Goal: Task Accomplishment & Management: Manage account settings

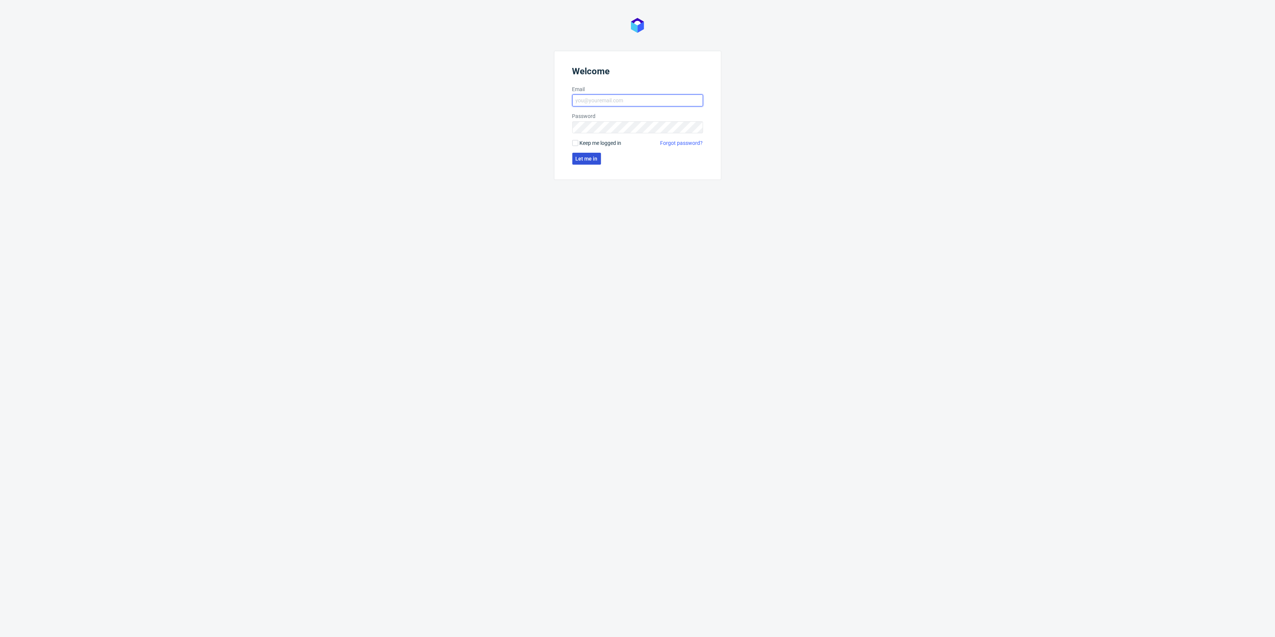
type input "[EMAIL_ADDRESS][DOMAIN_NAME]"
click at [586, 160] on span "Let me in" at bounding box center [586, 158] width 22 height 5
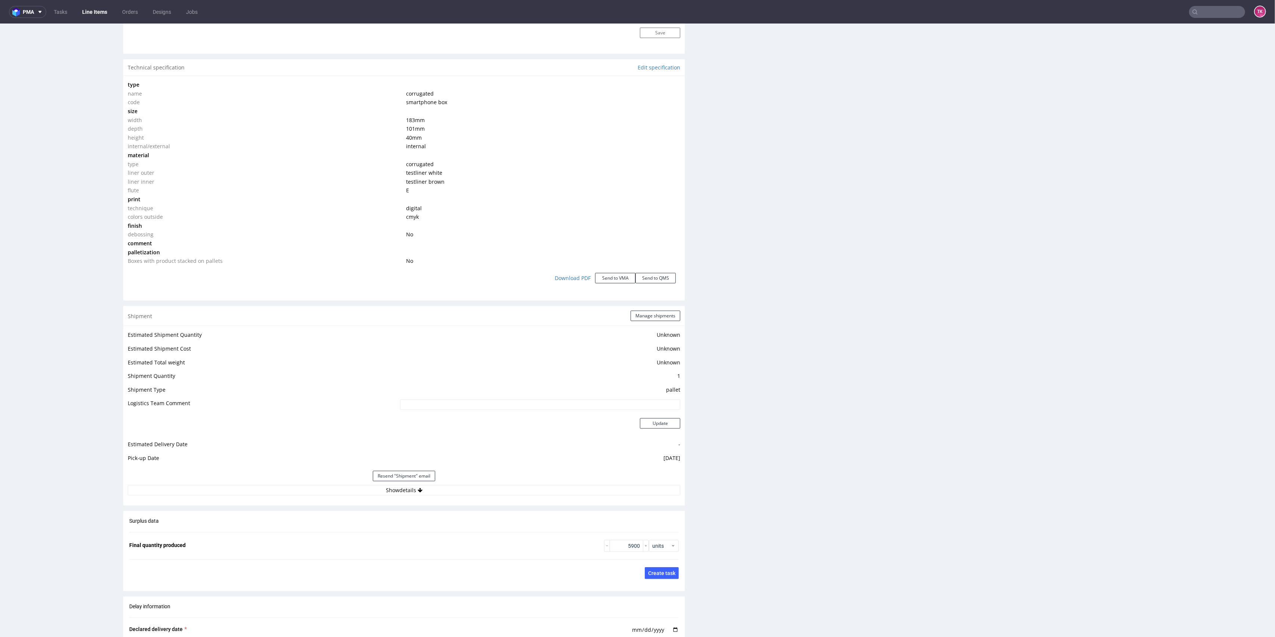
scroll to position [747, 0]
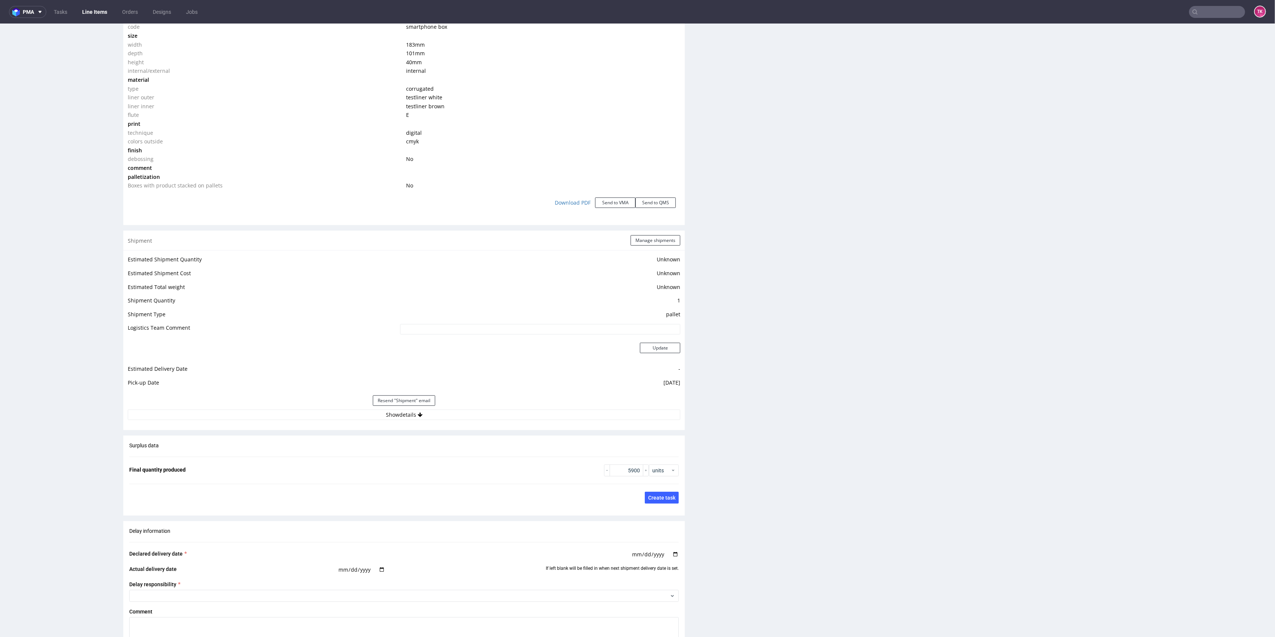
click at [478, 410] on button "Show details" at bounding box center [404, 415] width 552 height 10
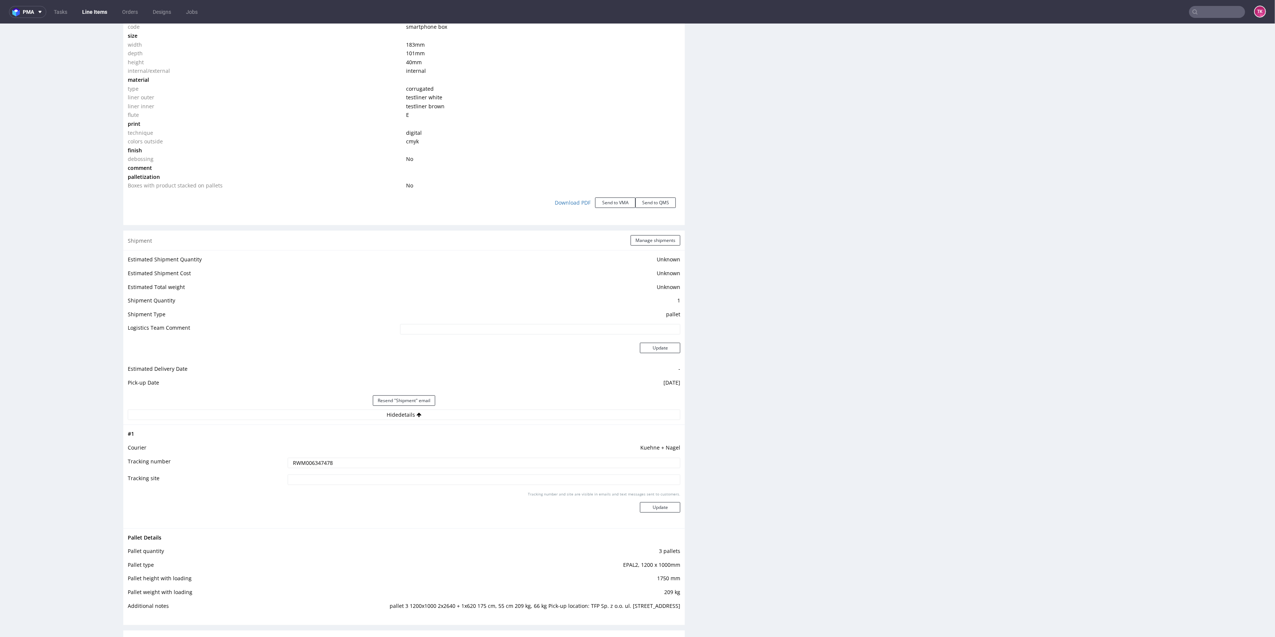
click at [298, 458] on input "RWM006347478" at bounding box center [484, 463] width 393 height 10
click at [84, 5] on nav "pma Tasks Line Items Orders Designs Jobs TK" at bounding box center [637, 12] width 1275 height 24
click at [88, 11] on link "Line Items" at bounding box center [95, 12] width 34 height 12
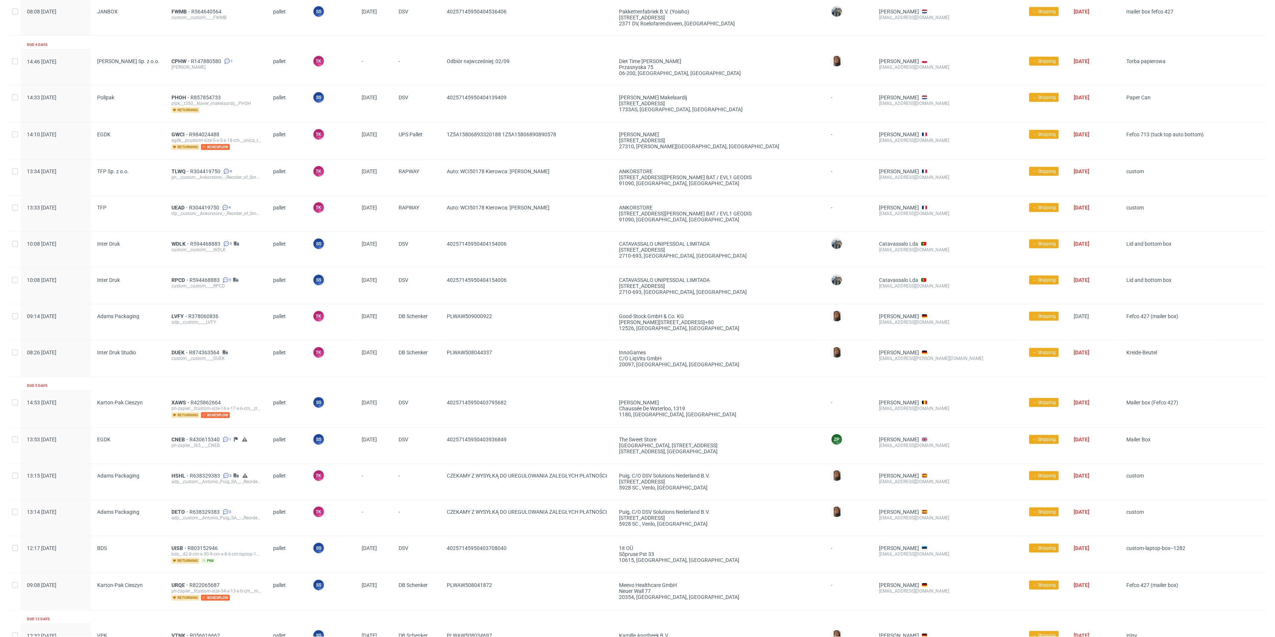
scroll to position [568, 0]
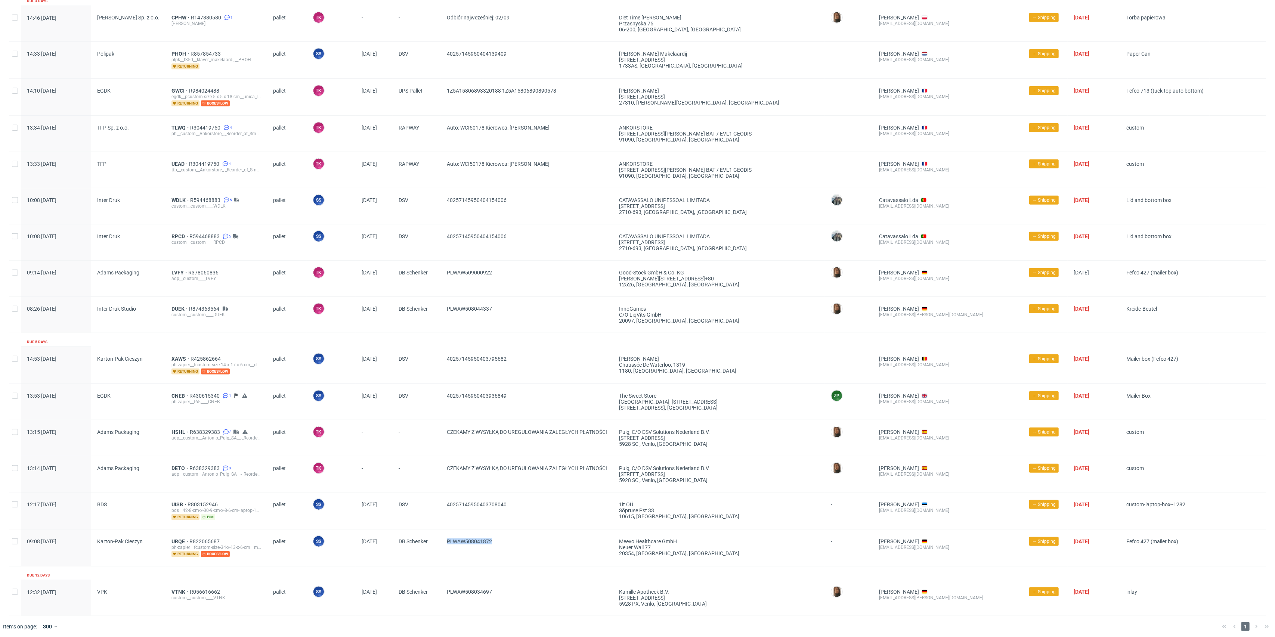
drag, startPoint x: 508, startPoint y: 534, endPoint x: 441, endPoint y: 548, distance: 67.6
click at [441, 548] on div "PLWAW508041872" at bounding box center [527, 548] width 172 height 37
copy span "PLWAW508041872"
drag, startPoint x: 448, startPoint y: 514, endPoint x: 425, endPoint y: 509, distance: 23.1
click at [425, 509] on div "12:17 Thu 28.08.2025 BDS UISB R803152946 bds__42-8-cm-x-30-9-cm-x-8-6-cm-laptop…" at bounding box center [637, 510] width 1257 height 37
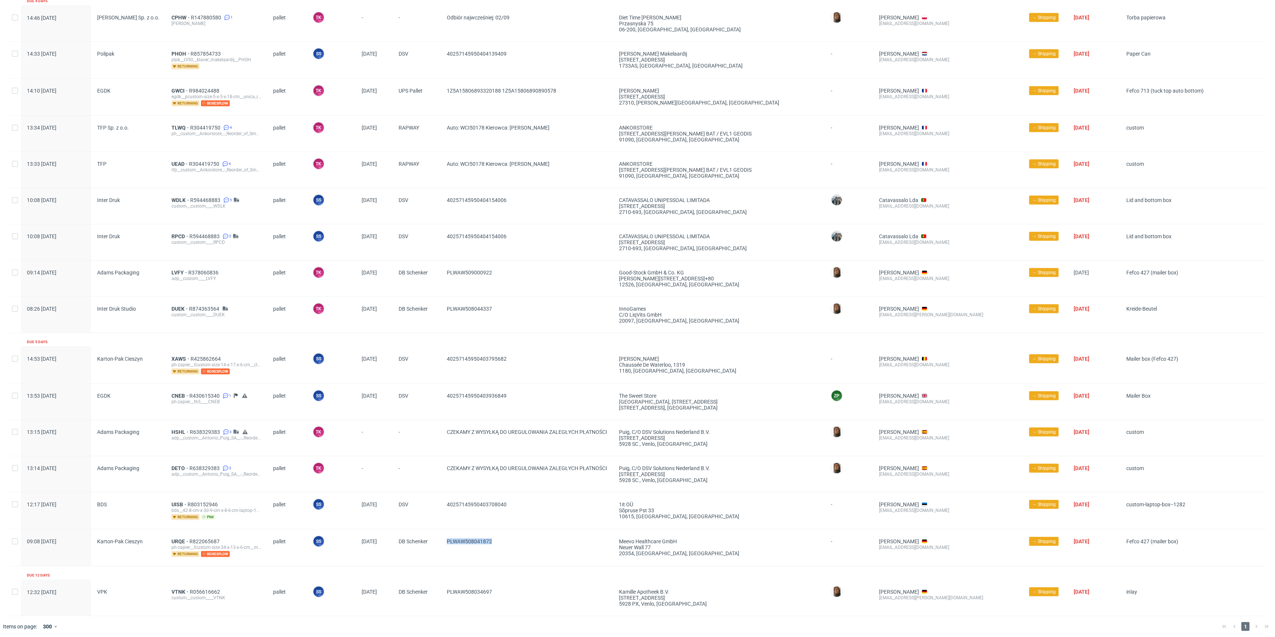
copy div "40257145950403708040"
drag, startPoint x: 521, startPoint y: 396, endPoint x: 421, endPoint y: 411, distance: 101.3
click at [421, 411] on div "13:53 Thu 28.08.2025 EGDK CNEB R430615340 1 ph-zapier__f65____CNEB pallet SS Sz…" at bounding box center [637, 402] width 1257 height 36
copy div "40257145950403936849"
drag, startPoint x: 521, startPoint y: 367, endPoint x: 424, endPoint y: 378, distance: 98.1
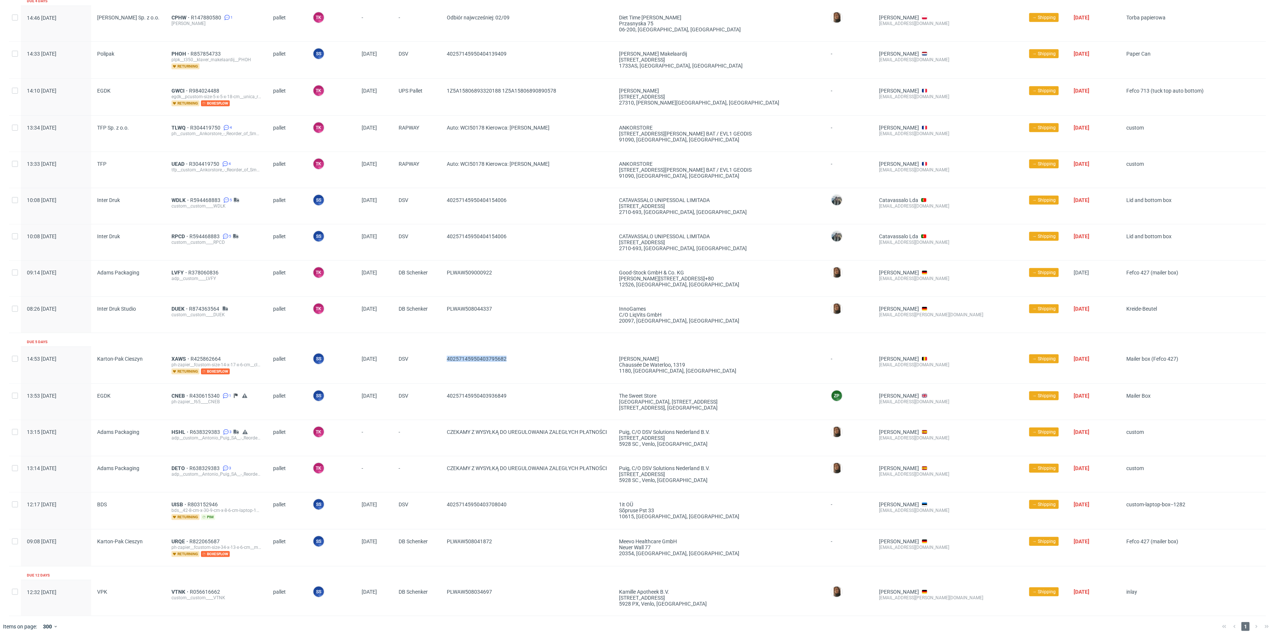
click at [424, 378] on div "14:53 Thu 28.08.2025 Karton-Pak Cieszyn XAWS R425862664 ph-zapier__fcustom-size…" at bounding box center [637, 365] width 1257 height 37
copy div "40257145950403795682"
drag, startPoint x: 502, startPoint y: 306, endPoint x: 436, endPoint y: 309, distance: 66.2
click at [436, 309] on div "08:26 Fri 29.08.2025 Inter Druk Studio DUEK R874363564 custom__custom____DUEK p…" at bounding box center [637, 315] width 1257 height 36
drag, startPoint x: 526, startPoint y: 237, endPoint x: 445, endPoint y: 246, distance: 81.5
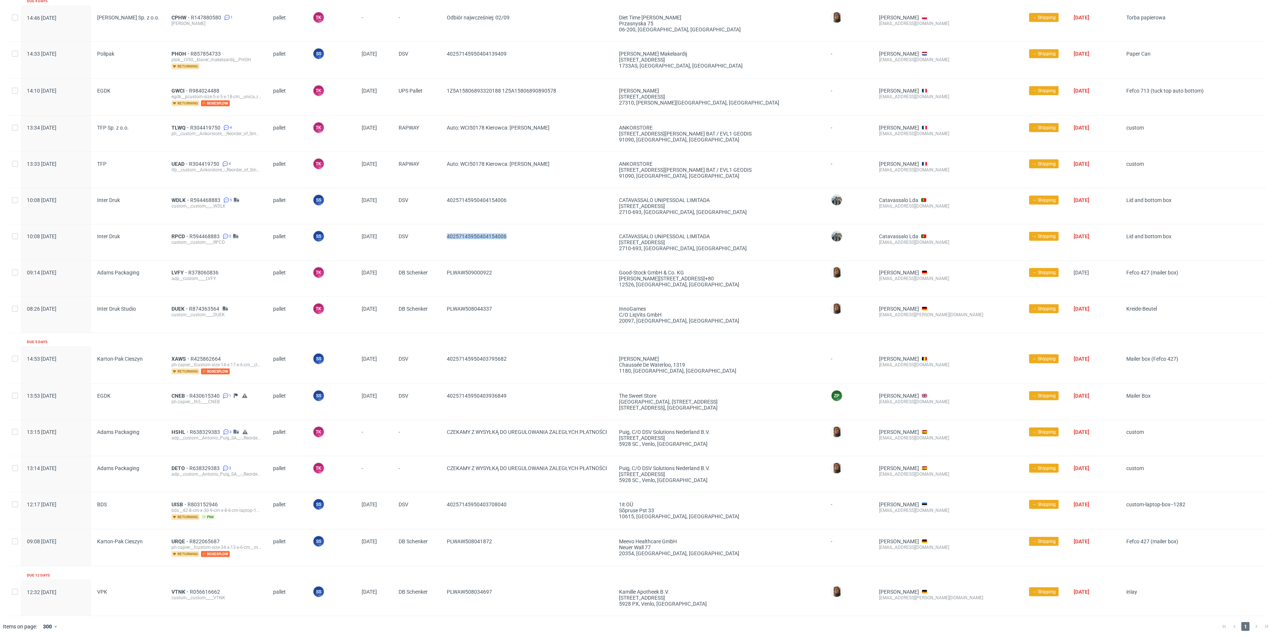
click at [445, 246] on div "40257145950404154006" at bounding box center [527, 242] width 172 height 36
copy span "40257145950404154006"
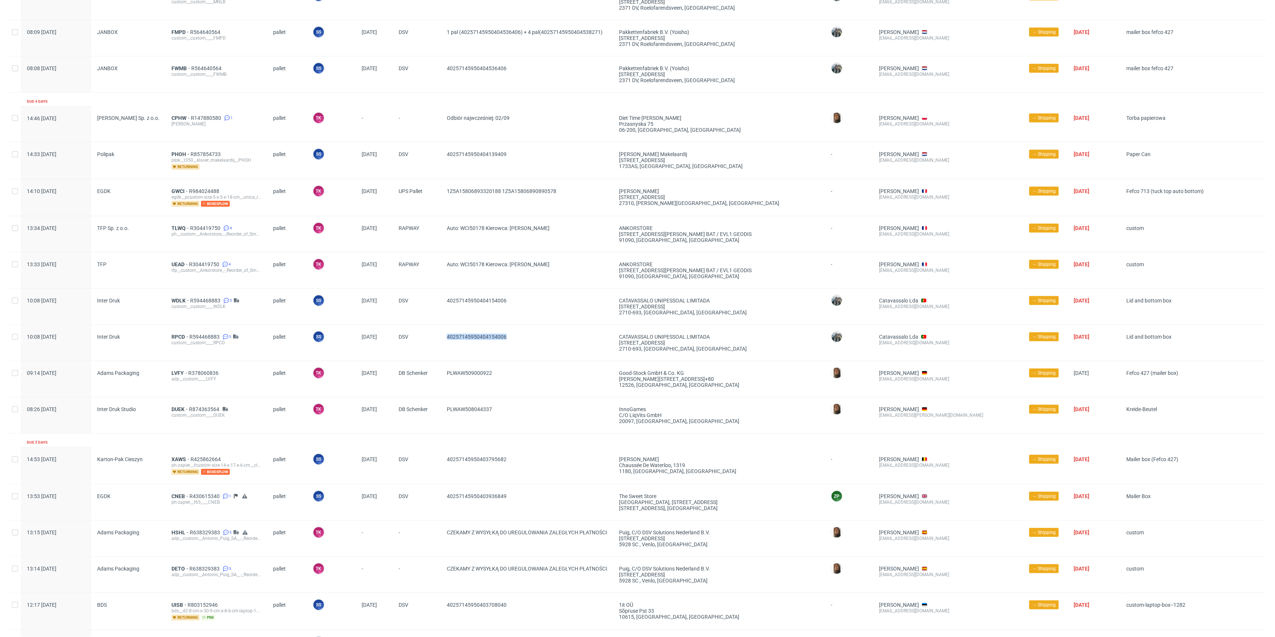
scroll to position [418, 0]
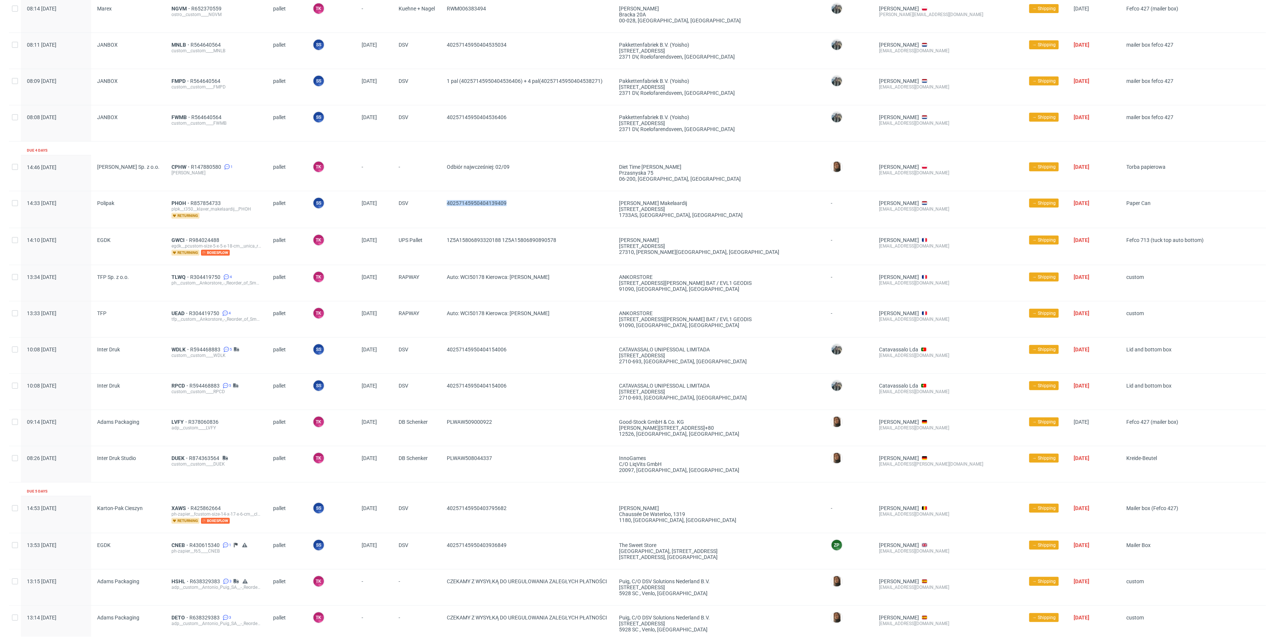
drag, startPoint x: 525, startPoint y: 202, endPoint x: 429, endPoint y: 210, distance: 96.4
click at [429, 210] on div "14:33 Fri 29.08.2025 Polipak PHOH R857854733 plpk__t350__klaver_makelaardij__PH…" at bounding box center [637, 209] width 1257 height 37
copy div "40257145950404139409"
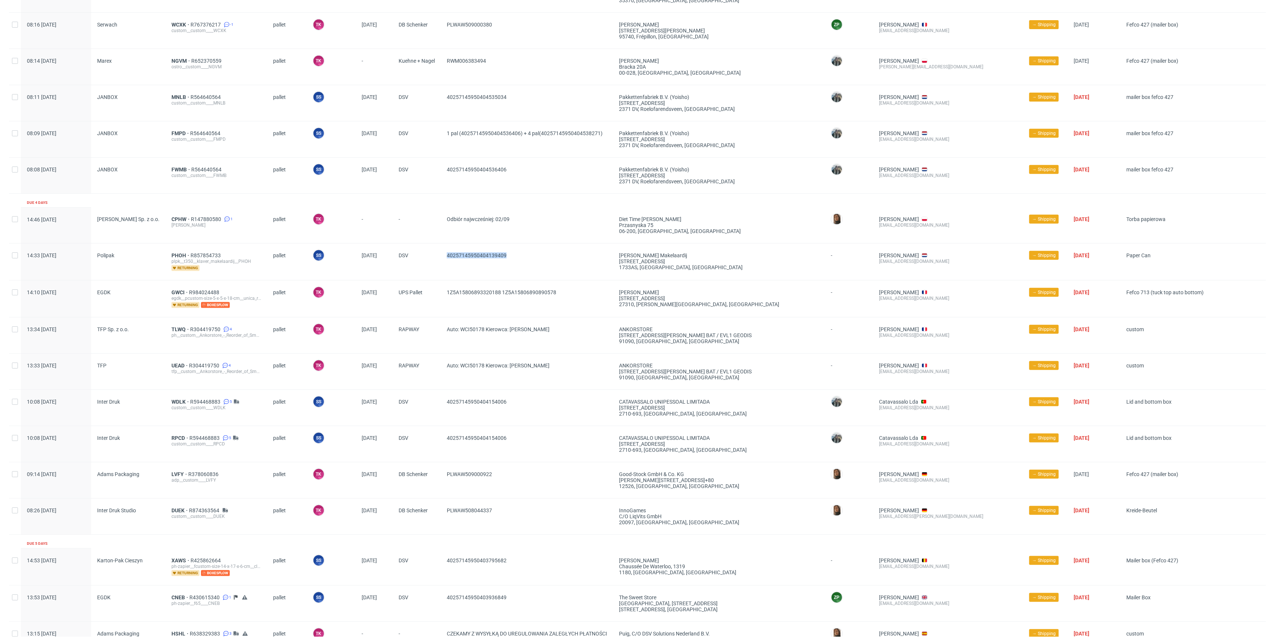
scroll to position [319, 0]
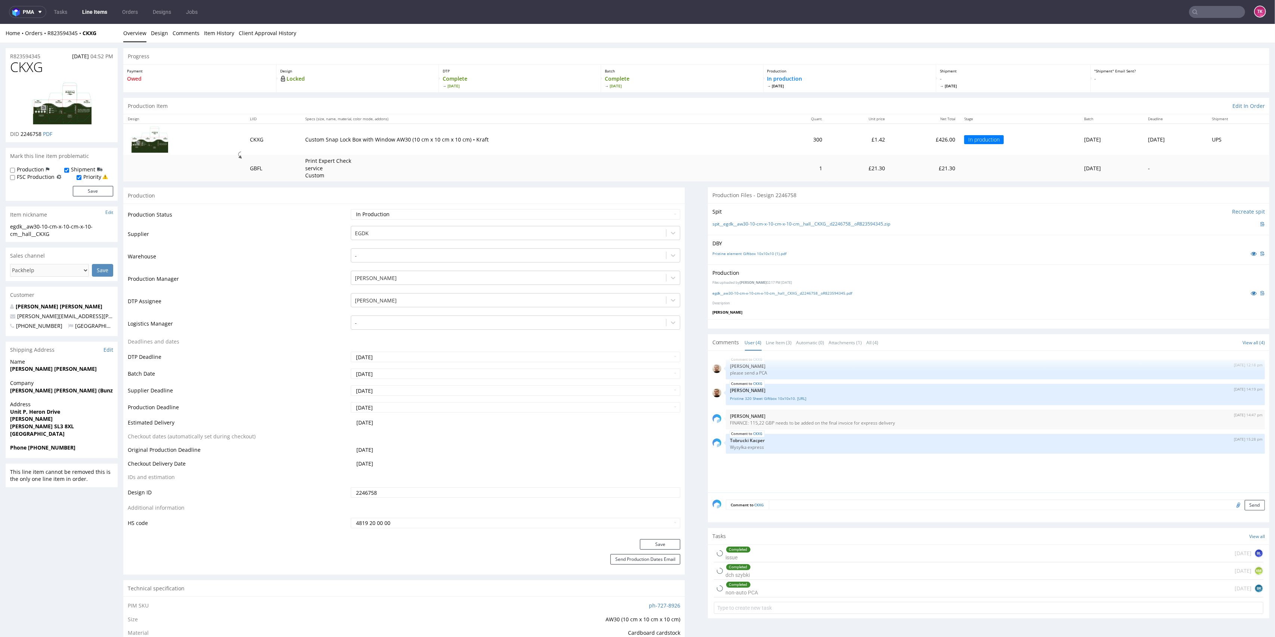
scroll to position [149, 0]
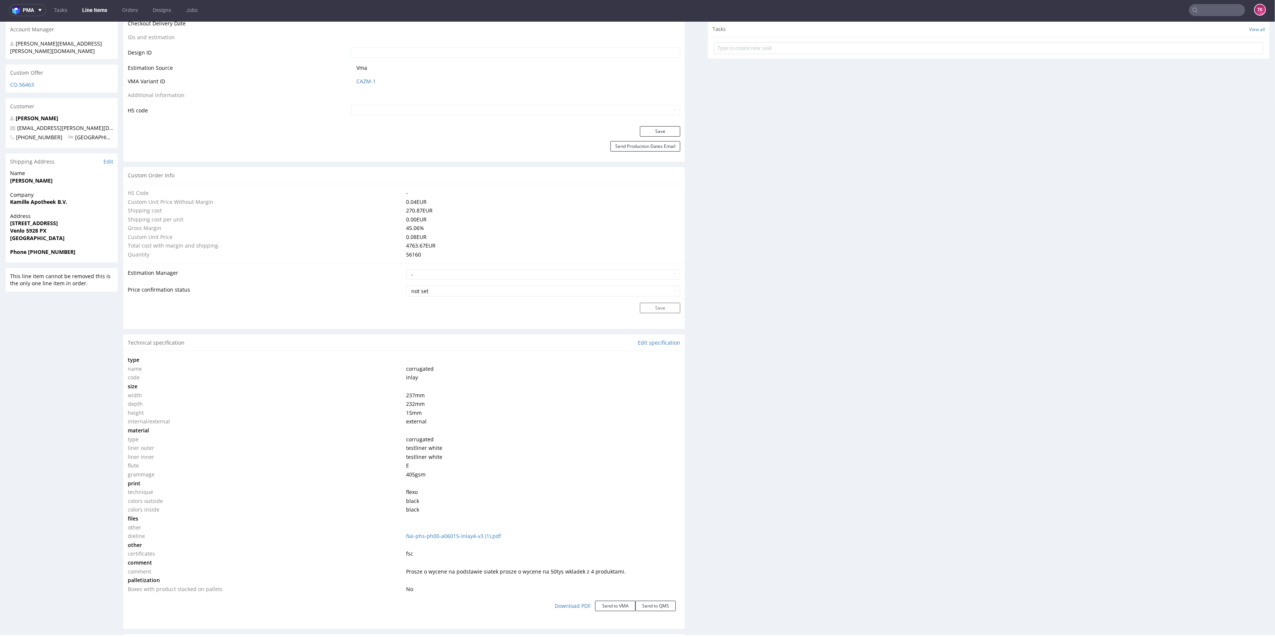
scroll to position [508, 0]
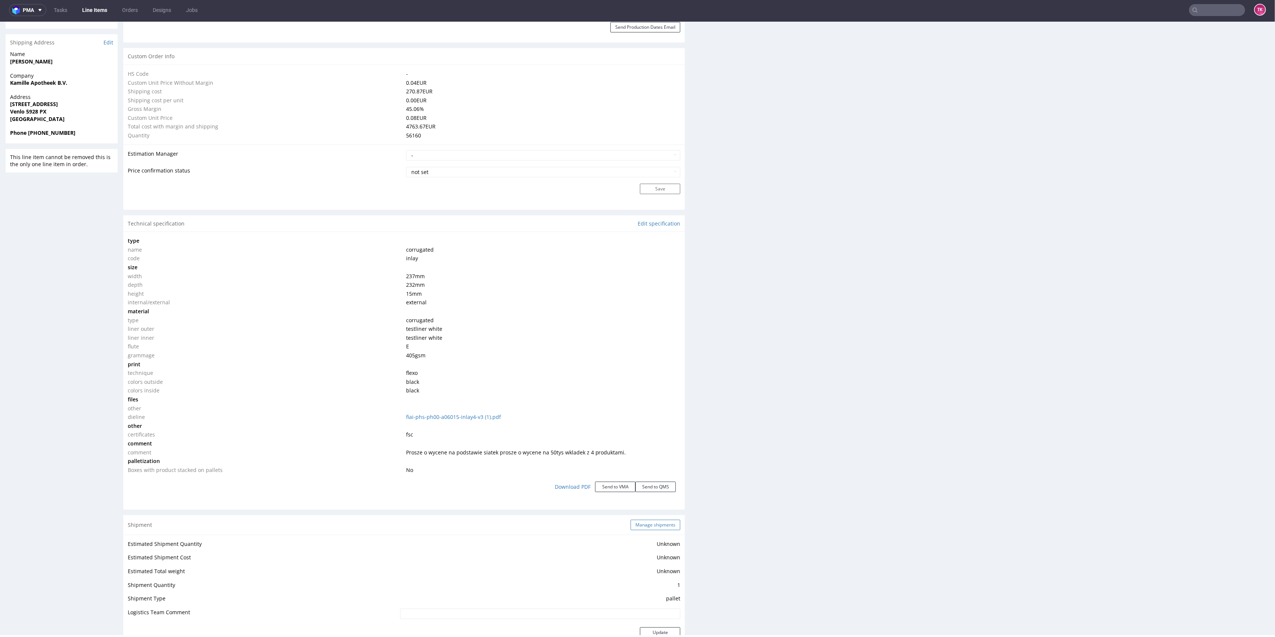
click at [639, 522] on button "Manage shipments" at bounding box center [655, 525] width 50 height 10
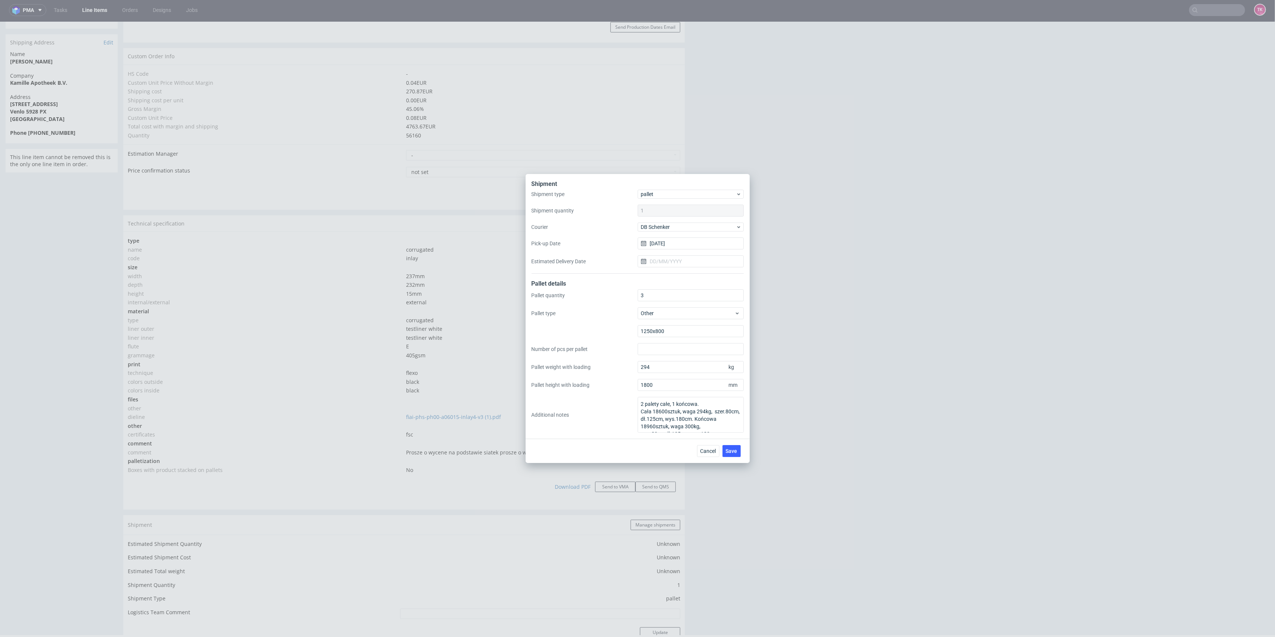
click at [642, 250] on div "Shipment type pallet Shipment quantity 1 Courier DB Schenker Pick-up Date 26/08…" at bounding box center [637, 232] width 212 height 84
click at [649, 240] on input "26/08/2025" at bounding box center [690, 244] width 106 height 12
click at [666, 355] on span "1" at bounding box center [666, 352] width 3 height 7
type input "01/09/2025"
click at [733, 449] on span "Save" at bounding box center [732, 451] width 12 height 5
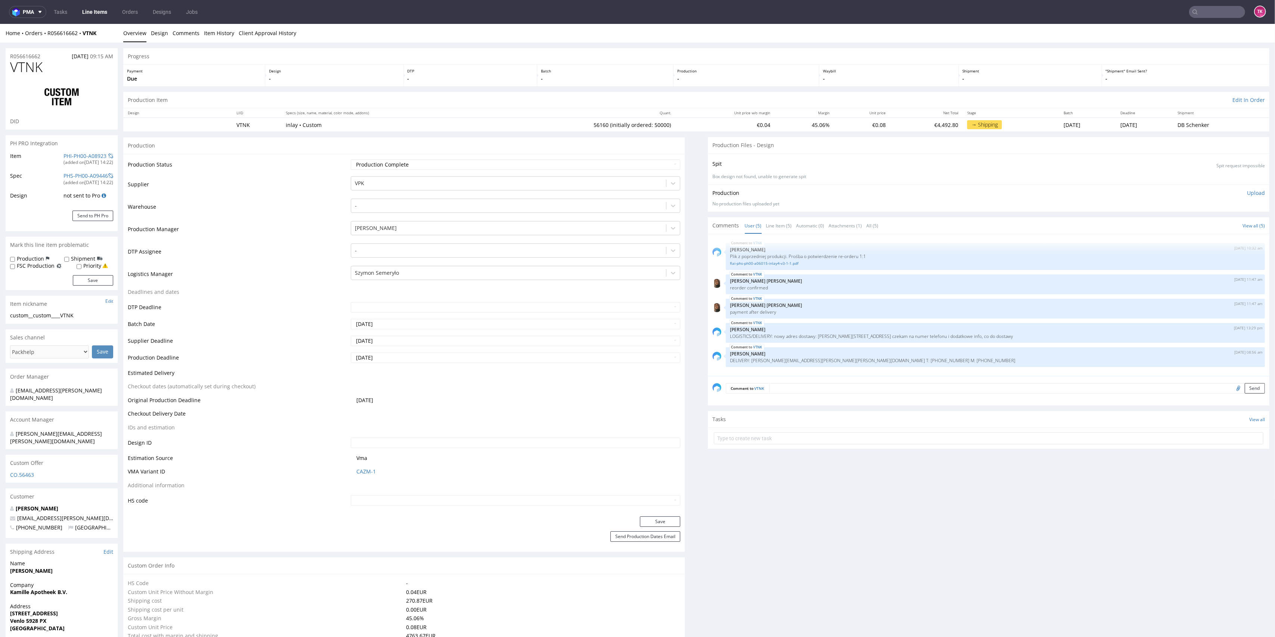
drag, startPoint x: 1264, startPoint y: 94, endPoint x: 1267, endPoint y: 116, distance: 21.5
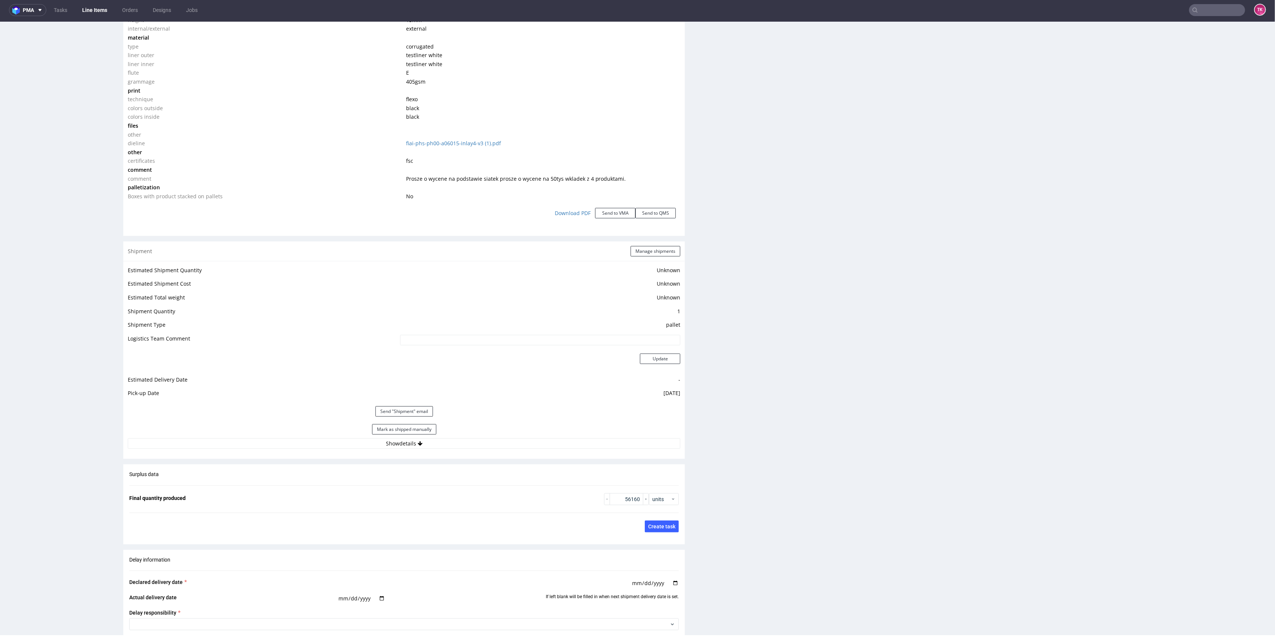
scroll to position [797, 0]
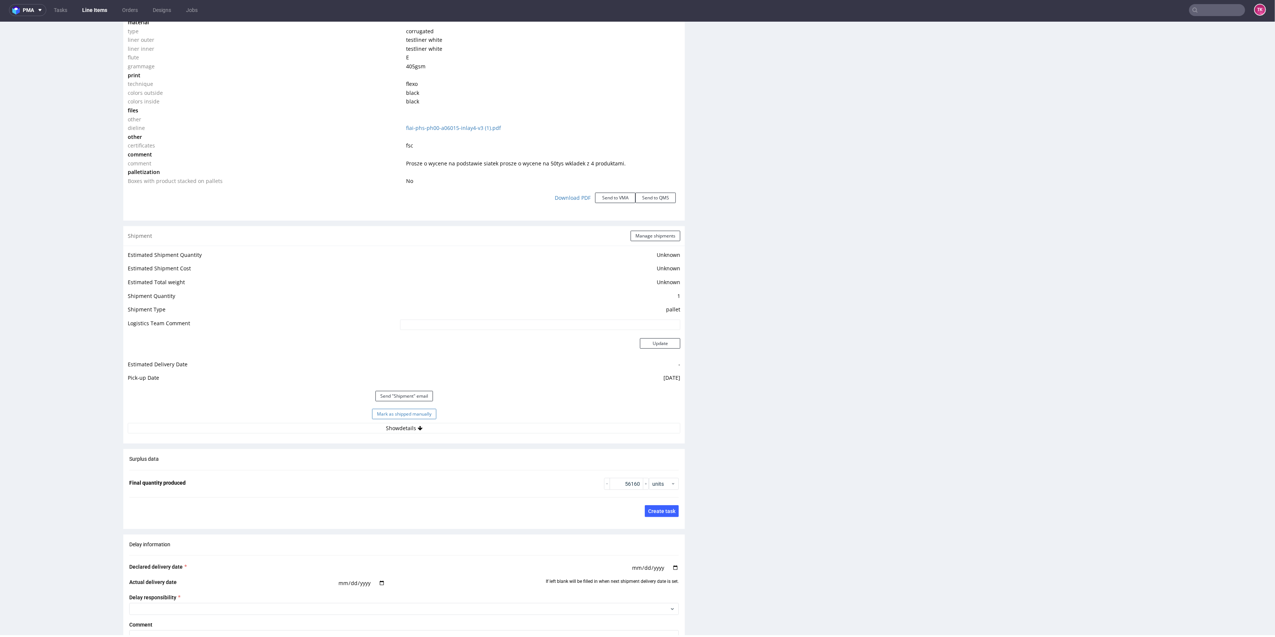
click at [428, 417] on button "Mark as shipped manually" at bounding box center [404, 414] width 64 height 10
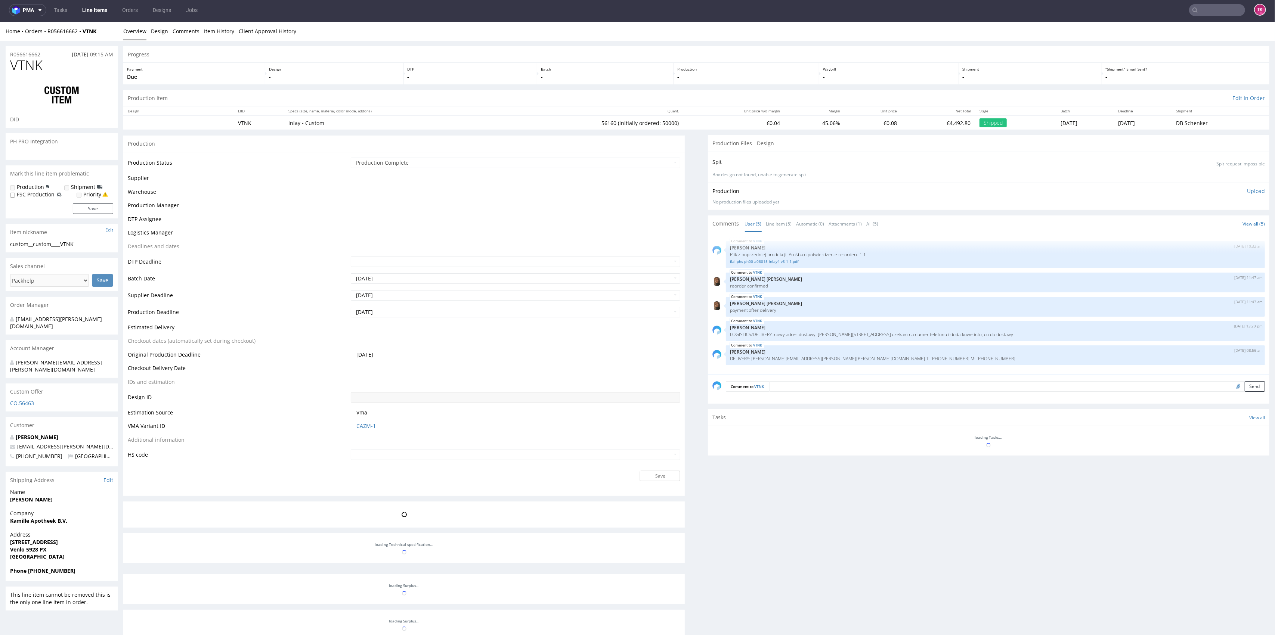
scroll to position [189, 0]
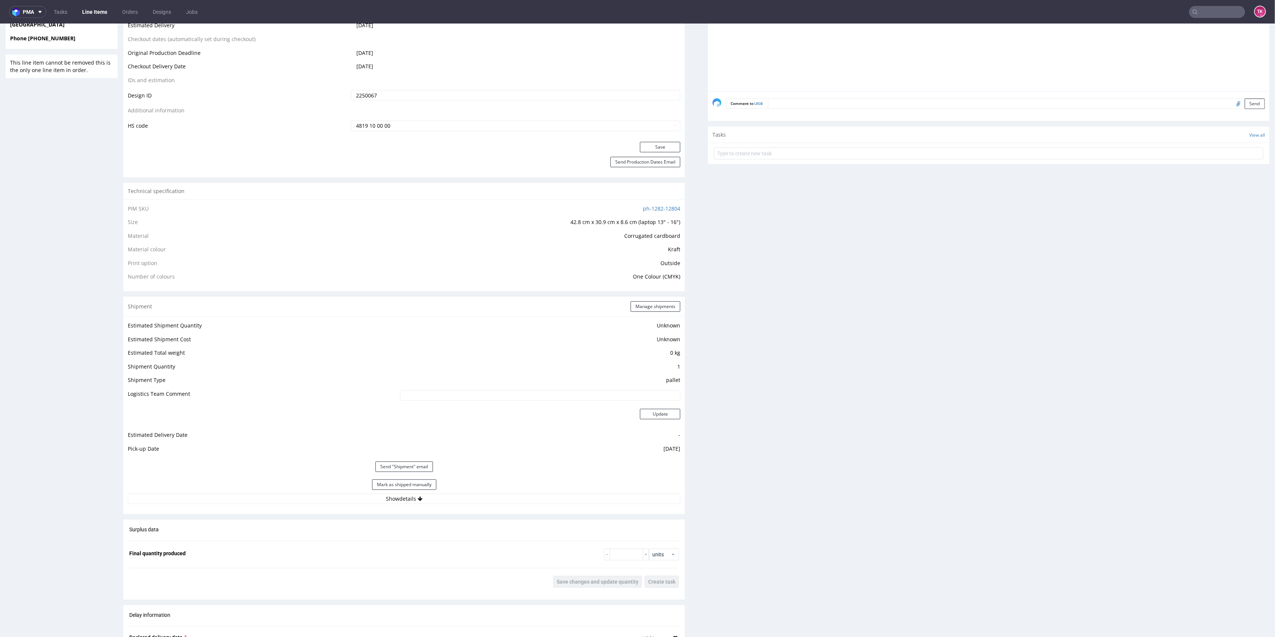
scroll to position [448, 0]
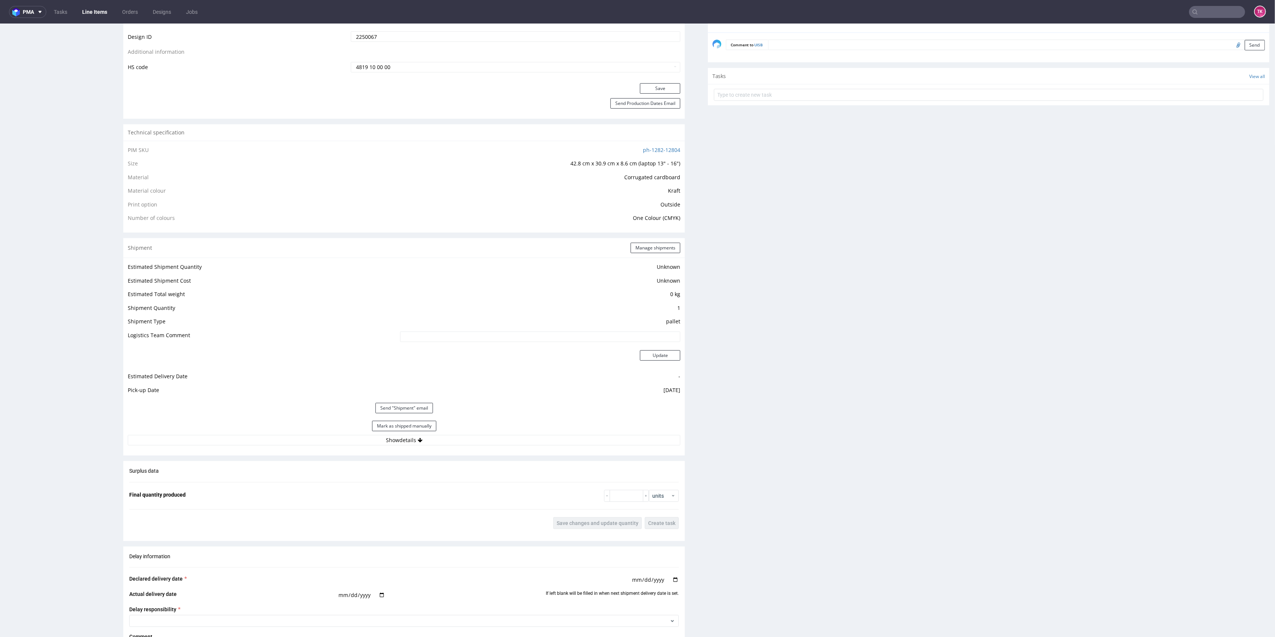
click div "Shipment Manage shipments"
click button "Manage shipments"
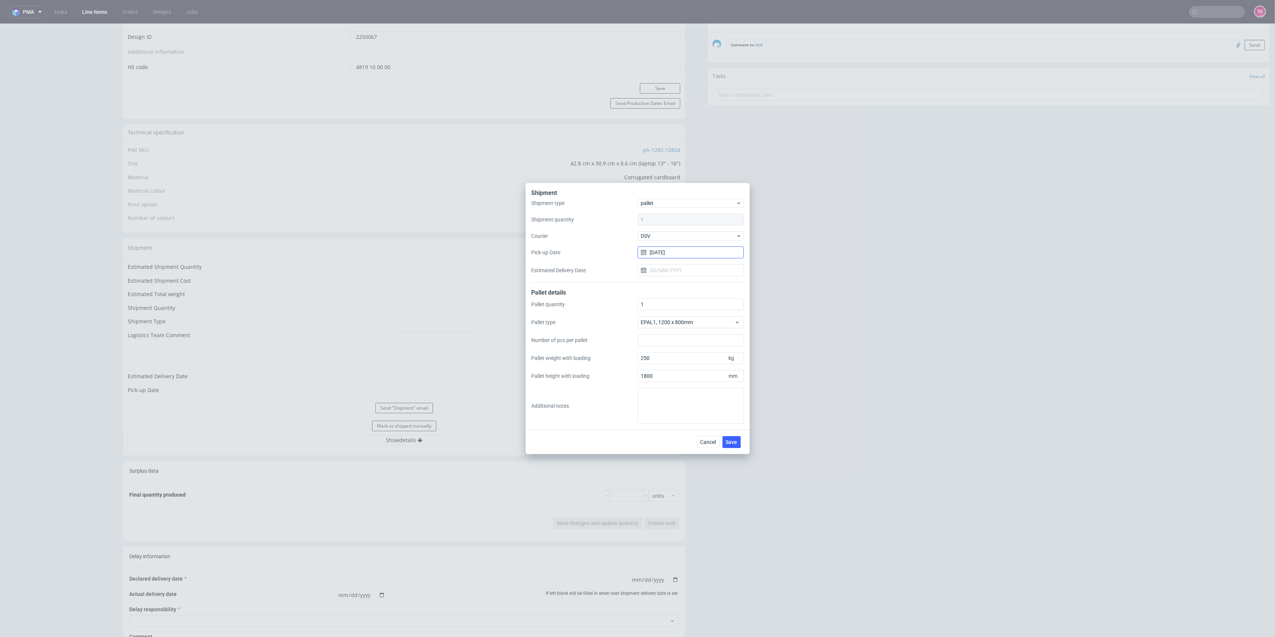
click at [681, 258] on input "29/08/2025" at bounding box center [690, 252] width 106 height 12
click at [667, 367] on button "1" at bounding box center [667, 362] width 12 height 12
type input "01/09/2025"
click at [727, 444] on span "Save" at bounding box center [732, 442] width 12 height 5
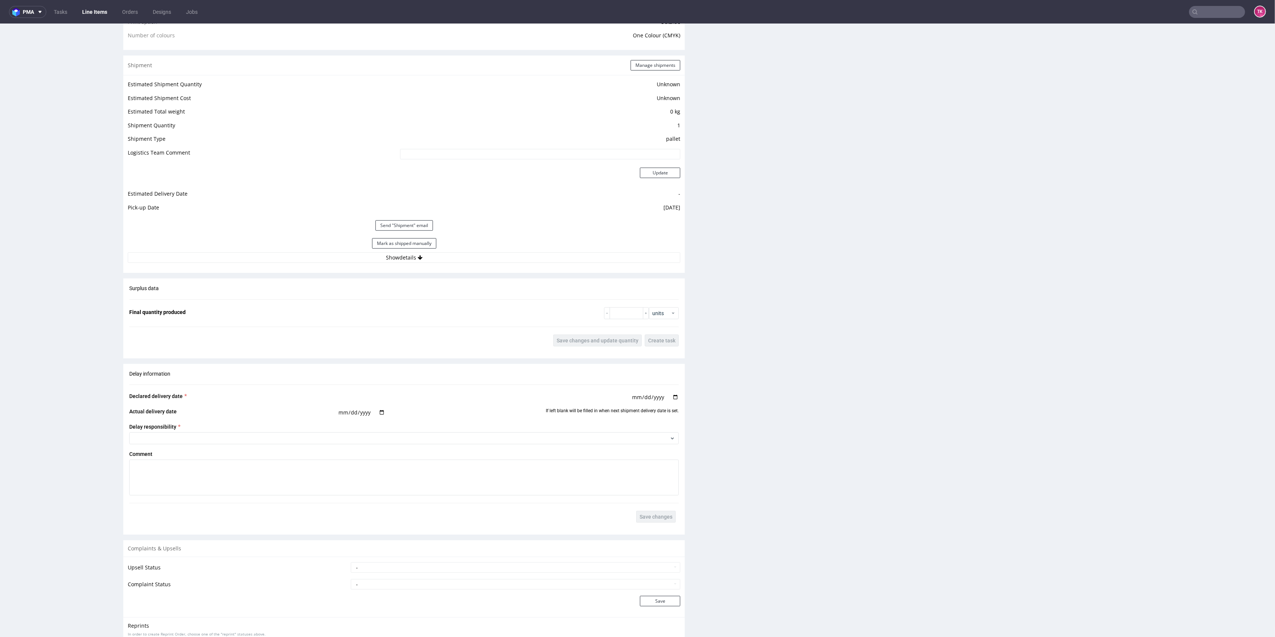
scroll to position [647, 0]
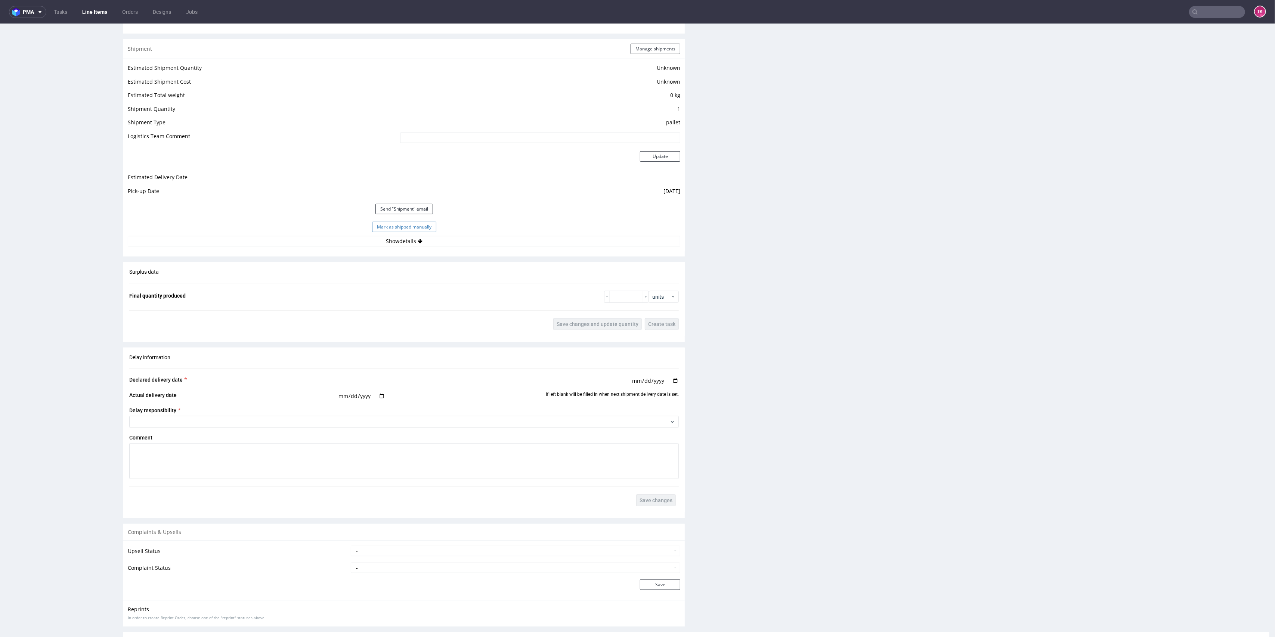
click button "Mark as shipped manually"
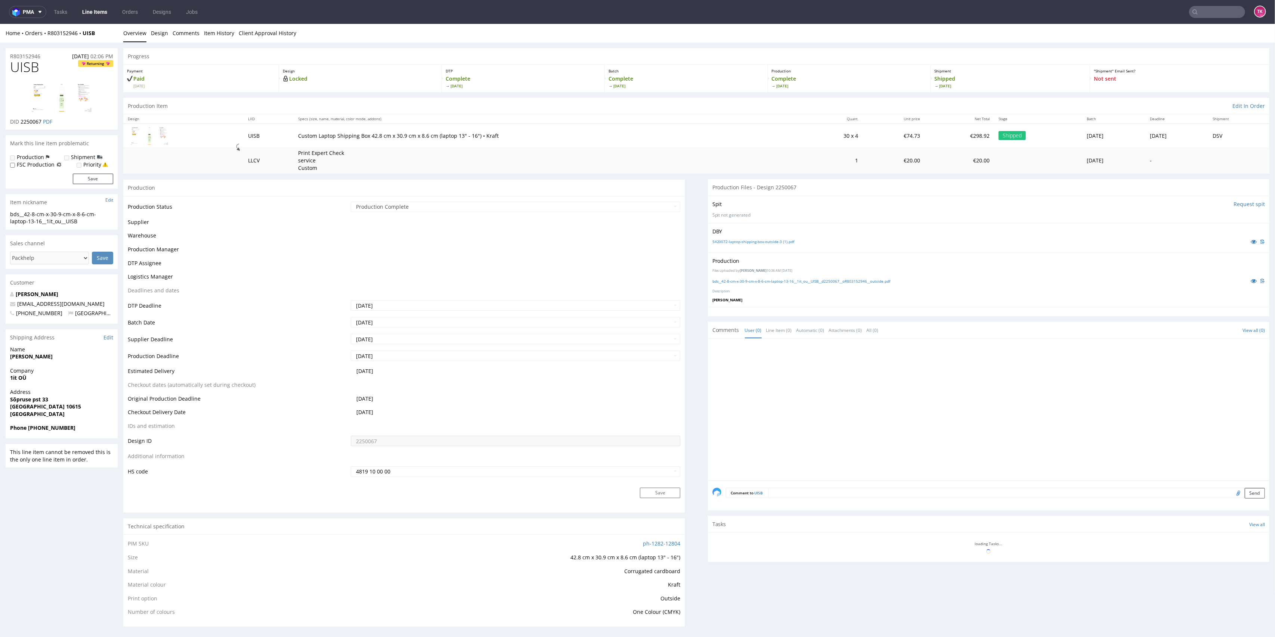
scroll to position [243, 0]
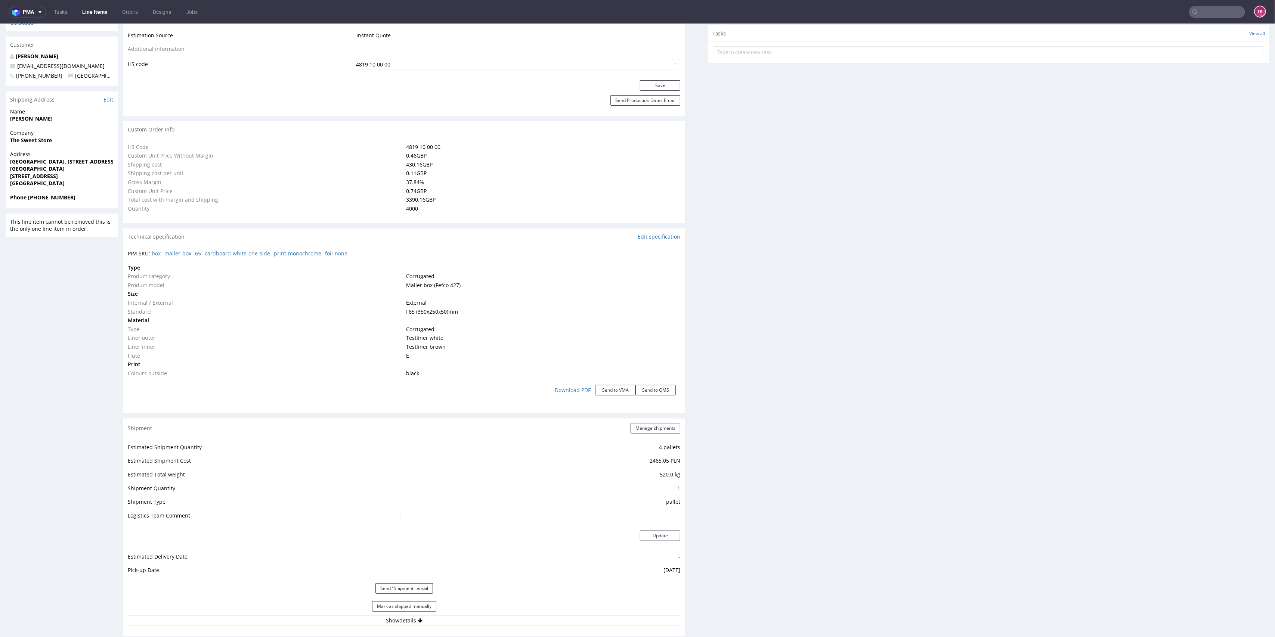
scroll to position [598, 0]
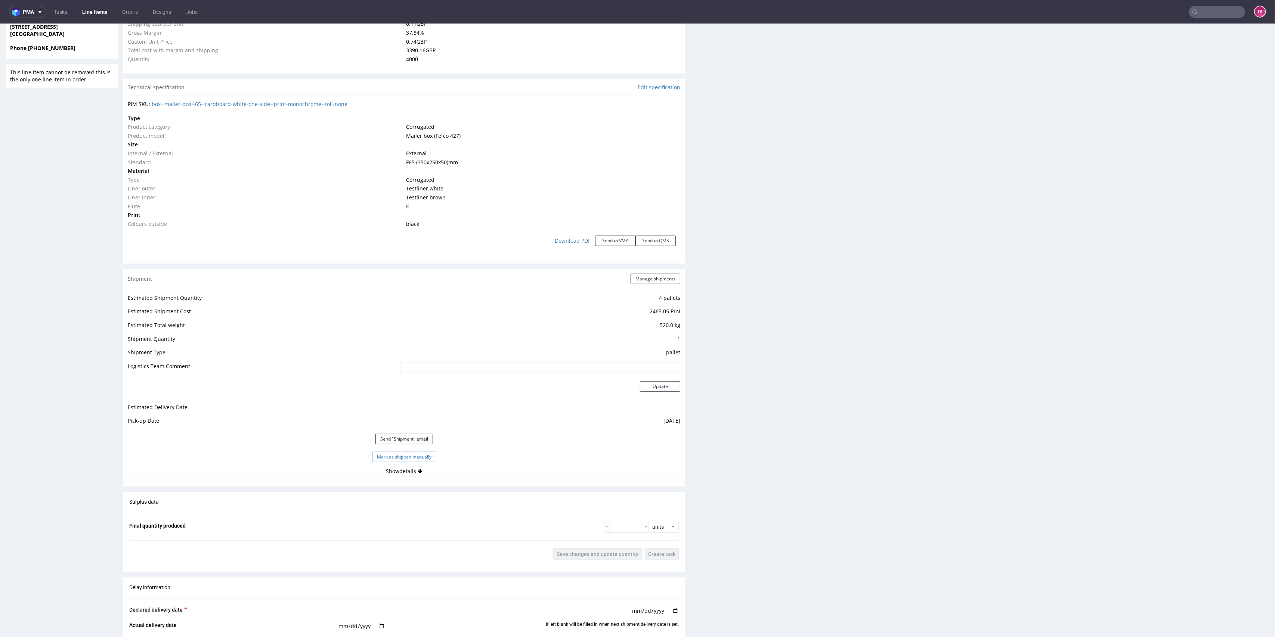
click at [389, 457] on button "Mark as shipped manually" at bounding box center [404, 457] width 64 height 10
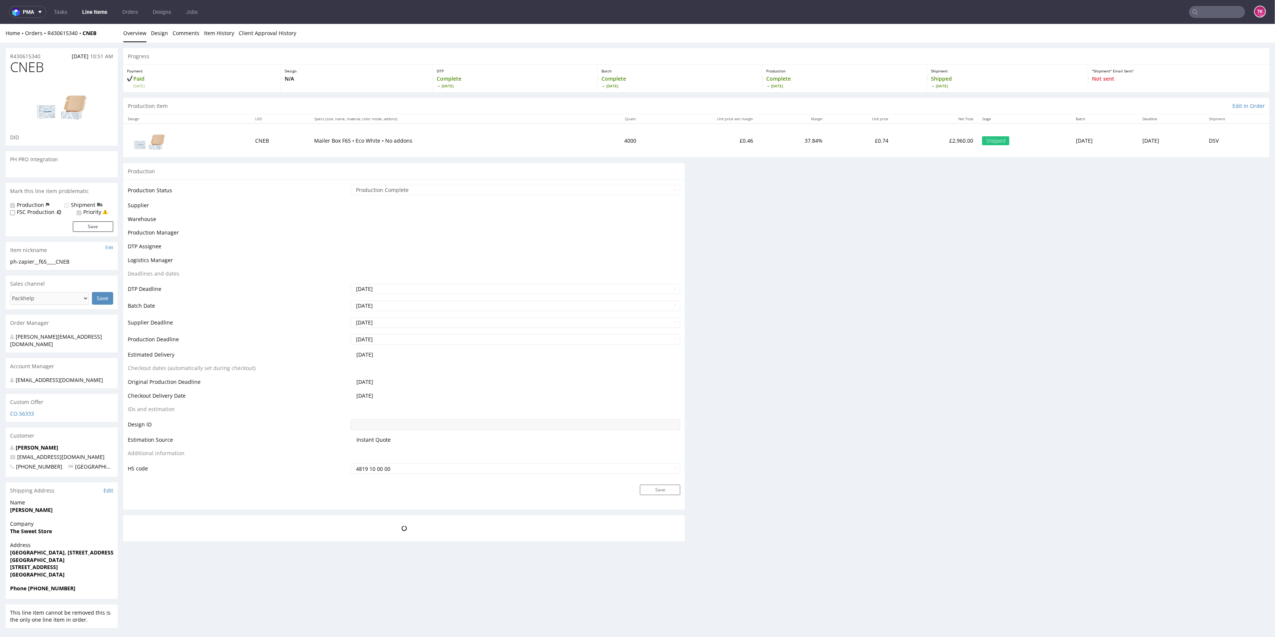
scroll to position [0, 0]
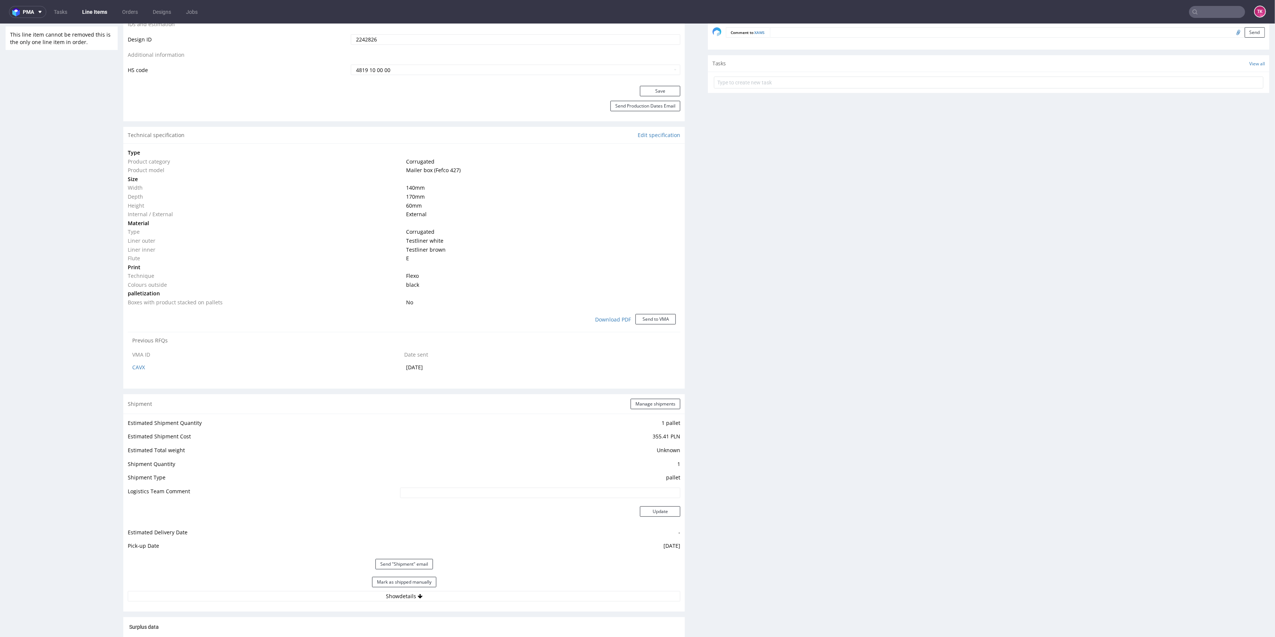
scroll to position [448, 0]
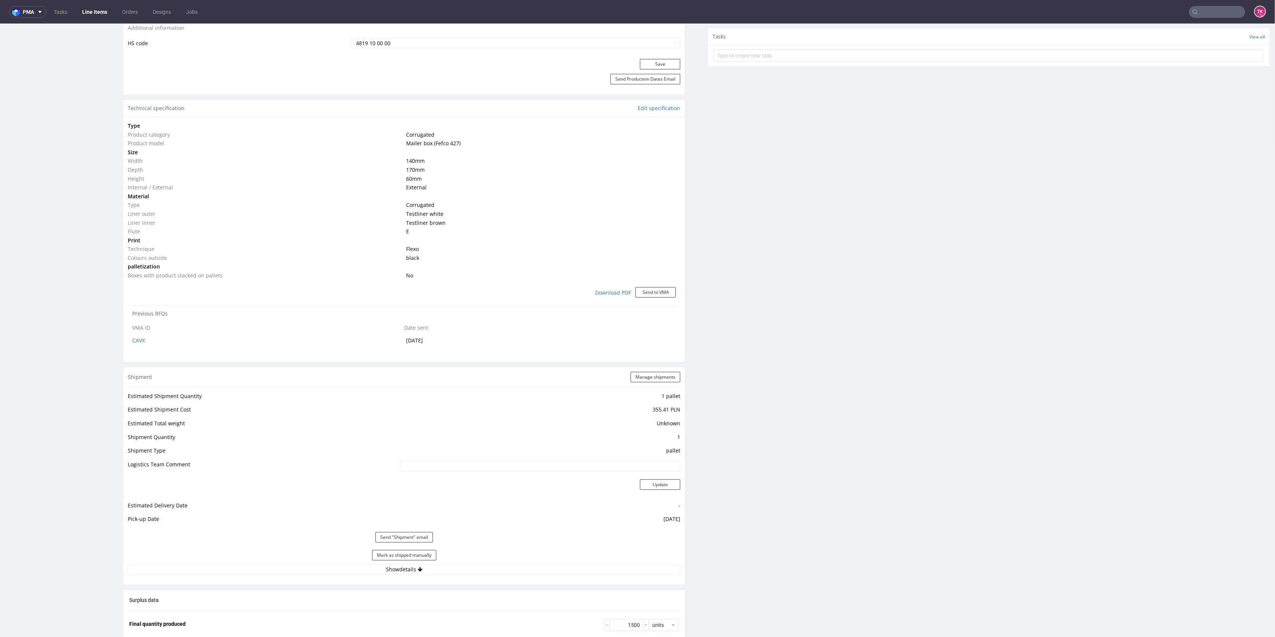
click at [419, 555] on button "Mark as shipped manually" at bounding box center [404, 555] width 64 height 10
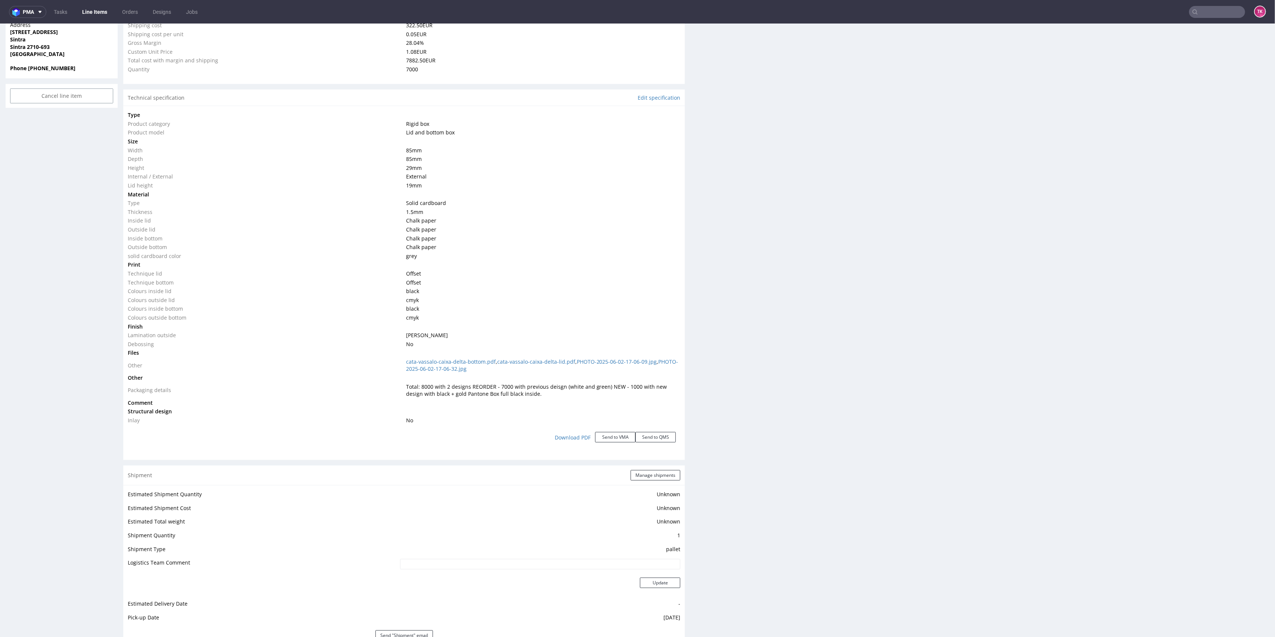
scroll to position [647, 0]
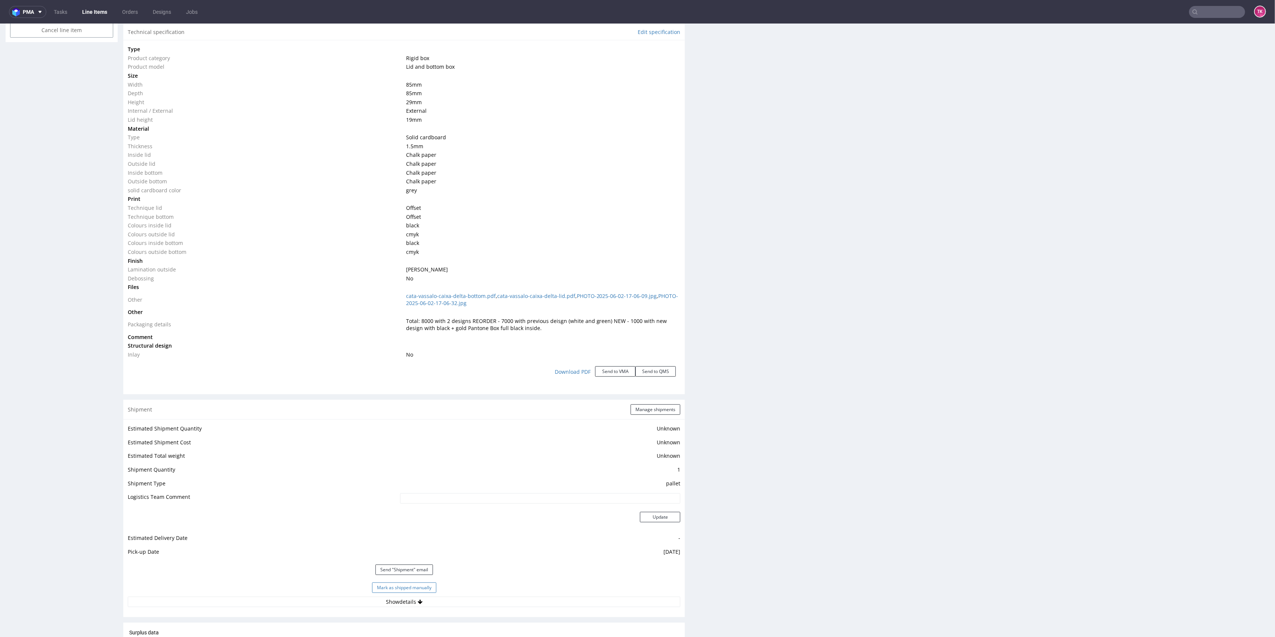
click at [412, 583] on button "Mark as shipped manually" at bounding box center [404, 588] width 64 height 10
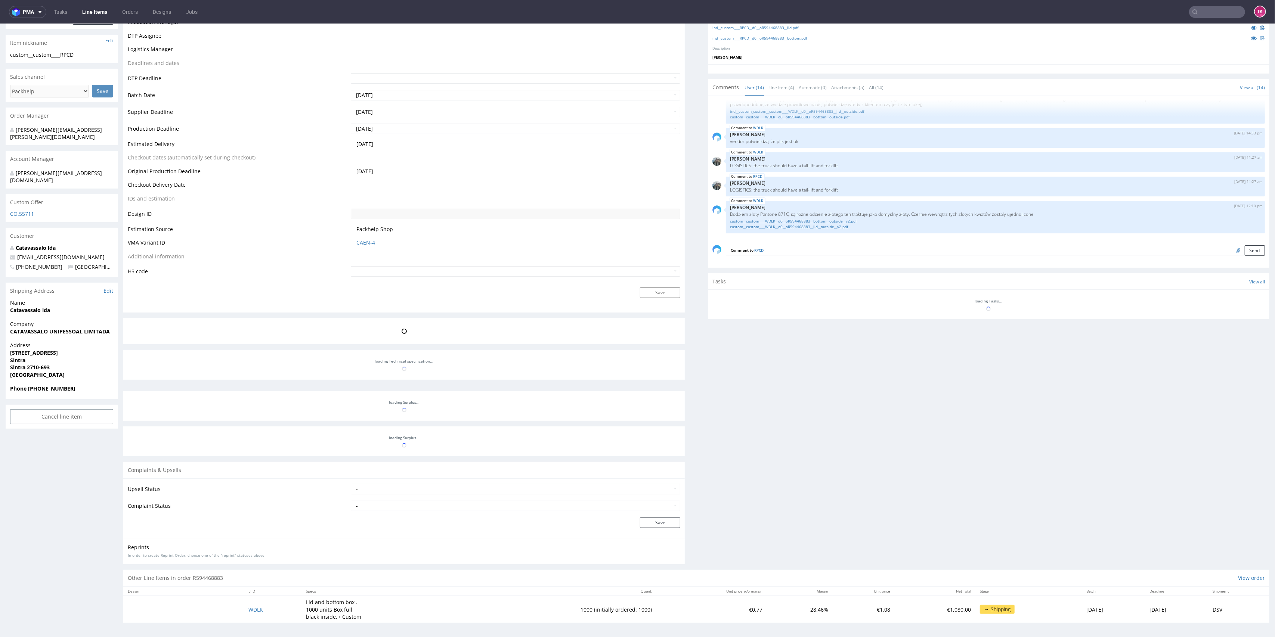
scroll to position [261, 0]
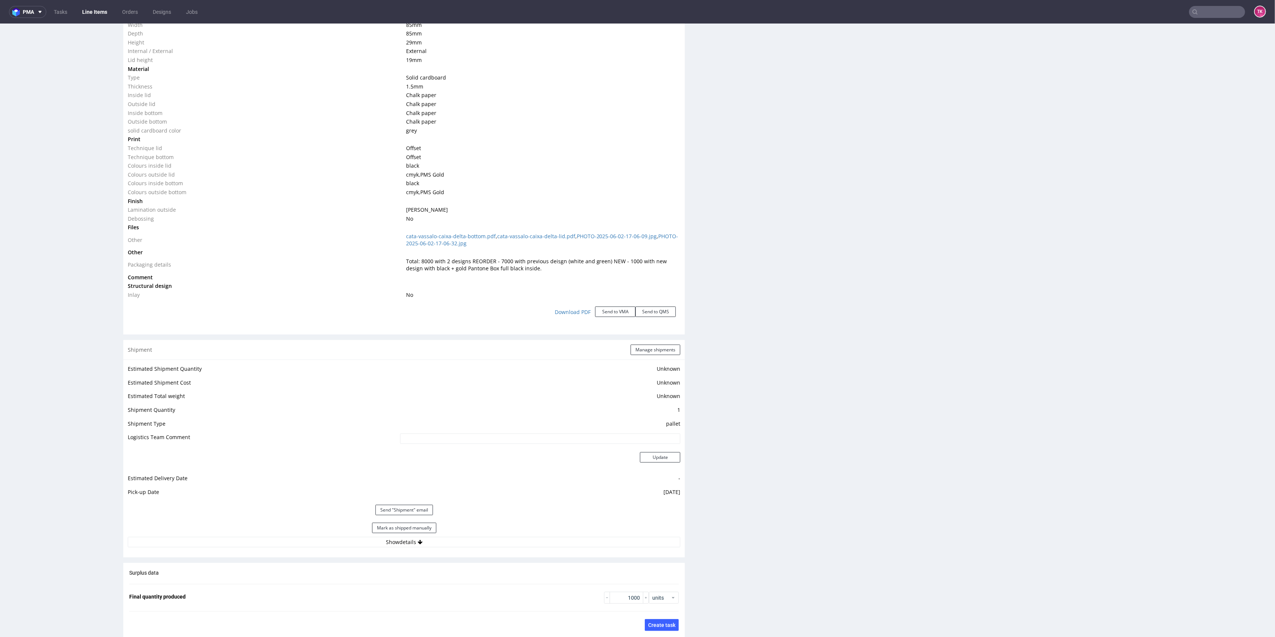
scroll to position [747, 0]
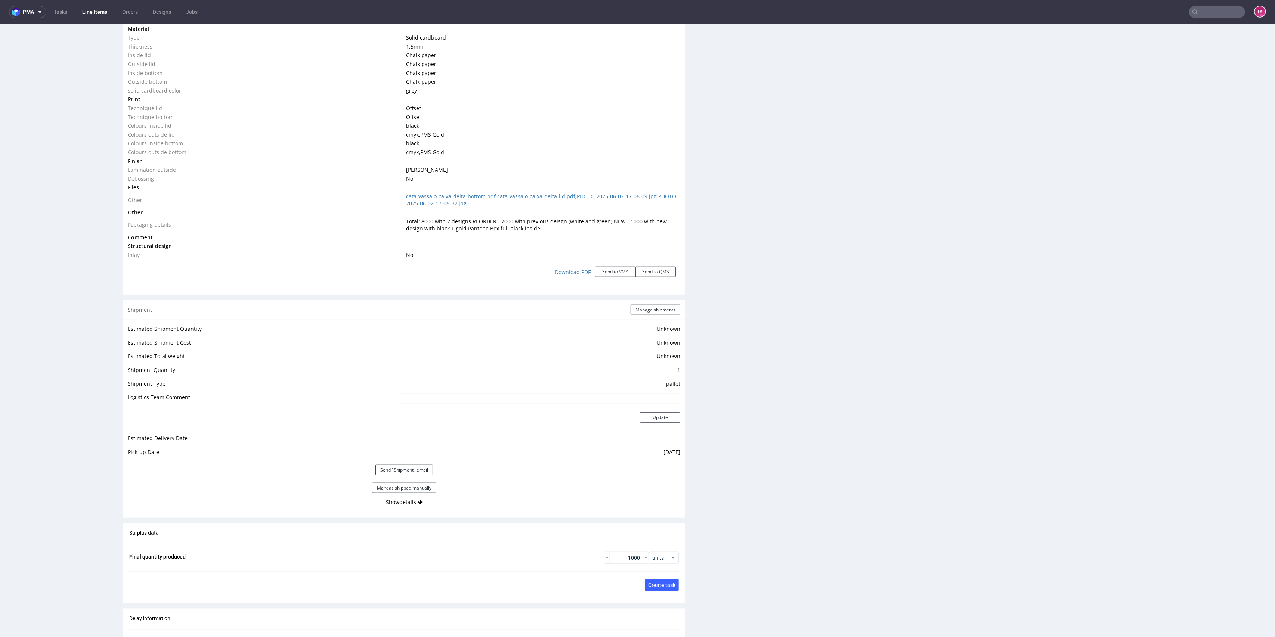
click at [400, 482] on div "Mark as shipped manually" at bounding box center [404, 488] width 552 height 18
click at [400, 484] on button "Mark as shipped manually" at bounding box center [404, 488] width 64 height 10
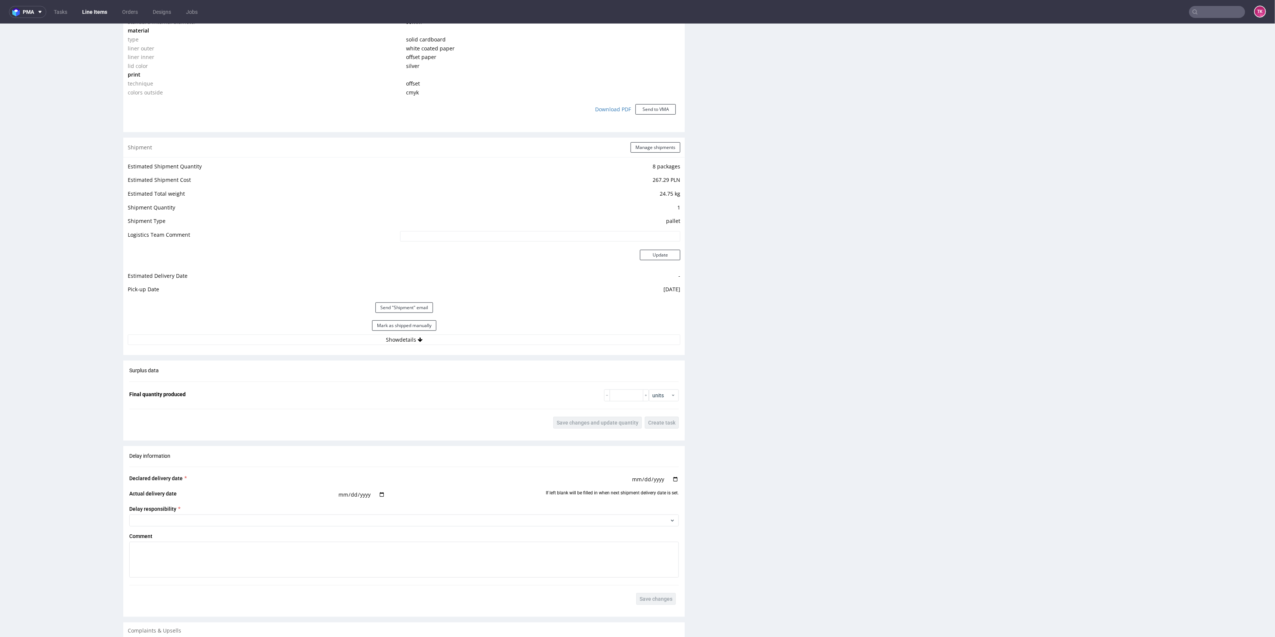
scroll to position [747, 0]
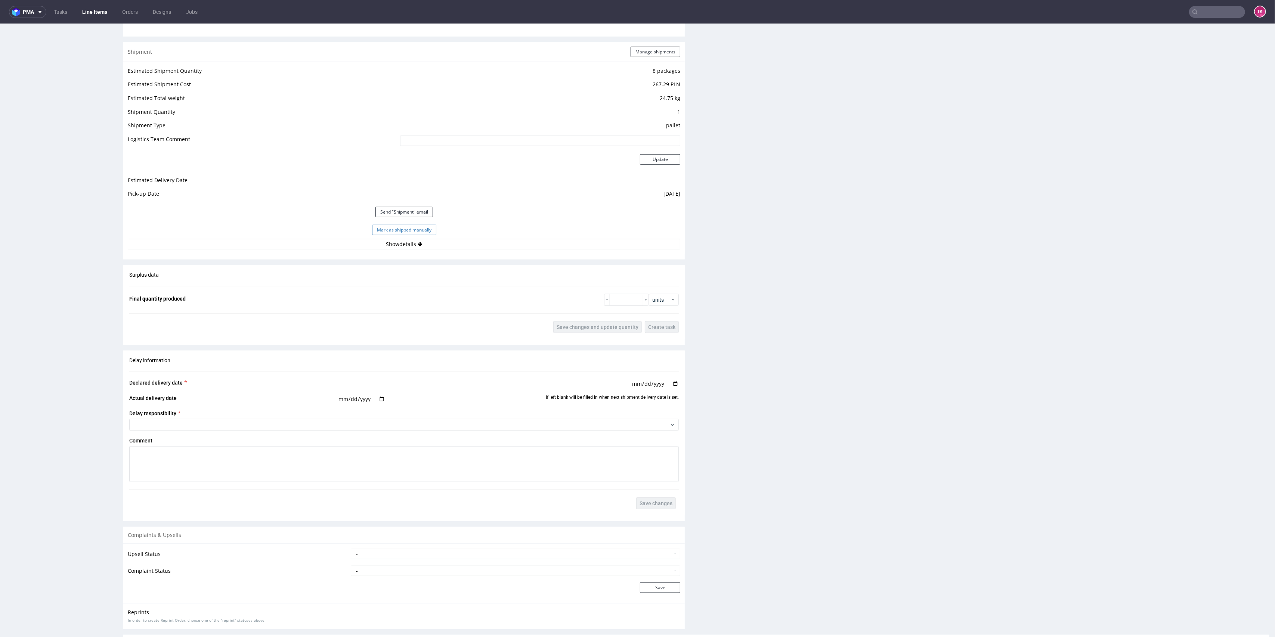
click at [409, 227] on button "Mark as shipped manually" at bounding box center [404, 230] width 64 height 10
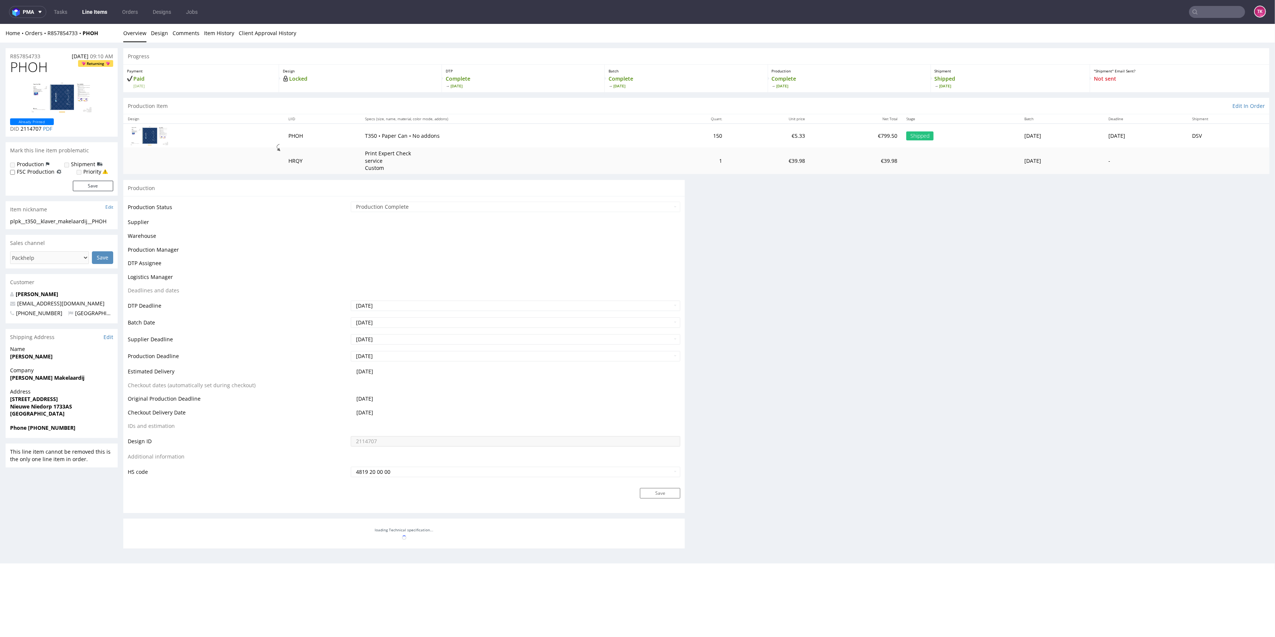
scroll to position [0, 0]
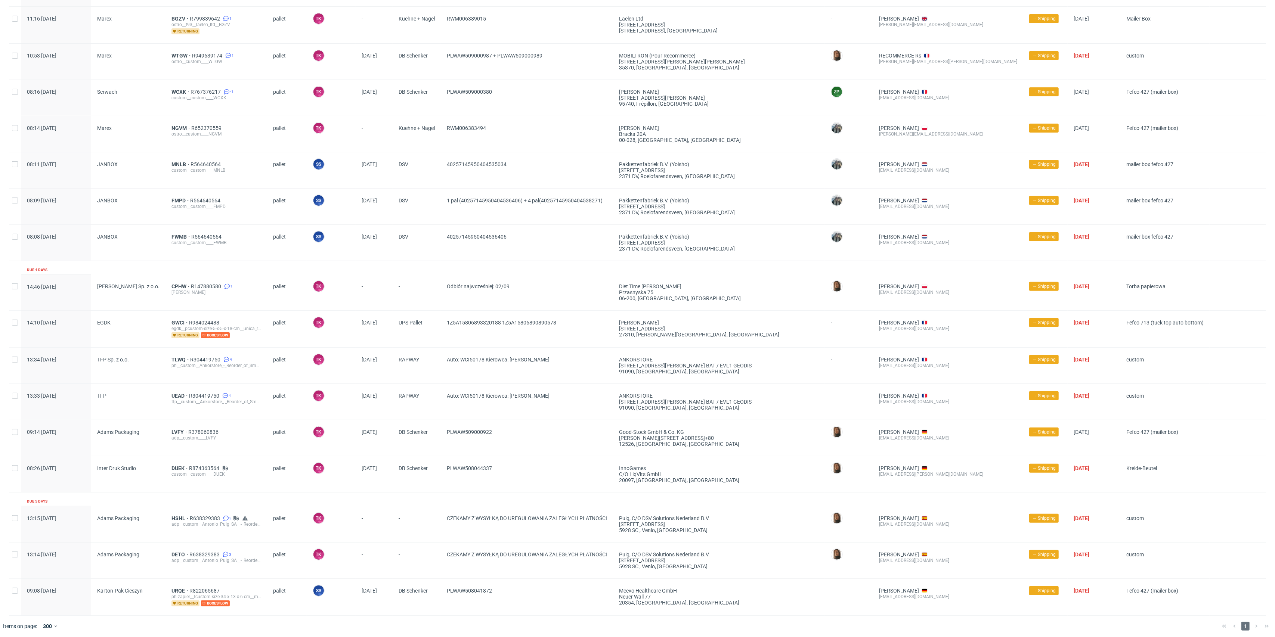
scroll to position [299, 0]
drag, startPoint x: 502, startPoint y: 462, endPoint x: 429, endPoint y: 483, distance: 75.6
click at [429, 483] on div "08:26 Fri 29.08.2025 Inter Druk Studio DUEK R874363564 custom__custom____DUEK p…" at bounding box center [637, 474] width 1257 height 36
copy div "PLWAW508044337"
drag, startPoint x: 574, startPoint y: 320, endPoint x: 503, endPoint y: 335, distance: 72.5
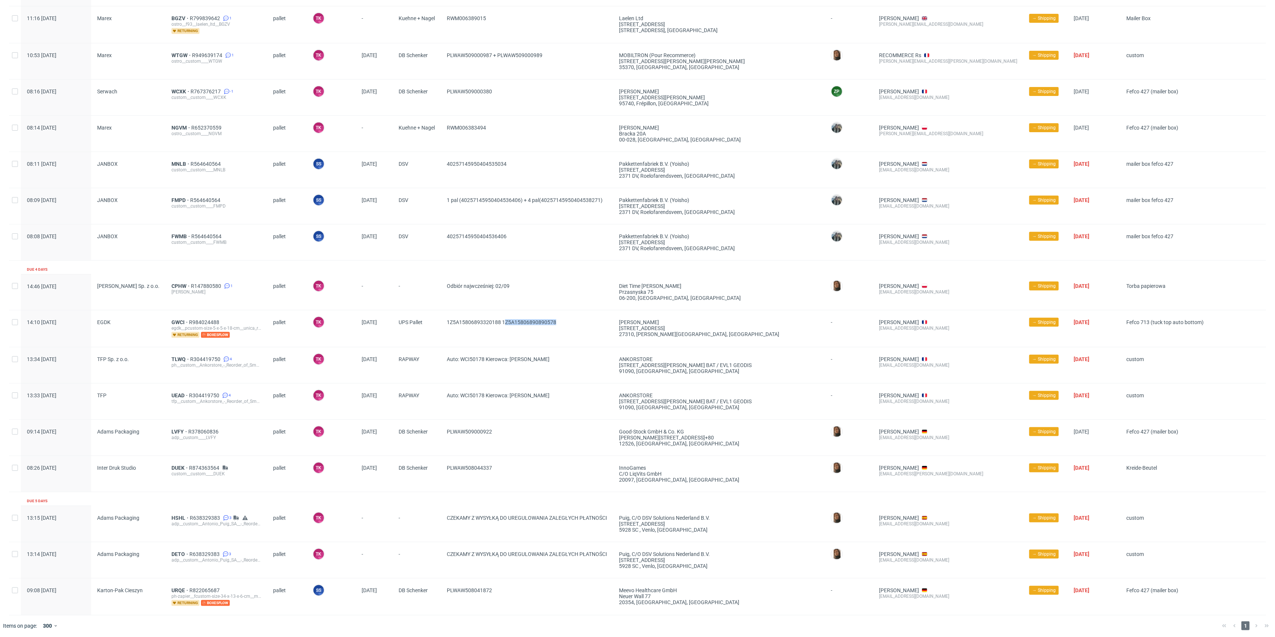
click at [503, 335] on span "1Z5A15806893320188 1Z5A15806890890578" at bounding box center [527, 328] width 160 height 19
drag, startPoint x: 502, startPoint y: 335, endPoint x: 554, endPoint y: 329, distance: 52.6
click at [554, 329] on span "1Z5A15806893320188 1Z5A15806890890578" at bounding box center [527, 328] width 160 height 19
copy span "1Z5A15806890890578"
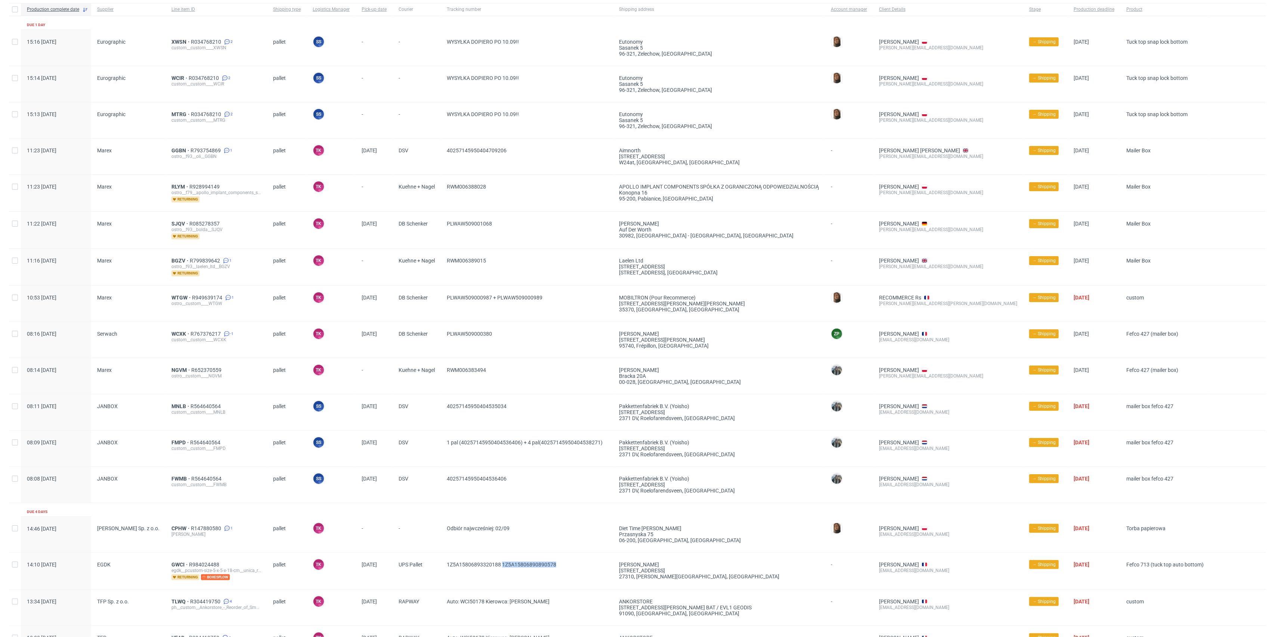
scroll to position [0, 0]
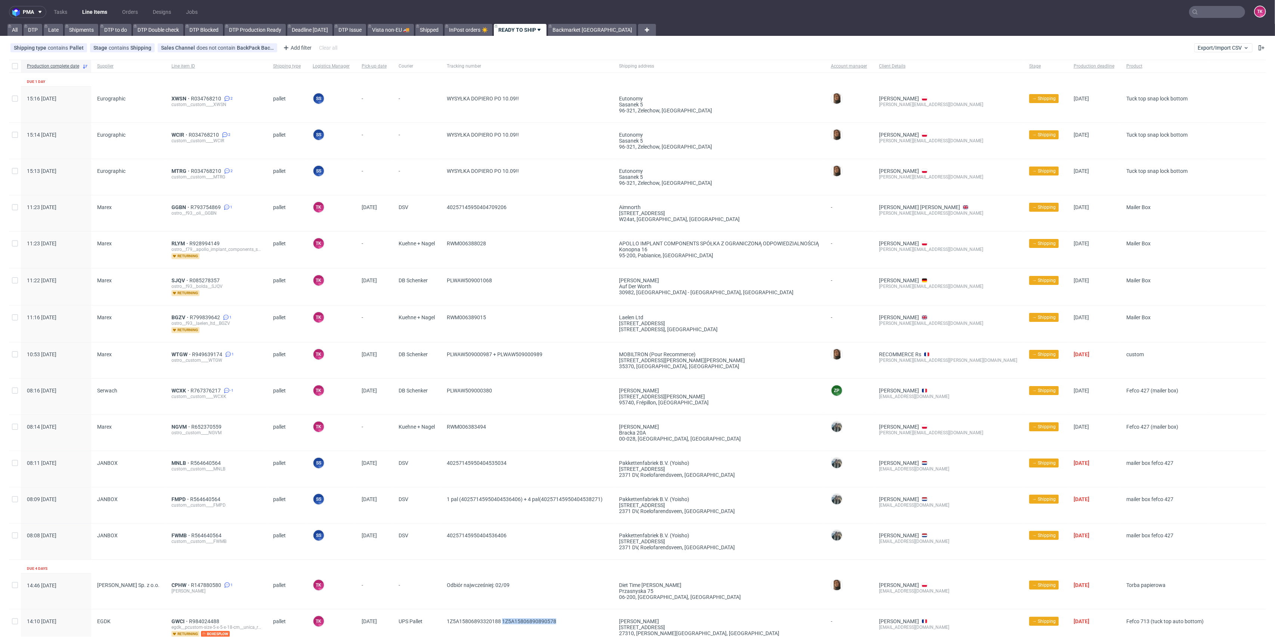
click at [82, 13] on link "Line Items" at bounding box center [95, 12] width 34 height 12
click at [96, 12] on link "Line Items" at bounding box center [95, 12] width 34 height 12
click at [84, 10] on link "Line Items" at bounding box center [95, 12] width 34 height 12
click at [94, 4] on nav "pma Tasks Line Items Orders Designs Jobs TK" at bounding box center [637, 12] width 1275 height 24
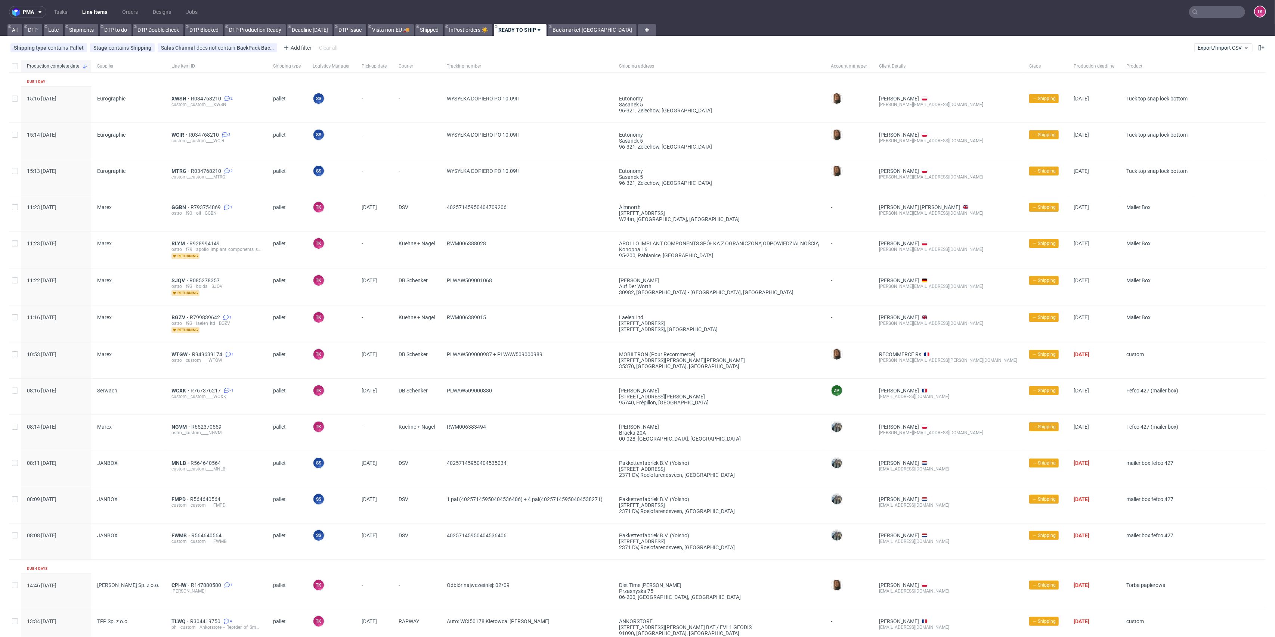
click at [90, 11] on link "Line Items" at bounding box center [95, 12] width 34 height 12
click at [89, 14] on link "Line Items" at bounding box center [95, 12] width 34 height 12
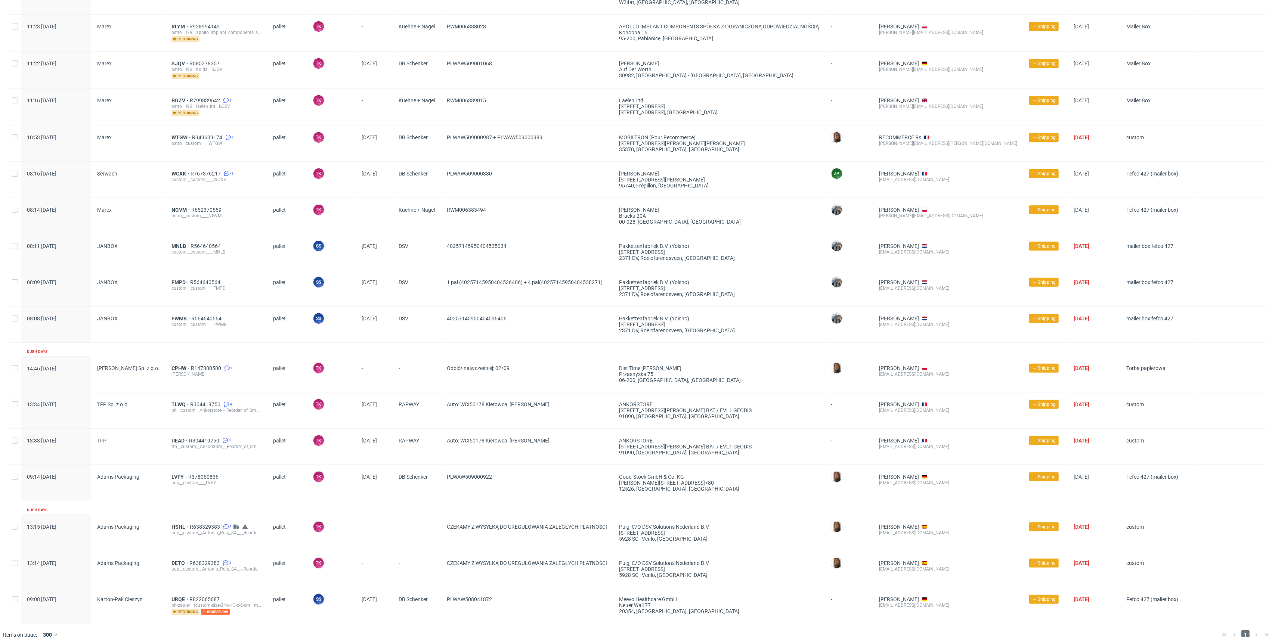
scroll to position [227, 0]
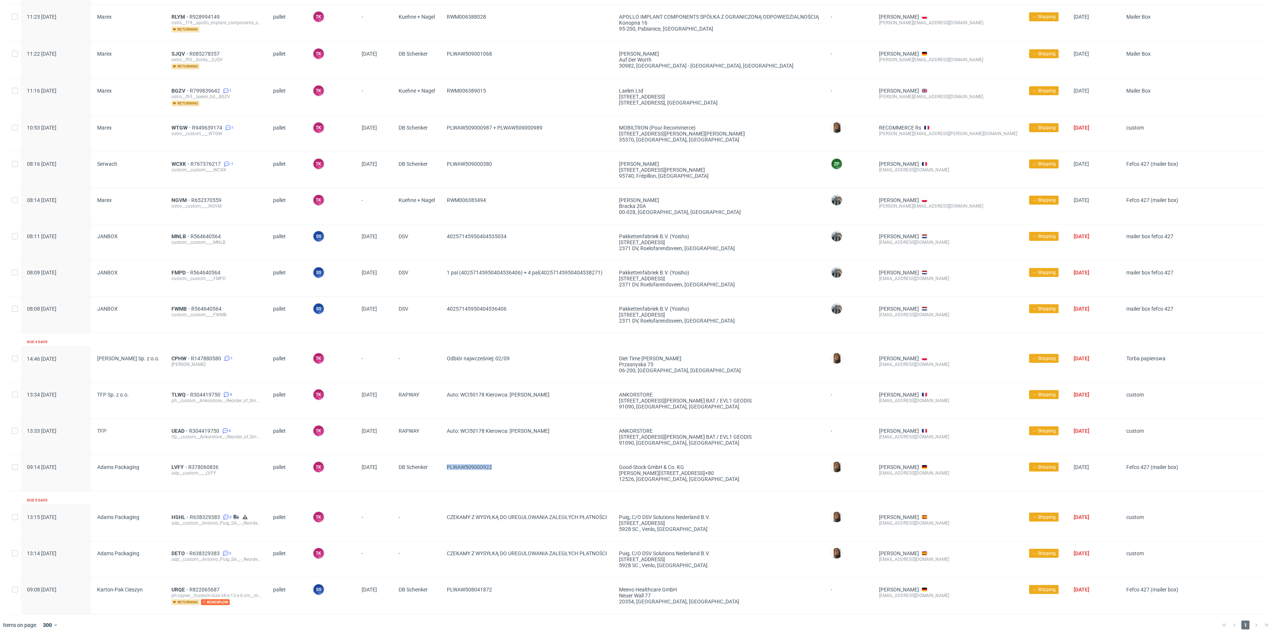
drag, startPoint x: 513, startPoint y: 482, endPoint x: 485, endPoint y: 500, distance: 33.5
click at [434, 468] on div "09:14 Fri 29.08.2025 Adams Packaging LVFY R378060836 adp__custom____LVFY pallet…" at bounding box center [637, 473] width 1257 height 36
click at [487, 501] on div "Production complete date Supplier Line item ID Shipping type Logistics Manager …" at bounding box center [637, 224] width 1257 height 782
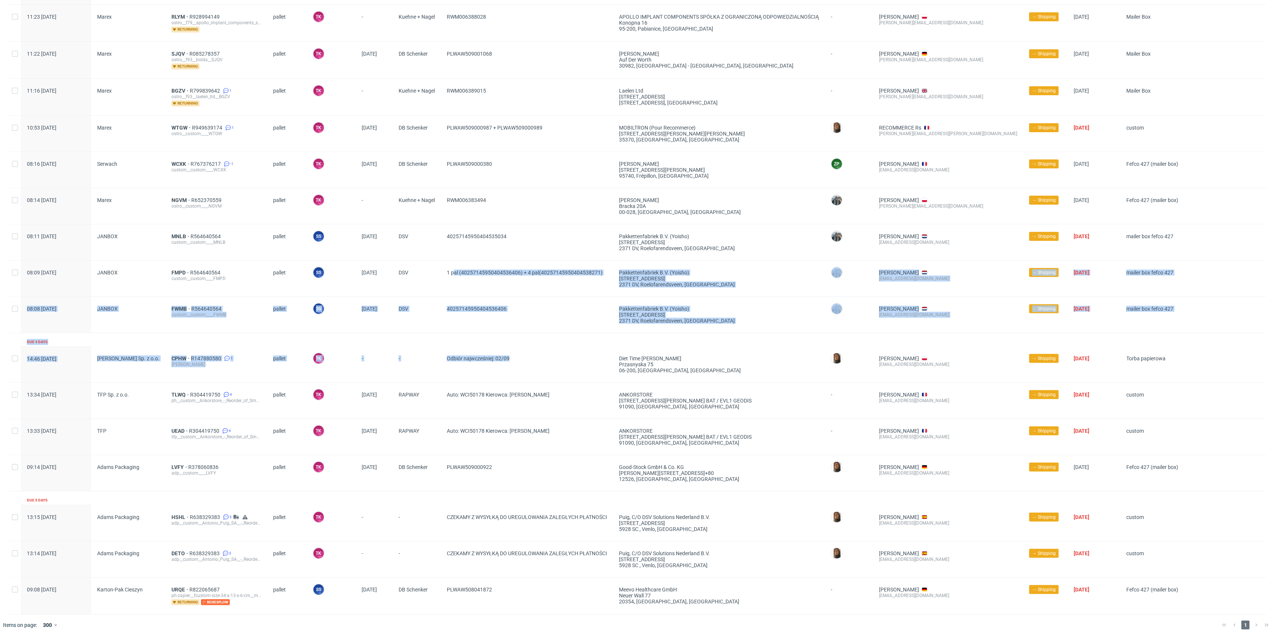
drag, startPoint x: 551, startPoint y: 349, endPoint x: 452, endPoint y: 264, distance: 130.6
click at [452, 264] on div "Production complete date Supplier Line item ID Shipping type Logistics Manager …" at bounding box center [637, 224] width 1257 height 782
click at [534, 315] on span "40257145950404536406" at bounding box center [527, 315] width 160 height 18
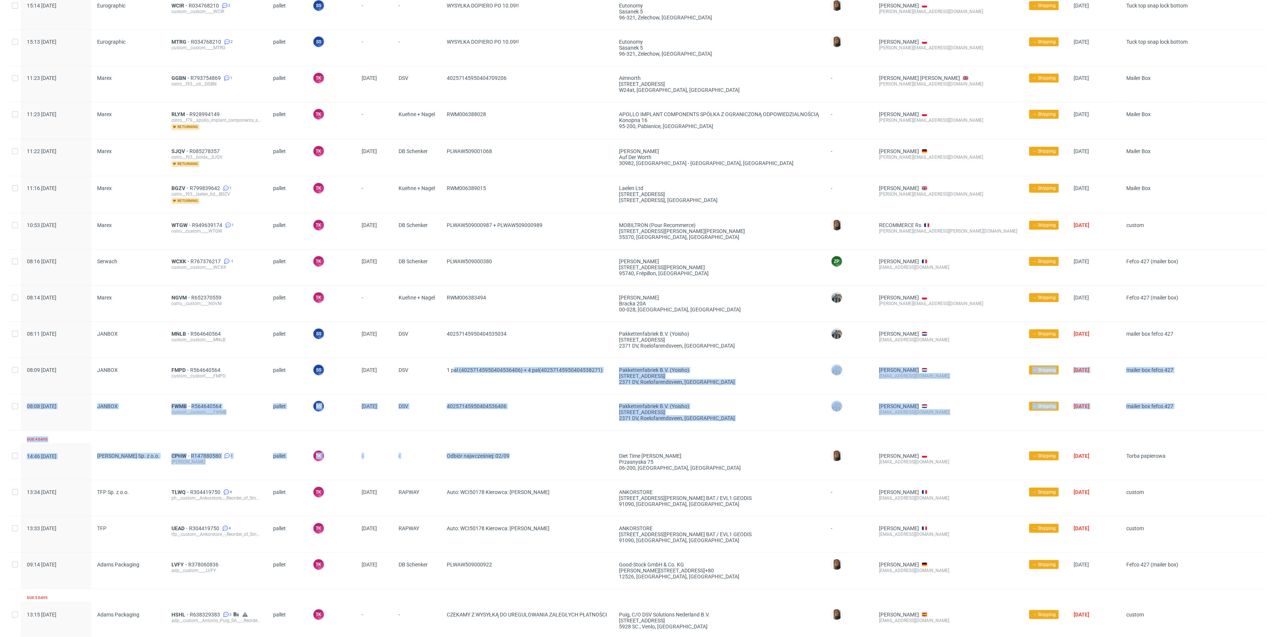
scroll to position [127, 0]
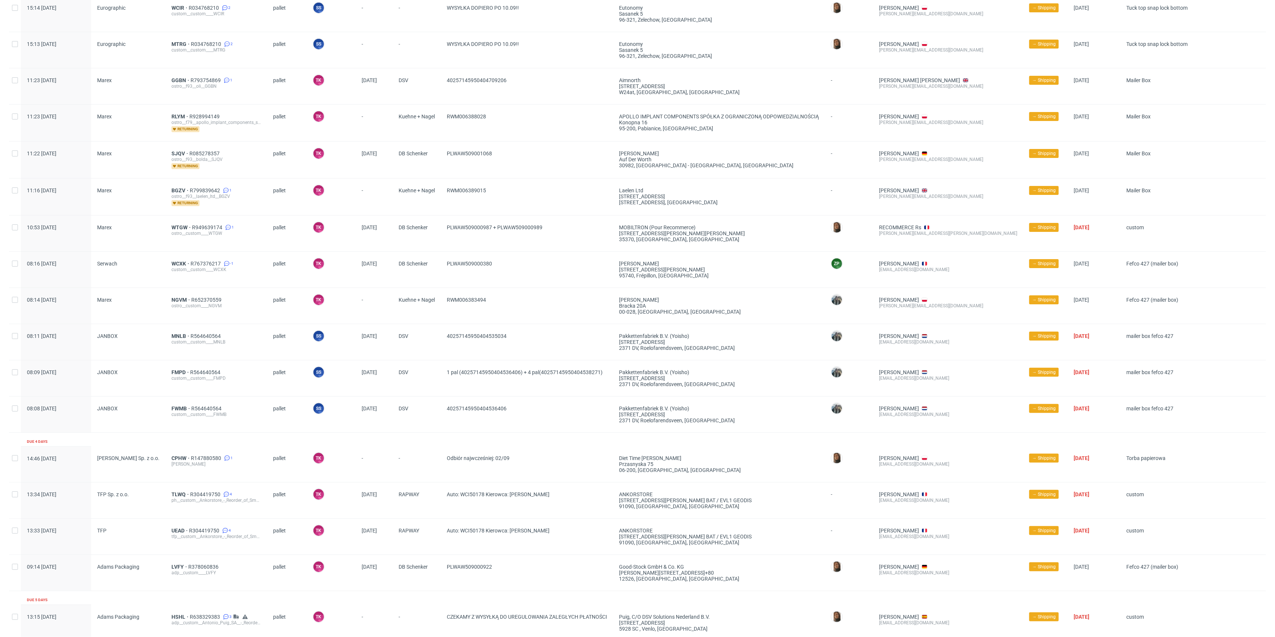
click at [547, 301] on span "RWM006383494" at bounding box center [527, 306] width 160 height 18
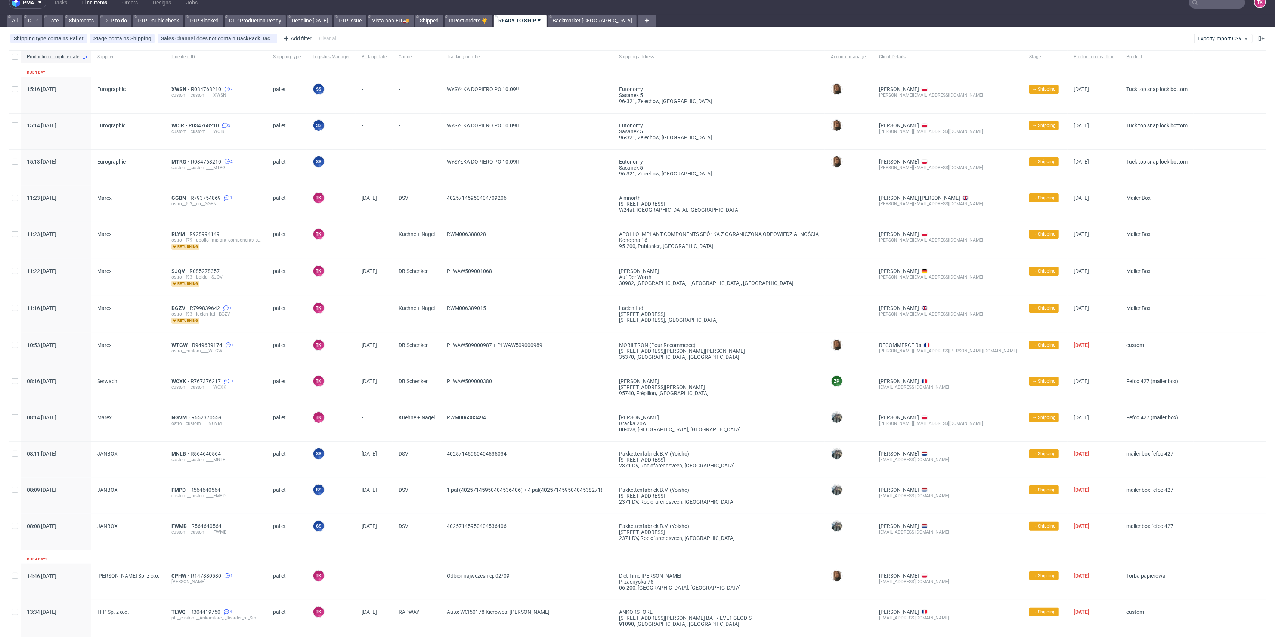
scroll to position [0, 0]
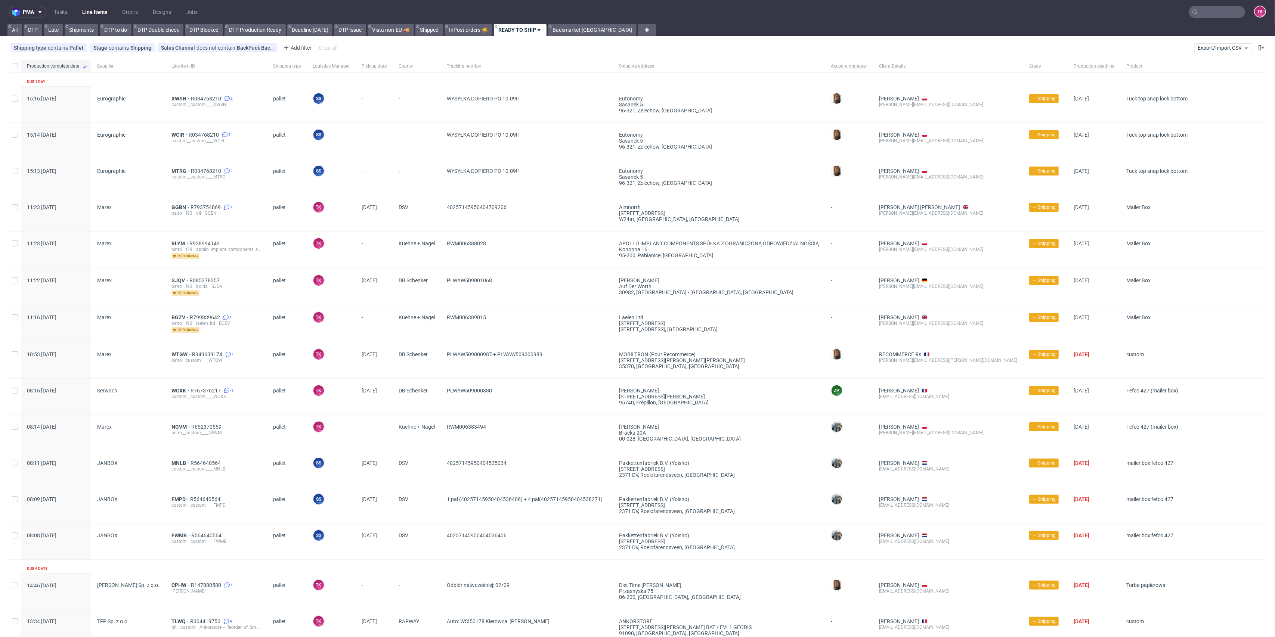
click at [106, 15] on link "Line Items" at bounding box center [95, 12] width 34 height 12
click at [97, 13] on link "Line Items" at bounding box center [95, 12] width 34 height 12
click at [97, 4] on nav "pma Tasks Line Items Orders Designs Jobs TK" at bounding box center [637, 12] width 1275 height 24
click at [98, 14] on link "Line Items" at bounding box center [95, 12] width 34 height 12
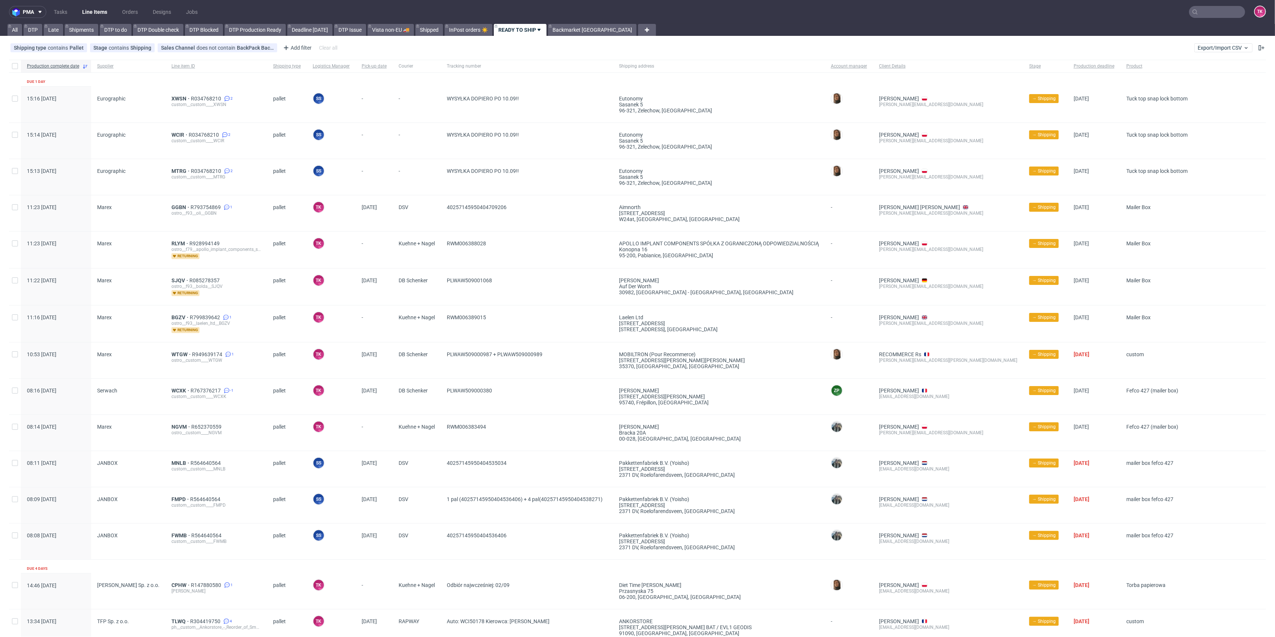
click at [1196, 7] on input "text" at bounding box center [1217, 12] width 56 height 12
paste input "HQWW"
type input "HQWW"
click at [1157, 35] on div "HQWW __15-x-15-x-104-cm____HQWW" at bounding box center [1200, 30] width 134 height 13
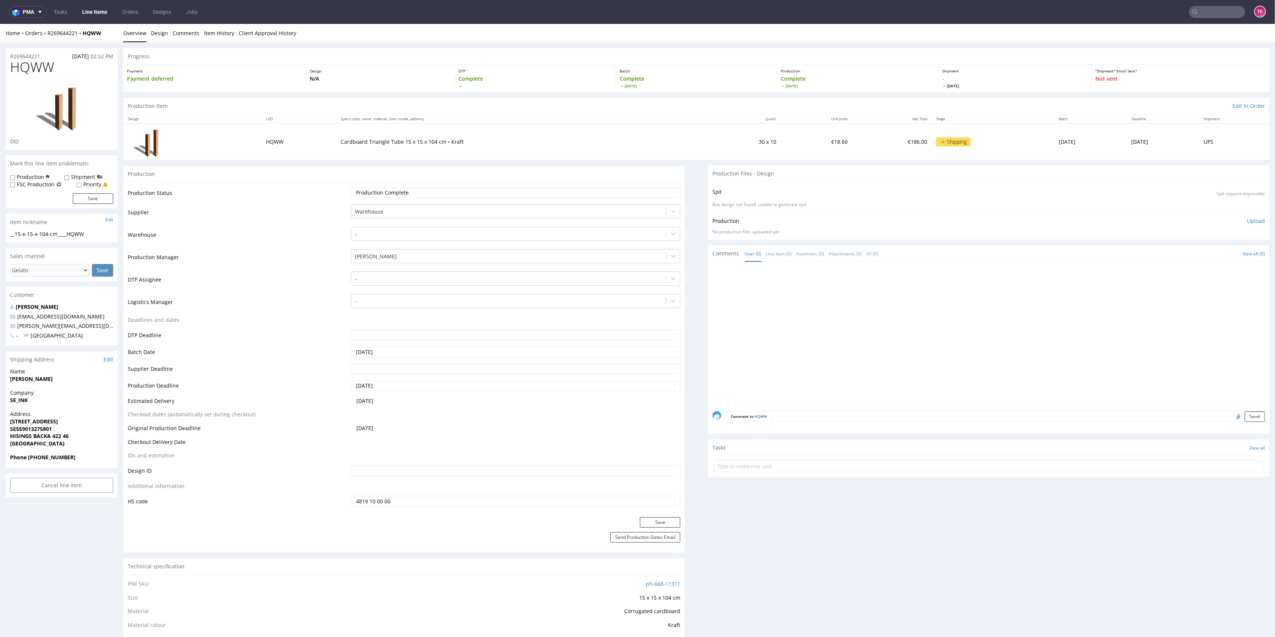
click at [97, 13] on link "Line Items" at bounding box center [95, 12] width 34 height 12
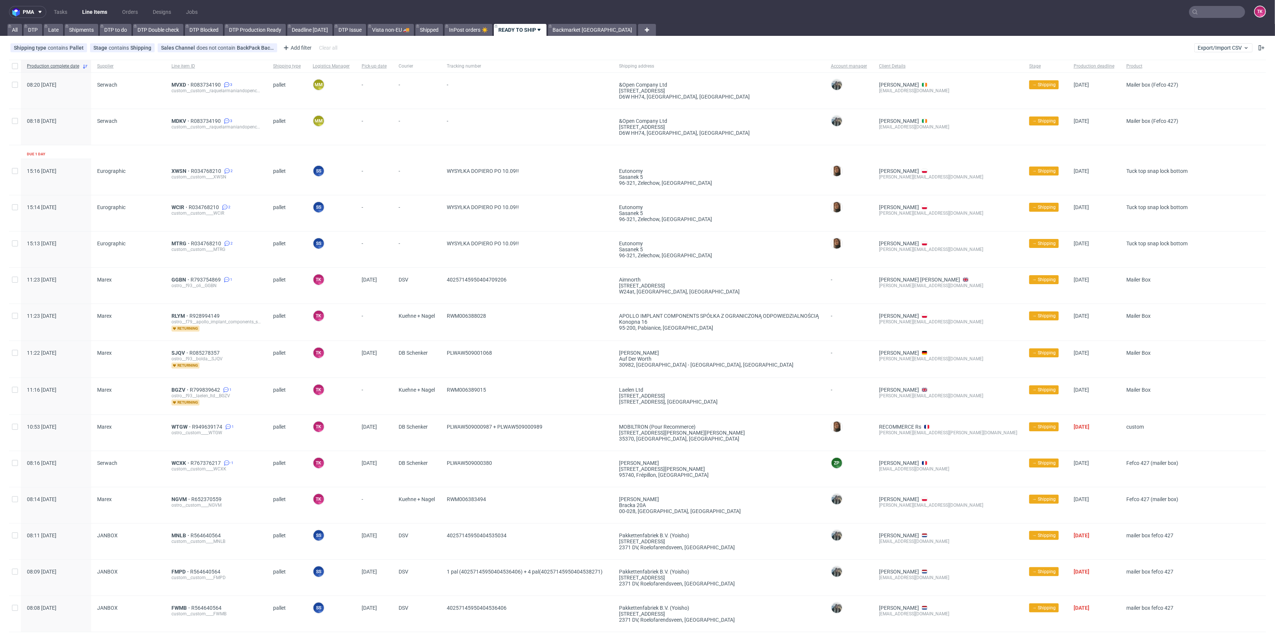
click at [94, 16] on link "Line Items" at bounding box center [95, 12] width 34 height 12
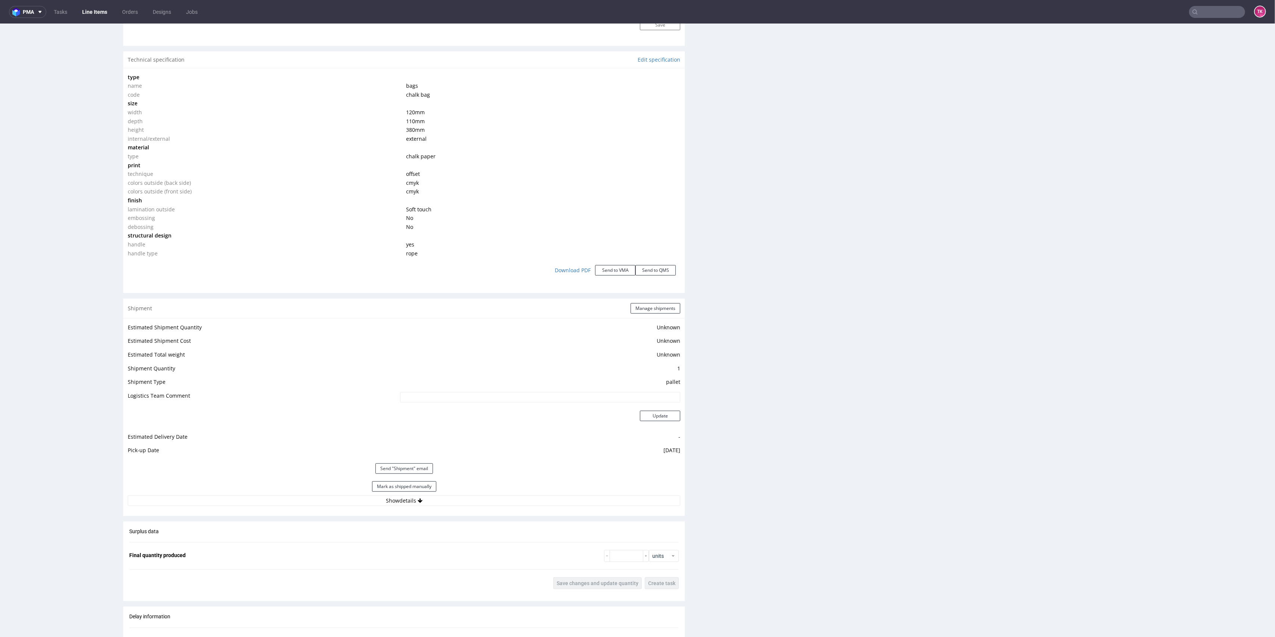
scroll to position [697, 0]
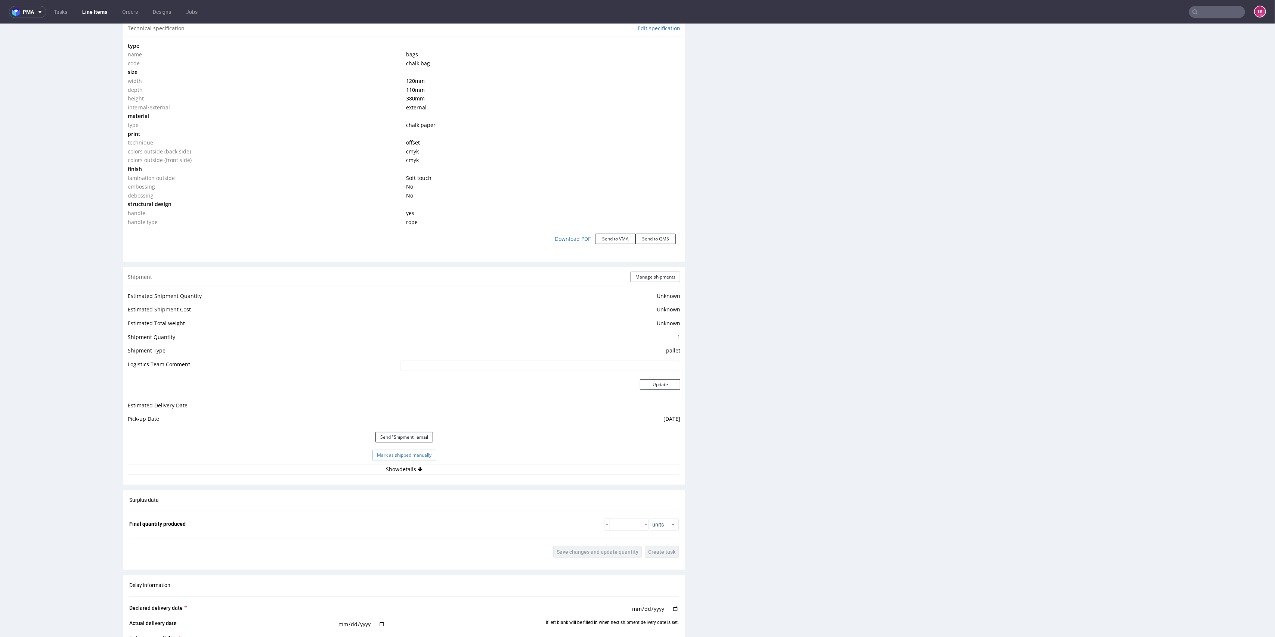
click at [385, 456] on button "Mark as shipped manually" at bounding box center [404, 455] width 64 height 10
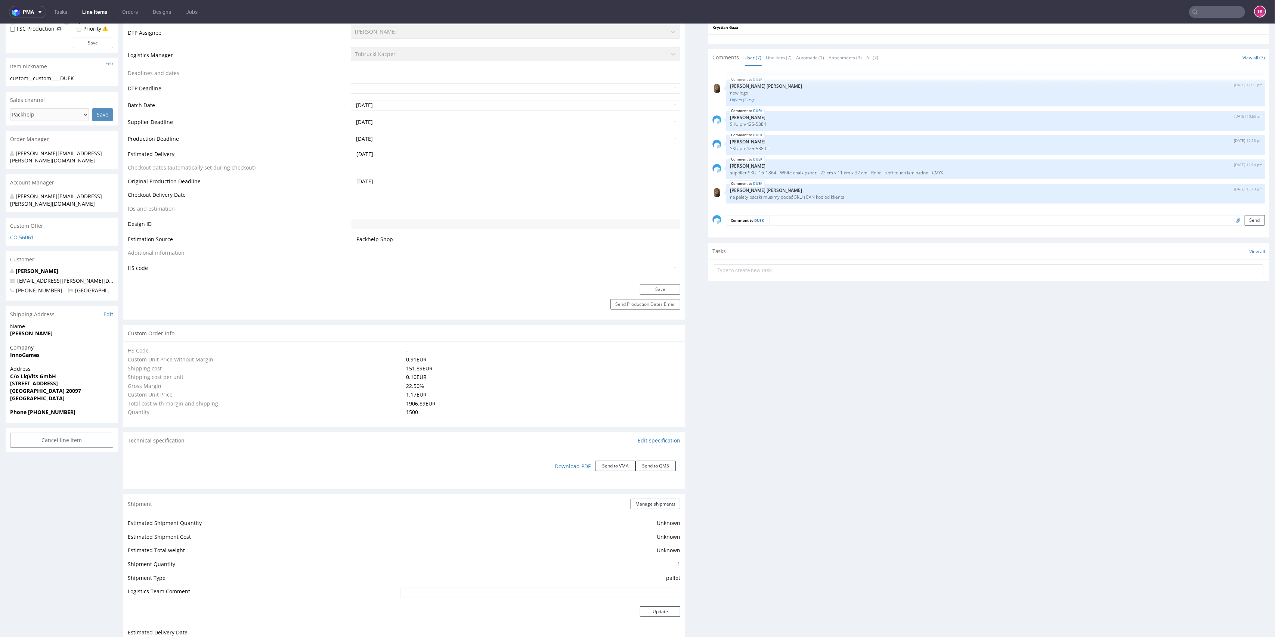
scroll to position [241, 0]
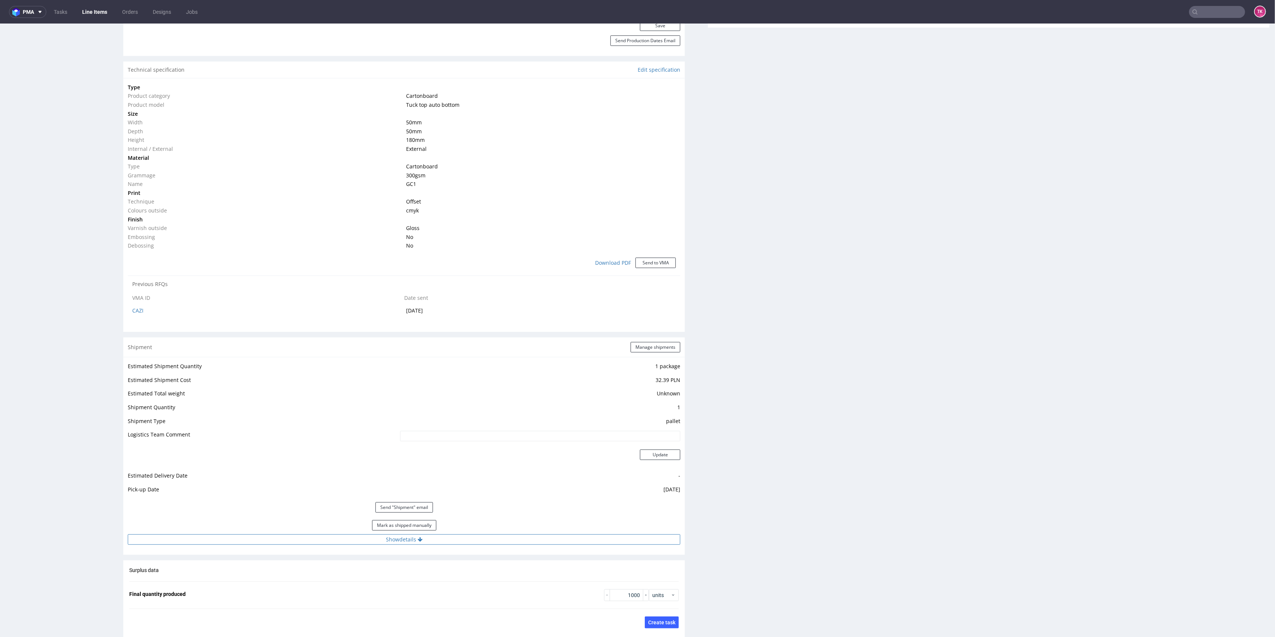
scroll to position [547, 0]
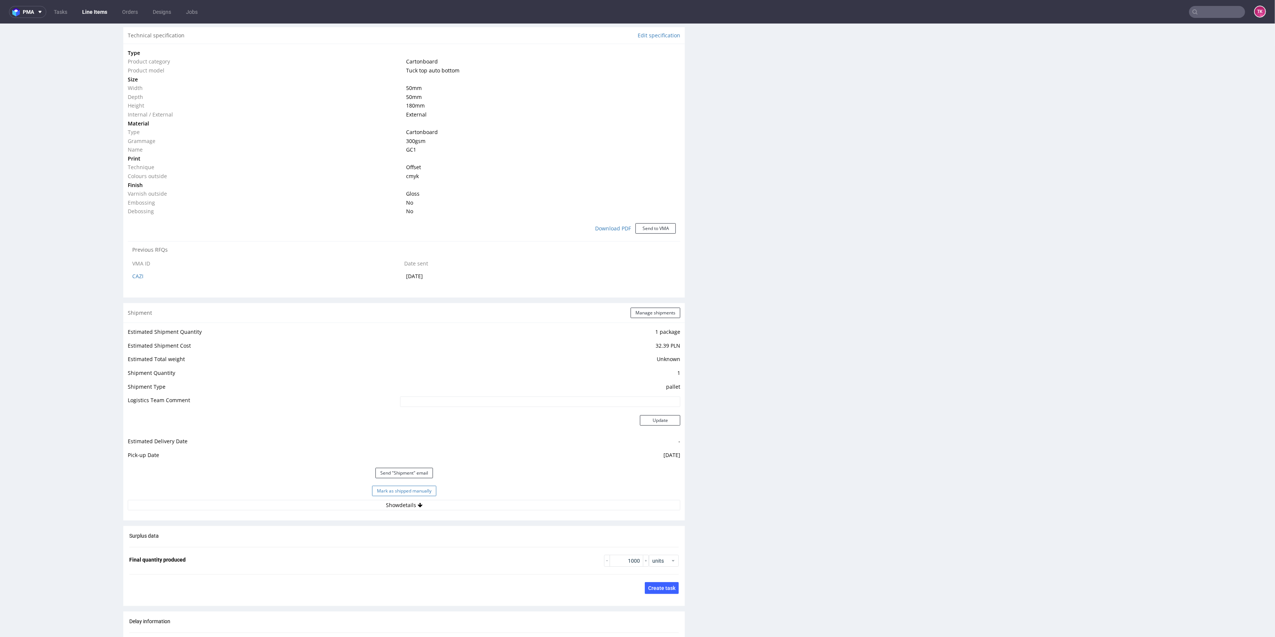
click at [416, 489] on button "Mark as shipped manually" at bounding box center [404, 491] width 64 height 10
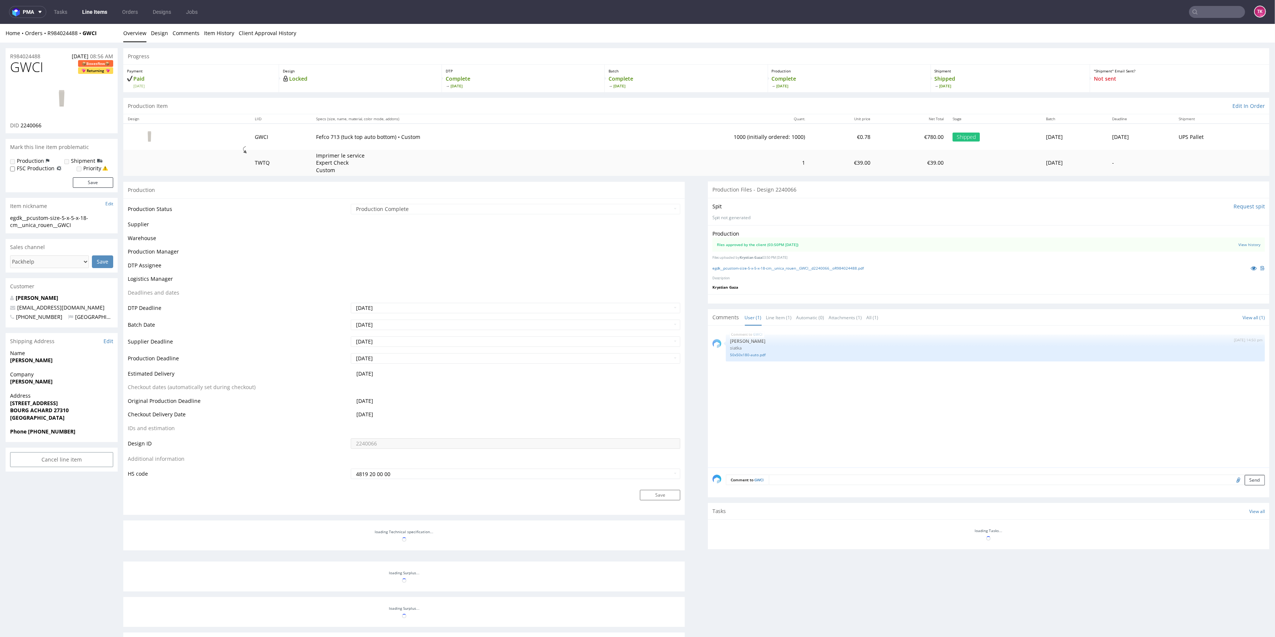
scroll to position [253, 0]
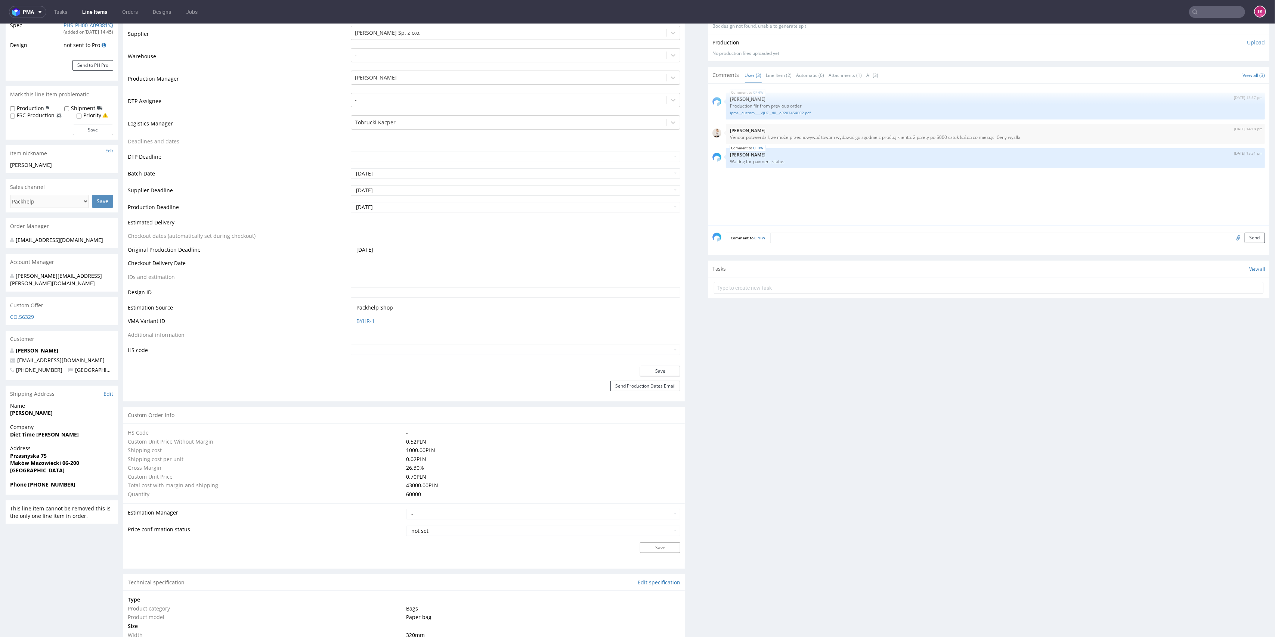
scroll to position [199, 0]
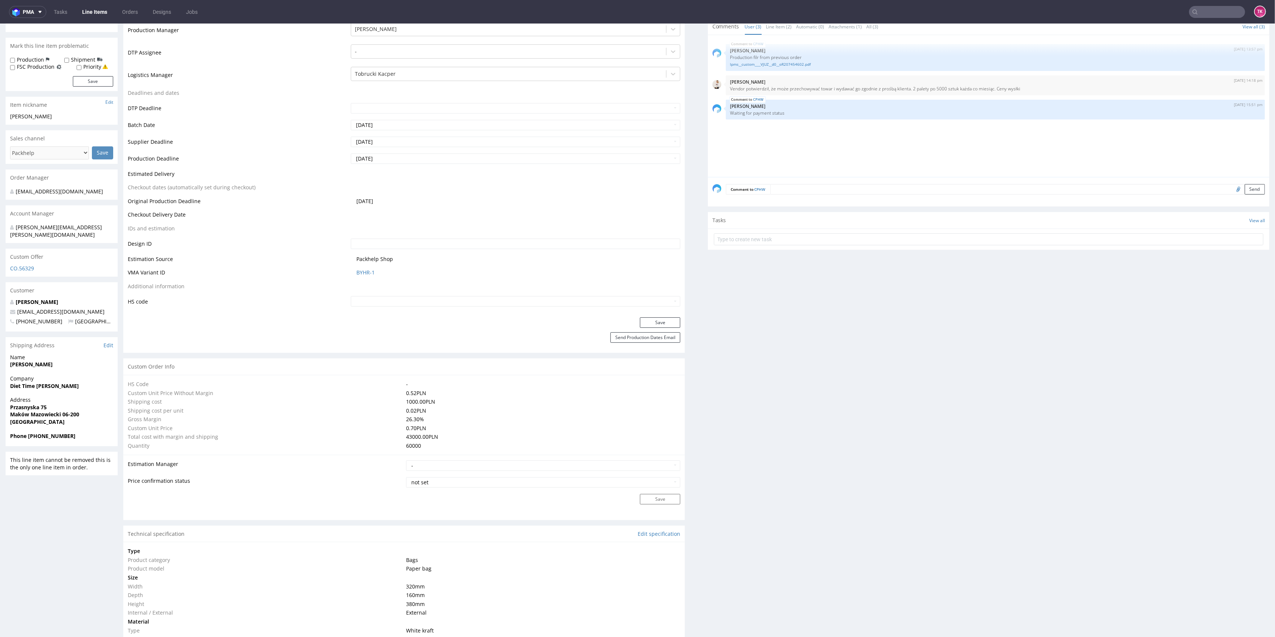
click at [109, 7] on link "Line Items" at bounding box center [95, 12] width 34 height 12
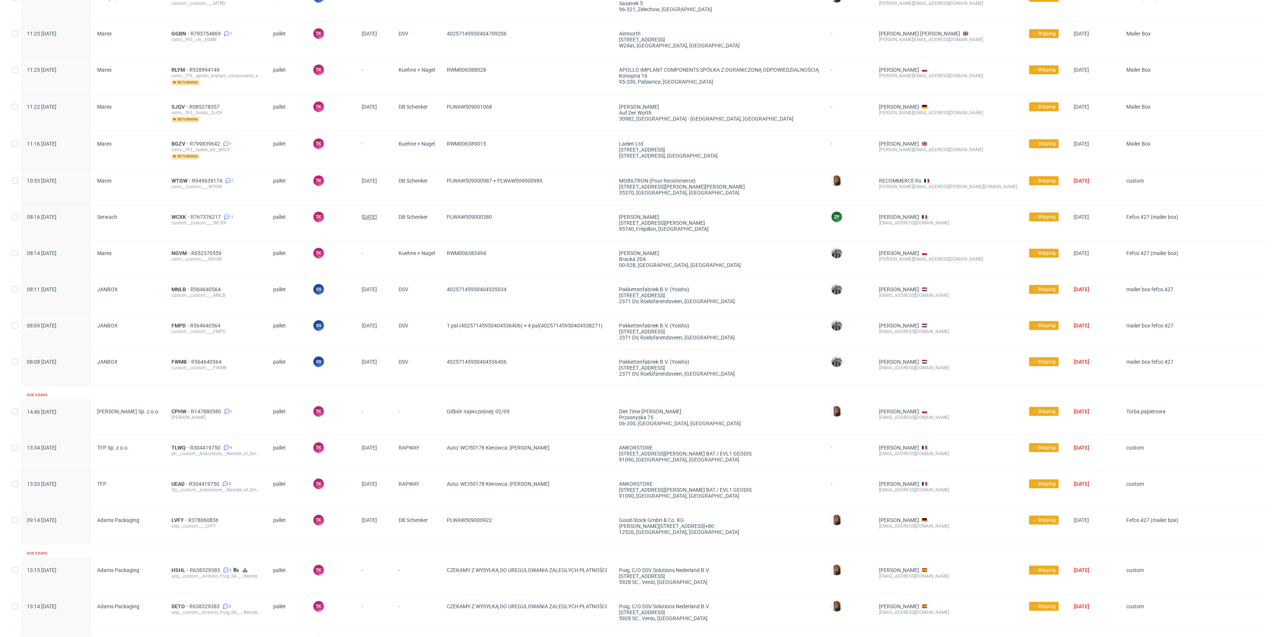
scroll to position [227, 0]
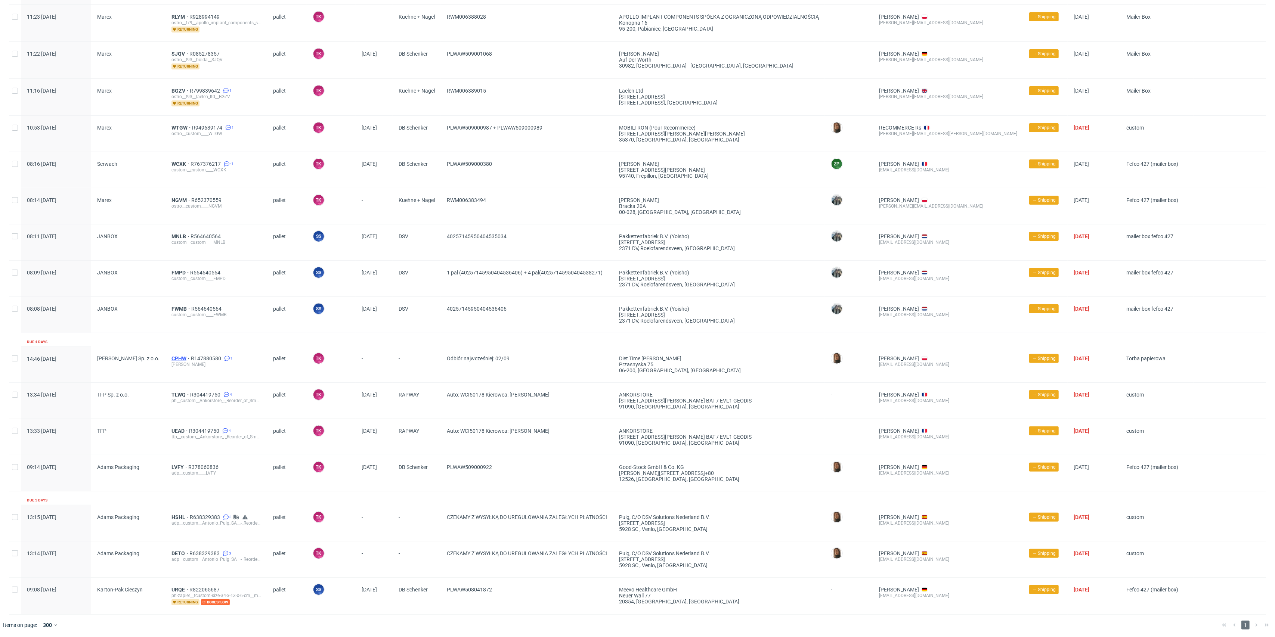
click at [180, 359] on span "CPHW" at bounding box center [180, 359] width 19 height 6
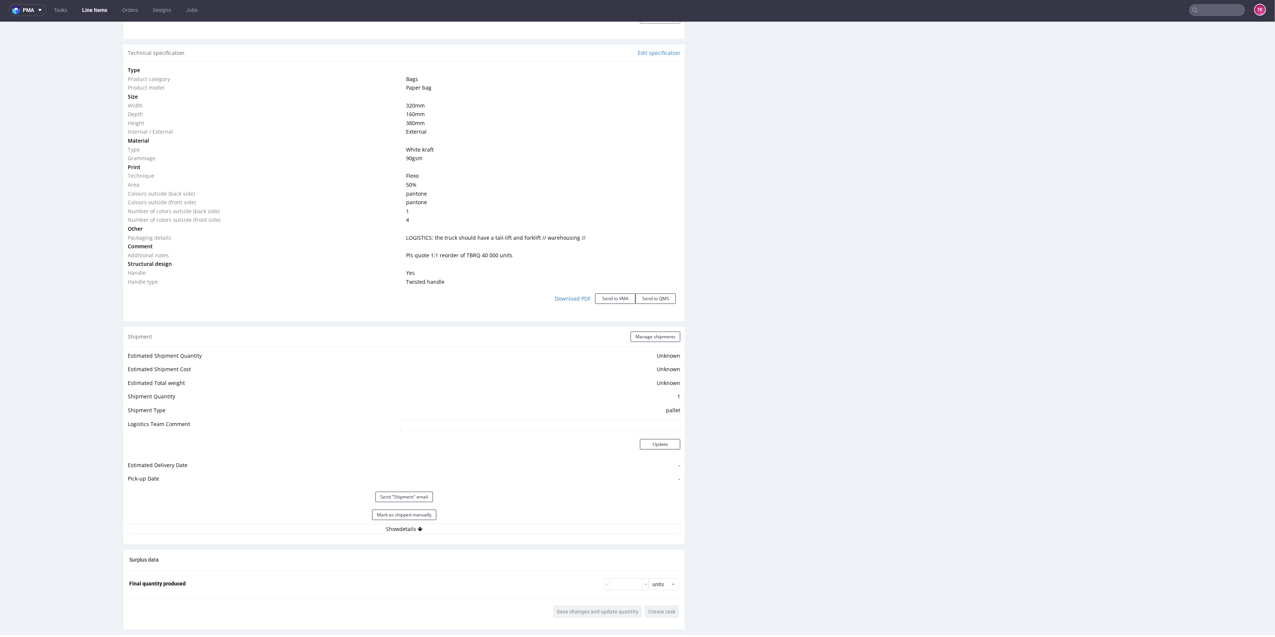
scroll to position [797, 0]
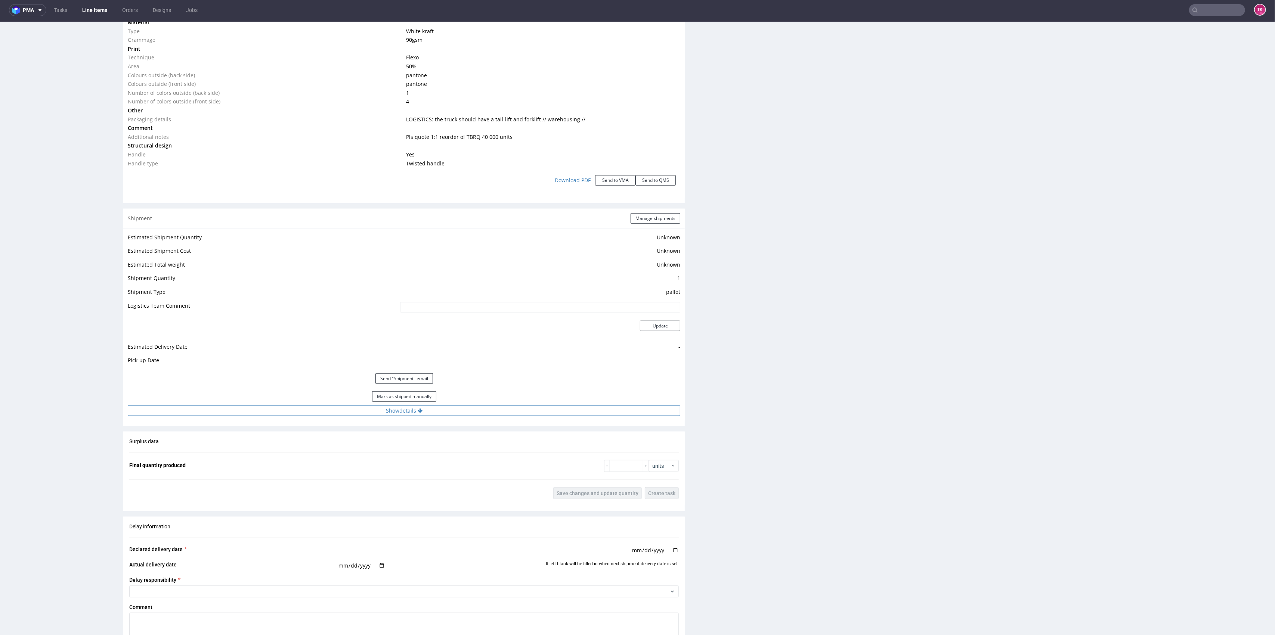
drag, startPoint x: 523, startPoint y: 414, endPoint x: 515, endPoint y: 414, distance: 8.2
click at [520, 413] on button "Show details" at bounding box center [404, 411] width 552 height 10
click at [424, 456] on input "Odbiór najwcześniej: 02/09" at bounding box center [484, 458] width 393 height 10
click at [651, 220] on button "Manage shipments" at bounding box center [655, 218] width 50 height 10
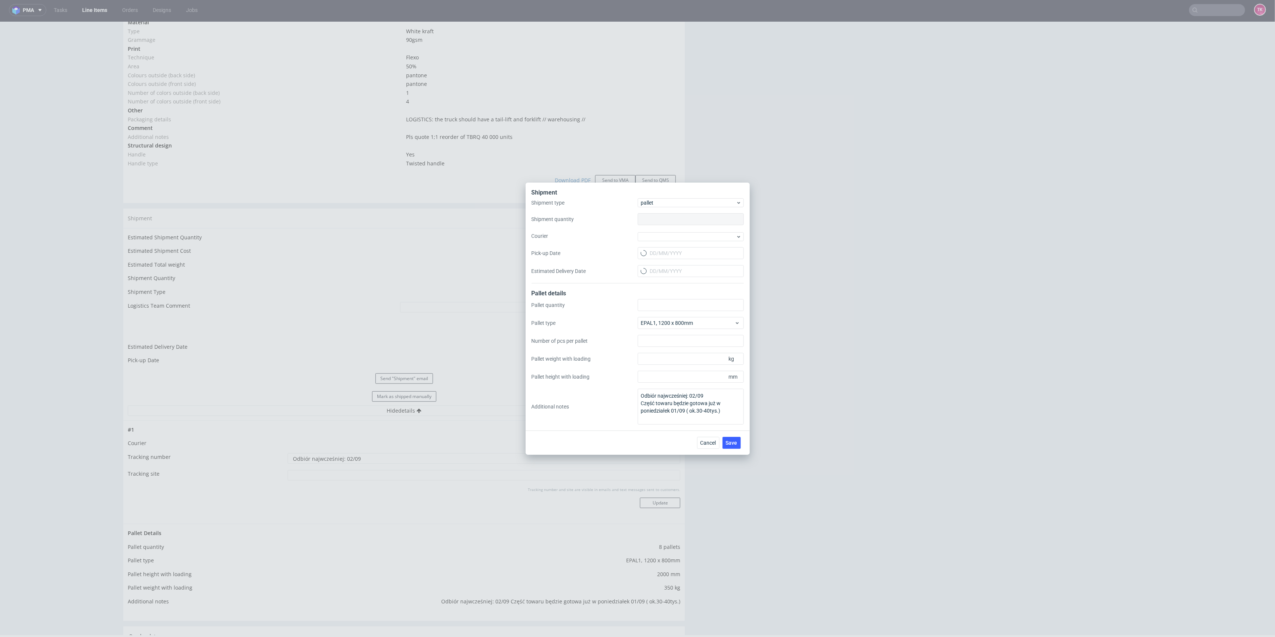
type input "1"
type input "8"
type input "350"
type input "2000"
click at [682, 236] on div at bounding box center [690, 236] width 106 height 9
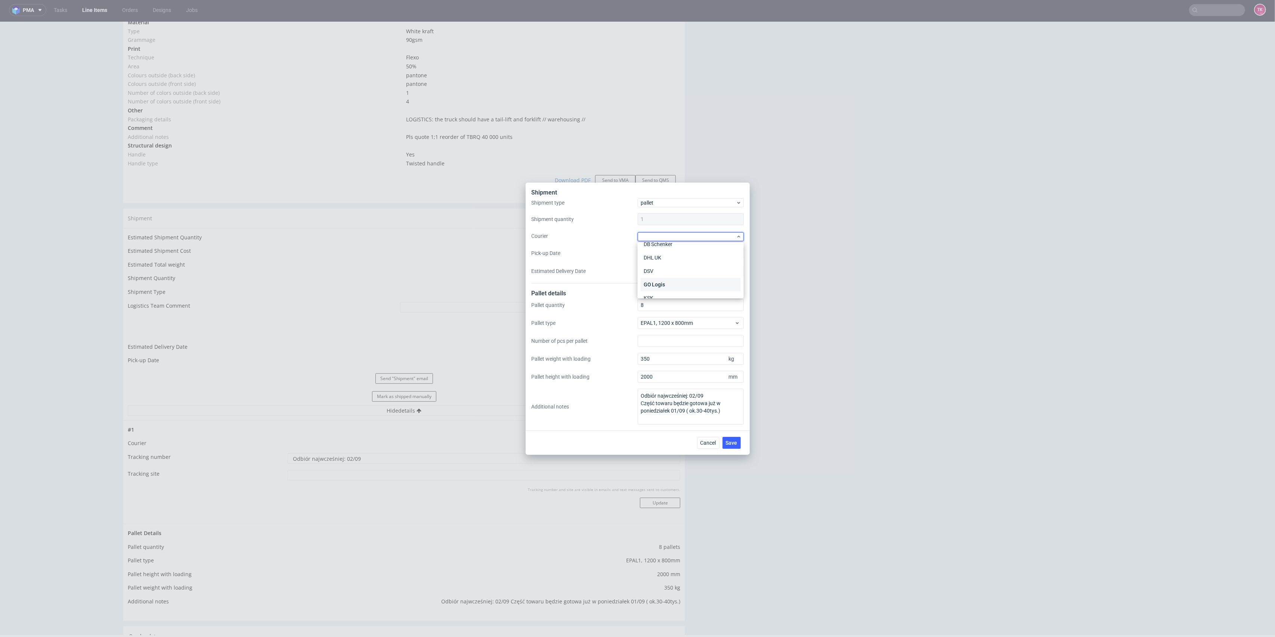
scroll to position [50, 0]
drag, startPoint x: 667, startPoint y: 293, endPoint x: 768, endPoint y: 429, distance: 169.6
click at [667, 294] on div "Kuehne + Nagel" at bounding box center [690, 296] width 100 height 13
click at [729, 444] on span "Save" at bounding box center [732, 442] width 12 height 5
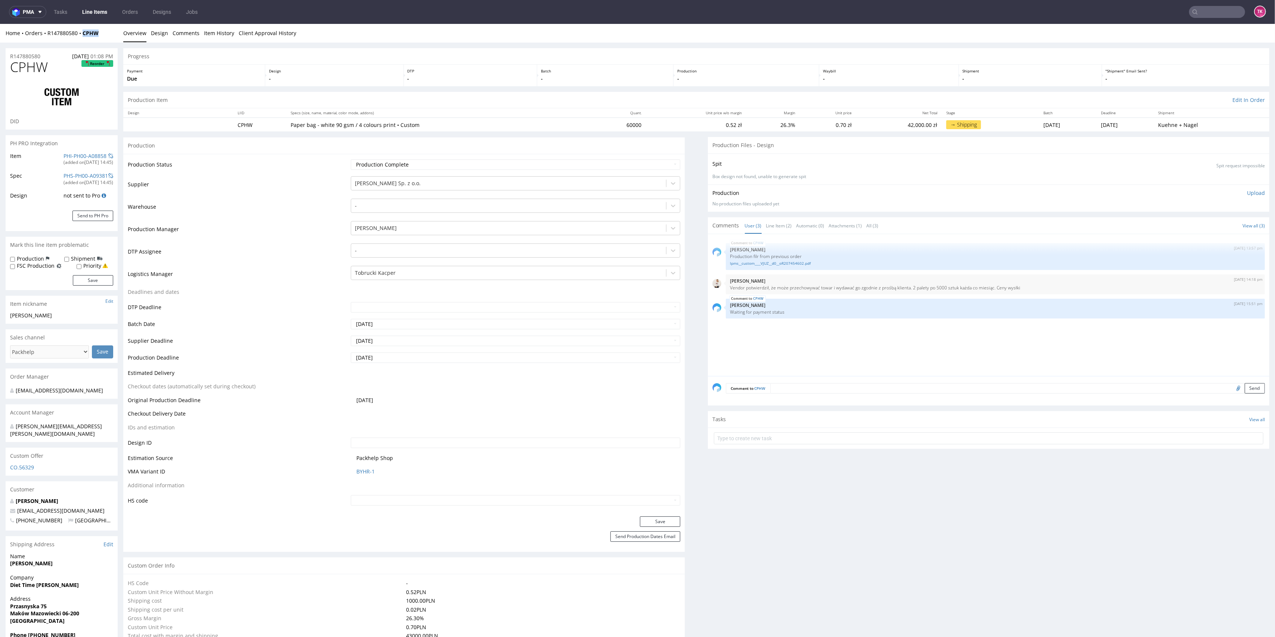
drag, startPoint x: 81, startPoint y: 41, endPoint x: 105, endPoint y: 38, distance: 23.4
click at [105, 38] on div "Home Orders R147880580 CPHW Overview Design Comments Item History Client Approv…" at bounding box center [637, 33] width 1275 height 19
copy strong "CPHW"
drag, startPoint x: 54, startPoint y: 37, endPoint x: 79, endPoint y: 35, distance: 25.1
click at [79, 35] on div "Home Orders R147880580 CPHW Overview Design Comments Item History Client Approv…" at bounding box center [637, 33] width 1275 height 19
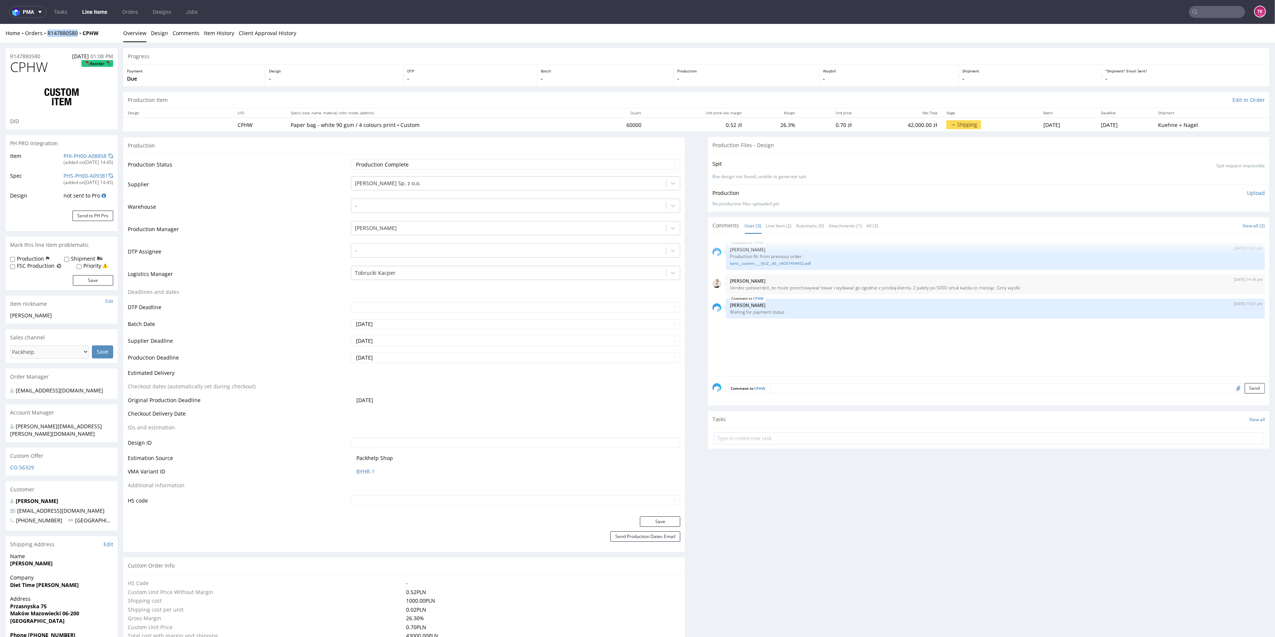
copy link "R147880580"
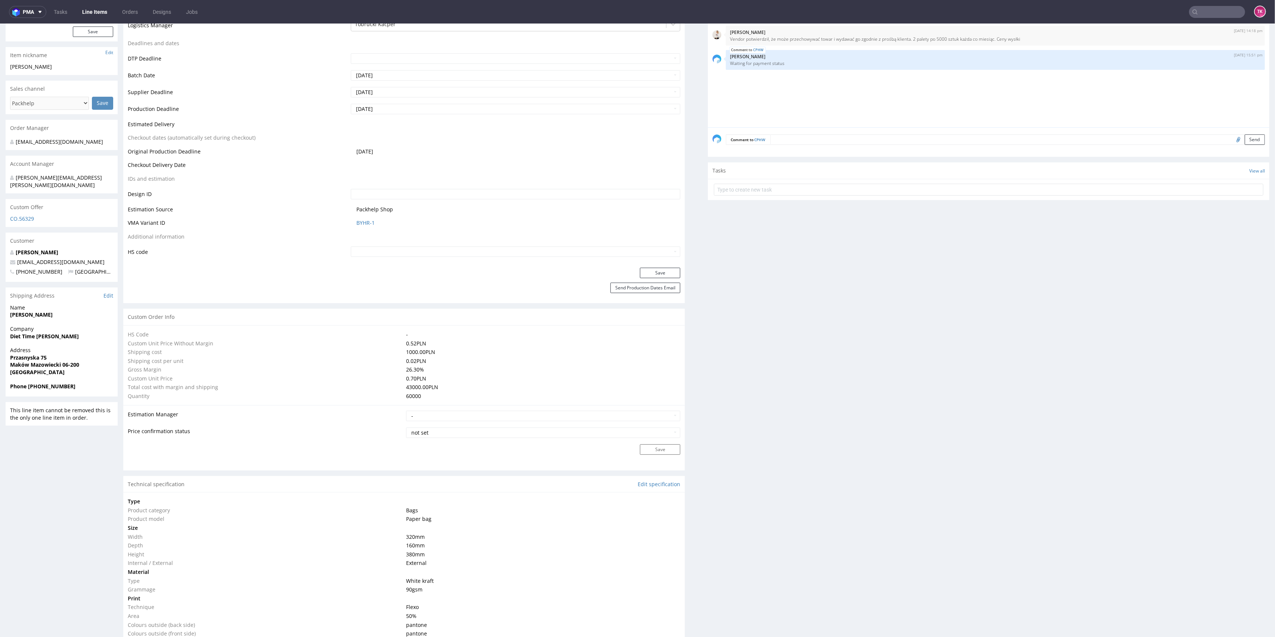
drag, startPoint x: 25, startPoint y: 325, endPoint x: 110, endPoint y: 333, distance: 85.1
click at [110, 333] on div "Company Diet Time [PERSON_NAME]" at bounding box center [62, 335] width 112 height 21
copy strong "Diet Time [PERSON_NAME]"
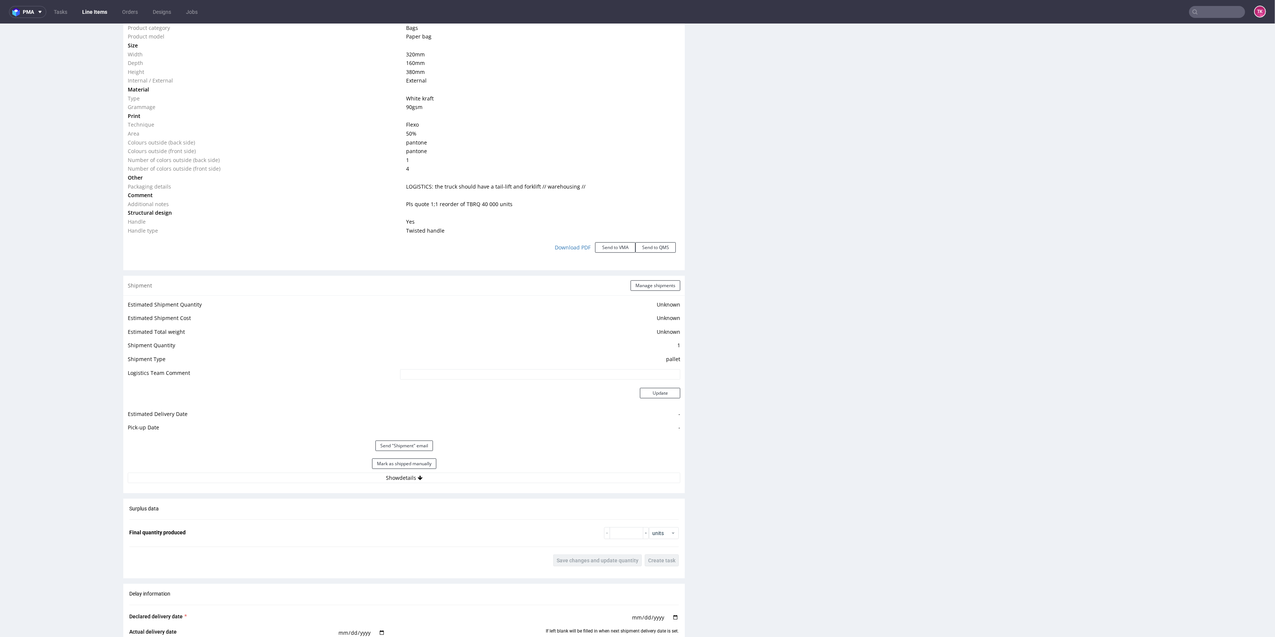
scroll to position [747, 0]
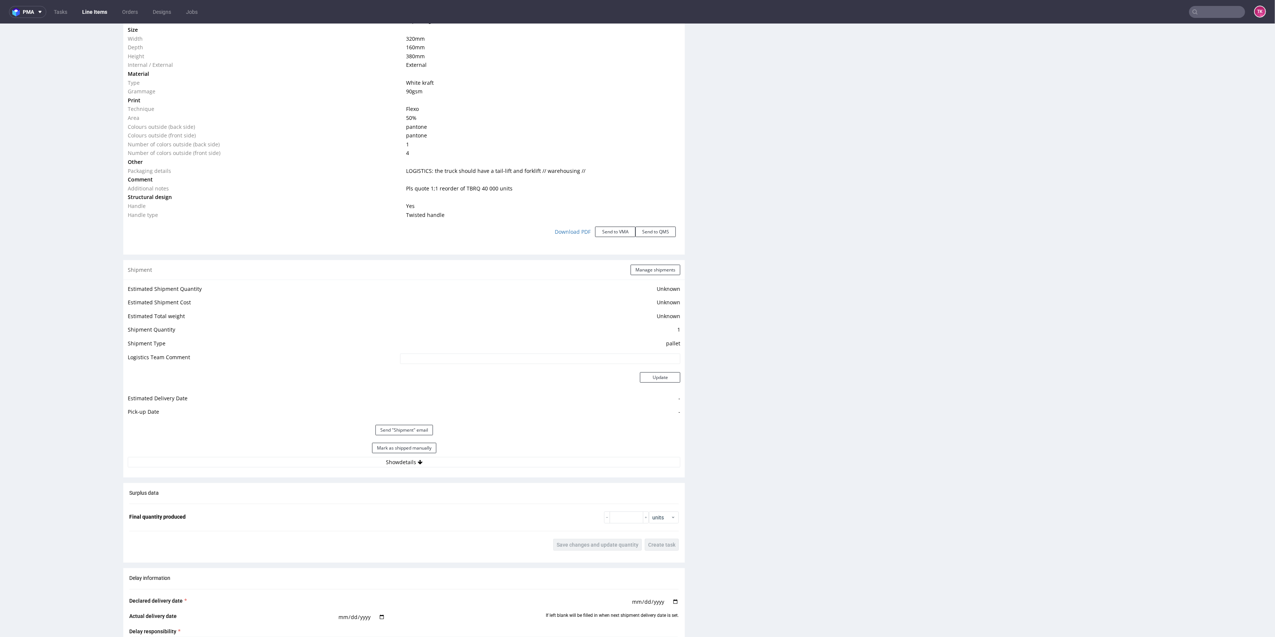
click at [448, 468] on div "Estimated Shipment Quantity Unknown Estimated Shipment Cost Unknown Estimated T…" at bounding box center [403, 376] width 561 height 192
click at [447, 466] on button "Show details" at bounding box center [404, 462] width 552 height 10
click at [446, 465] on button "Hide details" at bounding box center [404, 462] width 552 height 10
click at [448, 462] on button "Show details" at bounding box center [404, 462] width 552 height 10
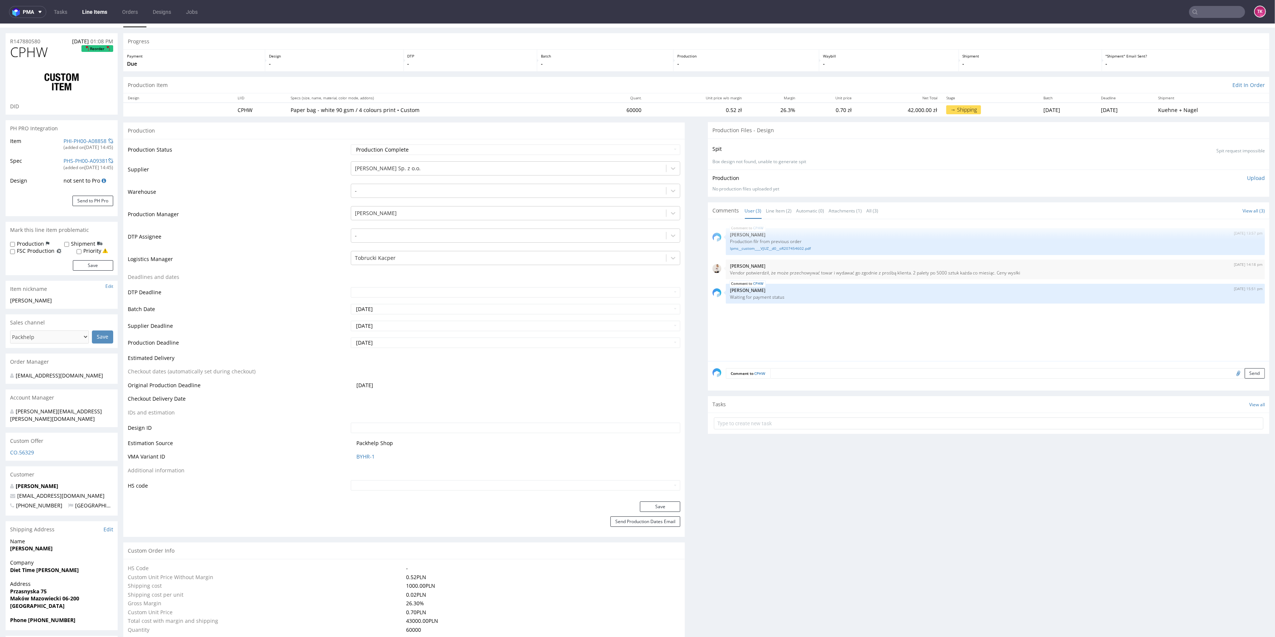
scroll to position [0, 0]
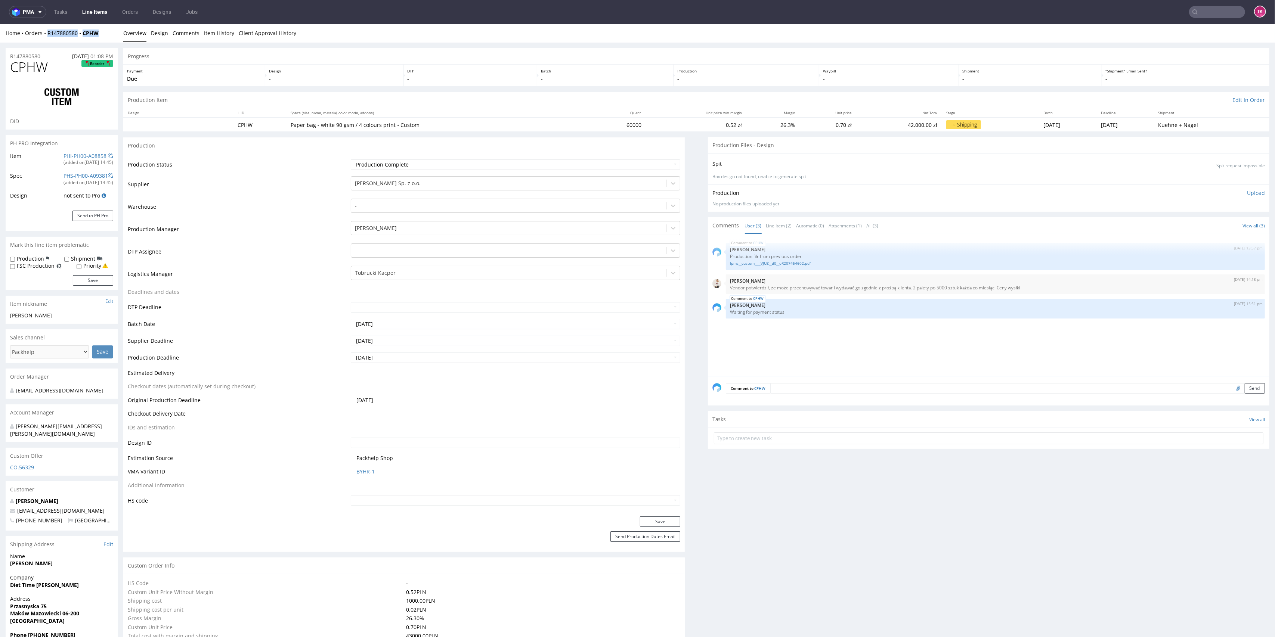
drag, startPoint x: 99, startPoint y: 37, endPoint x: 47, endPoint y: 37, distance: 51.9
click at [47, 37] on div "Home Orders R147880580 CPHW Overview Design Comments Item History Client Approv…" at bounding box center [637, 33] width 1275 height 19
copy div "R147880580 CPHW"
click at [90, 10] on link "Line Items" at bounding box center [95, 12] width 34 height 12
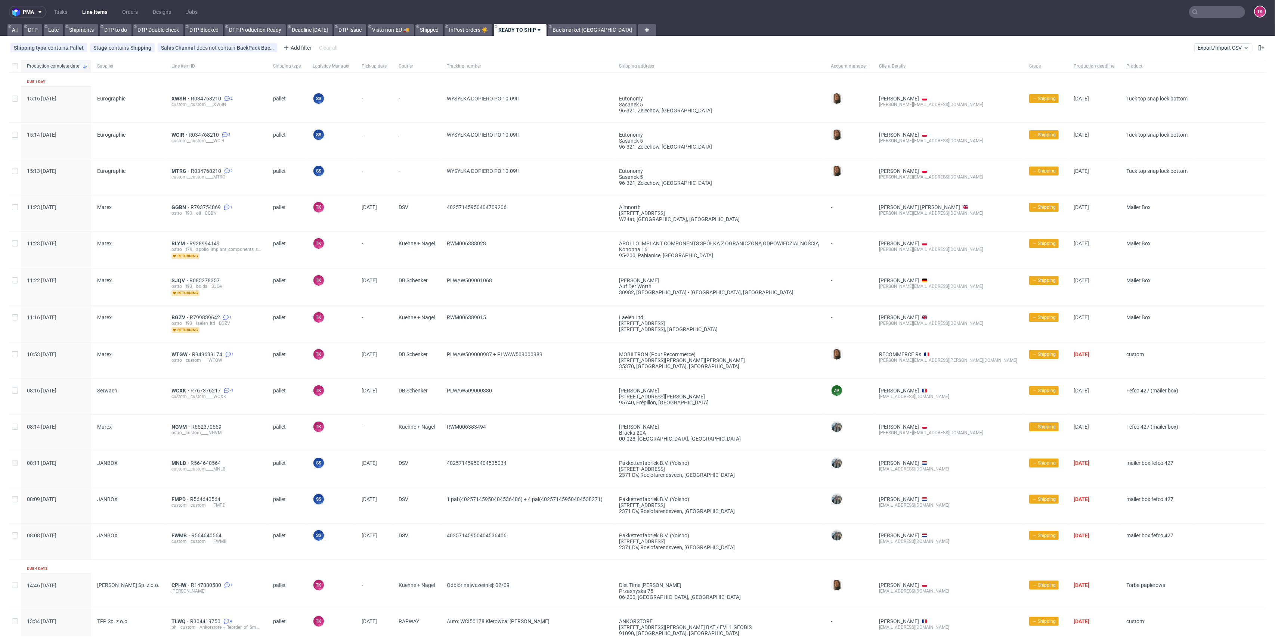
click at [90, 12] on link "Line Items" at bounding box center [95, 12] width 34 height 12
drag, startPoint x: 1215, startPoint y: 12, endPoint x: 1201, endPoint y: 27, distance: 20.6
click at [1215, 13] on input "text" at bounding box center [1171, 12] width 146 height 12
paste input "CDRD"
type input "CDRD"
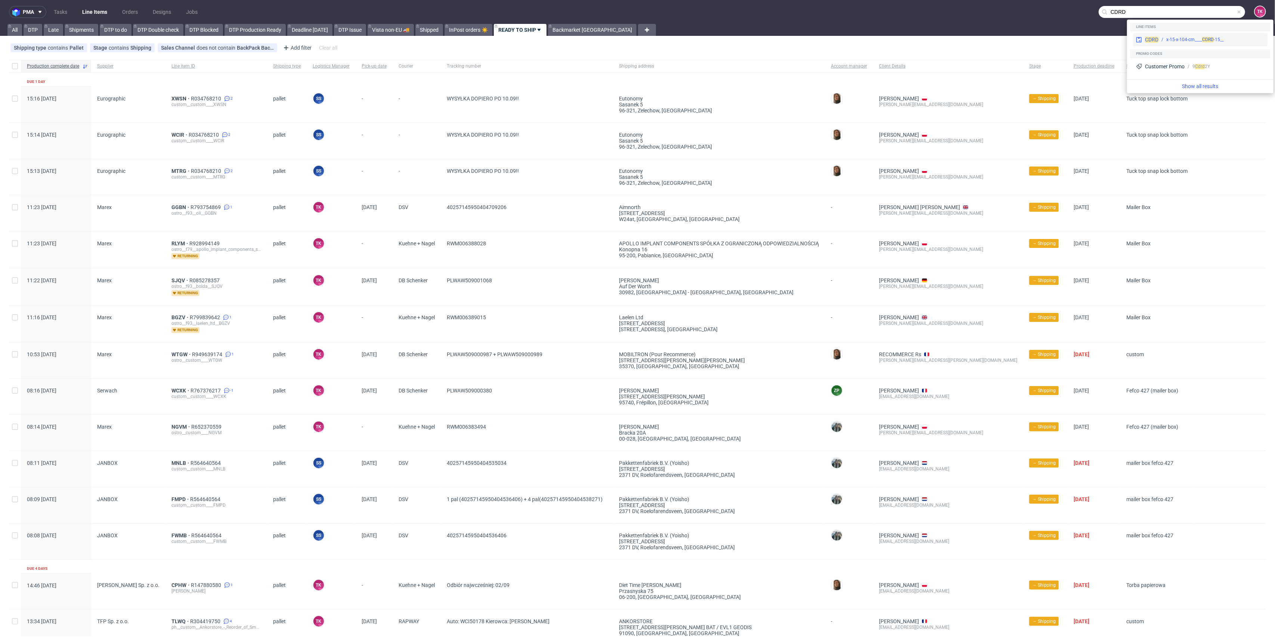
click at [1163, 41] on div "__15-x-15-x-104-cm____ CDRD" at bounding box center [1211, 39] width 106 height 7
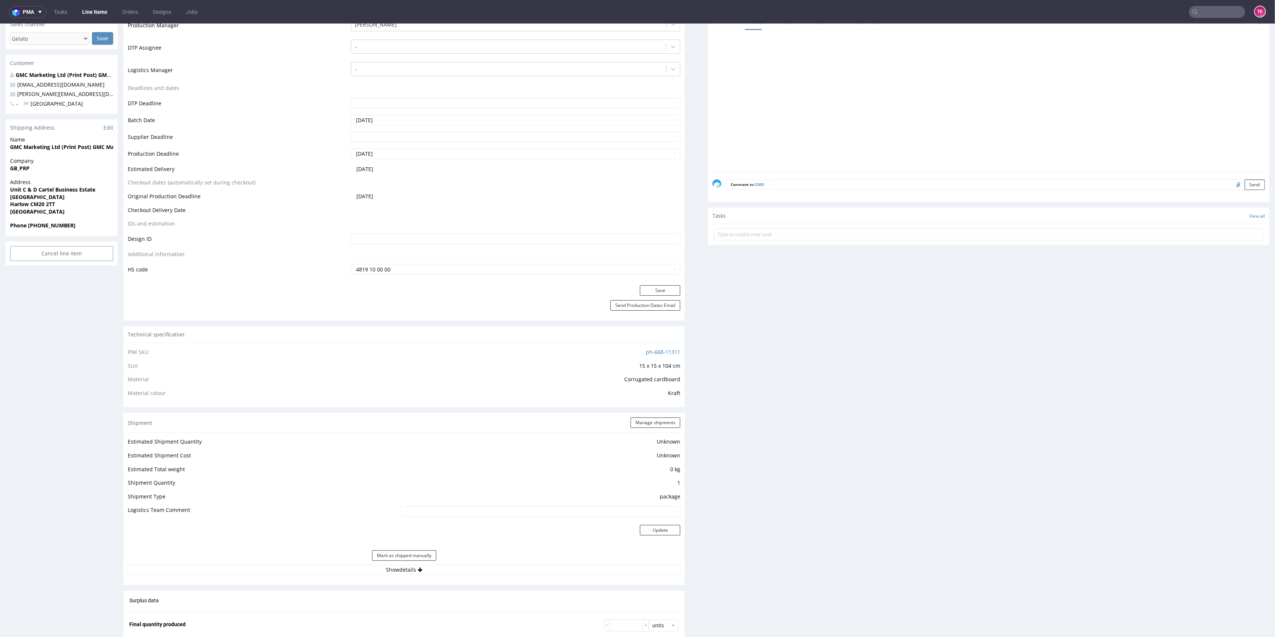
scroll to position [398, 0]
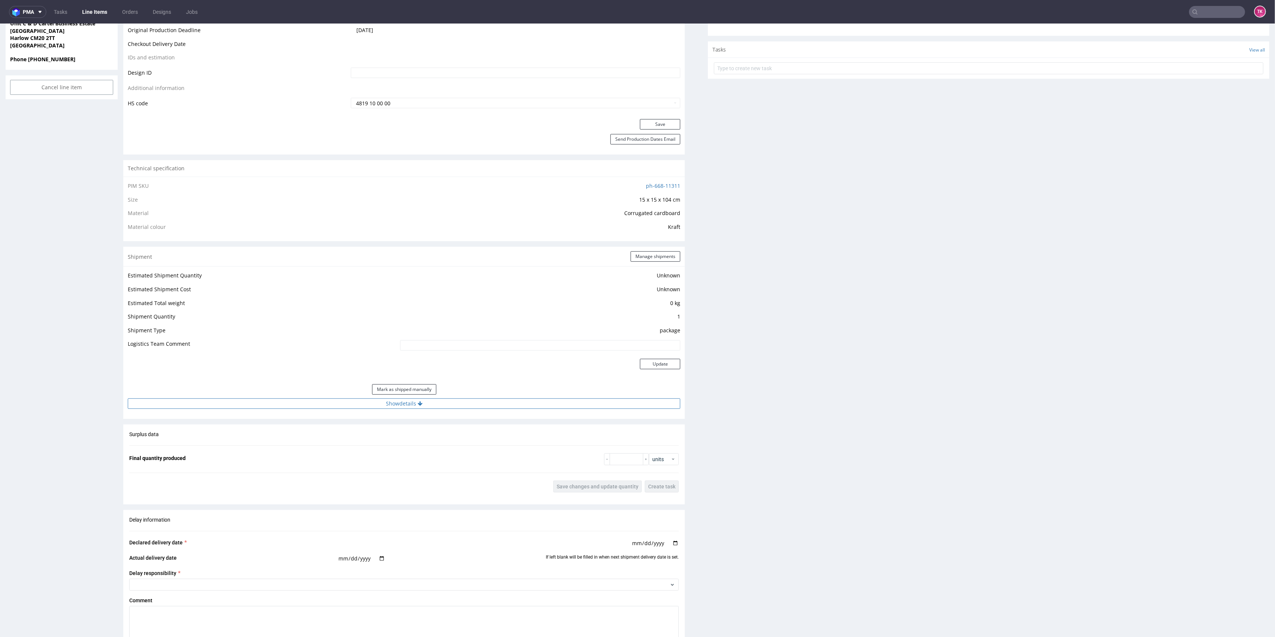
click at [528, 402] on button "Show details" at bounding box center [404, 403] width 552 height 10
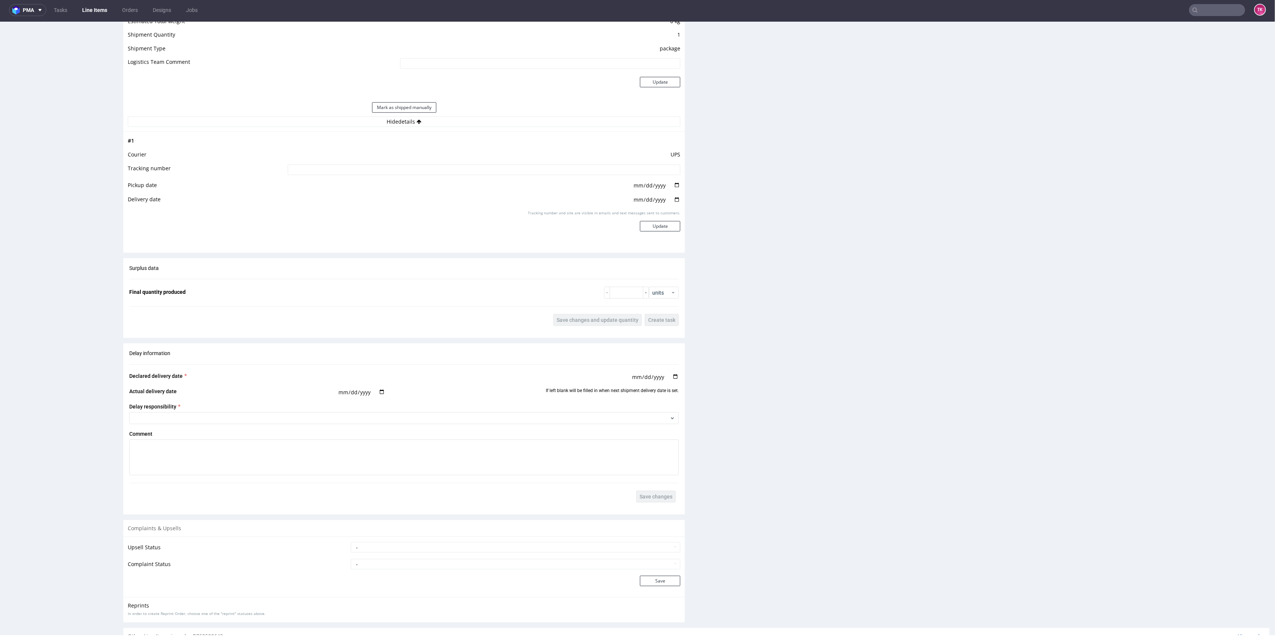
scroll to position [699, 0]
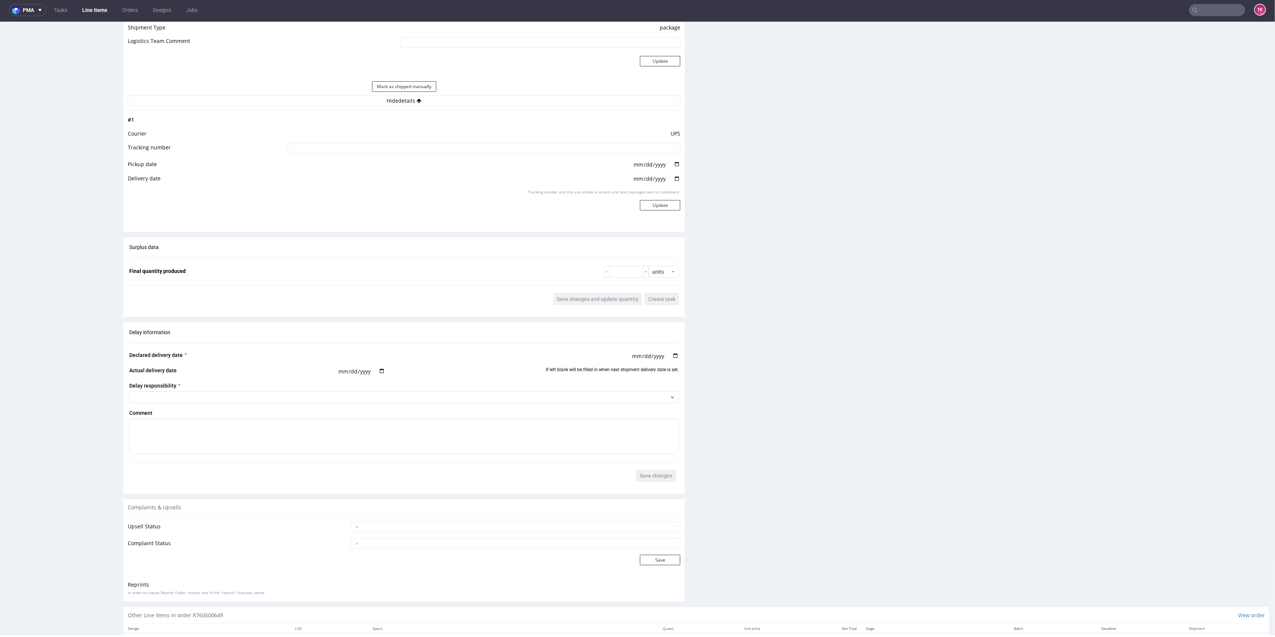
drag, startPoint x: 352, startPoint y: 264, endPoint x: 390, endPoint y: 248, distance: 41.1
click at [352, 264] on div "Surplus data Final quantity produced units Save changes and update quantity Cre…" at bounding box center [403, 275] width 561 height 74
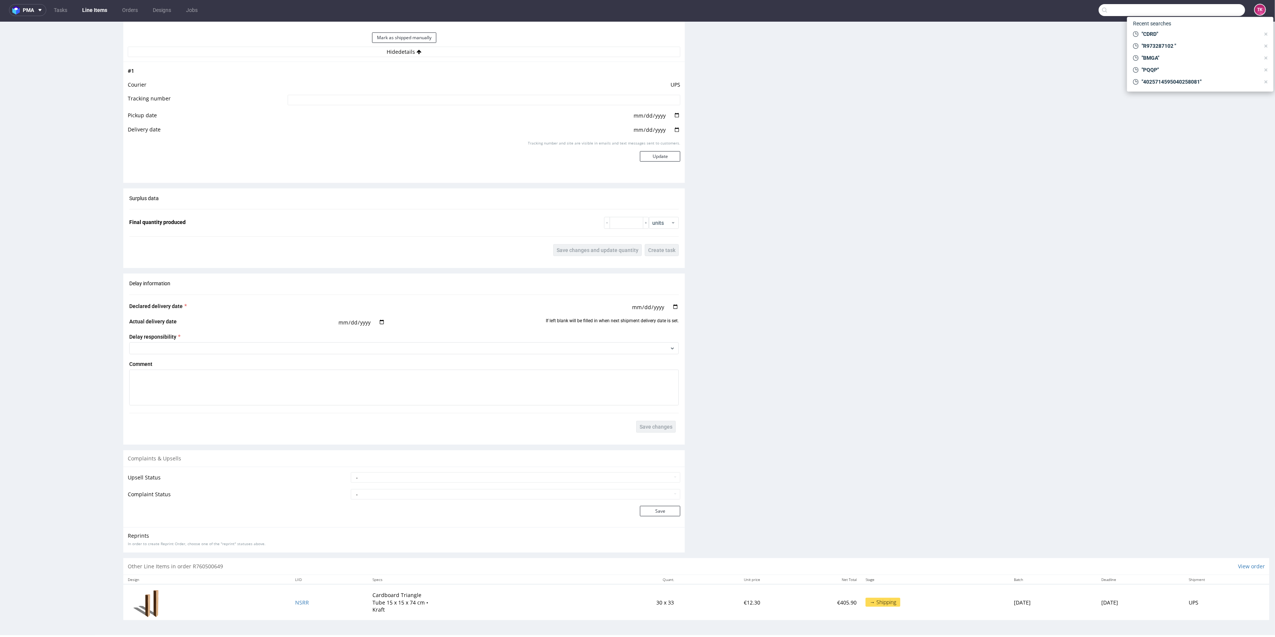
click at [1199, 12] on input "text" at bounding box center [1171, 10] width 146 height 12
paste input "RWM006334744"
type input "RWM006334744"
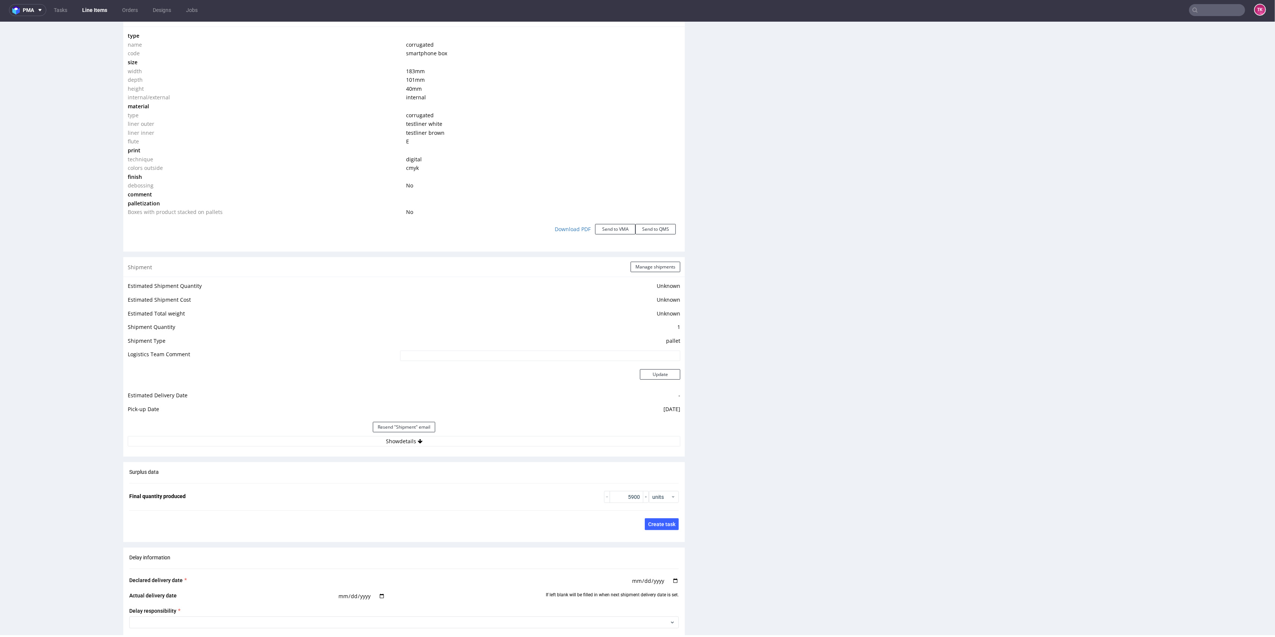
scroll to position [762, 0]
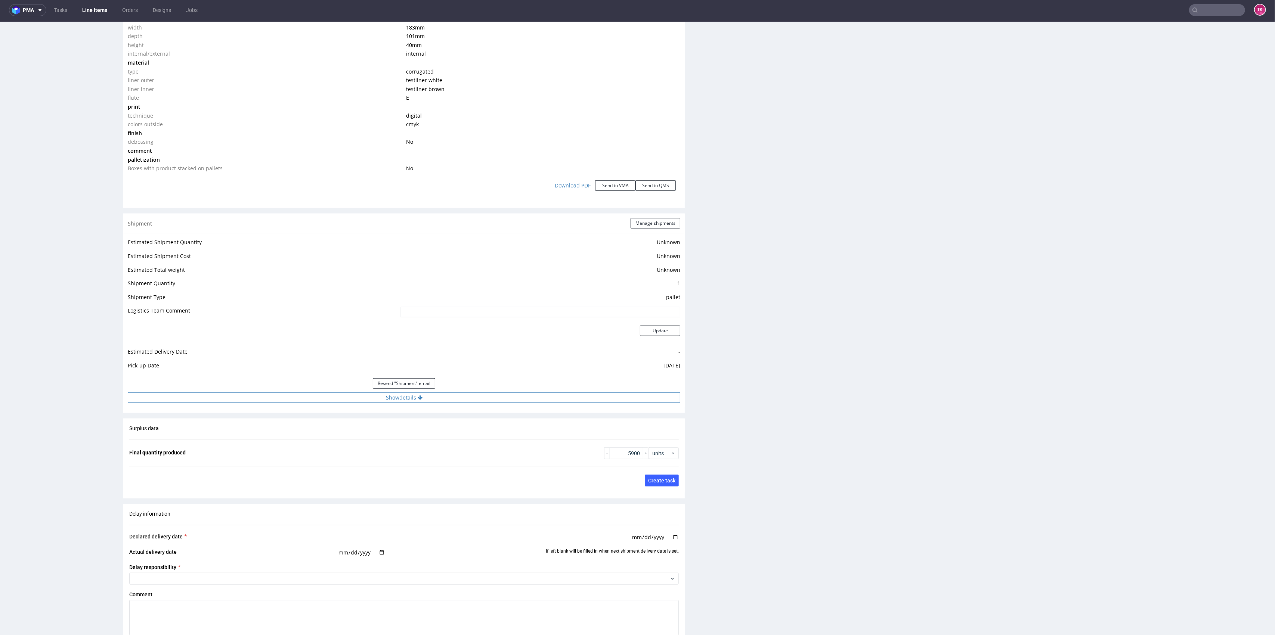
click at [463, 400] on button "Show details" at bounding box center [404, 398] width 552 height 10
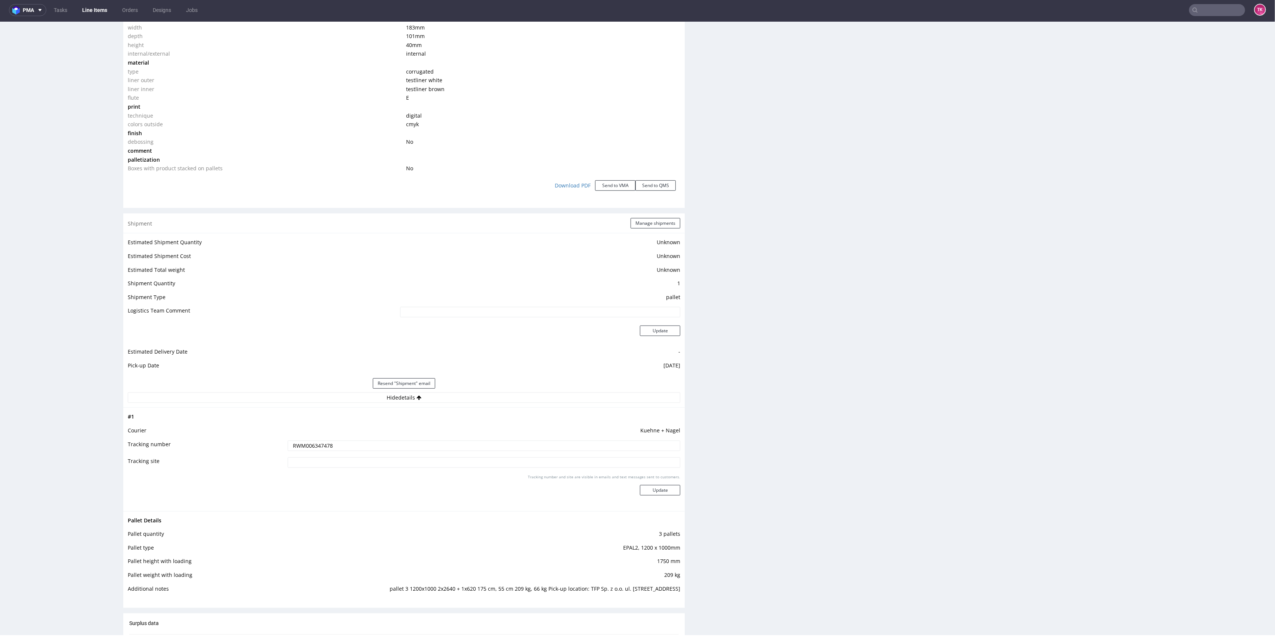
click at [319, 441] on input "RWM006347478" at bounding box center [484, 446] width 393 height 10
click at [99, 14] on link "Line Items" at bounding box center [95, 10] width 34 height 12
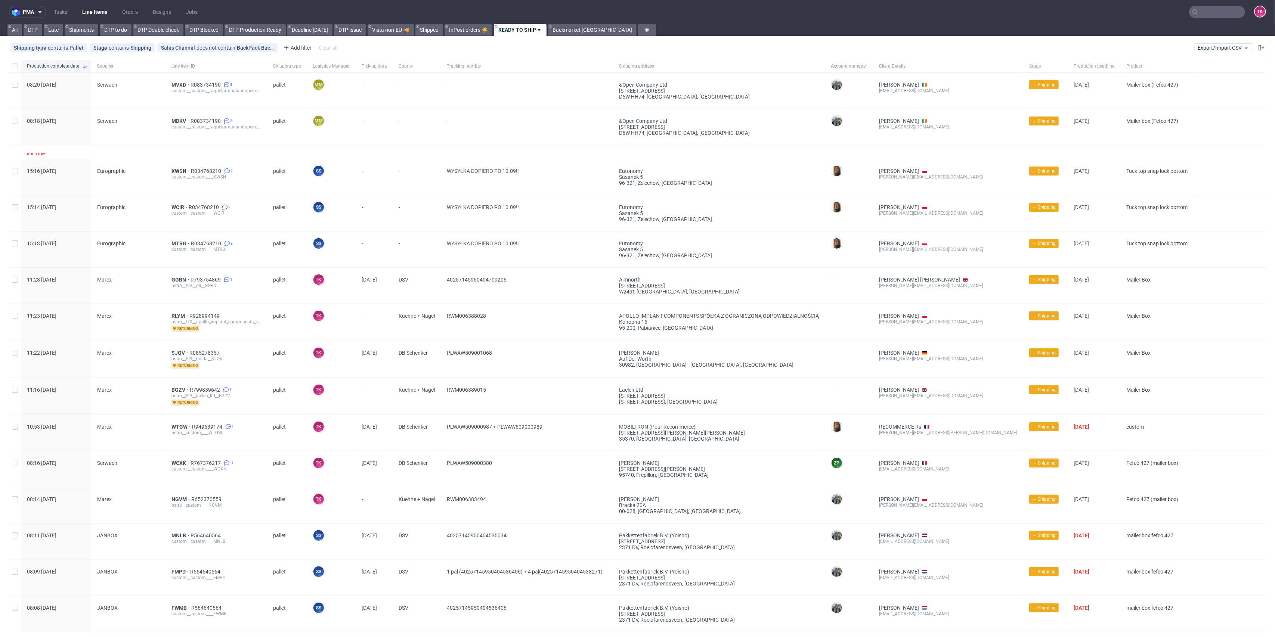
click at [100, 7] on link "Line Items" at bounding box center [95, 12] width 34 height 12
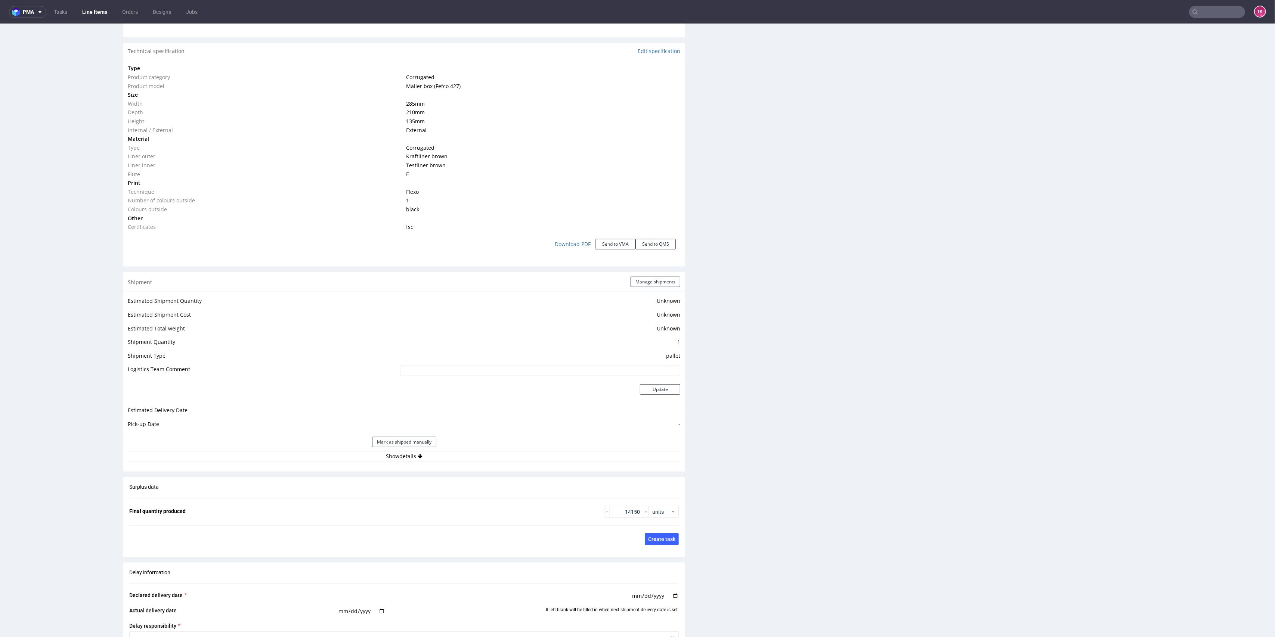
scroll to position [797, 0]
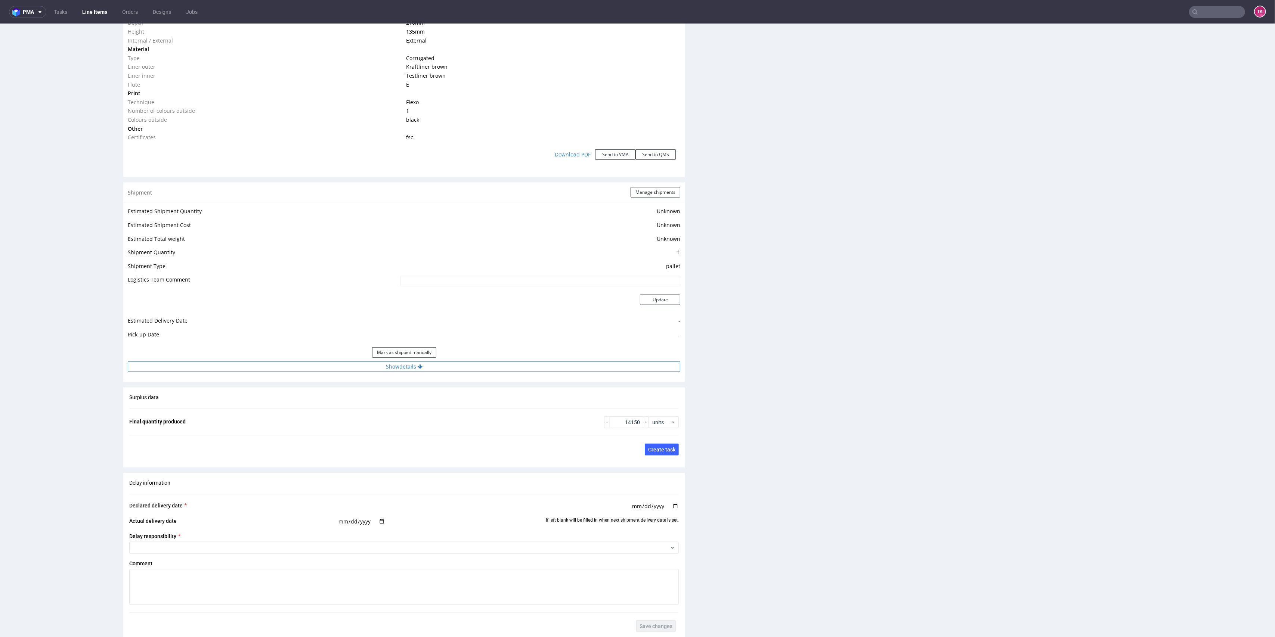
click at [364, 369] on button "Show details" at bounding box center [404, 367] width 552 height 10
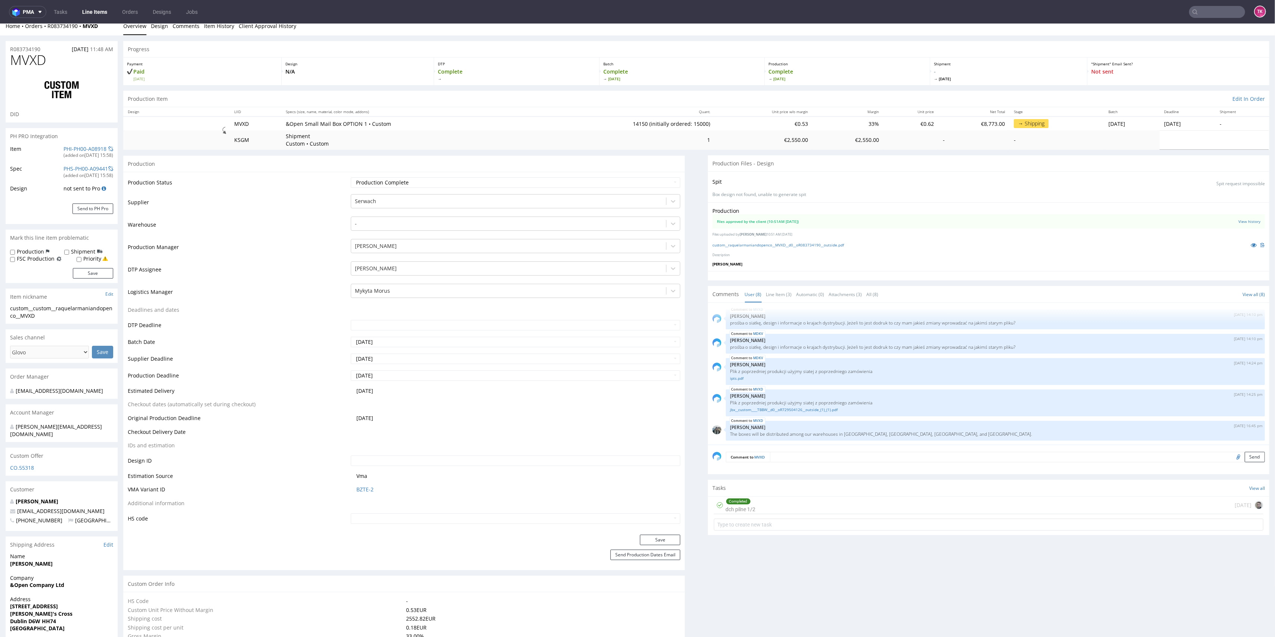
scroll to position [0, 0]
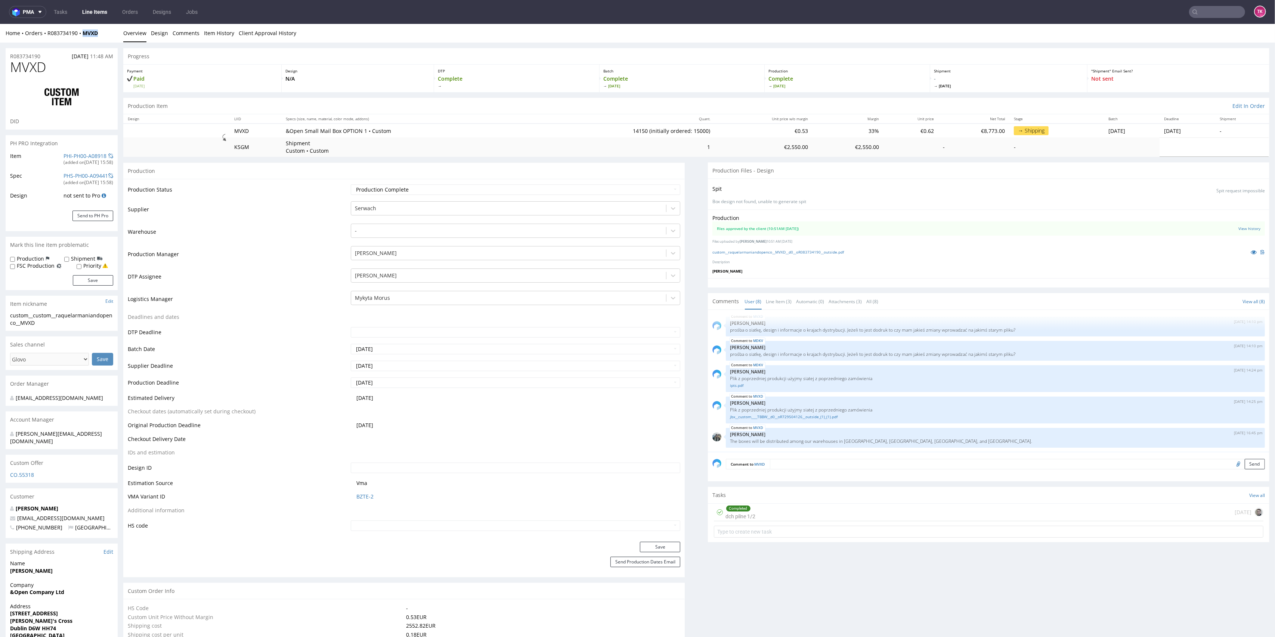
drag, startPoint x: 107, startPoint y: 33, endPoint x: 84, endPoint y: 37, distance: 23.6
click at [84, 37] on div "Home Orders R083734190 MVXD Overview Design Comments Item History Client Approv…" at bounding box center [637, 33] width 1275 height 19
copy strong "MVXD"
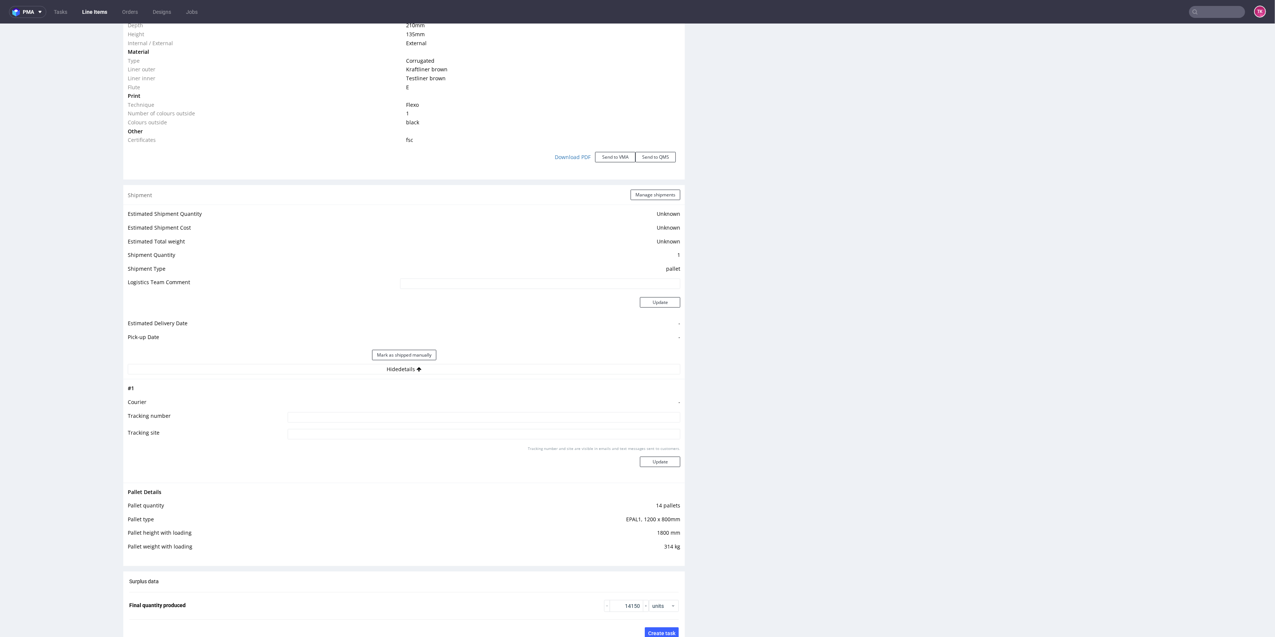
scroll to position [798, 0]
drag, startPoint x: 1260, startPoint y: 226, endPoint x: 1274, endPoint y: 332, distance: 107.8
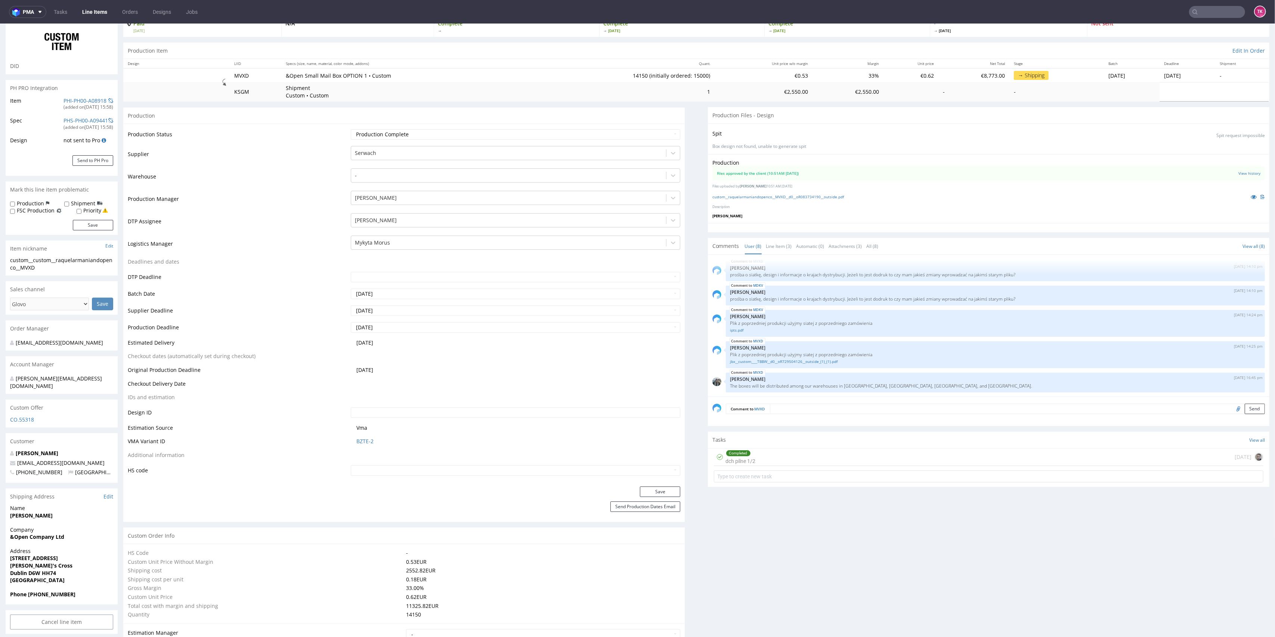
scroll to position [51, 0]
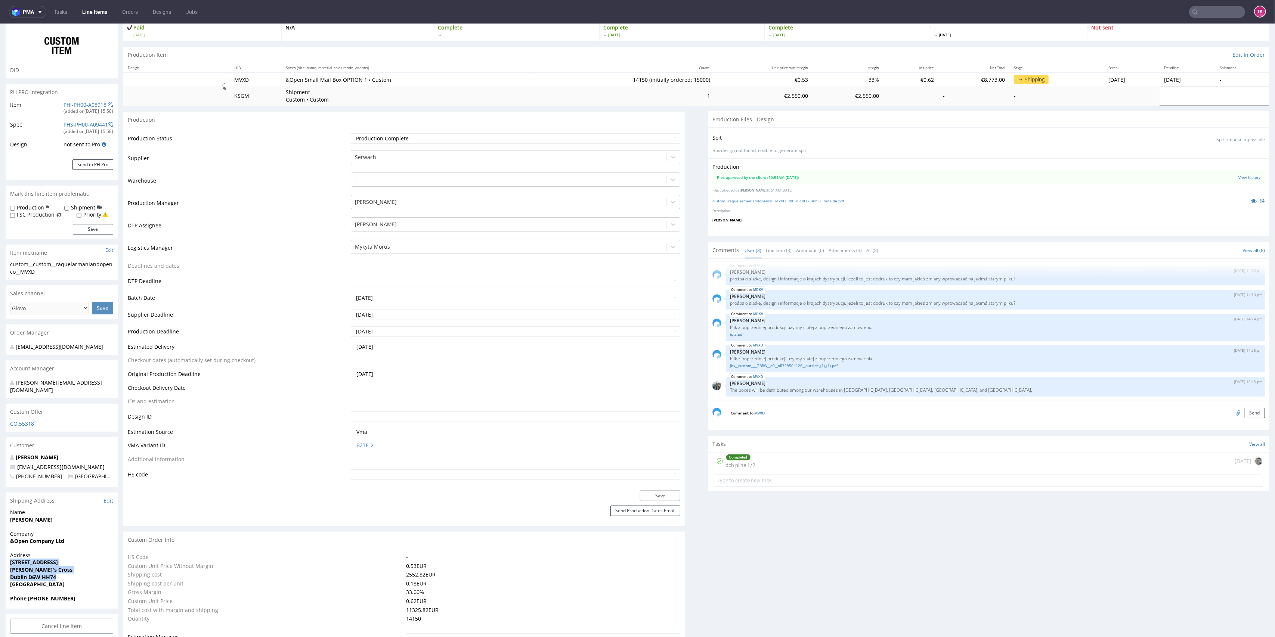
drag, startPoint x: 6, startPoint y: 554, endPoint x: 68, endPoint y: 568, distance: 63.5
click at [68, 568] on div "Address 13 Saint Clare's Avenue Harold's Cross Dublin D6W HH74 Ireland" at bounding box center [62, 573] width 112 height 43
copy p "13 Saint Clare's Avenue Harold's Cross Dublin D6W HH74"
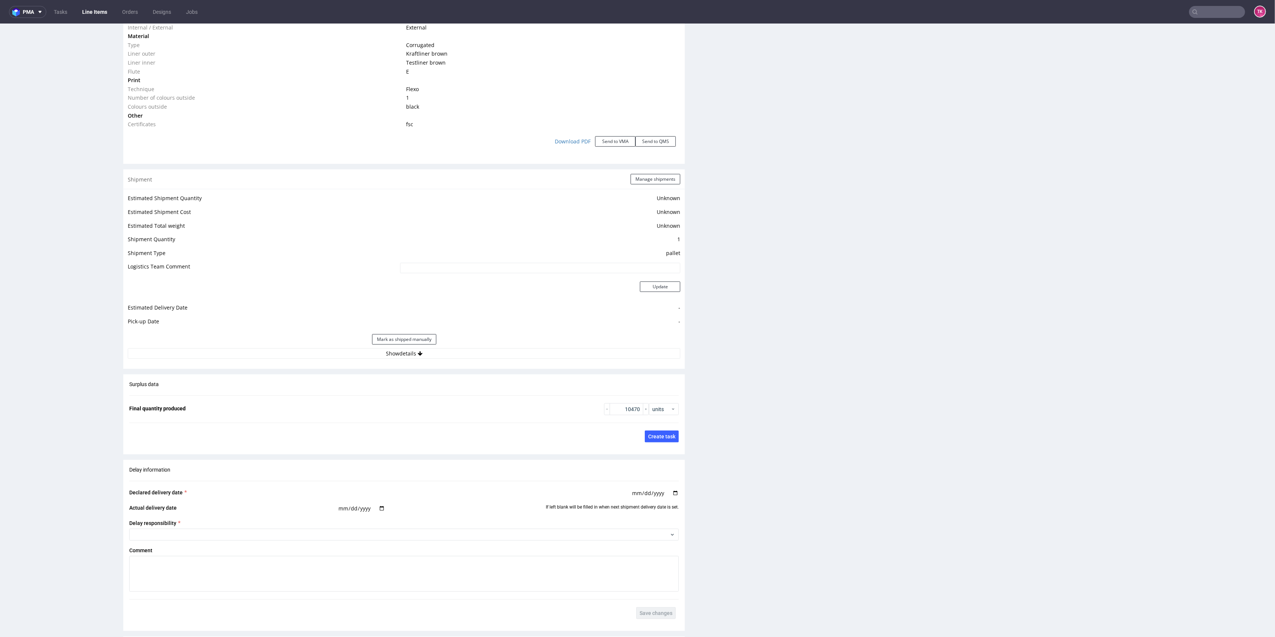
scroll to position [846, 0]
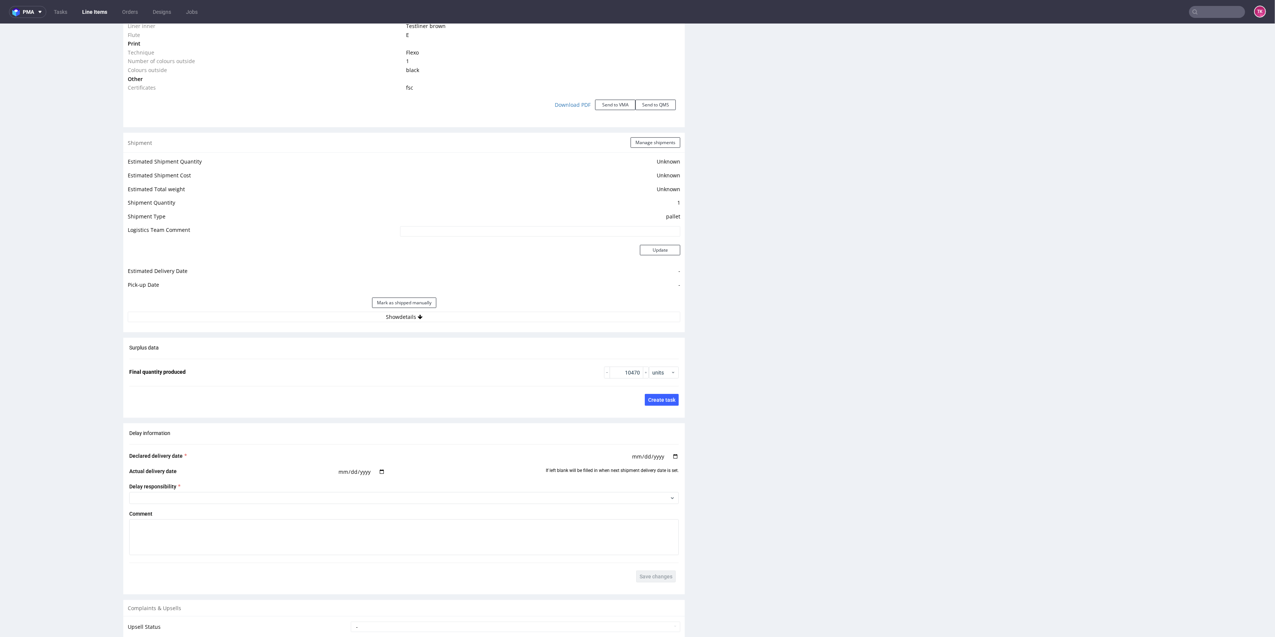
click at [475, 310] on div "Mark as shipped manually" at bounding box center [404, 303] width 552 height 18
click at [478, 316] on button "Show details" at bounding box center [404, 317] width 552 height 10
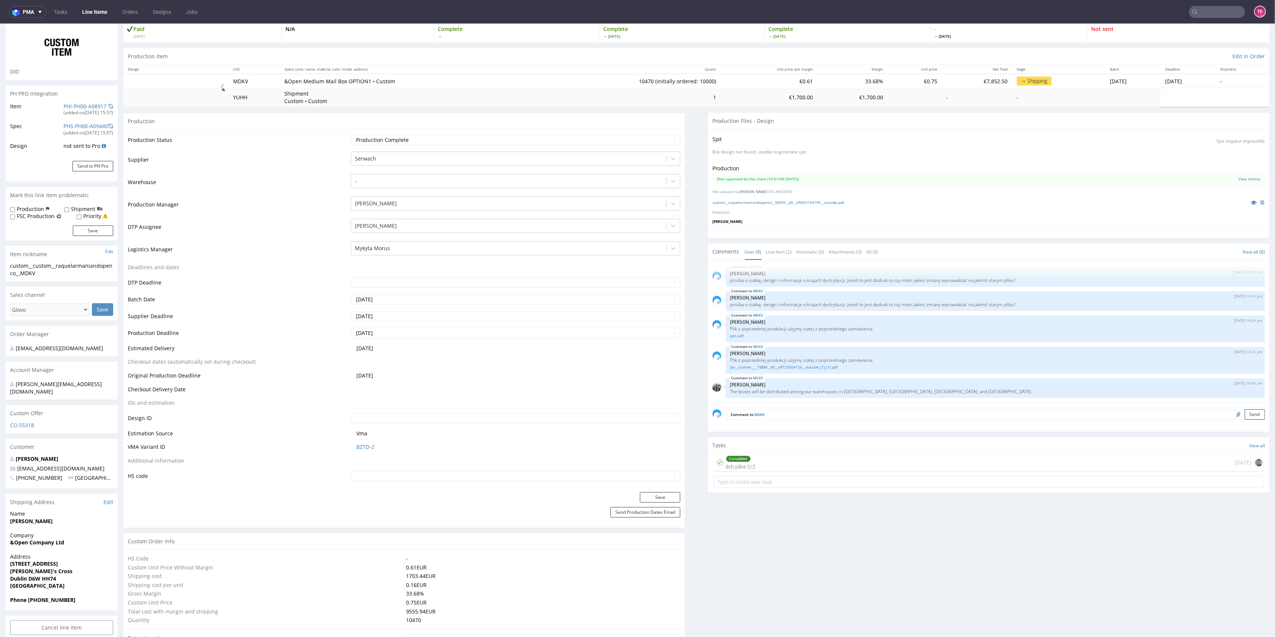
scroll to position [0, 0]
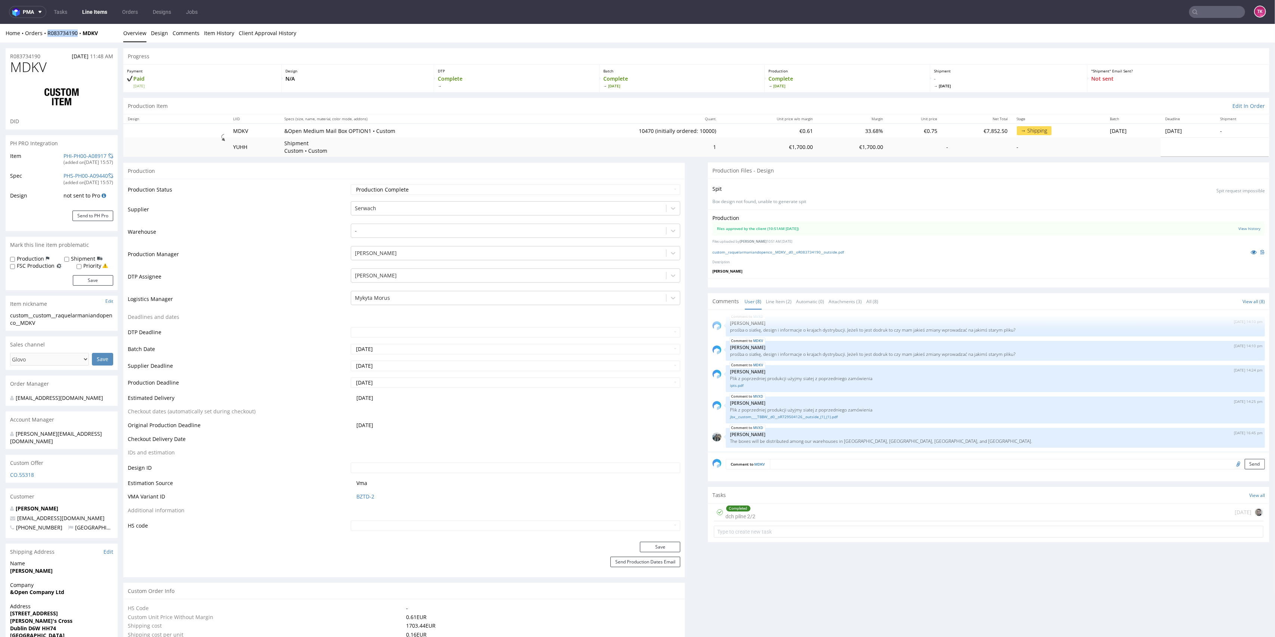
copy link "R083734190"
drag, startPoint x: 46, startPoint y: 40, endPoint x: 78, endPoint y: 41, distance: 32.1
click at [78, 41] on div "Home Orders R083734190 MDKV Overview Design Comments Item History Client Approv…" at bounding box center [637, 33] width 1275 height 19
drag, startPoint x: 102, startPoint y: 40, endPoint x: 78, endPoint y: 39, distance: 23.9
click at [78, 39] on div "Home Orders R083734190 MDKV Overview Design Comments Item History Client Approv…" at bounding box center [637, 33] width 1275 height 19
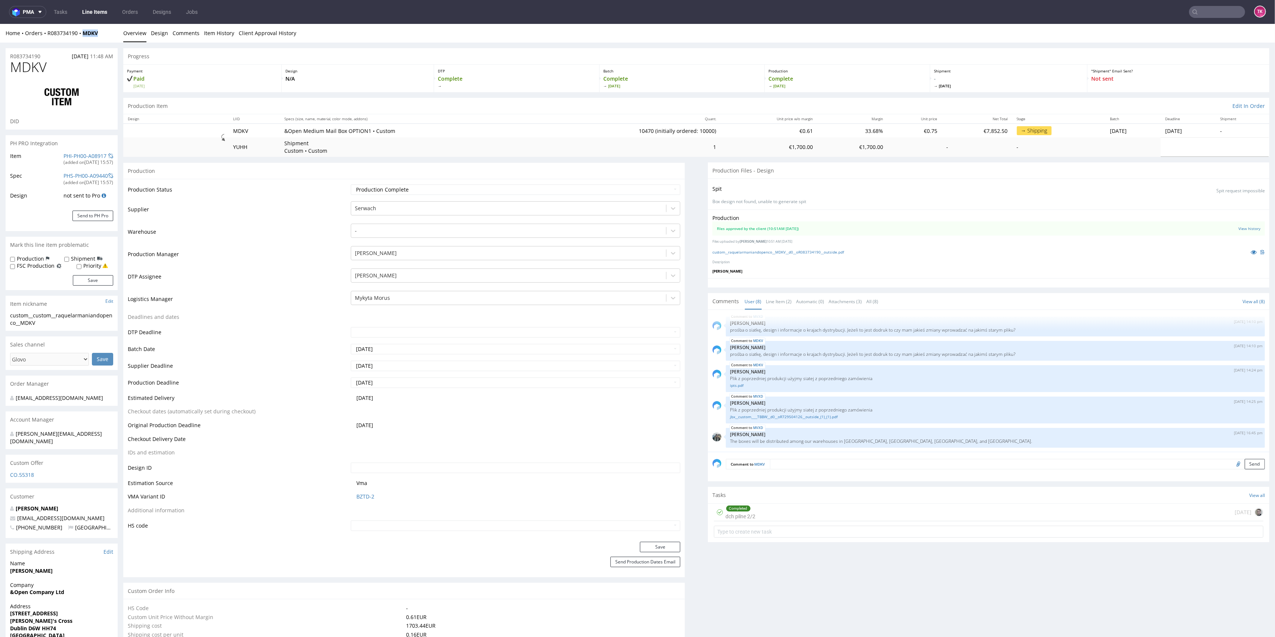
copy strong "MDKV"
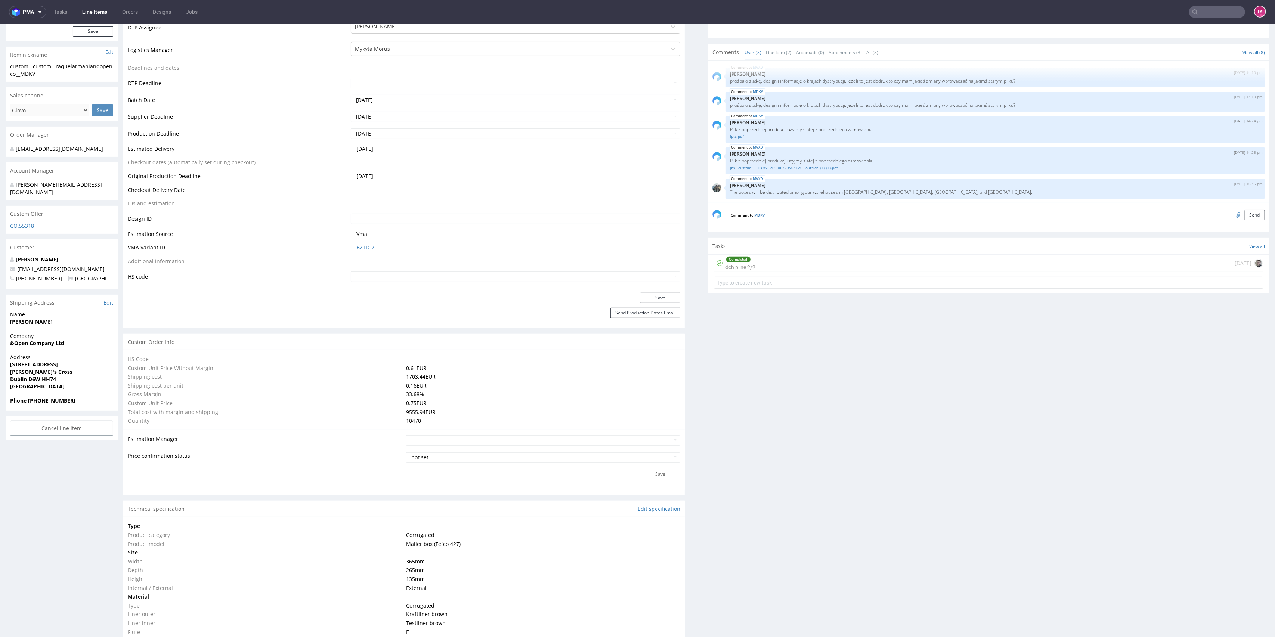
scroll to position [249, 0]
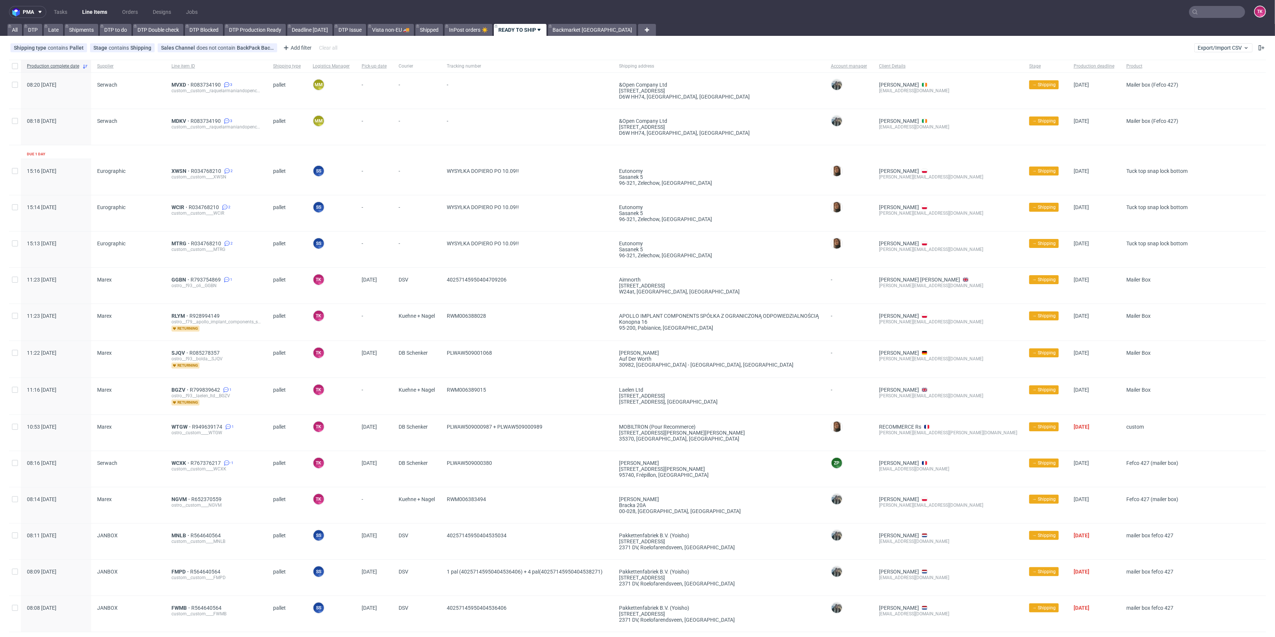
click at [1215, 10] on input "text" at bounding box center [1217, 12] width 56 height 12
paste input "HQWW"
type input "HQWW"
click at [1173, 28] on div "__15-x-15-x-104-cm____HQWW" at bounding box center [1199, 30] width 61 height 7
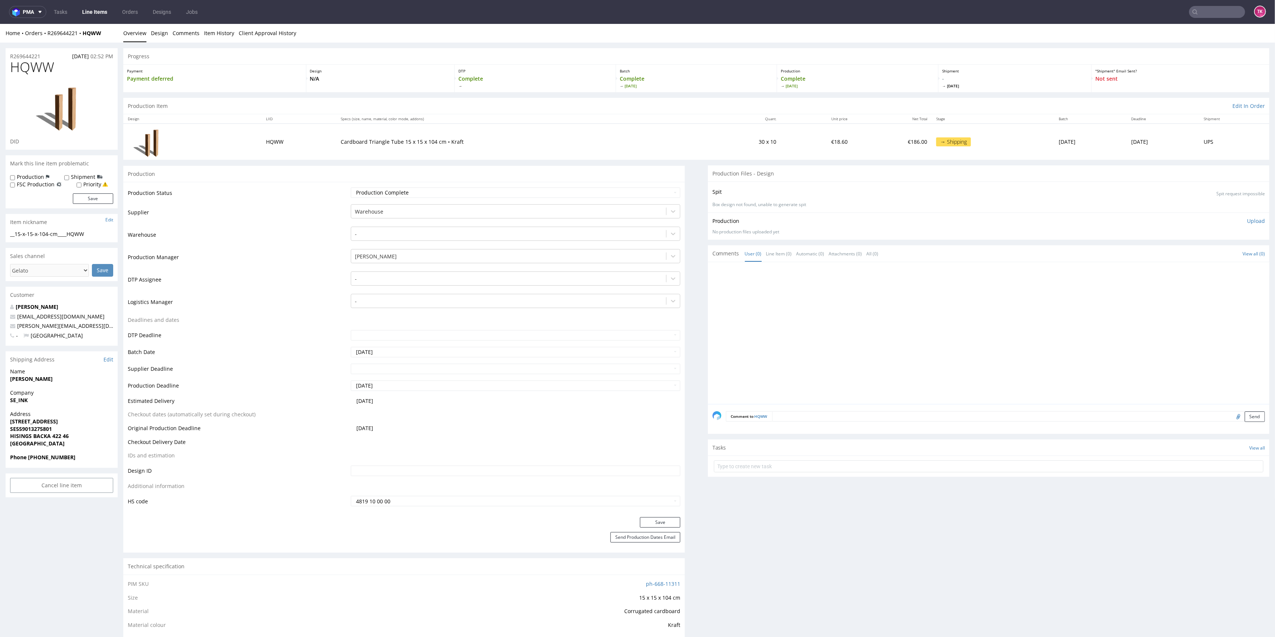
drag, startPoint x: 5, startPoint y: 381, endPoint x: 66, endPoint y: 376, distance: 61.1
click at [66, 376] on div "Name Camilla Sinclair" at bounding box center [62, 378] width 112 height 21
copy strong "Camilla Sinclair"
drag, startPoint x: 9, startPoint y: 426, endPoint x: 4, endPoint y: 423, distance: 5.4
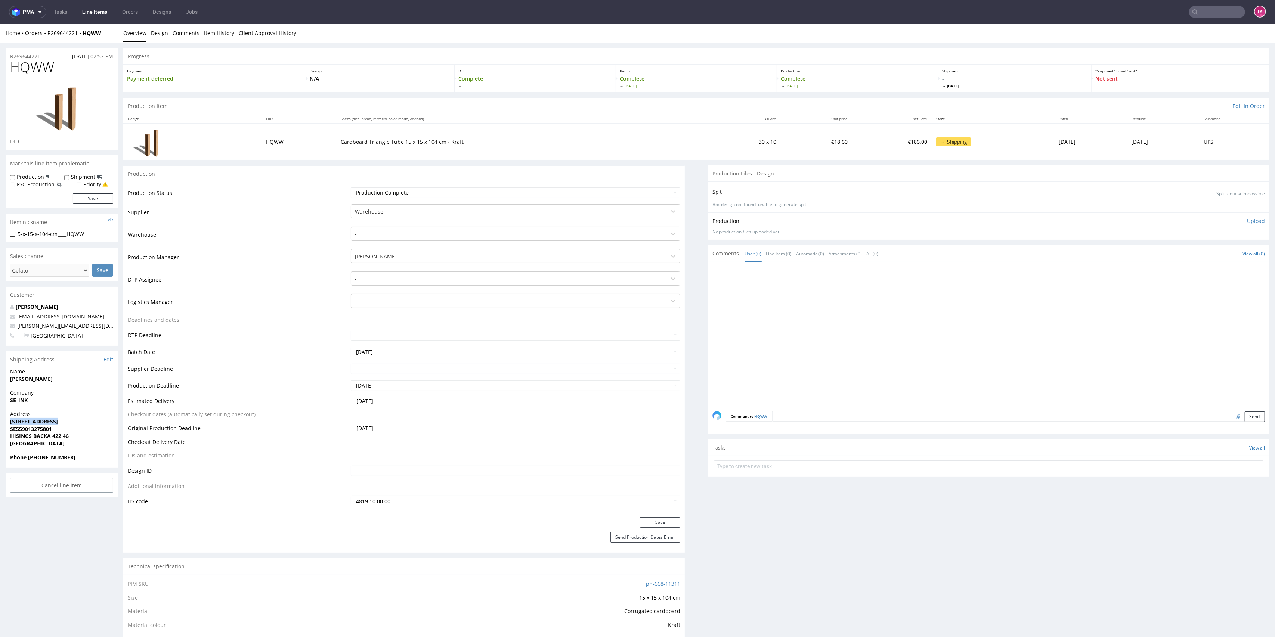
copy strong "Exportgatan 33B"
drag, startPoint x: 53, startPoint y: 435, endPoint x: 79, endPoint y: 437, distance: 25.8
click at [79, 437] on span "HISINGS BACKA 422 46" at bounding box center [61, 435] width 103 height 7
copy strong "422 46"
click at [43, 456] on strong "Phone 46735000784" at bounding box center [42, 457] width 65 height 7
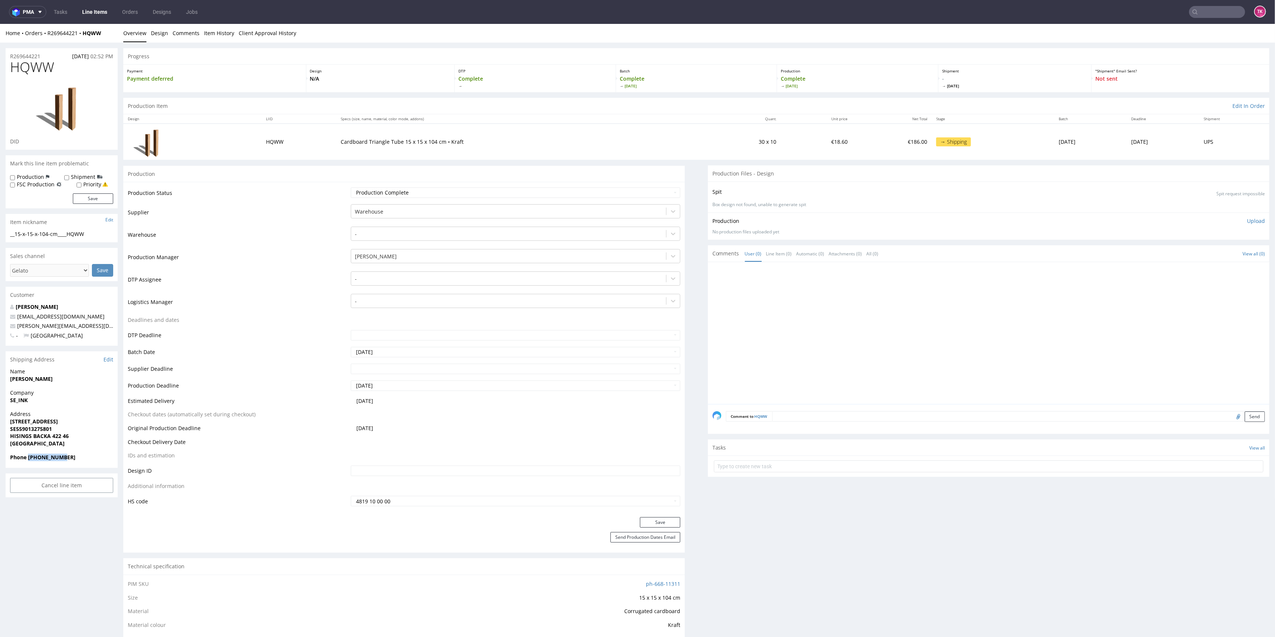
click at [43, 456] on strong "Phone 46735000784" at bounding box center [42, 457] width 65 height 7
copy strong "46735000784"
drag, startPoint x: 75, startPoint y: 326, endPoint x: 45, endPoint y: 330, distance: 30.2
click at [15, 324] on p "camilla@inknart.se" at bounding box center [61, 325] width 103 height 7
copy link "camilla@inknart.se"
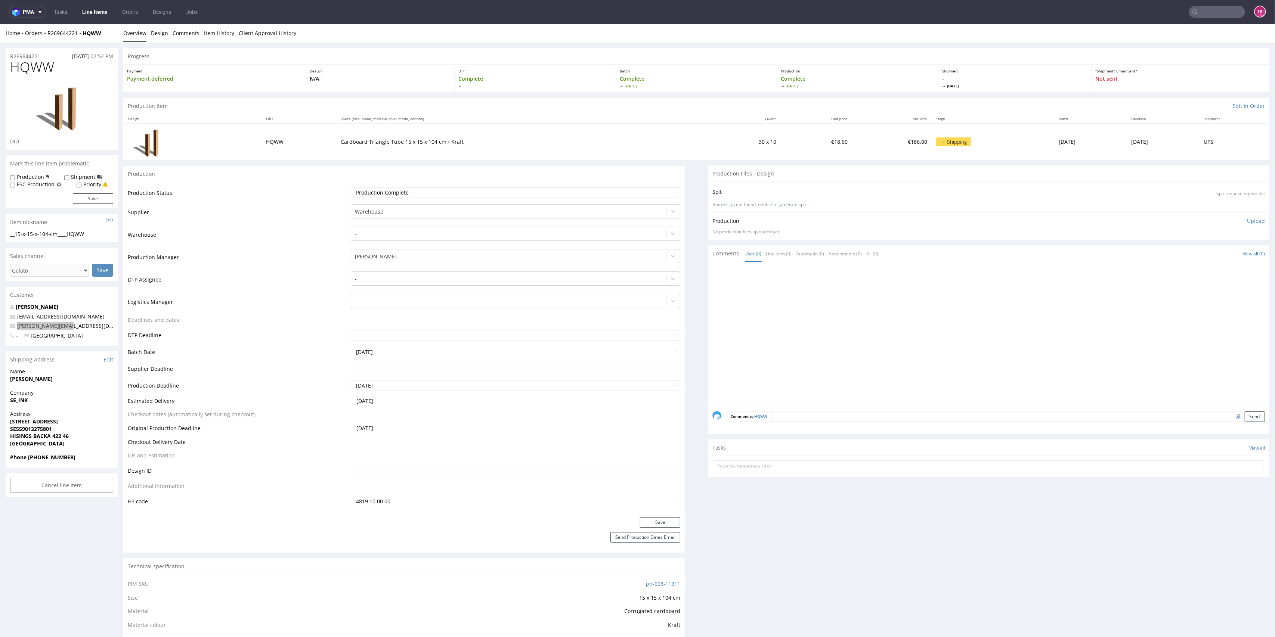
click at [93, 4] on nav "pma Tasks Line Items Orders Designs Jobs TK" at bounding box center [637, 12] width 1275 height 24
click at [95, 10] on link "Line Items" at bounding box center [95, 12] width 34 height 12
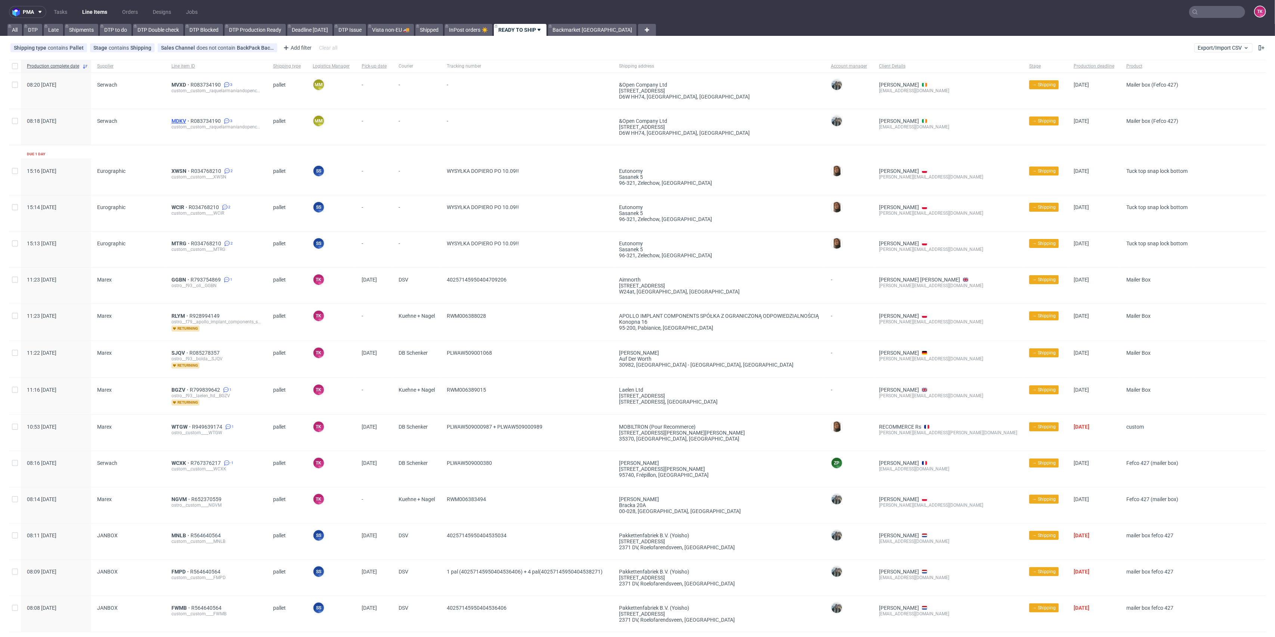
click at [176, 121] on span "MDKV" at bounding box center [180, 121] width 19 height 6
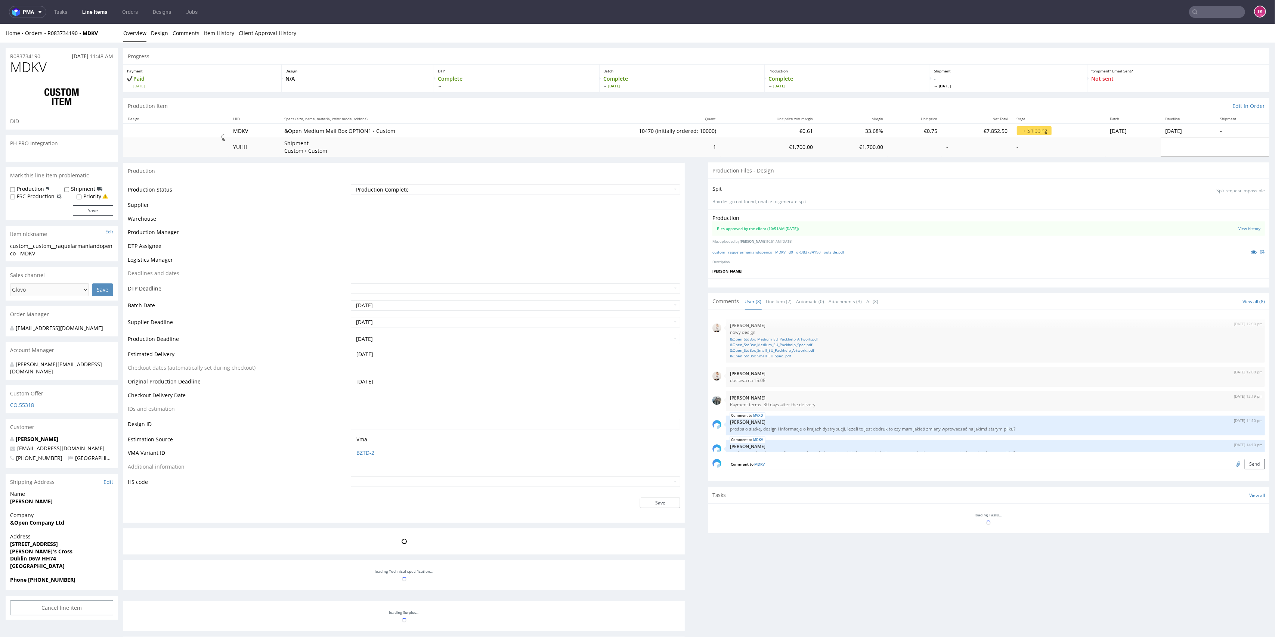
scroll to position [99, 0]
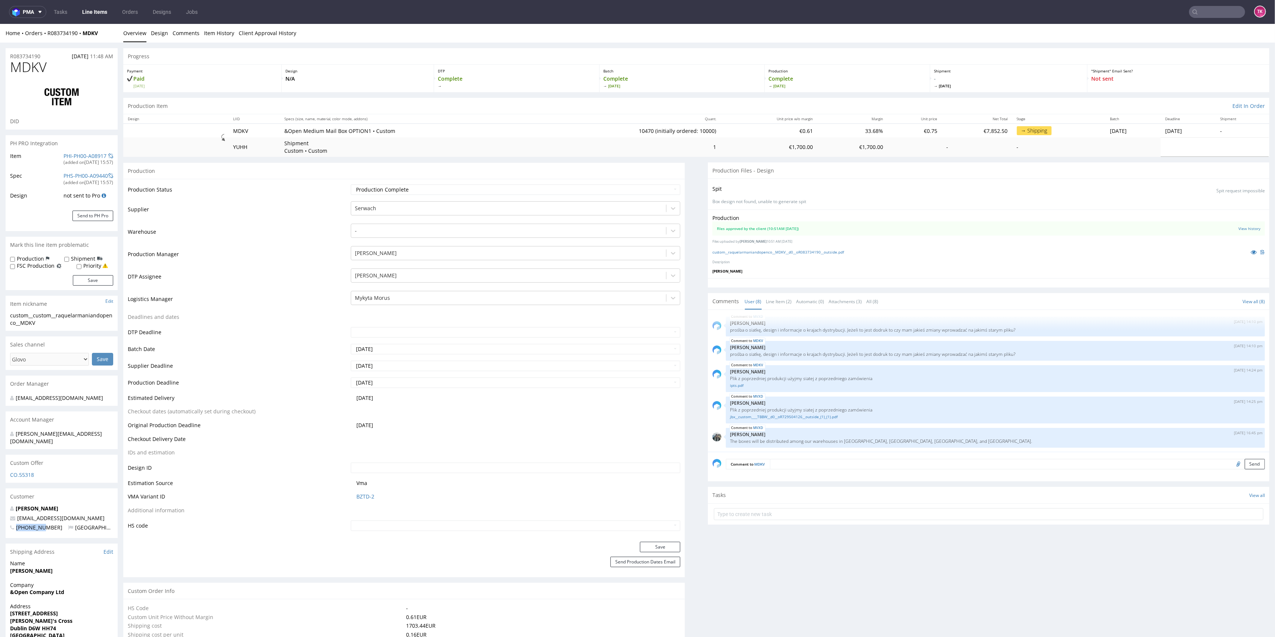
drag, startPoint x: 4, startPoint y: 521, endPoint x: 57, endPoint y: 531, distance: 53.4
click at [57, 531] on div "R083734190 01.08.2025 11:48 AM MDKV DID PH PRO Integration Item PHI-PH00-A08917…" at bounding box center [637, 642] width 1275 height 1198
type input "10470"
drag, startPoint x: 9, startPoint y: 588, endPoint x: 70, endPoint y: 615, distance: 66.5
click at [70, 615] on section "Shipping Address Edit Name Gabriela Fernandes Company &Open Company Ltd Address…" at bounding box center [62, 602] width 112 height 117
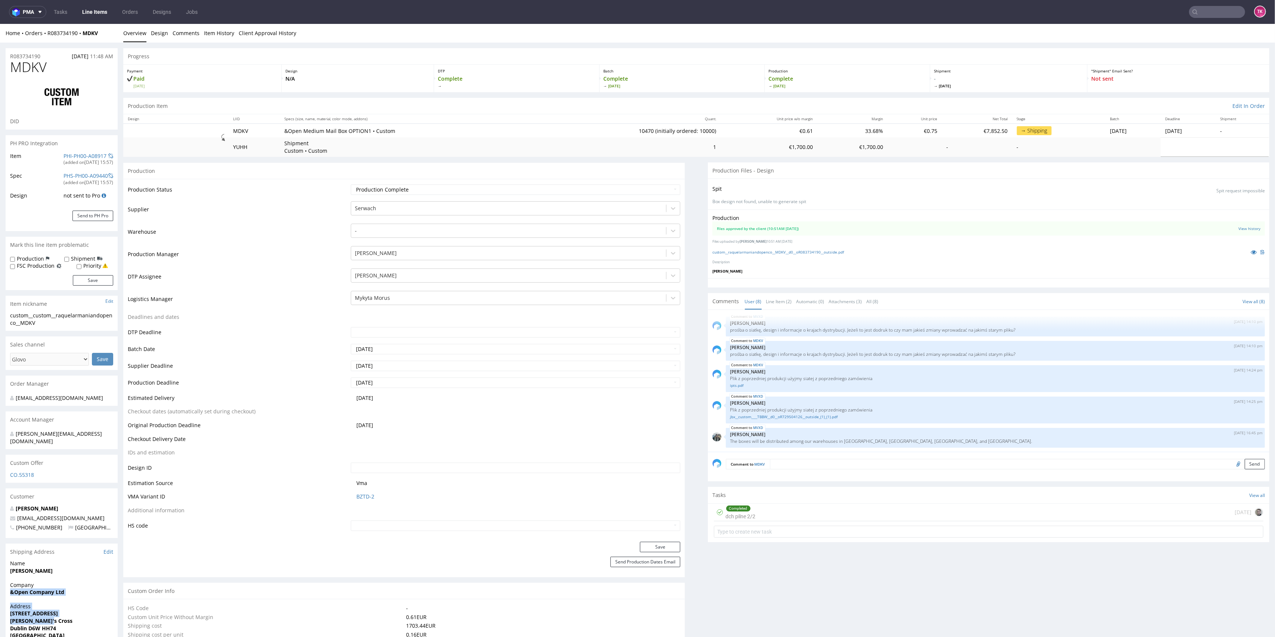
copy section "&Open Company Ltd Address 13 Saint Clare's Avenue Harold's Cross"
drag, startPoint x: 46, startPoint y: 41, endPoint x: 77, endPoint y: 38, distance: 31.2
click at [77, 38] on div "Home Orders R083734190 MDKV Overview Design Comments Item History Client Approv…" at bounding box center [637, 33] width 1275 height 19
copy link "R083734190"
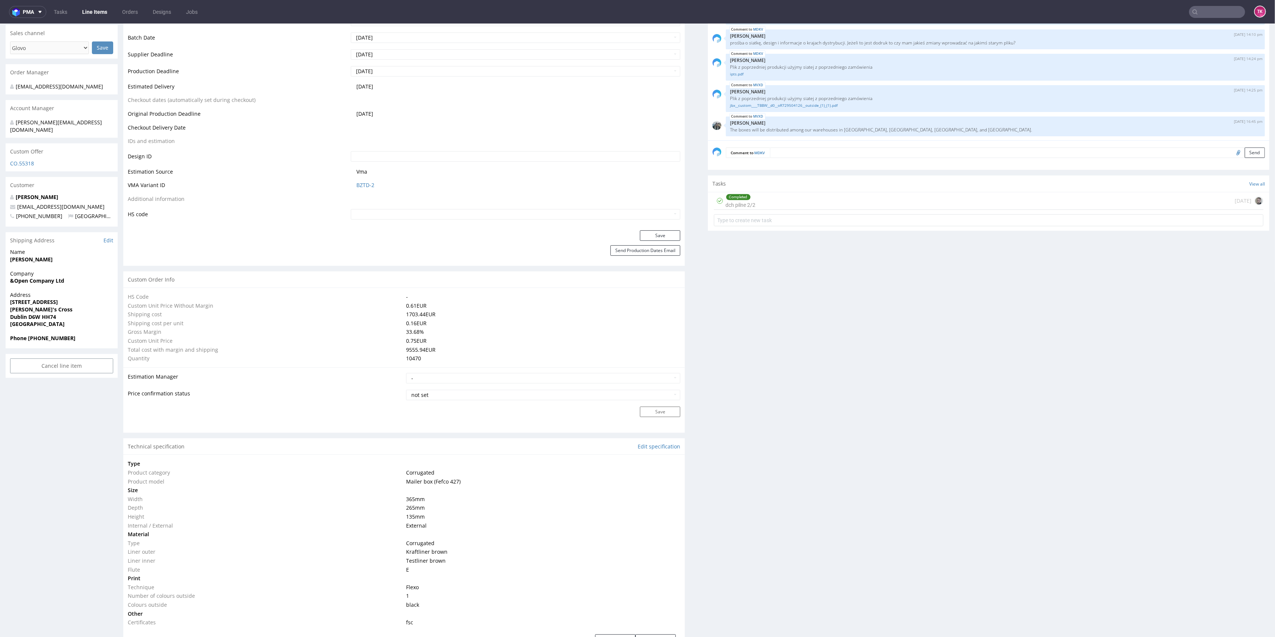
scroll to position [299, 0]
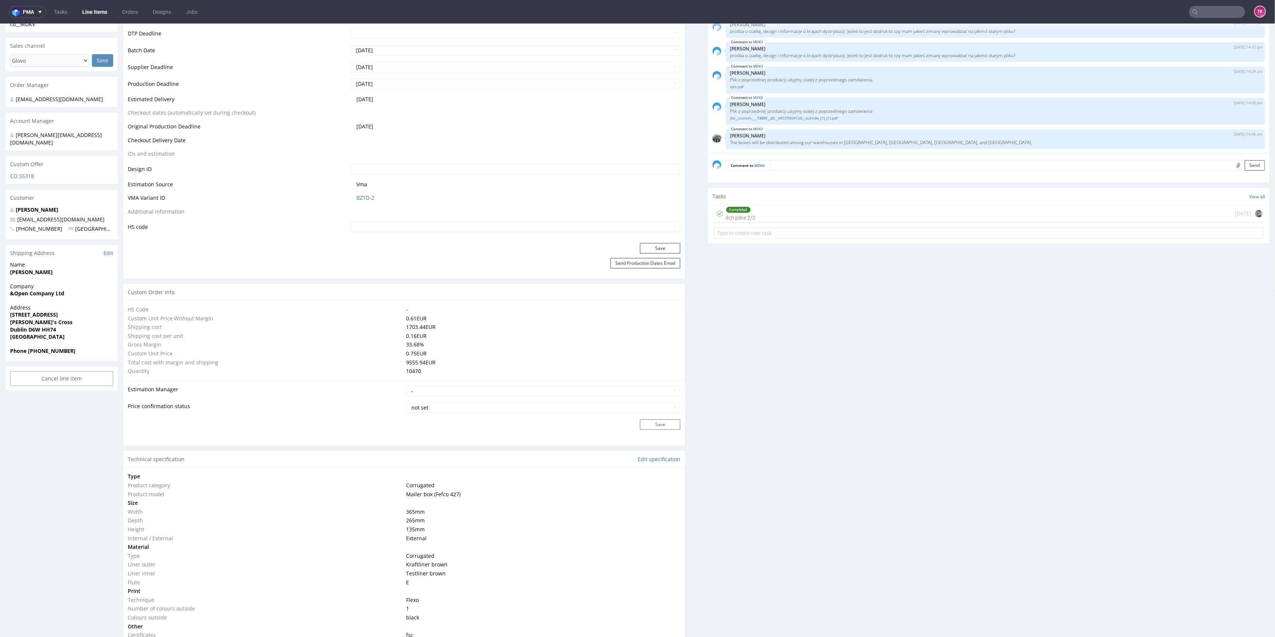
click at [94, 20] on nav "pma Tasks Line Items Orders Designs Jobs TK" at bounding box center [637, 12] width 1275 height 24
click at [94, 14] on link "Line Items" at bounding box center [95, 12] width 34 height 12
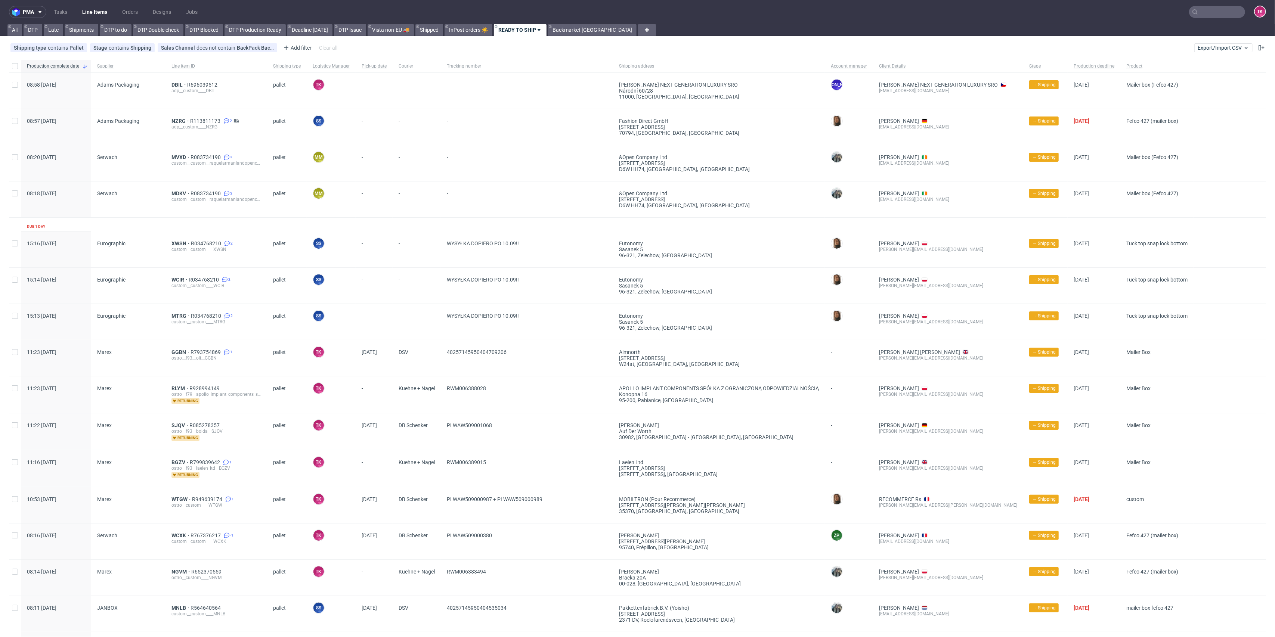
click at [95, 9] on link "Line Items" at bounding box center [95, 12] width 34 height 12
click at [99, 12] on link "Line Items" at bounding box center [95, 12] width 34 height 12
click at [171, 83] on span "DBIL" at bounding box center [179, 85] width 16 height 6
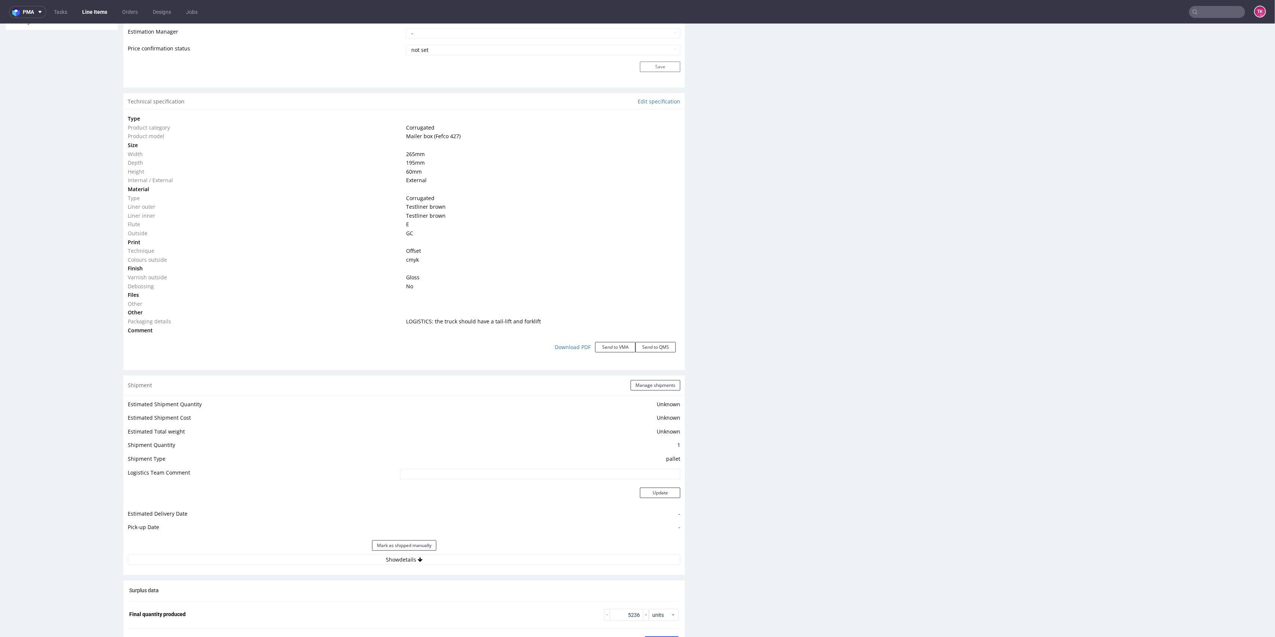
scroll to position [713, 0]
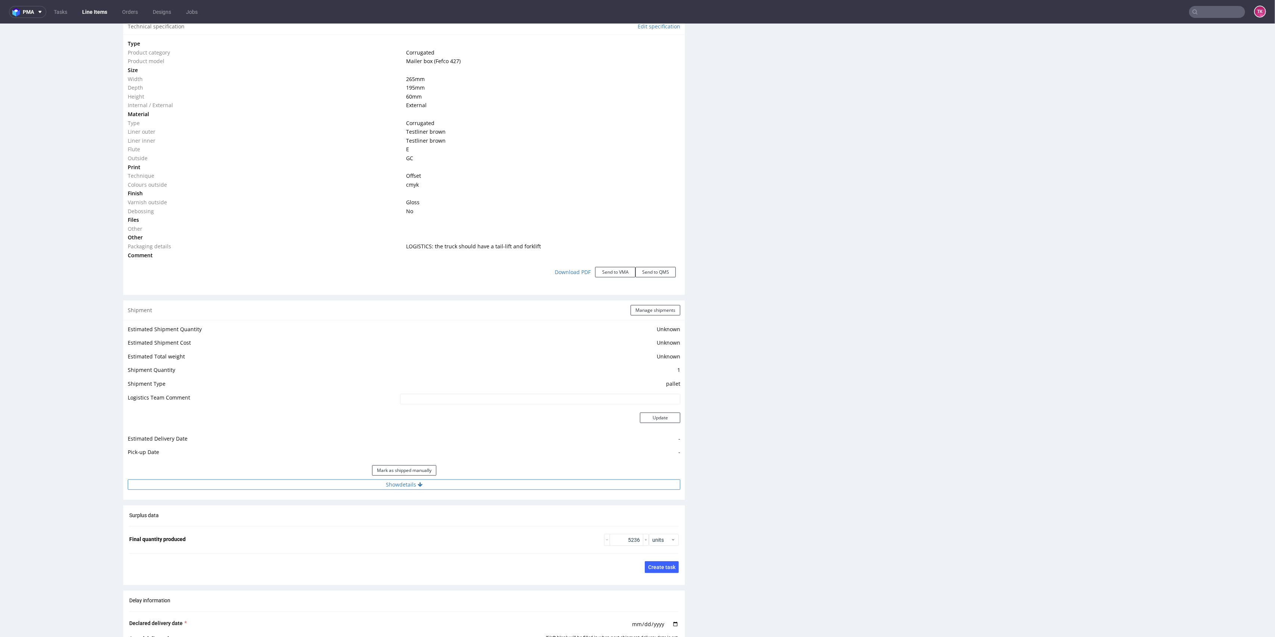
click at [467, 484] on button "Show details" at bounding box center [404, 485] width 552 height 10
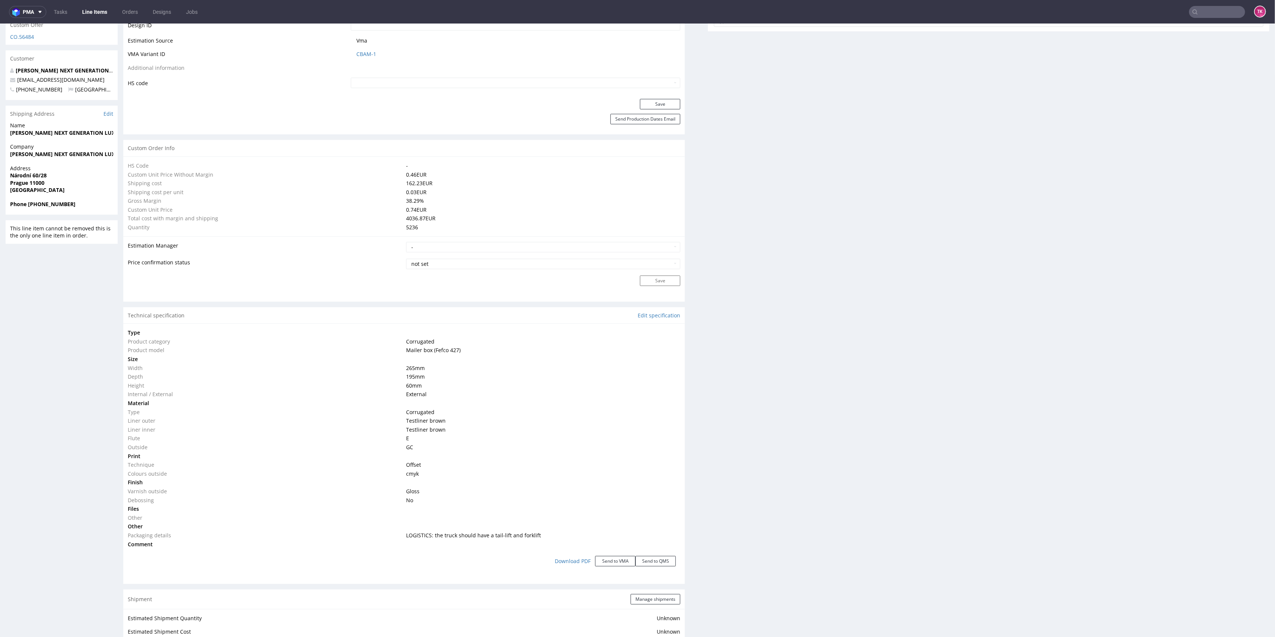
scroll to position [463, 0]
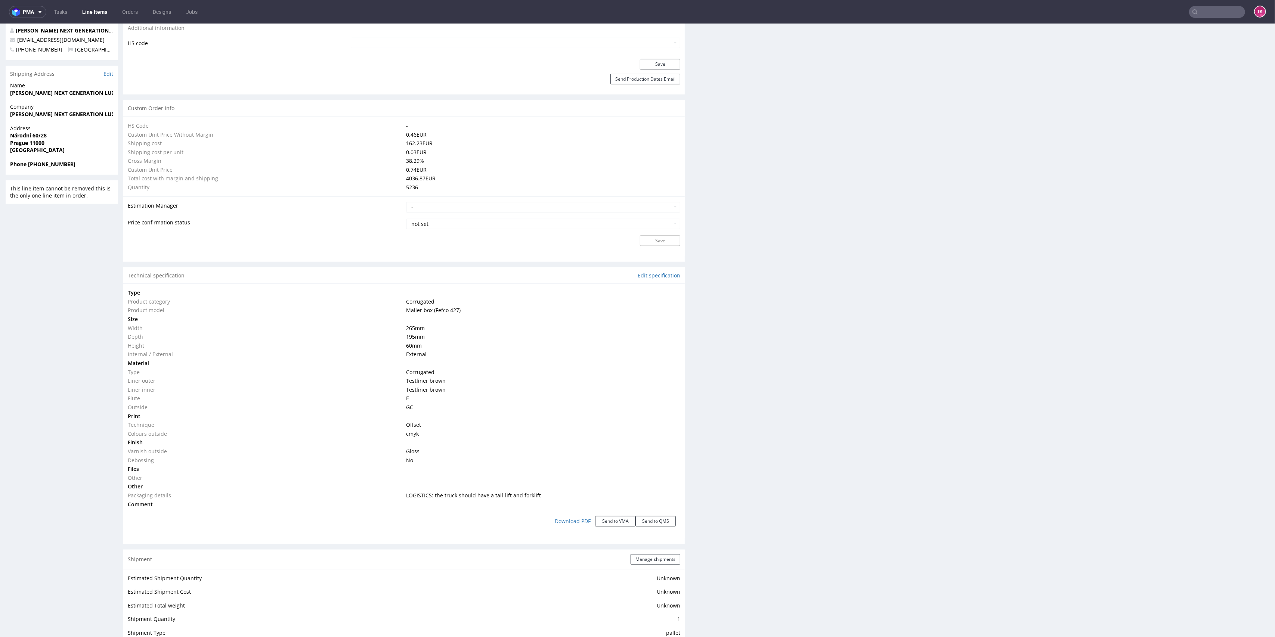
click at [86, 6] on link "Line Items" at bounding box center [95, 12] width 34 height 12
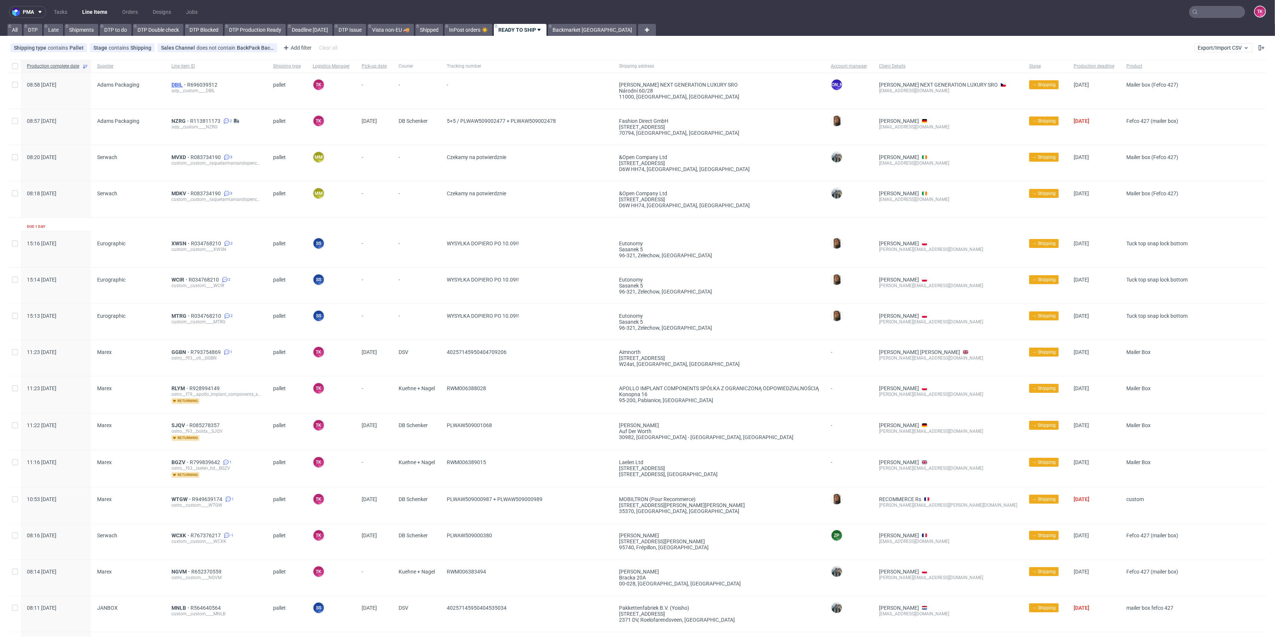
click at [172, 83] on span "DBIL" at bounding box center [179, 85] width 16 height 6
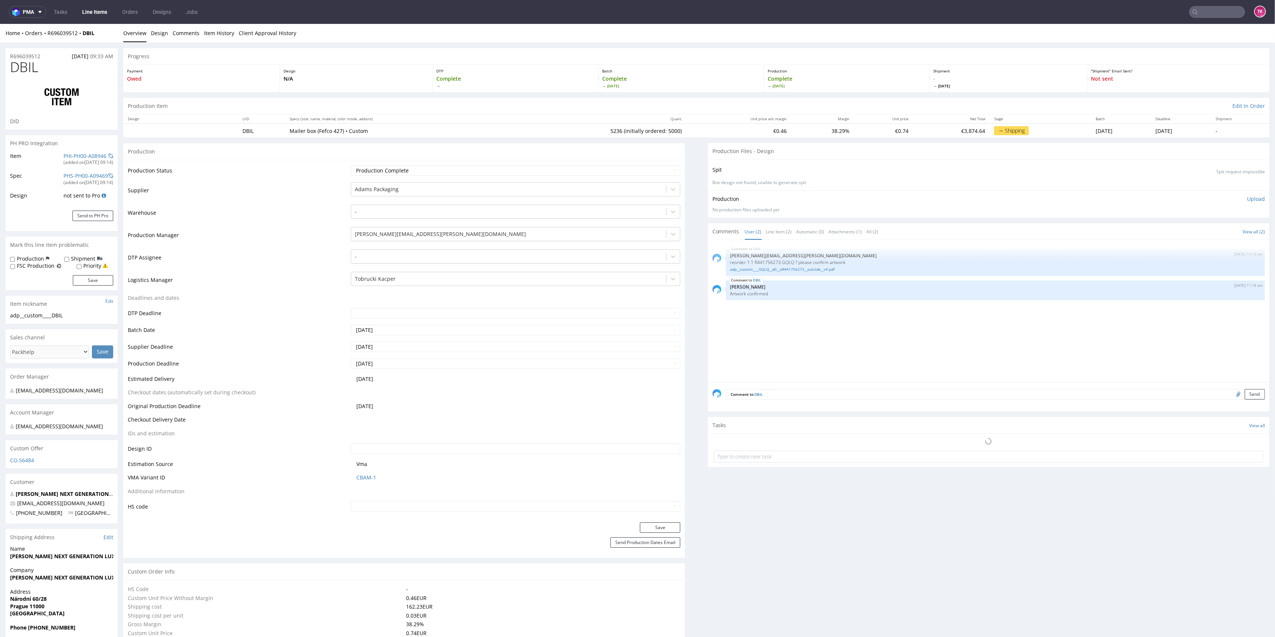
type input "5236"
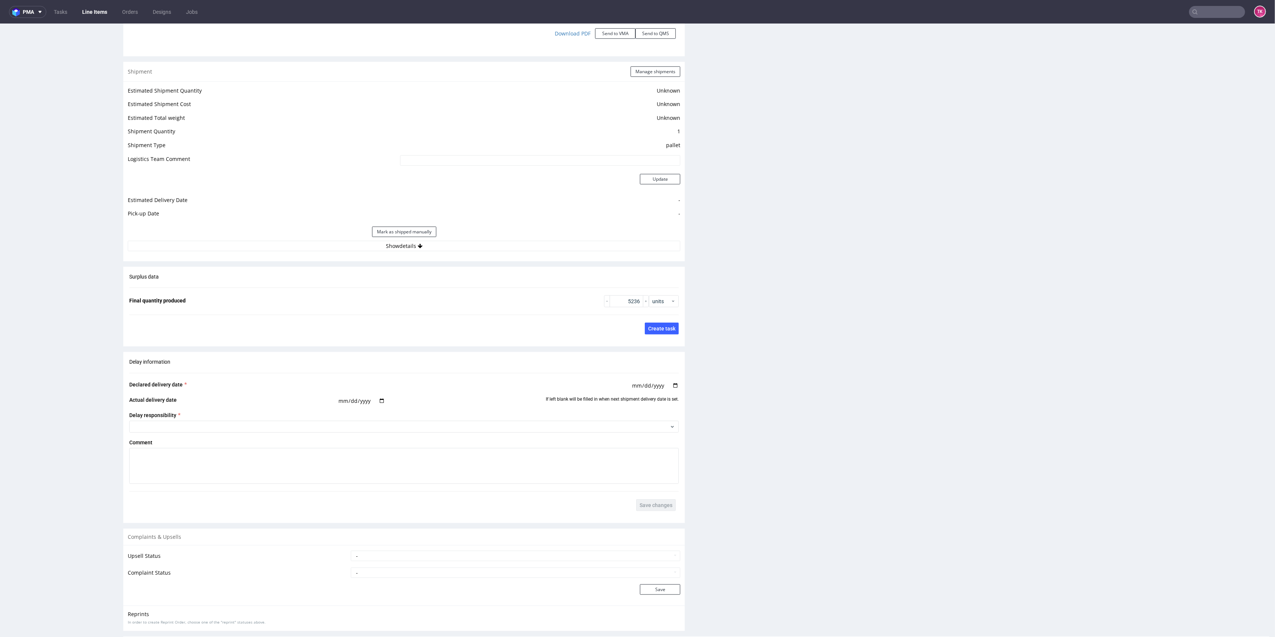
scroll to position [996, 0]
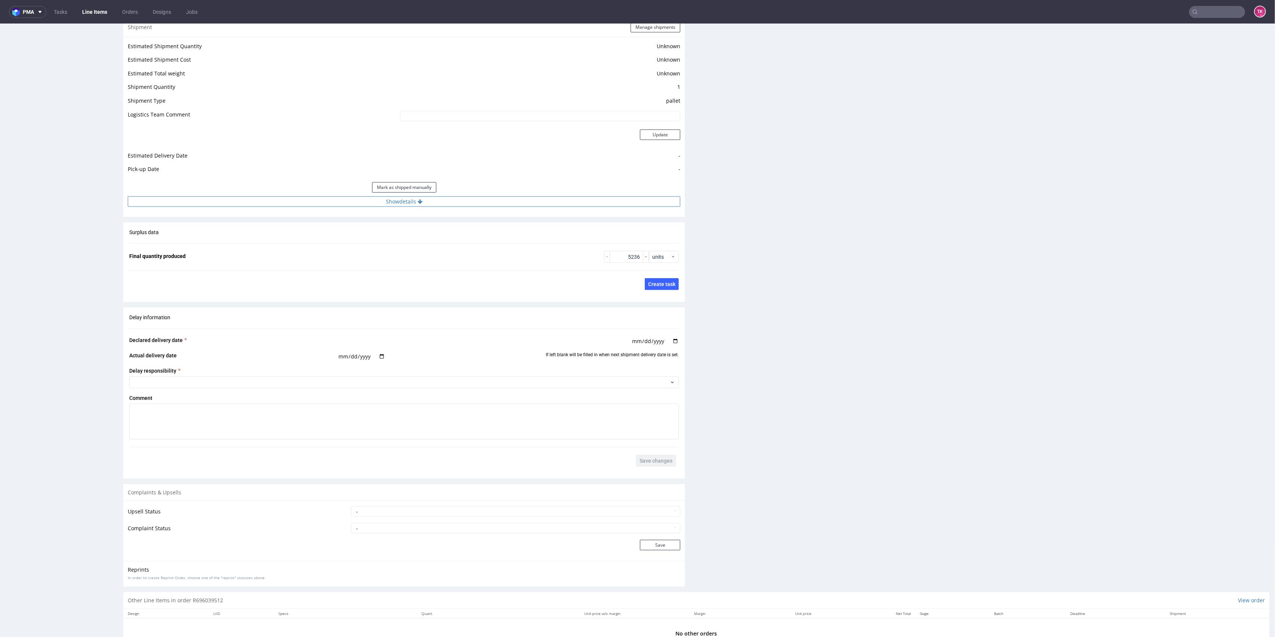
click at [532, 197] on button "Show details" at bounding box center [404, 201] width 552 height 10
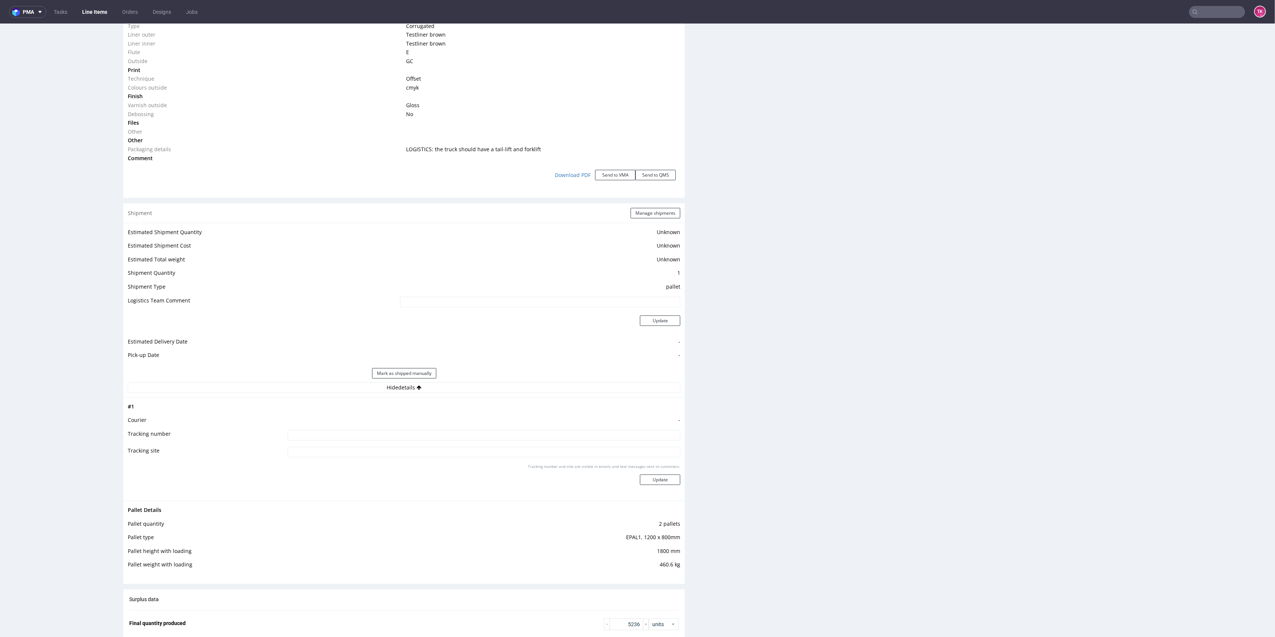
scroll to position [805, 0]
drag, startPoint x: 651, startPoint y: 208, endPoint x: 649, endPoint y: 212, distance: 4.4
click at [649, 212] on div "Shipment Manage shipments" at bounding box center [403, 217] width 561 height 19
click at [649, 212] on button "Manage shipments" at bounding box center [655, 217] width 50 height 10
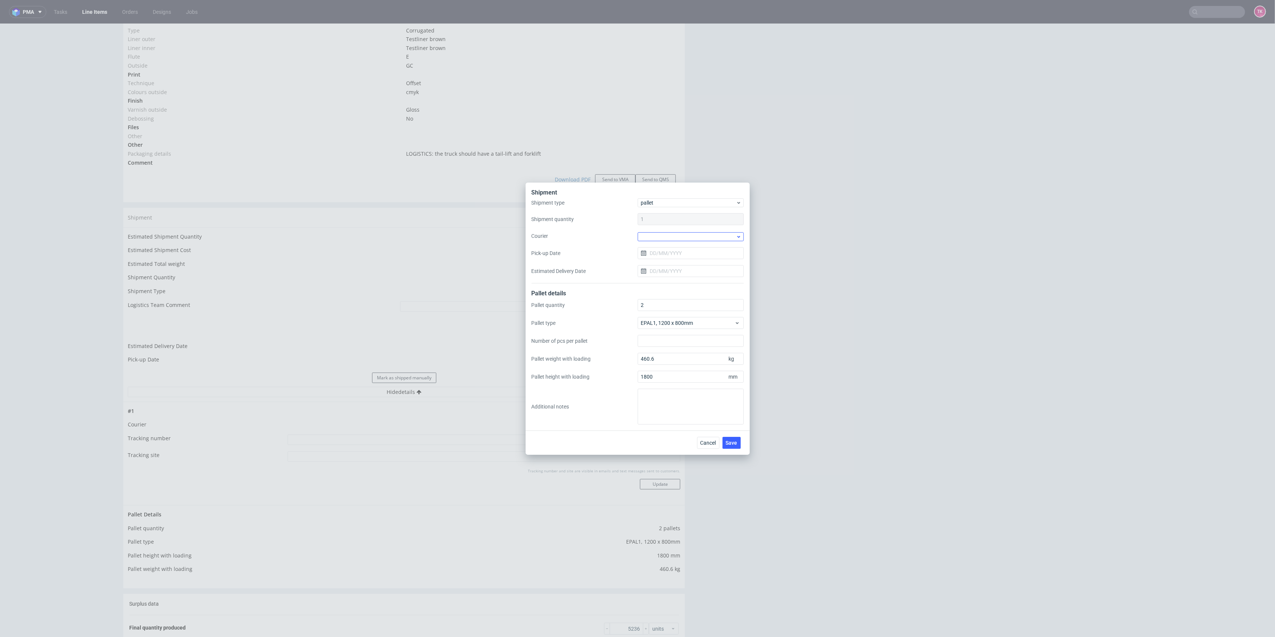
drag, startPoint x: 670, startPoint y: 230, endPoint x: 672, endPoint y: 236, distance: 5.6
click at [671, 233] on div "Shipment type pallet Shipment quantity 1 Courier Pick-up Date Estimated Deliver…" at bounding box center [637, 240] width 212 height 85
click at [672, 236] on div at bounding box center [690, 236] width 106 height 9
click at [658, 258] on div "DSV" at bounding box center [690, 255] width 100 height 13
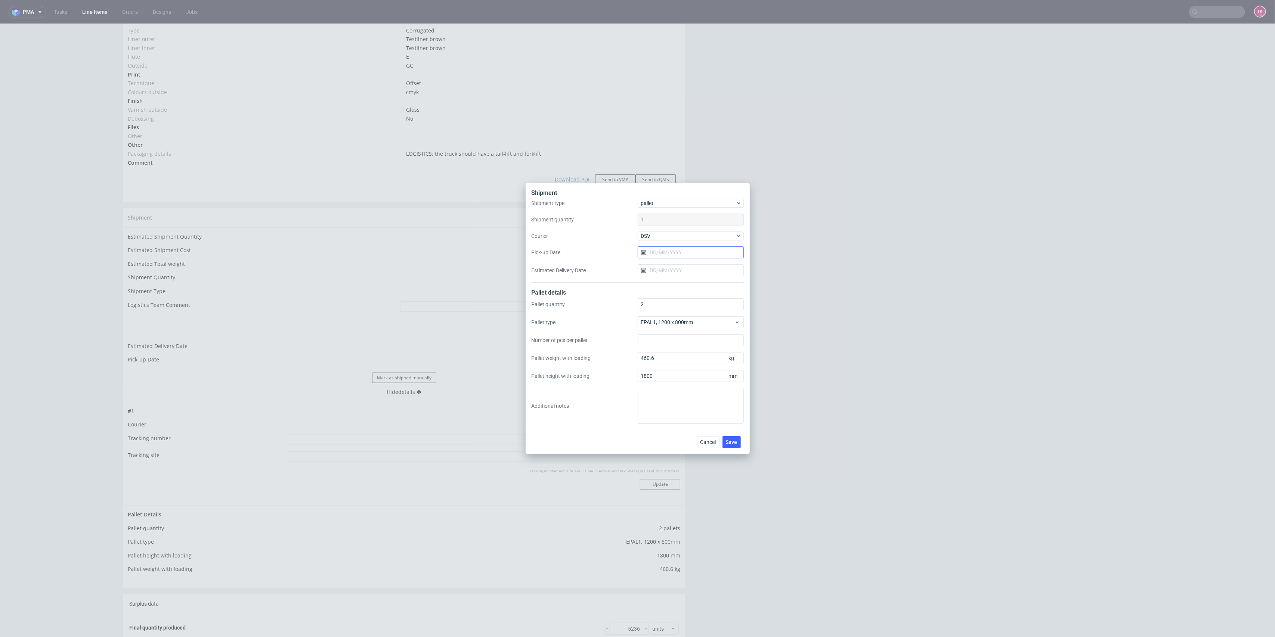
click at [658, 256] on input "Pick-up Date" at bounding box center [690, 252] width 106 height 12
click at [693, 295] on div "September 2025 Su Mo Tu We Th Fr Sa 31 1 2 3 4 5 6 7 8 9 10 11 12 13 14 15 16 1…" at bounding box center [691, 317] width 96 height 108
click at [689, 302] on span "3" at bounding box center [690, 301] width 3 height 7
type input "[DATE]"
click at [677, 268] on input "Estimated Delivery Date" at bounding box center [690, 270] width 106 height 12
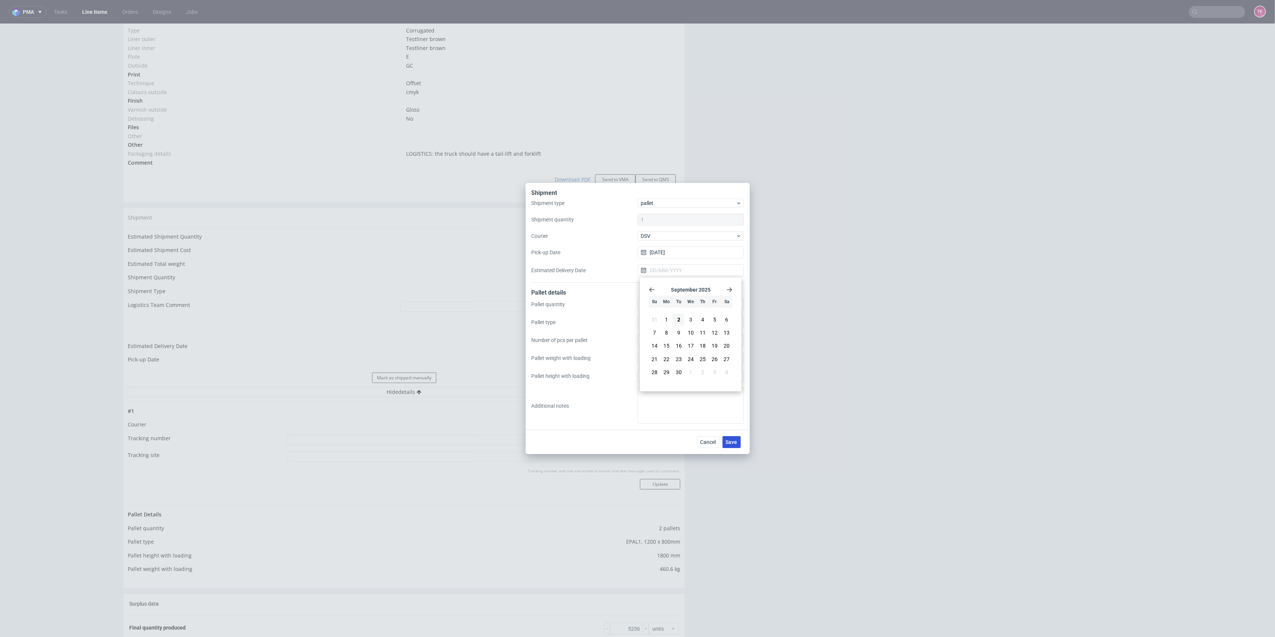
click at [733, 438] on button "Save" at bounding box center [731, 442] width 18 height 12
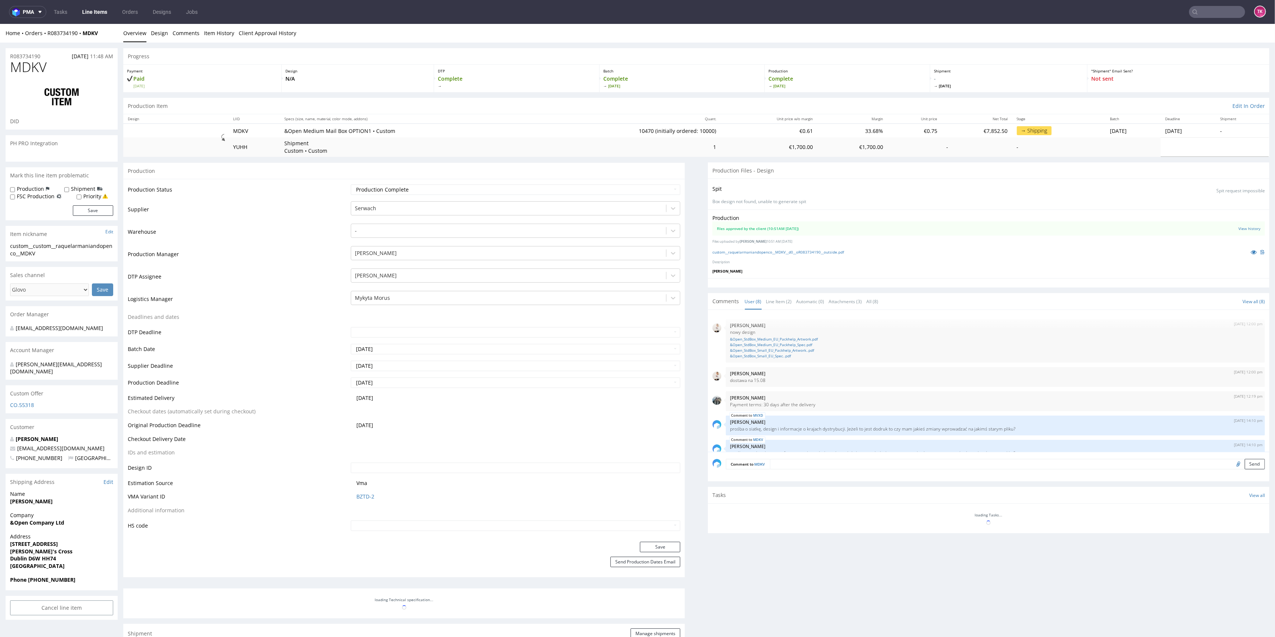
scroll to position [99, 0]
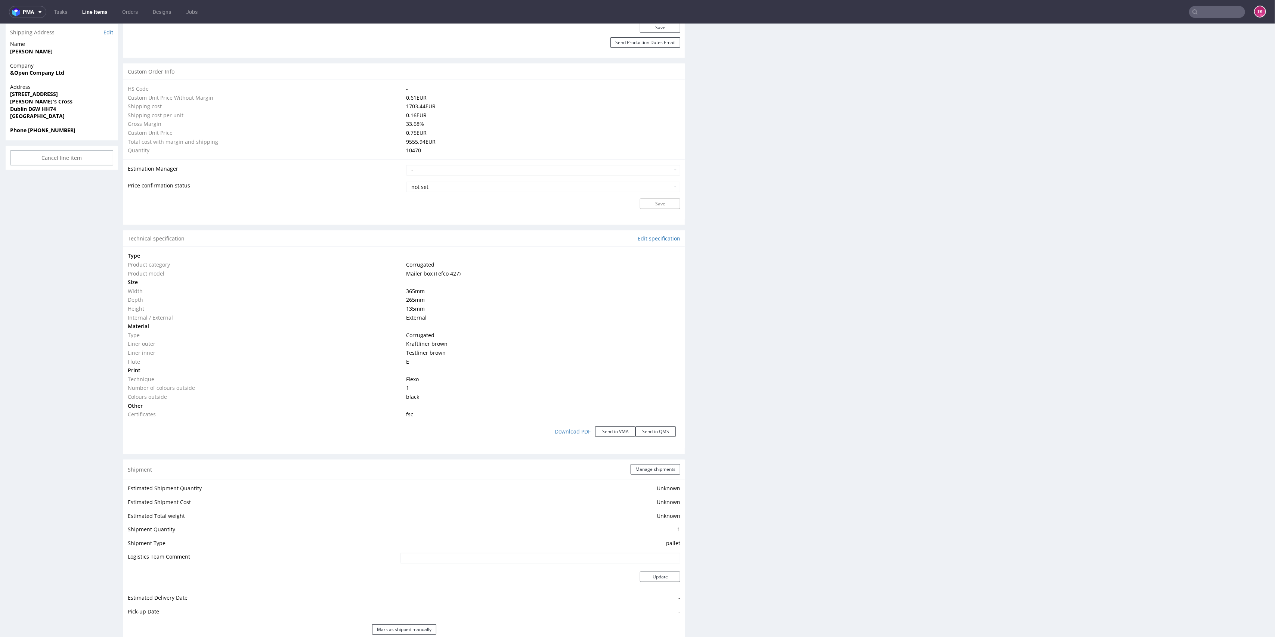
type input "10470"
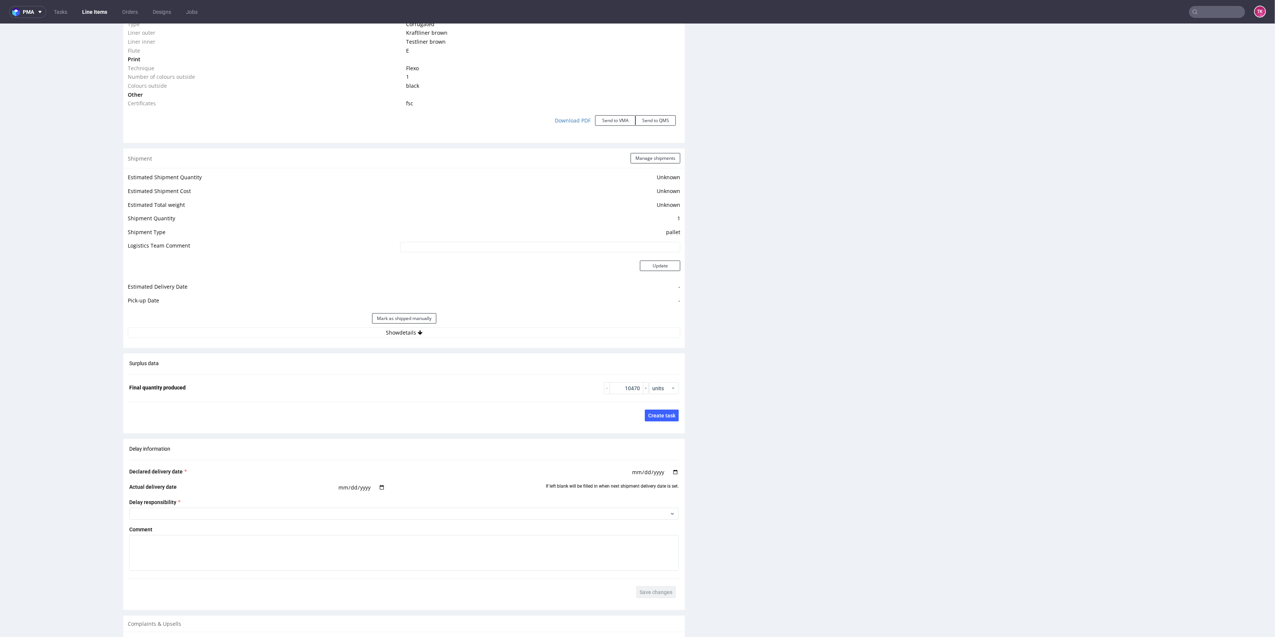
scroll to position [831, 0]
drag, startPoint x: 486, startPoint y: 327, endPoint x: 479, endPoint y: 341, distance: 15.2
click at [485, 328] on button "Show details" at bounding box center [404, 333] width 552 height 10
click at [437, 379] on input at bounding box center [484, 381] width 393 height 10
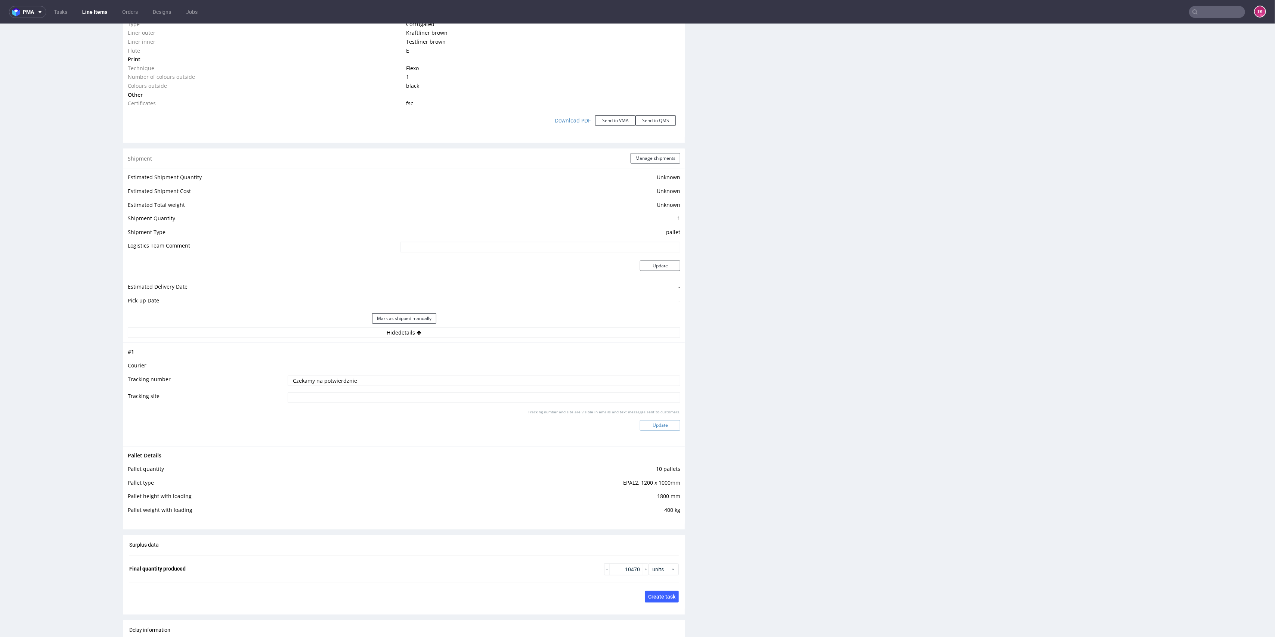
type input "Czekamy na potwierdznie"
click at [646, 425] on button "Update" at bounding box center [660, 425] width 40 height 10
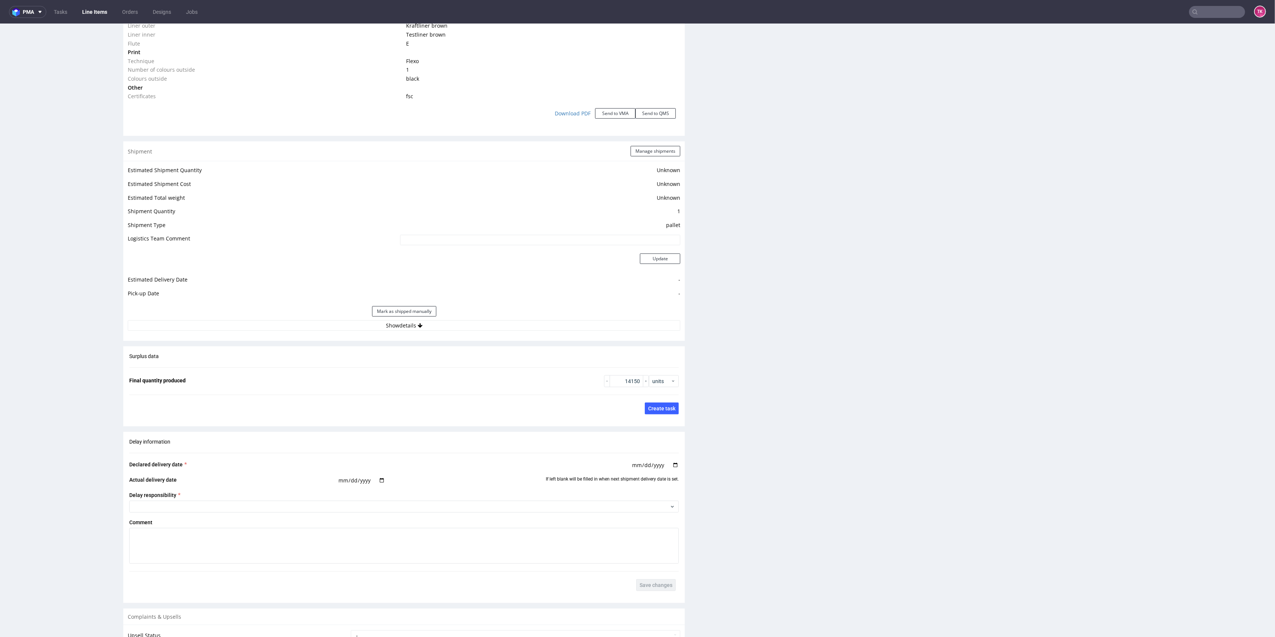
scroll to position [846, 0]
click at [481, 325] on div "Estimated Shipment Quantity Unknown Estimated Shipment Cost Unknown Estimated T…" at bounding box center [403, 239] width 561 height 174
click at [480, 312] on button "Show details" at bounding box center [404, 317] width 552 height 10
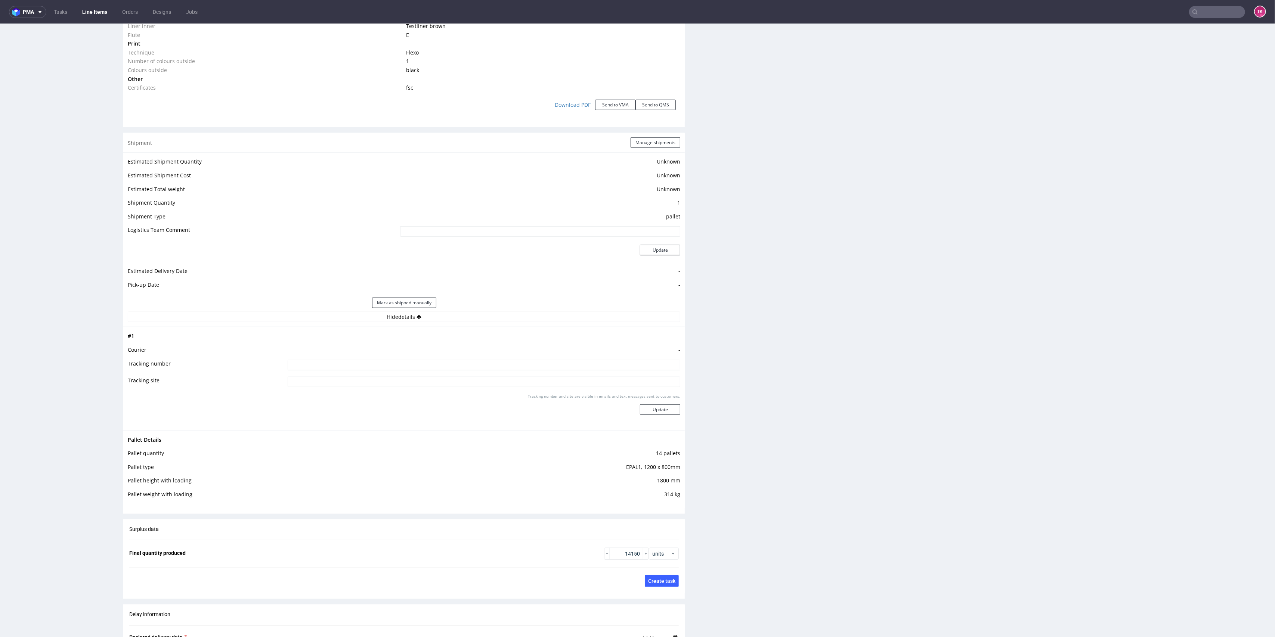
click at [311, 366] on input at bounding box center [484, 365] width 393 height 10
paste input "Czekamy na potwierdznie"
type input "Czekamy na potwierdznie"
click at [671, 407] on button "Update" at bounding box center [660, 409] width 40 height 10
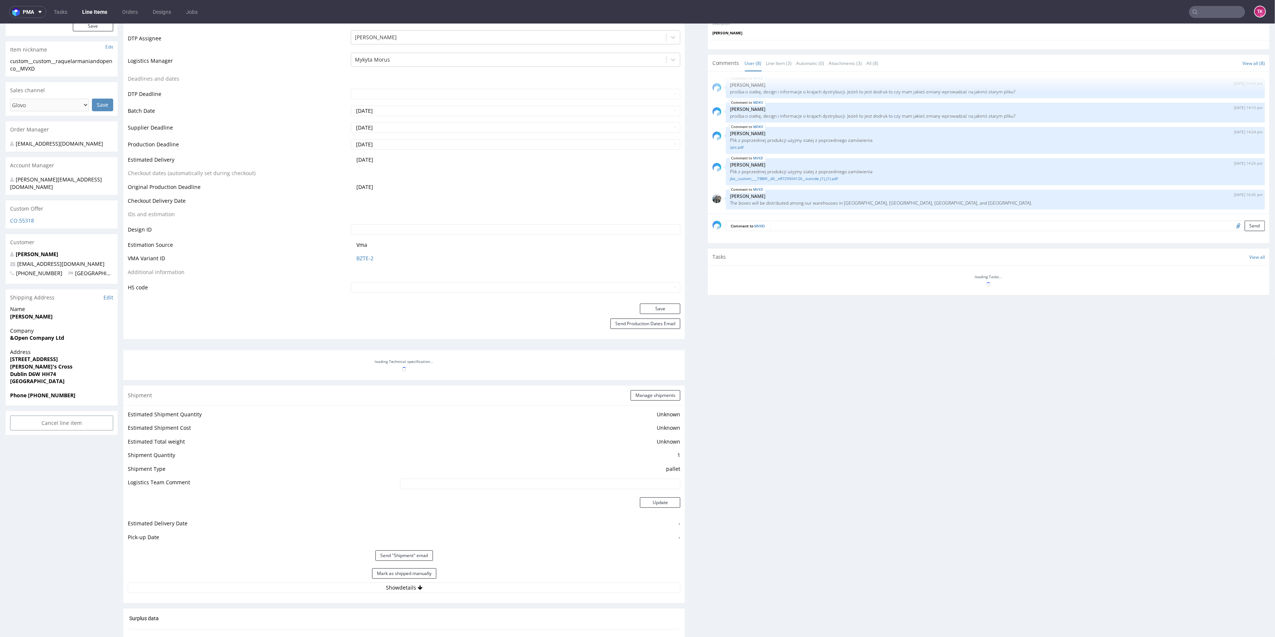
scroll to position [308, 0]
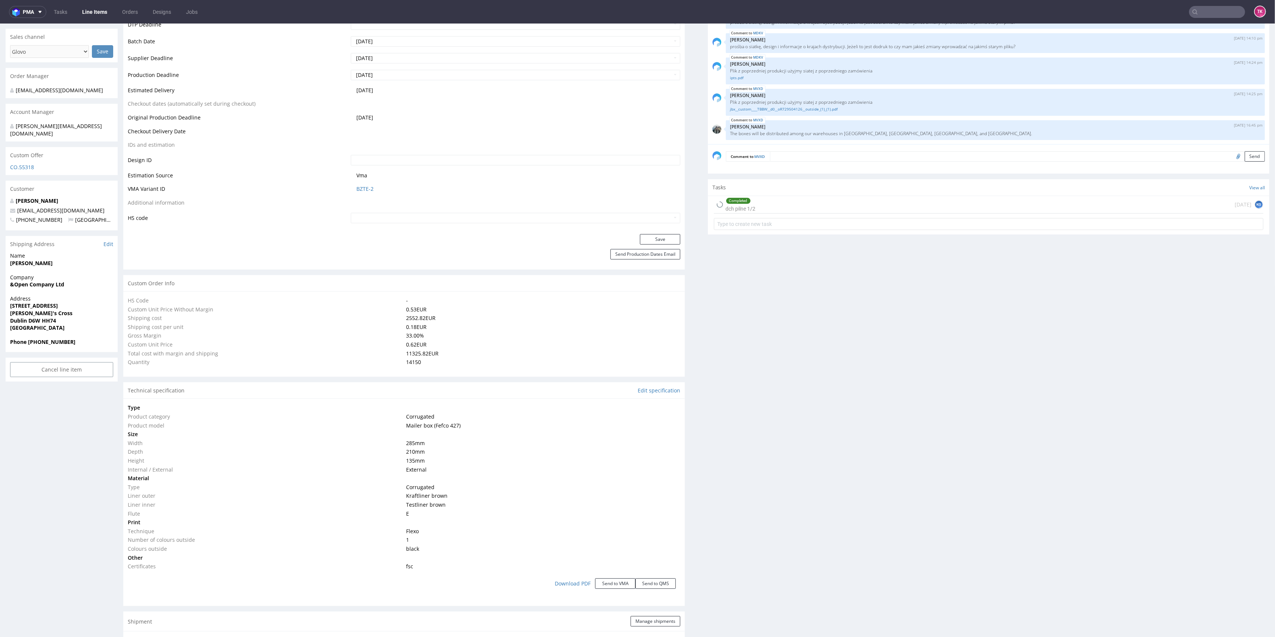
type input "14150"
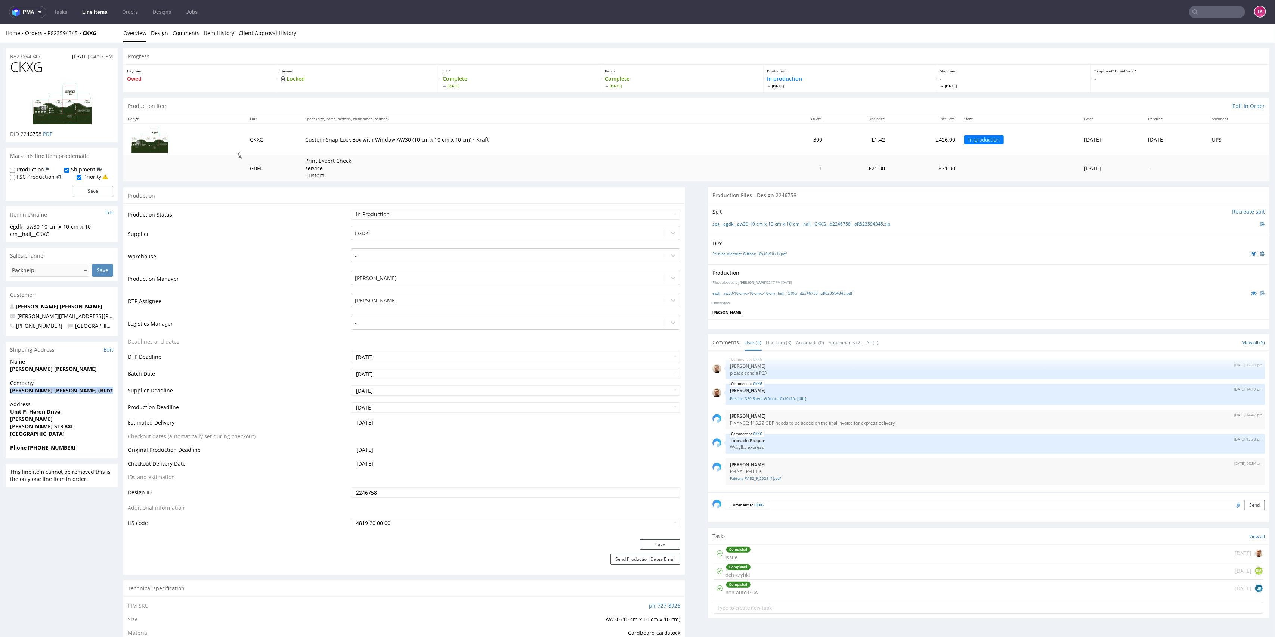
drag, startPoint x: 3, startPoint y: 392, endPoint x: 0, endPoint y: 402, distance: 10.4
copy strong "[PERSON_NAME] [PERSON_NAME] (Bunzl Cleaning & Hygiene Suppliers - Marketing)"
click at [41, 425] on strong "[PERSON_NAME] SL3 8XL" at bounding box center [42, 426] width 64 height 7
drag, startPoint x: 9, startPoint y: 414, endPoint x: 67, endPoint y: 428, distance: 59.5
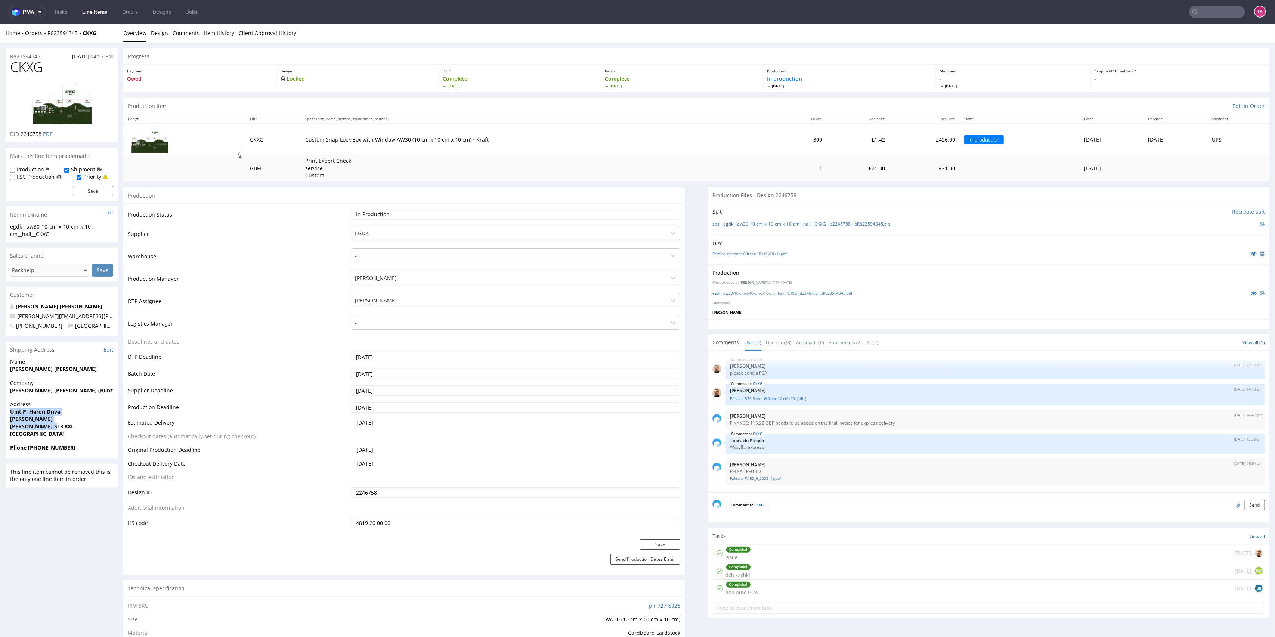
click at [67, 428] on div "Address Unit P, Heron Drive Langley Langley SL3 8XL United Kingdom" at bounding box center [62, 422] width 112 height 43
copy p "Unit P, Heron Drive Langley Langley SL3 8XL"
drag, startPoint x: 28, startPoint y: 449, endPoint x: 84, endPoint y: 446, distance: 56.1
click at [84, 446] on span "Phone +447876406001" at bounding box center [61, 447] width 103 height 7
copy strong "+447876406001"
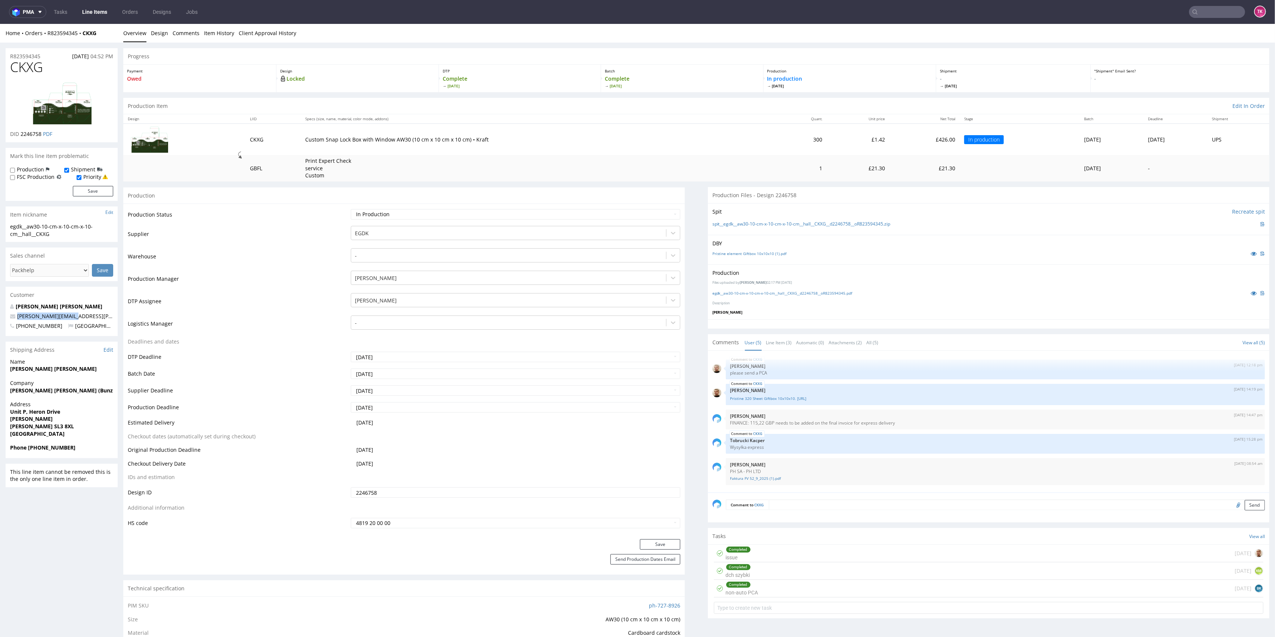
drag, startPoint x: 73, startPoint y: 318, endPoint x: 0, endPoint y: 316, distance: 72.9
copy span "lee.hall@bunzl.co.uk"
click at [73, 324] on span "United Kingdom" at bounding box center [97, 325] width 59 height 7
drag, startPoint x: 78, startPoint y: 313, endPoint x: 0, endPoint y: 316, distance: 78.1
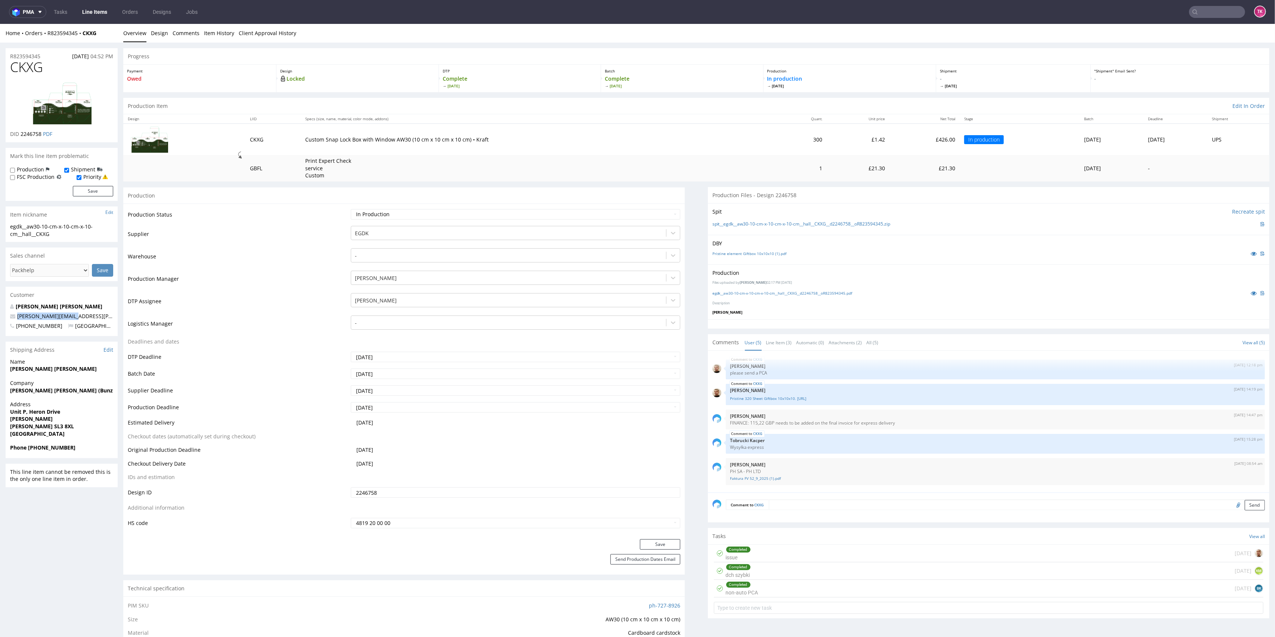
copy span "lee.hall@bunzl.co.uk"
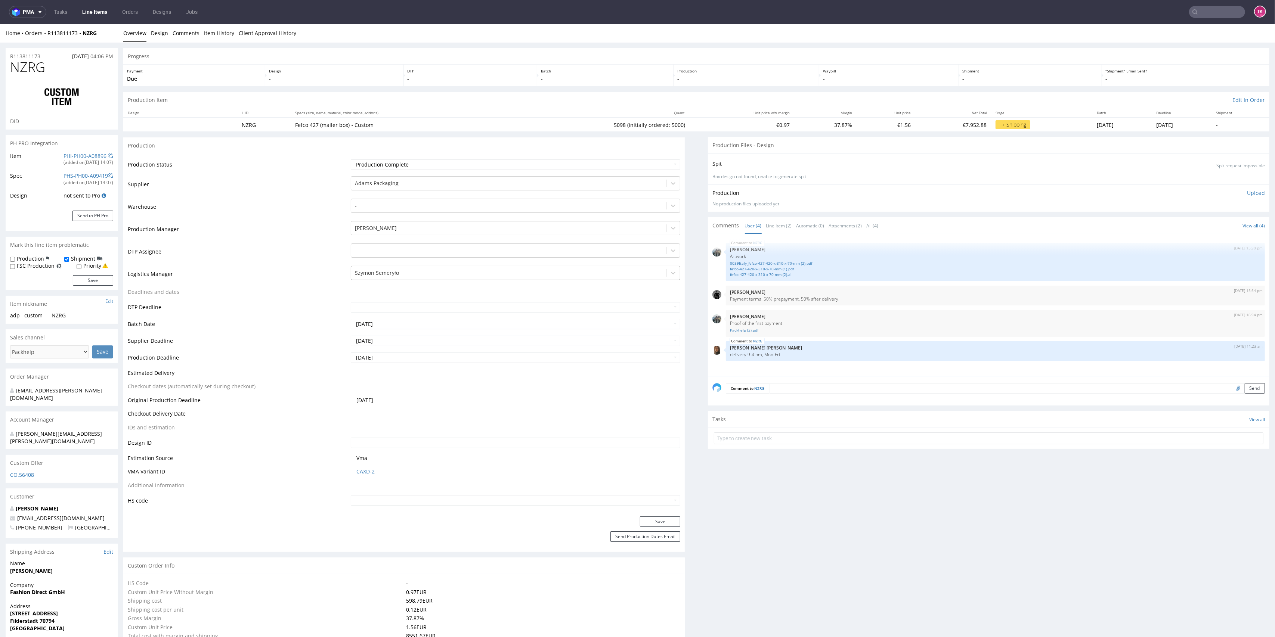
click at [390, 270] on div at bounding box center [509, 273] width 308 height 9
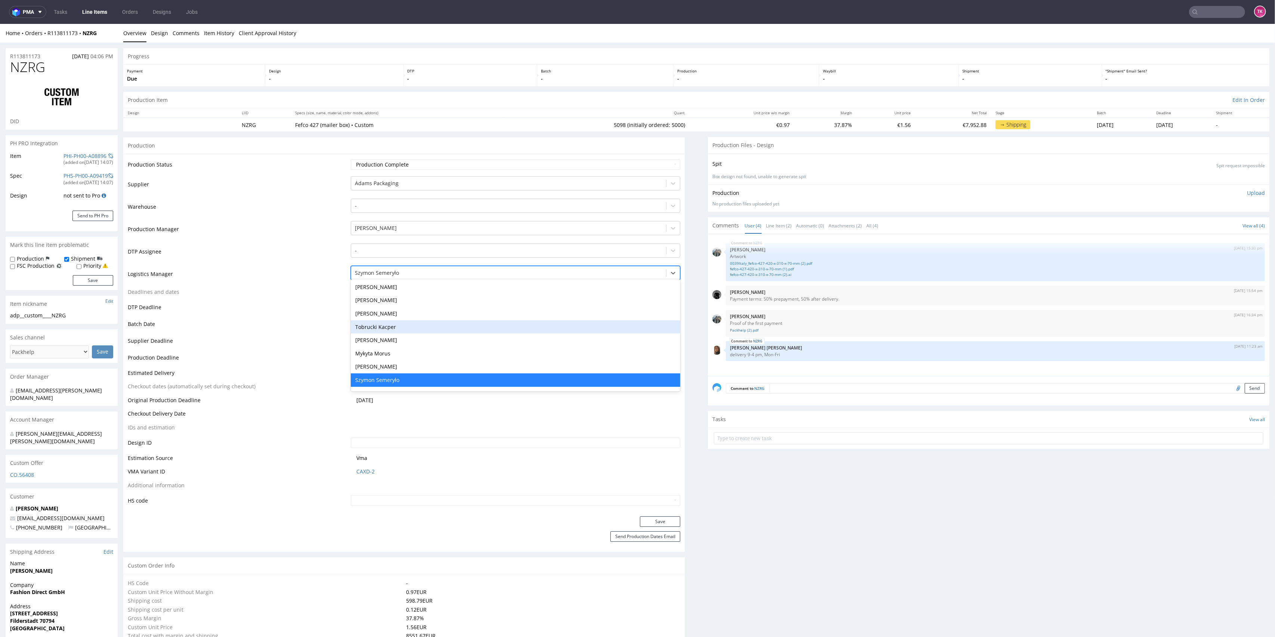
click at [395, 324] on div "Tobrucki Kacper" at bounding box center [516, 326] width 330 height 13
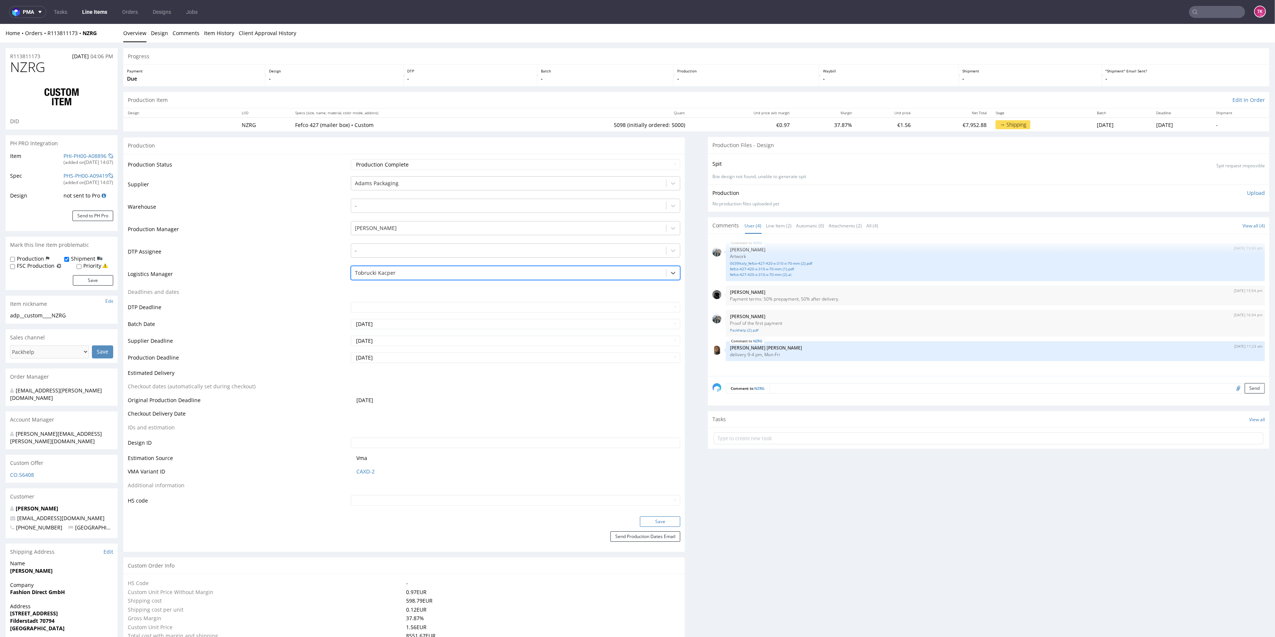
click at [655, 521] on button "Save" at bounding box center [660, 521] width 40 height 10
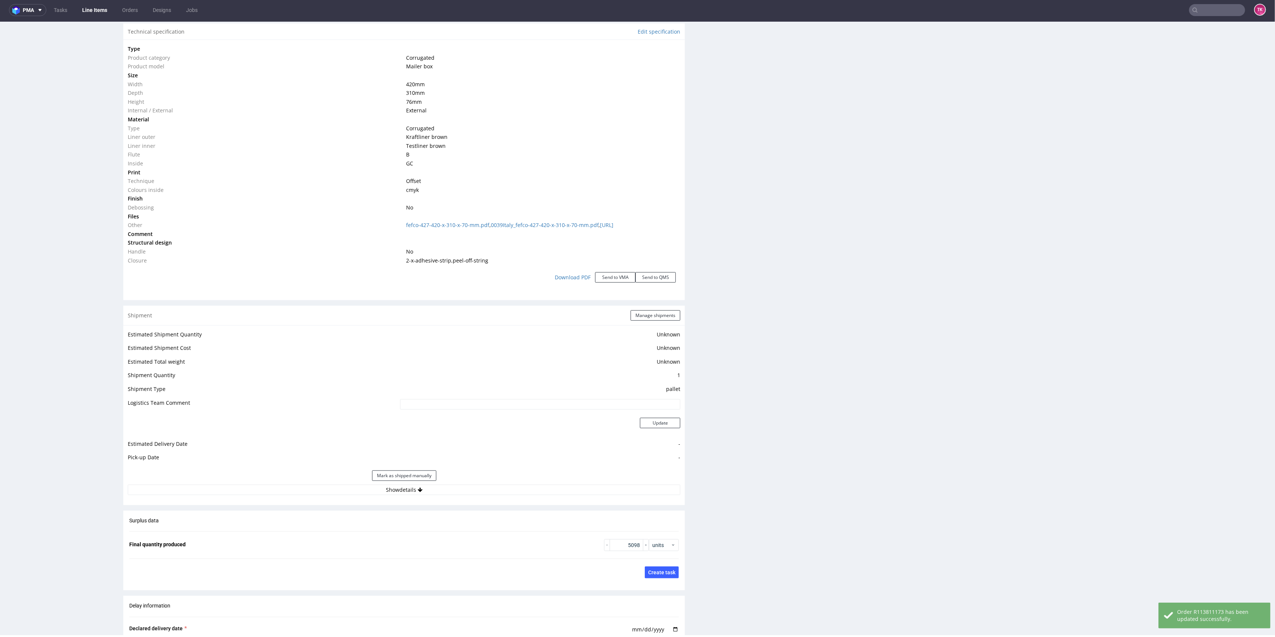
scroll to position [764, 0]
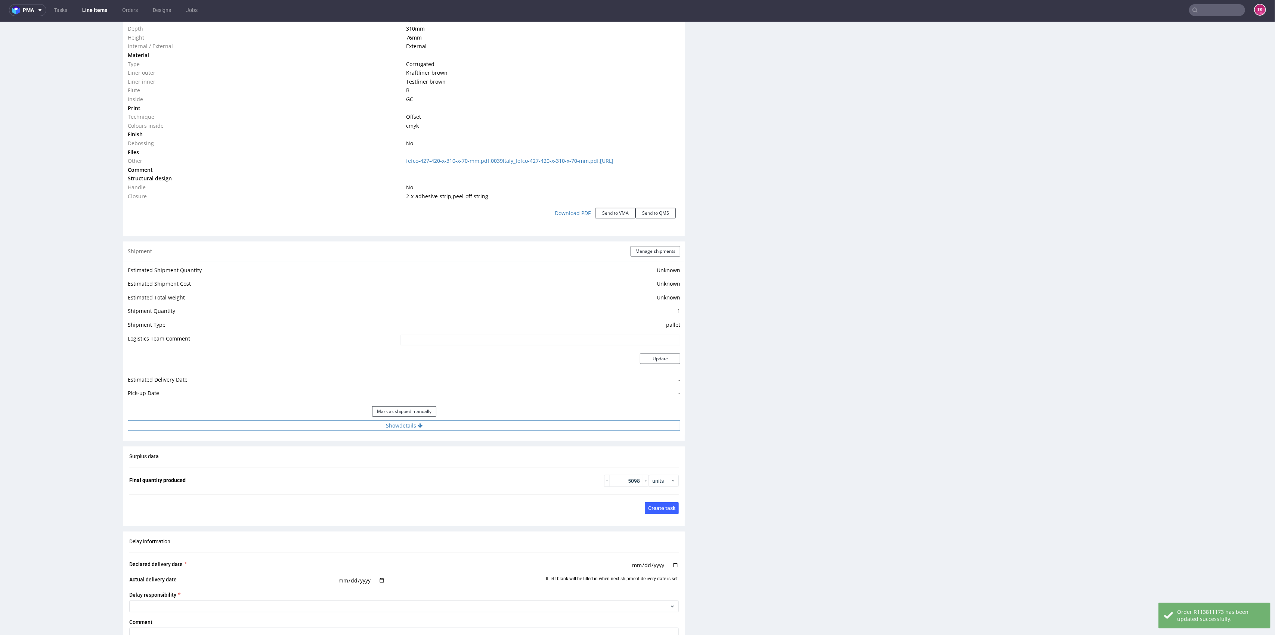
click at [464, 427] on button "Show details" at bounding box center [404, 426] width 552 height 10
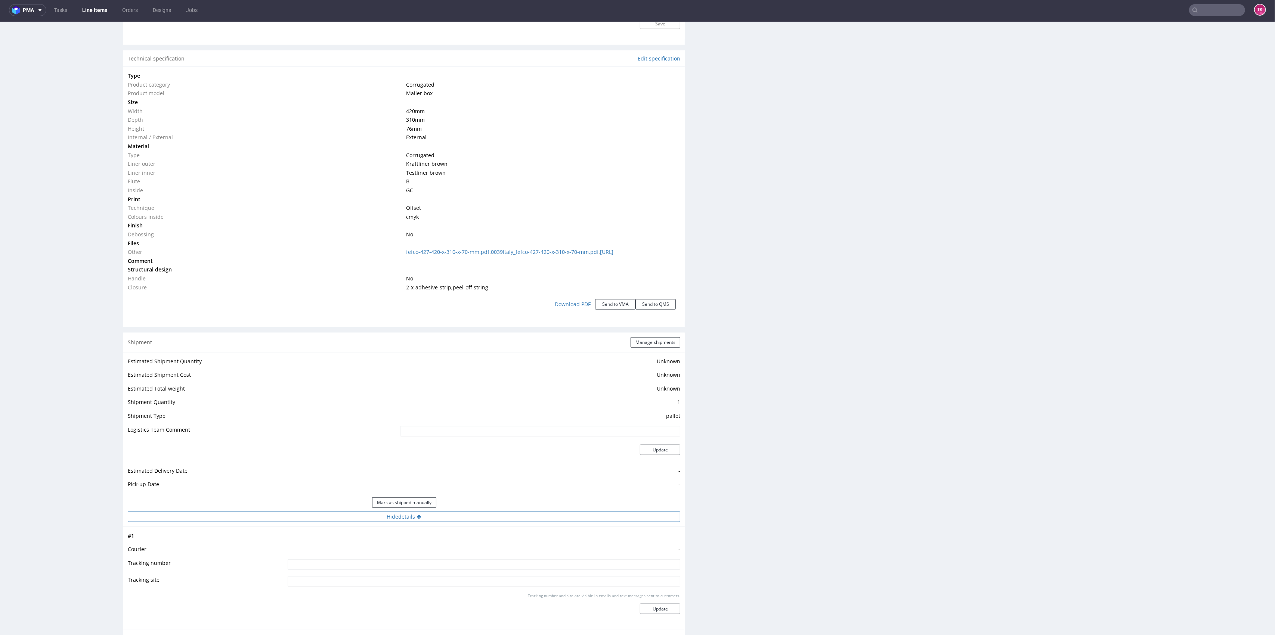
scroll to position [707, 0]
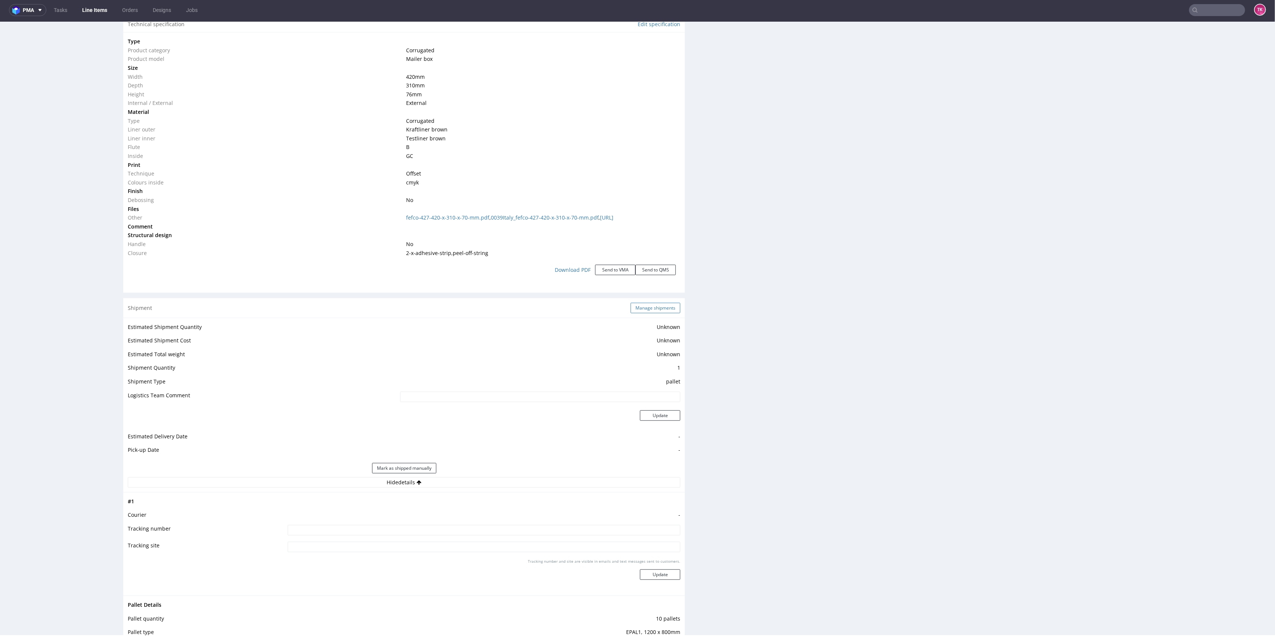
click at [654, 307] on button "Manage shipments" at bounding box center [655, 308] width 50 height 10
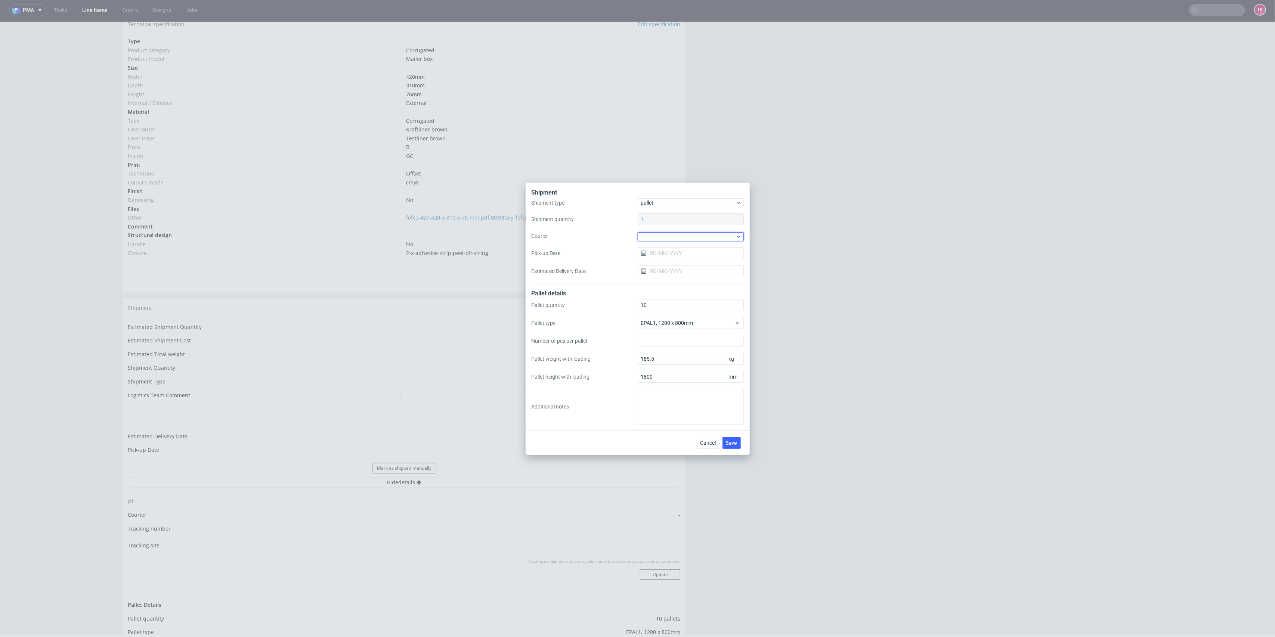
click at [689, 235] on div at bounding box center [690, 236] width 106 height 9
click at [665, 277] on div "DB Schenker" at bounding box center [690, 278] width 100 height 13
click at [667, 263] on div "Shipment type pallet Shipment quantity 1 Courier DB Schenker Pick-up Date Estim…" at bounding box center [637, 241] width 212 height 84
click at [666, 254] on input "Pick-up Date" at bounding box center [690, 252] width 106 height 12
click at [687, 304] on button "3" at bounding box center [691, 302] width 12 height 12
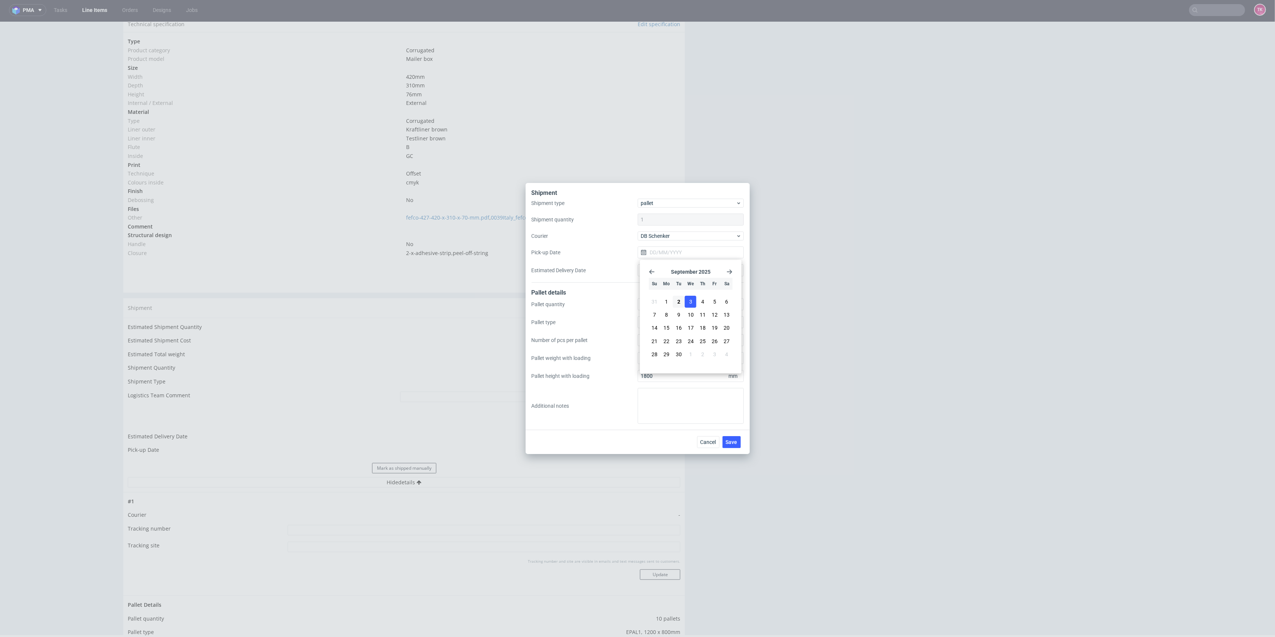
type input "[DATE]"
drag, startPoint x: 718, startPoint y: 429, endPoint x: 726, endPoint y: 432, distance: 8.7
click at [720, 429] on div "Shipment Shipment type pallet Shipment quantity 1 Courier DB Schenker Pick-up D…" at bounding box center [637, 306] width 224 height 247
drag, startPoint x: 728, startPoint y: 434, endPoint x: 731, endPoint y: 437, distance: 4.6
click at [729, 434] on div "Cancel Save" at bounding box center [637, 442] width 224 height 24
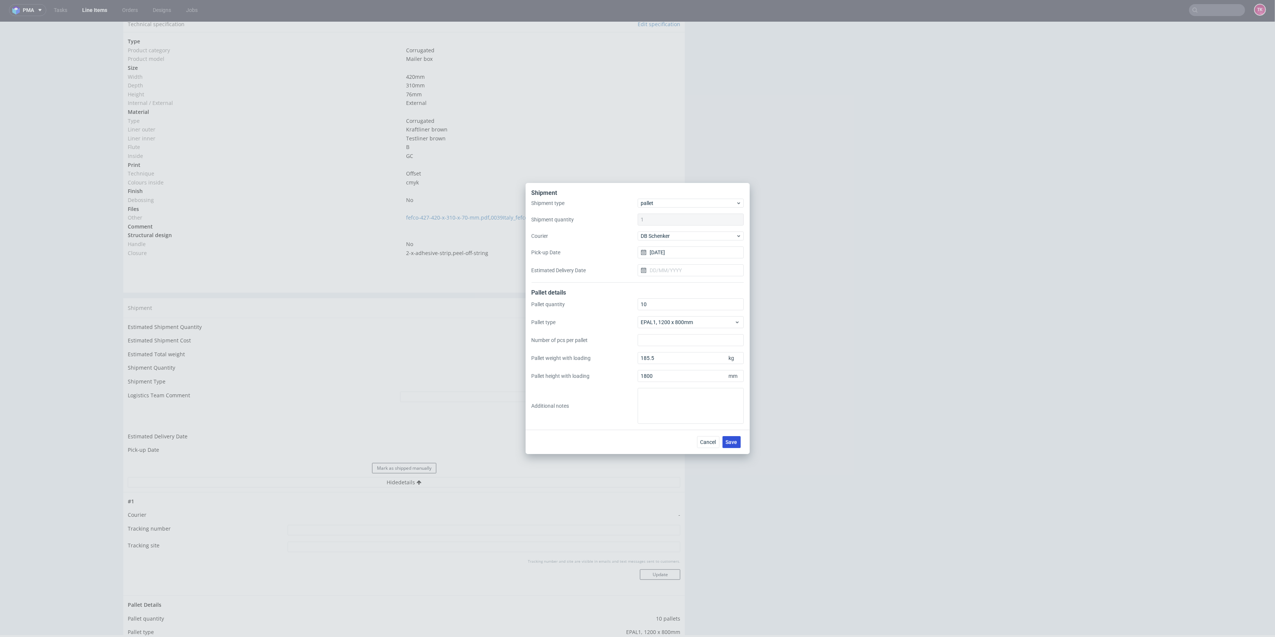
click at [732, 437] on button "Save" at bounding box center [731, 442] width 18 height 12
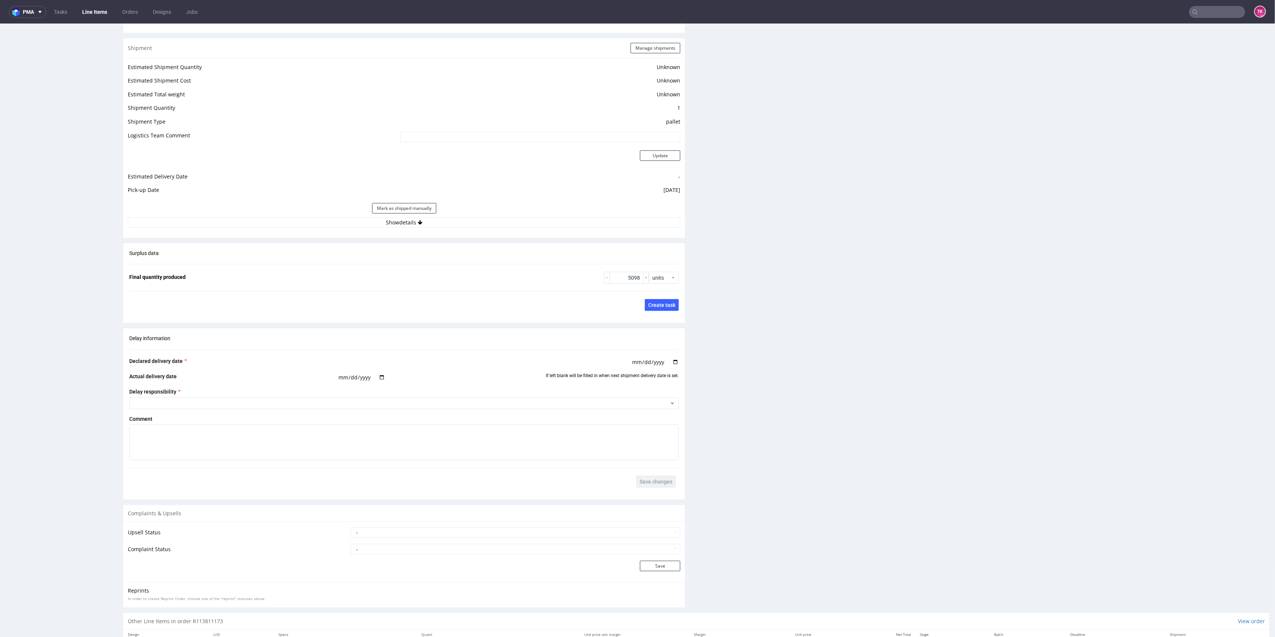
scroll to position [1017, 0]
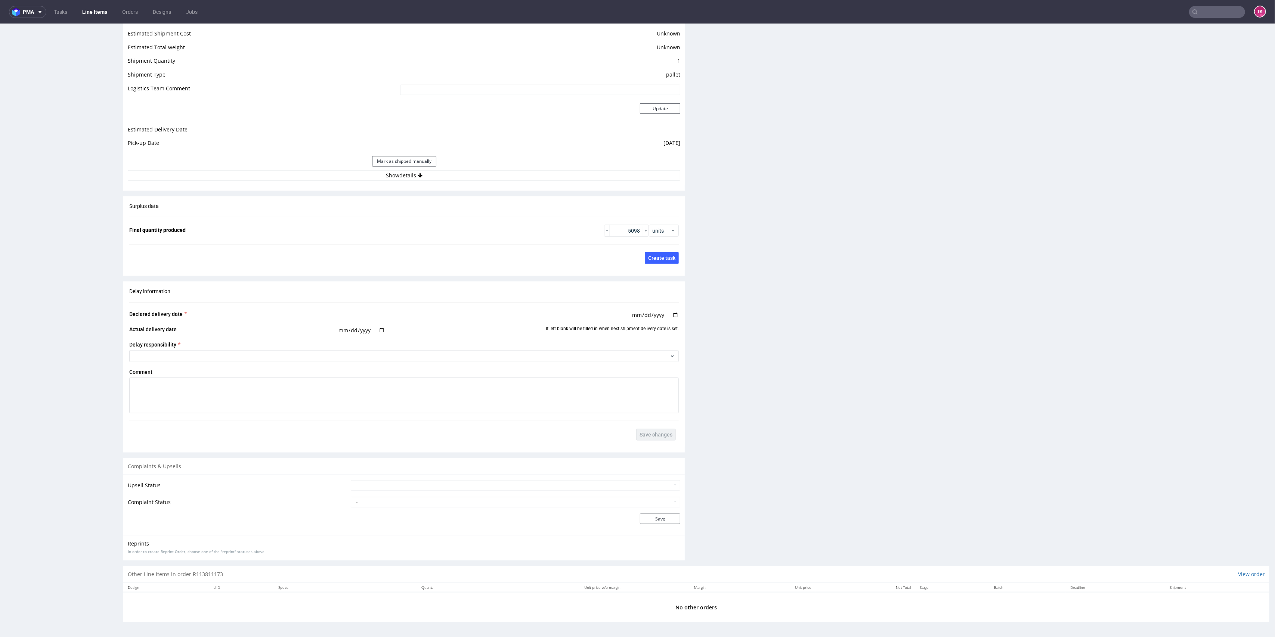
drag, startPoint x: 483, startPoint y: 173, endPoint x: 481, endPoint y: 181, distance: 8.2
click at [483, 175] on button "Show details" at bounding box center [404, 175] width 552 height 10
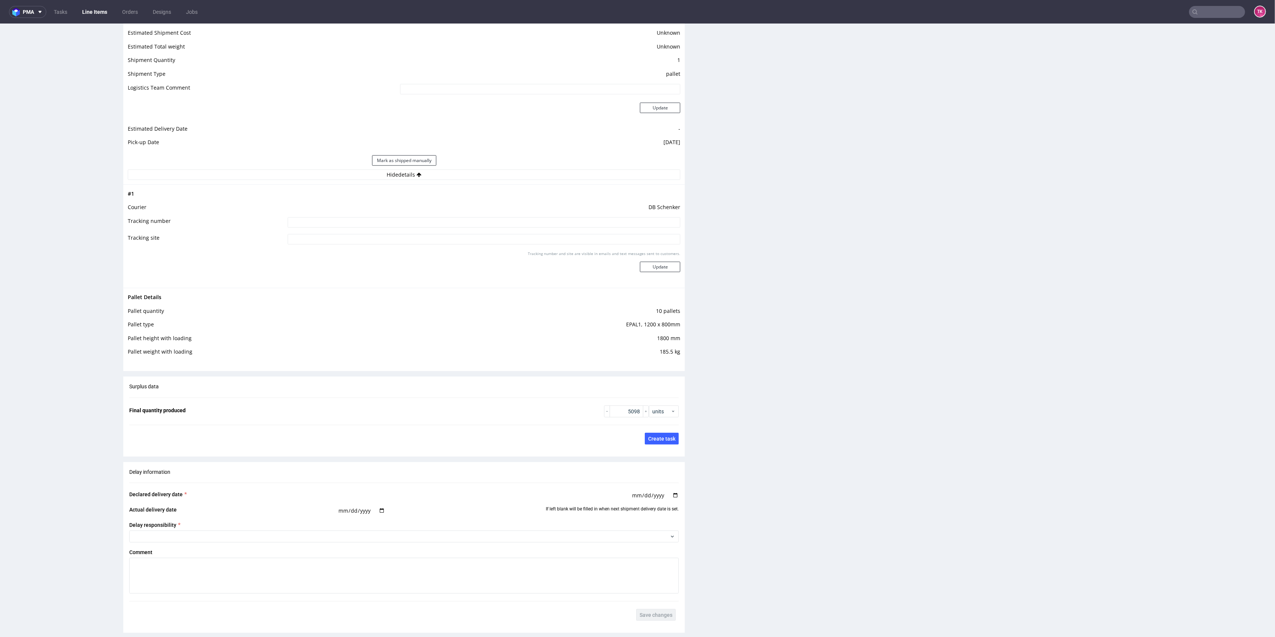
click at [364, 223] on input at bounding box center [484, 222] width 393 height 10
type input "5+5 /"
click at [640, 268] on button "Update" at bounding box center [660, 267] width 40 height 10
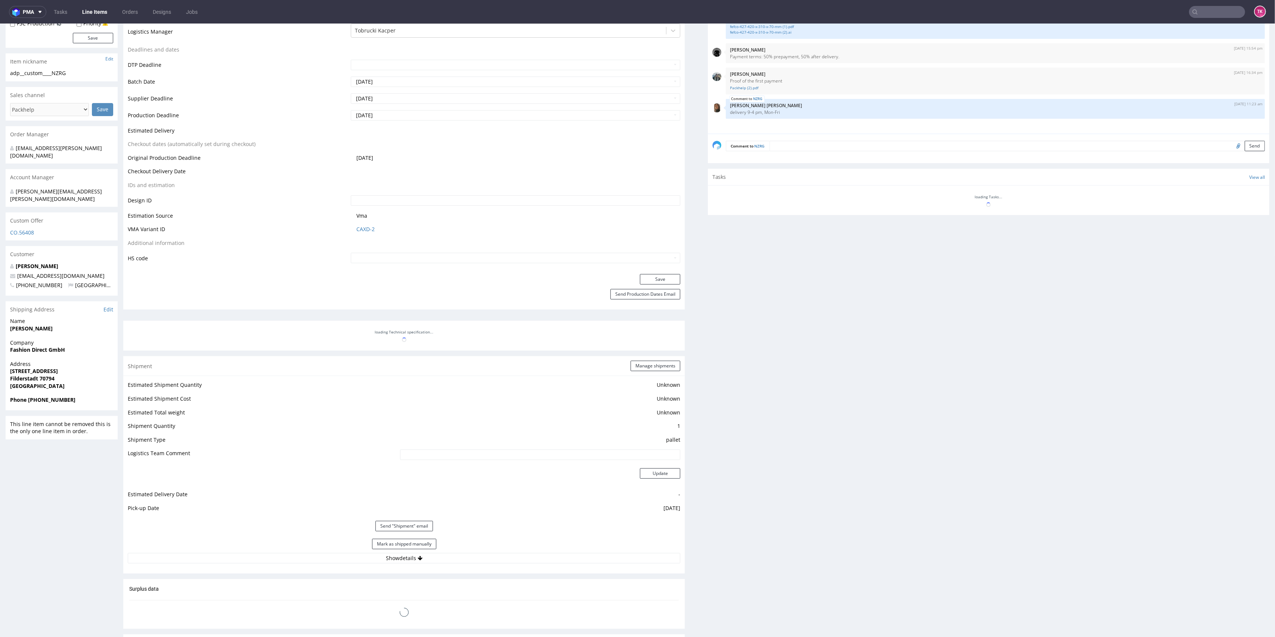
scroll to position [258, 0]
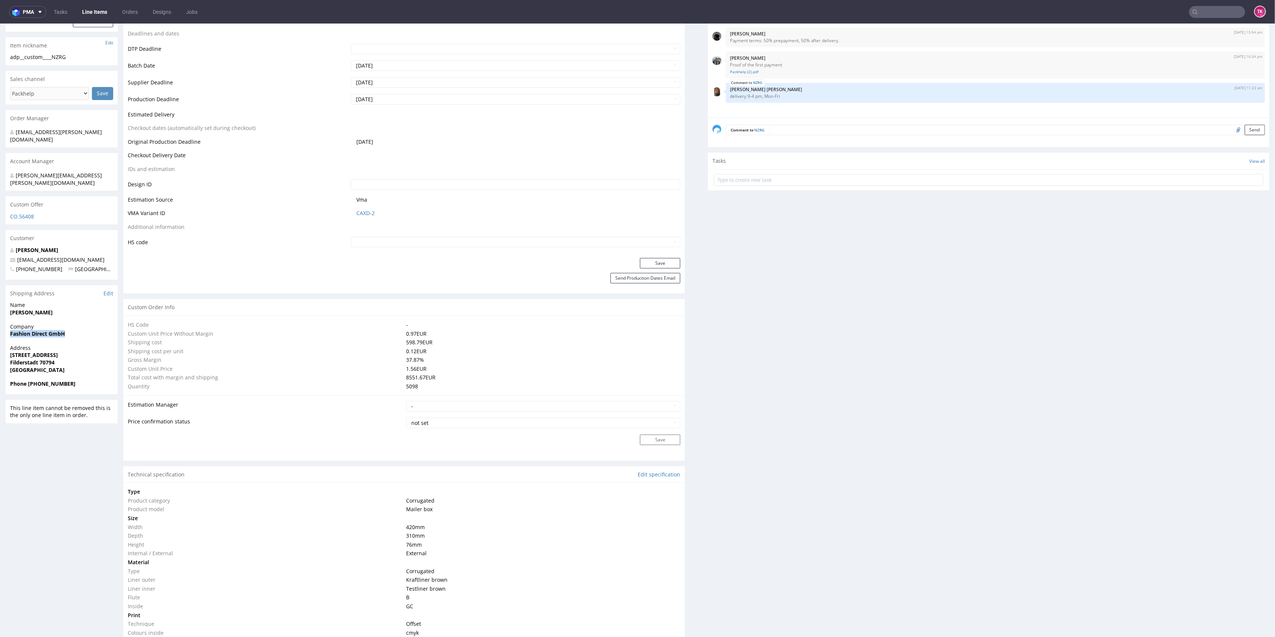
drag, startPoint x: 9, startPoint y: 323, endPoint x: 82, endPoint y: 324, distance: 72.8
click at [82, 324] on div "Company Fashion Direct GmbH" at bounding box center [62, 333] width 112 height 21
copy strong "Fashion Direct GmbH"
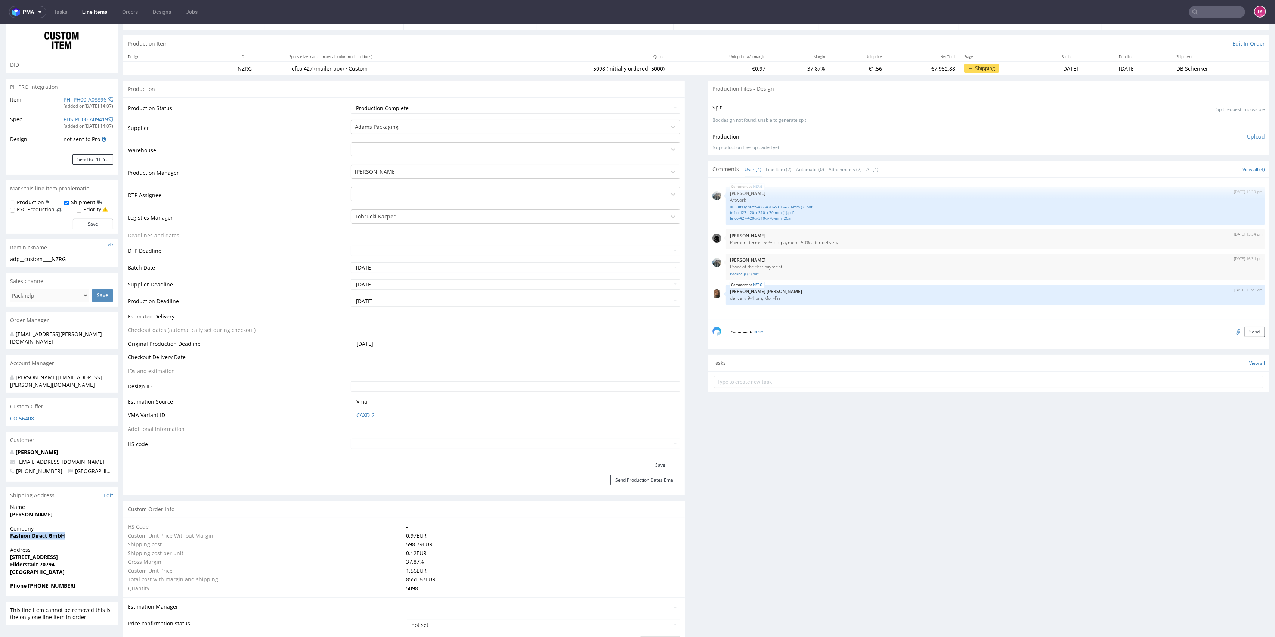
scroll to position [99, 0]
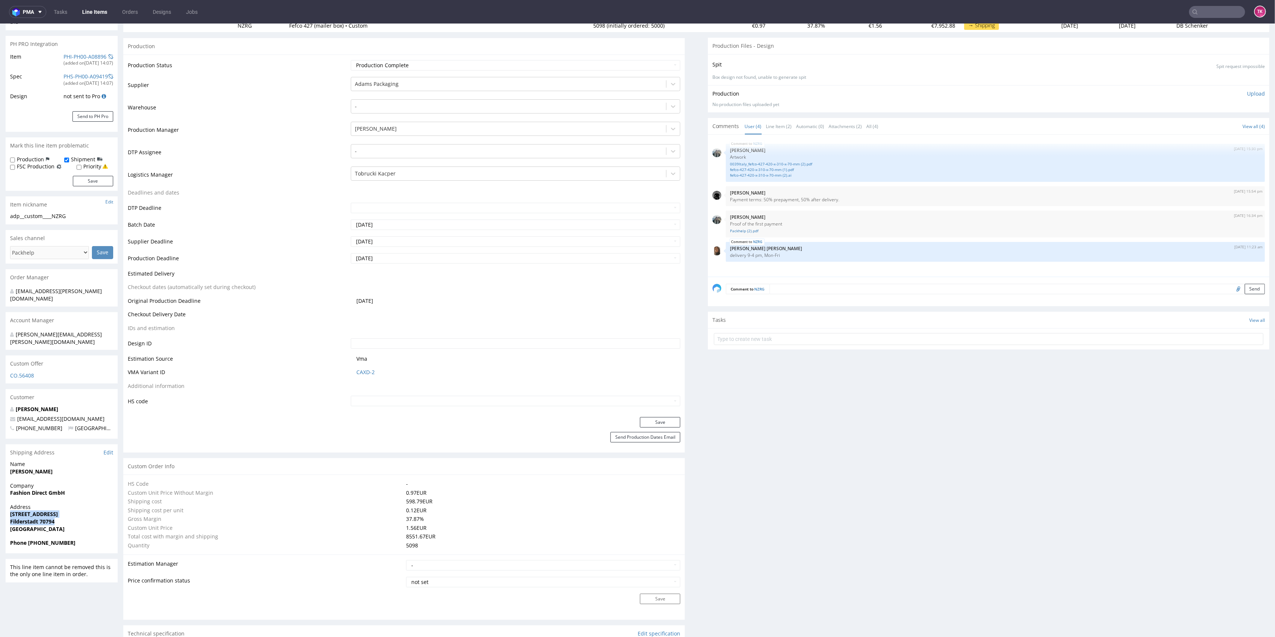
drag, startPoint x: 6, startPoint y: 502, endPoint x: 66, endPoint y: 505, distance: 59.8
click at [66, 505] on div "Address Echterdingerstraße 83 Filderstadt 70794 Germany" at bounding box center [62, 521] width 112 height 36
copy p "Echterdingerstraße 83 Filderstadt 70794"
drag, startPoint x: 90, startPoint y: 405, endPoint x: 0, endPoint y: 404, distance: 89.6
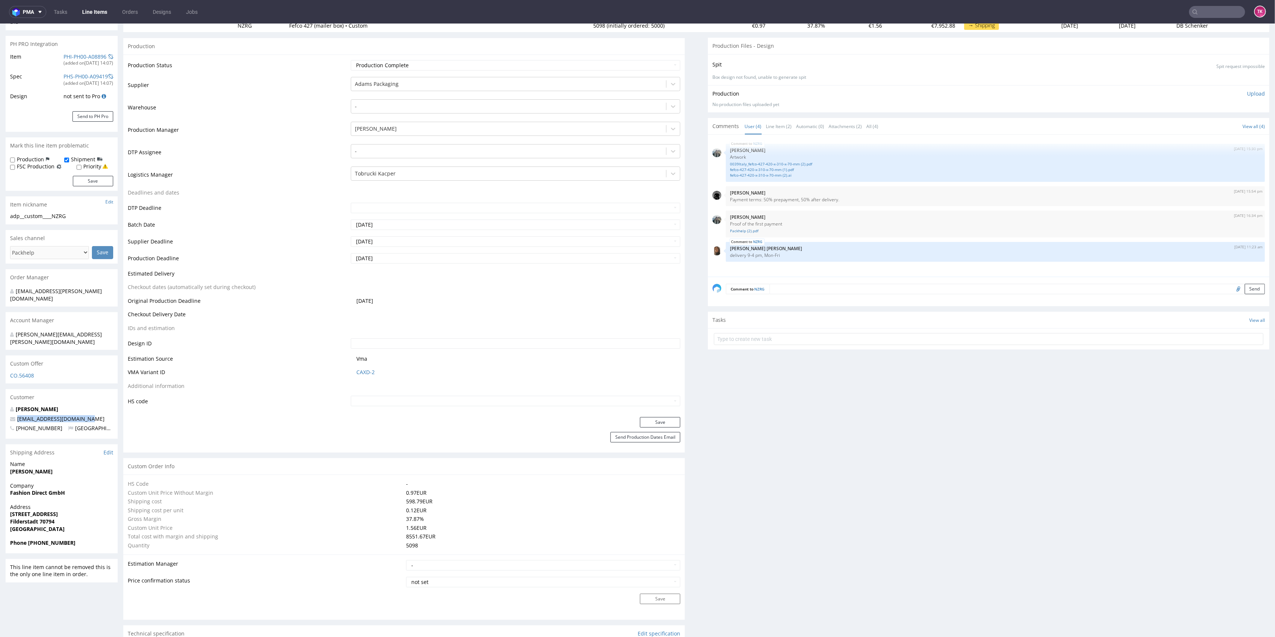
copy span "[EMAIL_ADDRESS][DOMAIN_NAME]"
drag, startPoint x: 36, startPoint y: 529, endPoint x: 74, endPoint y: 527, distance: 38.5
click at [74, 539] on span "Phone +497112202380" at bounding box center [61, 542] width 103 height 7
copy strong "+497112202380"
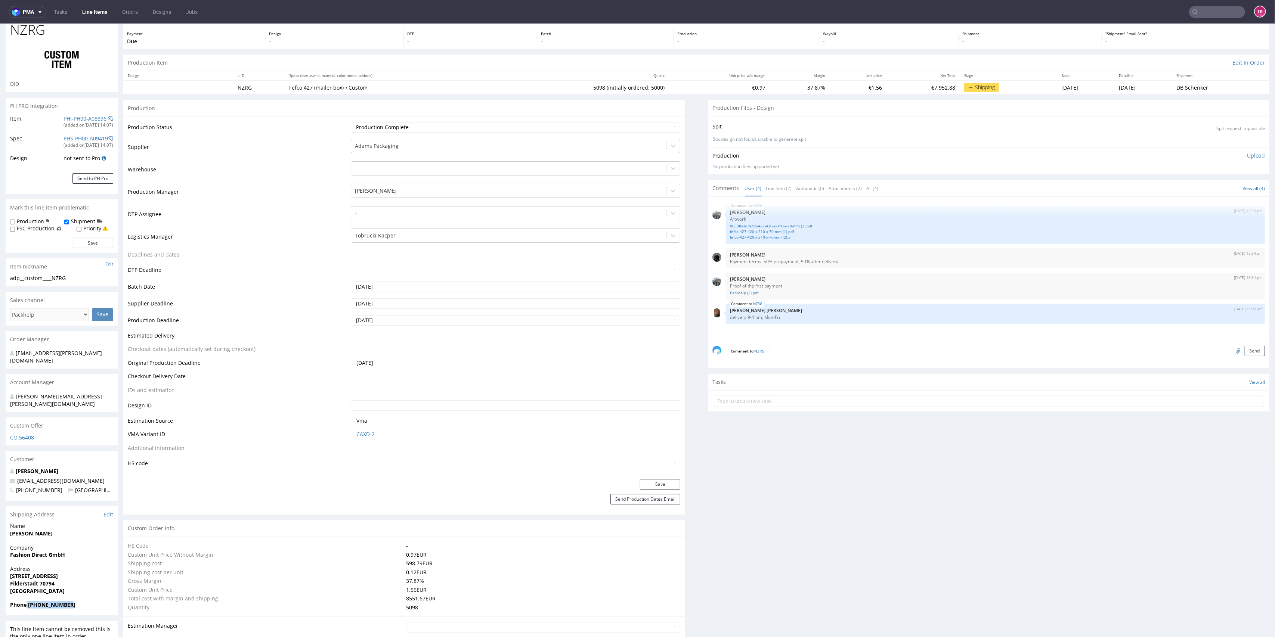
scroll to position [0, 0]
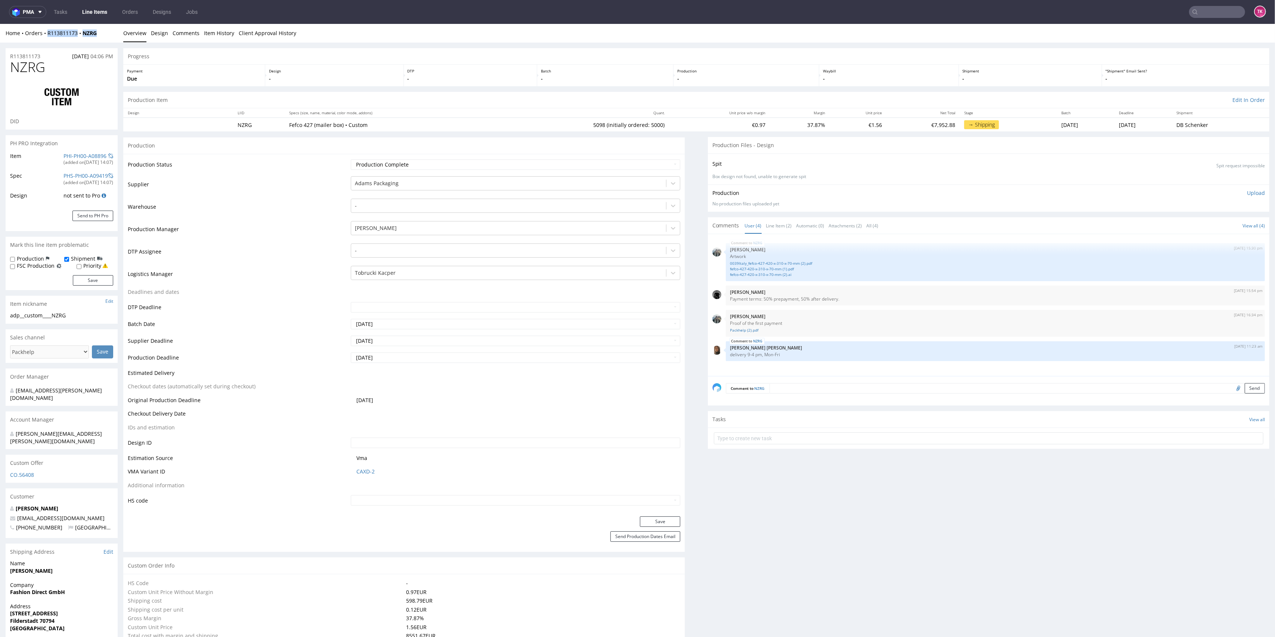
drag, startPoint x: 75, startPoint y: 40, endPoint x: 46, endPoint y: 41, distance: 28.8
click at [46, 41] on div "Home Orders R113811173 NZRG Overview Design Comments Item History Client Approv…" at bounding box center [637, 33] width 1275 height 19
copy div "R113811173 NZRG"
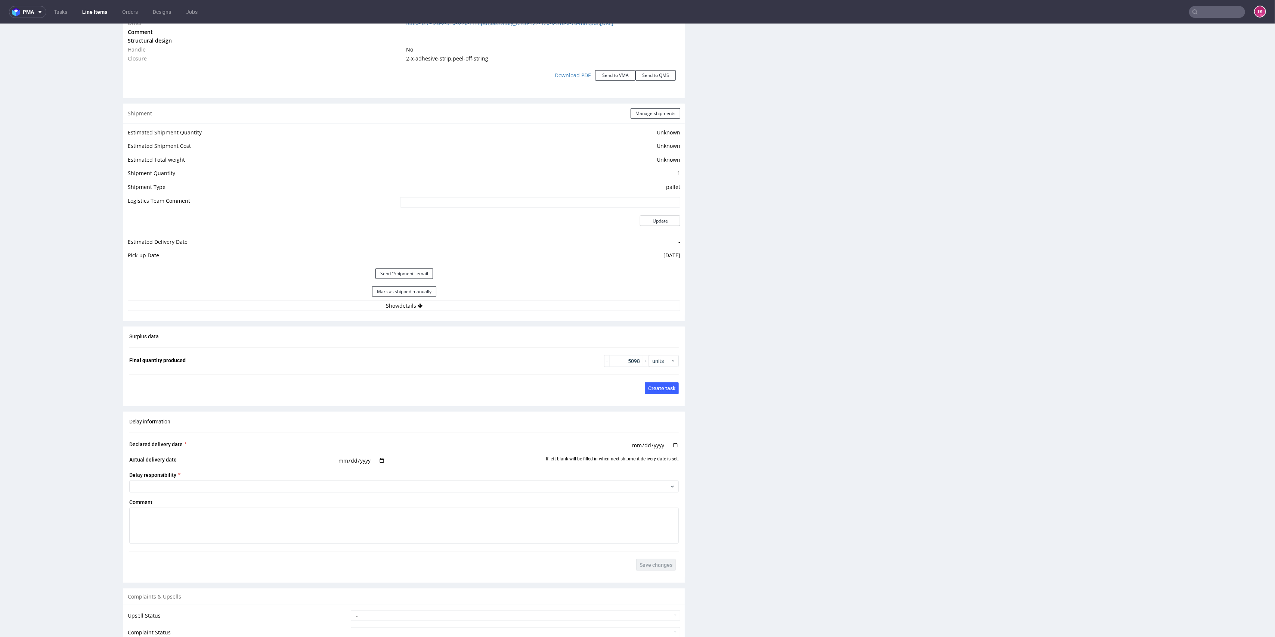
scroll to position [946, 0]
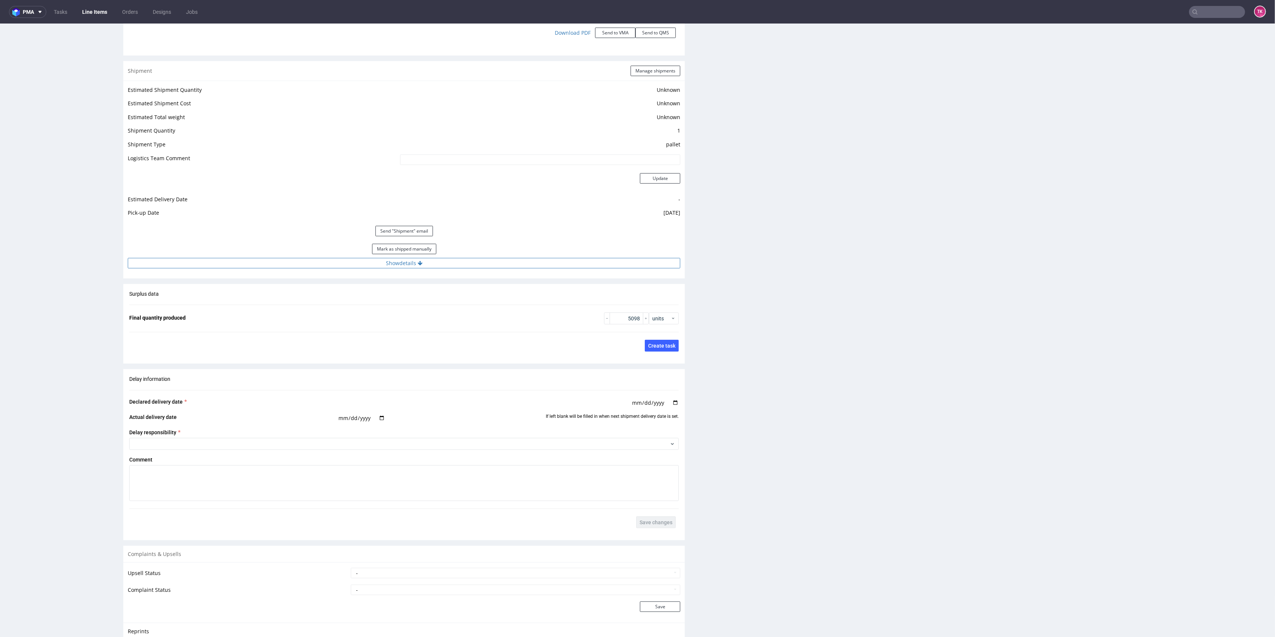
click at [523, 263] on button "Show details" at bounding box center [404, 263] width 552 height 10
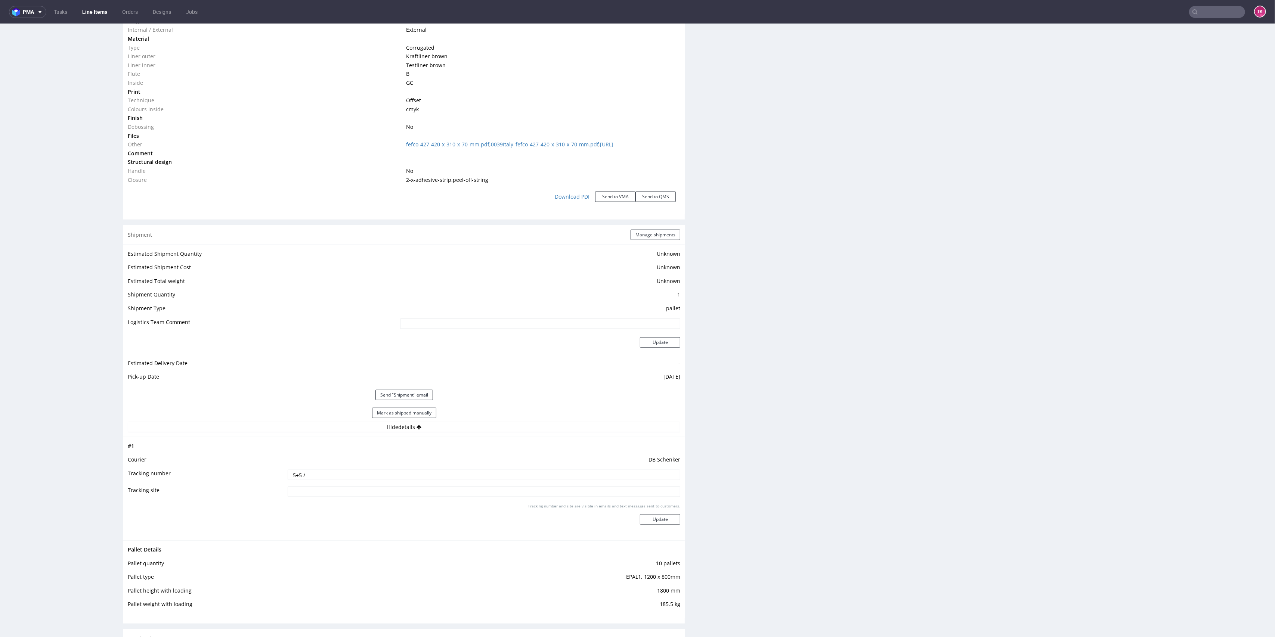
scroll to position [896, 0]
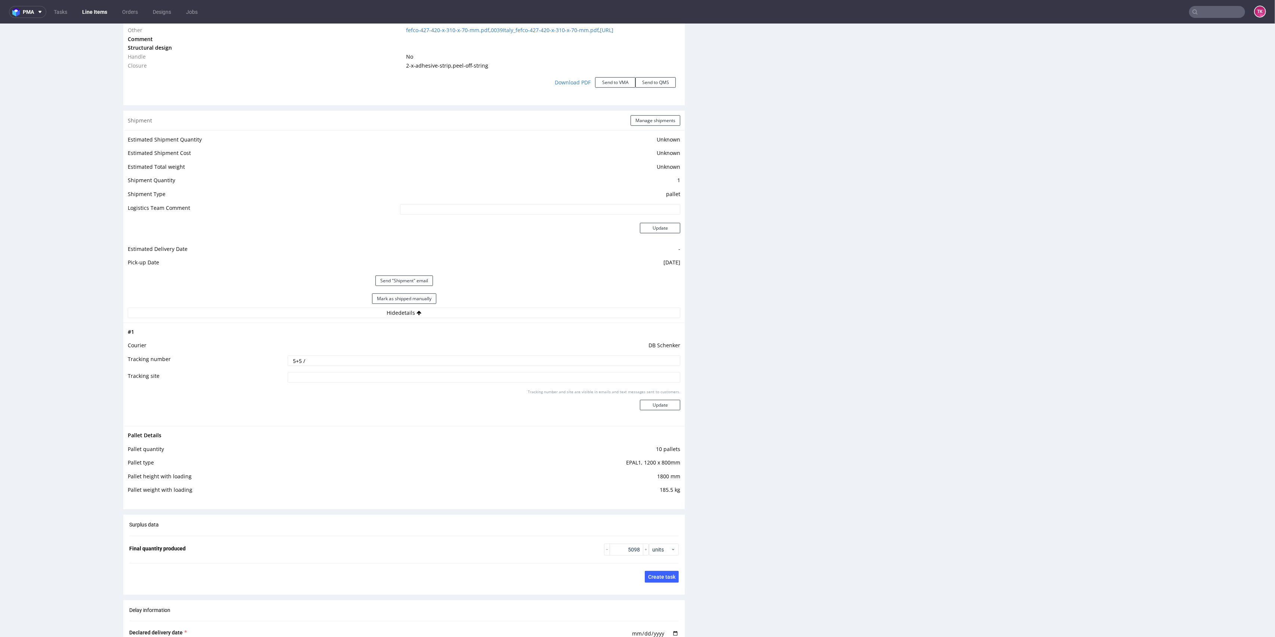
click at [371, 368] on td "5+5 /" at bounding box center [483, 363] width 395 height 17
click at [366, 360] on input "5+5 /" at bounding box center [484, 361] width 393 height 10
paste input "PLWAW509002477"
drag, startPoint x: 374, startPoint y: 359, endPoint x: 365, endPoint y: 365, distance: 10.6
click at [373, 360] on input "5+5 / PLWAW509002477" at bounding box center [484, 361] width 393 height 10
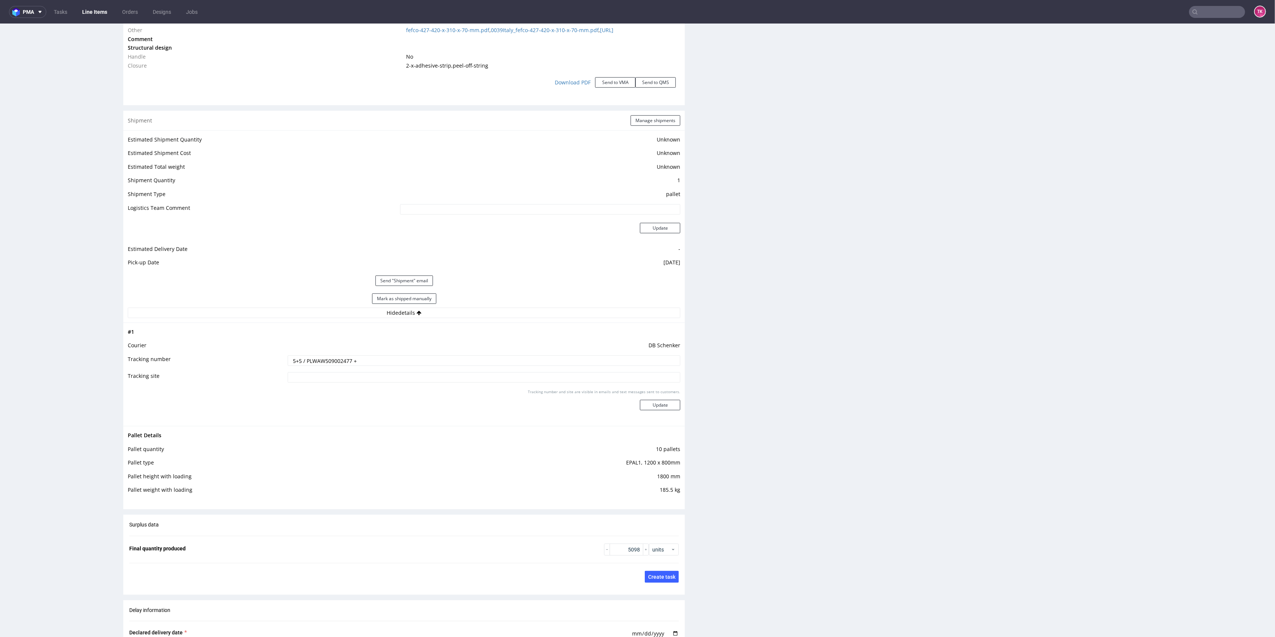
paste input "PLWAW509002478"
click at [351, 360] on input "5+5 / PLWAW509002477 +PLWAW509002478" at bounding box center [484, 361] width 393 height 10
type input "5+5 / PLWAW509002477 + PLWAW509002478"
click at [626, 403] on div "Tracking number and site are visible in emails and text messages sent to custom…" at bounding box center [484, 402] width 393 height 27
click at [630, 404] on div "Tracking number and site are visible in emails and text messages sent to custom…" at bounding box center [484, 402] width 393 height 27
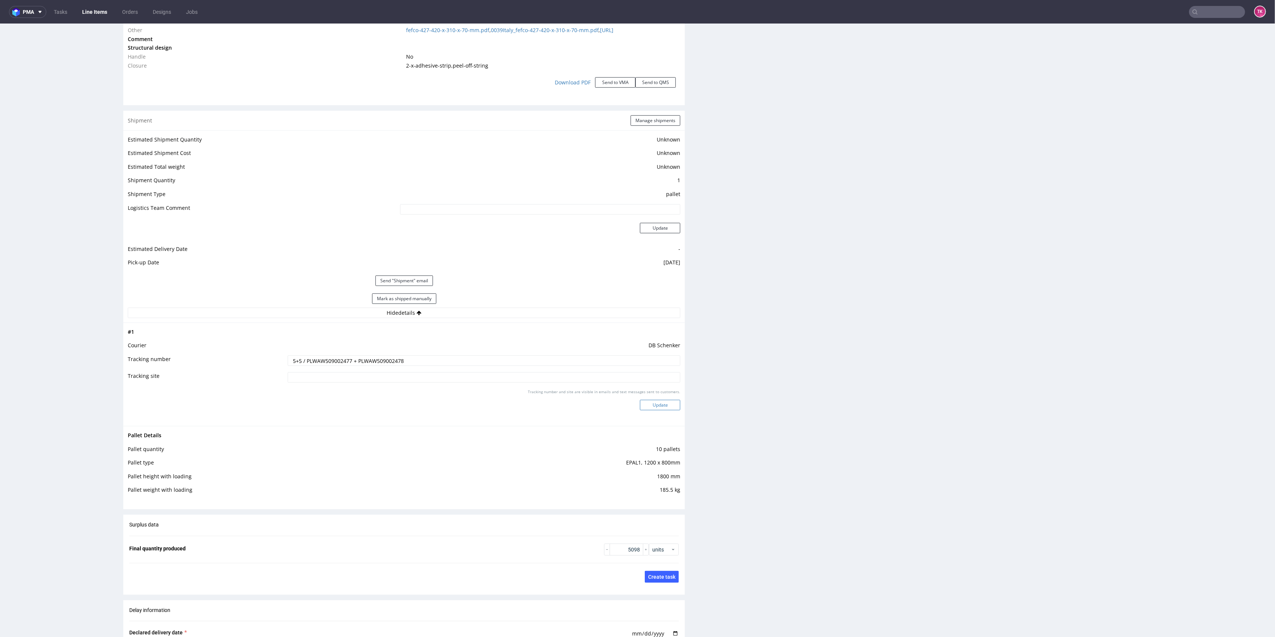
click at [640, 403] on button "Update" at bounding box center [660, 405] width 40 height 10
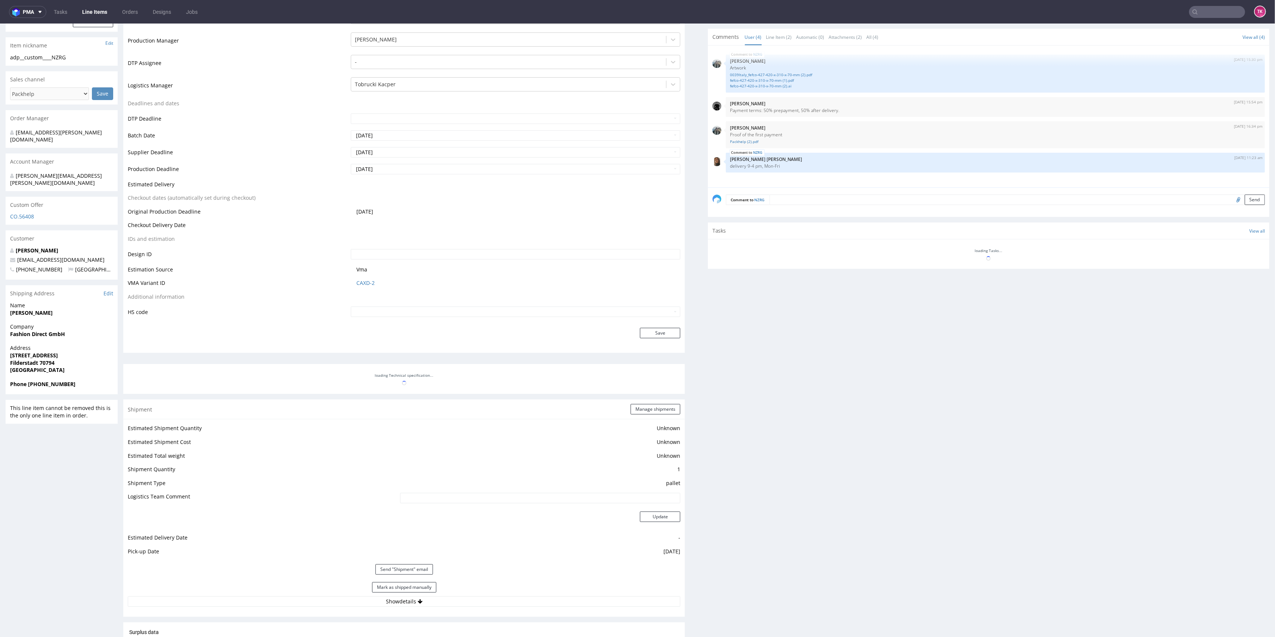
scroll to position [258, 0]
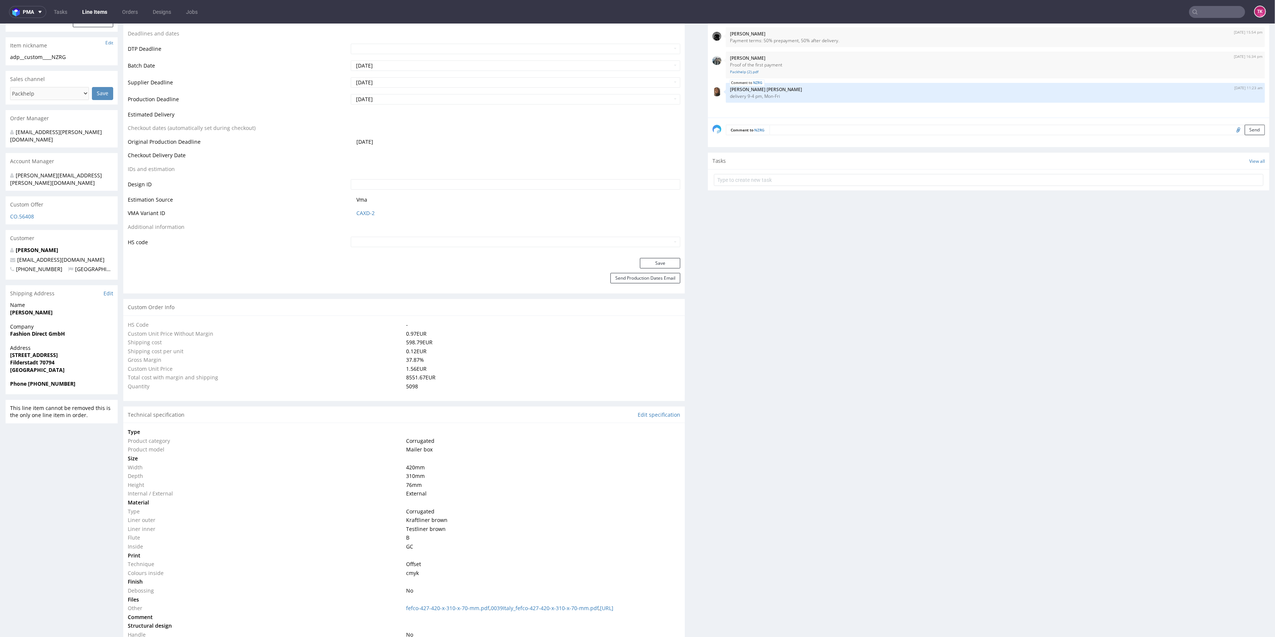
type input "5098"
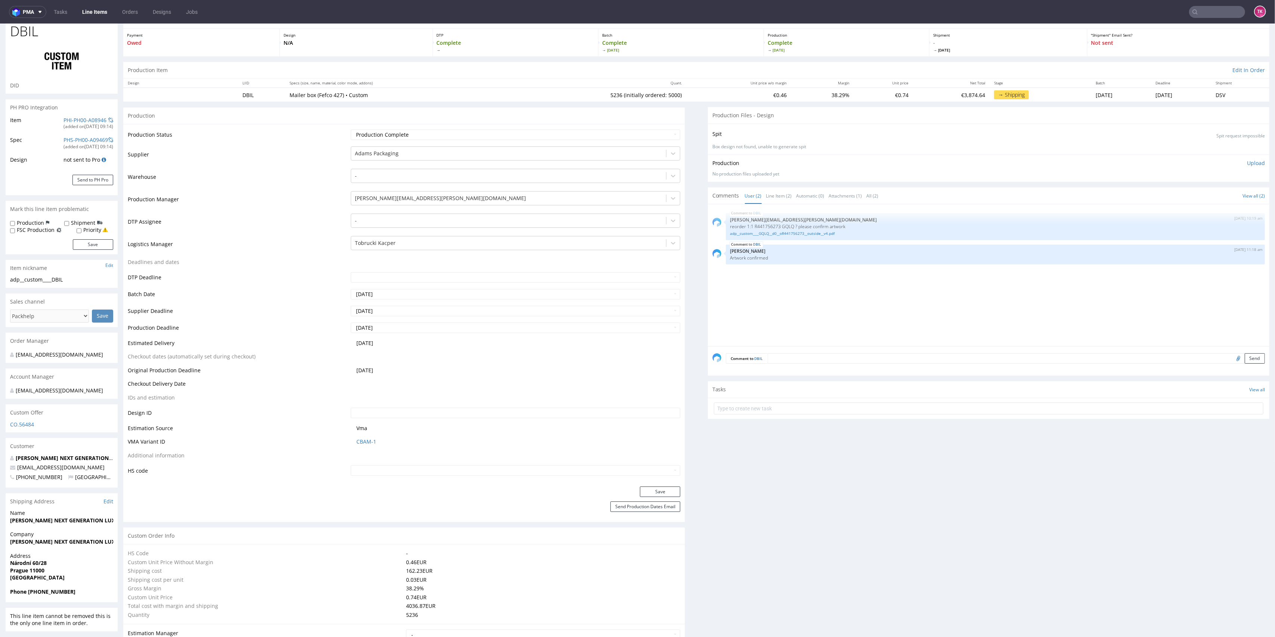
scroll to position [99, 0]
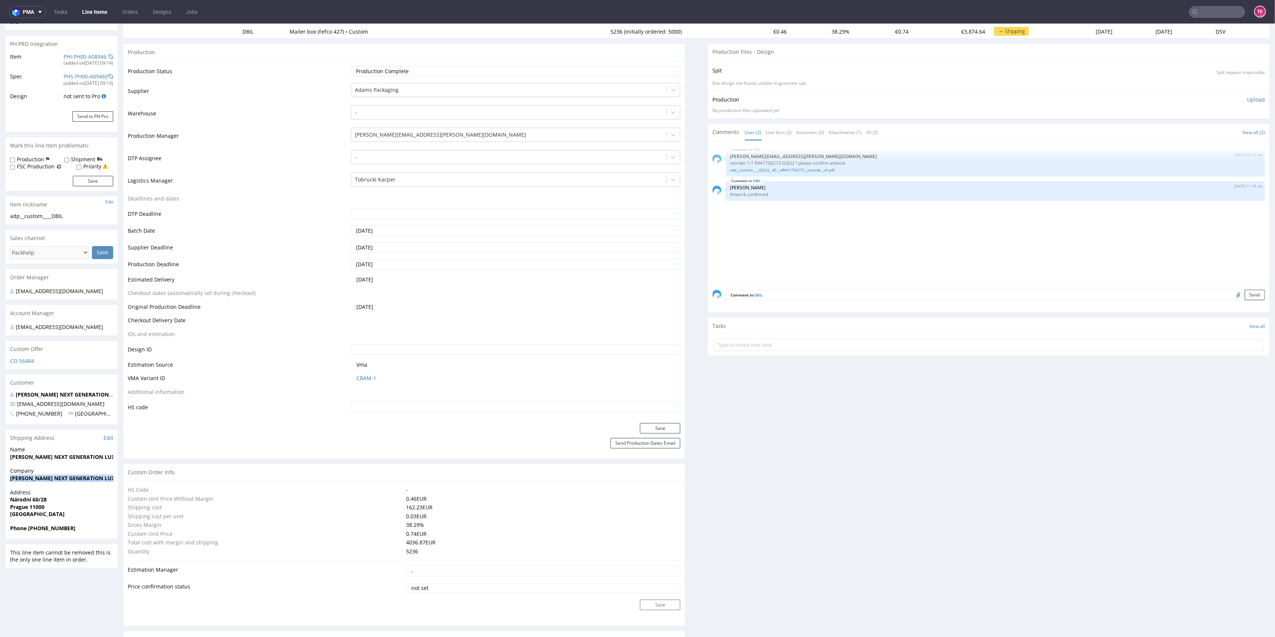
drag, startPoint x: 9, startPoint y: 482, endPoint x: 0, endPoint y: 495, distance: 16.0
copy strong "[PERSON_NAME] NEXT GENERATION LUXURY SRO"
copy p "[STREET_ADDRESS]"
drag, startPoint x: 0, startPoint y: 500, endPoint x: 70, endPoint y: 503, distance: 69.5
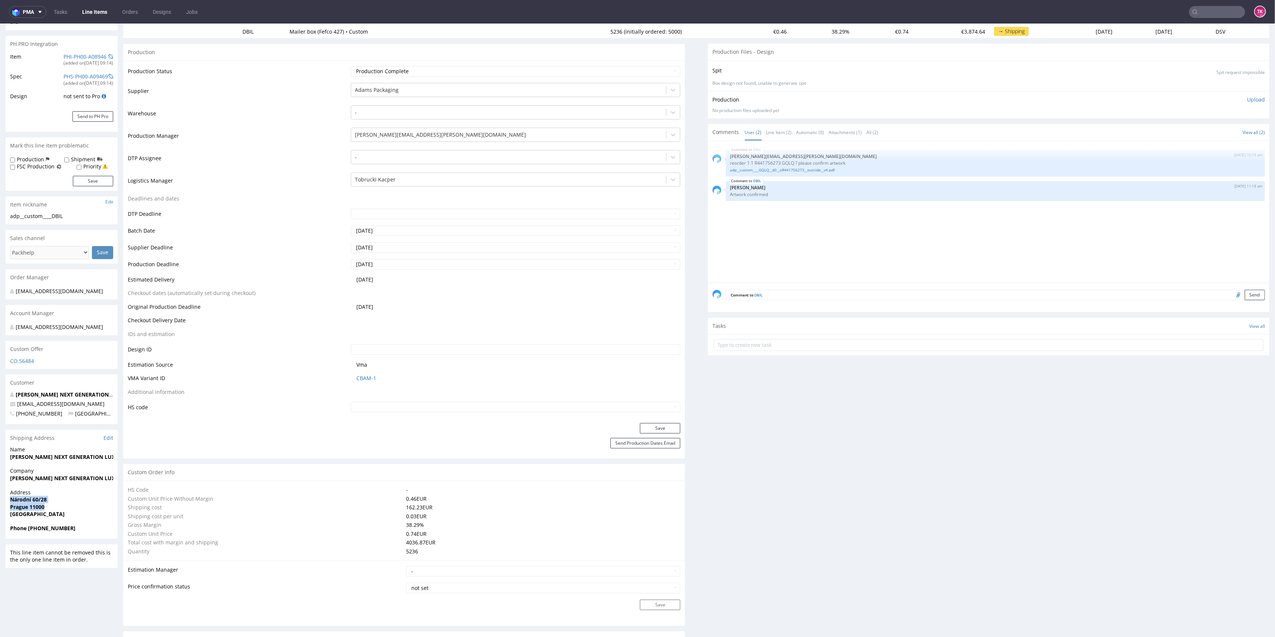
drag, startPoint x: 57, startPoint y: 401, endPoint x: 0, endPoint y: 401, distance: 57.1
copy span "[EMAIL_ADDRESS][DOMAIN_NAME]"
drag, startPoint x: 39, startPoint y: 529, endPoint x: 103, endPoint y: 528, distance: 63.9
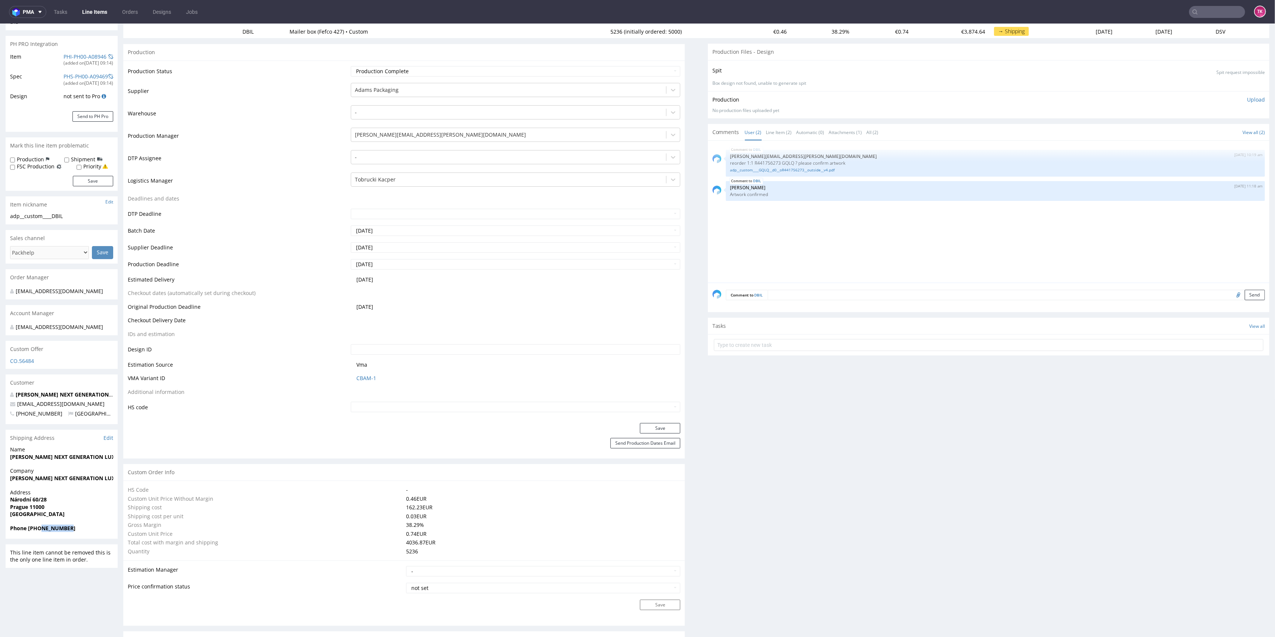
click at [103, 528] on span "Phone [PHONE_NUMBER]" at bounding box center [61, 528] width 103 height 7
copy strong "602656871"
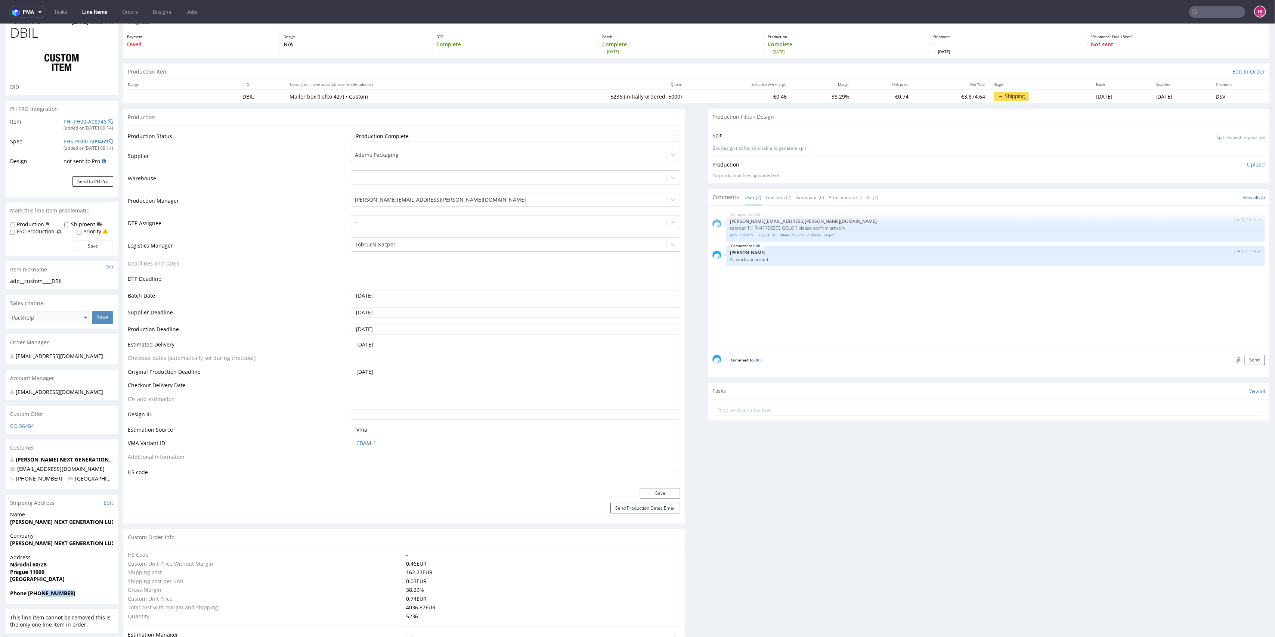
scroll to position [0, 0]
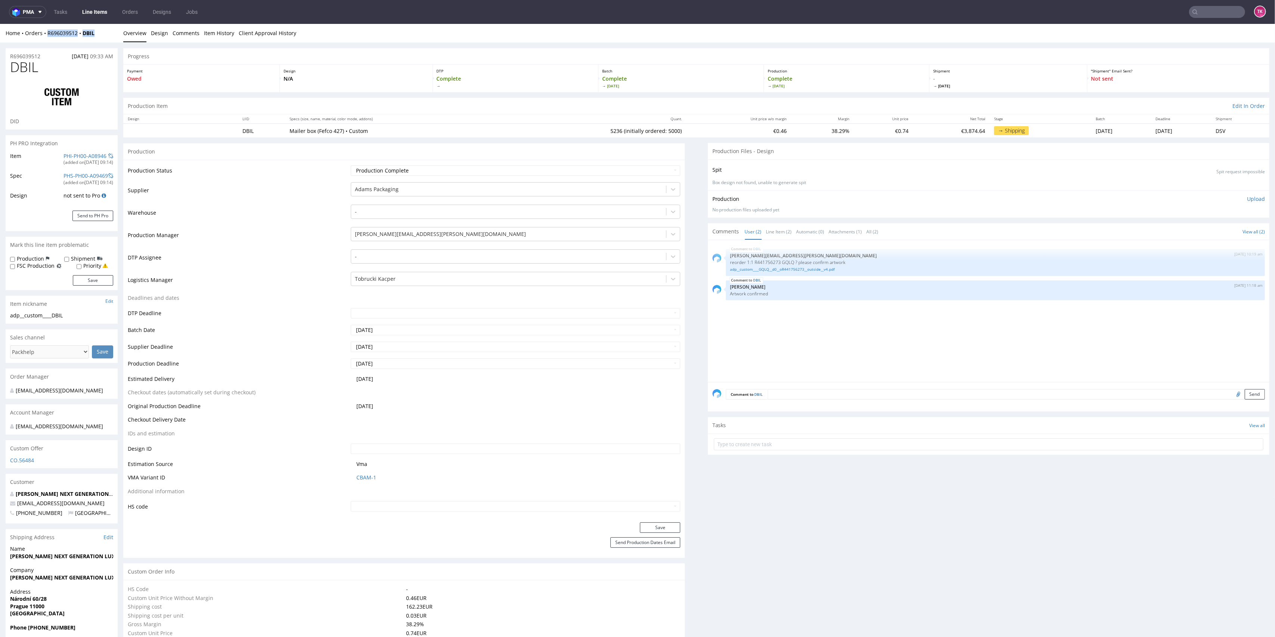
drag, startPoint x: 97, startPoint y: 38, endPoint x: 48, endPoint y: 37, distance: 48.9
click at [48, 37] on div "Home Orders R696039512 DBIL Overview Design Comments Item History Client Approv…" at bounding box center [637, 33] width 1275 height 19
copy div "R696039512 DBIL"
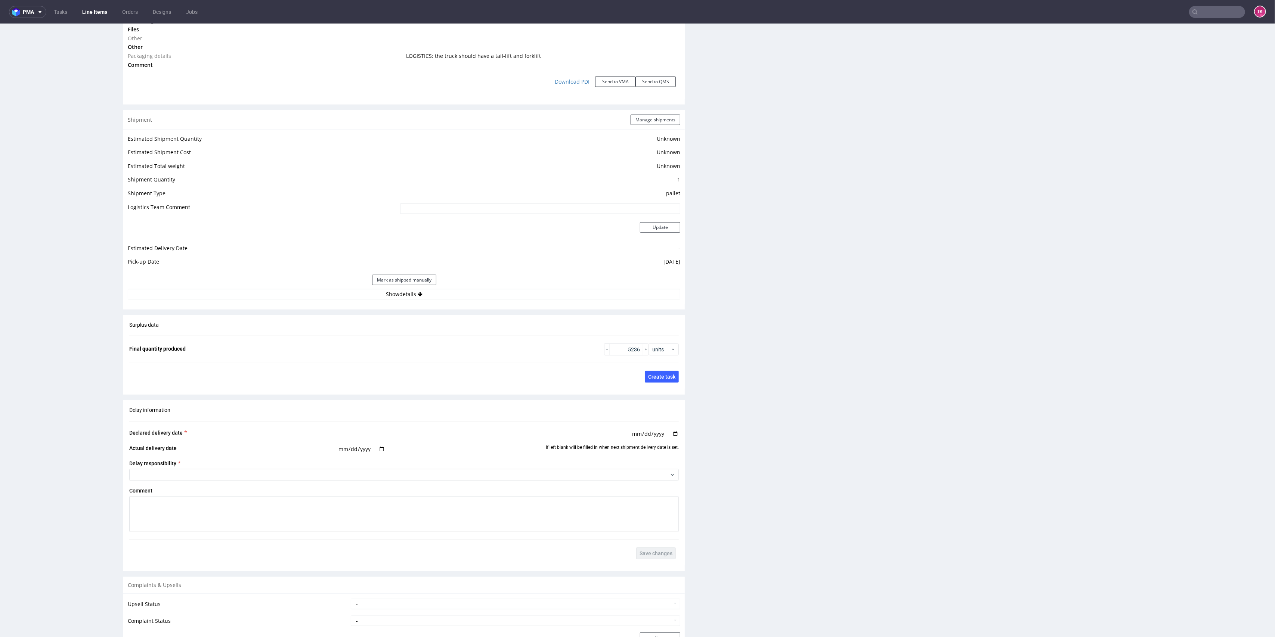
scroll to position [946, 0]
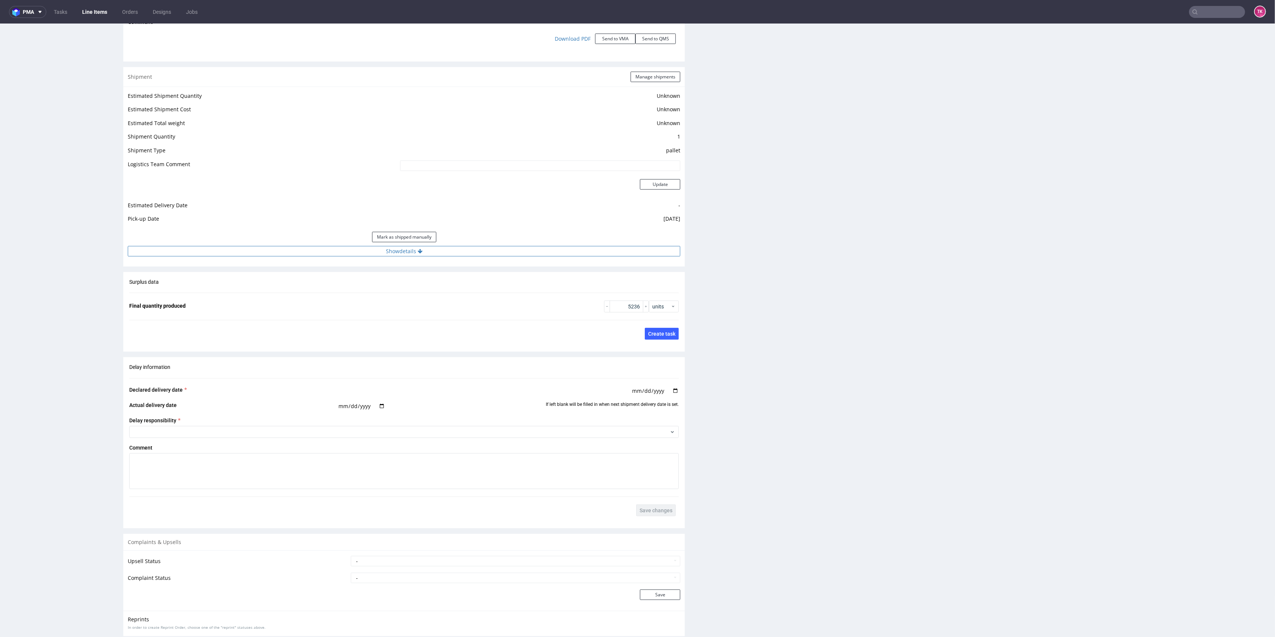
click at [450, 250] on button "Show details" at bounding box center [404, 251] width 552 height 10
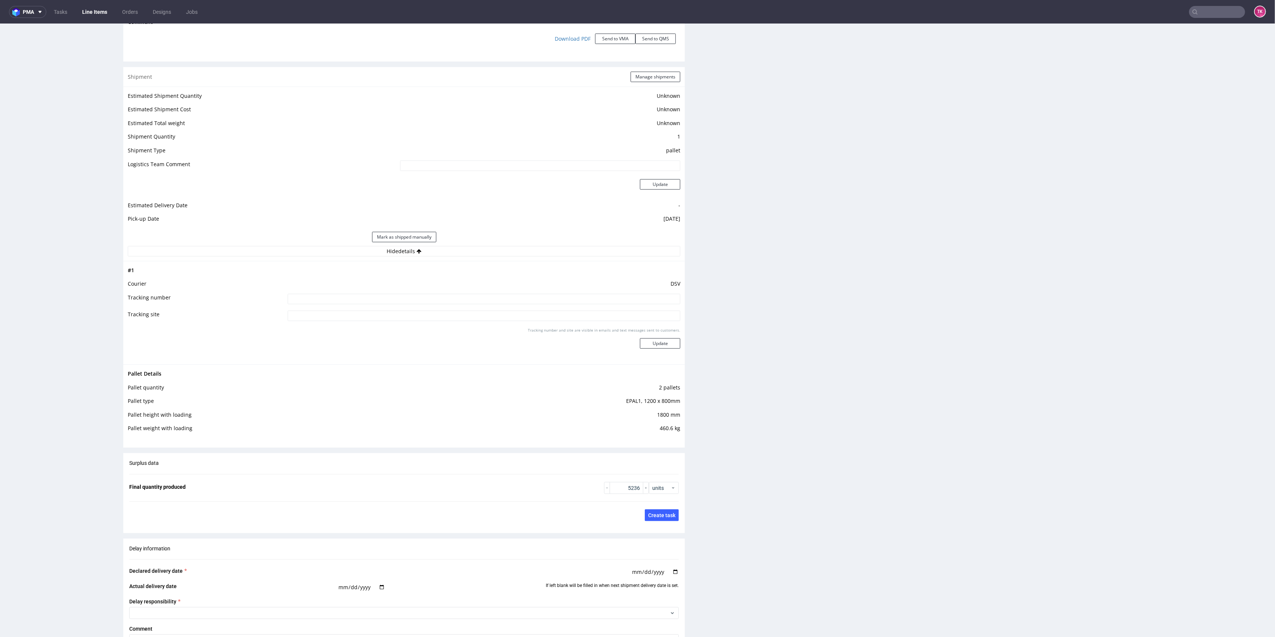
drag, startPoint x: 438, startPoint y: 301, endPoint x: 433, endPoint y: 295, distance: 8.0
click at [436, 300] on input at bounding box center [484, 299] width 393 height 10
paste input "40257145950404931942"
type input "40257145950404931942"
click at [640, 339] on button "Update" at bounding box center [660, 343] width 40 height 10
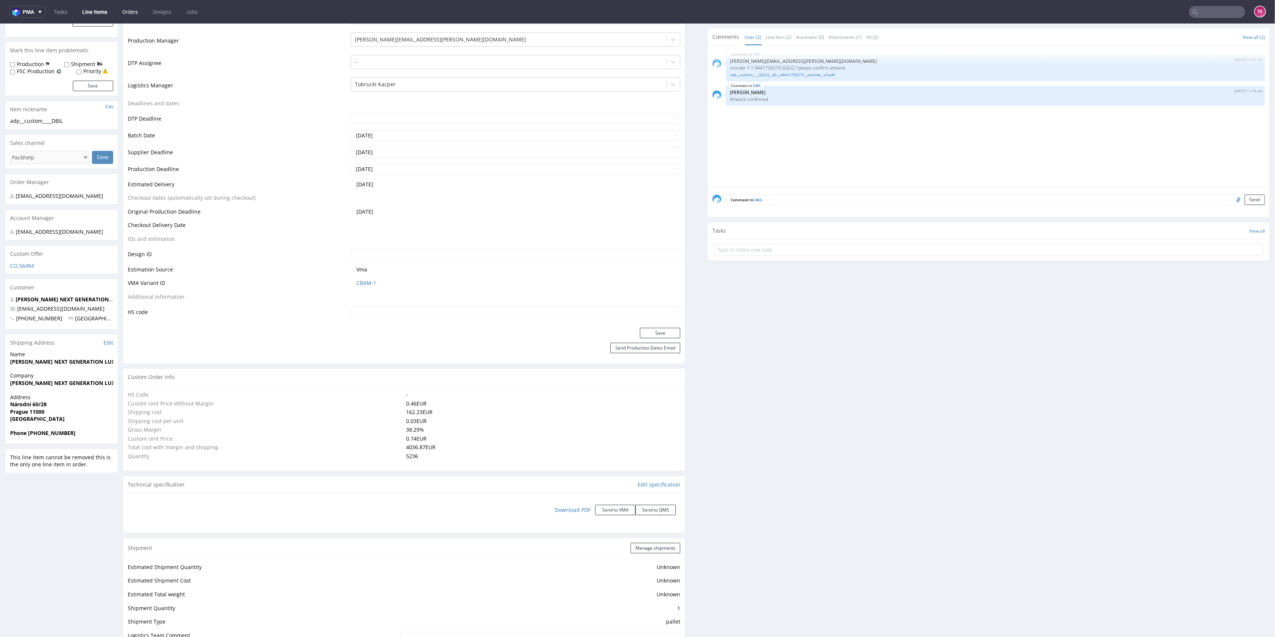
scroll to position [264, 0]
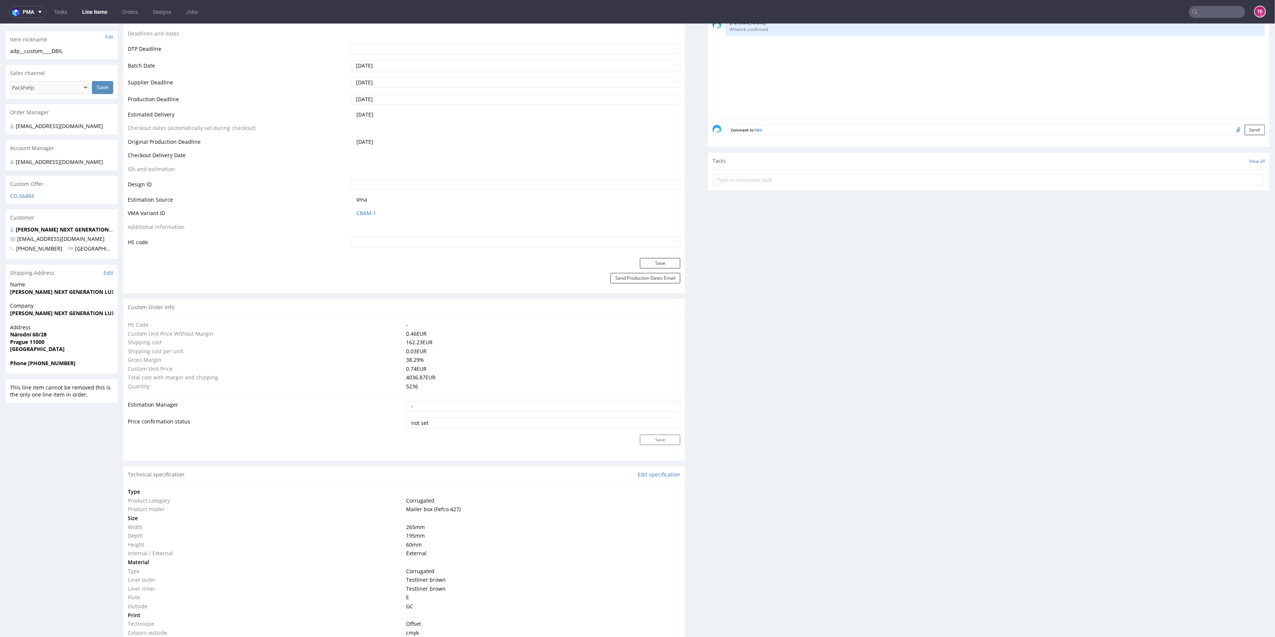
drag, startPoint x: 101, startPoint y: 4, endPoint x: 101, endPoint y: 9, distance: 4.1
click at [101, 5] on nav "pma Tasks Line Items Orders Designs Jobs TK" at bounding box center [637, 12] width 1275 height 24
click at [101, 9] on link "Line Items" at bounding box center [95, 12] width 34 height 12
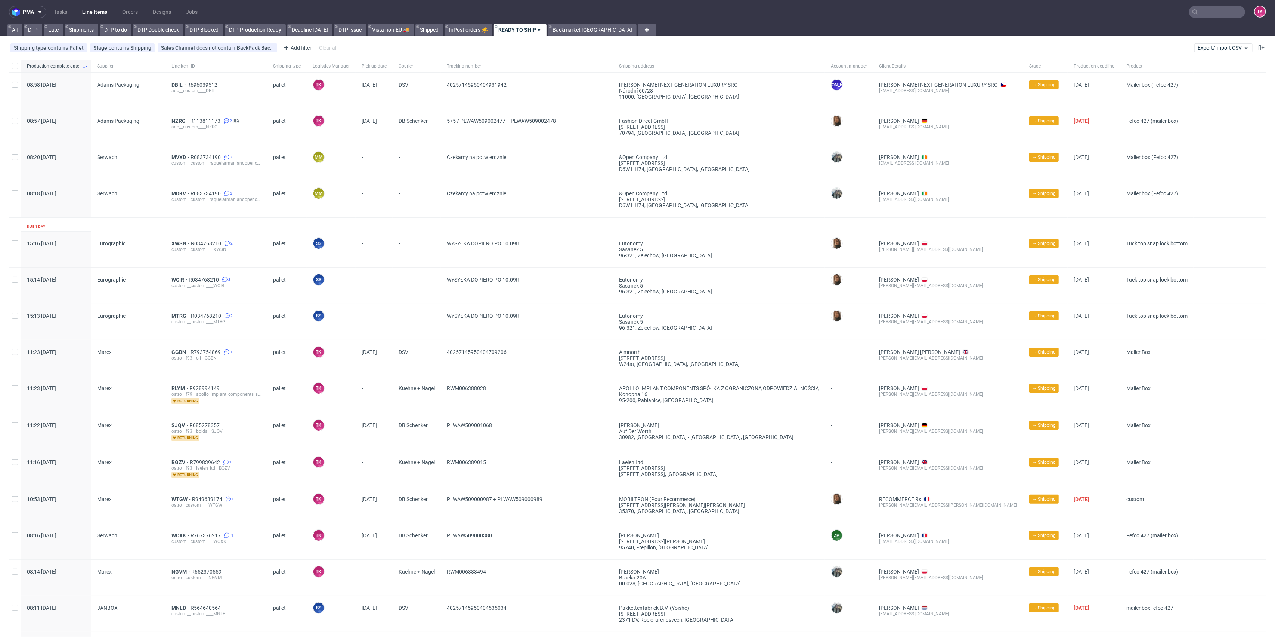
click at [91, 14] on link "Line Items" at bounding box center [95, 12] width 34 height 12
click at [104, 8] on link "Line Items" at bounding box center [95, 12] width 34 height 12
click at [103, 4] on nav "pma Tasks Line Items Orders Designs Jobs TK" at bounding box center [637, 12] width 1275 height 24
click at [100, 9] on link "Line Items" at bounding box center [95, 12] width 34 height 12
click at [108, 13] on link "Line Items" at bounding box center [95, 12] width 34 height 12
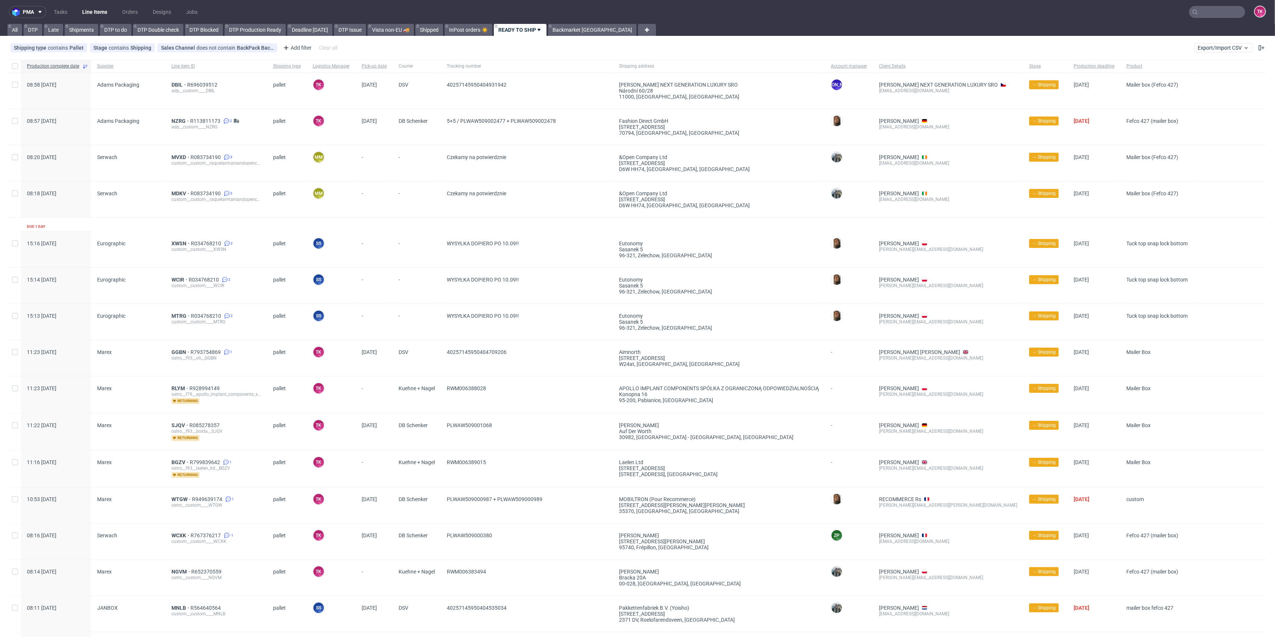
click at [93, 3] on nav "pma Tasks Line Items Orders Designs Jobs TK" at bounding box center [637, 12] width 1275 height 24
click at [96, 8] on link "Line Items" at bounding box center [95, 12] width 34 height 12
click at [98, 10] on link "Line Items" at bounding box center [95, 12] width 34 height 12
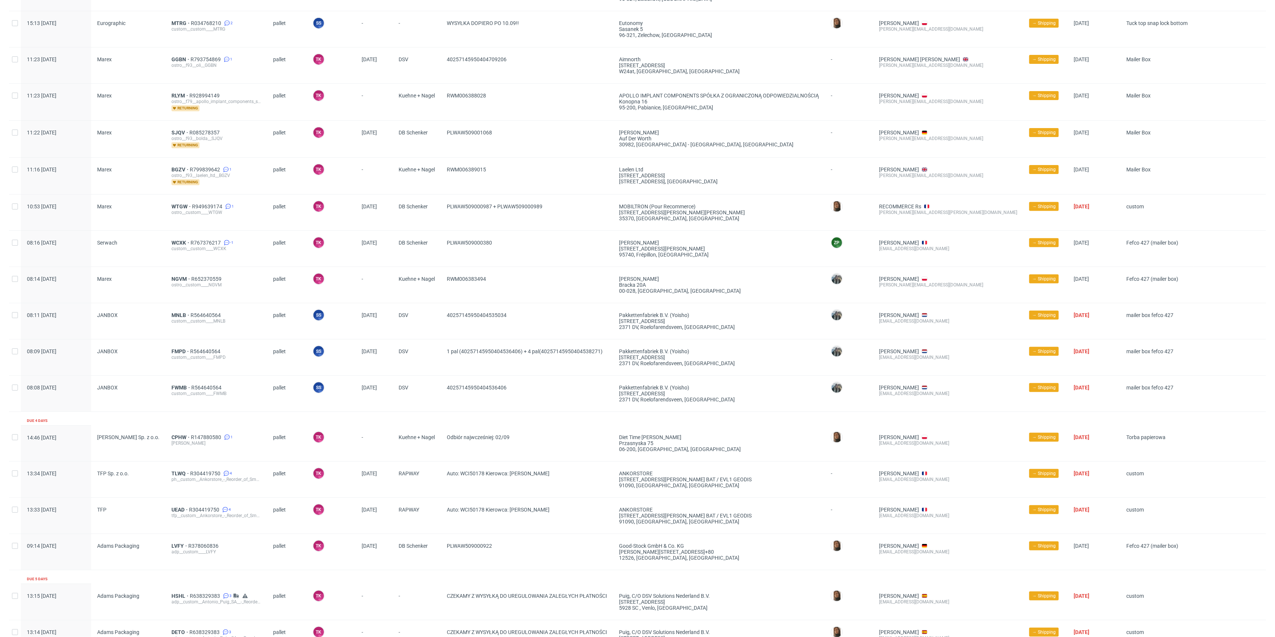
scroll to position [371, 0]
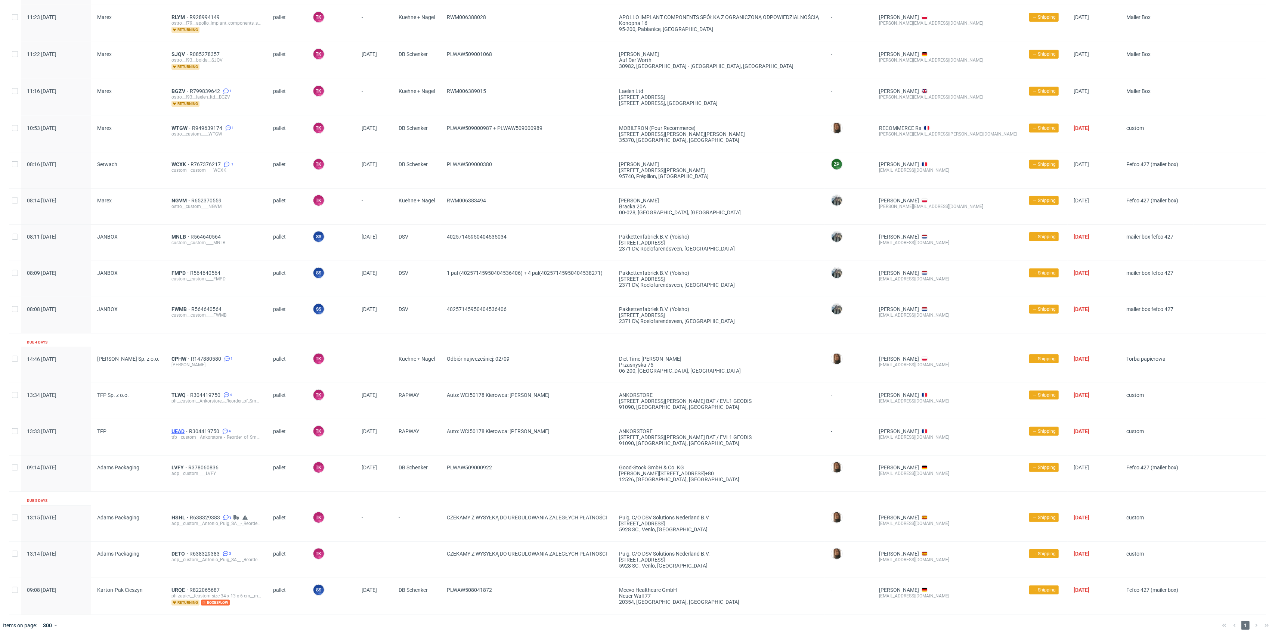
click at [173, 428] on span "UEAD" at bounding box center [180, 431] width 18 height 6
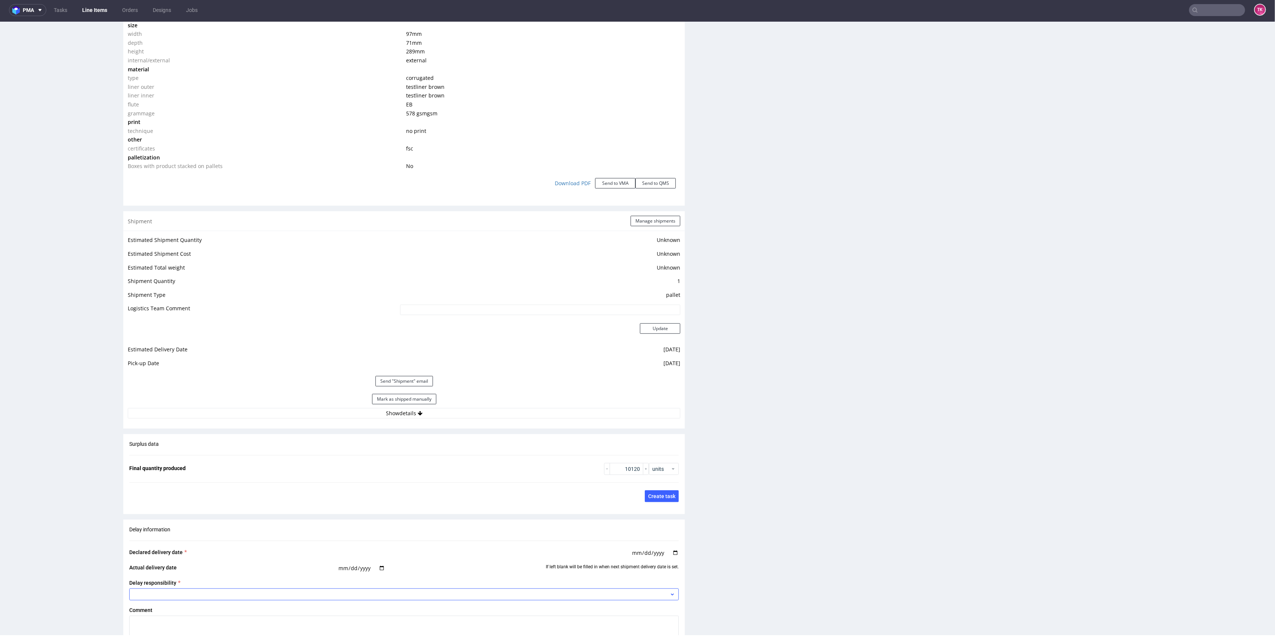
scroll to position [823, 0]
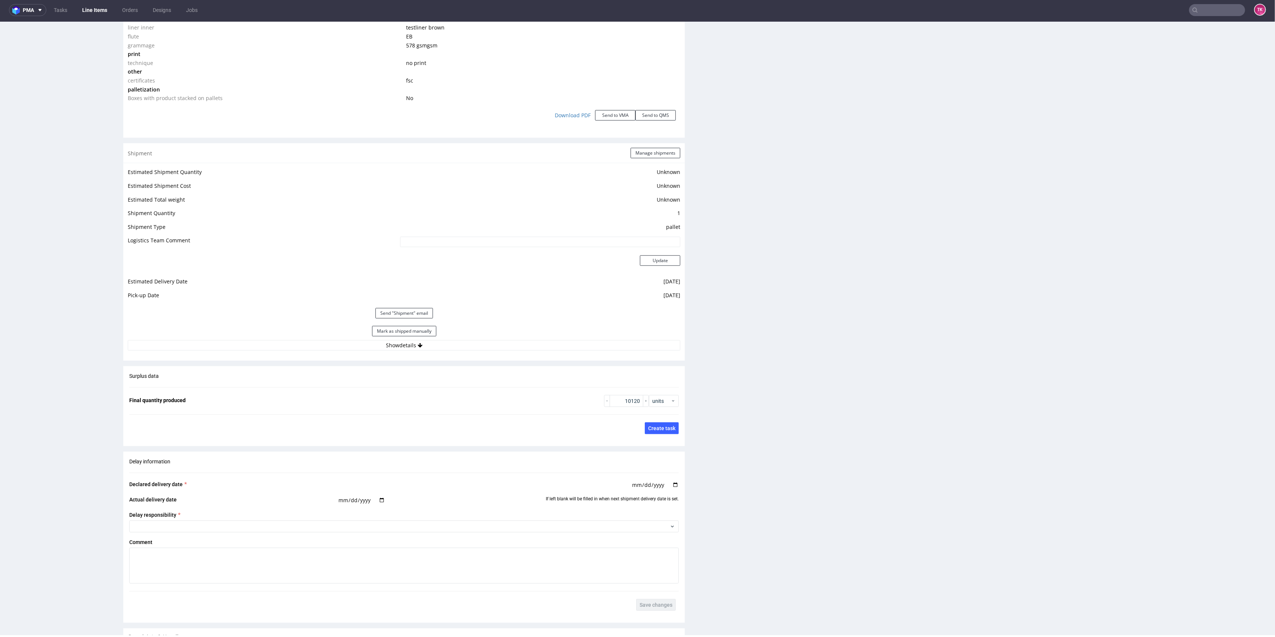
click at [487, 351] on div "Estimated Shipment Quantity Unknown Estimated Shipment Cost Unknown Estimated T…" at bounding box center [403, 259] width 561 height 192
click at [484, 341] on button "Show details" at bounding box center [404, 345] width 552 height 10
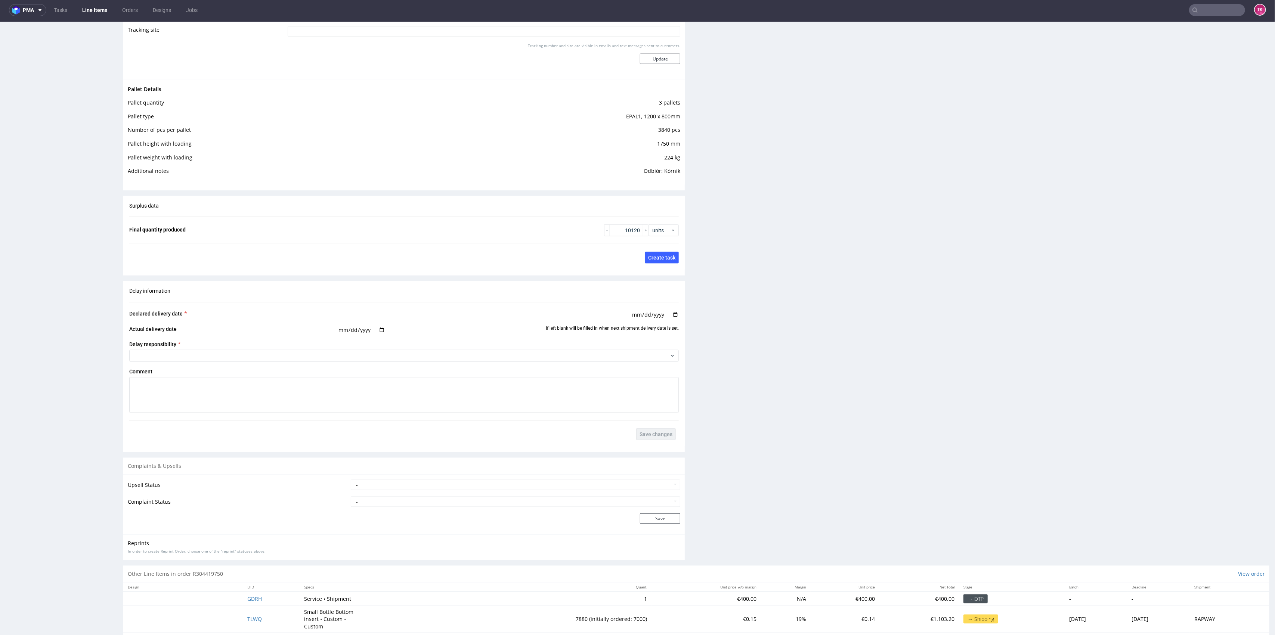
scroll to position [1228, 0]
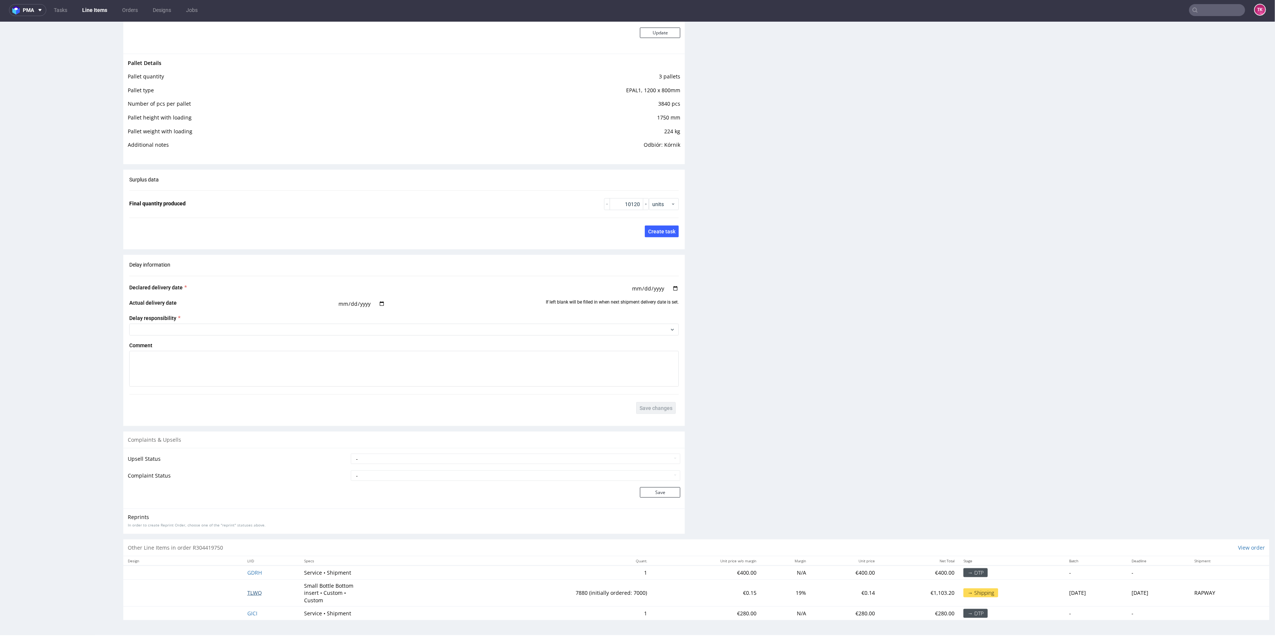
click at [247, 595] on span "TLWQ" at bounding box center [254, 592] width 15 height 7
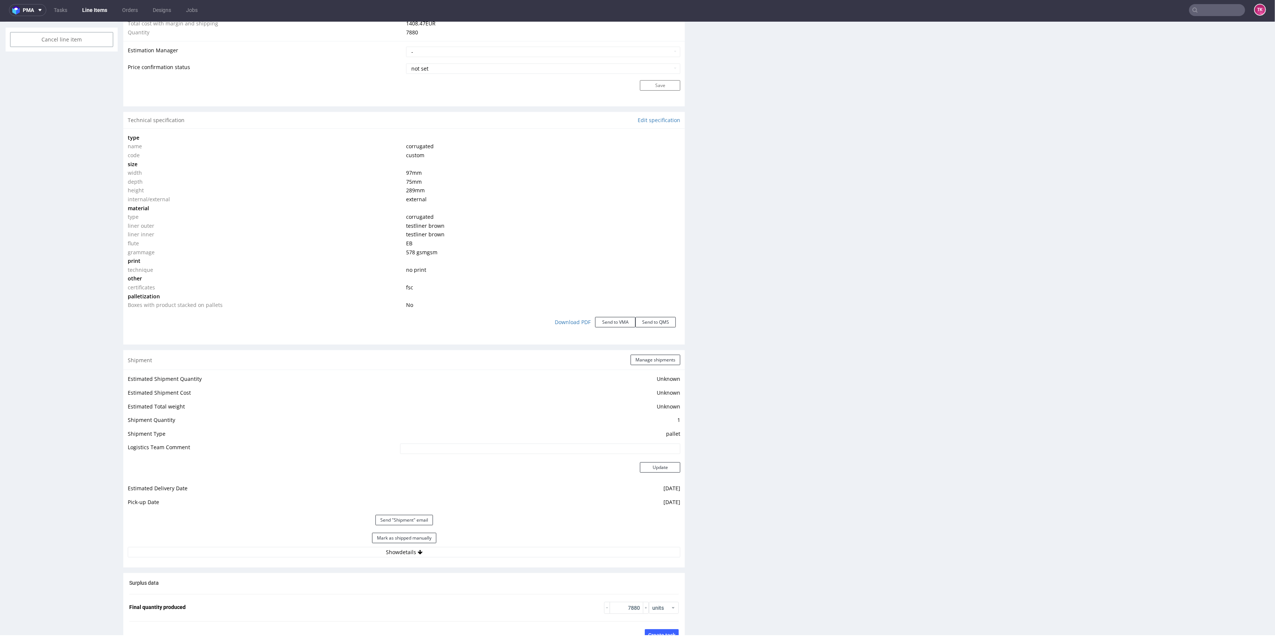
scroll to position [766, 0]
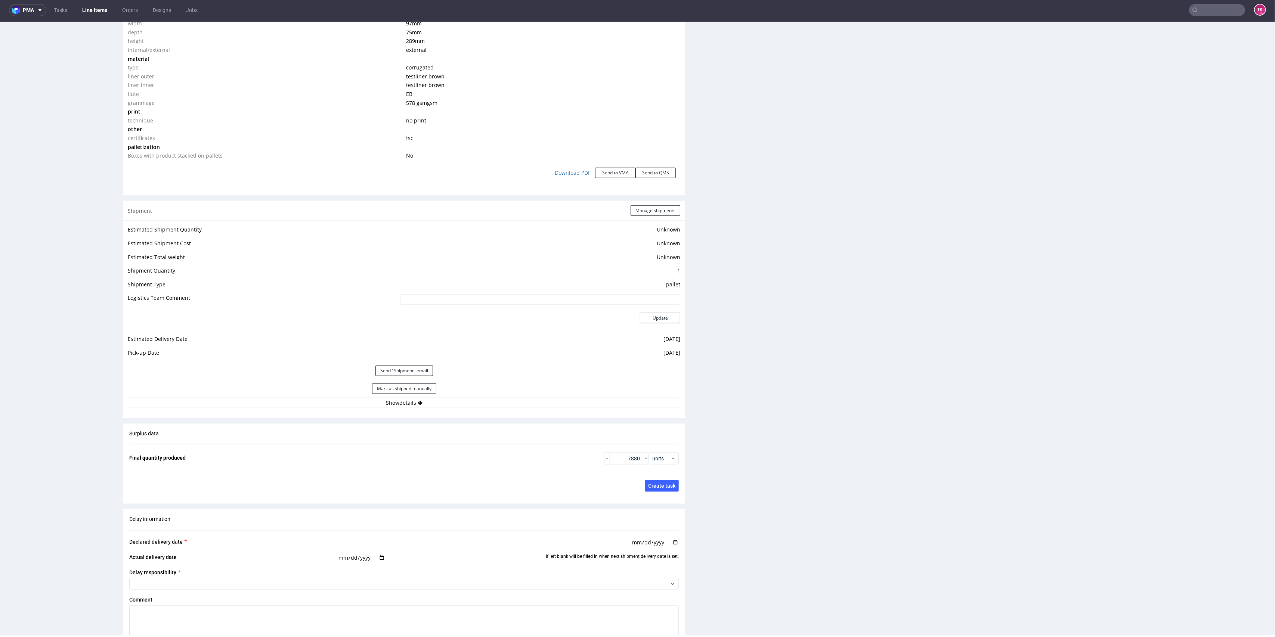
click at [452, 409] on div "Estimated Shipment Quantity Unknown Estimated Shipment Cost Unknown Estimated T…" at bounding box center [403, 316] width 561 height 192
click at [453, 403] on button "Show details" at bounding box center [404, 403] width 552 height 10
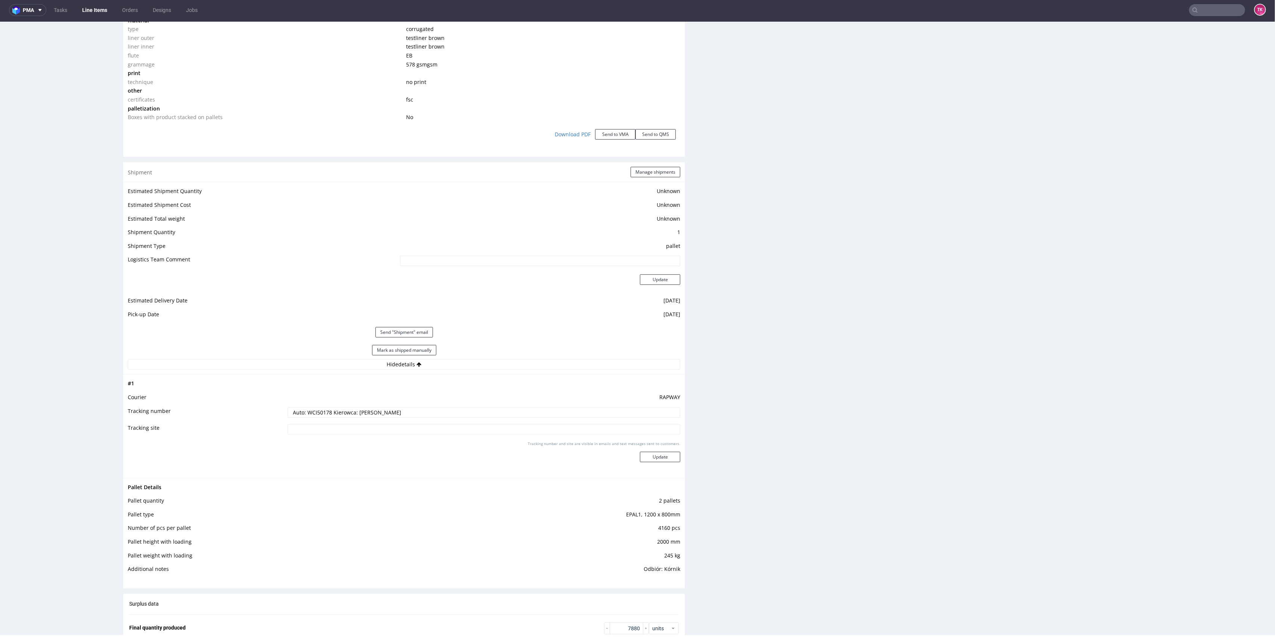
scroll to position [865, 0]
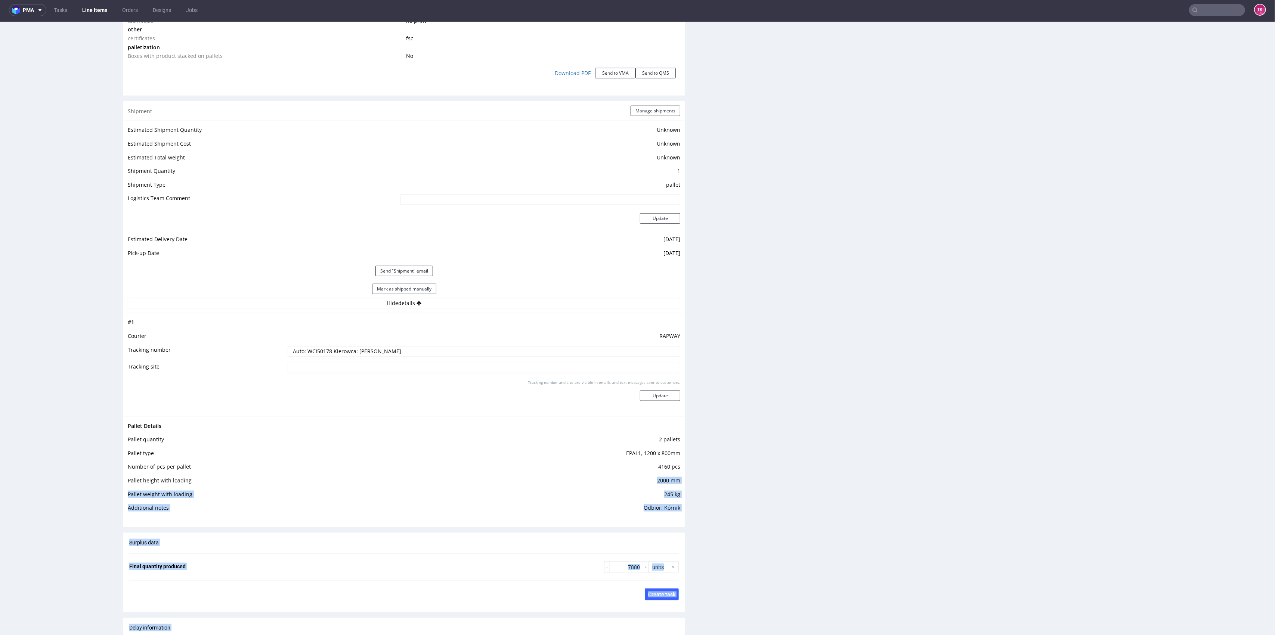
drag, startPoint x: 648, startPoint y: 477, endPoint x: 722, endPoint y: 490, distance: 75.3
click at [720, 490] on div "Progress Payment Due Design - DTP - Batch - Production - Waybill - Shipment - "…" at bounding box center [696, 85] width 1146 height 1808
click at [729, 492] on div "Production Files - Design Spit Spit request impossible Box design not found, un…" at bounding box center [988, 96] width 561 height 1614
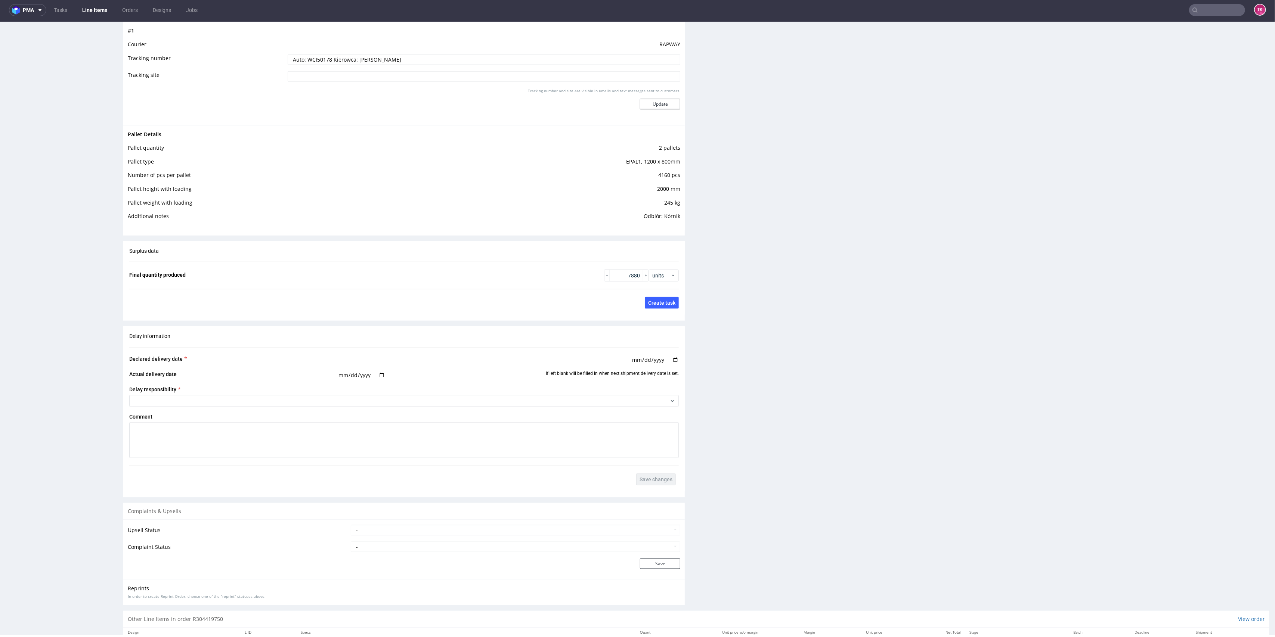
scroll to position [1221, 0]
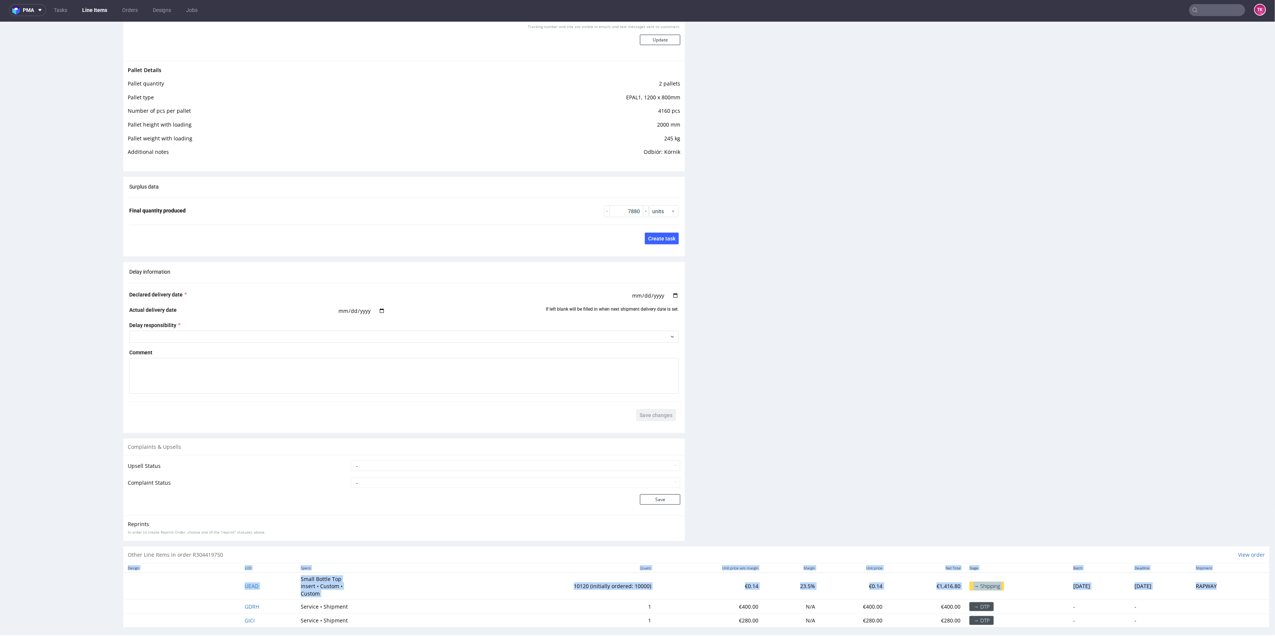
drag, startPoint x: 204, startPoint y: 600, endPoint x: 398, endPoint y: 624, distance: 195.2
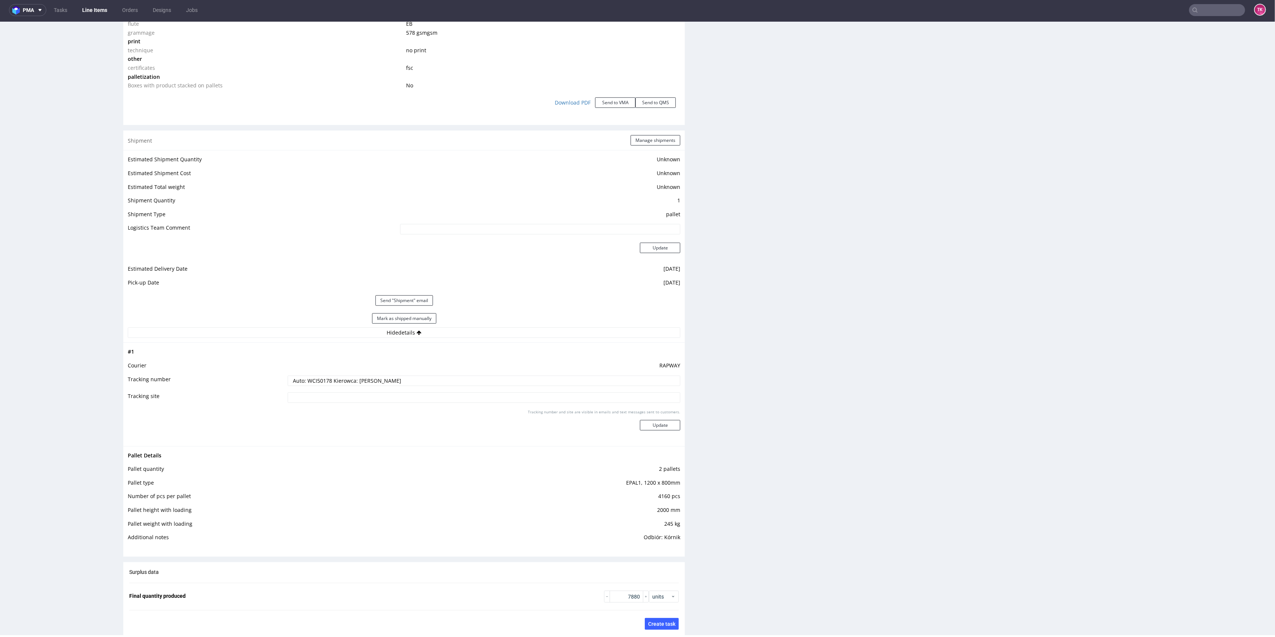
scroll to position [673, 0]
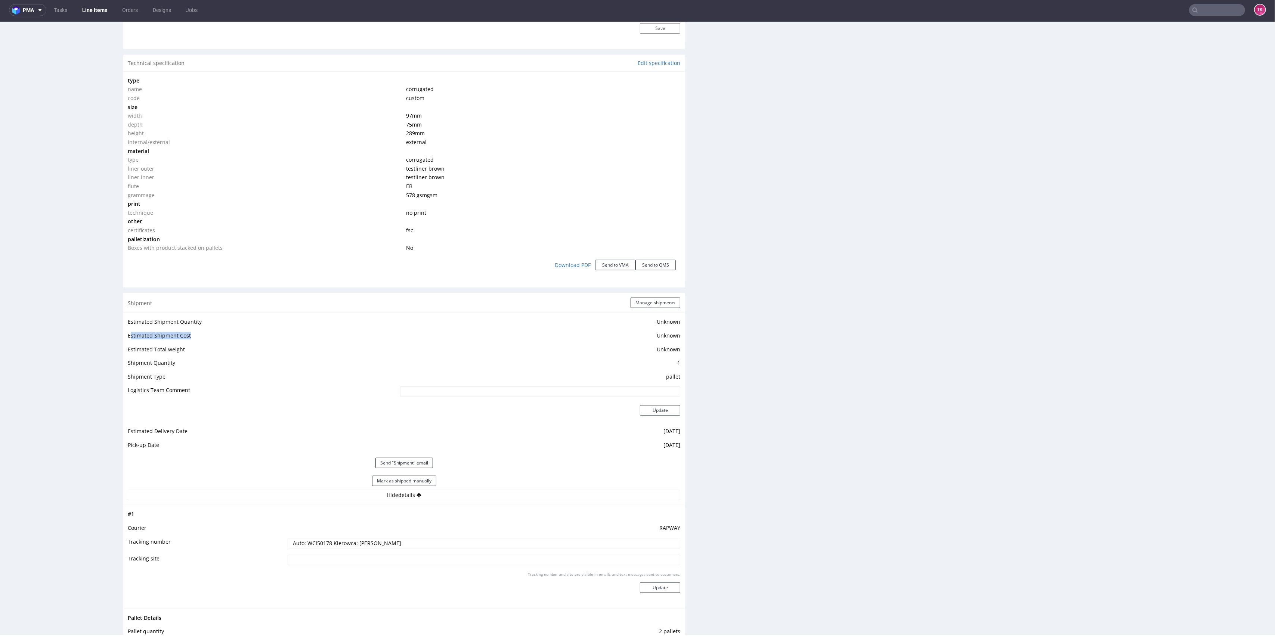
drag, startPoint x: 133, startPoint y: 333, endPoint x: 263, endPoint y: 341, distance: 130.6
click at [263, 341] on td "Estimated Shipment Cost" at bounding box center [263, 338] width 270 height 14
click at [274, 342] on td "Estimated Shipment Cost" at bounding box center [263, 338] width 270 height 14
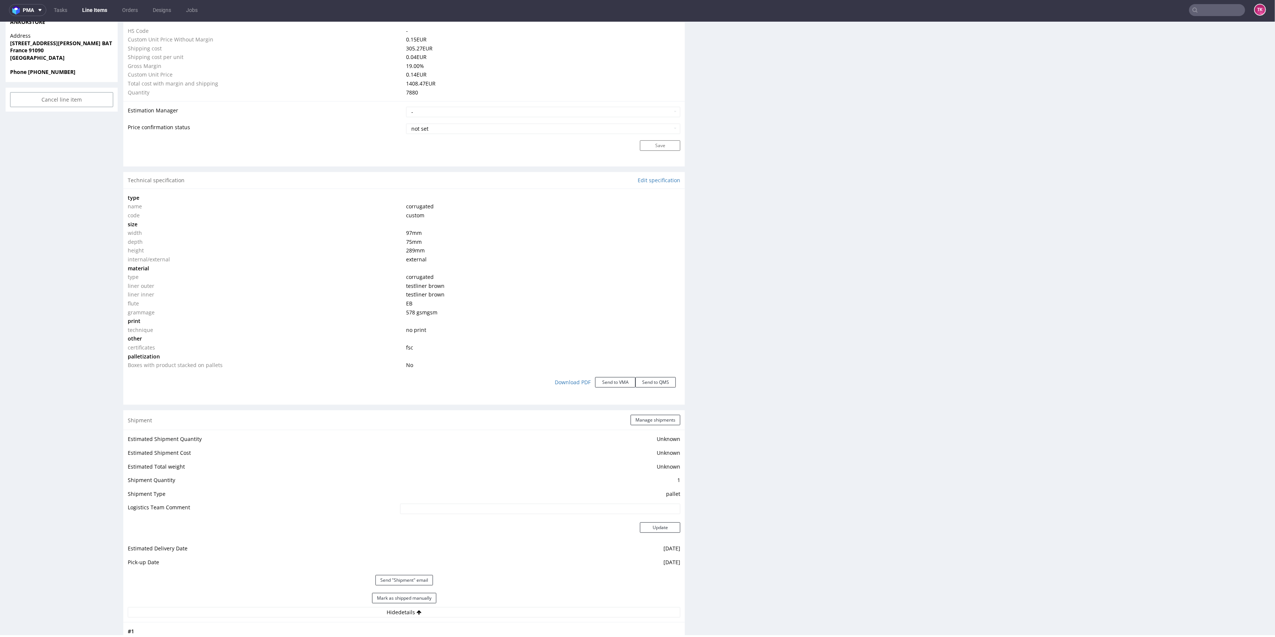
scroll to position [424, 0]
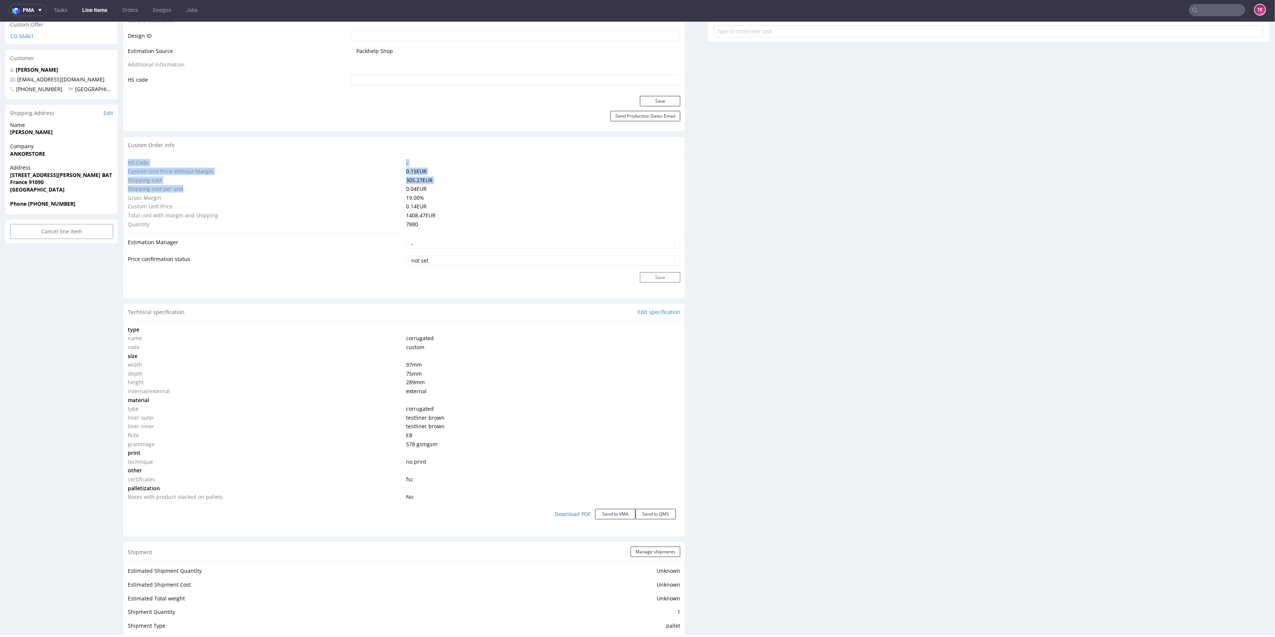
drag, startPoint x: 122, startPoint y: 180, endPoint x: 249, endPoint y: 188, distance: 126.8
click at [240, 186] on div "R304419750 11.08.2025 04:50 PM TLWQ DID PH PRO Integration Item not sent to Pro…" at bounding box center [637, 525] width 1275 height 1819
click at [359, 196] on td "Gross Margin" at bounding box center [266, 197] width 276 height 9
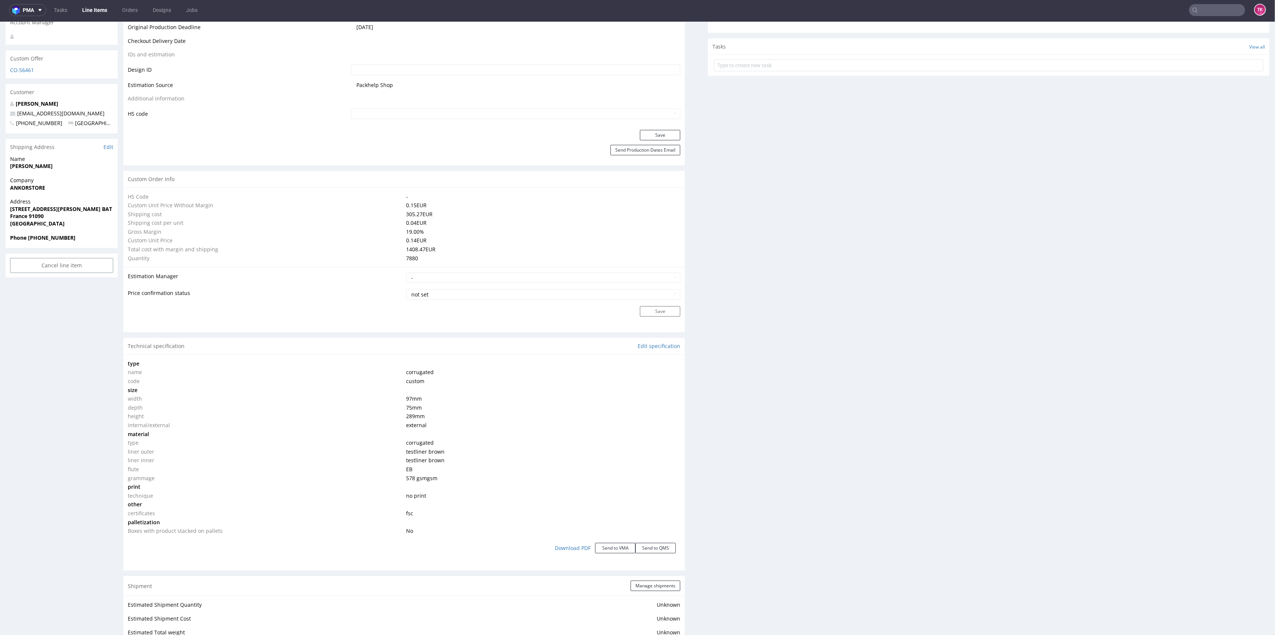
scroll to position [375, 0]
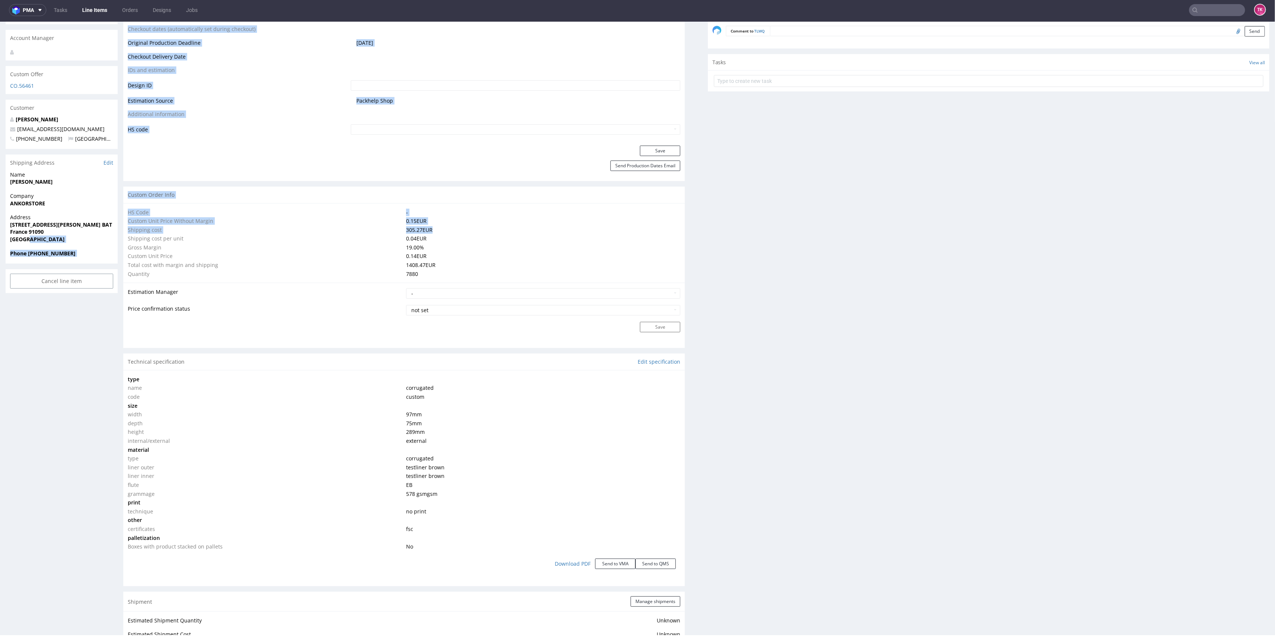
drag, startPoint x: 113, startPoint y: 236, endPoint x: 481, endPoint y: 232, distance: 367.5
click at [481, 232] on div "R304419750 11.08.2025 04:50 PM TLWQ DID PH PRO Integration Item not sent to Pro…" at bounding box center [637, 575] width 1275 height 1819
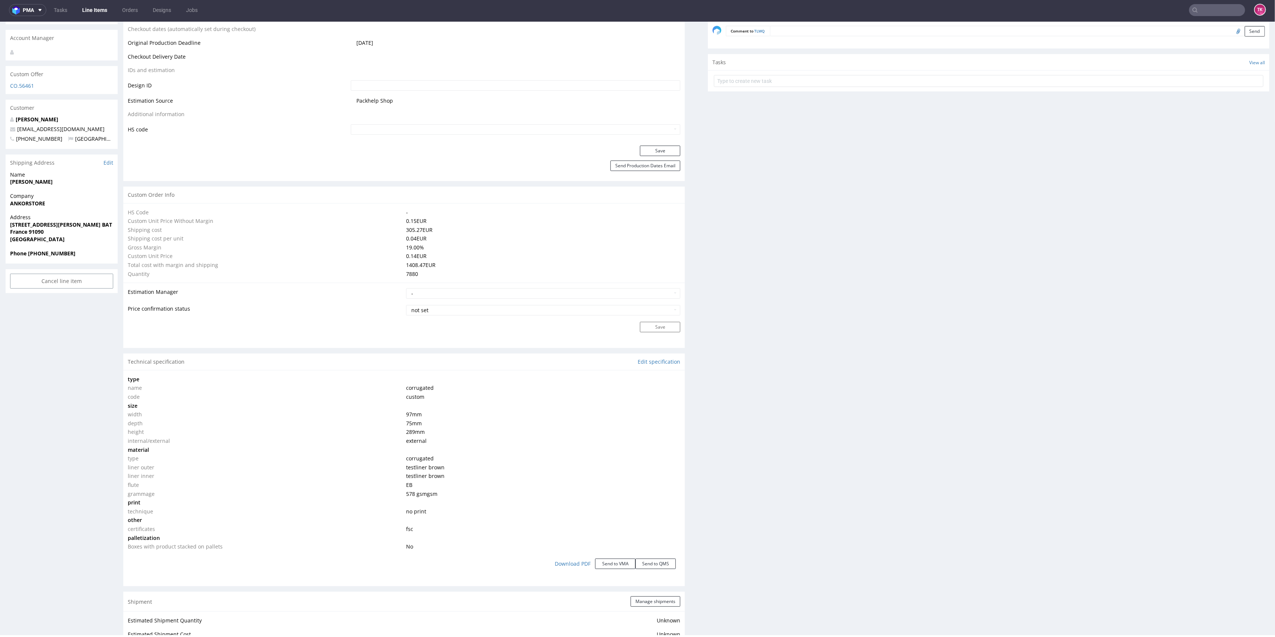
click at [492, 237] on td "0.04 EUR" at bounding box center [542, 238] width 276 height 9
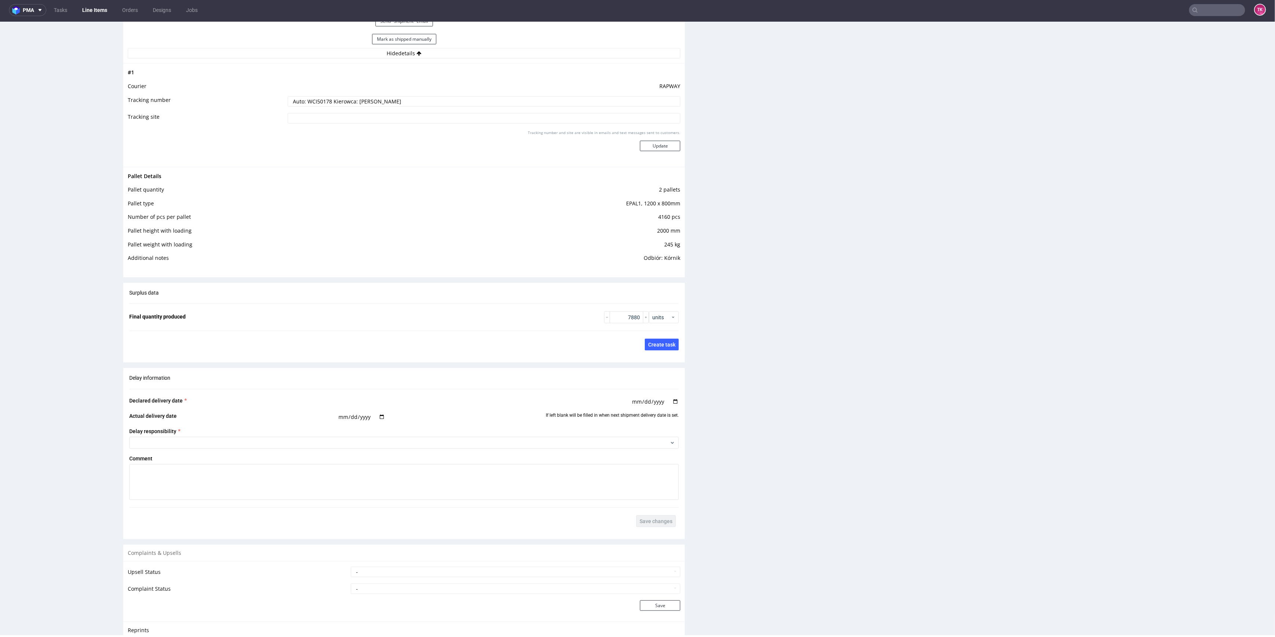
scroll to position [1221, 0]
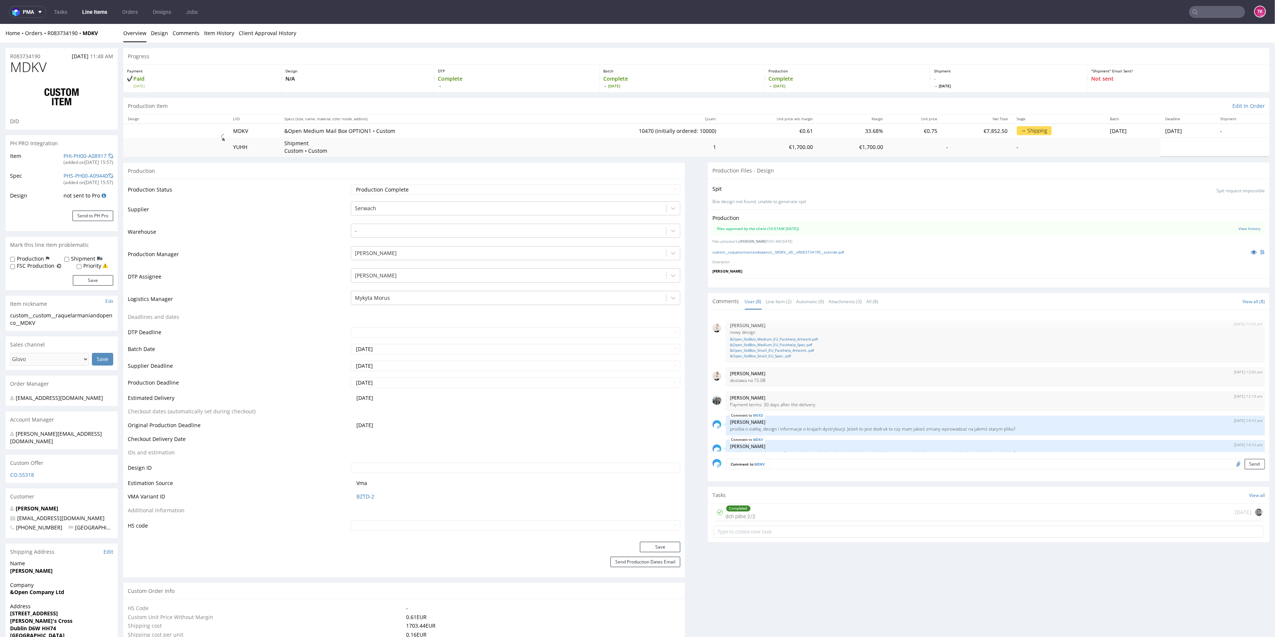
scroll to position [99, 0]
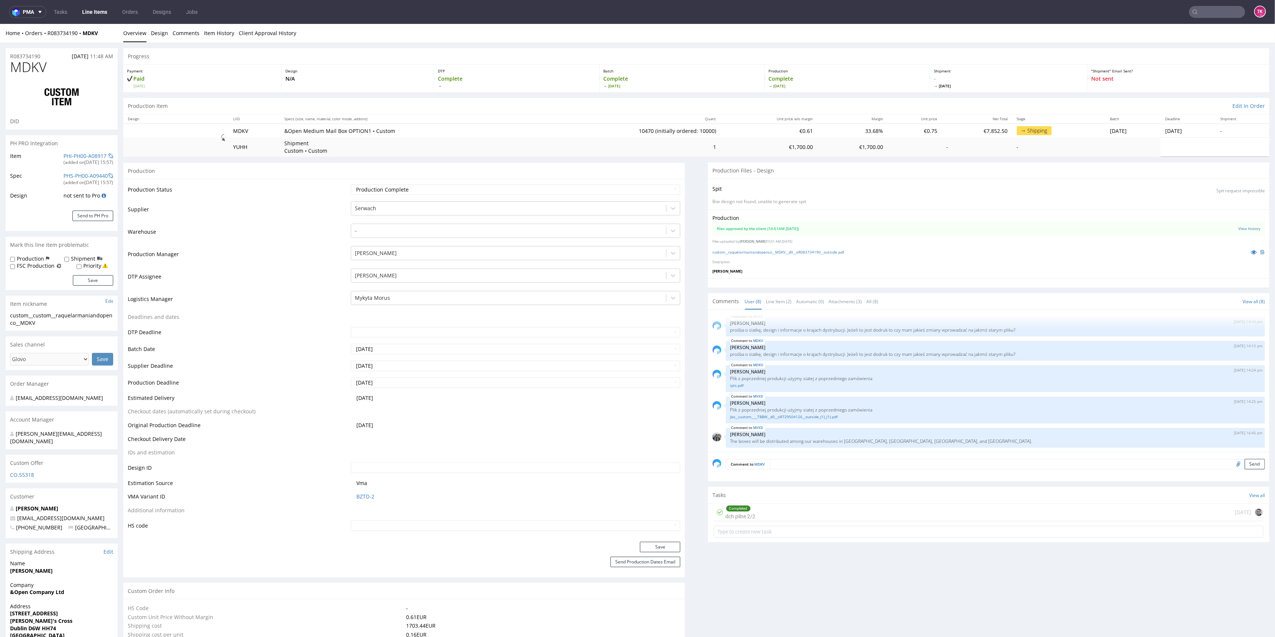
click at [103, 4] on nav "pma Tasks Line Items Orders Designs Jobs TK" at bounding box center [637, 12] width 1275 height 24
click at [102, 7] on link "Line Items" at bounding box center [95, 12] width 34 height 12
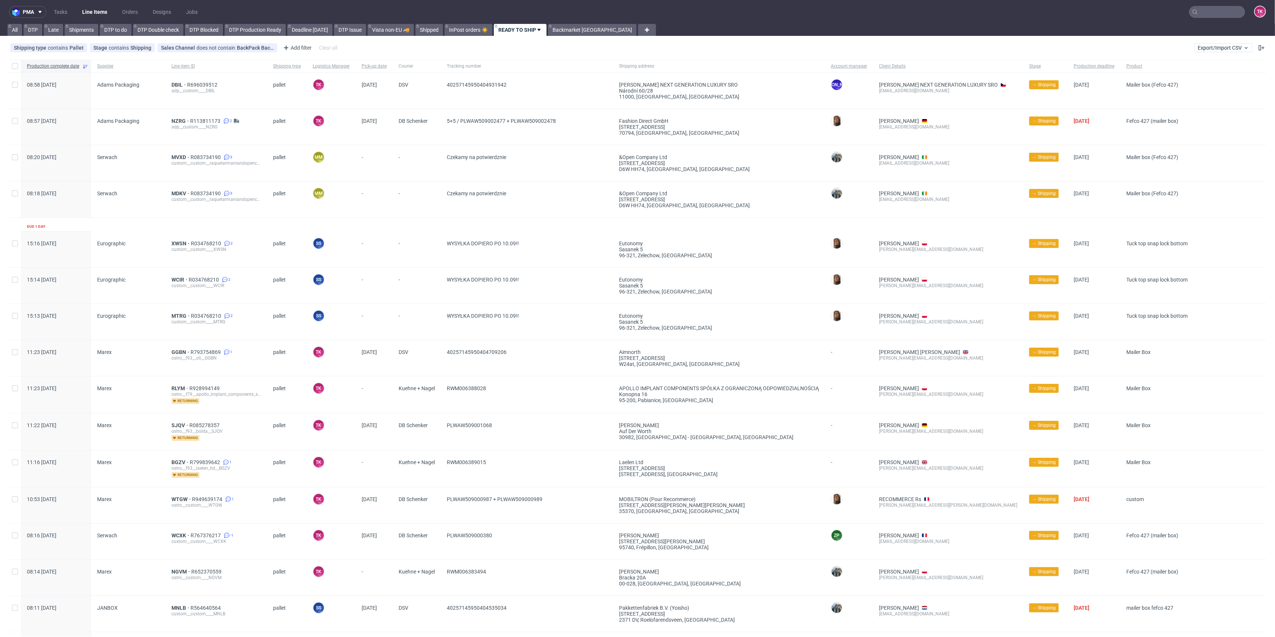
click at [91, 16] on link "Line Items" at bounding box center [95, 12] width 34 height 12
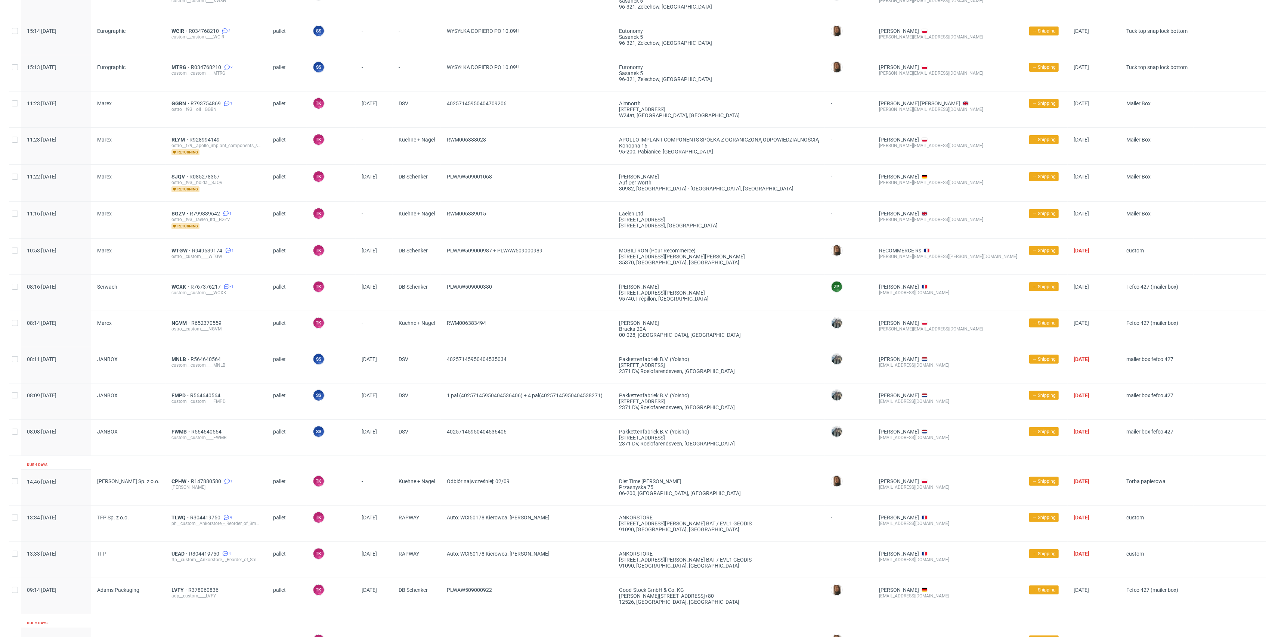
scroll to position [371, 0]
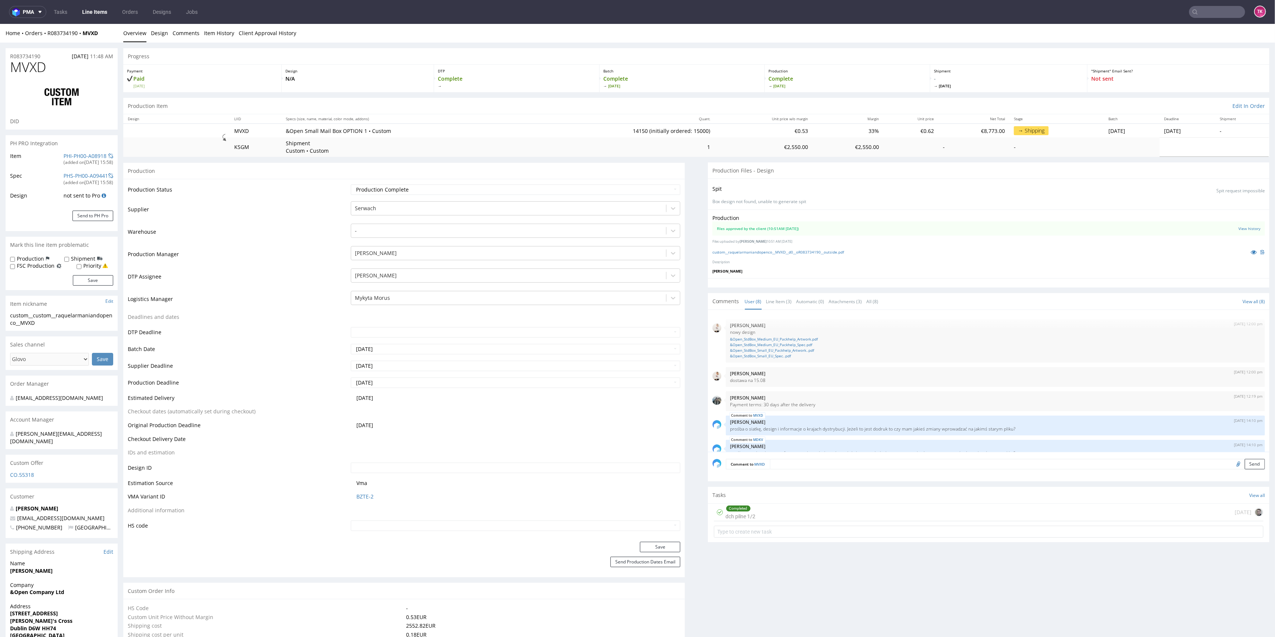
scroll to position [99, 0]
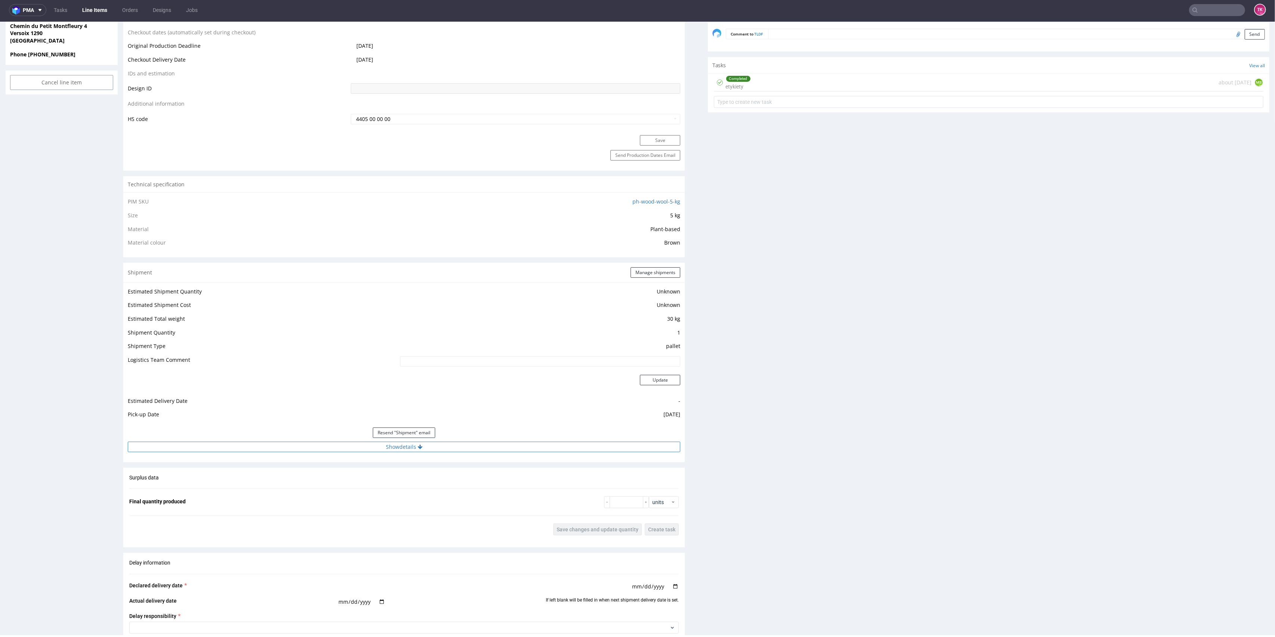
scroll to position [623, 0]
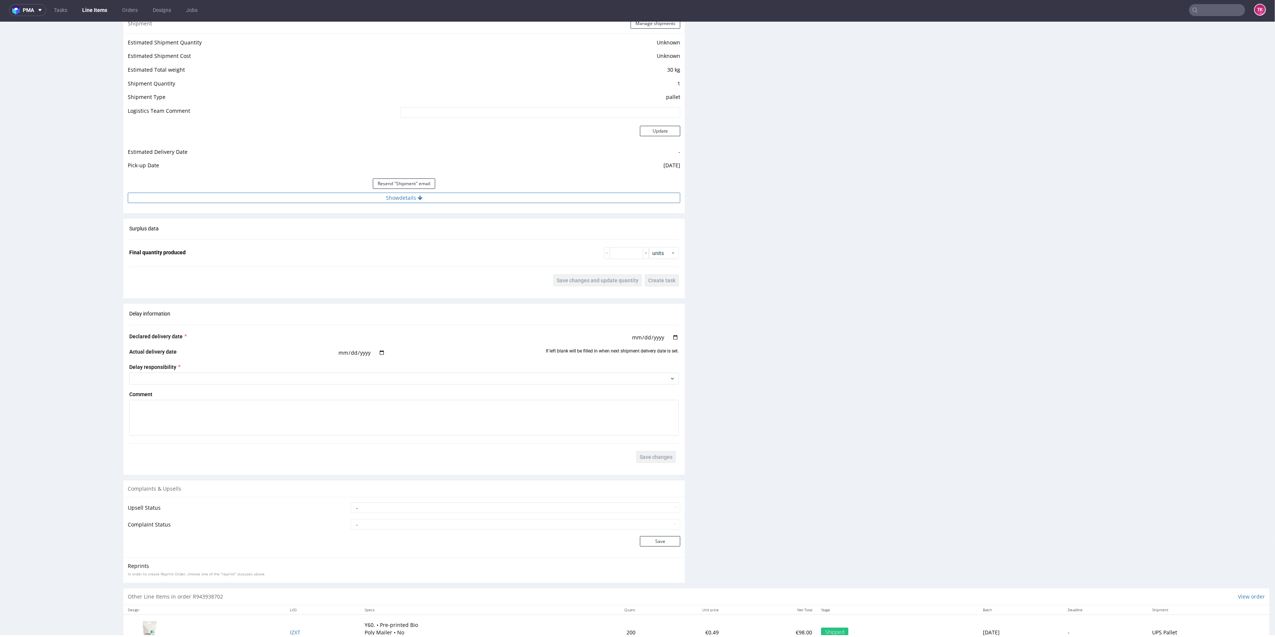
drag, startPoint x: 495, startPoint y: 218, endPoint x: 495, endPoint y: 196, distance: 22.0
click at [496, 206] on div "Production Production Status Waiting for Artwork Waiting for Diecut Waiting for…" at bounding box center [403, 61] width 561 height 1055
click at [495, 193] on button "Show details" at bounding box center [404, 198] width 552 height 10
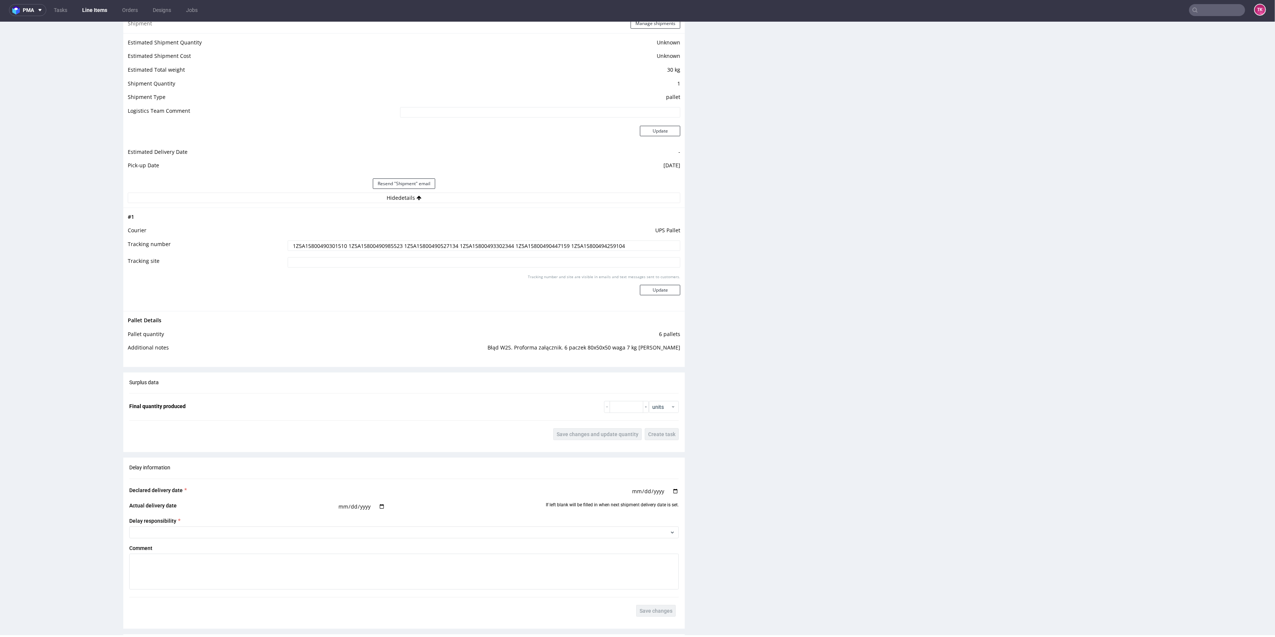
click at [311, 243] on input "1Z5A15800490301510 1Z5A15800490985523 1Z5A15800490527134 1Z5A15800493302344 1Z5…" at bounding box center [484, 246] width 393 height 10
click at [385, 246] on input "1Z5A15800490301510 1Z5A15800490985523 1Z5A15800490527134 1Z5A15800493302344 1Z5…" at bounding box center [484, 246] width 393 height 10
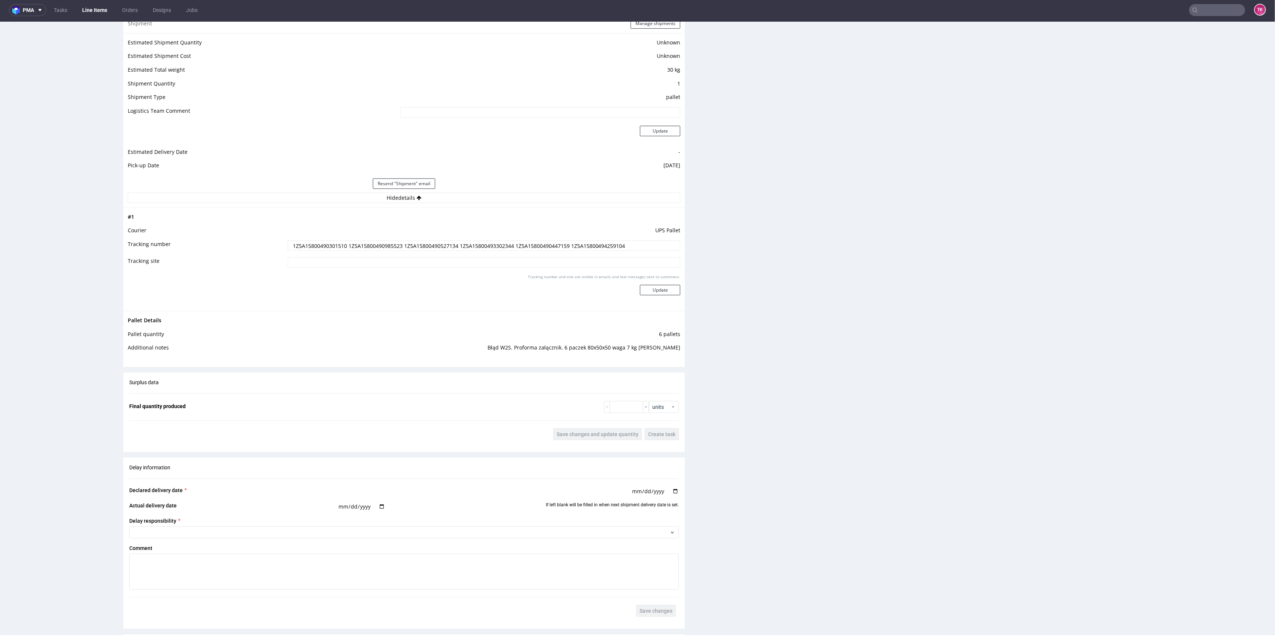
click at [429, 244] on input "1Z5A15800490301510 1Z5A15800490985523 1Z5A15800490527134 1Z5A15800493302344 1Z5…" at bounding box center [484, 246] width 393 height 10
click at [496, 246] on input "1Z5A15800490301510 1Z5A15800490985523 1Z5A15800490527134 1Z5A15800493302344 1Z5…" at bounding box center [484, 246] width 393 height 10
click at [533, 244] on input "1Z5A15800490301510 1Z5A15800490985523 1Z5A15800490527134 1Z5A15800493302344 1Z5…" at bounding box center [484, 246] width 393 height 10
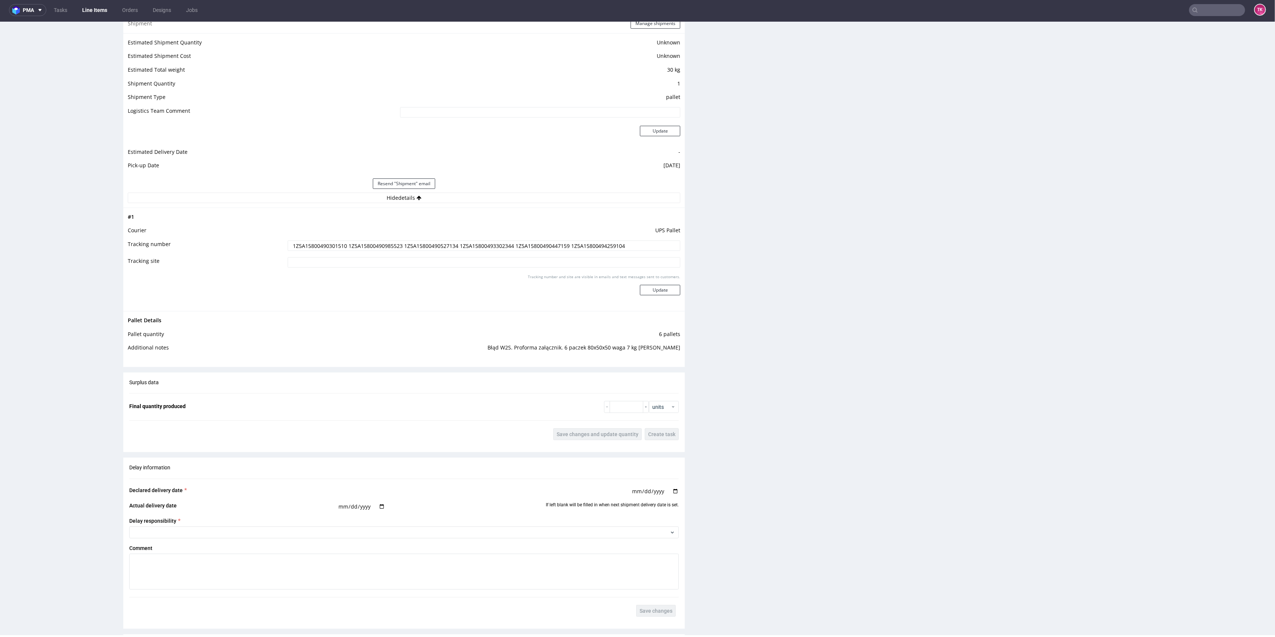
click at [533, 244] on input "1Z5A15800490301510 1Z5A15800490985523 1Z5A15800490527134 1Z5A15800493302344 1Z5…" at bounding box center [484, 246] width 393 height 10
click at [461, 245] on input "1Z5A15800490301510 1Z5A15800490985523 1Z5A15800490527134 1Z5A15800493302344 1Z5…" at bounding box center [484, 246] width 393 height 10
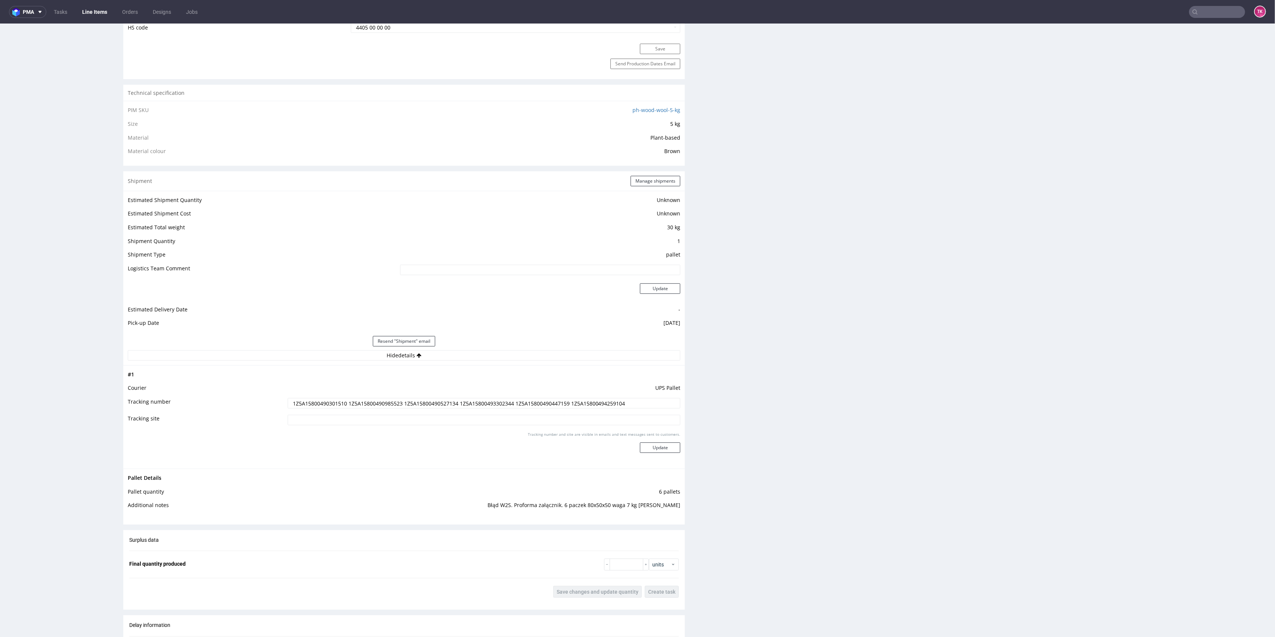
scroll to position [474, 0]
click at [474, 400] on input "1Z5A15800490301510 1Z5A15800490985523 1Z5A15800490527134 1Z5A15800493302344 1Z5…" at bounding box center [484, 397] width 393 height 10
click at [907, 347] on div "Production Files - Design Spit Spit request impossible Box design not found, un…" at bounding box center [988, 289] width 561 height 1209
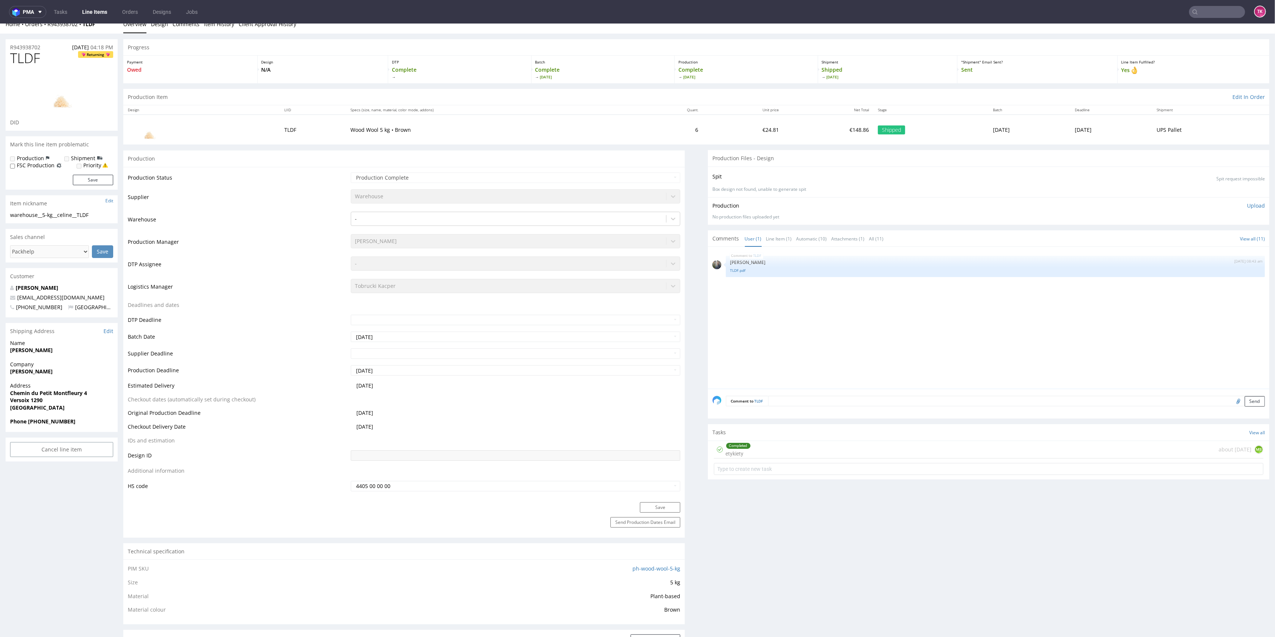
scroll to position [0, 0]
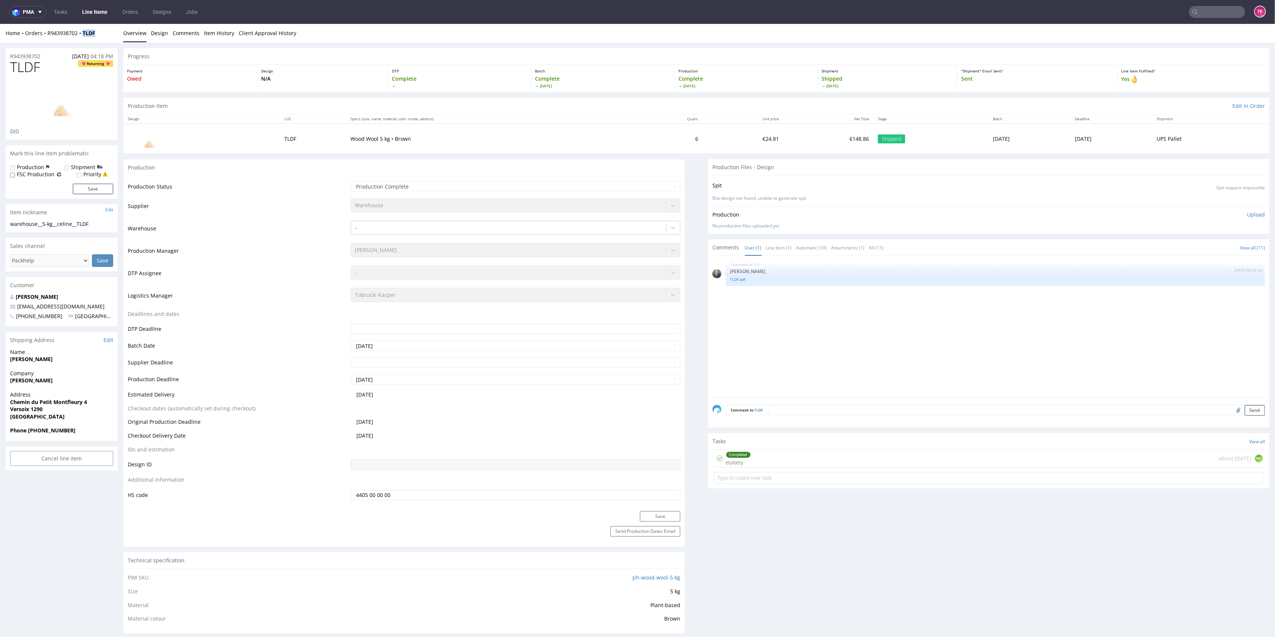
drag, startPoint x: 90, startPoint y: 37, endPoint x: 80, endPoint y: 40, distance: 10.5
click at [80, 40] on div "Home Orders R943938702 TLDF Overview Design Comments Item History Client Approv…" at bounding box center [637, 33] width 1275 height 19
copy strong "TLDF"
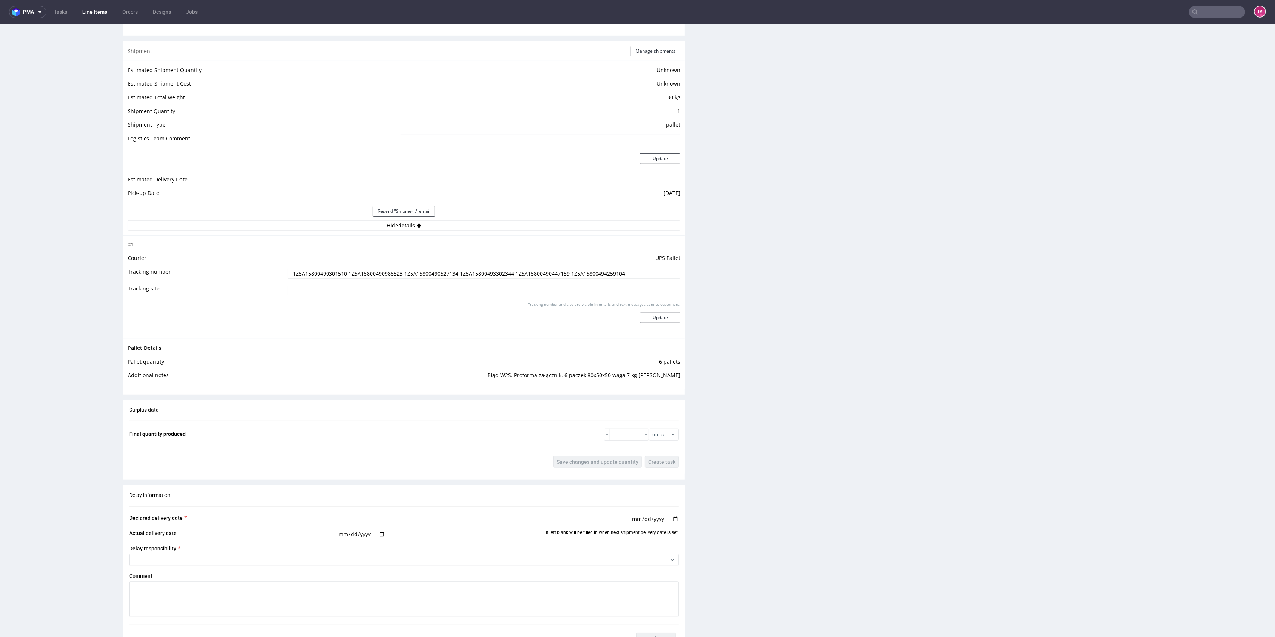
scroll to position [398, 0]
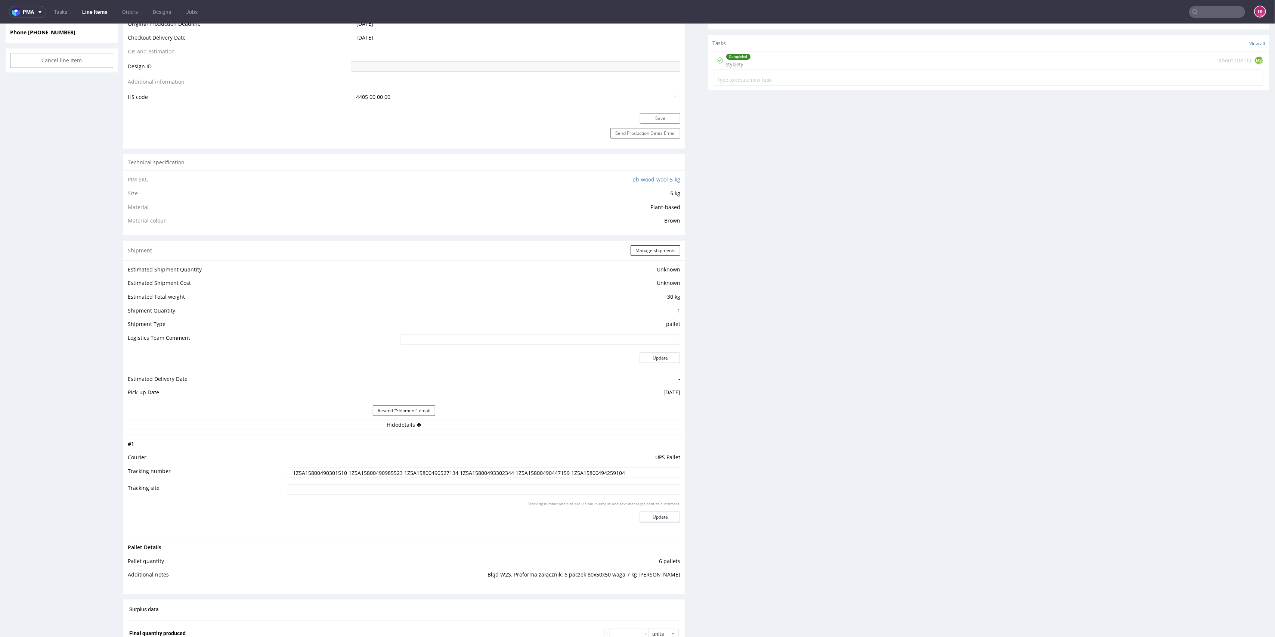
click at [508, 472] on input "1Z5A15800490301510 1Z5A15800490985523 1Z5A15800490527134 1Z5A15800493302344 1Z5…" at bounding box center [484, 473] width 393 height 10
click at [493, 477] on input "1Z5A15800490301510 1Z5A15800490985523 1Z5A15800490527134 1Z5A15800493302344 1Z5…" at bounding box center [484, 473] width 393 height 10
click at [490, 477] on input "1Z5A15800490301510 1Z5A15800490985523 1Z5A15800490527134 1Z5A15800493302344 1Z5…" at bounding box center [484, 473] width 393 height 10
click at [489, 472] on input "1Z5A15800490301510 1Z5A15800490985523 1Z5A15800490527134 1Z5A15800493302344 1Z5…" at bounding box center [484, 473] width 393 height 10
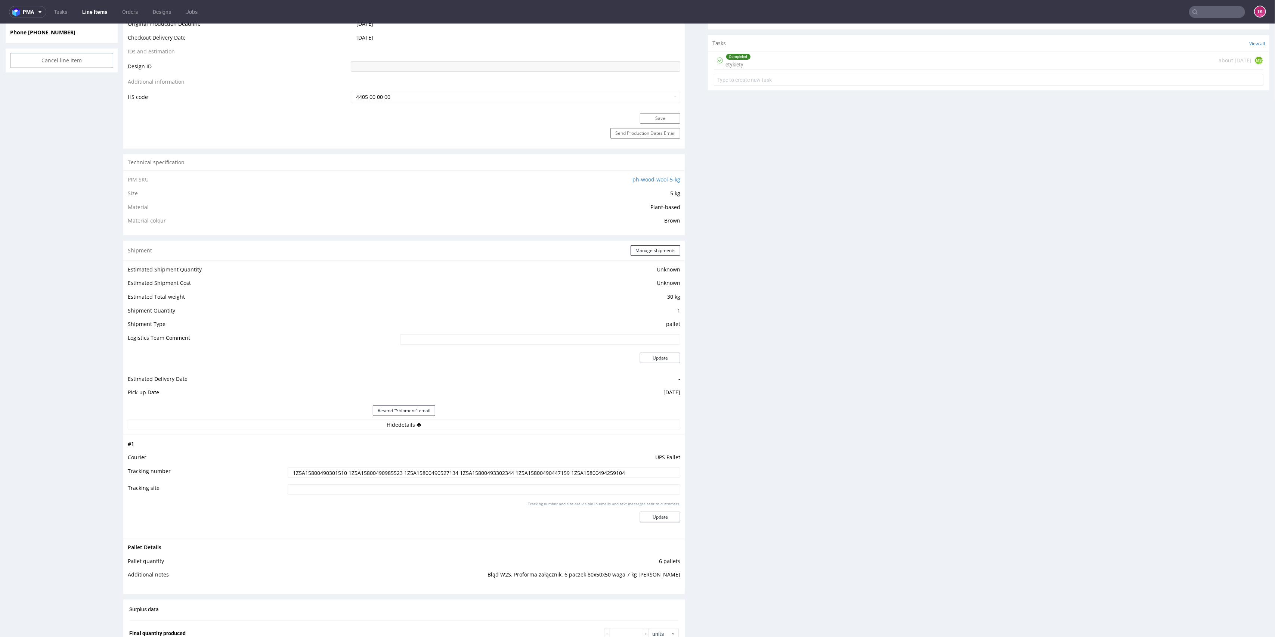
click at [489, 472] on input "1Z5A15800490301510 1Z5A15800490985523 1Z5A15800490527134 1Z5A15800493302344 1Z5…" at bounding box center [484, 473] width 393 height 10
click at [477, 468] on input "1Z5A15800490301510 1Z5A15800490985523 1Z5A15800490527134 1Z5A15800493302344 1Z5…" at bounding box center [484, 473] width 393 height 10
click at [480, 470] on input "1Z5A15800490301510 1Z5A15800490985523 1Z5A15800490527134 1Z5A15800493302344 1Z5…" at bounding box center [484, 473] width 393 height 10
click at [1199, 15] on input "text" at bounding box center [1171, 12] width 146 height 12
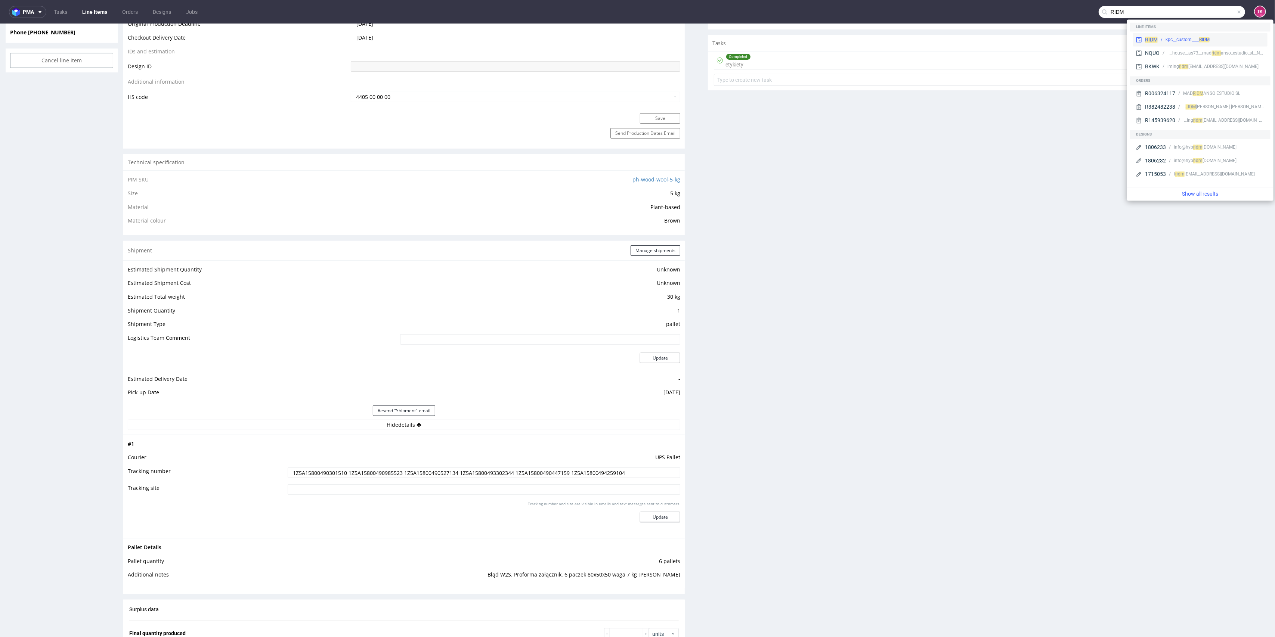
type input "RIDM"
click at [1164, 38] on div "kpc__custom____ RIDM" at bounding box center [1210, 39] width 107 height 7
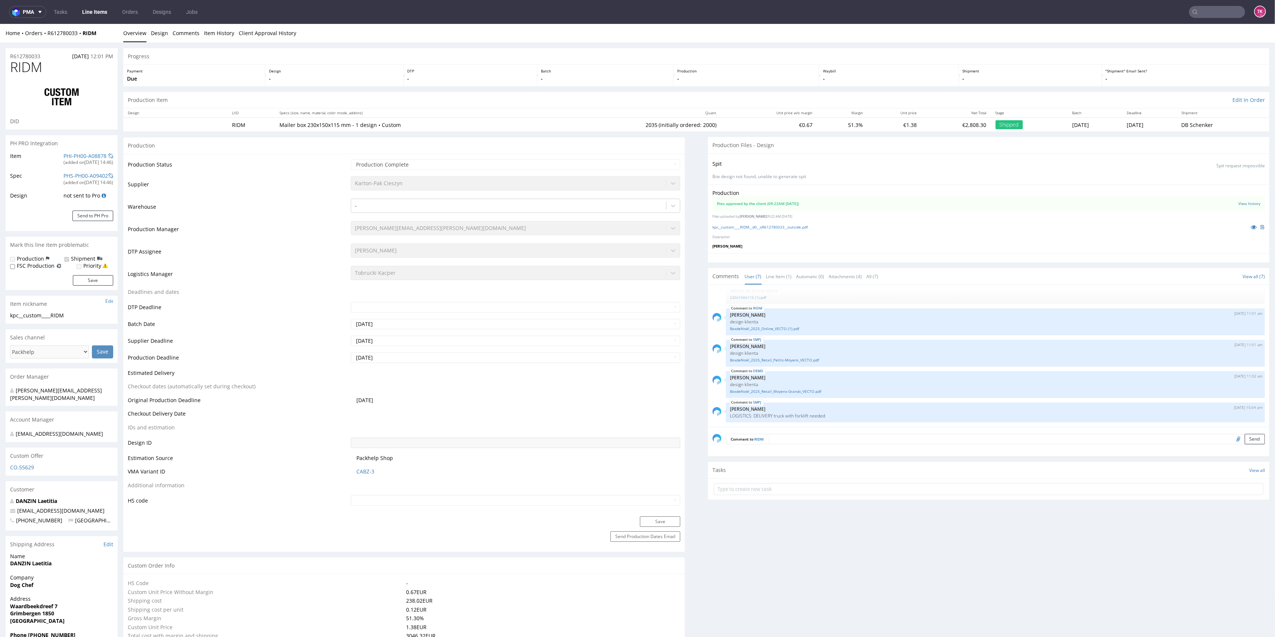
scroll to position [299, 0]
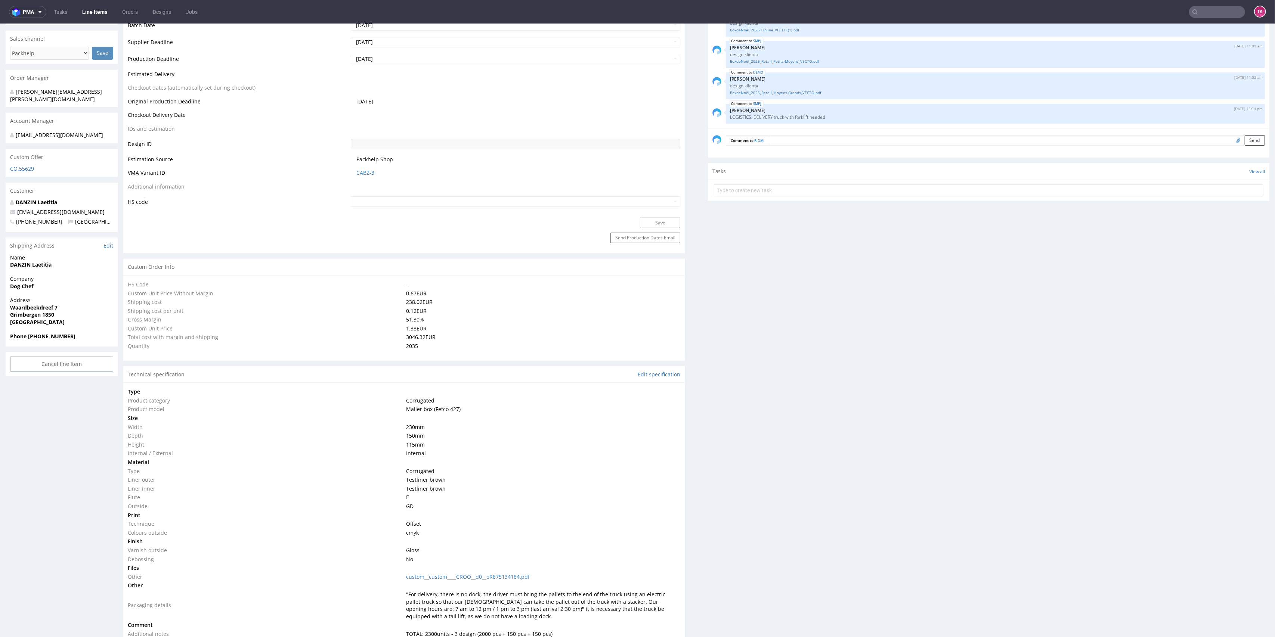
type input "2035"
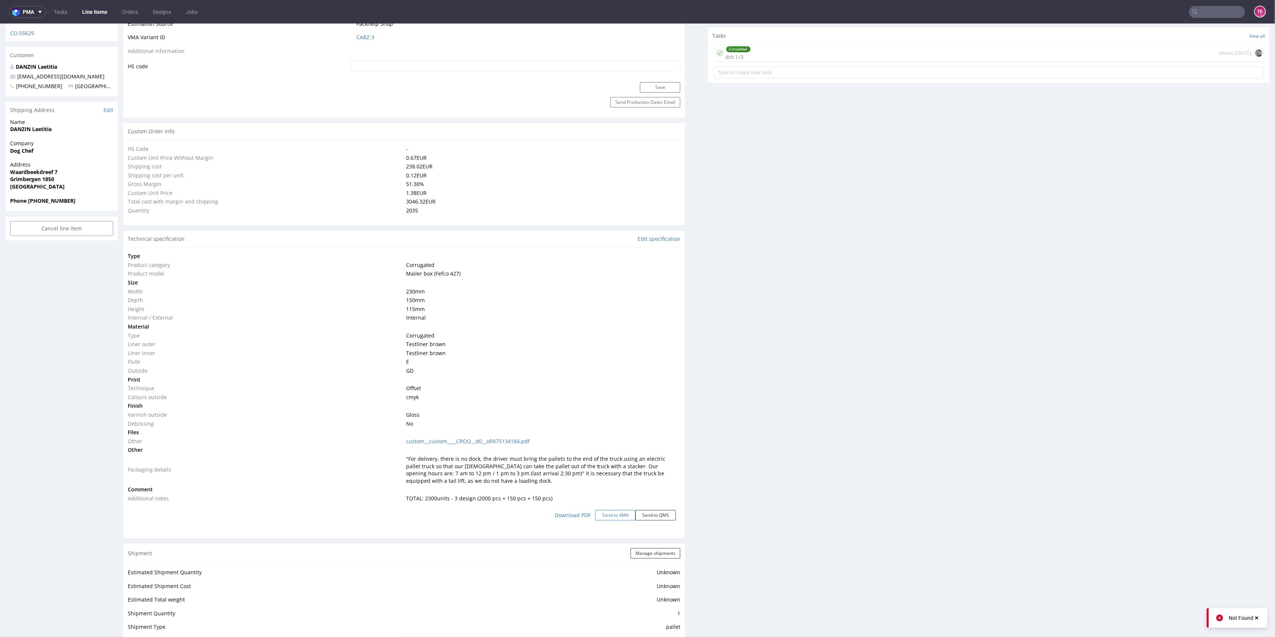
scroll to position [448, 0]
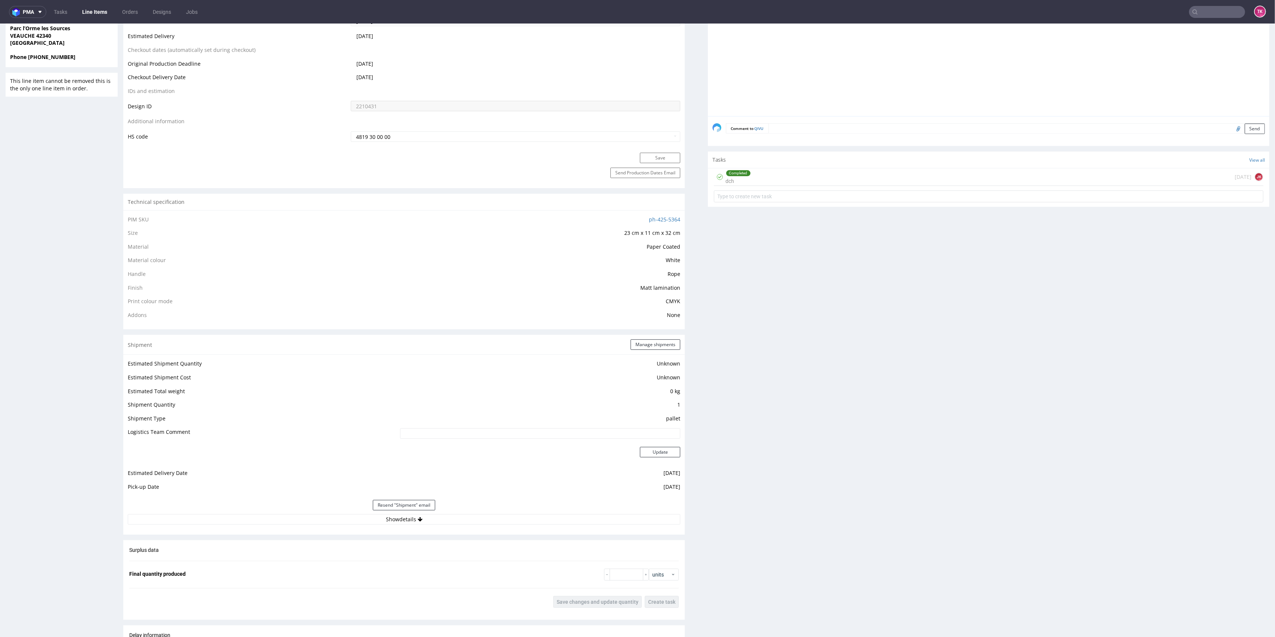
scroll to position [498, 0]
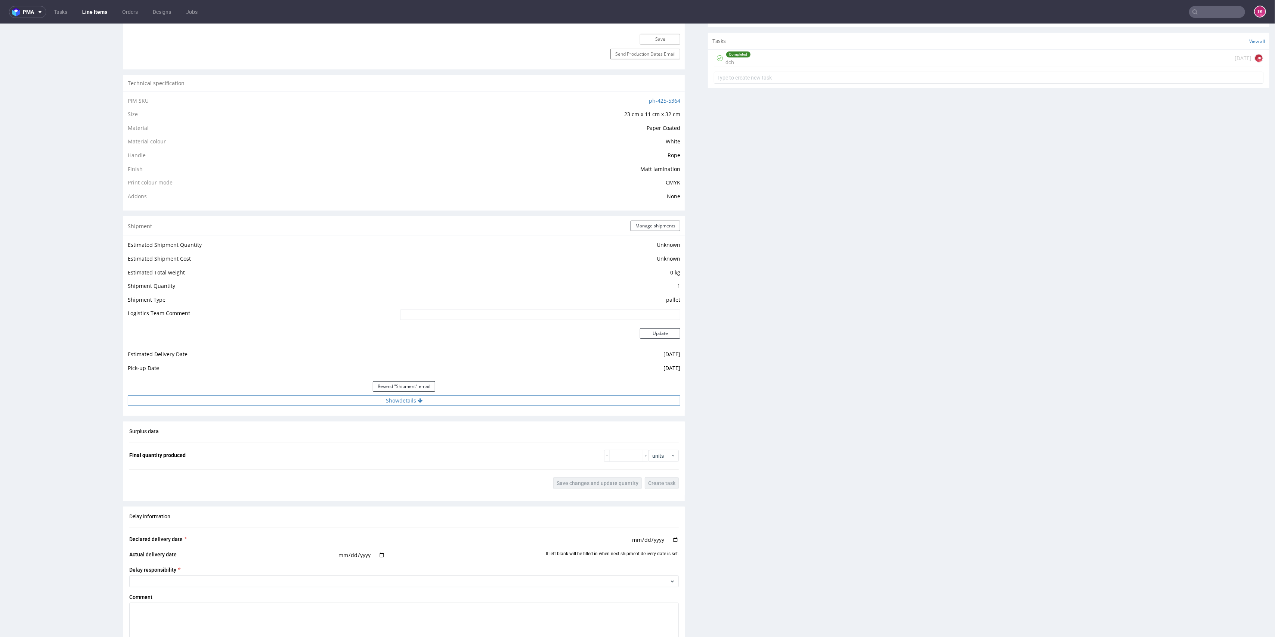
click at [499, 402] on button "Show details" at bounding box center [404, 400] width 552 height 10
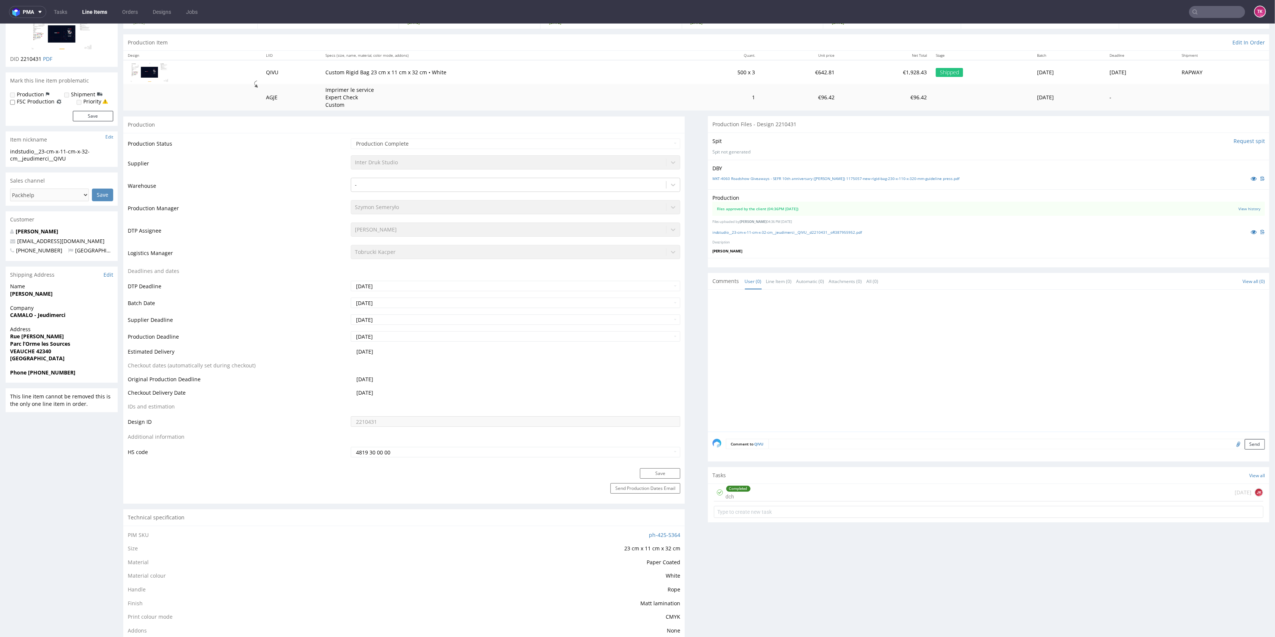
scroll to position [0, 0]
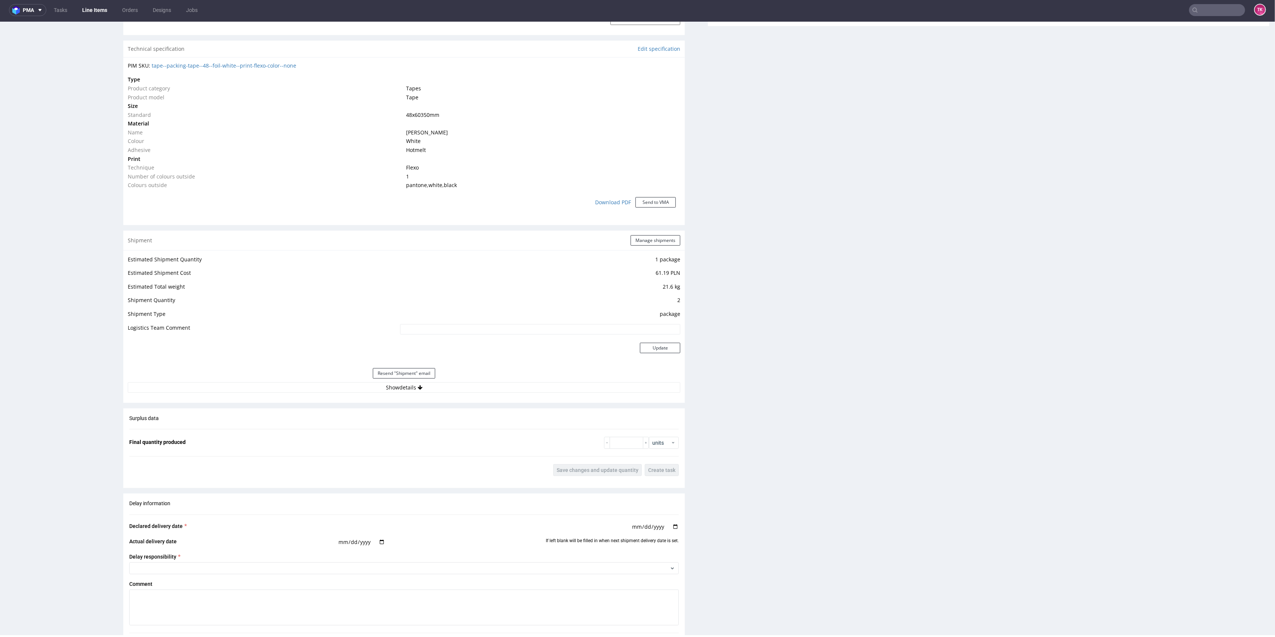
scroll to position [484, 0]
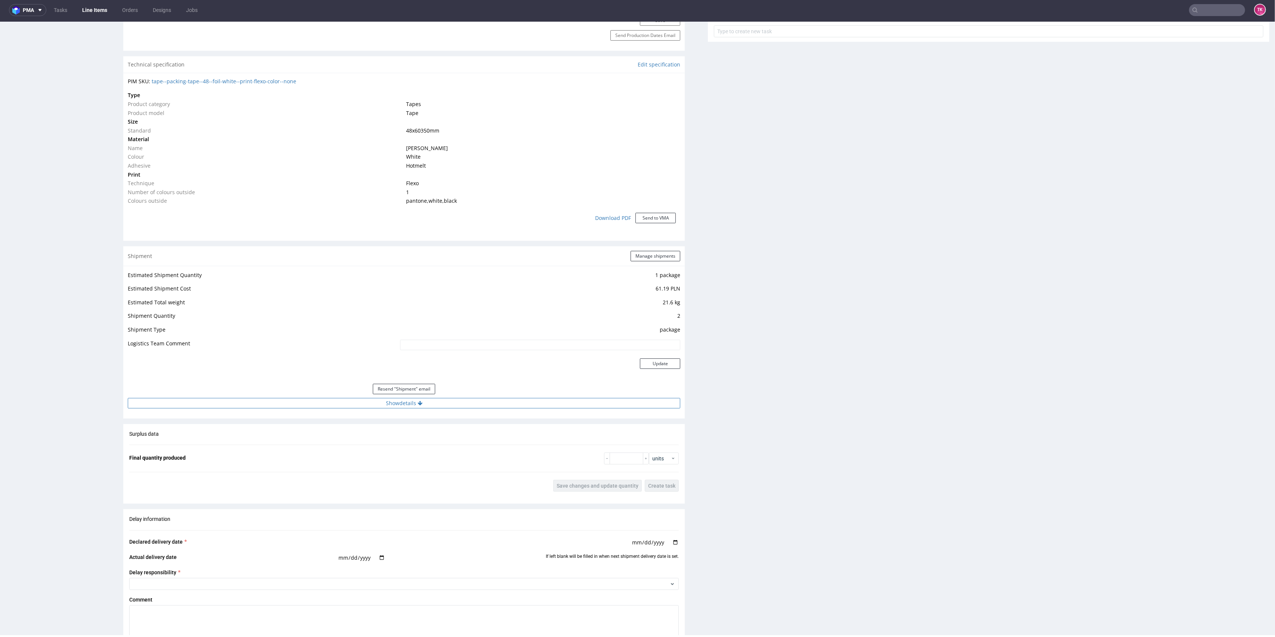
click at [463, 403] on button "Show details" at bounding box center [404, 403] width 552 height 10
click at [316, 452] on input "1Z5A15806894199121" at bounding box center [484, 451] width 393 height 10
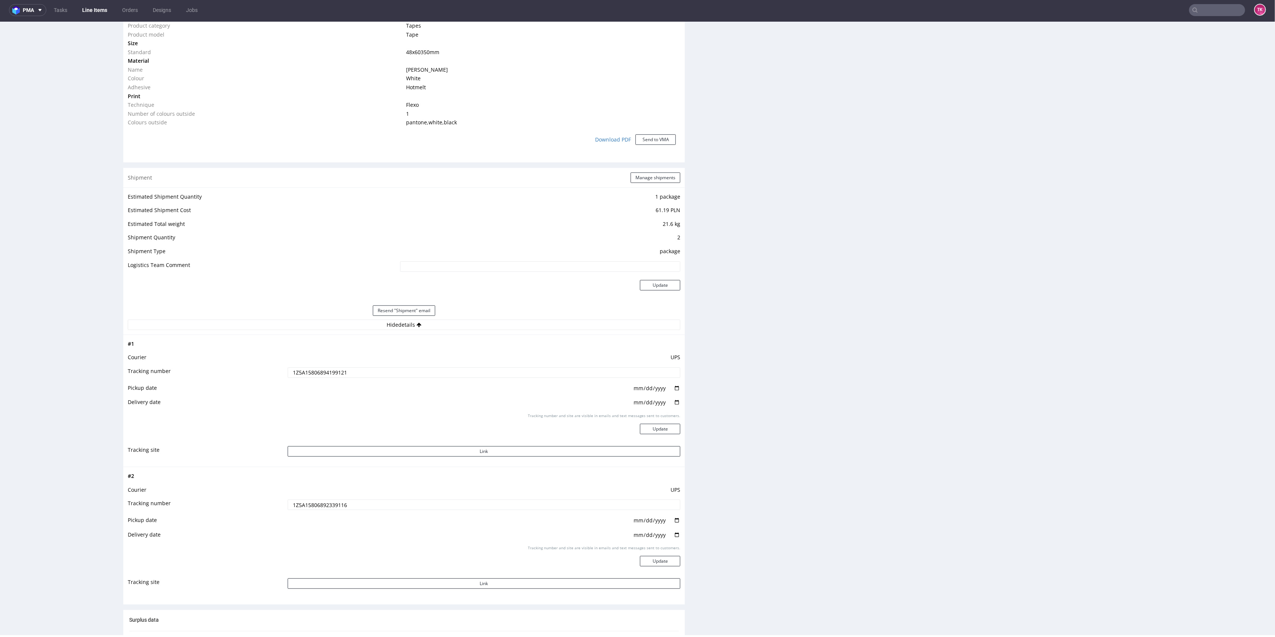
scroll to position [683, 0]
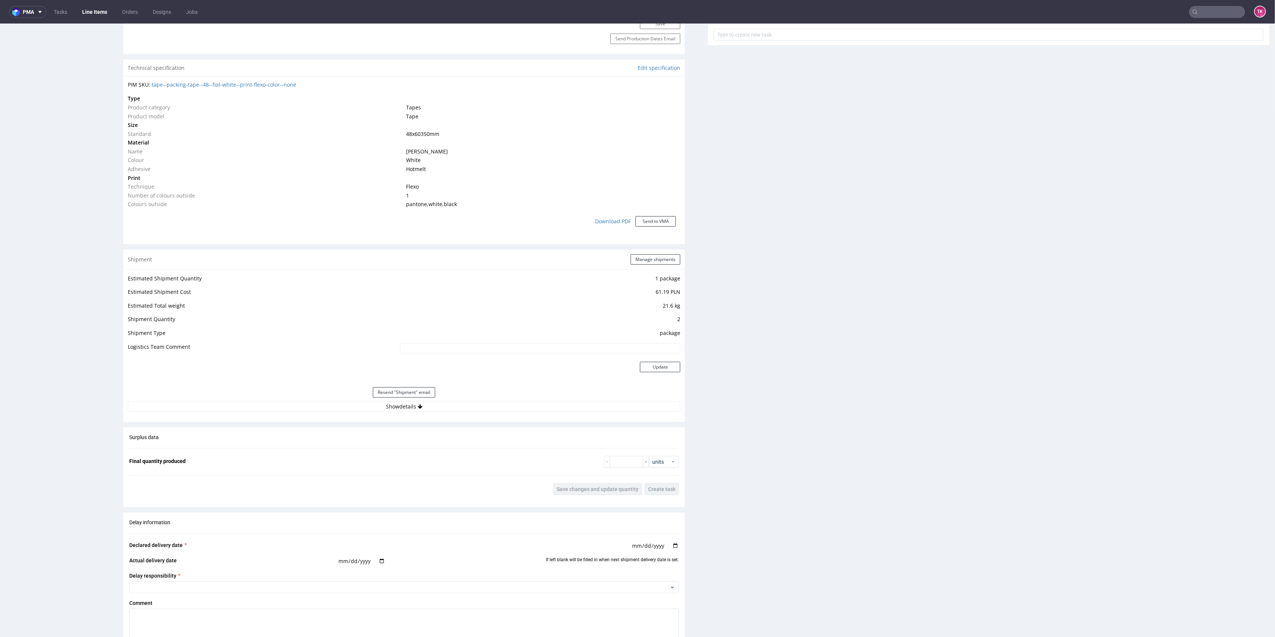
scroll to position [498, 0]
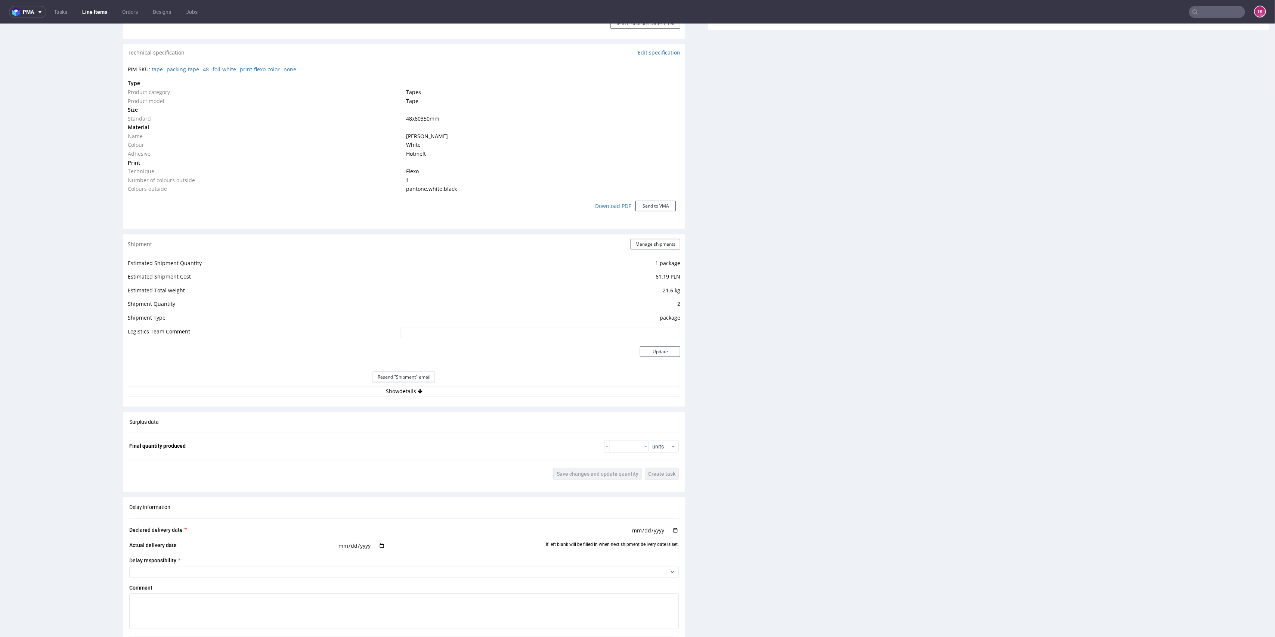
click at [556, 385] on div "Resend "Shipment" email" at bounding box center [404, 377] width 552 height 18
click at [556, 395] on button "Show details" at bounding box center [404, 391] width 552 height 10
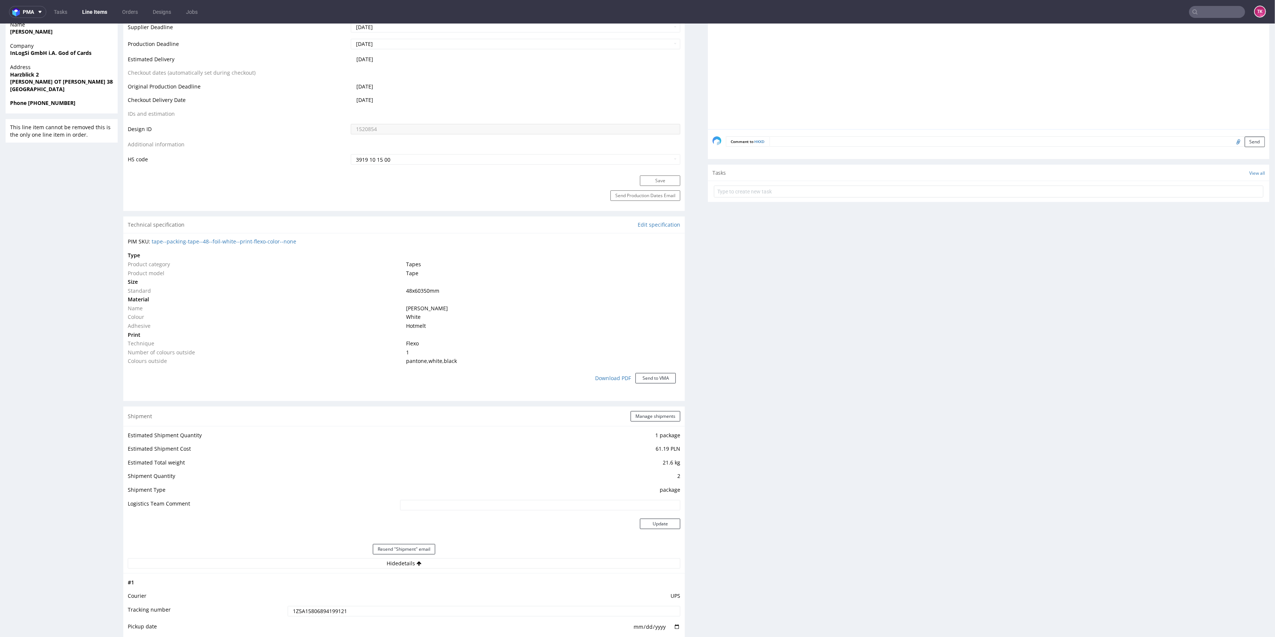
scroll to position [299, 0]
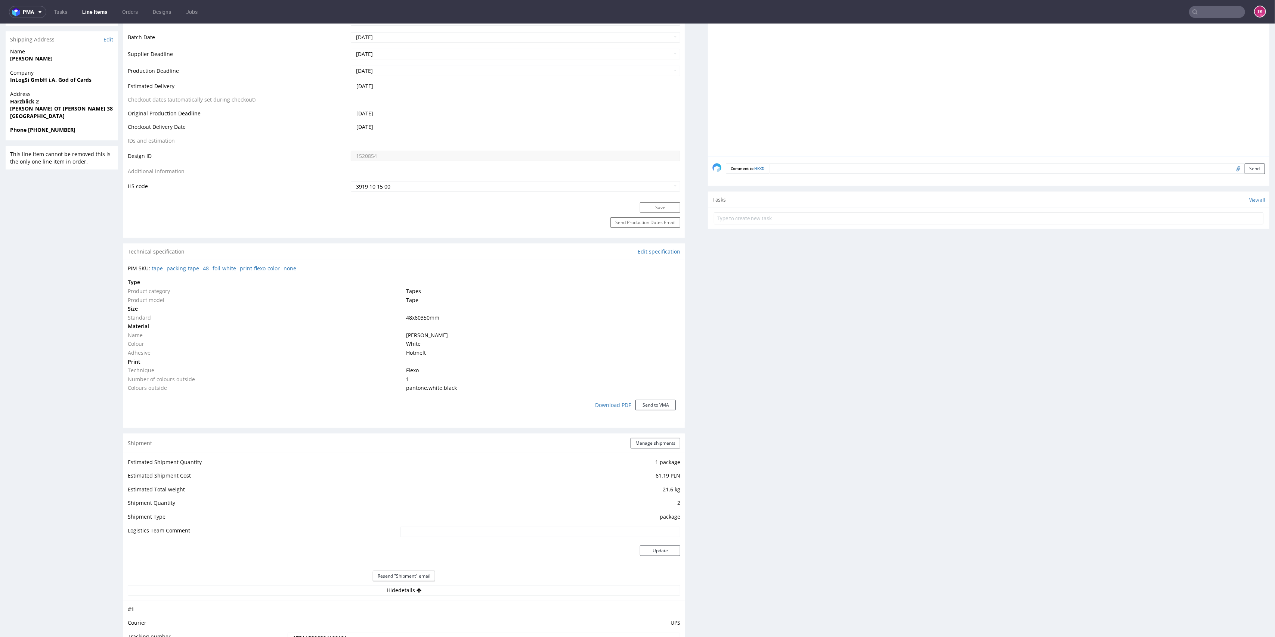
click at [93, 8] on link "Line Items" at bounding box center [95, 12] width 34 height 12
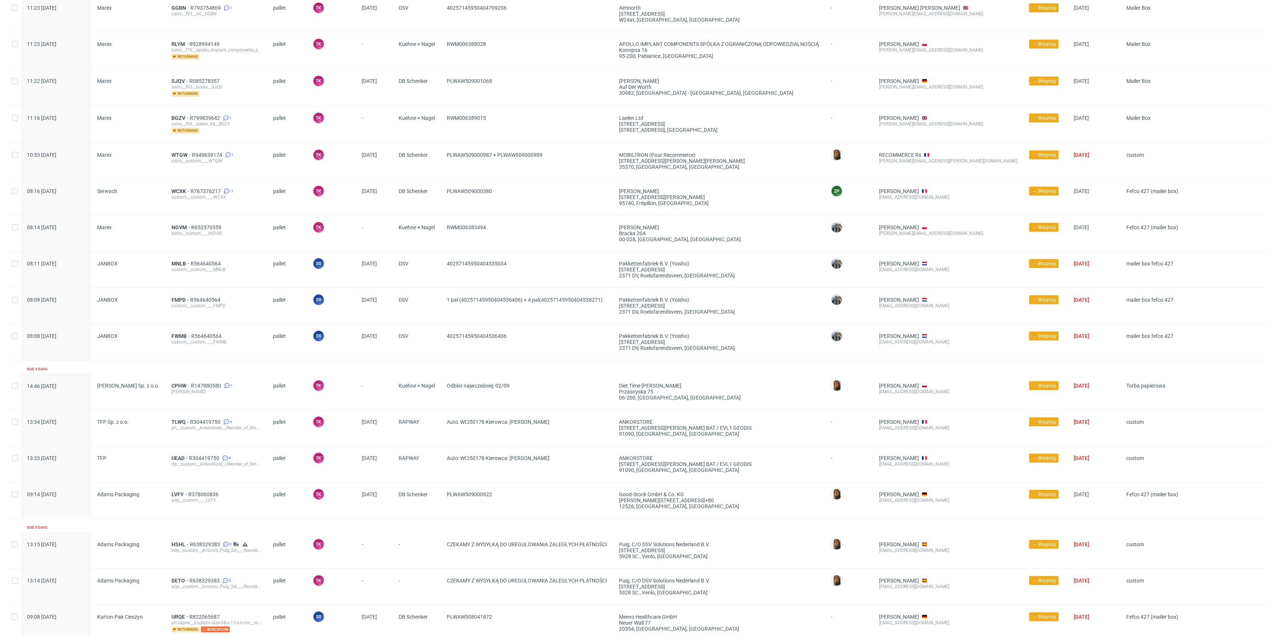
scroll to position [371, 0]
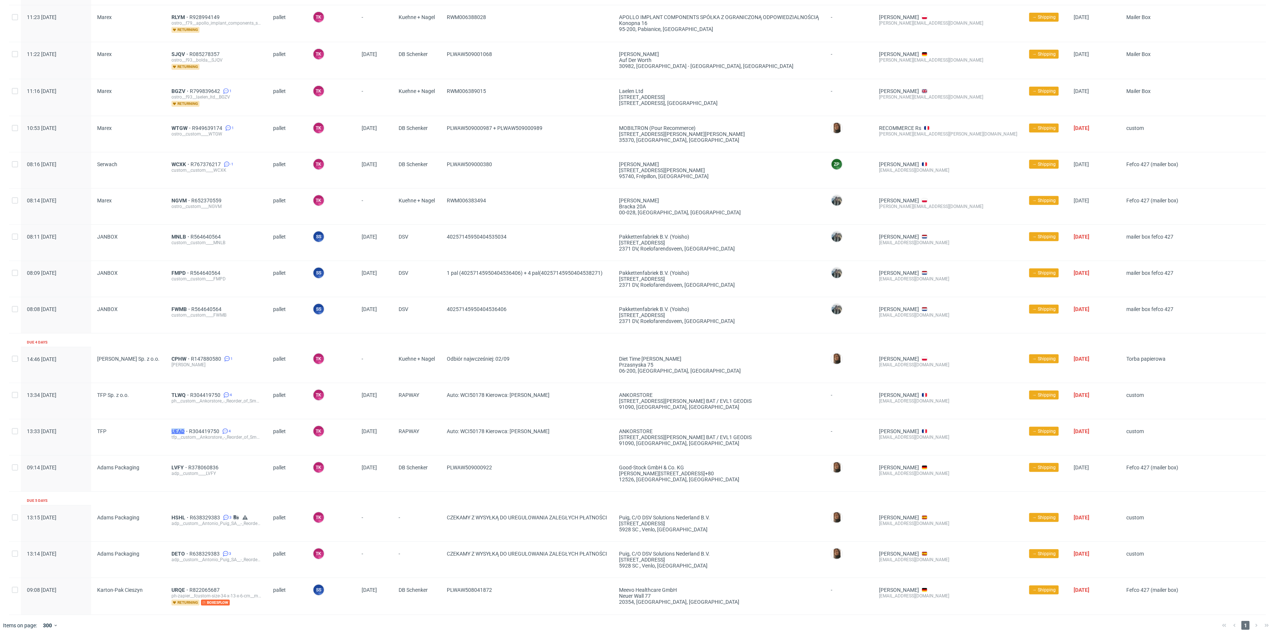
drag, startPoint x: 164, startPoint y: 435, endPoint x: 184, endPoint y: 428, distance: 21.3
click at [184, 428] on div "13:33 [DATE] TFP UEAD R304419750 4 tfp__custom__Ankorstore_-_Reorder_of_Small_b…" at bounding box center [637, 437] width 1257 height 36
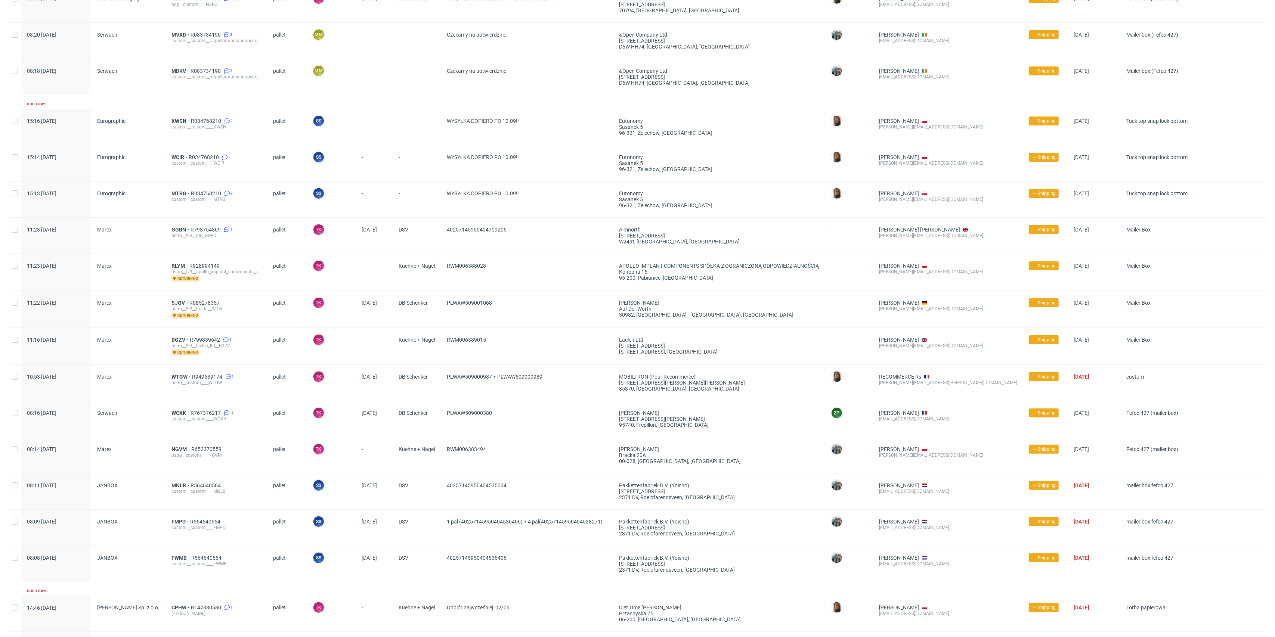
scroll to position [0, 0]
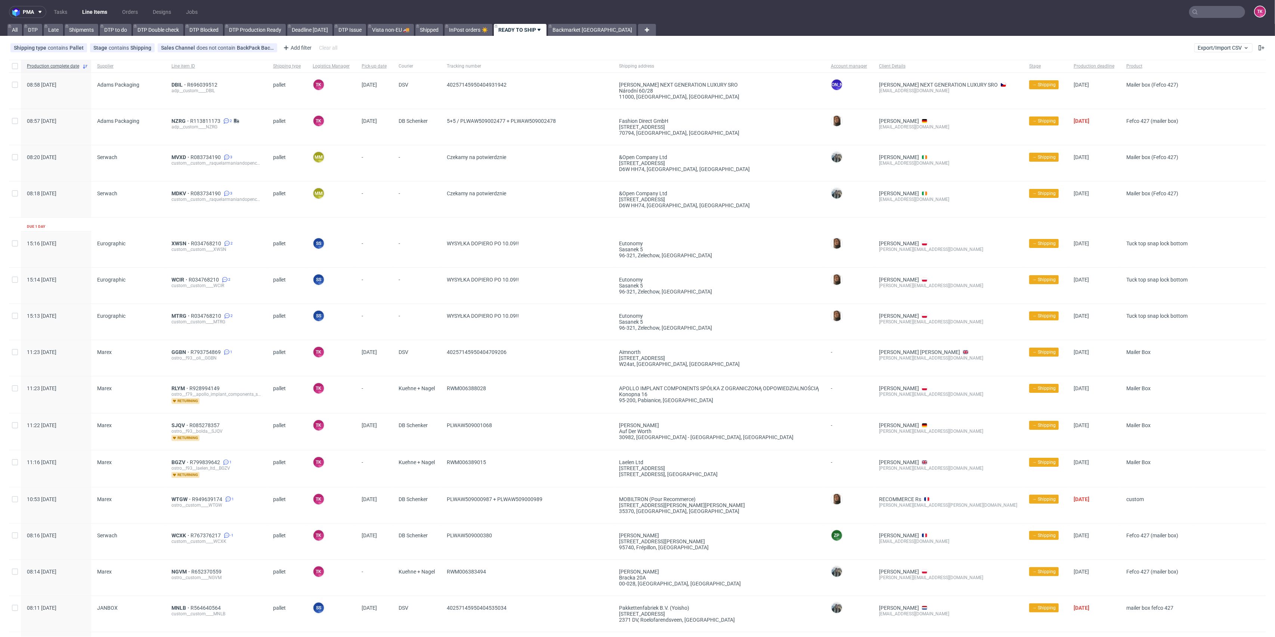
click at [102, 12] on link "Line Items" at bounding box center [95, 12] width 34 height 12
click at [1205, 14] on input "text" at bounding box center [1171, 12] width 146 height 12
type input "hkxd"
click at [1129, 30] on div "tcm__x48__al_moussa_augsten_ocker_gbr_god_of_cards__ HKXD" at bounding box center [1176, 30] width 106 height 7
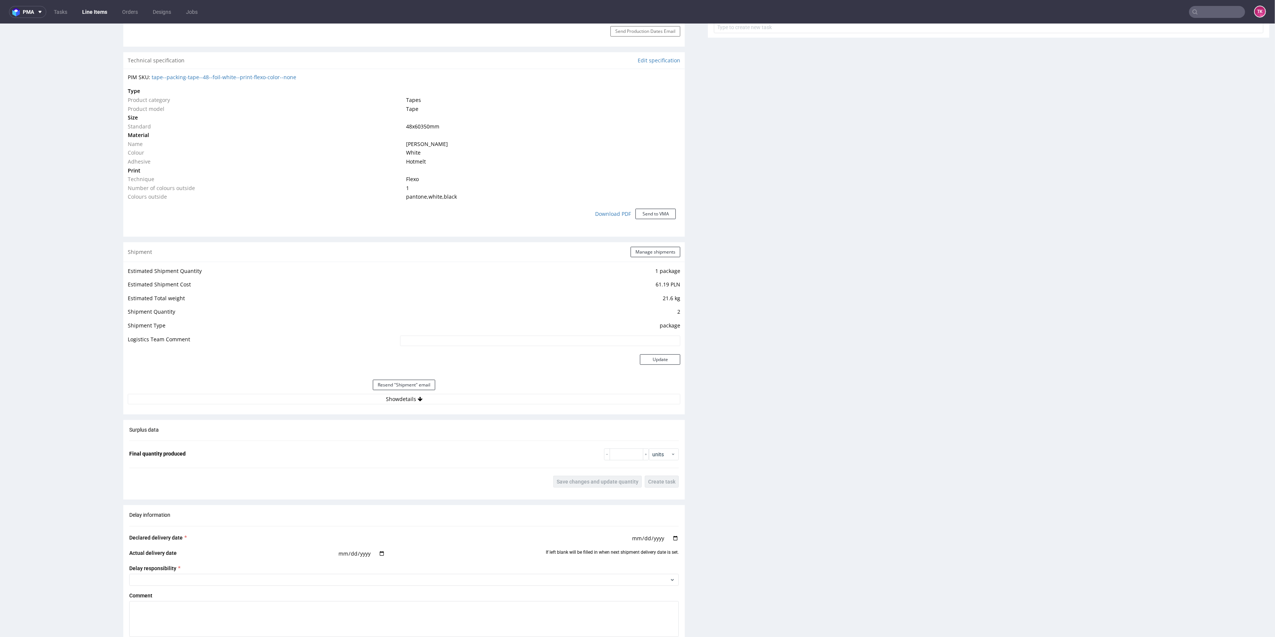
scroll to position [547, 0]
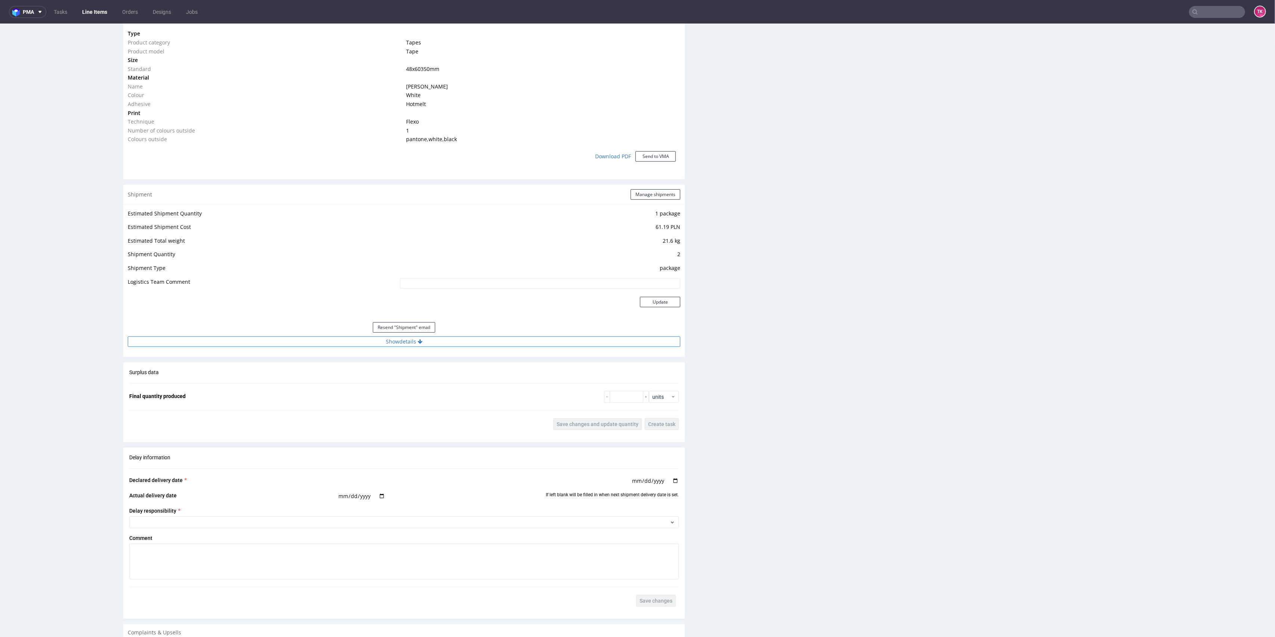
click at [555, 340] on button "Show details" at bounding box center [404, 341] width 552 height 10
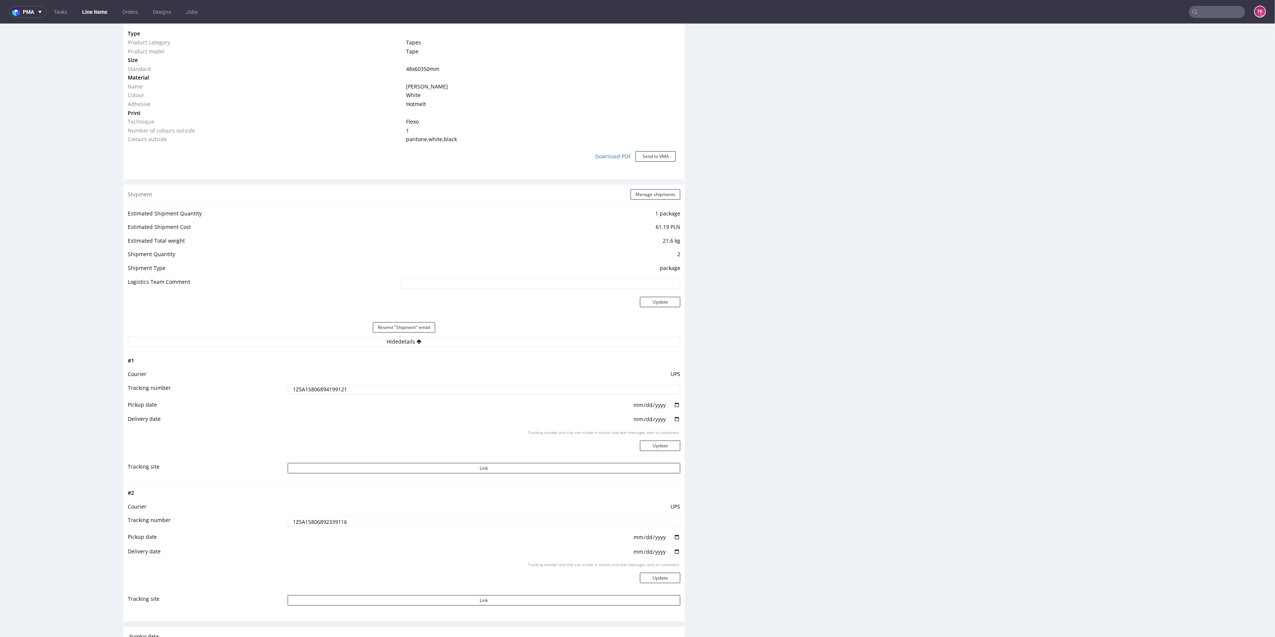
click at [336, 379] on td "UPS" at bounding box center [483, 377] width 395 height 14
click at [332, 381] on td "UPS" at bounding box center [483, 377] width 395 height 14
copy td "UPS"
click at [317, 387] on input "1Z5A15806894199121" at bounding box center [484, 389] width 393 height 10
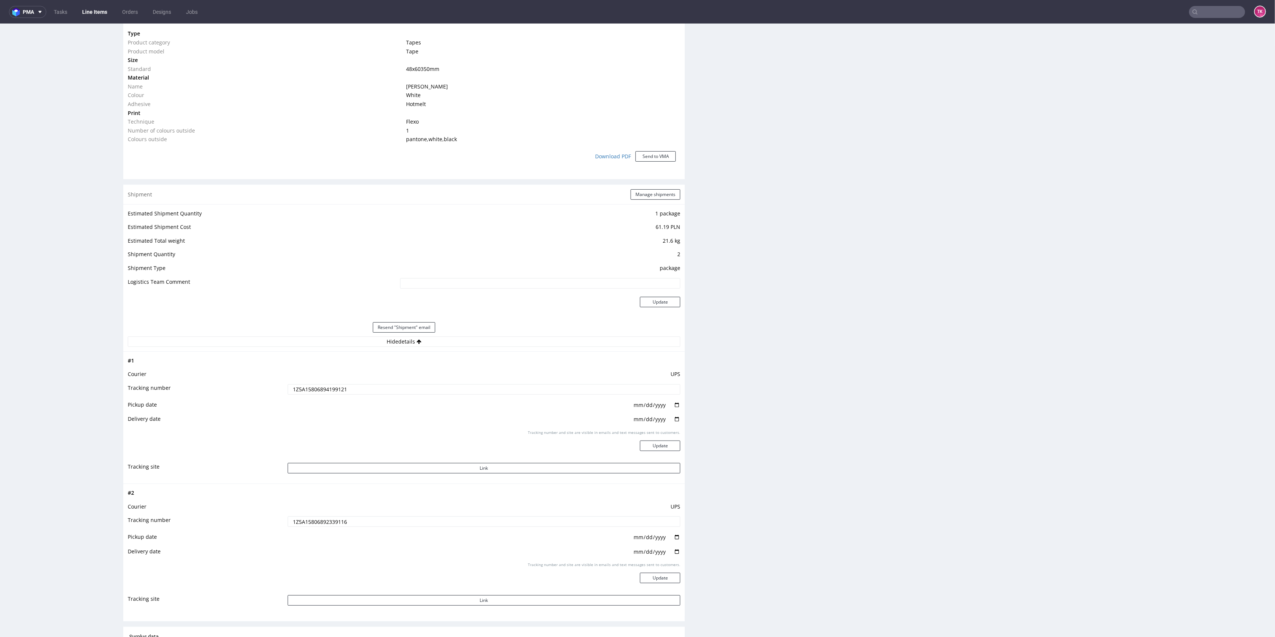
click at [317, 387] on input "1Z5A15806894199121" at bounding box center [484, 389] width 393 height 10
click at [304, 516] on input "1Z5A15806892339116" at bounding box center [484, 521] width 393 height 10
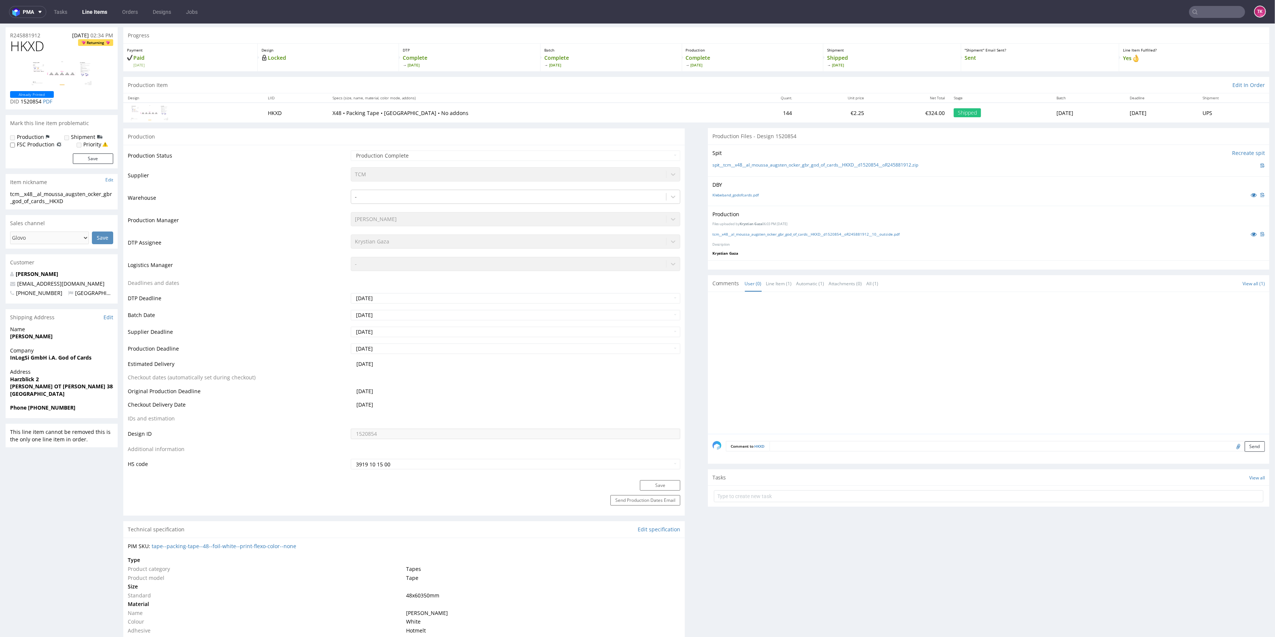
scroll to position [0, 0]
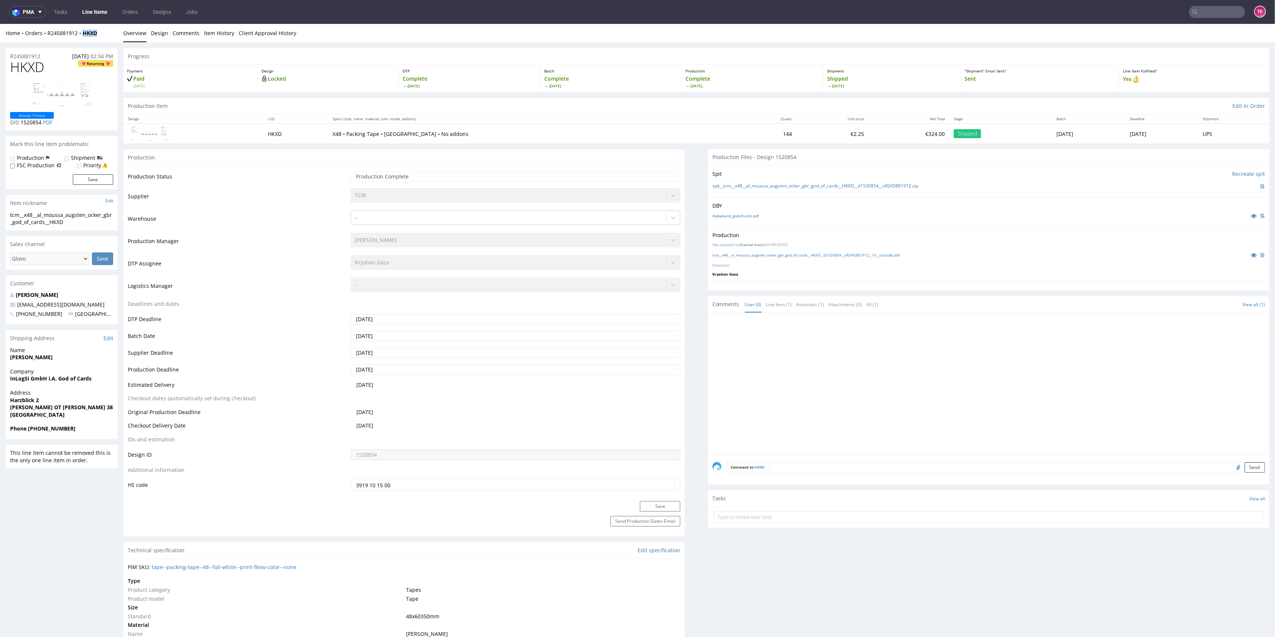
drag, startPoint x: 99, startPoint y: 41, endPoint x: 114, endPoint y: 41, distance: 15.0
click at [114, 41] on div "Home Orders R245881912 HKXD Overview Design Comments Item History Client Approv…" at bounding box center [637, 33] width 1275 height 19
copy strong "HKXD"
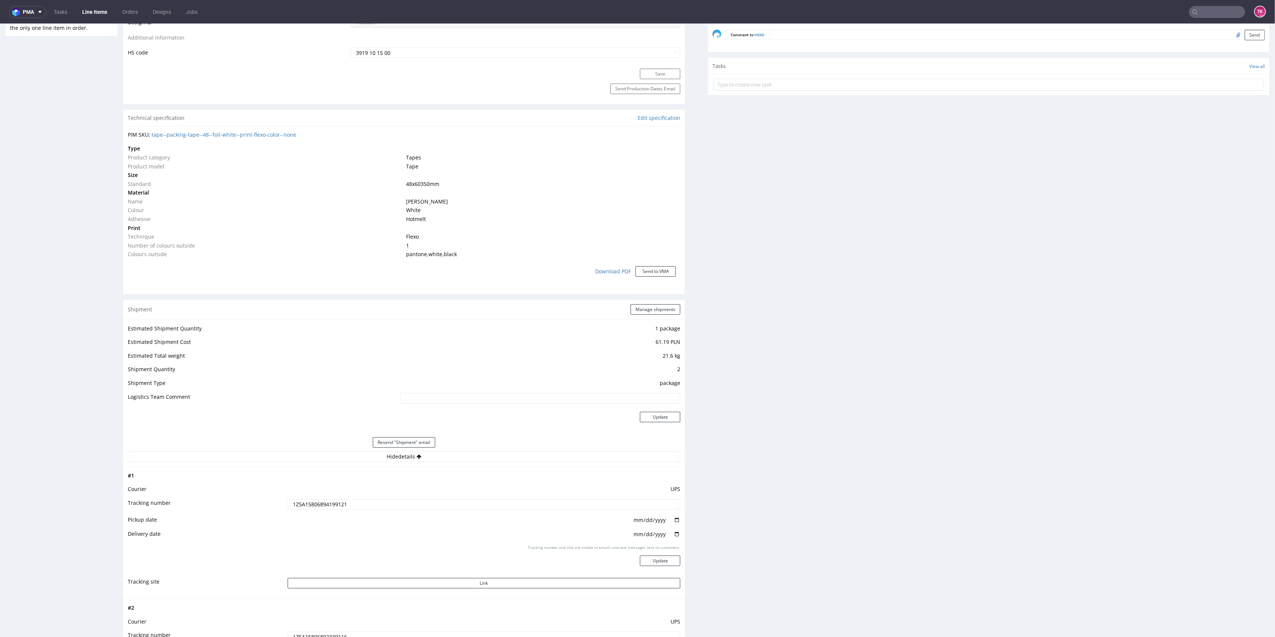
scroll to position [448, 0]
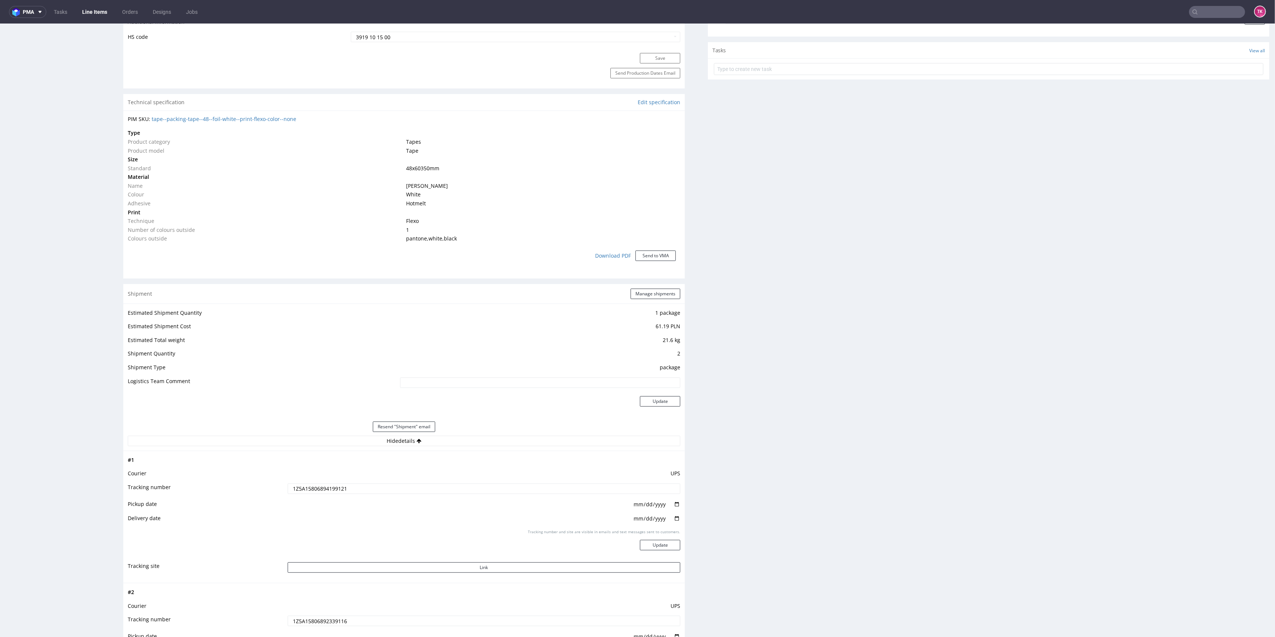
drag, startPoint x: 361, startPoint y: 477, endPoint x: 347, endPoint y: 484, distance: 15.4
click at [355, 483] on tbody "# 1 Courier UPS Tracking number 1Z5A15806894199121 Pickup date Delivery date Tr…" at bounding box center [404, 517] width 552 height 123
drag, startPoint x: 312, startPoint y: 492, endPoint x: 136, endPoint y: 468, distance: 177.1
click at [114, 471] on div "R245881912 30.05.2023 02:34 PM HKXD Returning Already Printed DID 1520854 PDF M…" at bounding box center [637, 378] width 1275 height 1569
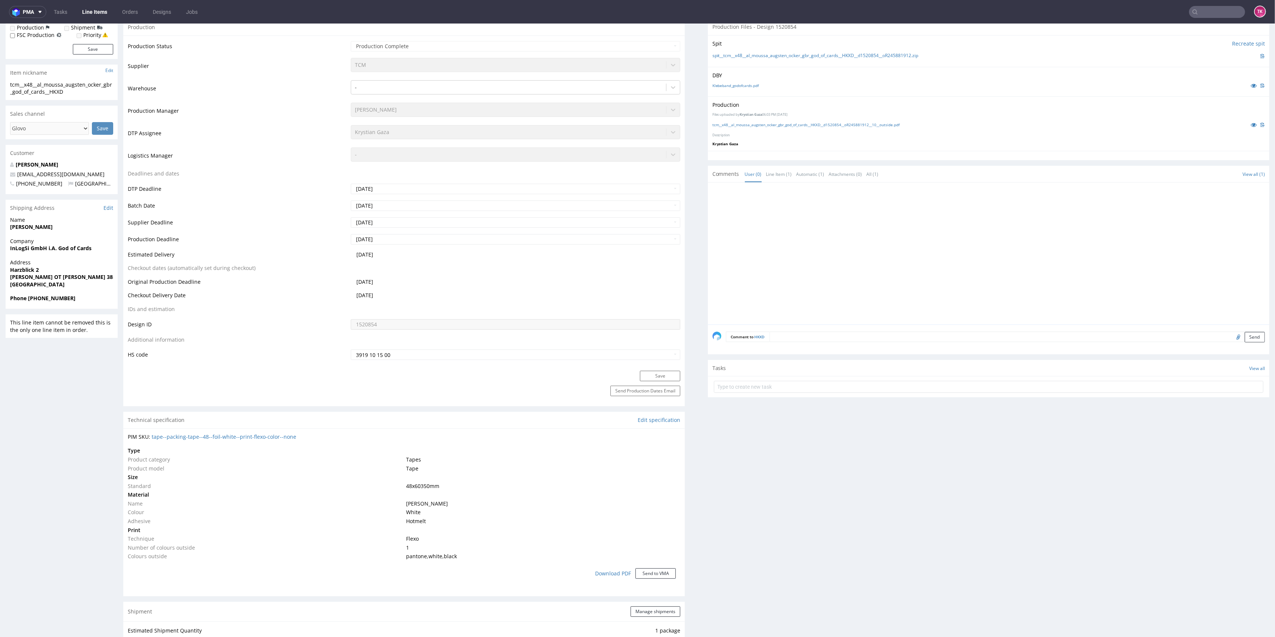
scroll to position [199, 0]
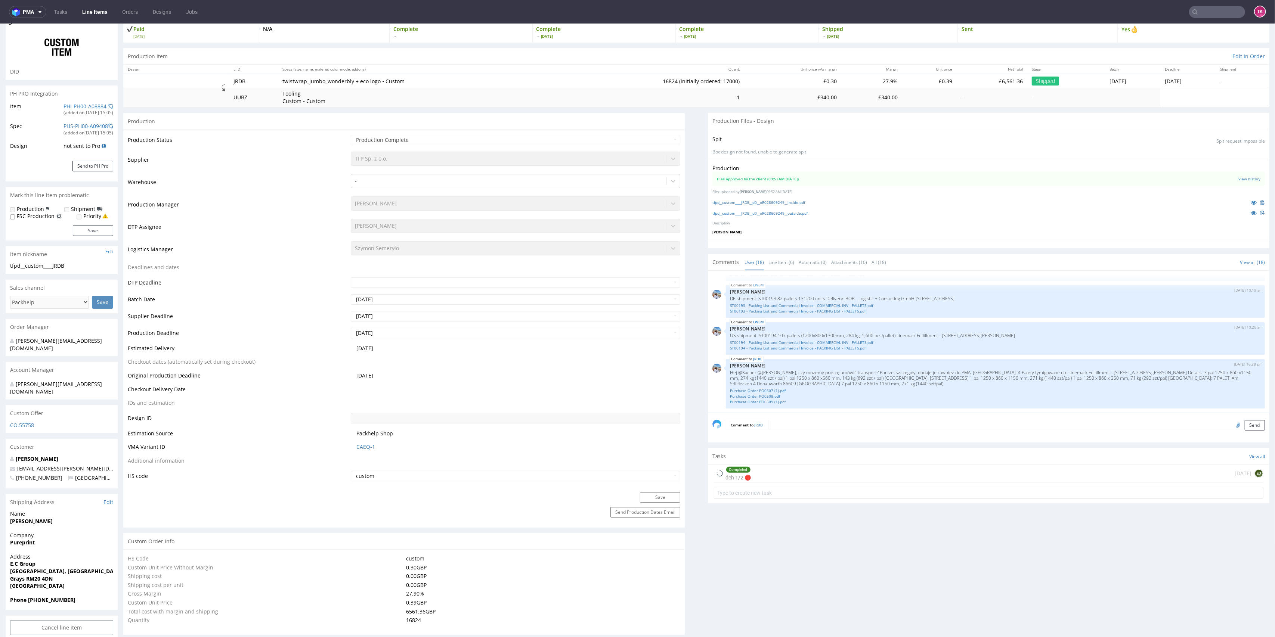
scroll to position [348, 0]
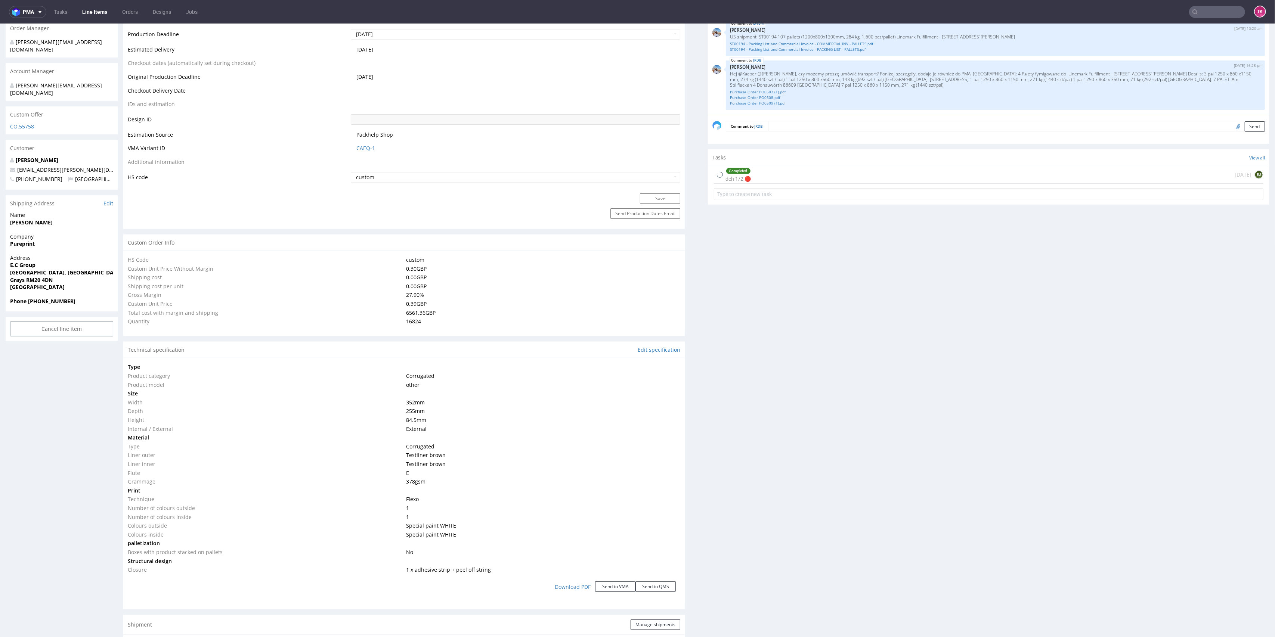
type input "16824"
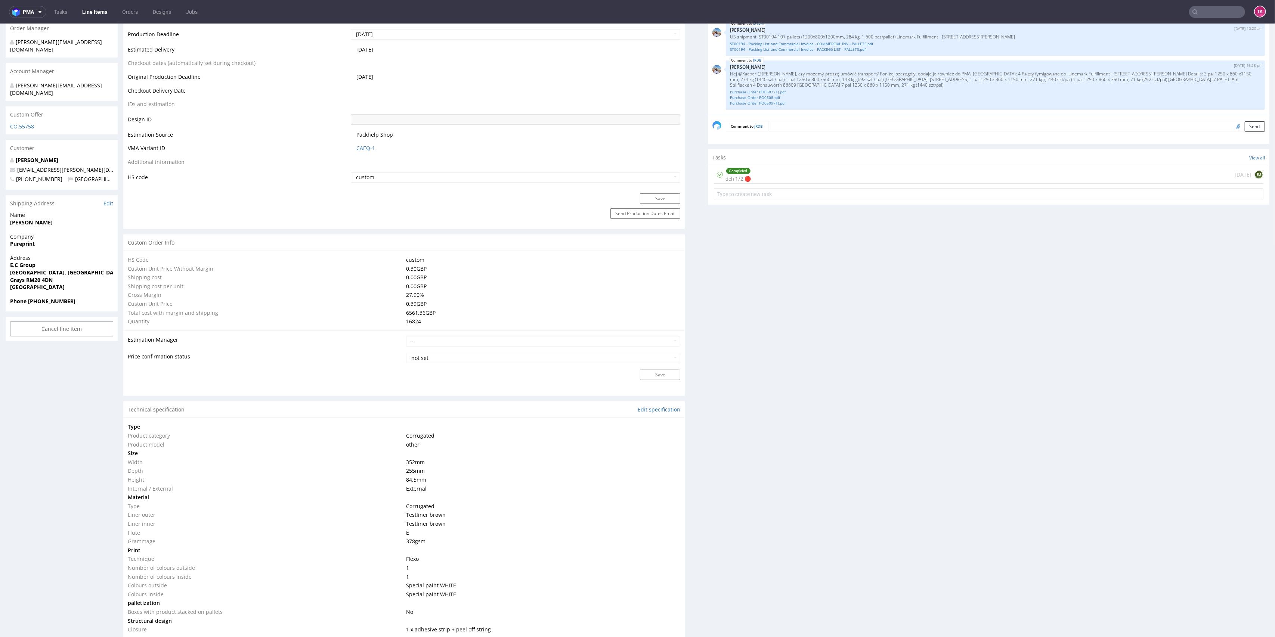
click at [329, 28] on td "Production Deadline" at bounding box center [238, 36] width 221 height 17
drag, startPoint x: 346, startPoint y: 9, endPoint x: 340, endPoint y: 1, distance: 9.9
click at [342, 5] on nav "pma Tasks Line Items Orders Designs Jobs TK" at bounding box center [637, 12] width 1275 height 24
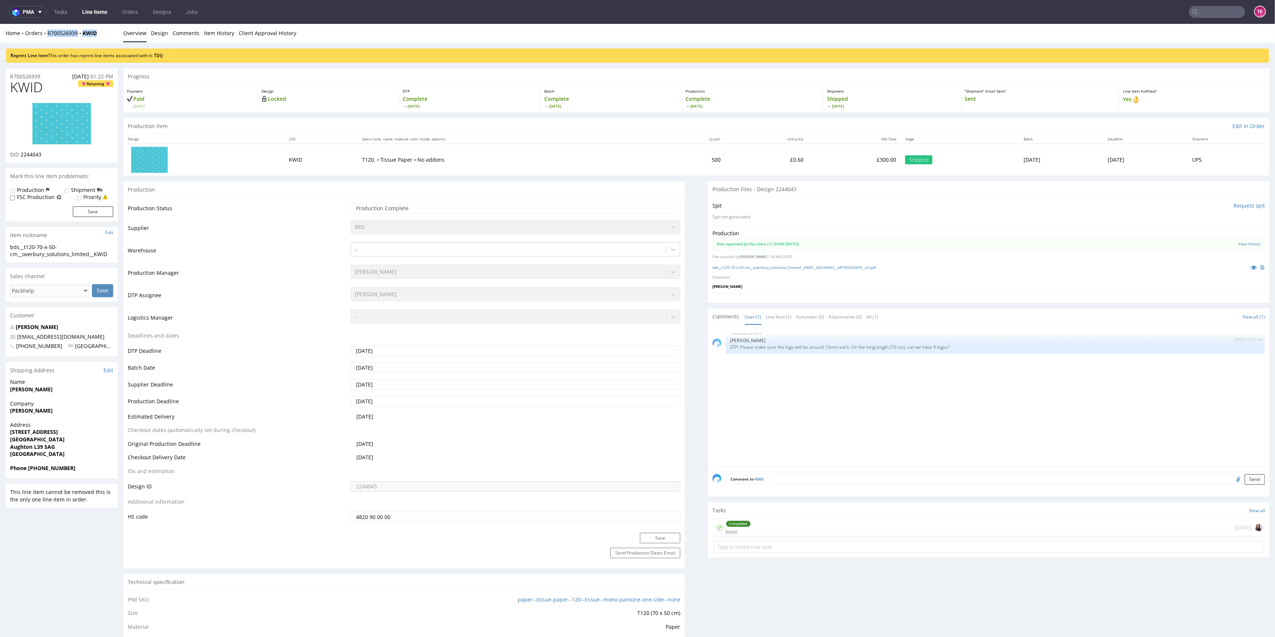
drag, startPoint x: 102, startPoint y: 32, endPoint x: 43, endPoint y: 38, distance: 59.4
click at [43, 38] on div "Home Orders R700526939 KWID Overview Design Comments Item History Client Approv…" at bounding box center [637, 33] width 1275 height 19
copy div "R700526939 KWID"
drag, startPoint x: 362, startPoint y: 159, endPoint x: 407, endPoint y: 171, distance: 46.2
click at [394, 168] on td "T120. • Tissue Paper • No addons" at bounding box center [507, 159] width 301 height 31
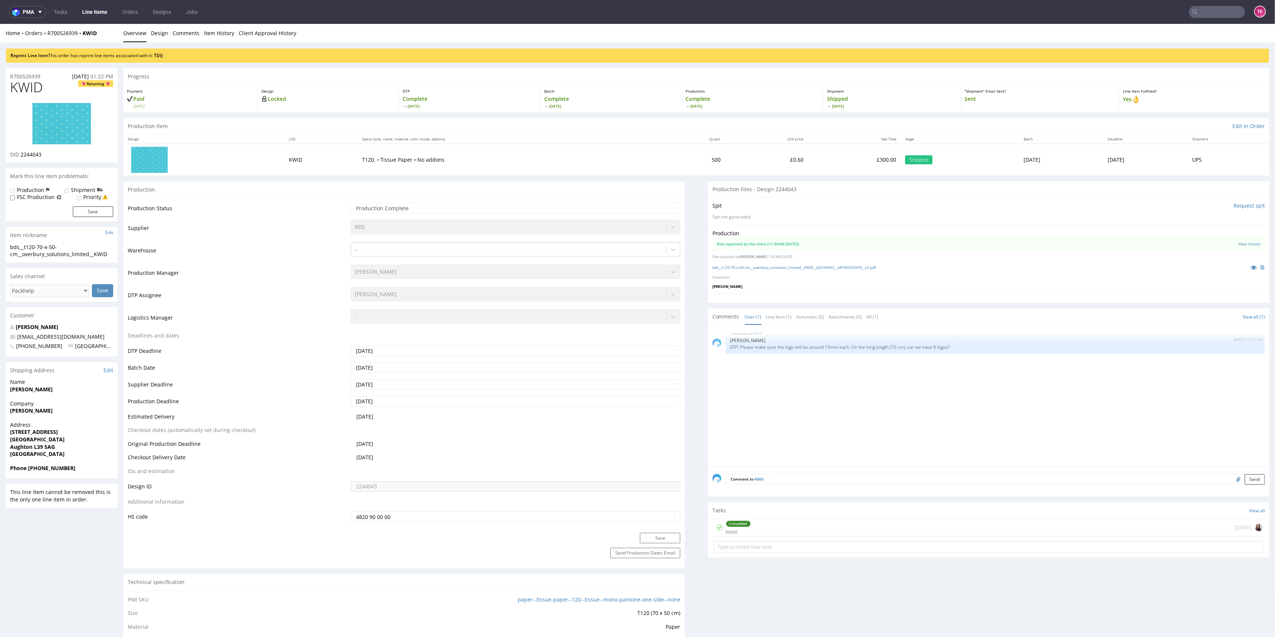
click at [445, 171] on td "T120. • Tissue Paper • No addons" at bounding box center [507, 159] width 301 height 31
drag, startPoint x: 27, startPoint y: 468, endPoint x: 90, endPoint y: 470, distance: 63.2
click at [90, 470] on span "Phone +4407802786525" at bounding box center [61, 468] width 103 height 7
copy strong "+4407802786525"
click at [79, 13] on link "Line Items" at bounding box center [95, 12] width 34 height 12
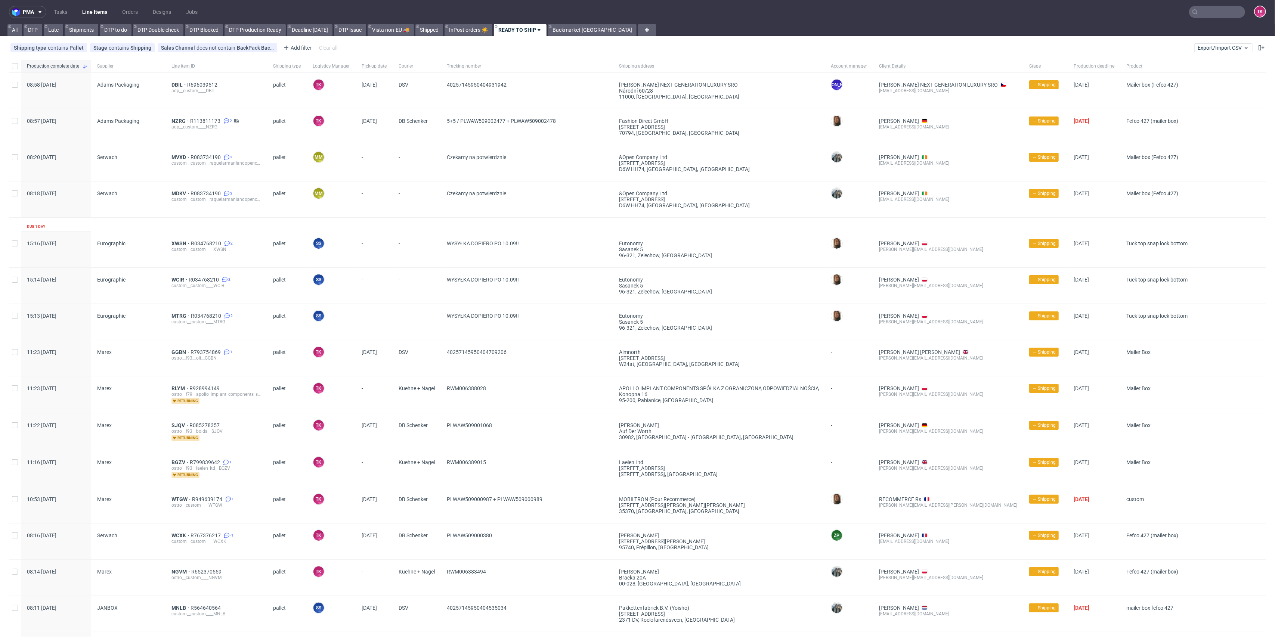
click at [77, 8] on ul "Tasks Line Items Orders Designs Jobs" at bounding box center [125, 12] width 159 height 12
click at [82, 11] on link "Line Items" at bounding box center [95, 12] width 34 height 12
click at [94, 10] on link "Line Items" at bounding box center [95, 12] width 34 height 12
click at [83, 20] on nav "pma Tasks Line Items Orders Designs Jobs TK" at bounding box center [637, 12] width 1275 height 24
click at [86, 12] on link "Line Items" at bounding box center [95, 12] width 34 height 12
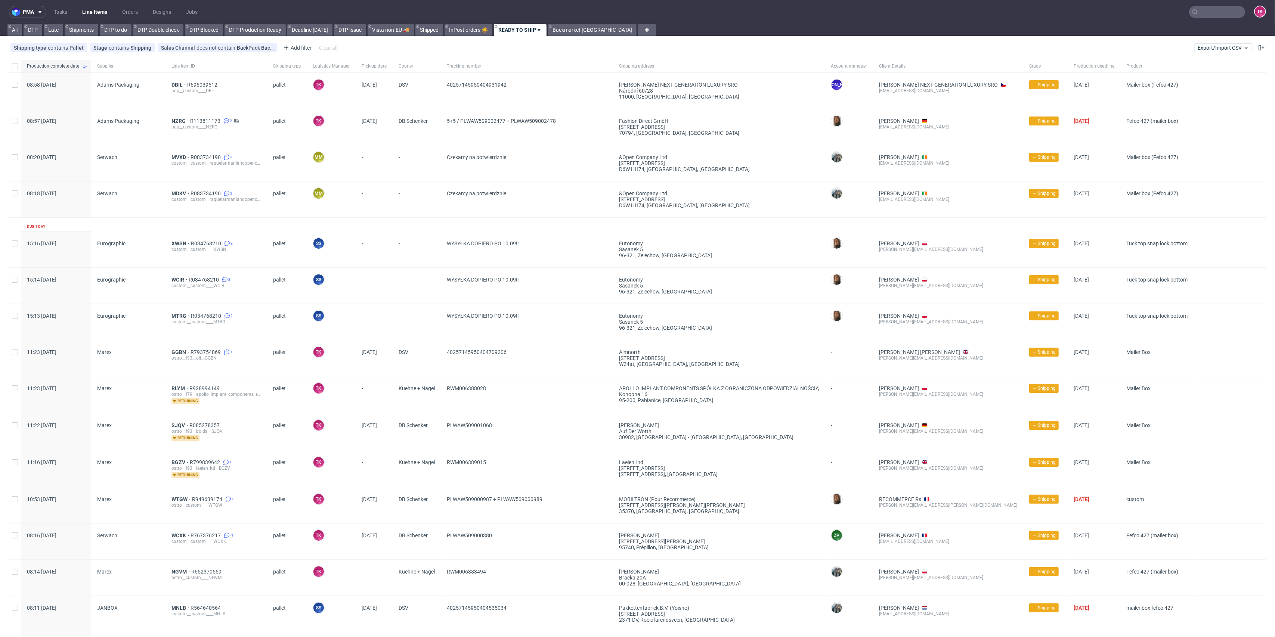
click at [87, 9] on link "Line Items" at bounding box center [95, 12] width 34 height 12
click at [565, 28] on link "Backmarket GB" at bounding box center [592, 30] width 89 height 12
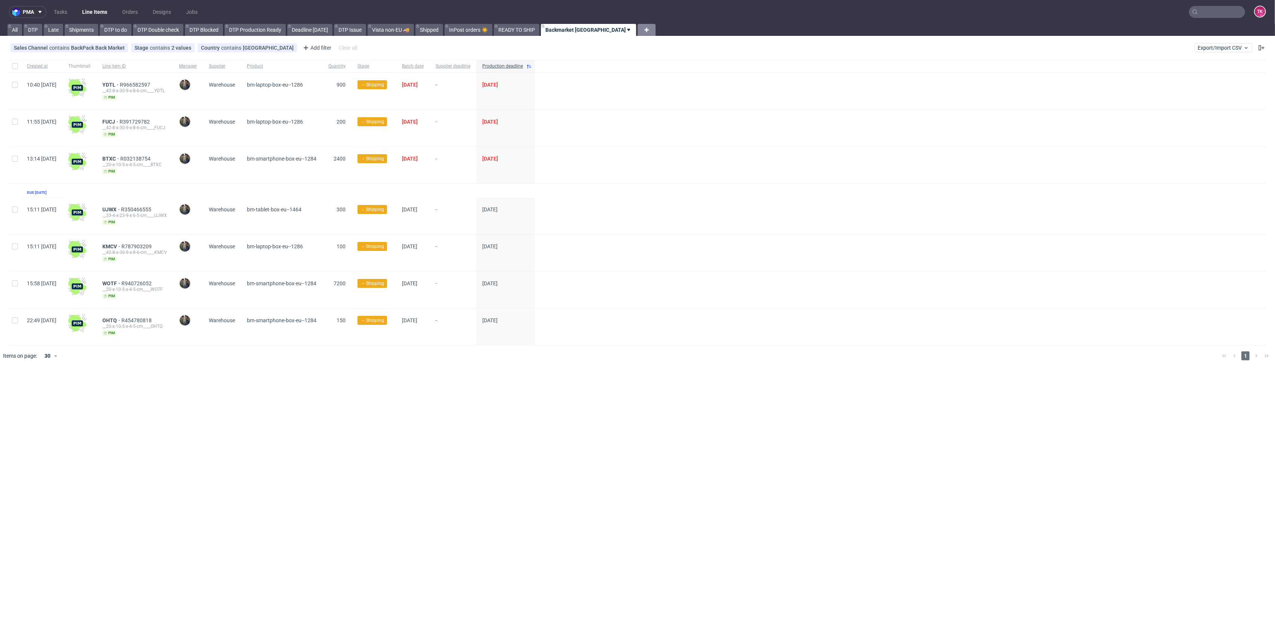
click at [637, 31] on div at bounding box center [646, 30] width 18 height 12
click at [799, 122] on div at bounding box center [900, 128] width 731 height 37
click at [288, 47] on icon at bounding box center [291, 48] width 6 height 6
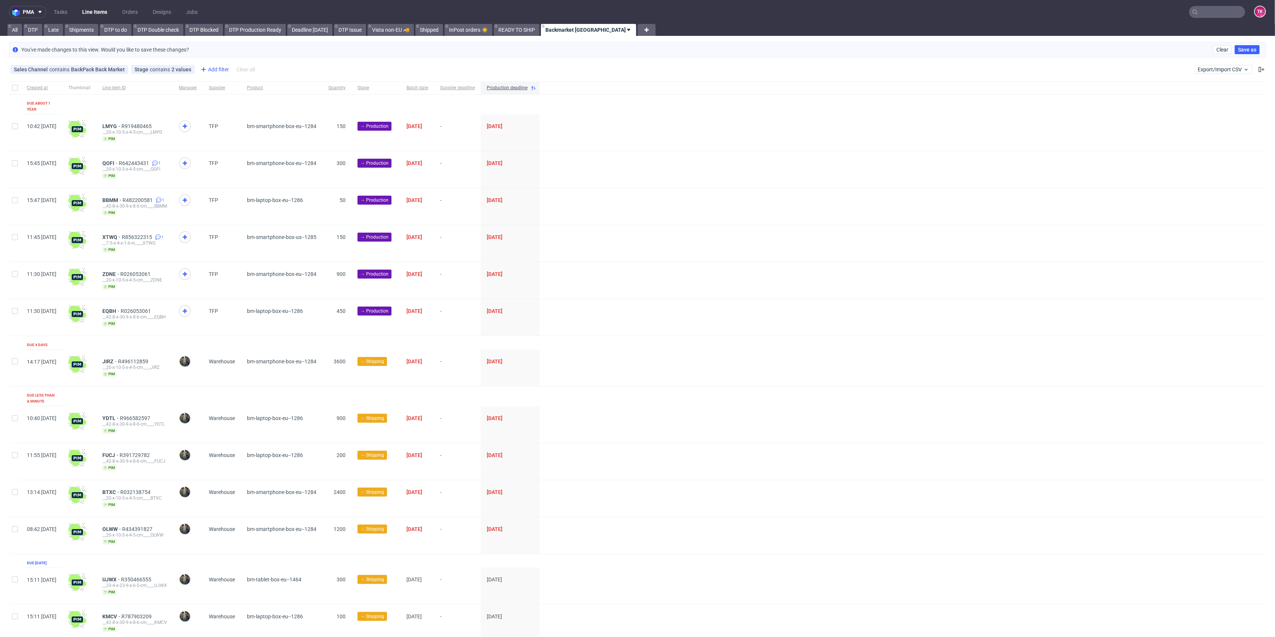
click at [218, 66] on div "Add filter" at bounding box center [214, 69] width 33 height 12
click at [288, 71] on div "Sales Channel contains BackPack Back Market Stage contains 2 values Shipping, P…" at bounding box center [637, 70] width 1275 height 18
click at [215, 66] on div "Add filter" at bounding box center [214, 69] width 33 height 12
click at [236, 87] on input "text" at bounding box center [244, 86] width 90 height 12
type input "sup"
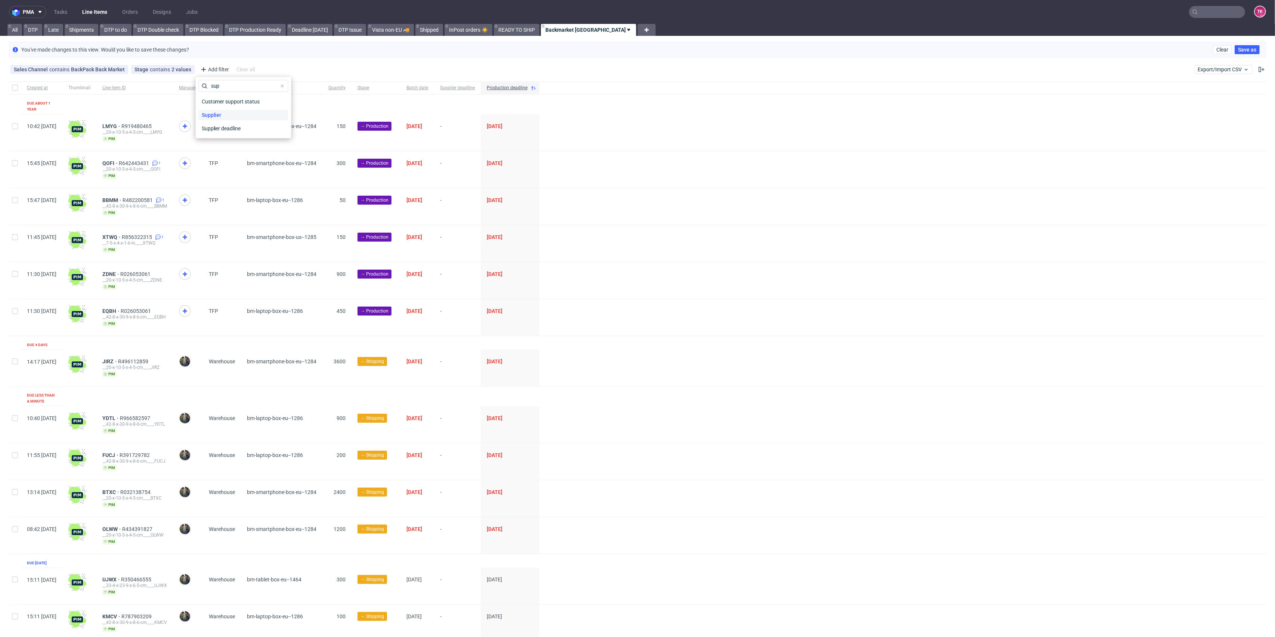
click at [240, 119] on div "Supplier" at bounding box center [244, 115] width 90 height 10
click at [234, 102] on input "text" at bounding box center [244, 103] width 90 height 12
type input "ware"
click at [233, 130] on div "Warehouse" at bounding box center [224, 131] width 27 height 7
click at [208, 130] on input "Warehouse" at bounding box center [205, 132] width 6 height 6
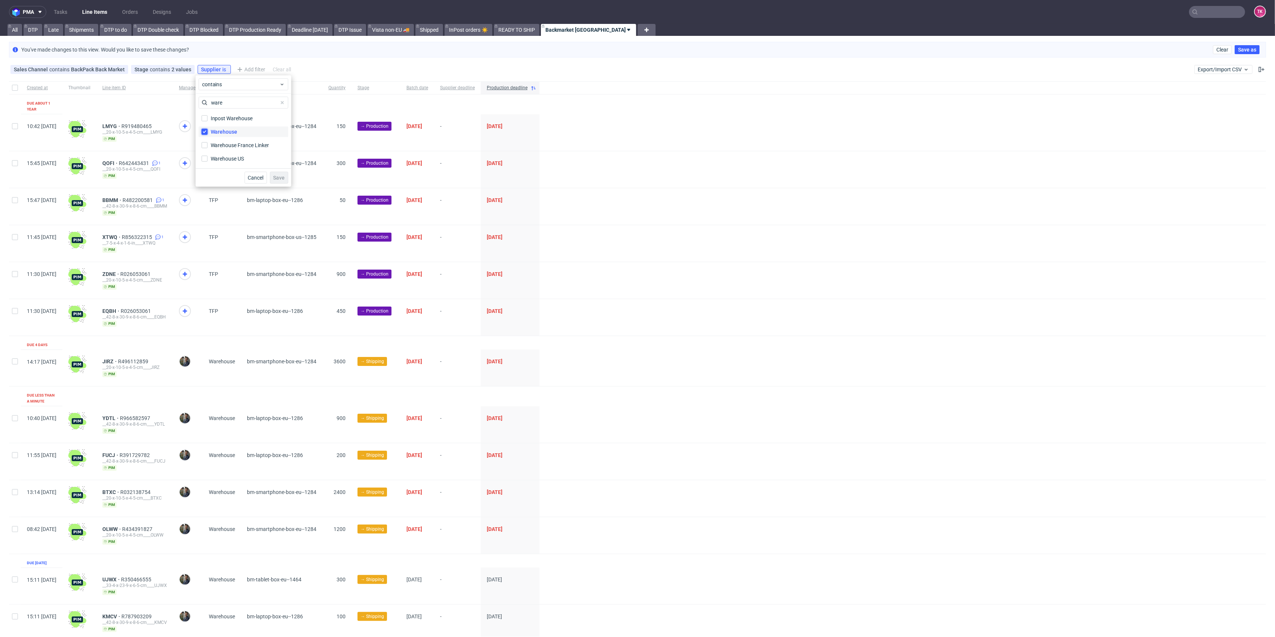
checkbox input "true"
click at [276, 179] on span "Save" at bounding box center [279, 177] width 12 height 5
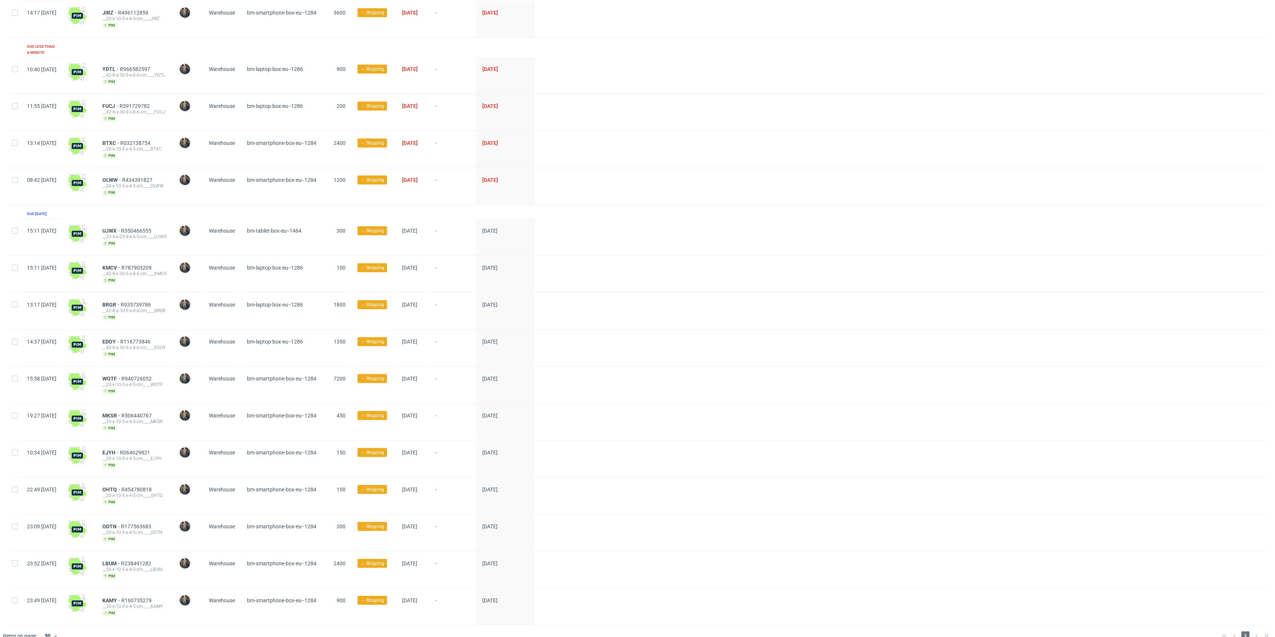
scroll to position [110, 0]
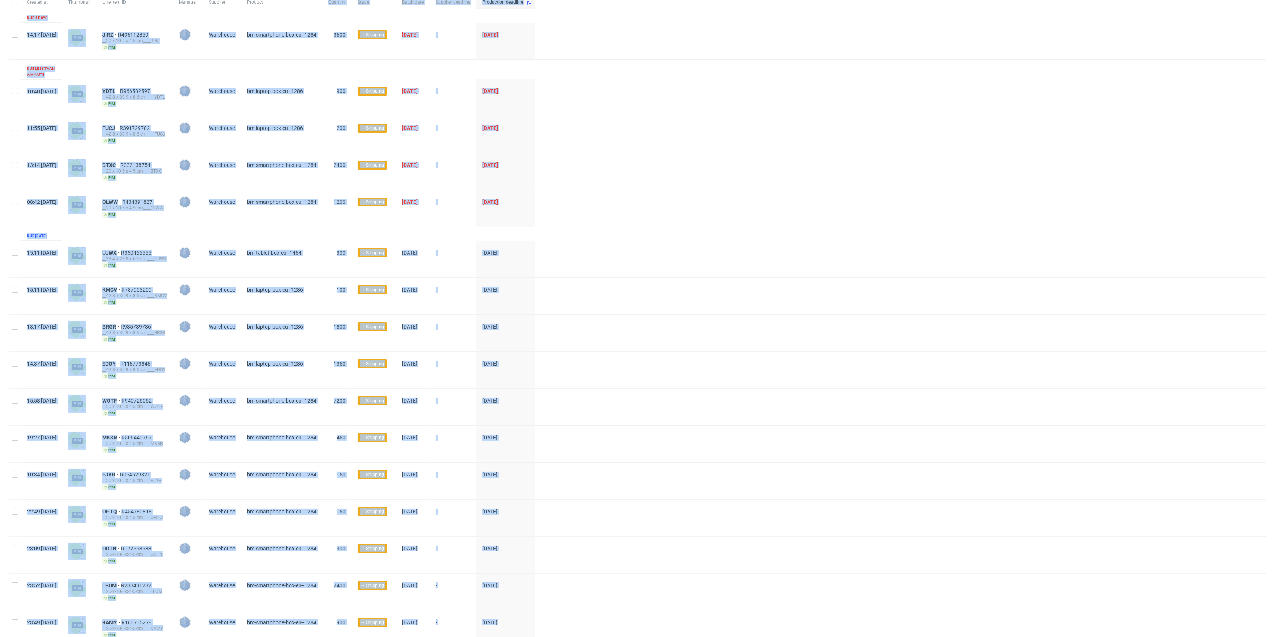
drag, startPoint x: 626, startPoint y: 611, endPoint x: 324, endPoint y: 1, distance: 680.3
click at [324, 1] on div "Created at Thumbnail Line item ID Manager Supplier Product Quantity Stage Batch…" at bounding box center [637, 322] width 1257 height 652
click at [602, 291] on div at bounding box center [900, 296] width 731 height 37
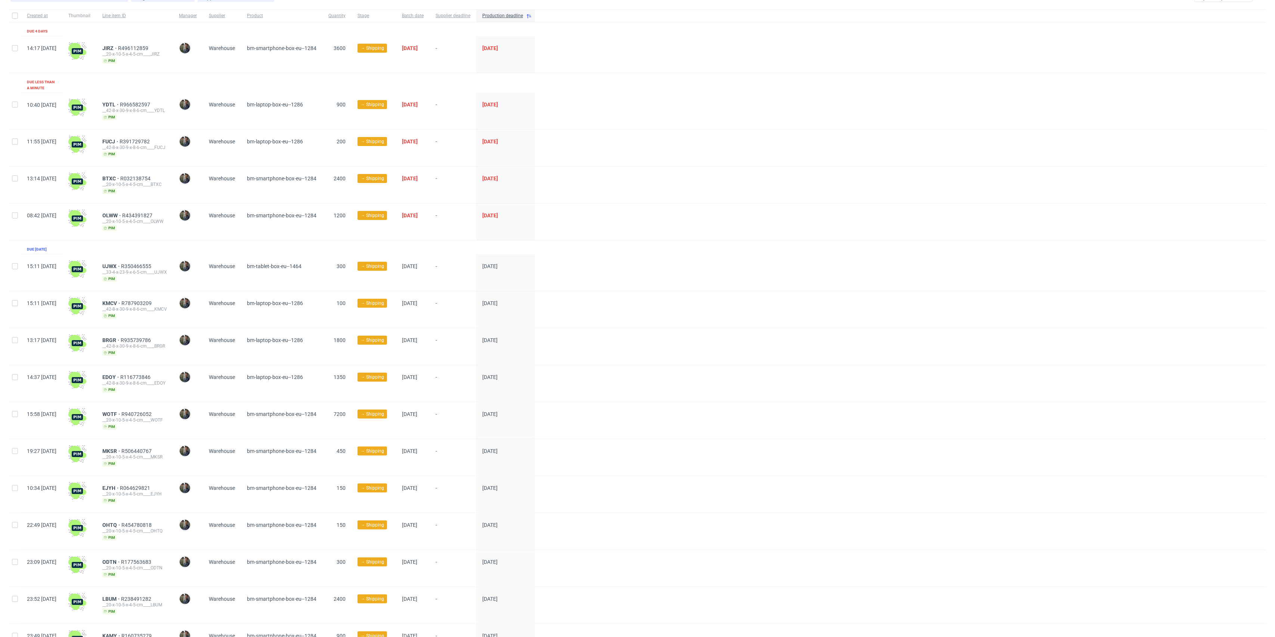
scroll to position [0, 0]
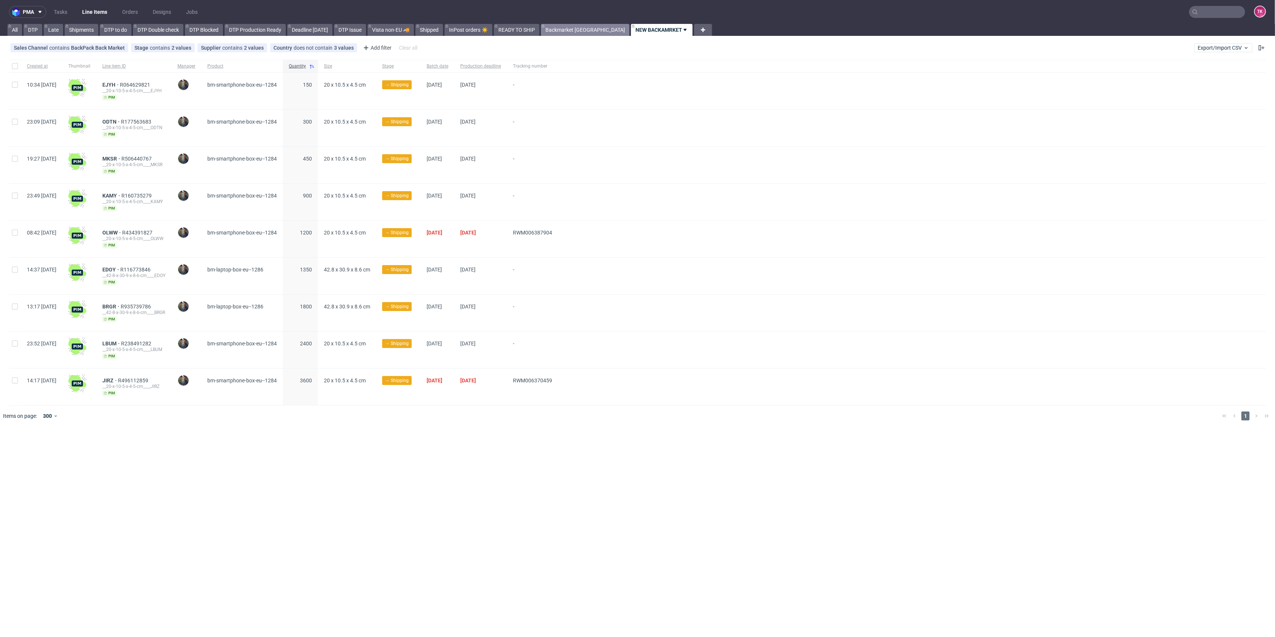
click at [579, 29] on link "Backmarket [GEOGRAPHIC_DATA]" at bounding box center [585, 30] width 89 height 12
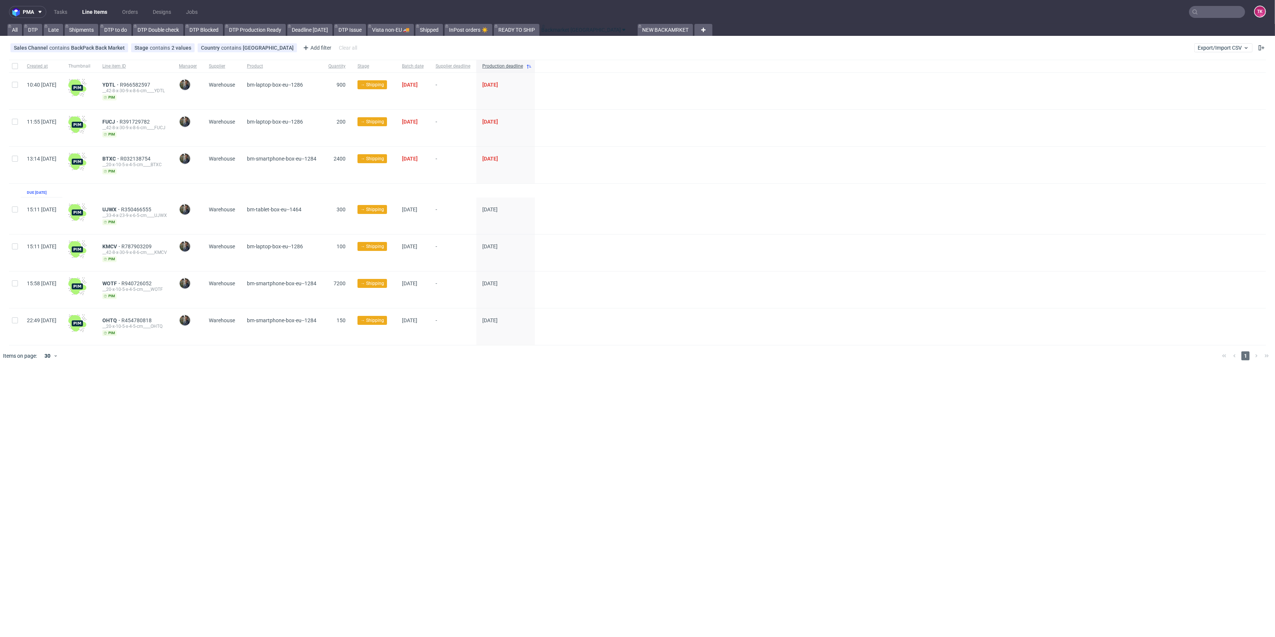
click at [582, 31] on div "All DTP Late Shipments DTP to do DTP Double check DTP Blocked DTP Production Re…" at bounding box center [349, 30] width 687 height 12
click at [627, 30] on use at bounding box center [628, 30] width 3 height 2
drag, startPoint x: 567, startPoint y: 31, endPoint x: 152, endPoint y: 30, distance: 414.2
click at [637, 28] on link "NEW BACKAMRKET" at bounding box center [664, 30] width 55 height 12
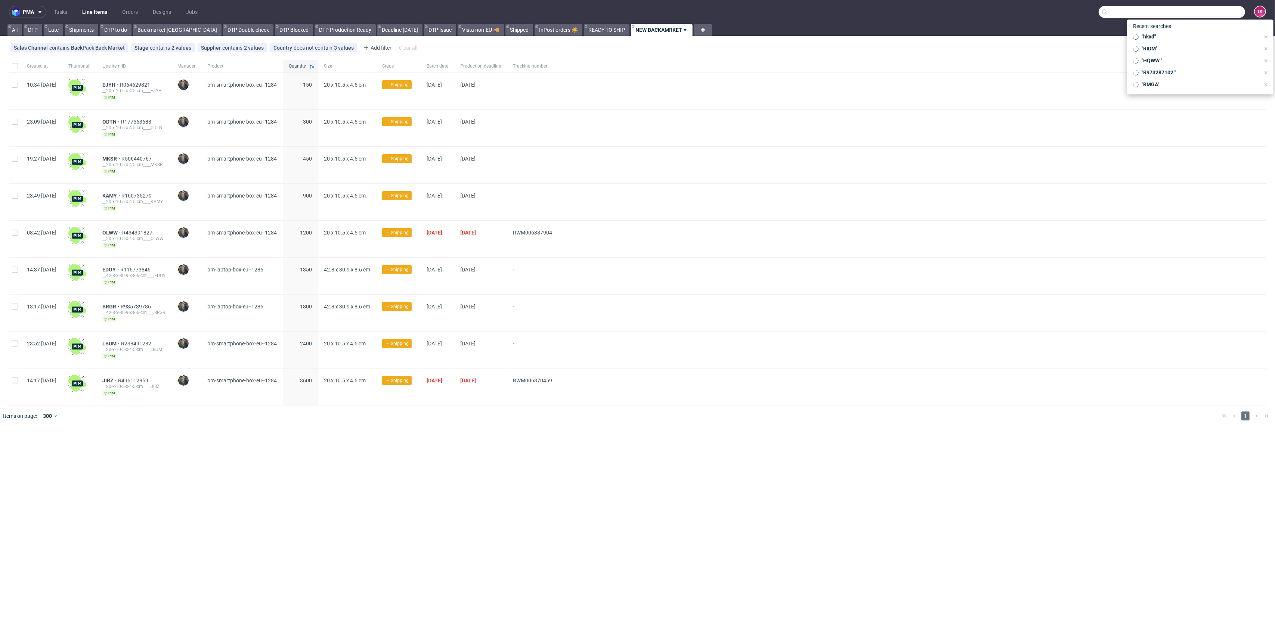
click at [1219, 14] on input "text" at bounding box center [1171, 12] width 146 height 12
paste input "GSES264469"
type input "GSES264469"
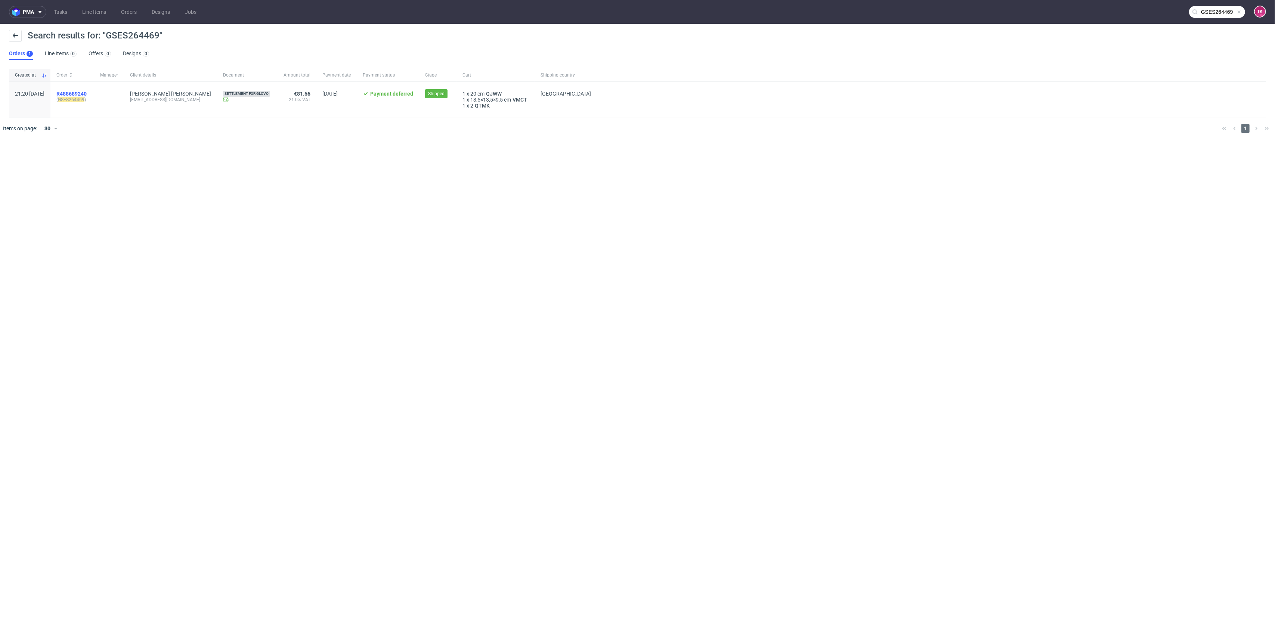
click at [87, 94] on span "R488689240" at bounding box center [71, 94] width 30 height 6
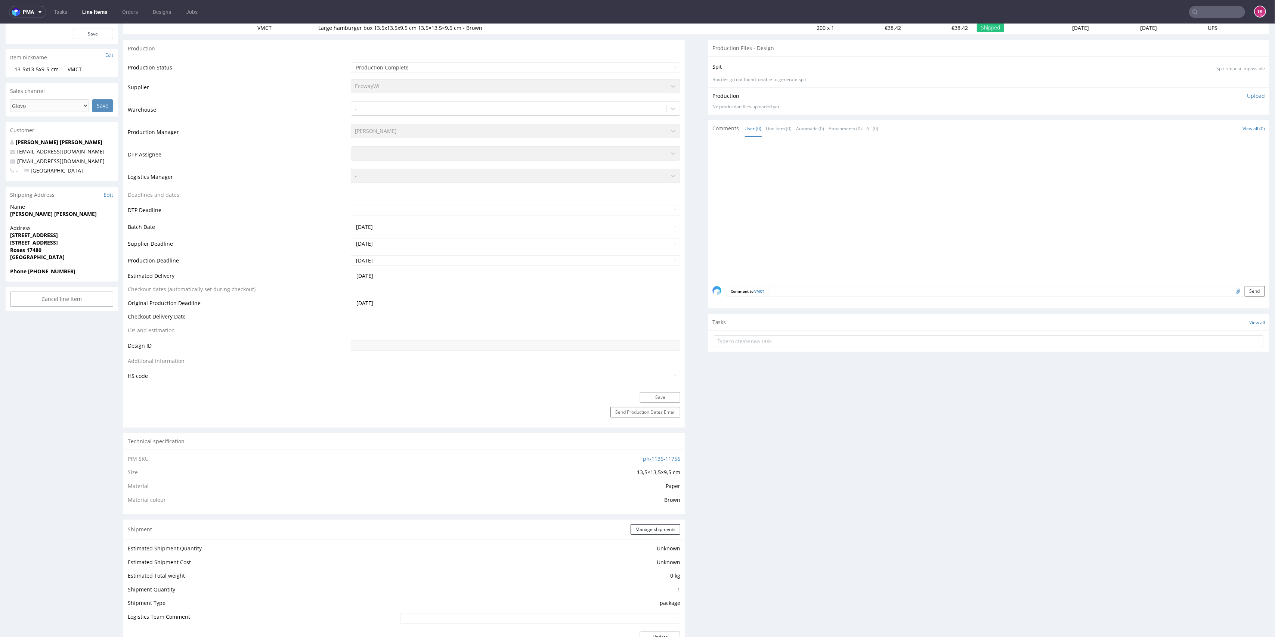
scroll to position [299, 0]
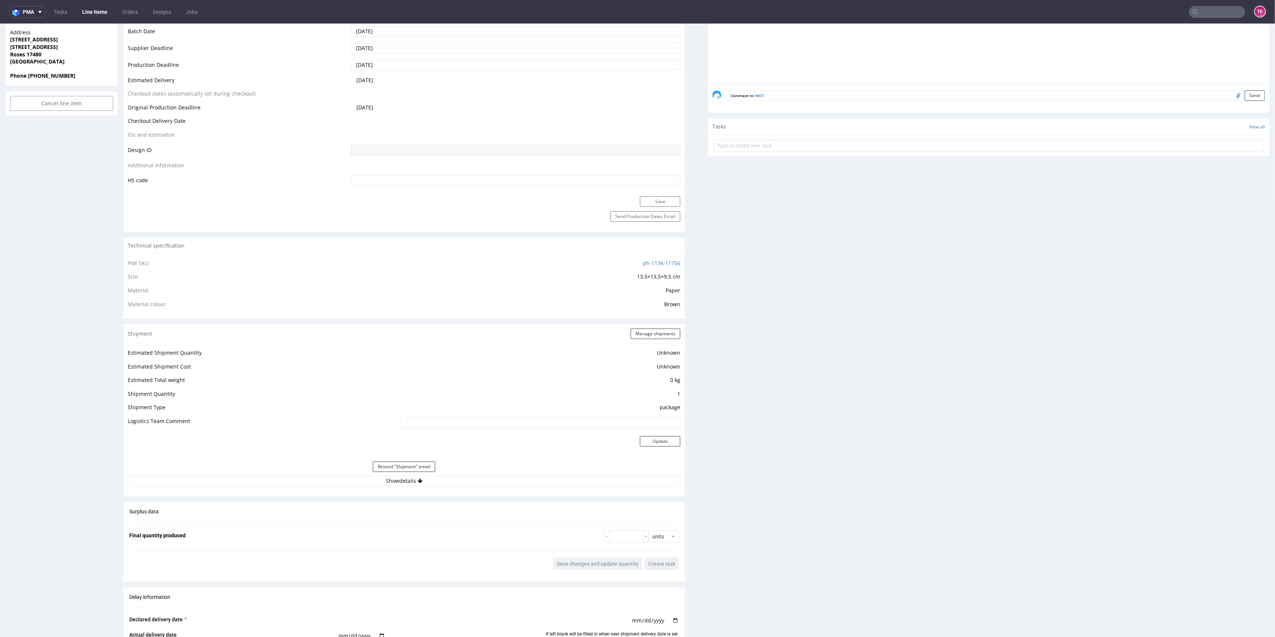
click at [547, 470] on div "Resend "Shipment" email" at bounding box center [404, 467] width 552 height 18
drag, startPoint x: 545, startPoint y: 473, endPoint x: 541, endPoint y: 473, distance: 4.1
click at [542, 472] on div "Resend "Shipment" email" at bounding box center [404, 467] width 552 height 18
click at [540, 477] on button "Show details" at bounding box center [404, 481] width 552 height 10
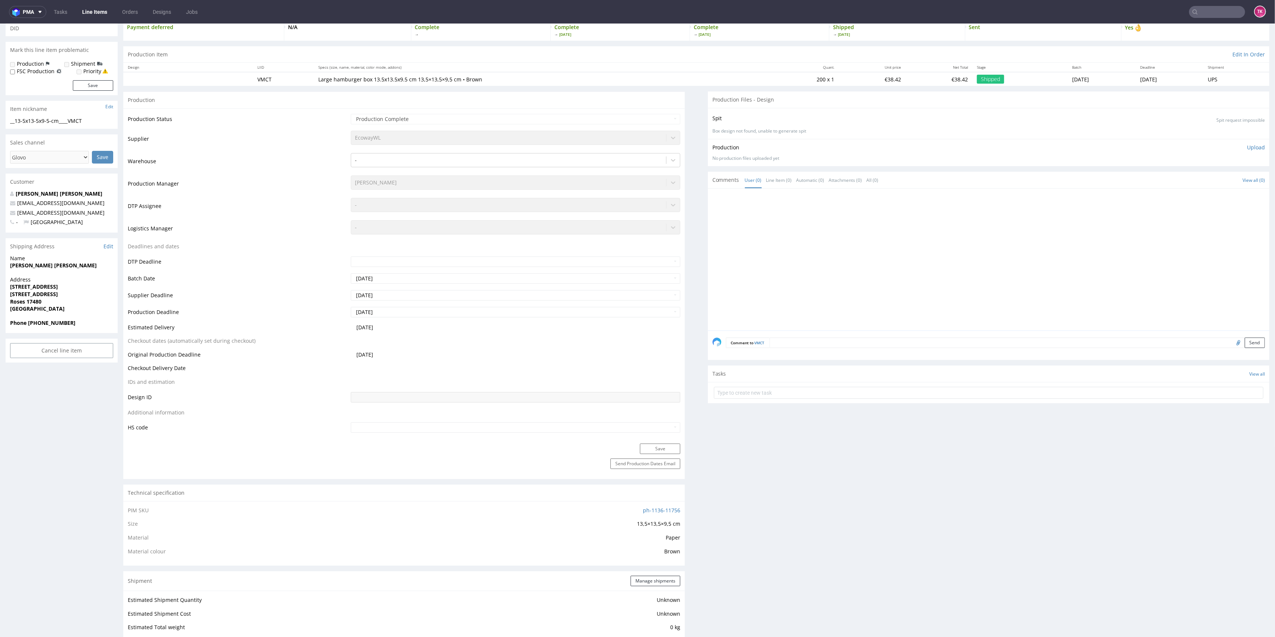
scroll to position [0, 0]
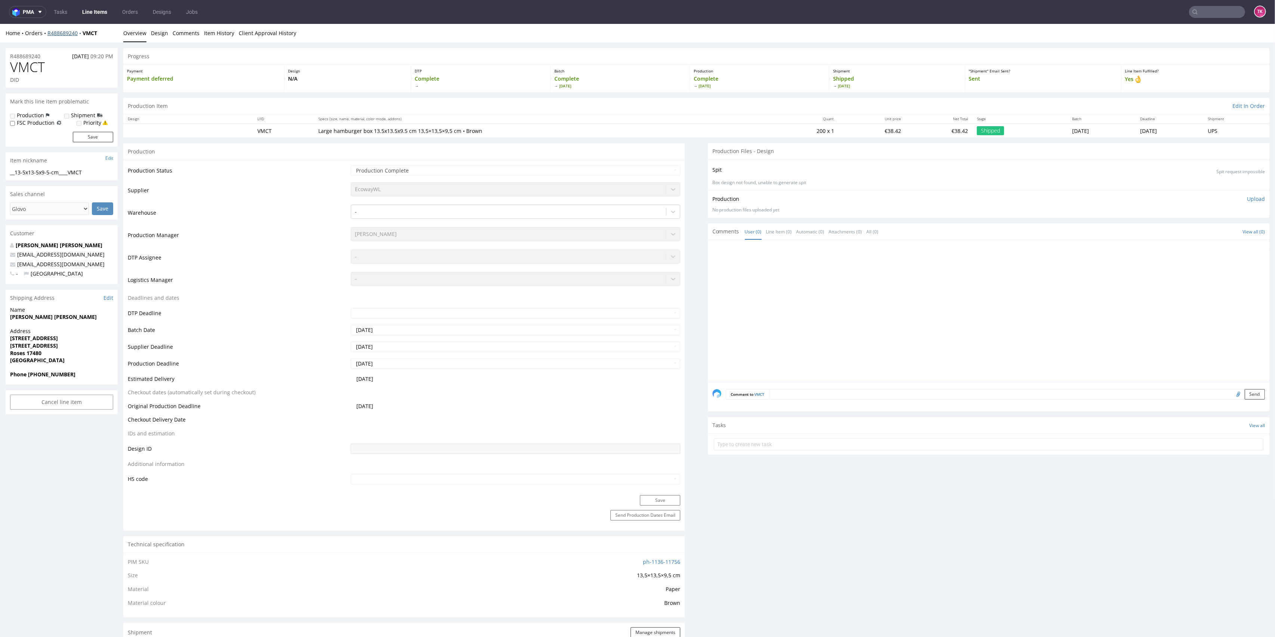
drag, startPoint x: 59, startPoint y: 25, endPoint x: 61, endPoint y: 29, distance: 4.7
click at [60, 25] on div "Home Orders R488689240 VMCT Overview Design Comments Item History Client Approv…" at bounding box center [637, 33] width 1275 height 19
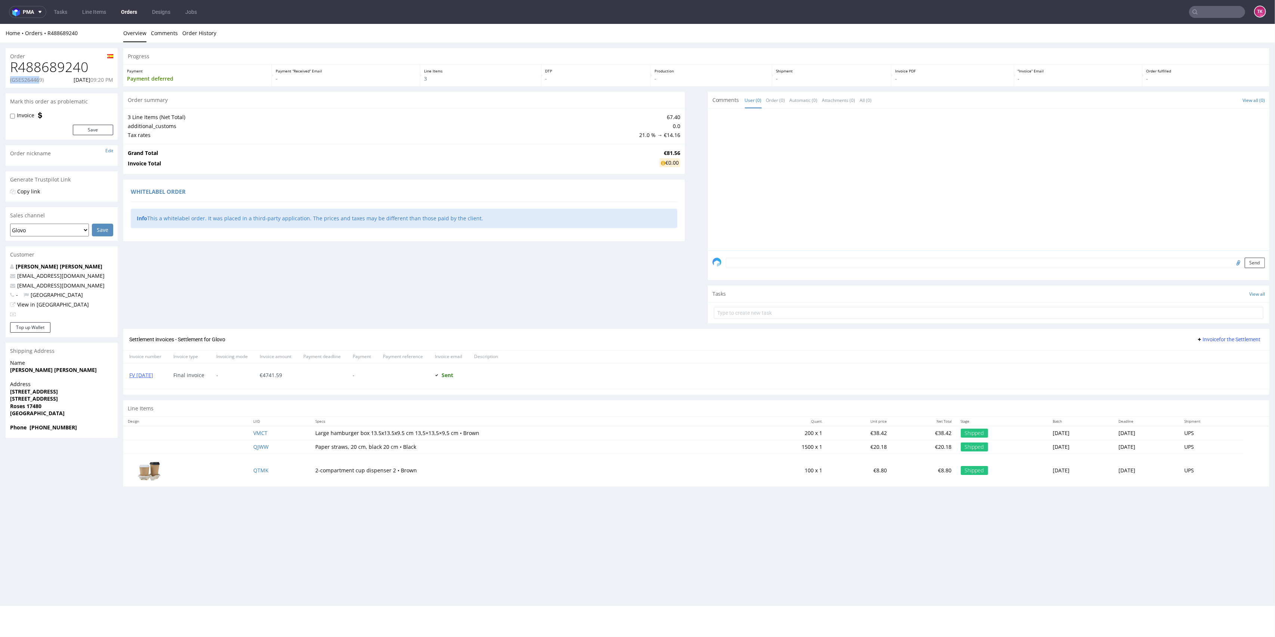
drag, startPoint x: 9, startPoint y: 84, endPoint x: 40, endPoint y: 81, distance: 31.5
click at [40, 81] on div "R488689240 (GSES264469) 22.07.2025 09:20 PM" at bounding box center [62, 74] width 112 height 28
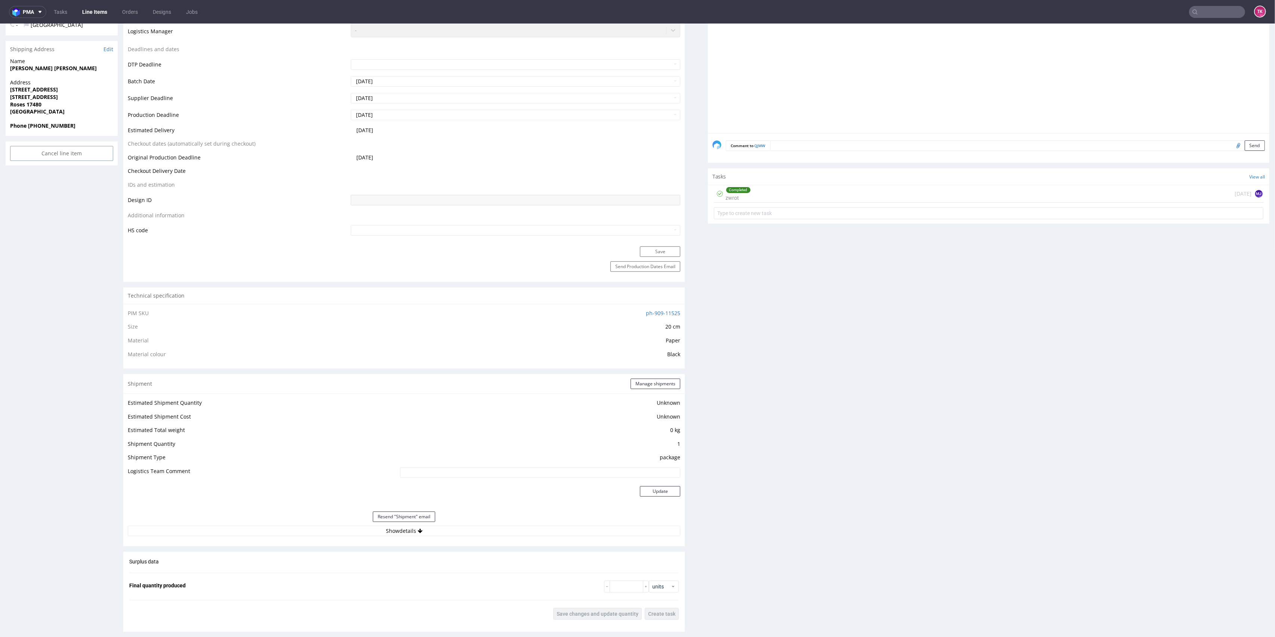
scroll to position [498, 0]
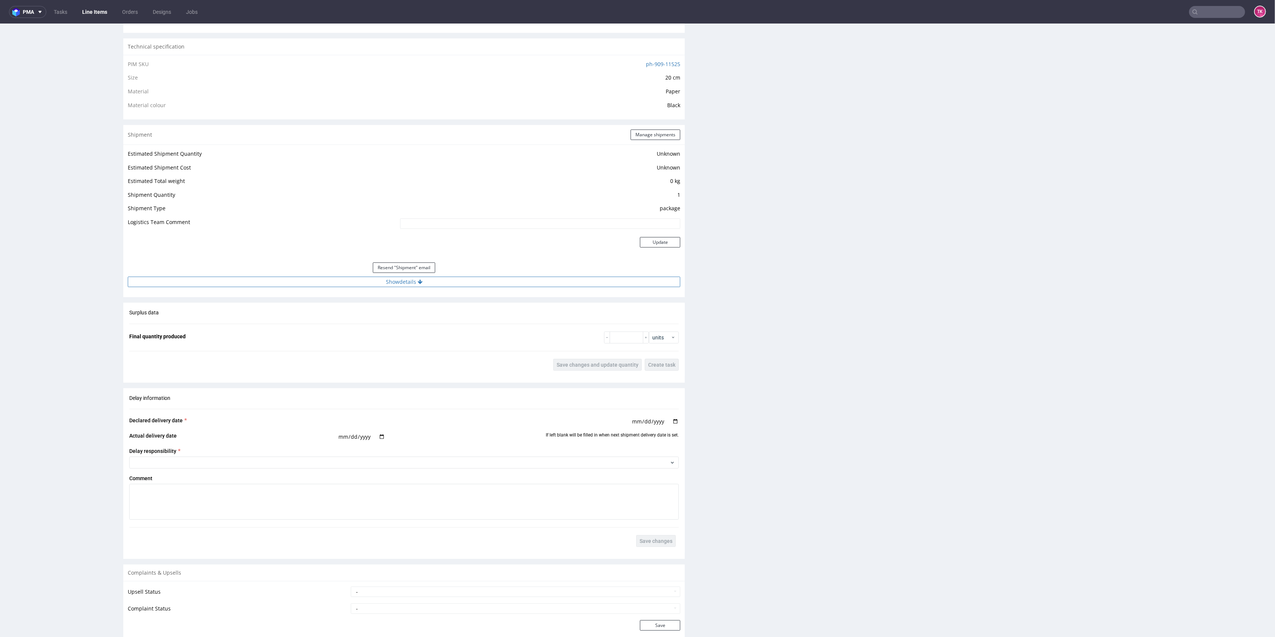
click at [490, 283] on button "Show details" at bounding box center [404, 282] width 552 height 10
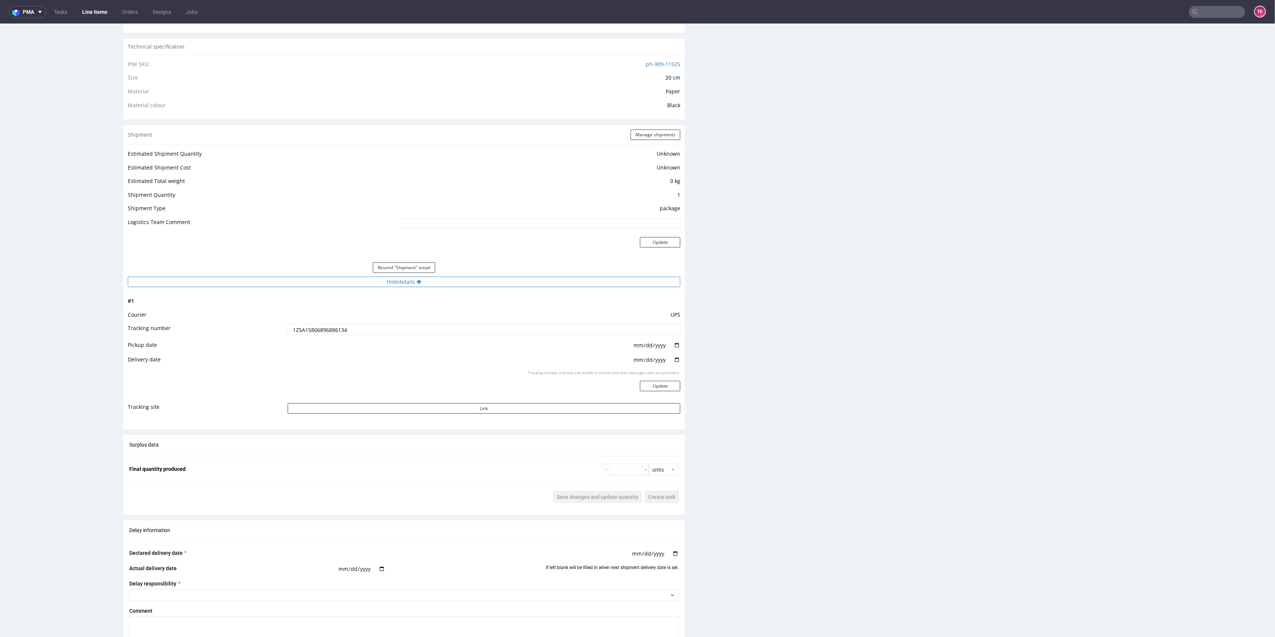
click at [490, 283] on button "Hide details" at bounding box center [404, 282] width 552 height 10
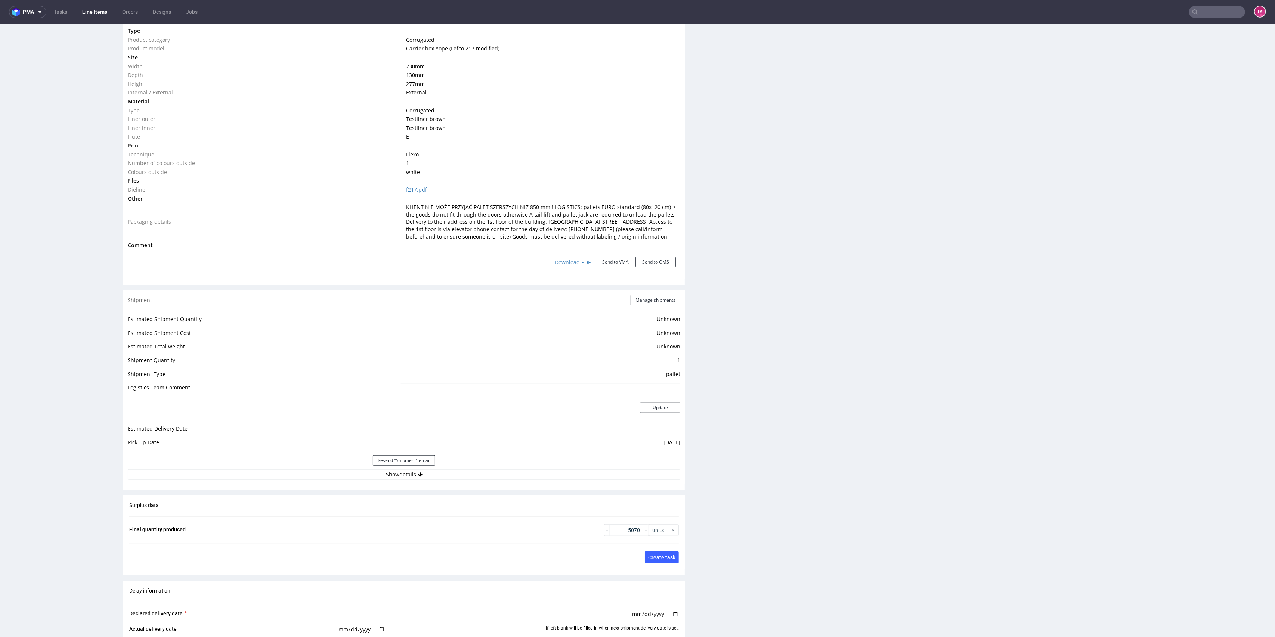
scroll to position [797, 0]
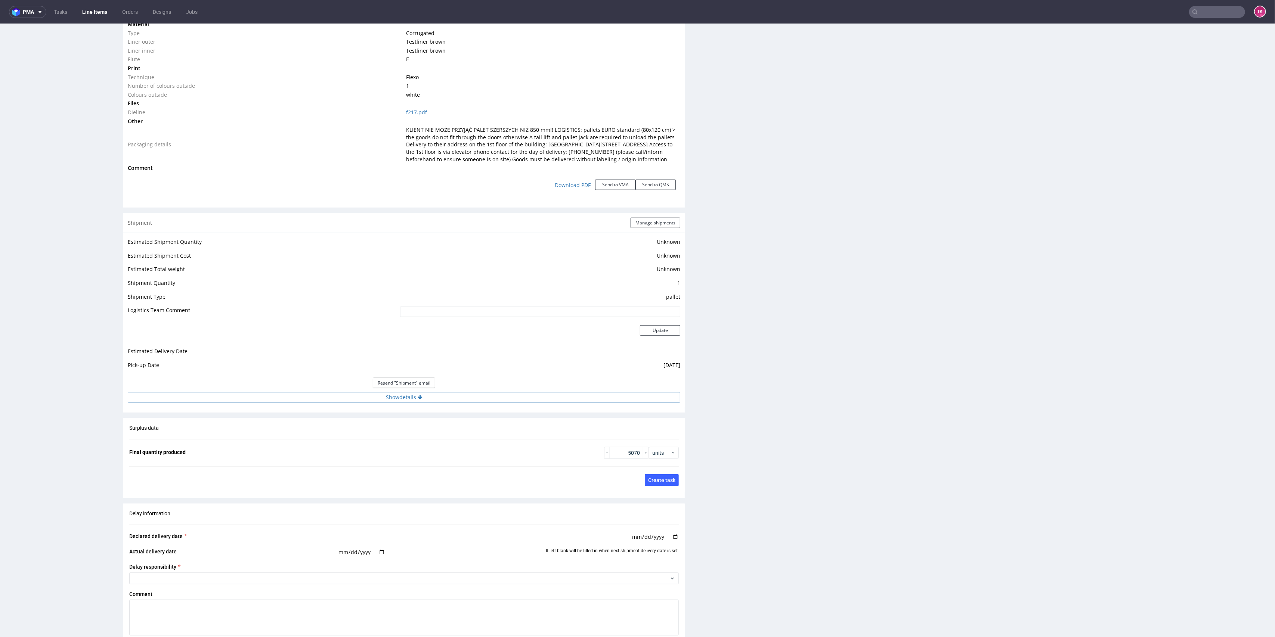
click at [334, 403] on button "Show details" at bounding box center [404, 397] width 552 height 10
click at [307, 451] on input "PLWAW508038062" at bounding box center [484, 445] width 393 height 10
click at [1199, 13] on input "text" at bounding box center [1217, 12] width 56 height 12
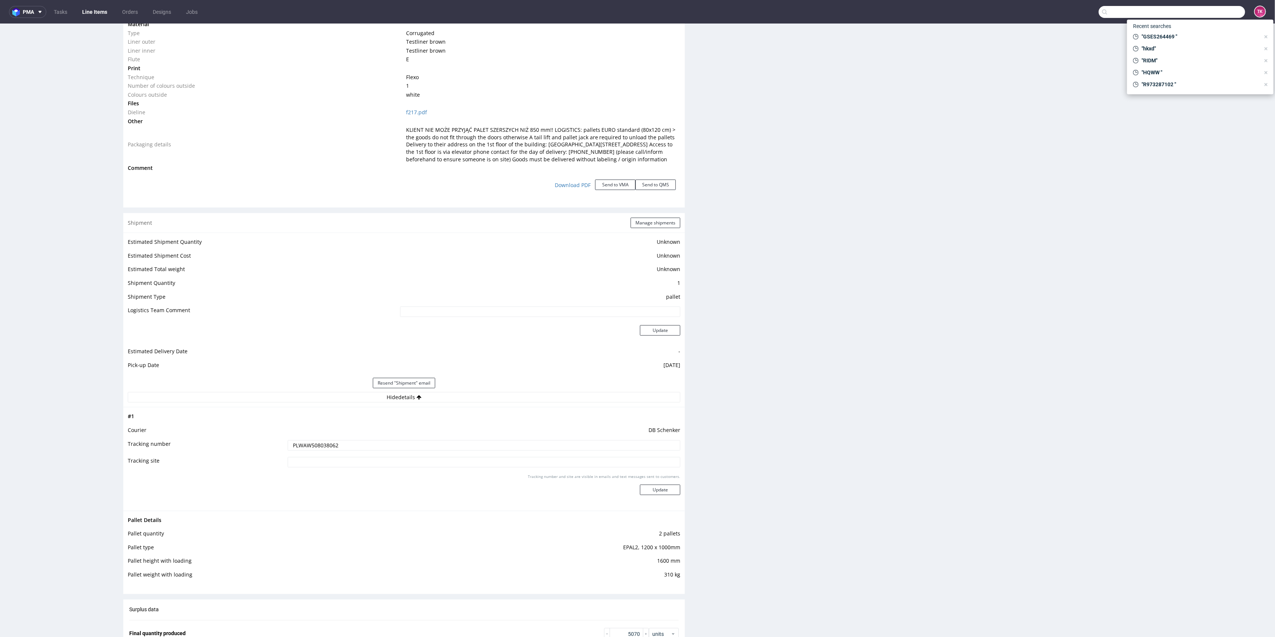
paste input "qjww"
type input "qjww"
click at [1161, 36] on div "QJWW __20-cm____ QJWW" at bounding box center [1200, 30] width 134 height 13
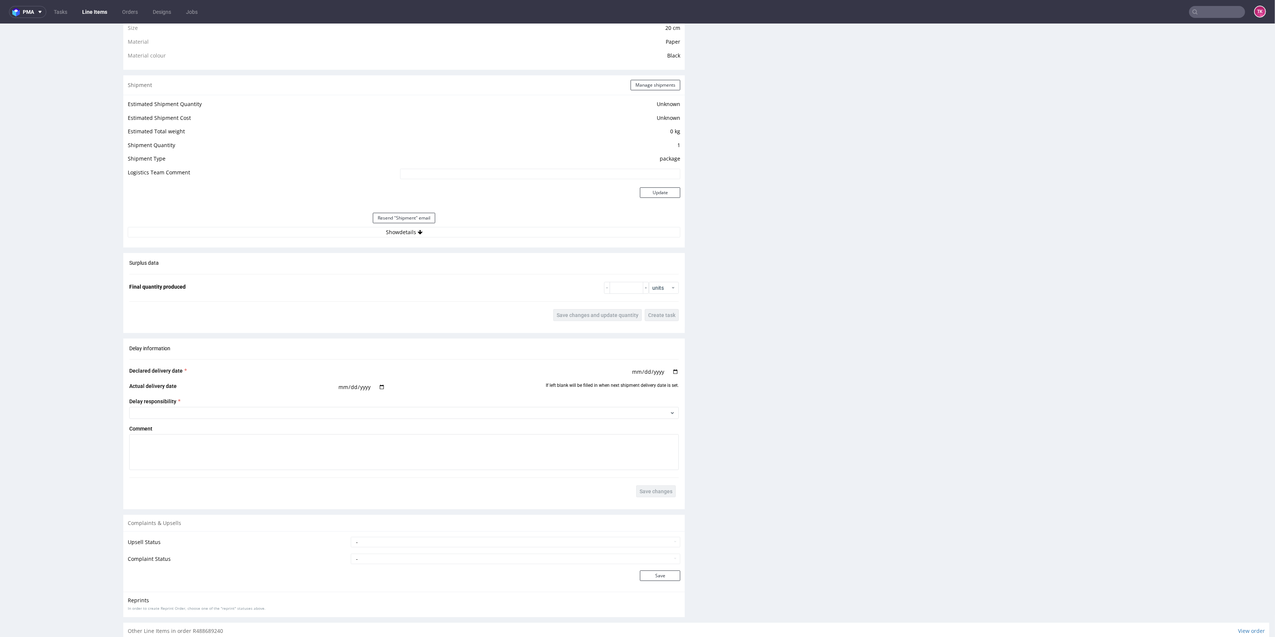
click at [454, 226] on div "Estimated Shipment Quantity Unknown Estimated Shipment Cost Unknown Estimated T…" at bounding box center [403, 168] width 561 height 147
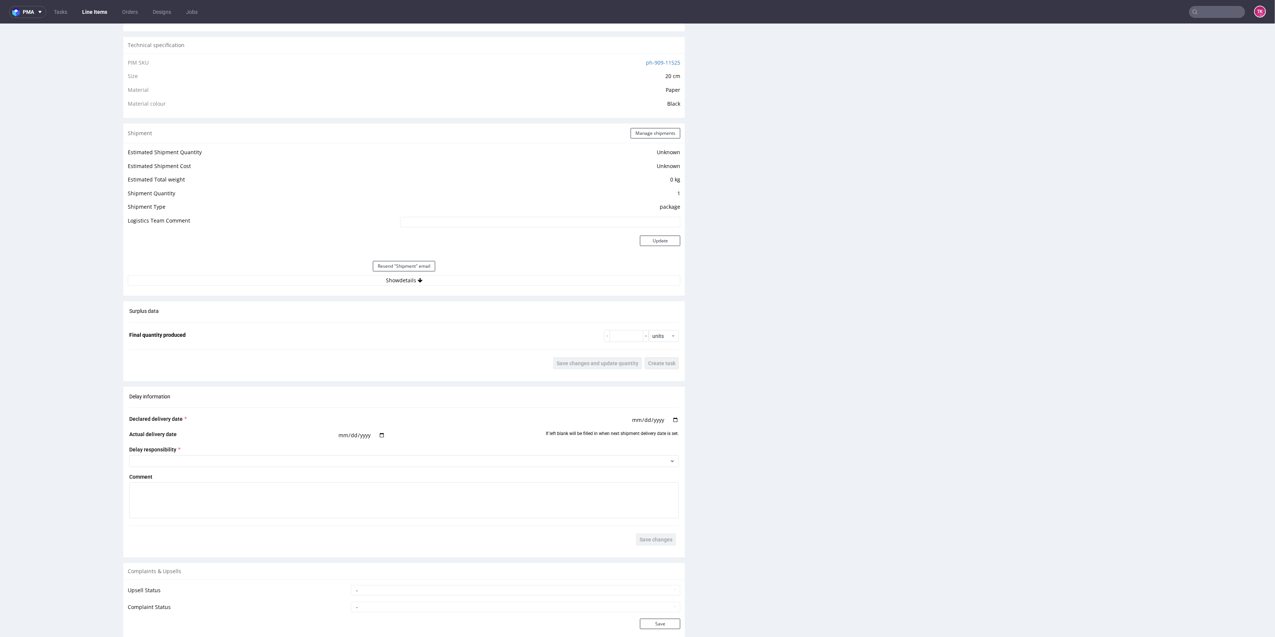
scroll to position [498, 0]
click at [452, 230] on tbody "Estimated Shipment Quantity Unknown Estimated Shipment Cost Unknown Estimated T…" at bounding box center [404, 203] width 552 height 109
drag, startPoint x: 465, startPoint y: 265, endPoint x: 468, endPoint y: 274, distance: 10.2
click at [466, 268] on div "Resend "Shipment" email" at bounding box center [404, 268] width 552 height 18
drag, startPoint x: 473, startPoint y: 281, endPoint x: 472, endPoint y: 287, distance: 6.2
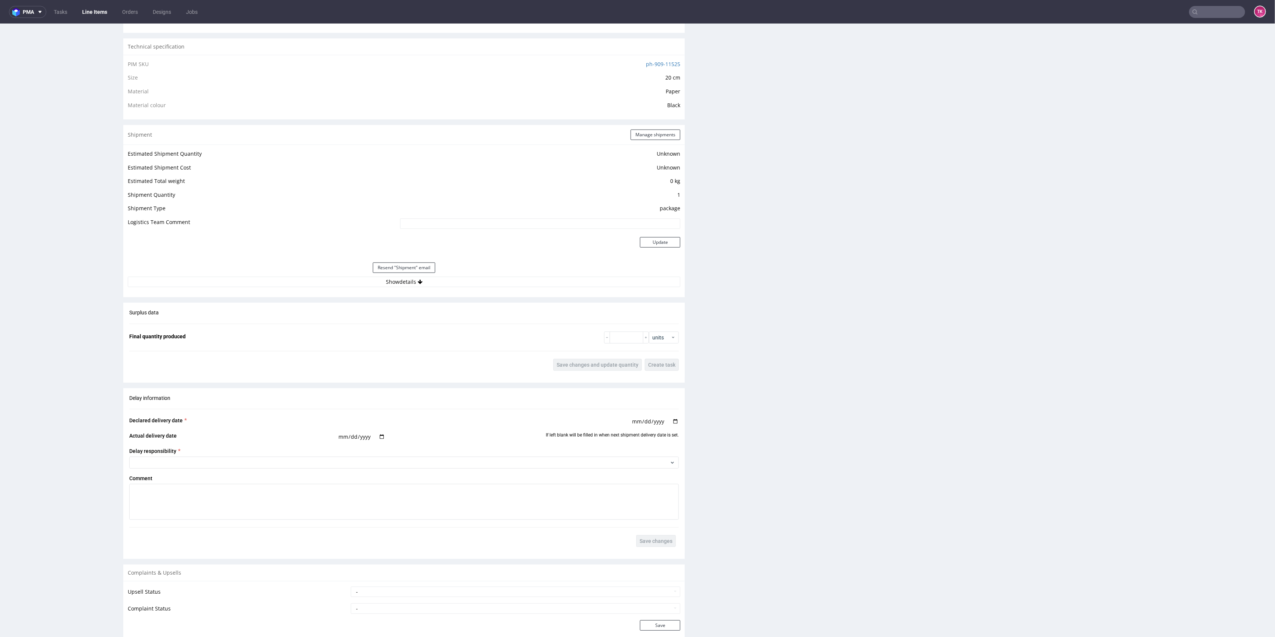
click at [473, 282] on button "Show details" at bounding box center [404, 282] width 552 height 10
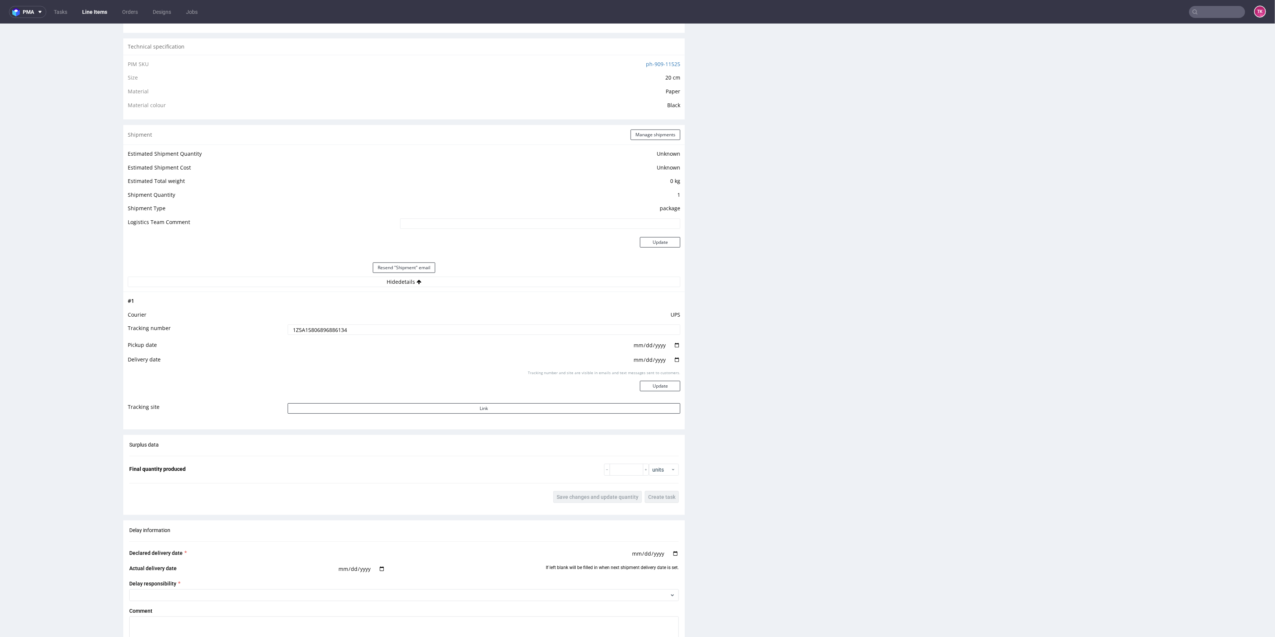
click at [329, 327] on input "1Z5A15806896886134" at bounding box center [484, 330] width 393 height 10
click at [329, 328] on input "1Z5A15806896886134" at bounding box center [484, 330] width 393 height 10
click at [330, 326] on input "1Z5A15806896886134" at bounding box center [484, 330] width 393 height 10
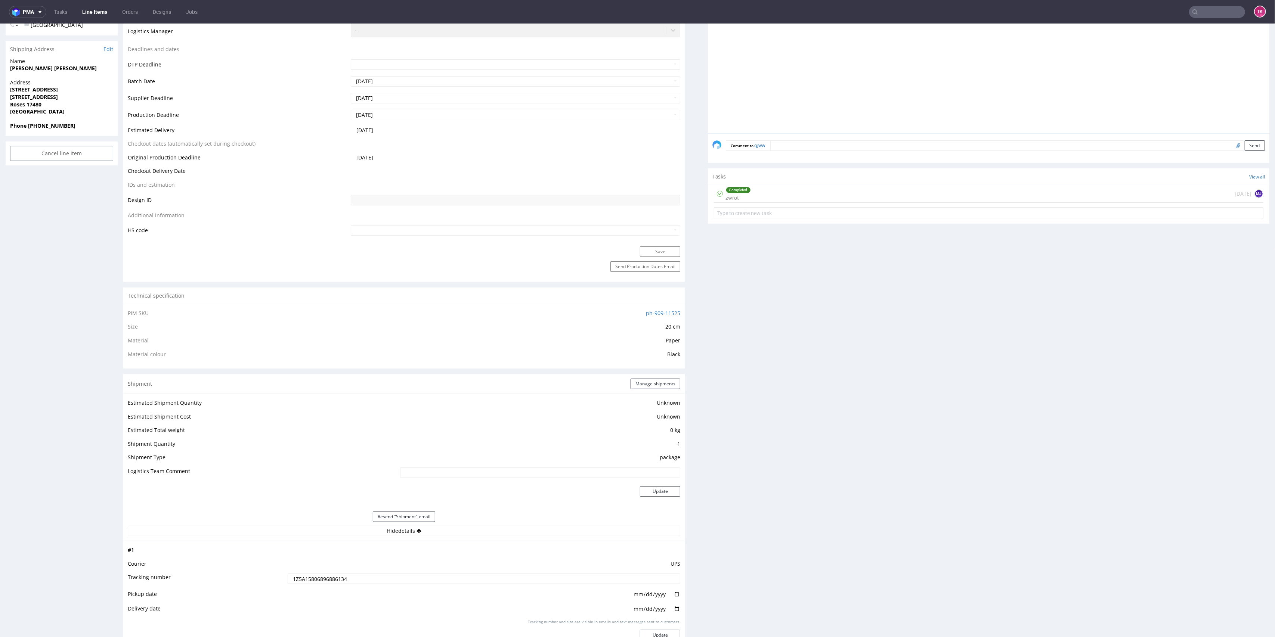
scroll to position [149, 0]
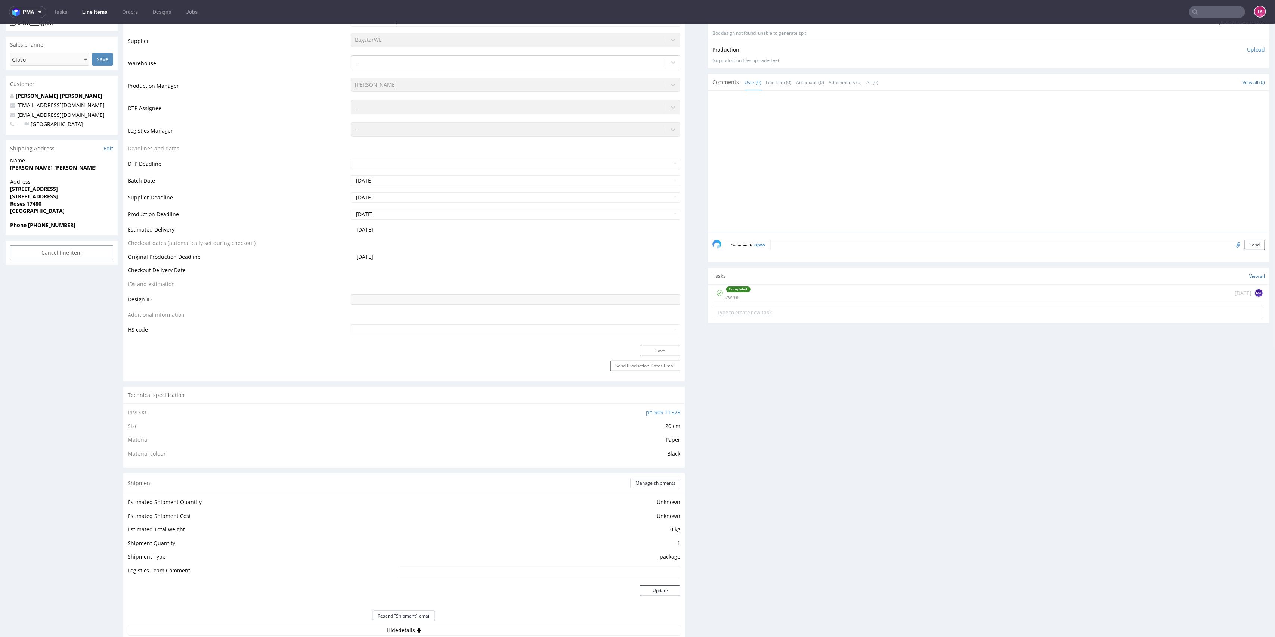
click at [806, 290] on div "Completed zwrot 12 days ago MJ" at bounding box center [988, 294] width 549 height 18
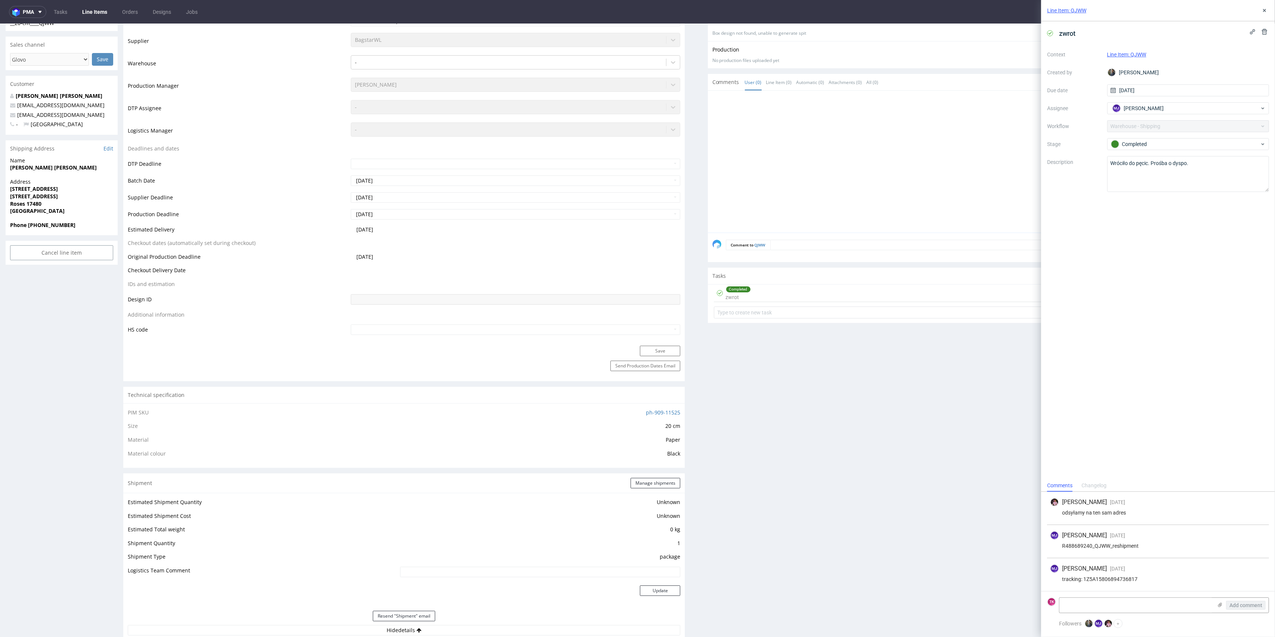
click at [1119, 572] on div "MJ Maciej Jankowski 5 days ago 28th Aug 2025, 15:10" at bounding box center [1158, 568] width 216 height 9
click at [1118, 576] on div "tracking: 1Z5A15806894736817" at bounding box center [1158, 579] width 216 height 6
copy div "1Z5A15806894736817"
click at [1263, 14] on div "Line Item: QJWW" at bounding box center [1158, 10] width 234 height 21
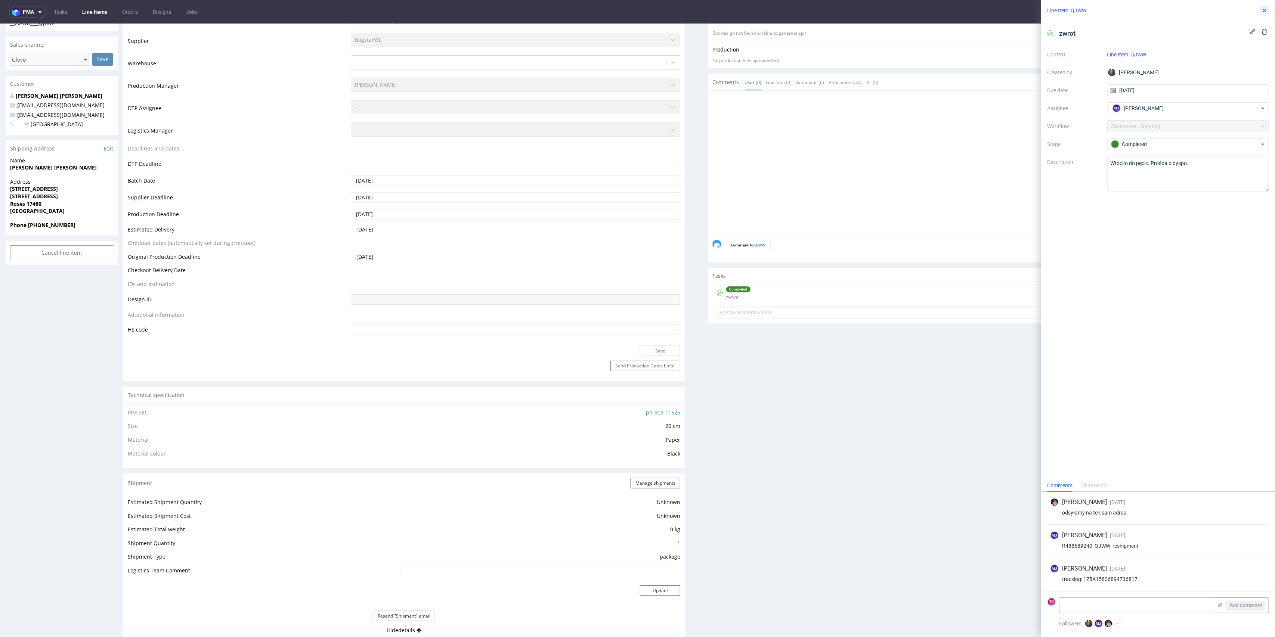
drag, startPoint x: 1267, startPoint y: 9, endPoint x: 1245, endPoint y: 10, distance: 21.3
click at [1267, 9] on icon at bounding box center [1264, 10] width 6 height 6
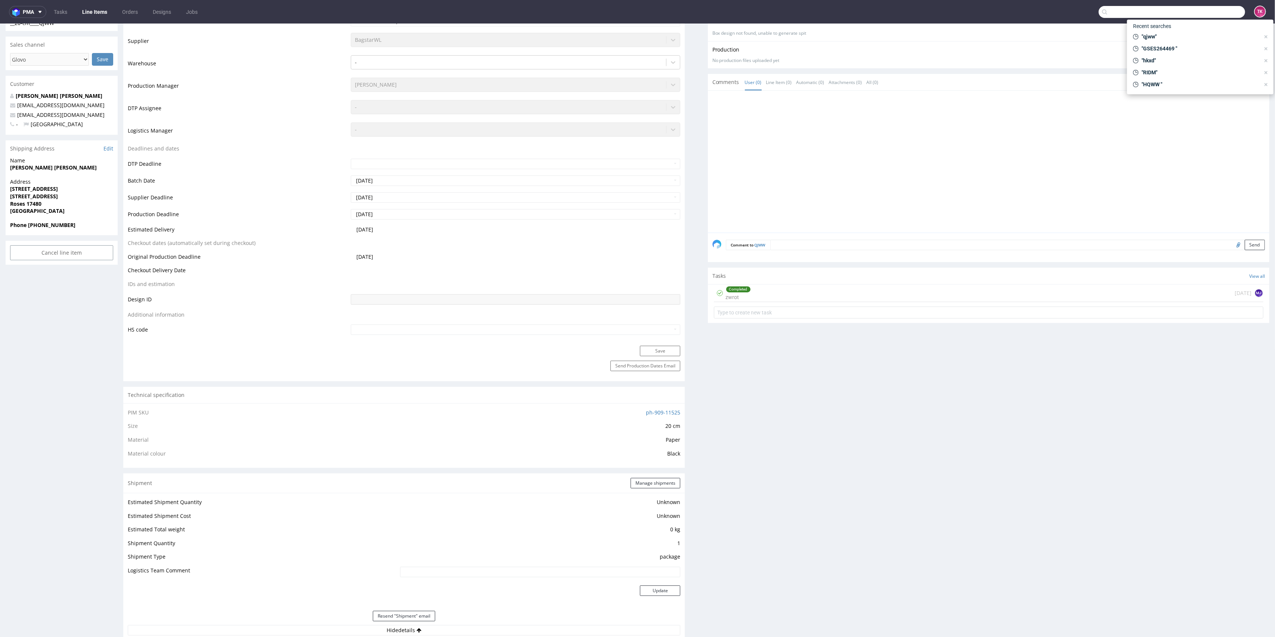
click at [1195, 13] on input "text" at bounding box center [1171, 12] width 146 height 12
paste input "qtmk"
type input "qtmk"
click at [1154, 34] on div "QTMK" at bounding box center [1152, 30] width 15 height 7
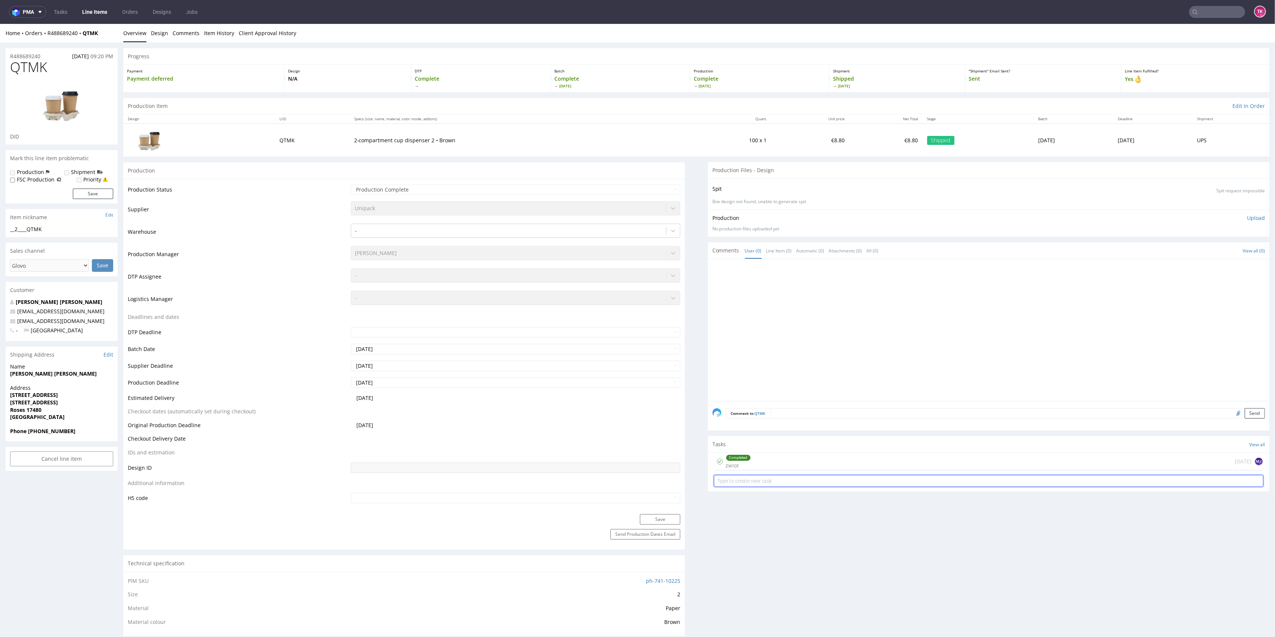
drag, startPoint x: 801, startPoint y: 475, endPoint x: 795, endPoint y: 474, distance: 7.0
click at [797, 475] on input "text" at bounding box center [988, 481] width 549 height 12
click at [753, 466] on div "Completed zwrot 12 days ago MJ" at bounding box center [988, 462] width 549 height 18
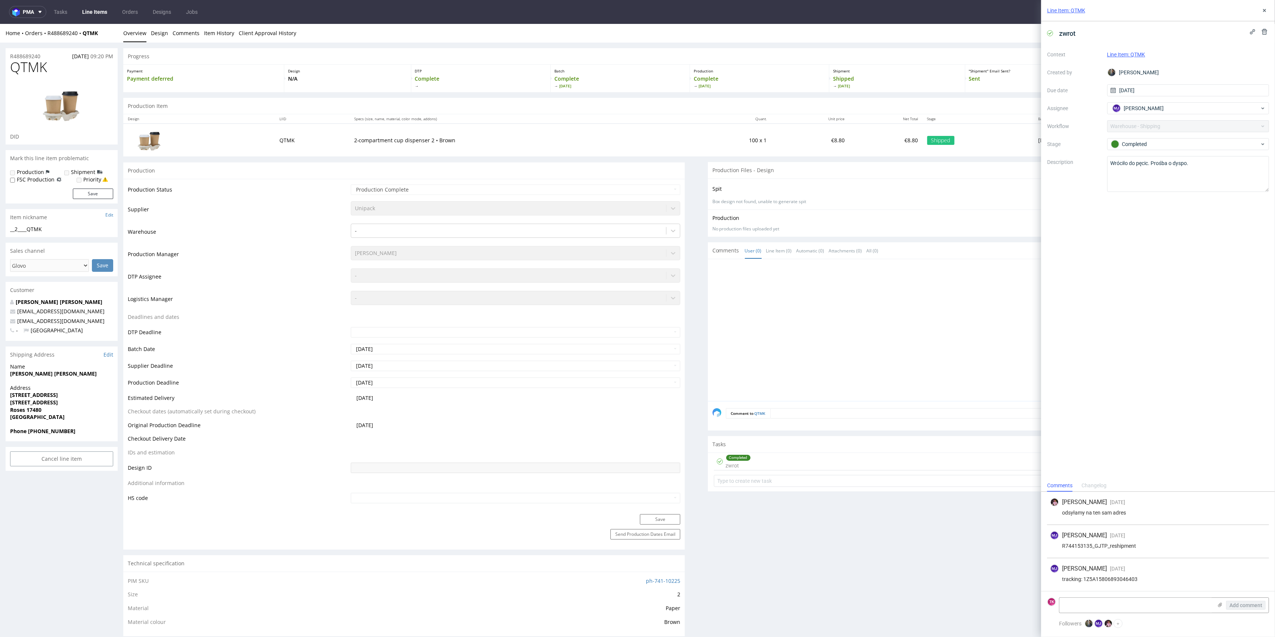
click at [1111, 581] on div "tracking: 1Z5A15806893046403" at bounding box center [1158, 579] width 216 height 6
copy div "1Z5A15806893046403"
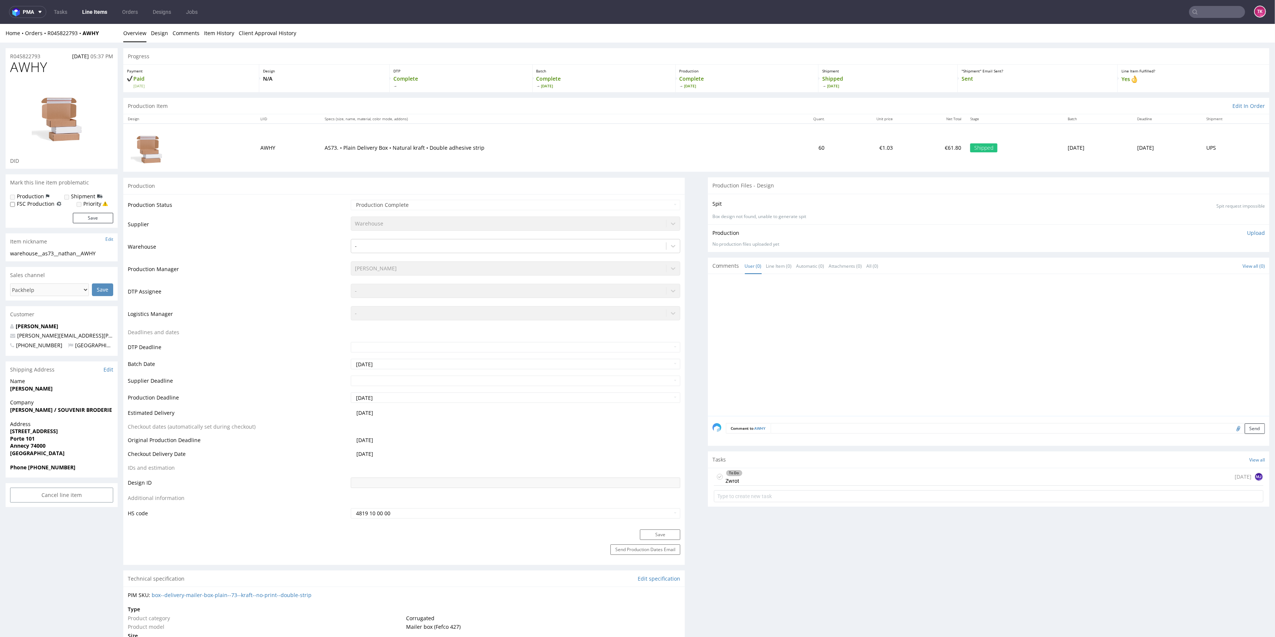
drag, startPoint x: 51, startPoint y: 390, endPoint x: 76, endPoint y: 393, distance: 25.5
click at [76, 393] on div "Name SMANIOTTO Nathan" at bounding box center [62, 388] width 112 height 21
drag, startPoint x: 6, startPoint y: 411, endPoint x: 24, endPoint y: 411, distance: 18.3
drag, startPoint x: 74, startPoint y: 412, endPoint x: 66, endPoint y: 415, distance: 7.6
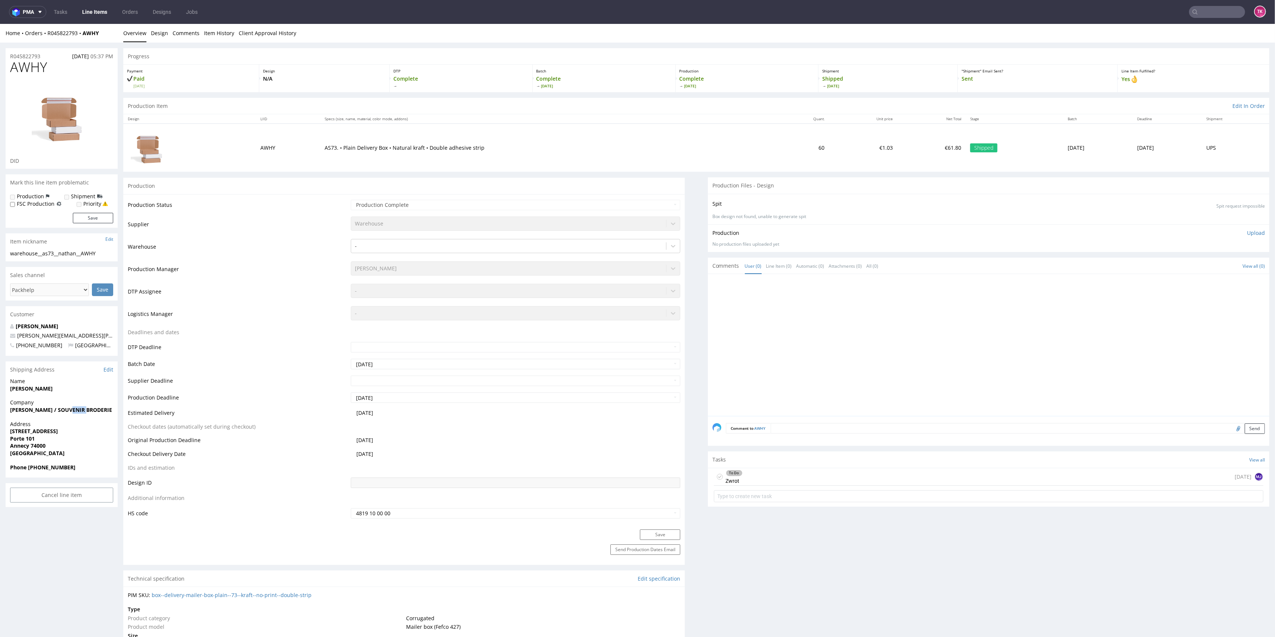
click at [77, 414] on div "Company Nathan Smaniotto / SOUVENIR BRODERIE" at bounding box center [62, 409] width 112 height 21
drag, startPoint x: 63, startPoint y: 410, endPoint x: 0, endPoint y: 427, distance: 65.0
copy strong "SOUVENIR BRODERIE"
drag, startPoint x: 9, startPoint y: 433, endPoint x: 59, endPoint y: 444, distance: 51.2
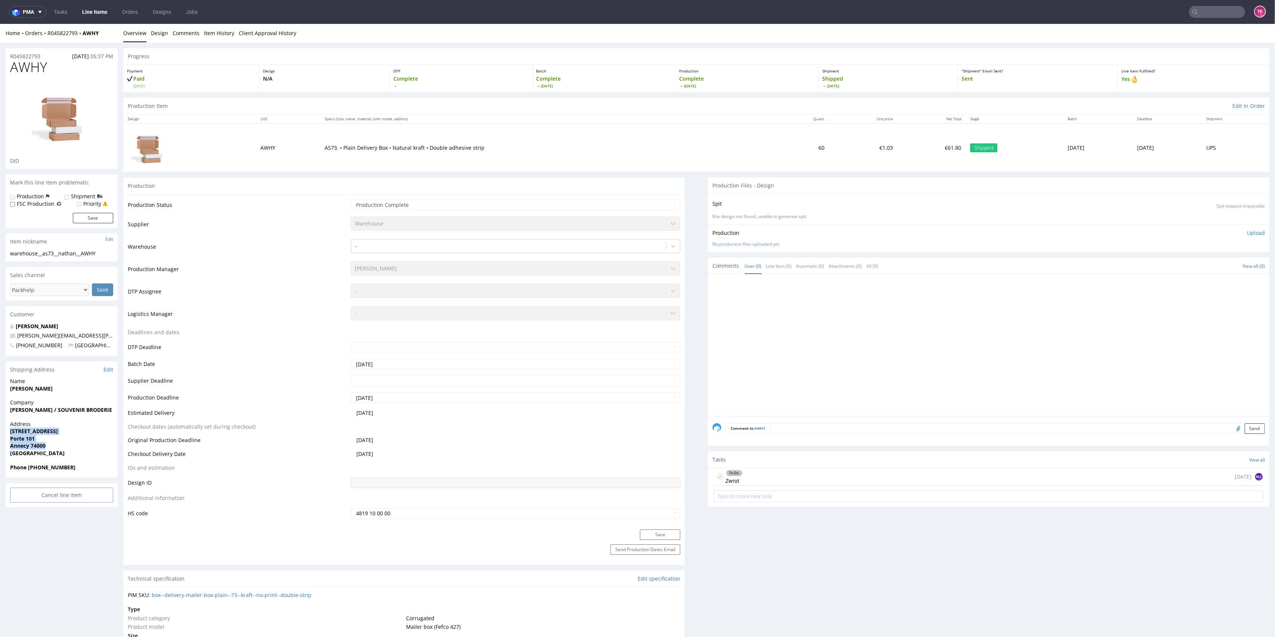
click at [59, 444] on div "Address 30 Avenue de Cran Porte 101 Annecy 74000 France" at bounding box center [62, 442] width 112 height 43
copy p "30 Avenue de Cran Porte 101 Annecy 74000"
drag, startPoint x: 28, startPoint y: 466, endPoint x: 86, endPoint y: 468, distance: 57.9
click at [86, 468] on span "Phone +33647236382" at bounding box center [61, 467] width 103 height 7
copy strong "+33647236382"
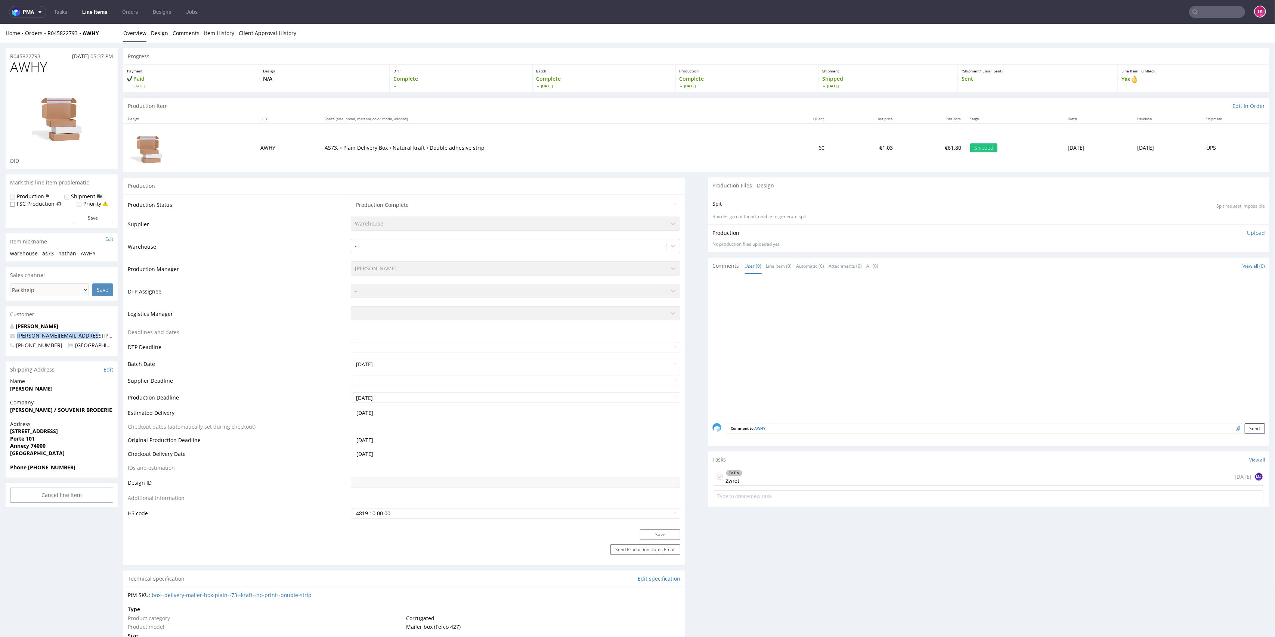
drag, startPoint x: 97, startPoint y: 338, endPoint x: 1, endPoint y: 334, distance: 95.7
copy span "smaniotto.nathan@gmail.com"
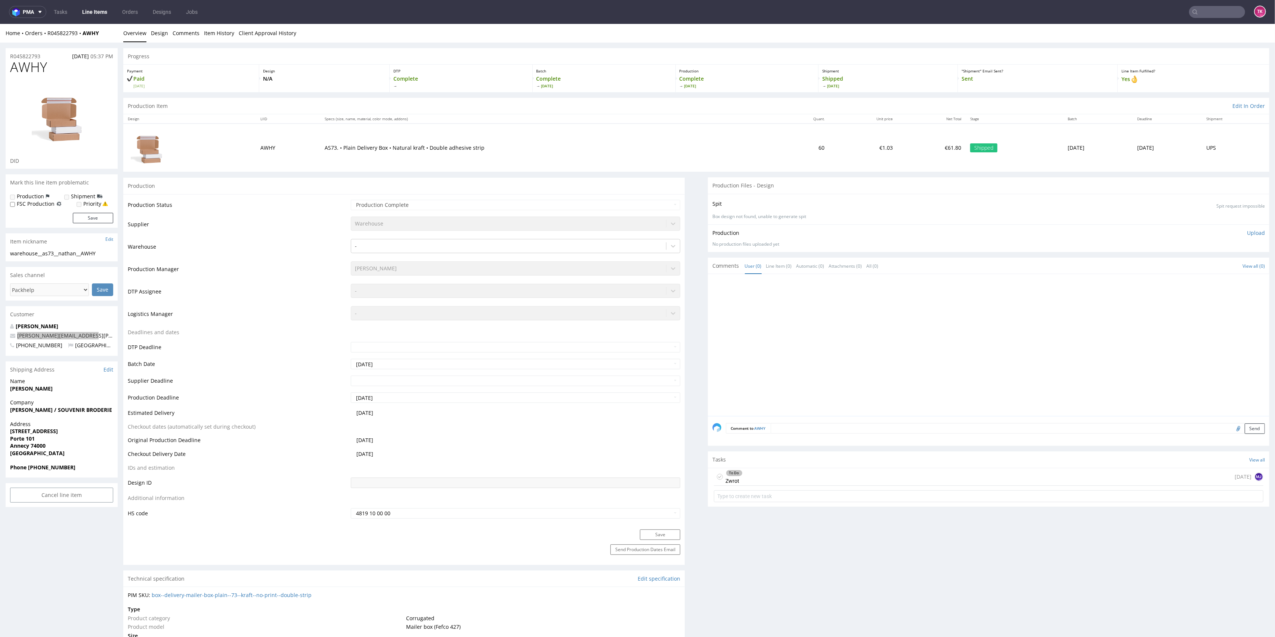
click at [96, 10] on link "Line Items" at bounding box center [95, 12] width 34 height 12
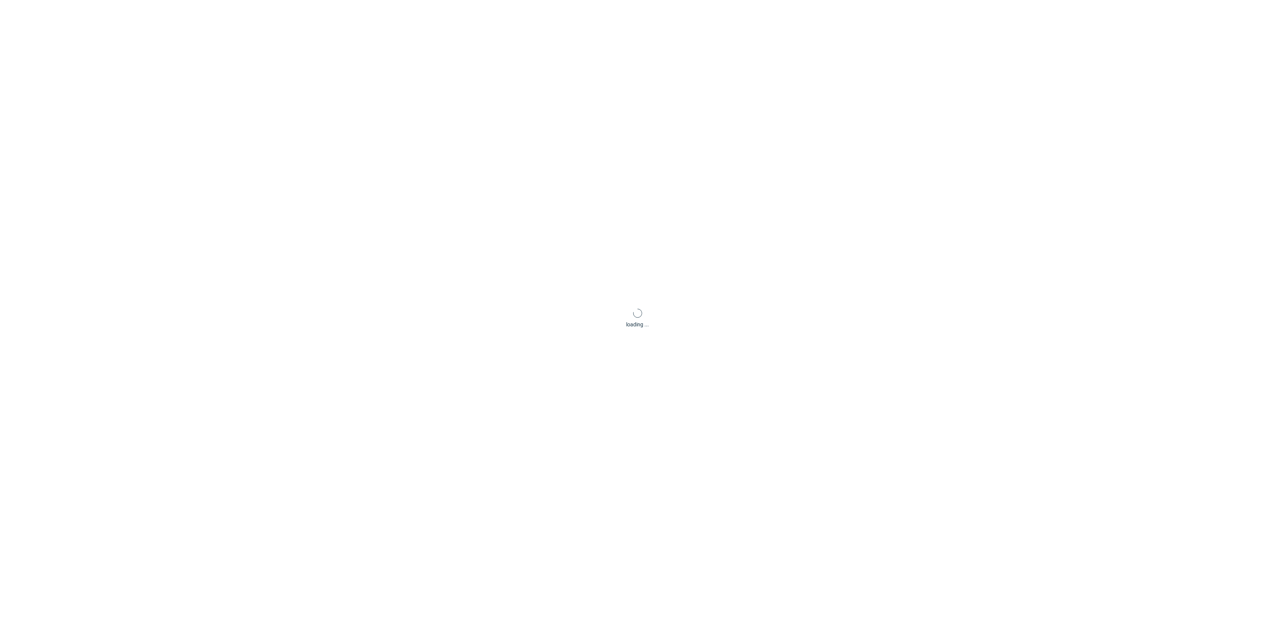
click at [0, 0] on link "Line Items" at bounding box center [0, 0] width 0 height 0
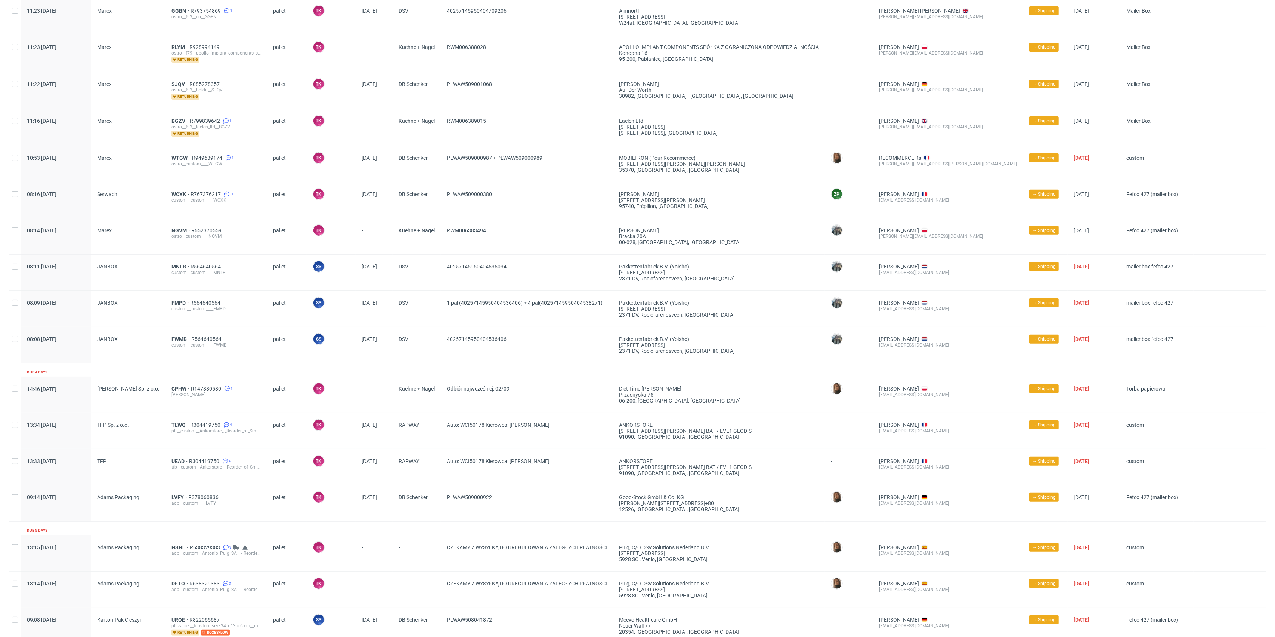
scroll to position [371, 0]
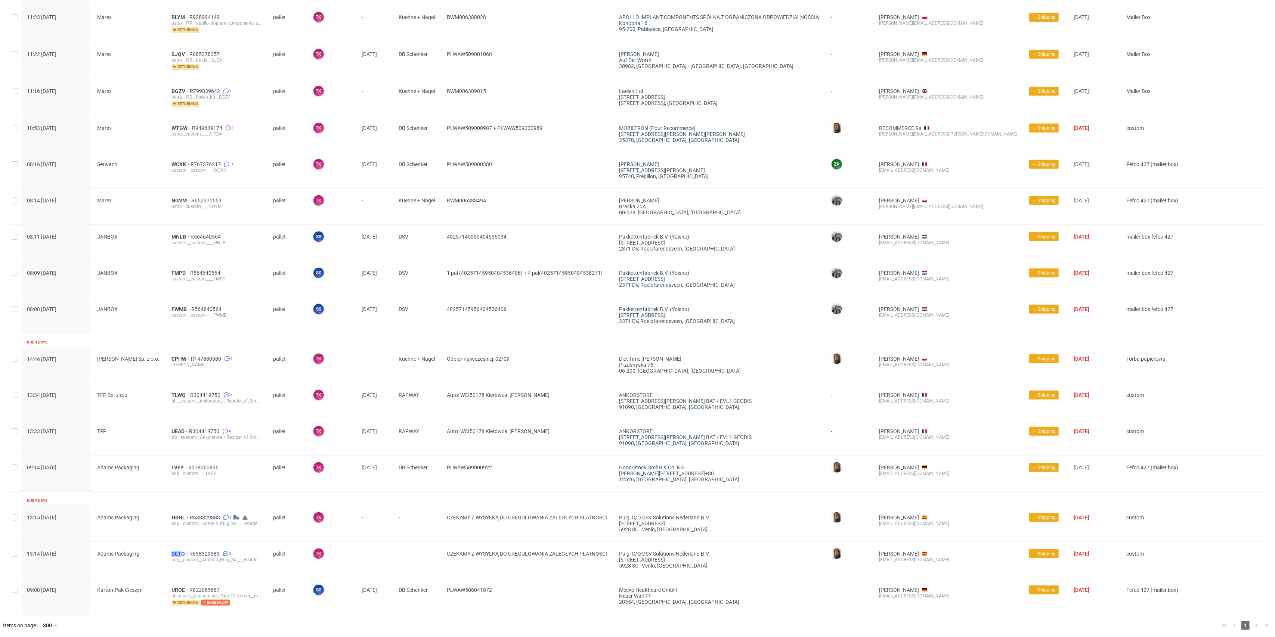
drag, startPoint x: 161, startPoint y: 546, endPoint x: 173, endPoint y: 550, distance: 12.6
click at [176, 554] on div "13:14 Thu 28.08.2025 Adams Packaging DETO R638329383 3 adp__custom__Antonio_Pui…" at bounding box center [637, 560] width 1257 height 36
click at [173, 551] on span "DETO" at bounding box center [180, 554] width 18 height 6
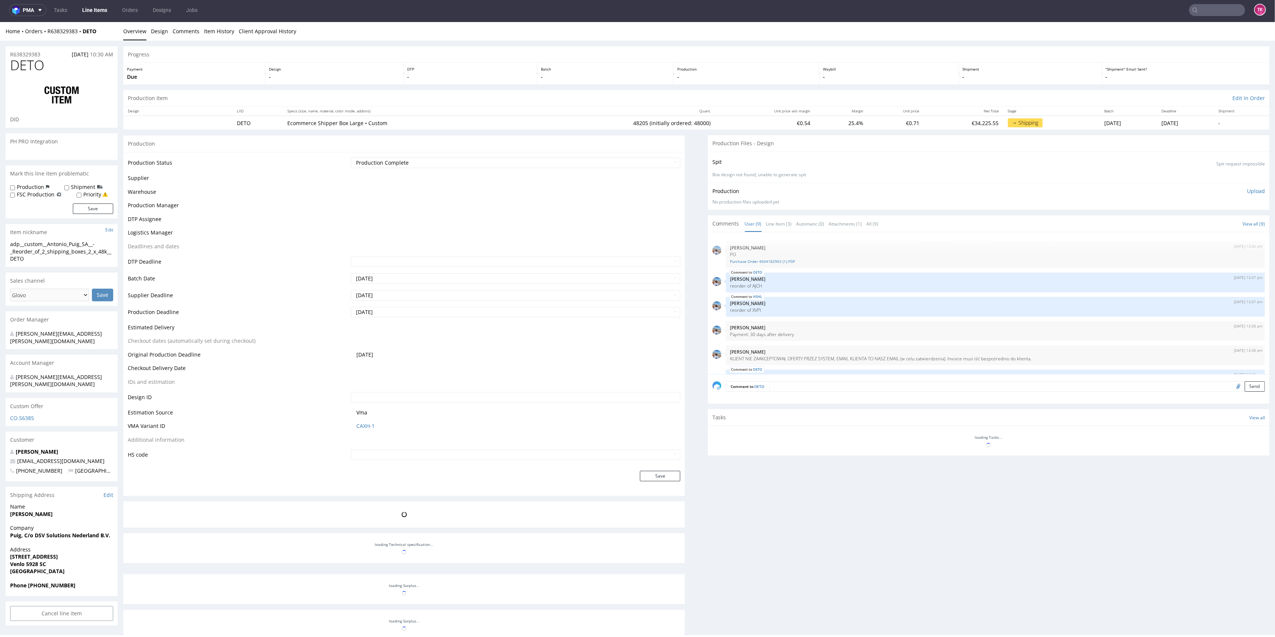
scroll to position [104, 0]
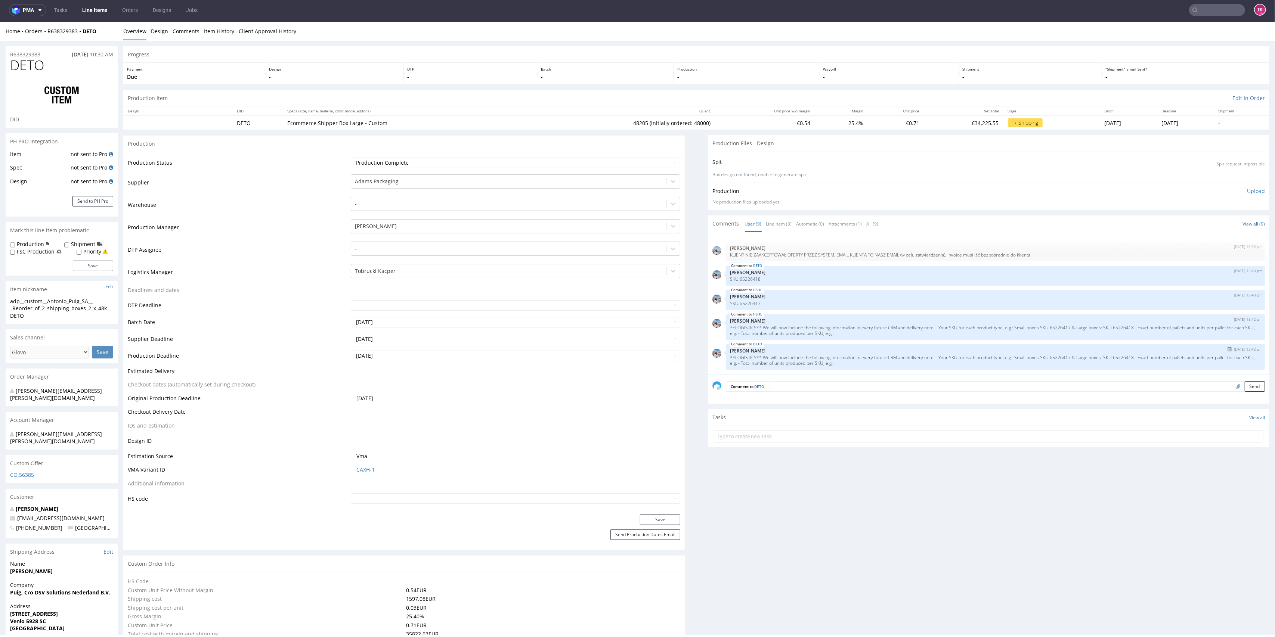
type input "48205"
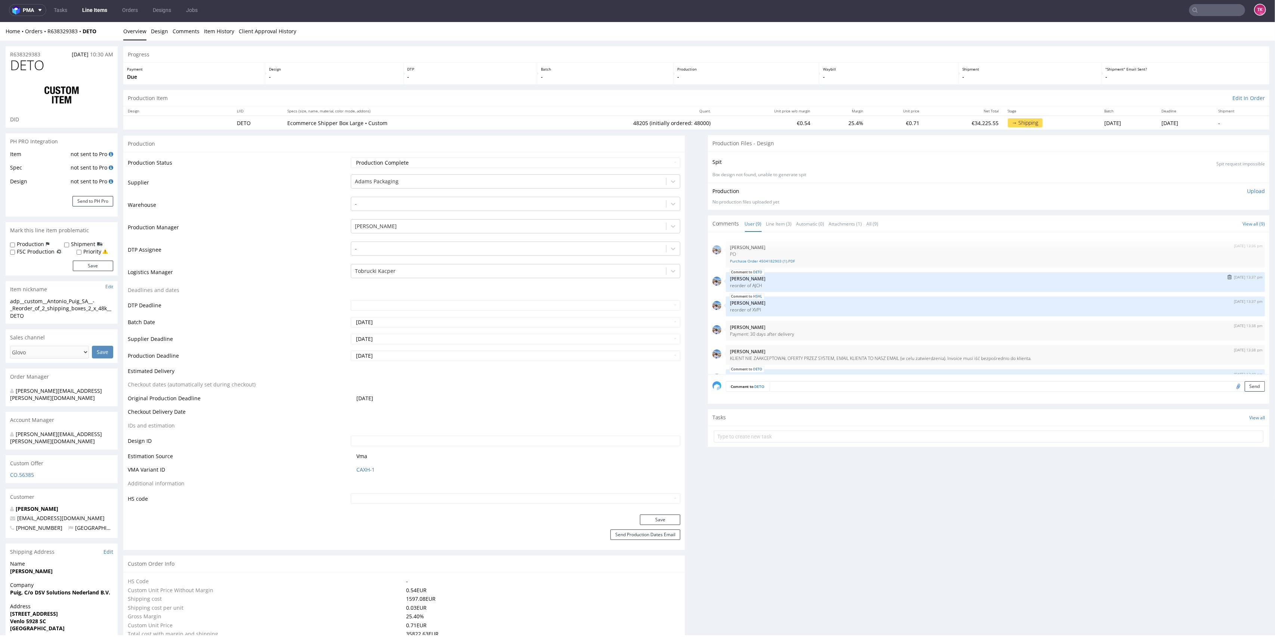
scroll to position [0, 0]
click at [745, 262] on link "Purchase Order 4504182903 (1).PDF" at bounding box center [995, 262] width 530 height 6
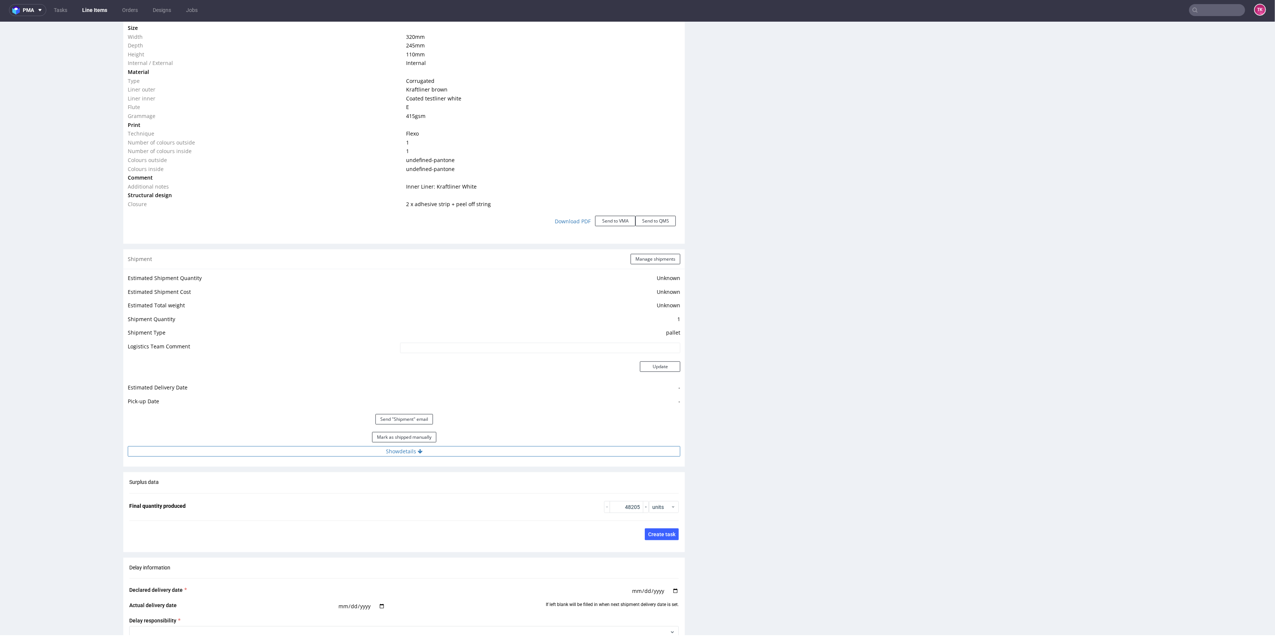
click at [481, 454] on button "Show details" at bounding box center [404, 451] width 552 height 10
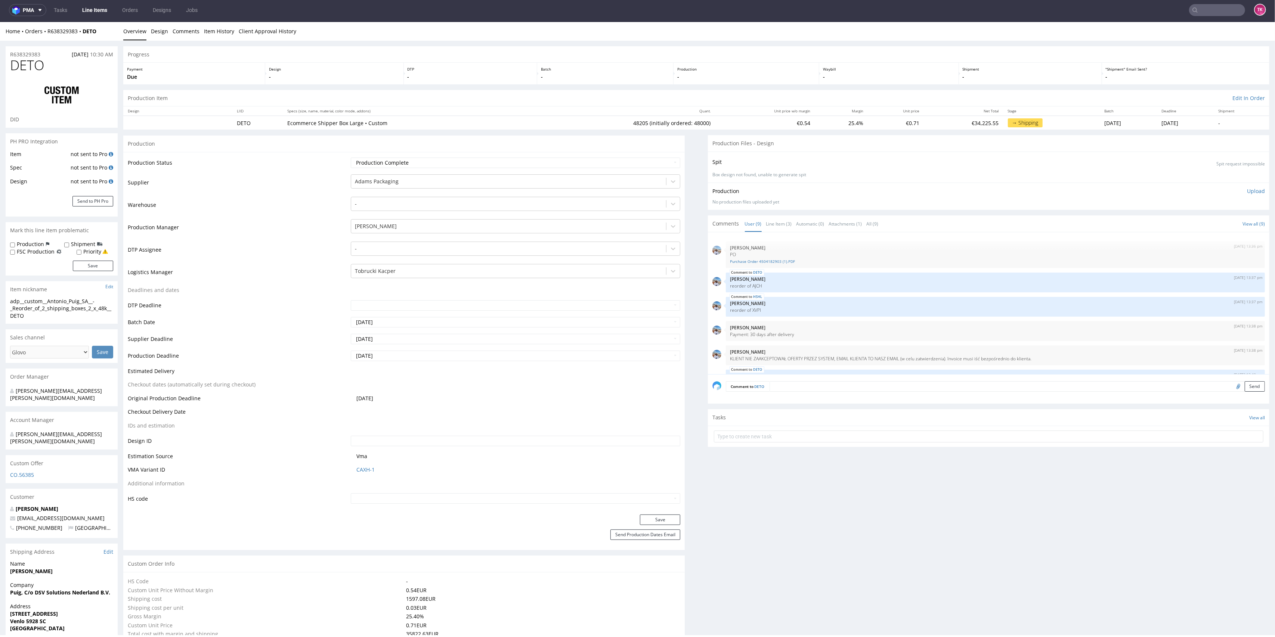
drag, startPoint x: 1262, startPoint y: 532, endPoint x: 1267, endPoint y: 147, distance: 385.1
click at [767, 225] on link "Line Item (3)" at bounding box center [779, 224] width 26 height 16
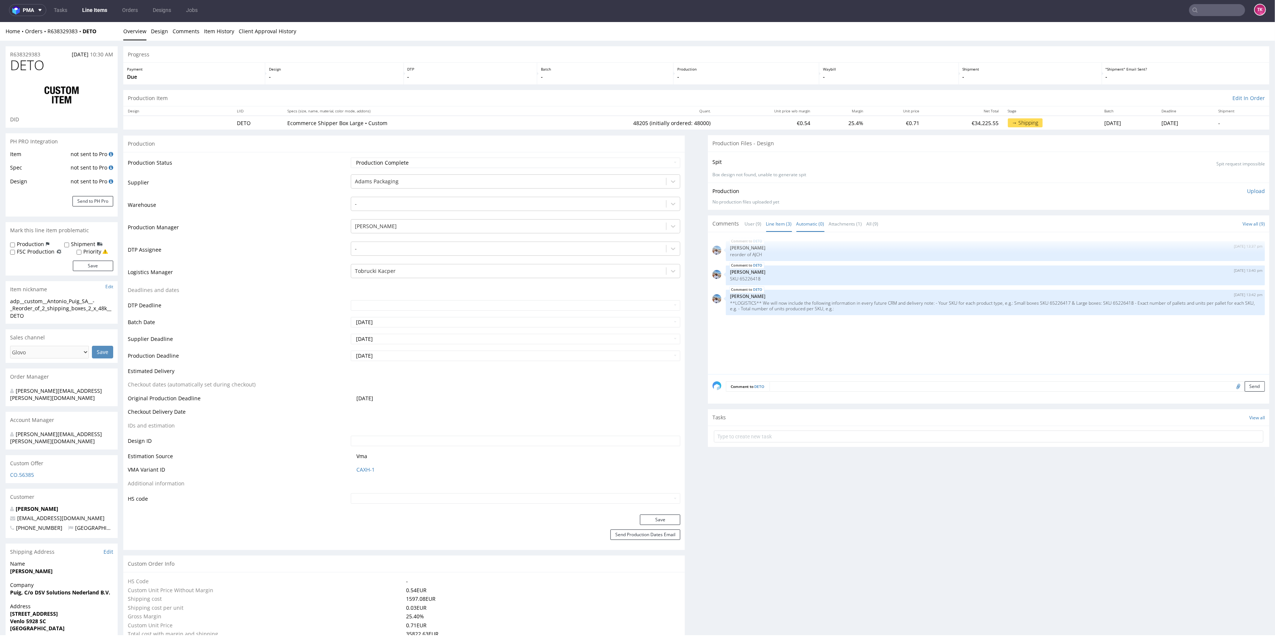
click at [798, 220] on link "Automatic (0)" at bounding box center [810, 224] width 28 height 16
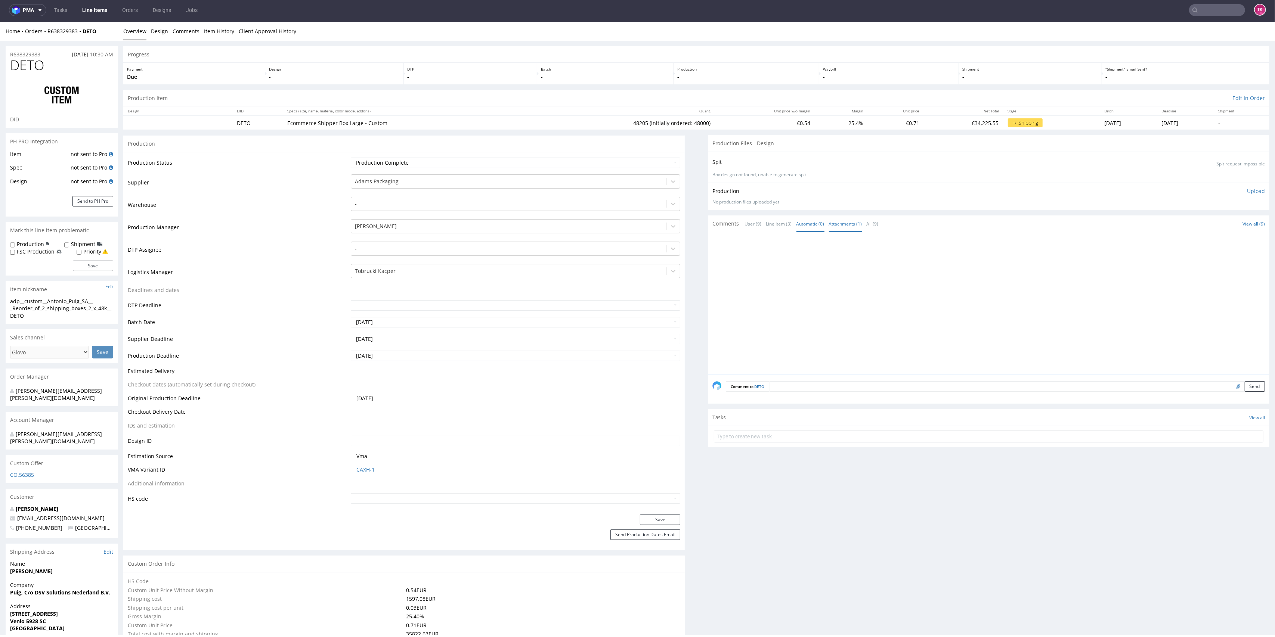
click at [847, 216] on link "Attachments (1)" at bounding box center [845, 224] width 33 height 16
click at [869, 227] on div "Comments User (9) Line Item (3) Automatic (0) Attachments (1) All (9) View all …" at bounding box center [988, 223] width 561 height 16
click at [746, 259] on link "Purchase Order 4504182903 (1).PDF" at bounding box center [995, 262] width 530 height 6
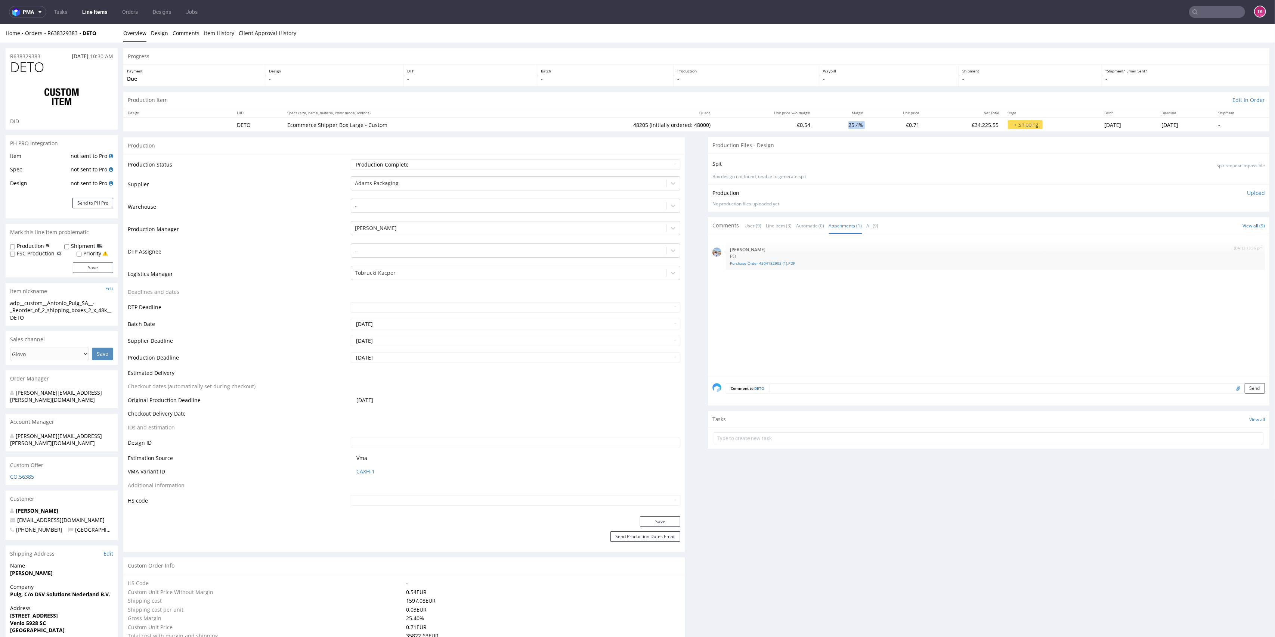
drag, startPoint x: 798, startPoint y: 127, endPoint x: 830, endPoint y: 126, distance: 32.2
click at [830, 126] on tr "DETO Ecommerce Shipper Box Large • Custom 48205 (initially ordered: 48000) €0.5…" at bounding box center [696, 125] width 1146 height 14
click at [827, 137] on div "Production Files - Design" at bounding box center [988, 145] width 561 height 16
drag, startPoint x: 805, startPoint y: 122, endPoint x: 822, endPoint y: 127, distance: 17.4
click at [822, 127] on td "25.4%" at bounding box center [841, 125] width 53 height 14
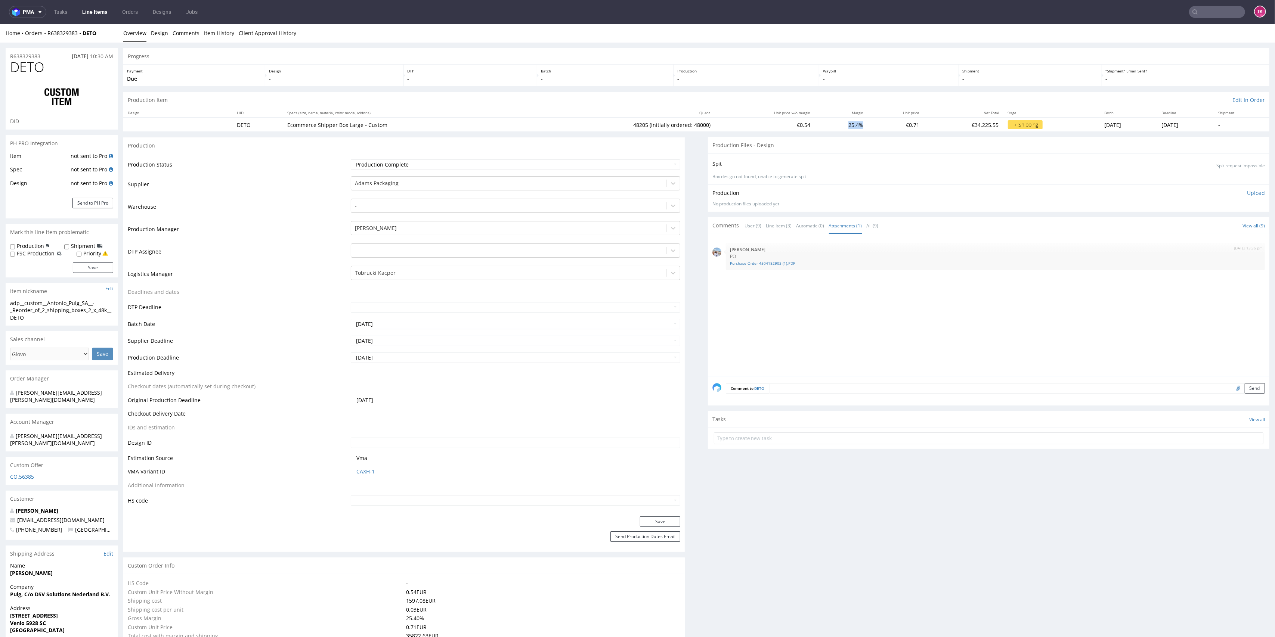
click at [824, 127] on td "25.4%" at bounding box center [841, 125] width 53 height 14
drag, startPoint x: 93, startPoint y: 12, endPoint x: 136, endPoint y: 13, distance: 42.6
click at [93, 12] on link "Line Items" at bounding box center [95, 12] width 34 height 12
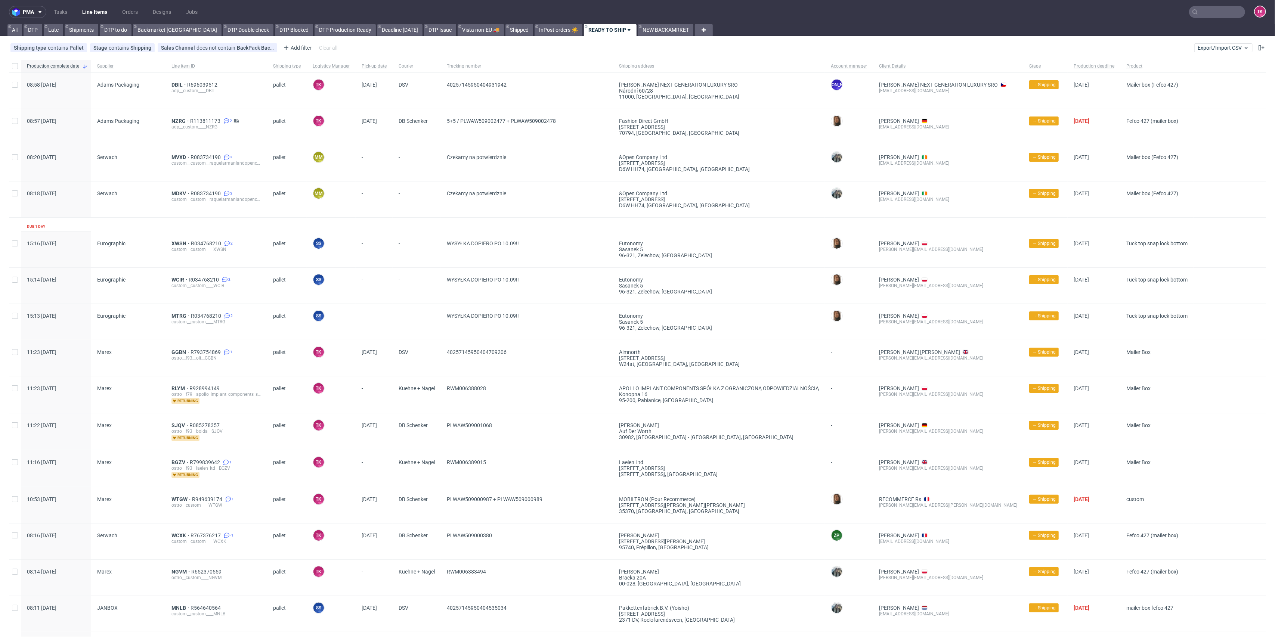
click at [93, 8] on link "Line Items" at bounding box center [95, 12] width 34 height 12
click at [98, 18] on link "Line Items" at bounding box center [95, 12] width 34 height 12
click at [102, 8] on link "Line Items" at bounding box center [95, 12] width 34 height 12
click at [100, 8] on link "Line Items" at bounding box center [95, 12] width 34 height 12
click at [94, 10] on link "Line Items" at bounding box center [95, 12] width 34 height 12
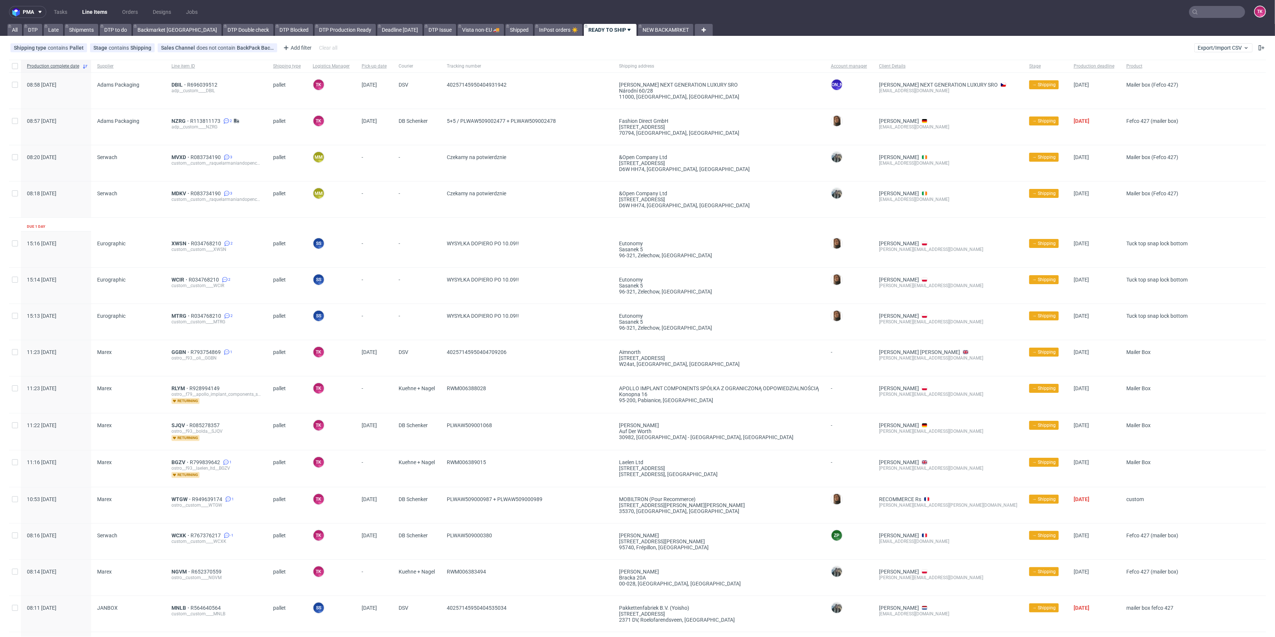
click at [98, 11] on link "Line Items" at bounding box center [95, 12] width 34 height 12
click at [94, 7] on link "Line Items" at bounding box center [95, 12] width 34 height 12
click at [105, 7] on link "Line Items" at bounding box center [95, 12] width 34 height 12
click at [99, 13] on link "Line Items" at bounding box center [95, 12] width 34 height 12
click at [90, 15] on link "Line Items" at bounding box center [95, 12] width 34 height 12
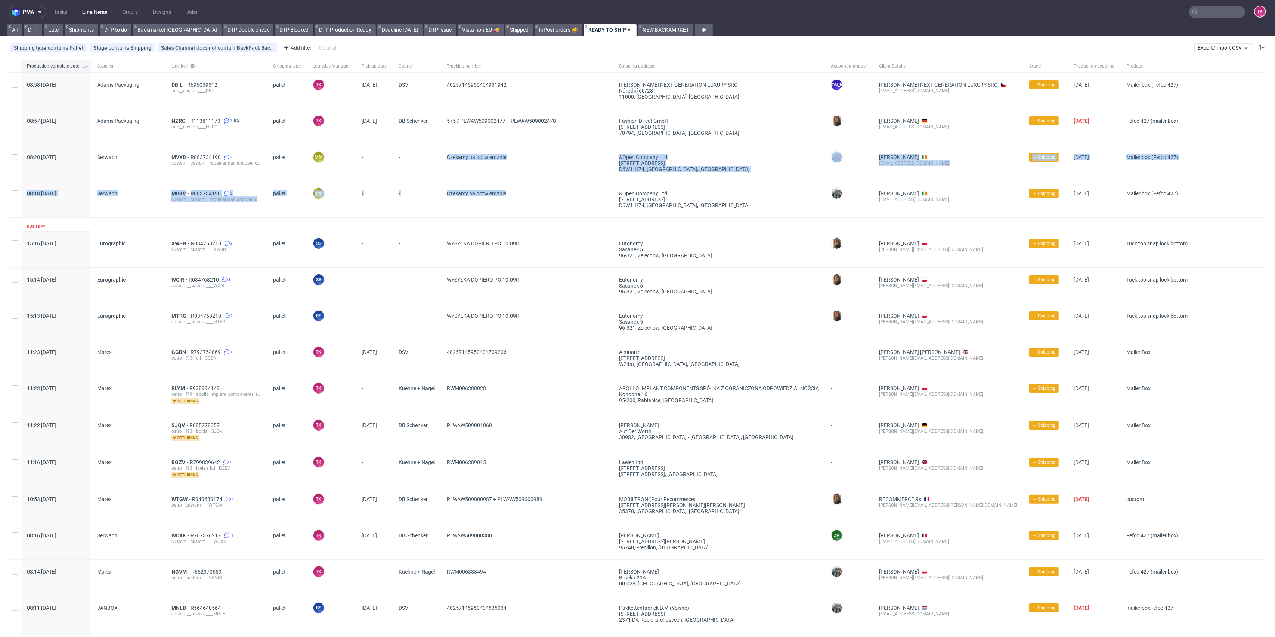
drag, startPoint x: 511, startPoint y: 190, endPoint x: 538, endPoint y: 199, distance: 28.3
click at [535, 199] on div "Production complete date Supplier Line item ID Shipping type Logistics Manager …" at bounding box center [637, 523] width 1257 height 927
click at [539, 199] on span "Czekamy na potwierdznie" at bounding box center [527, 199] width 160 height 18
drag, startPoint x: 539, startPoint y: 199, endPoint x: 415, endPoint y: 148, distance: 133.4
click at [415, 148] on div "Production complete date Supplier Line item ID Shipping type Logistics Manager …" at bounding box center [637, 523] width 1257 height 927
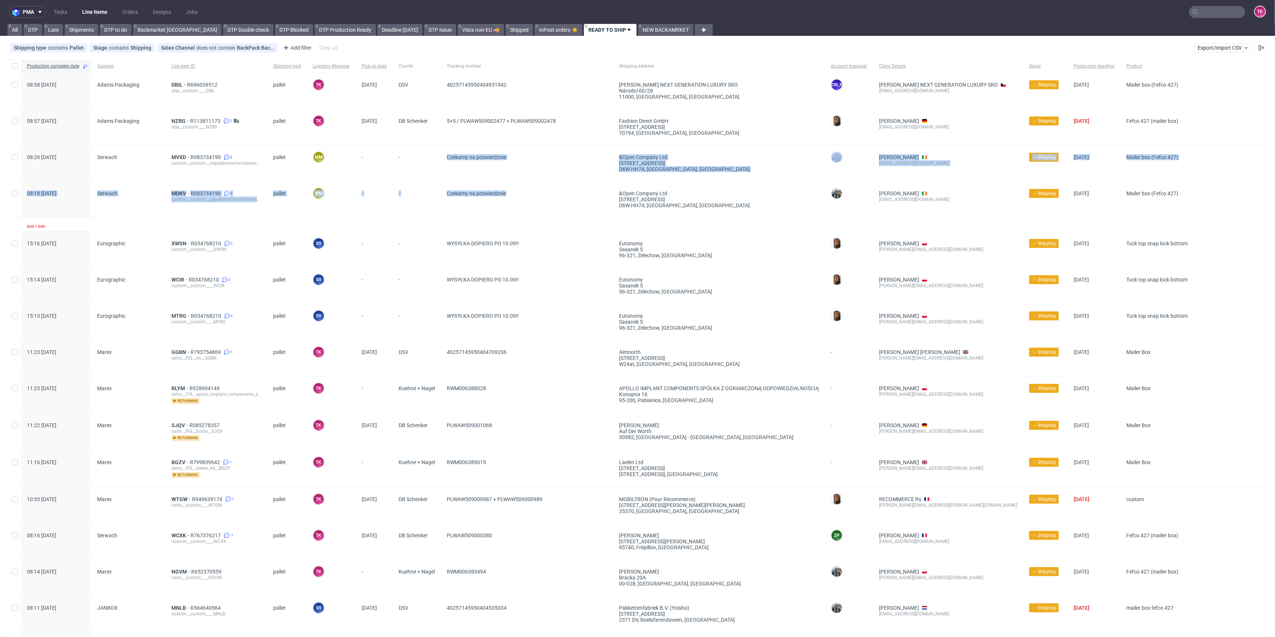
click at [411, 182] on div "-" at bounding box center [417, 200] width 48 height 36
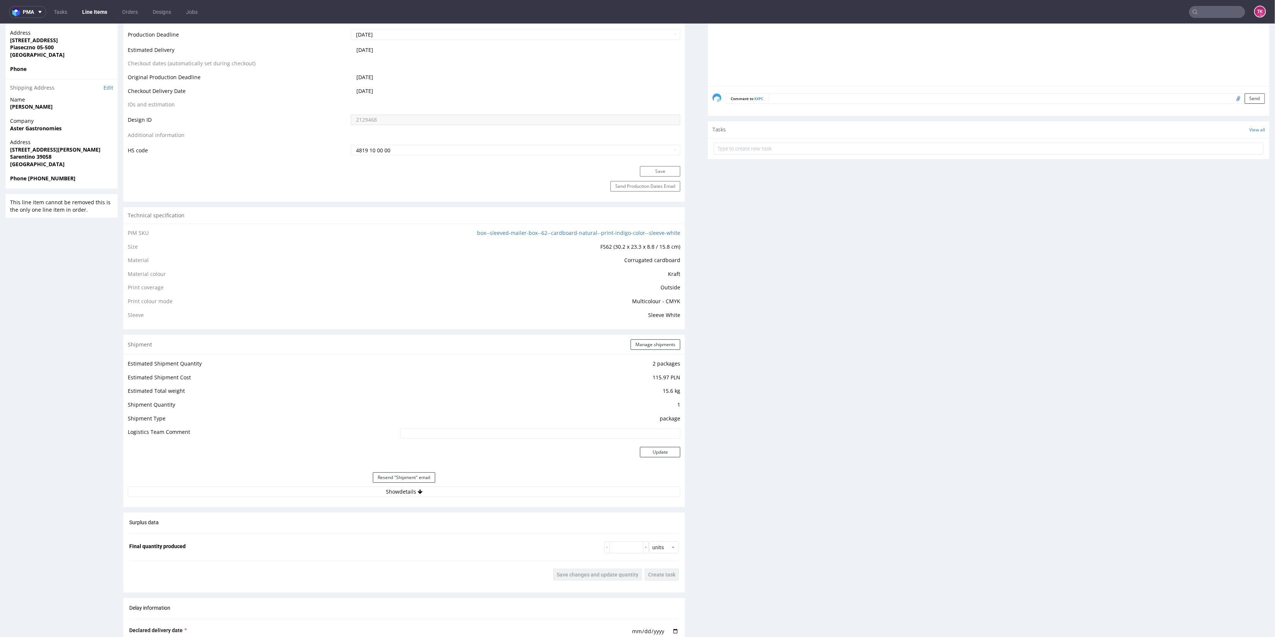
scroll to position [498, 0]
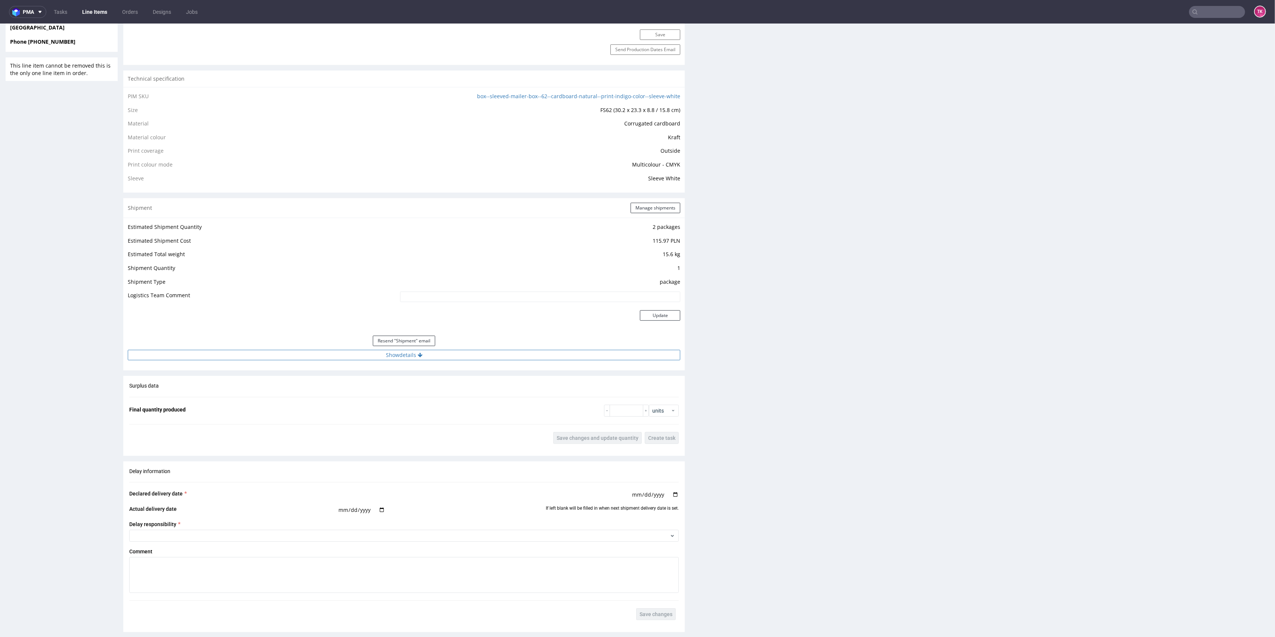
drag, startPoint x: 477, startPoint y: 347, endPoint x: 472, endPoint y: 359, distance: 13.2
click at [474, 351] on div "Estimated Shipment Quantity 2 packages Estimated Shipment Cost 115.97 PLN Estim…" at bounding box center [403, 291] width 561 height 147
click at [472, 359] on button "Show details" at bounding box center [404, 355] width 552 height 10
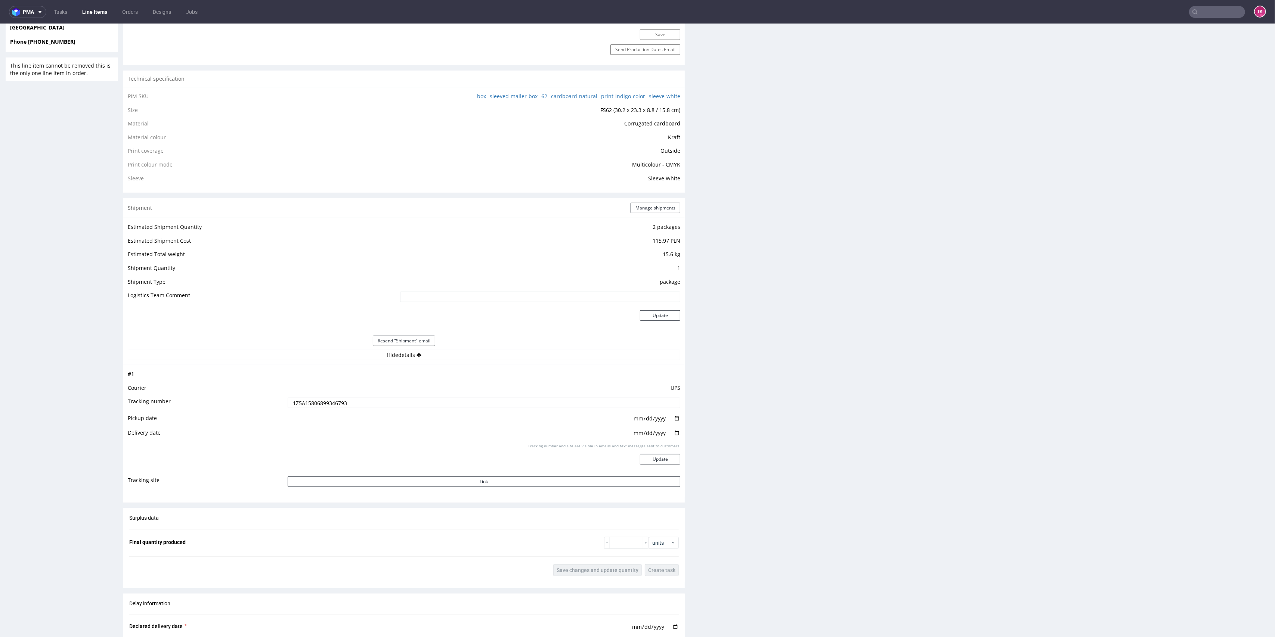
click at [457, 348] on div "Resend "Shipment" email" at bounding box center [404, 341] width 552 height 18
click at [316, 405] on input "1Z5A15806899346793" at bounding box center [484, 403] width 393 height 10
click at [316, 404] on input "1Z5A15806899346793" at bounding box center [484, 403] width 393 height 10
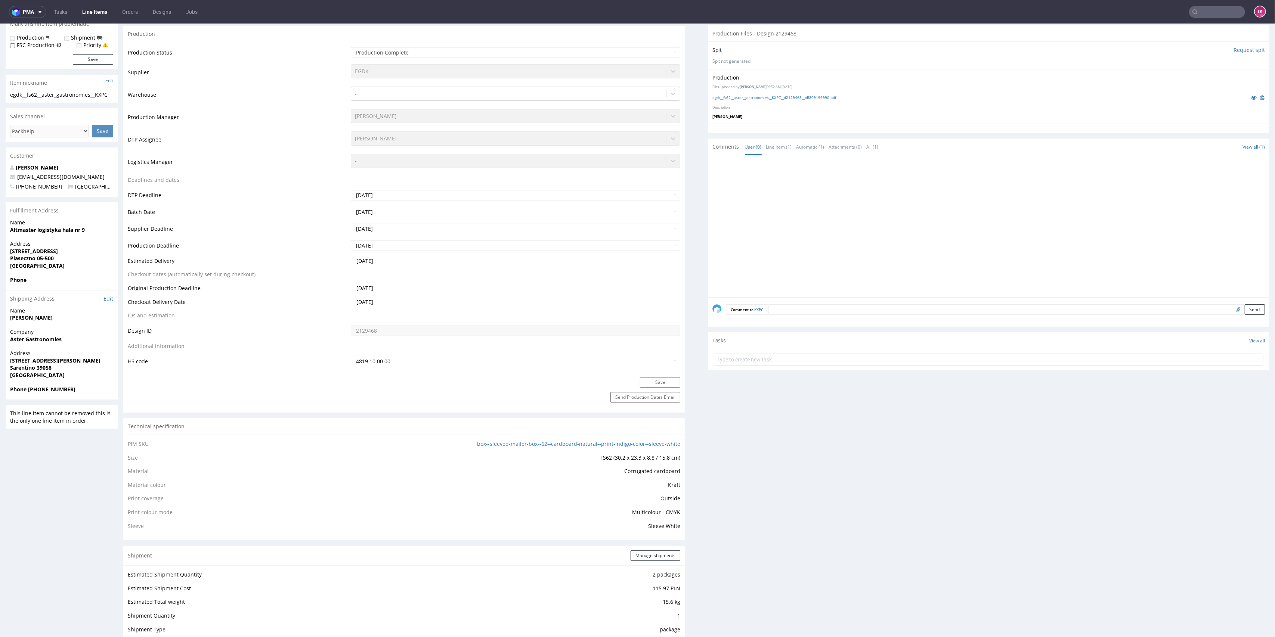
scroll to position [0, 0]
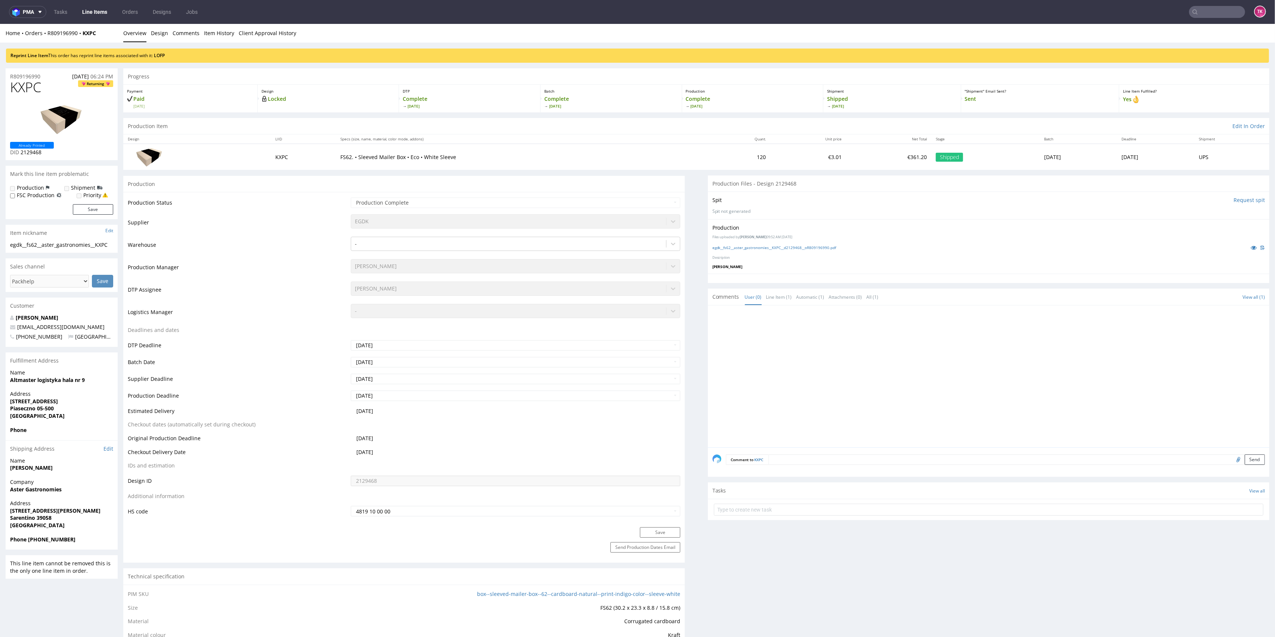
click at [63, 37] on div "Home Orders R809196990 KXPC Overview Design Comments Item History Client Approv…" at bounding box center [637, 33] width 1275 height 19
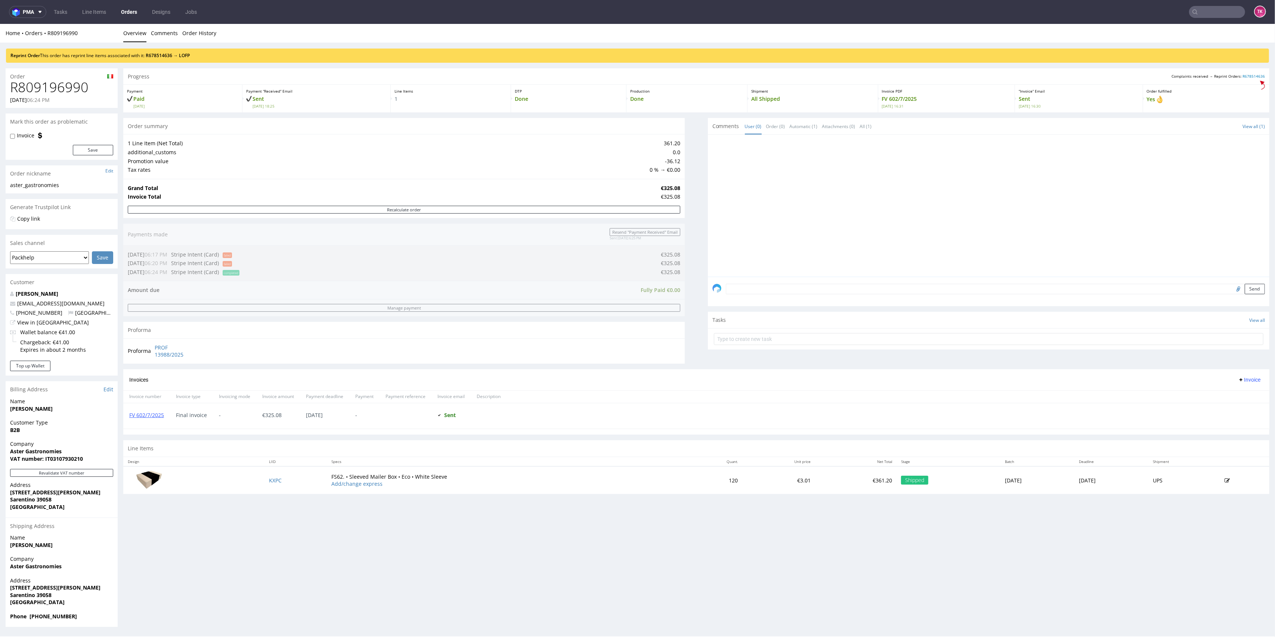
click at [142, 409] on div "FV 602/7/2025" at bounding box center [146, 415] width 47 height 25
click at [143, 409] on div "FV 602/7/2025" at bounding box center [146, 415] width 47 height 25
click at [145, 413] on link "FV 602/7/2025" at bounding box center [146, 415] width 35 height 7
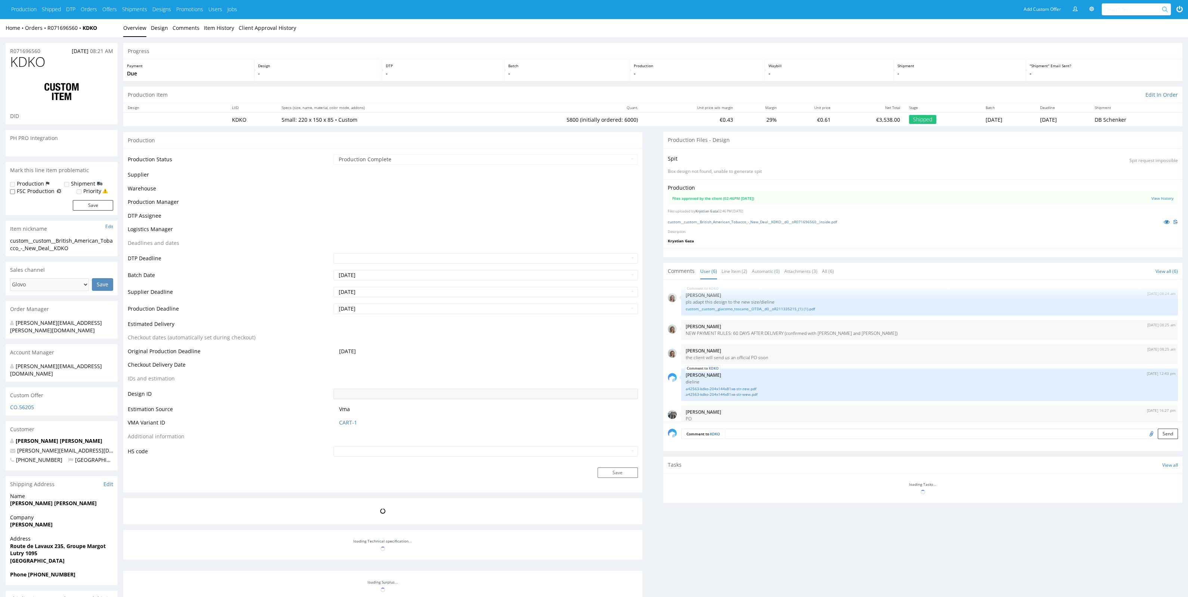
scroll to position [39, 0]
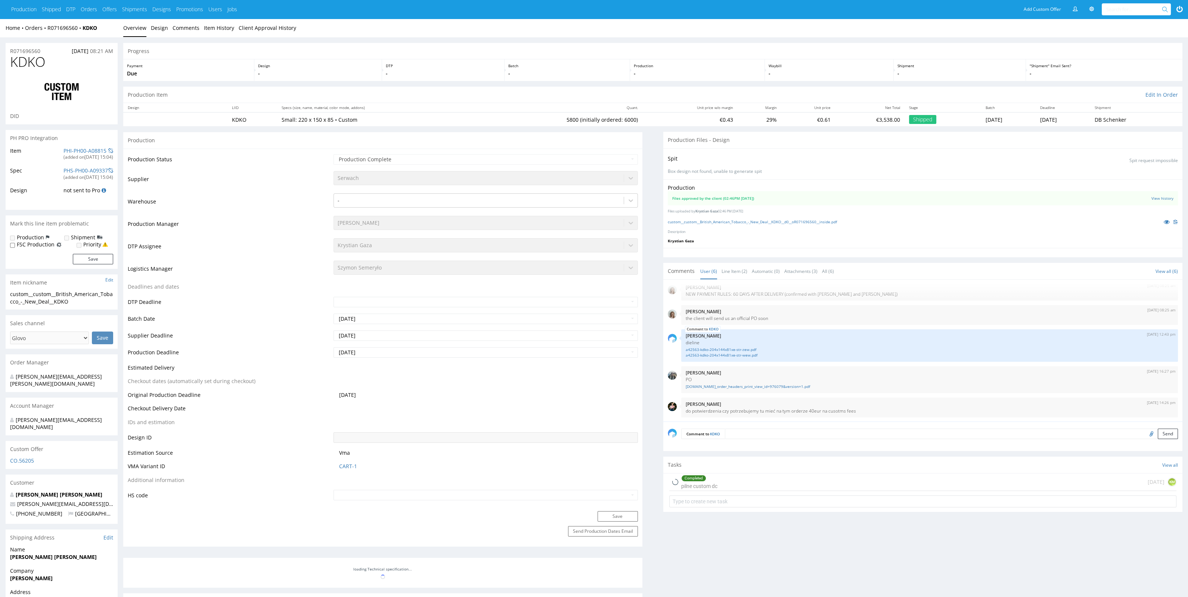
type input "5800"
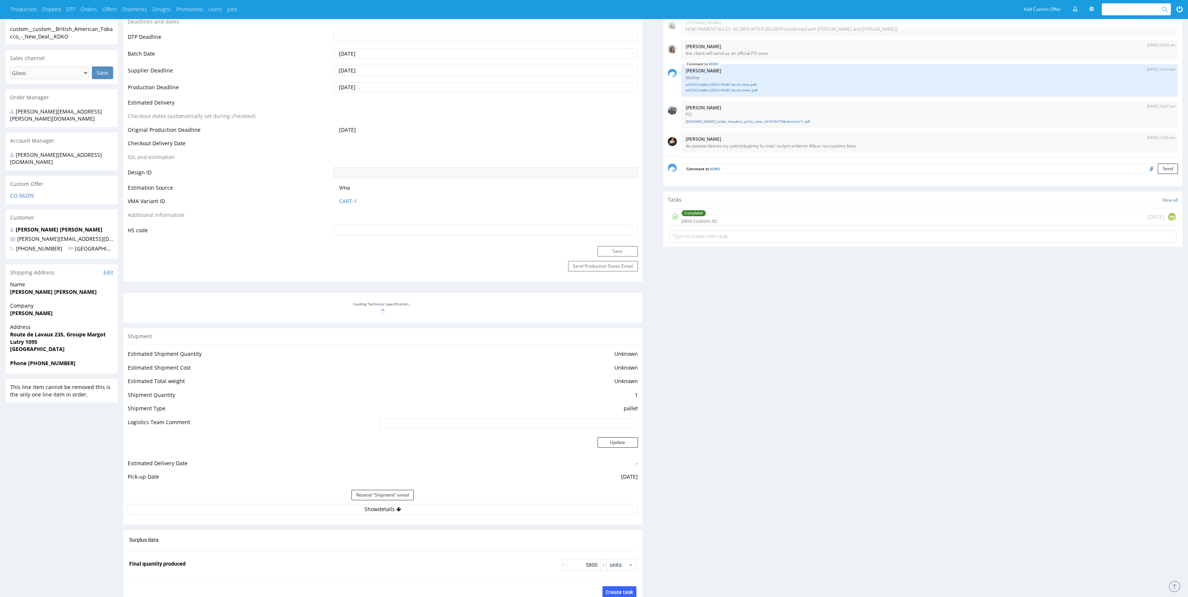
scroll to position [280, 0]
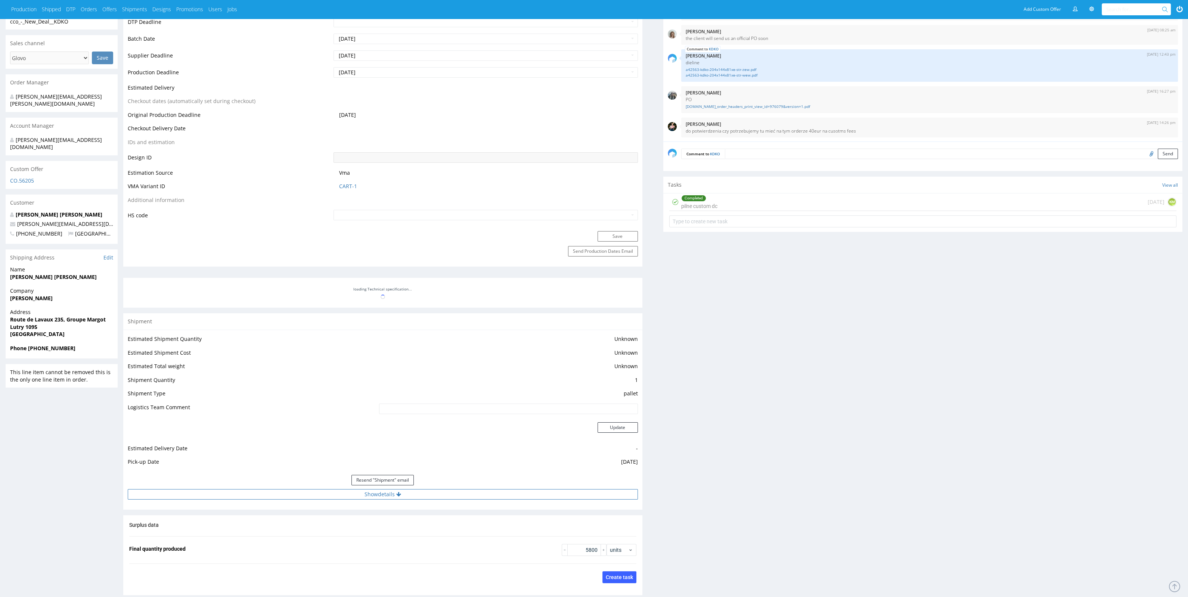
drag, startPoint x: 456, startPoint y: 484, endPoint x: 459, endPoint y: 492, distance: 8.9
click at [456, 484] on div "Resend "Shipment" email" at bounding box center [383, 480] width 510 height 18
click at [459, 492] on button "Show details" at bounding box center [383, 494] width 510 height 10
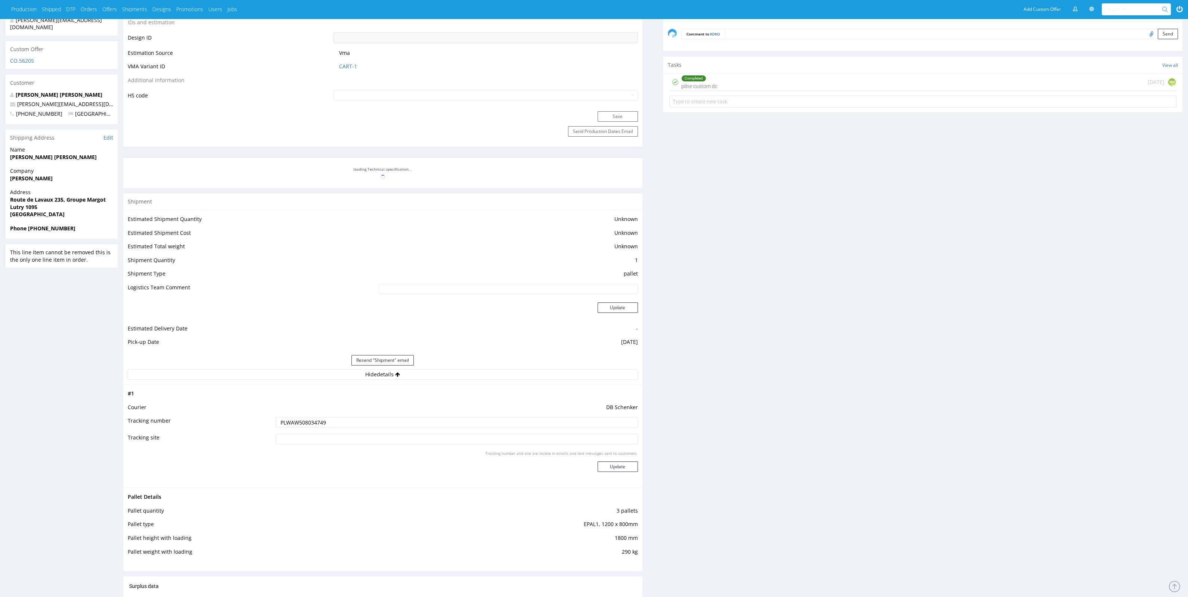
scroll to position [514, 0]
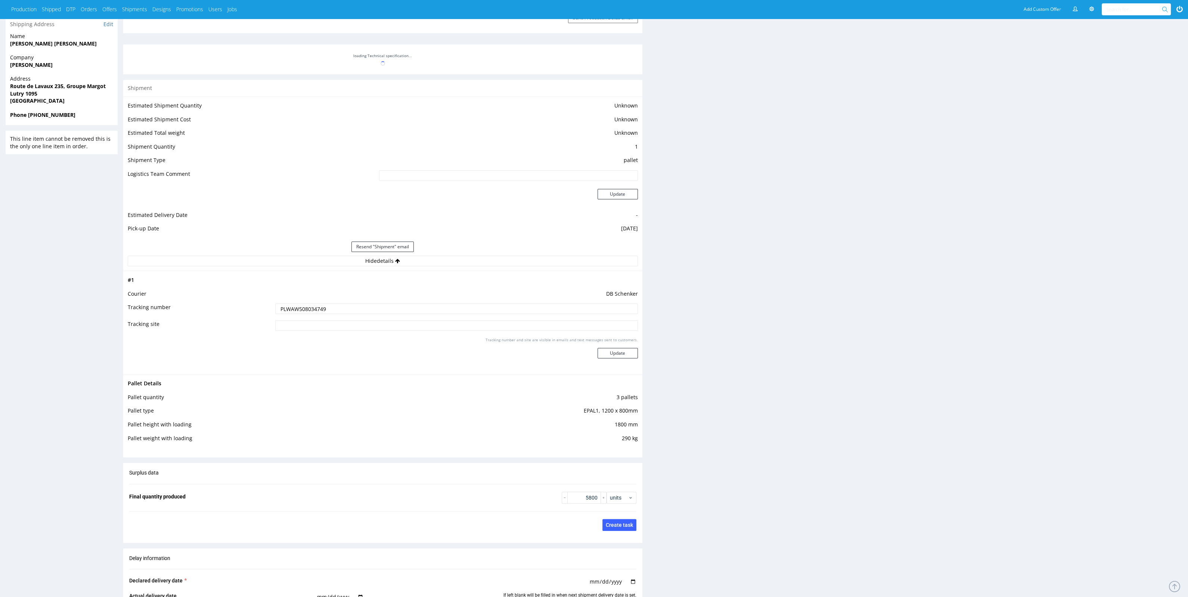
drag, startPoint x: 335, startPoint y: 313, endPoint x: 172, endPoint y: 298, distance: 163.1
click at [172, 298] on tbody "# 1 Courier DB Schenker Tracking number PLWAW508034749 Tracking site Tracking n…" at bounding box center [383, 323] width 510 height 94
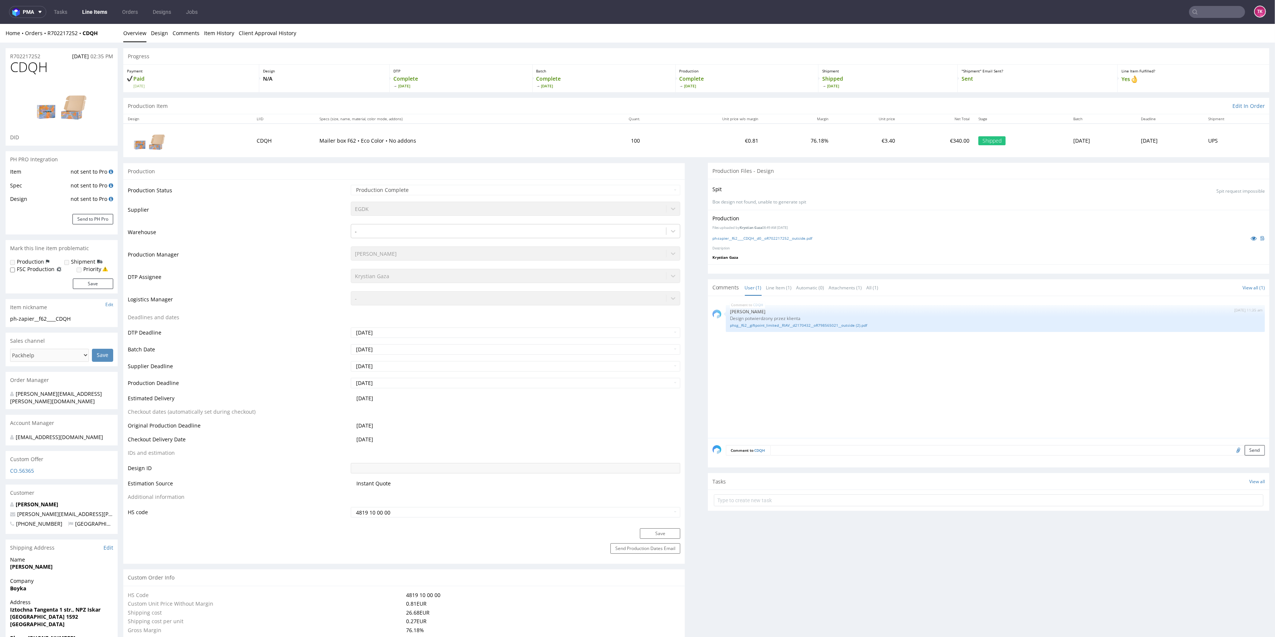
click at [102, 7] on link "Line Items" at bounding box center [95, 12] width 34 height 12
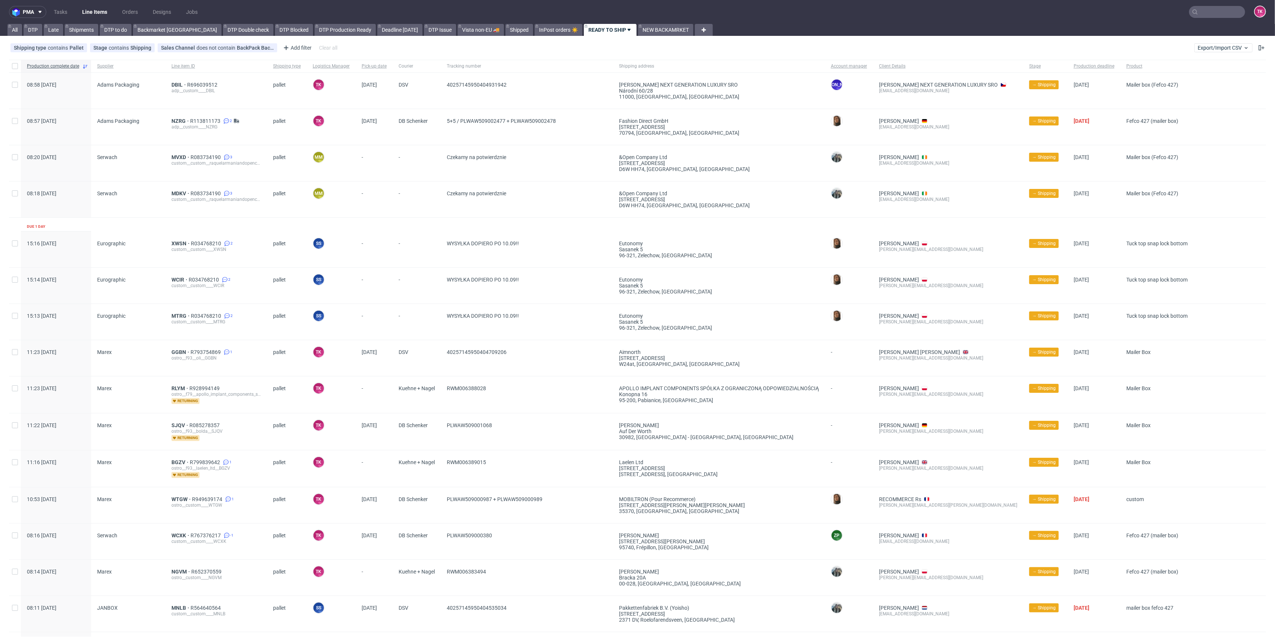
click at [1222, 9] on input "text" at bounding box center [1217, 12] width 56 height 12
paste input "RWM006389169"
type input "RWM006389169"
click at [1159, 32] on div "FAJZ" at bounding box center [1200, 30] width 134 height 13
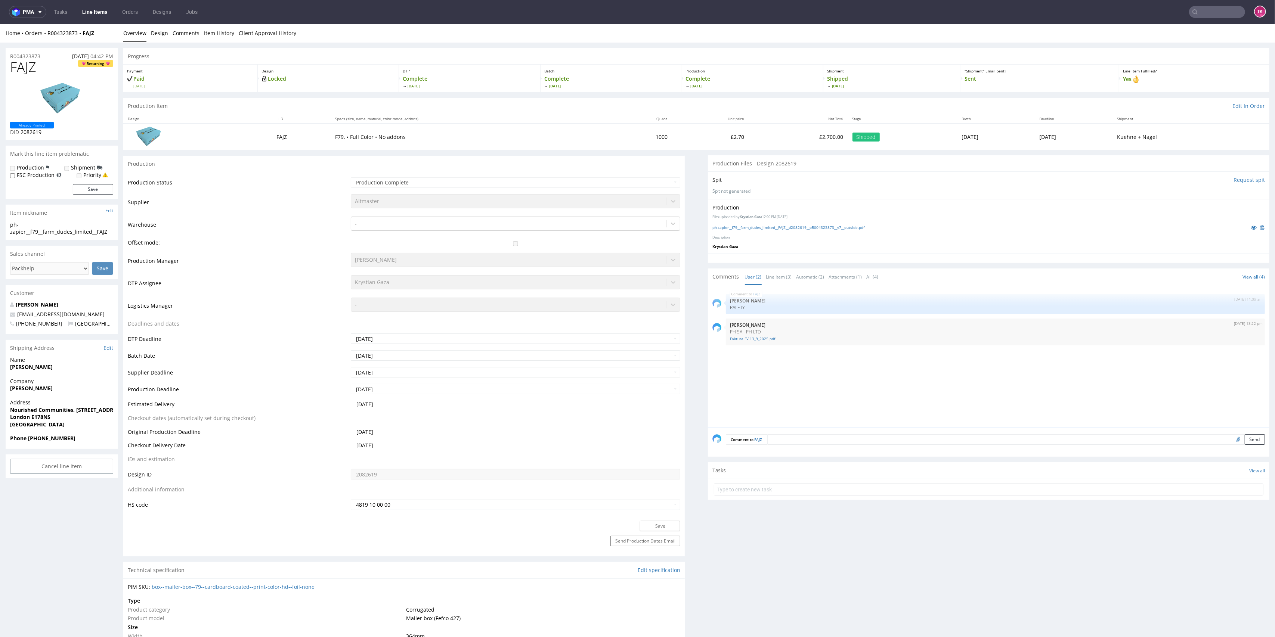
click at [1219, 13] on input "text" at bounding box center [1217, 12] width 56 height 12
paste input "RWM006389169"
type input "RWM006389169"
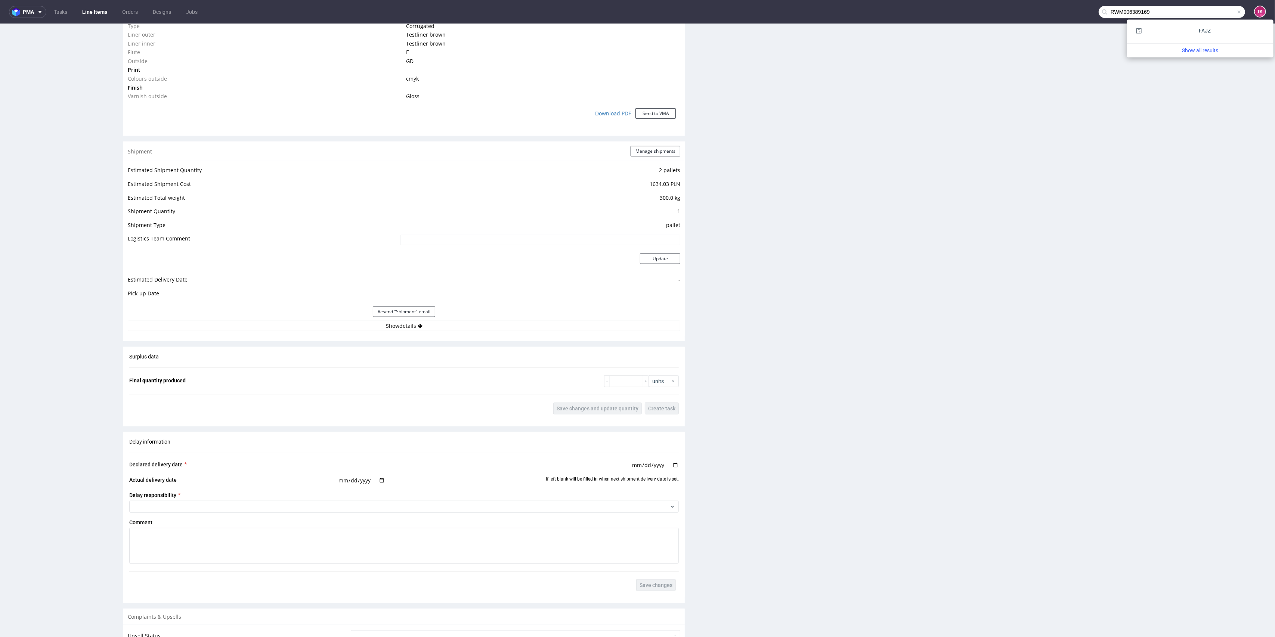
scroll to position [697, 0]
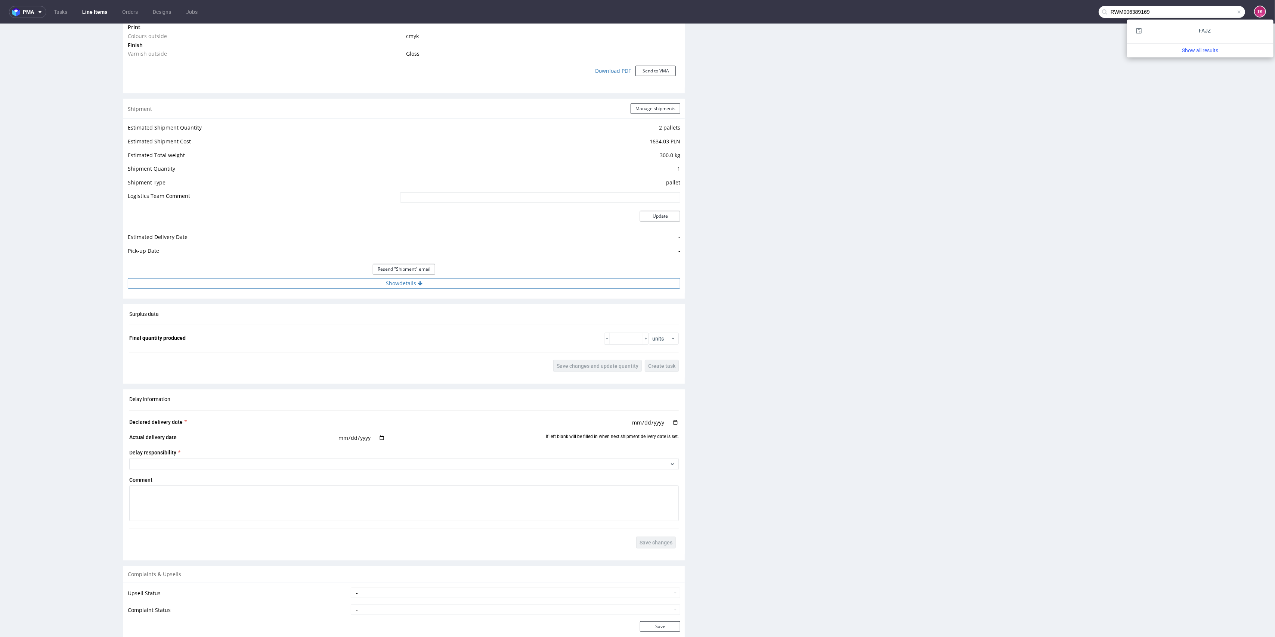
drag, startPoint x: 506, startPoint y: 271, endPoint x: 504, endPoint y: 281, distance: 10.1
click at [505, 276] on div "Resend "Shipment" email" at bounding box center [404, 269] width 552 height 18
click at [504, 282] on button "Show details" at bounding box center [404, 283] width 552 height 10
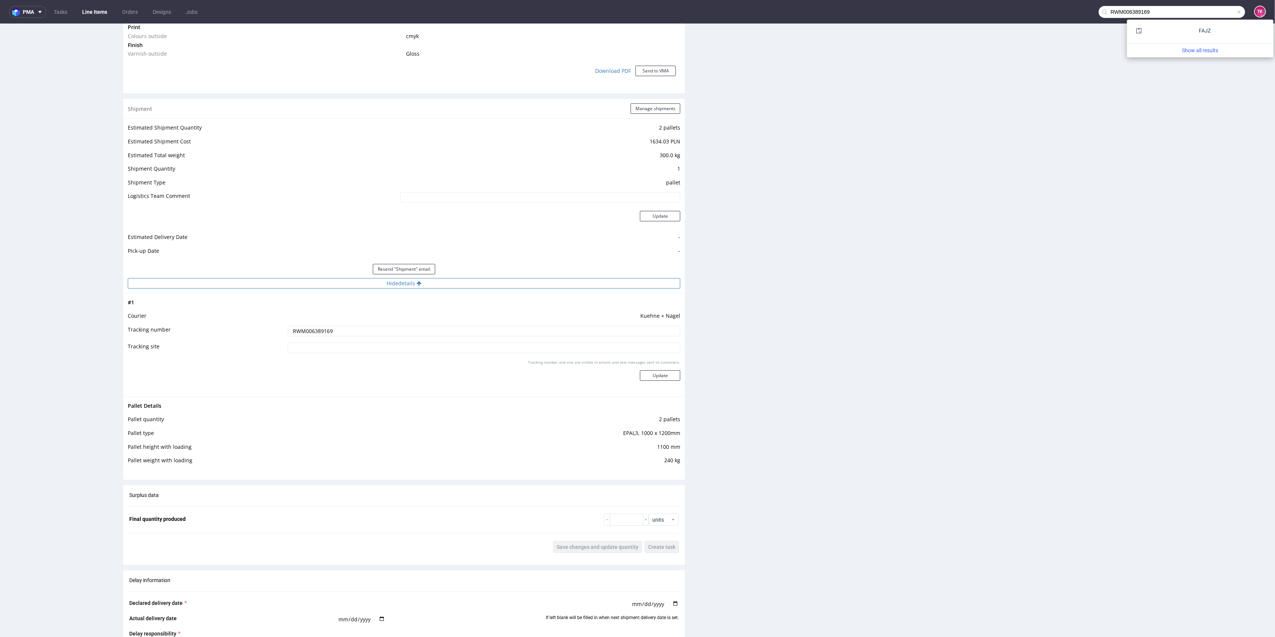
click at [504, 282] on button "Hide details" at bounding box center [404, 283] width 552 height 10
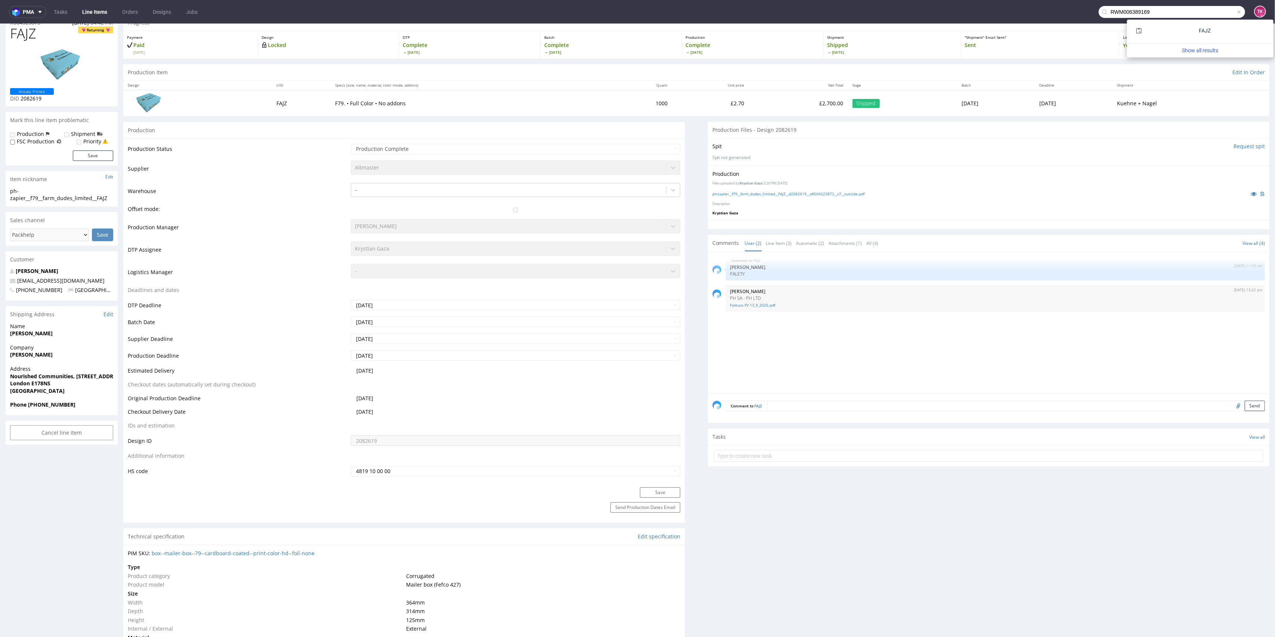
scroll to position [0, 0]
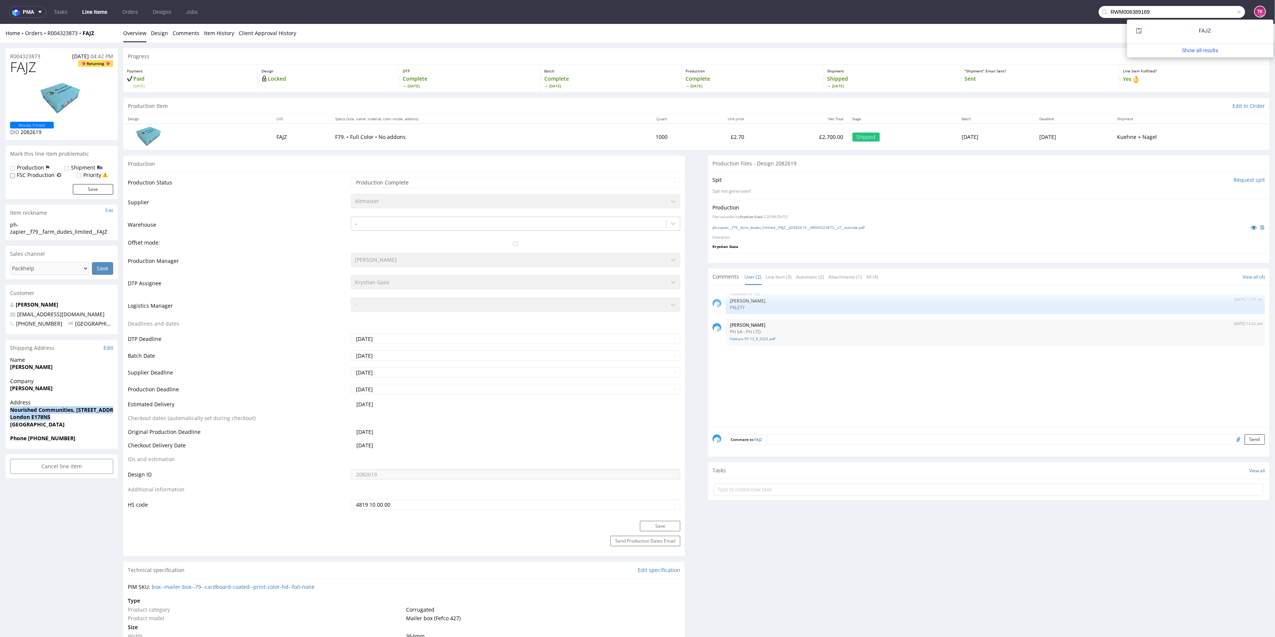
drag, startPoint x: 3, startPoint y: 403, endPoint x: 54, endPoint y: 410, distance: 51.7
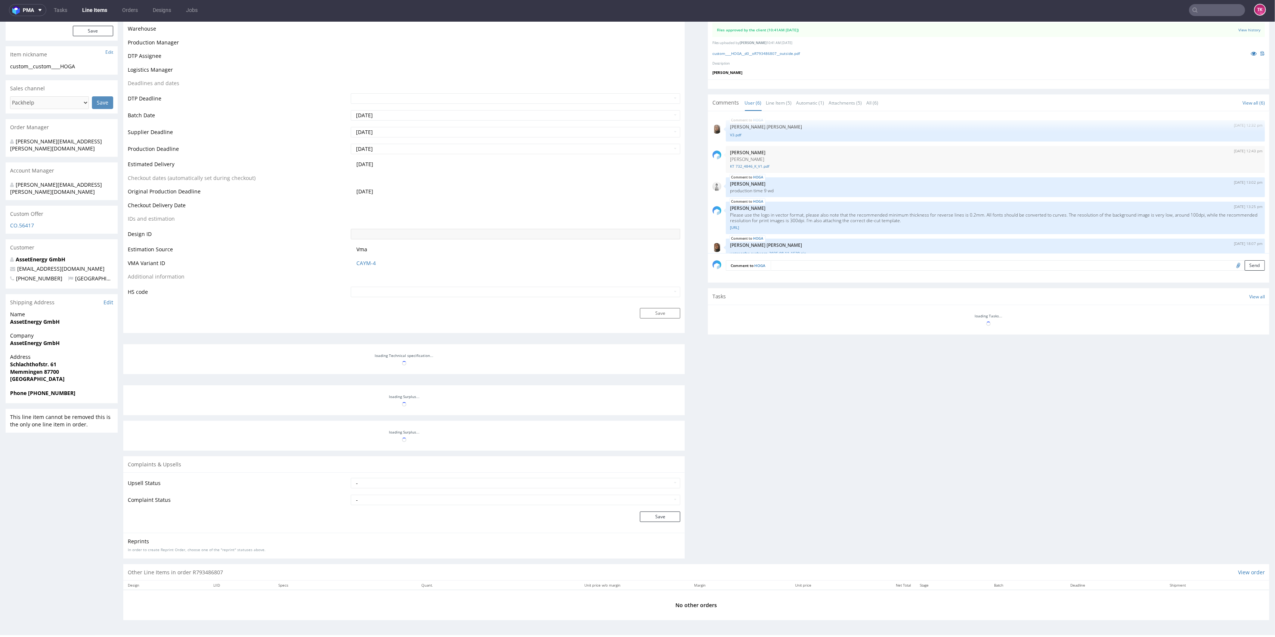
scroll to position [79, 0]
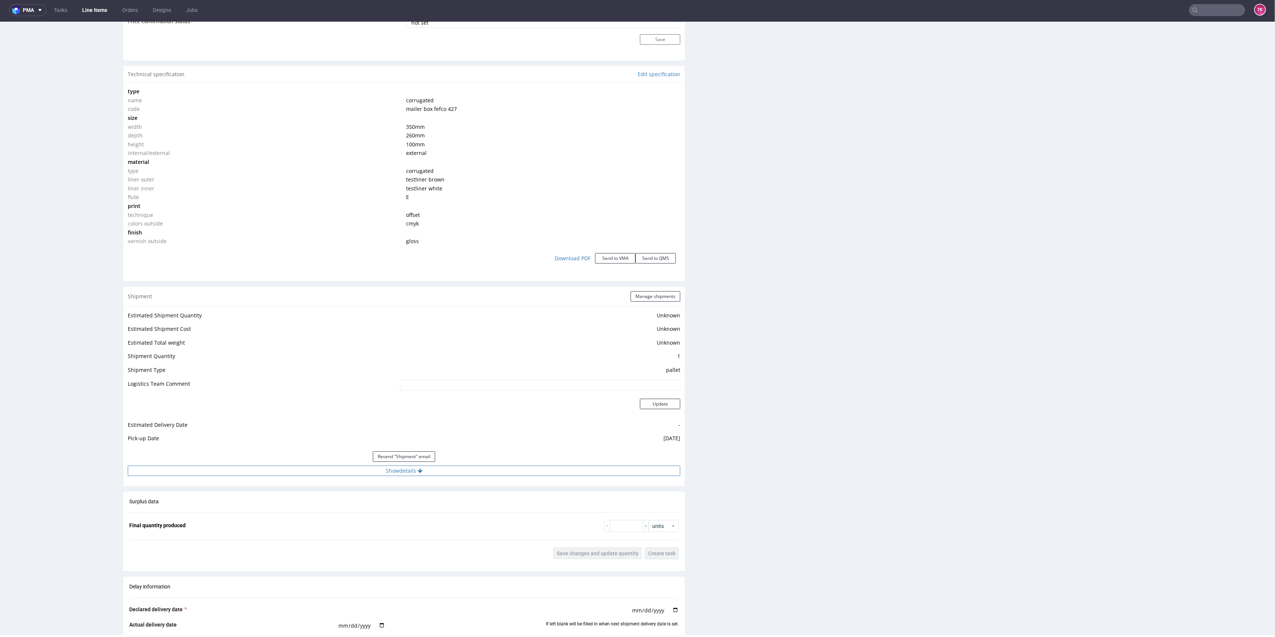
click at [445, 475] on button "Show details" at bounding box center [404, 471] width 552 height 10
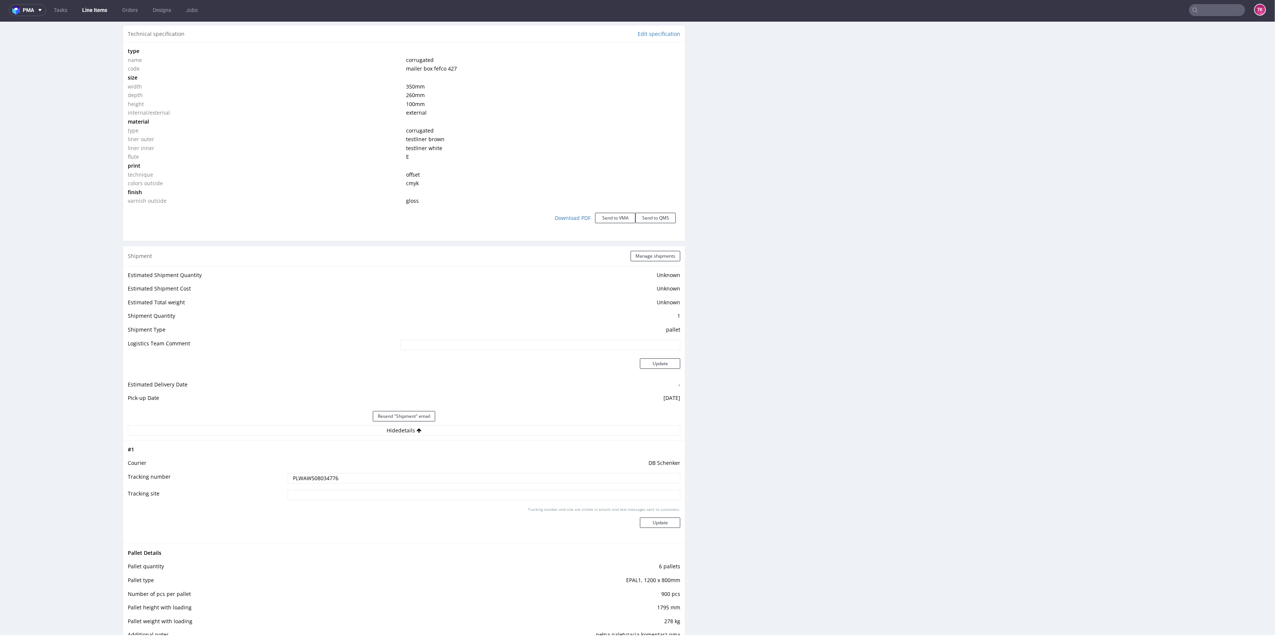
scroll to position [713, 0]
click at [311, 460] on td "DB Schenker" at bounding box center [483, 456] width 395 height 14
click at [318, 471] on input "PLWAW508034776" at bounding box center [484, 469] width 393 height 10
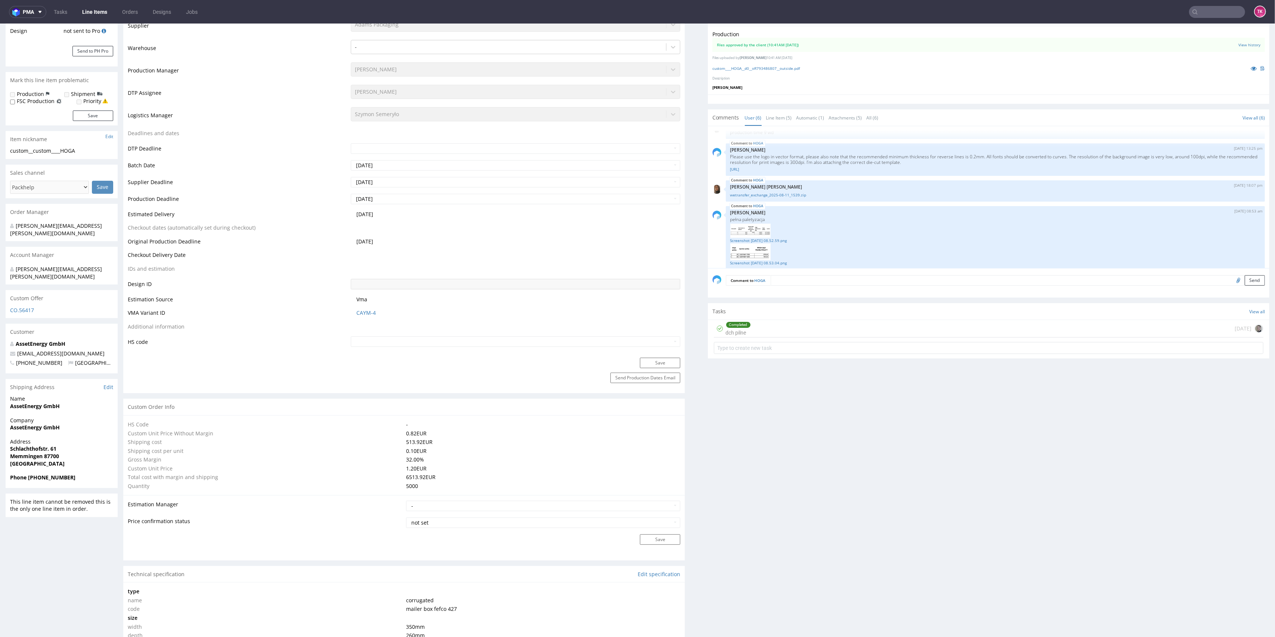
scroll to position [79, 0]
click at [84, 10] on link "Line Items" at bounding box center [95, 12] width 34 height 12
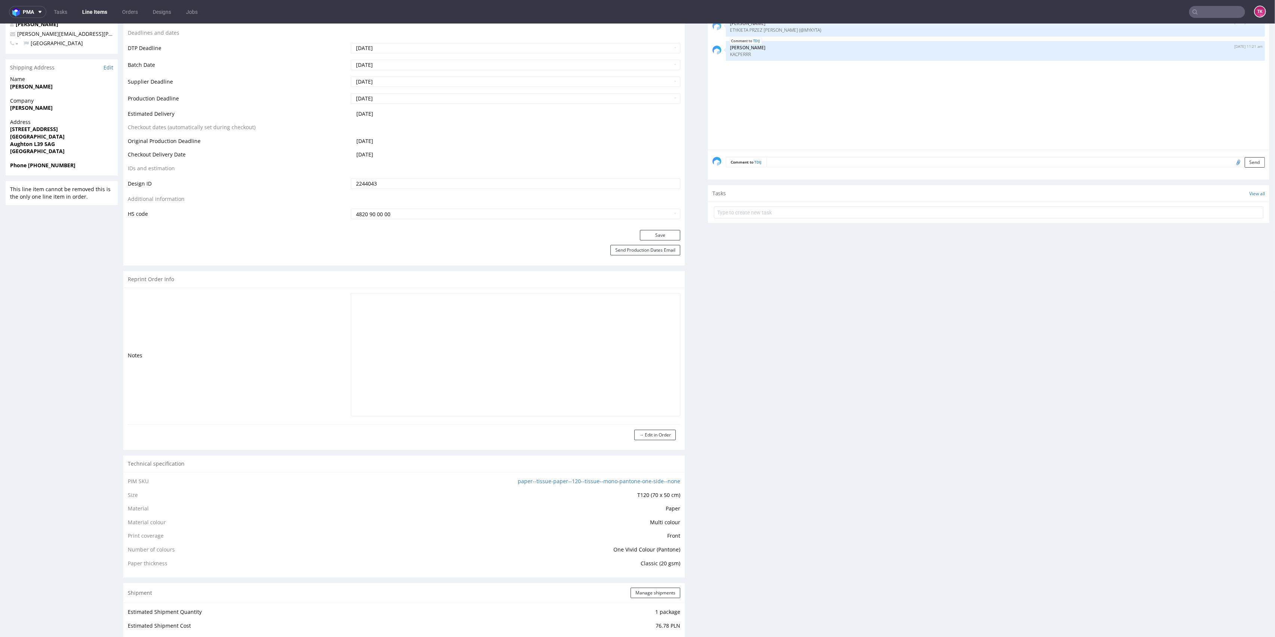
scroll to position [448, 0]
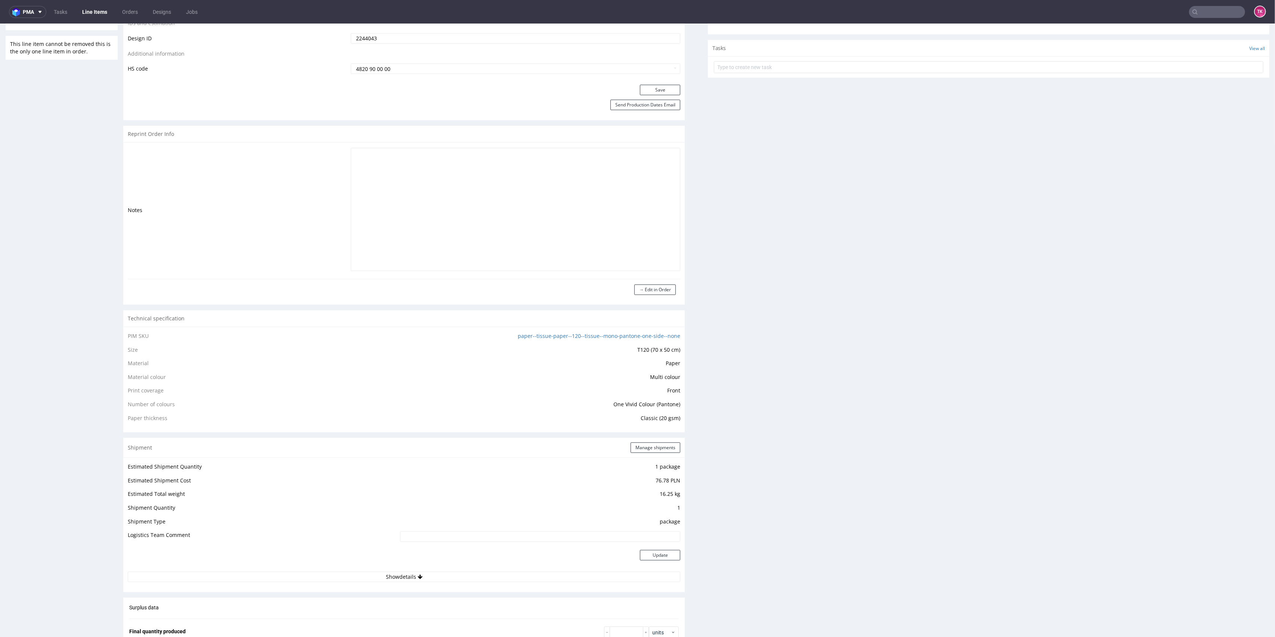
click at [453, 582] on div "Estimated Shipment Quantity 1 package Estimated Shipment Cost 76.78 PLN Estimat…" at bounding box center [403, 521] width 561 height 129
click at [453, 581] on button "Show details" at bounding box center [404, 577] width 552 height 10
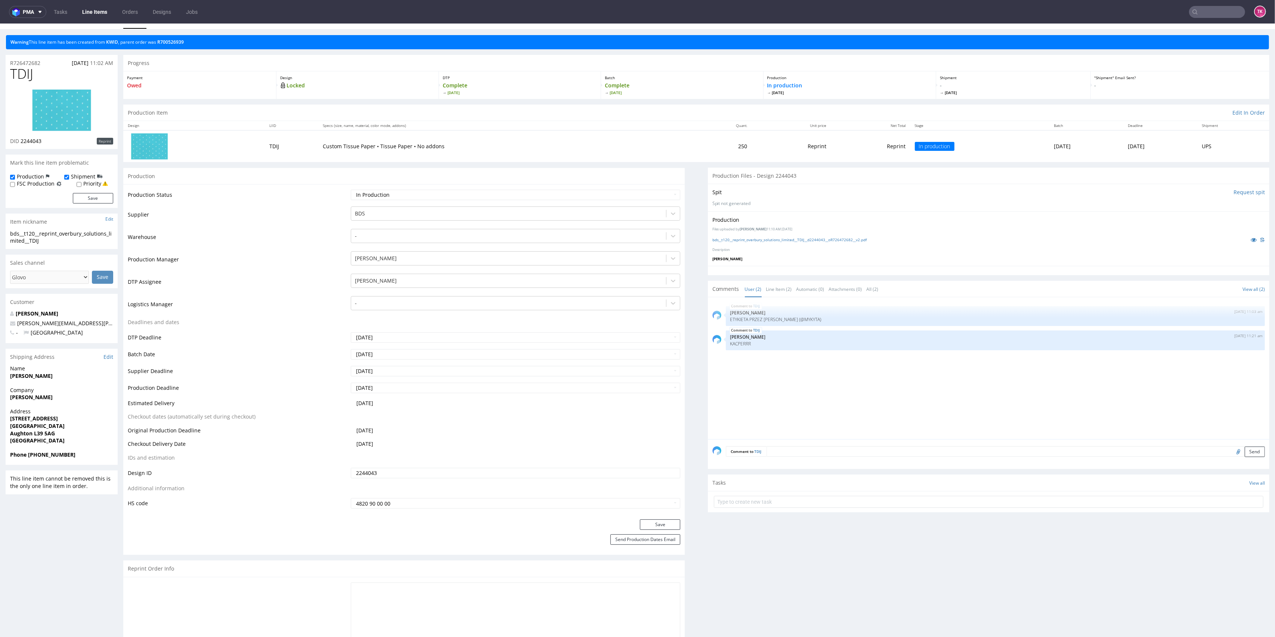
scroll to position [0, 0]
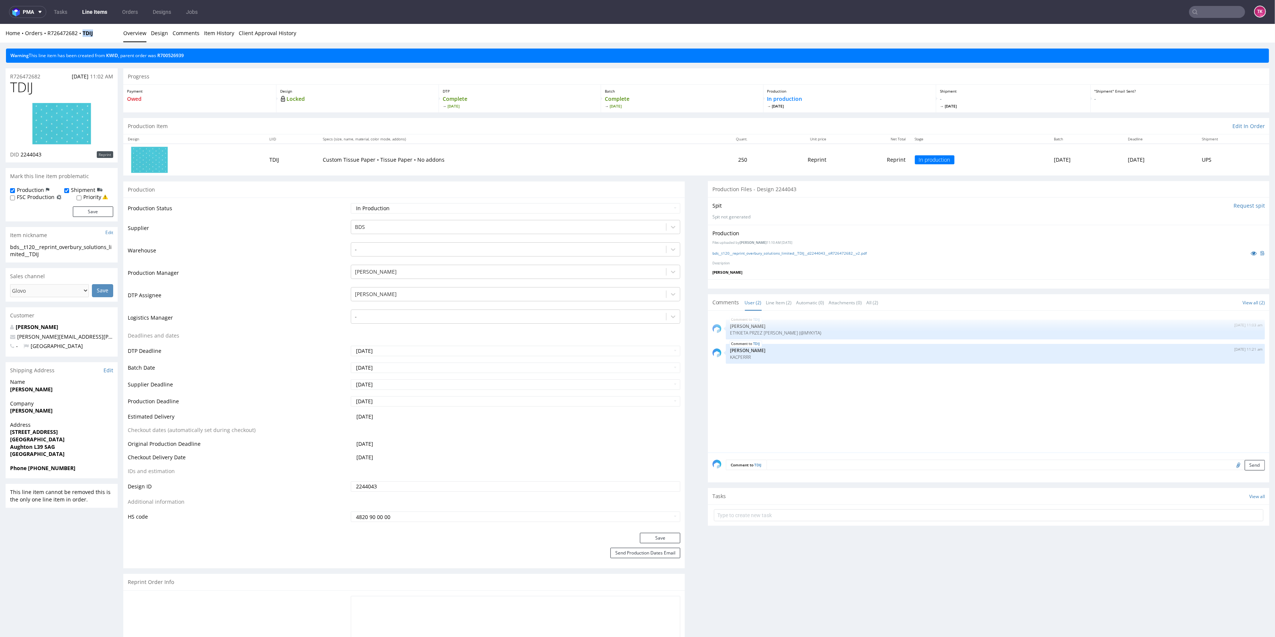
drag, startPoint x: 99, startPoint y: 34, endPoint x: 78, endPoint y: 41, distance: 21.9
click at [78, 41] on div "Home Orders R726472682 TDIJ Overview Design Comments Item History Client Approv…" at bounding box center [637, 33] width 1275 height 19
copy strong "TDIJ"
drag, startPoint x: 718, startPoint y: 335, endPoint x: 810, endPoint y: 357, distance: 94.1
click at [810, 357] on div "TDIJ 1st Sep 25 | 11:03 am Ewa Prus ETYKIETA PRZEZ ZLECENIA (@MYKYTA) TDIJ 1st …" at bounding box center [990, 383] width 557 height 137
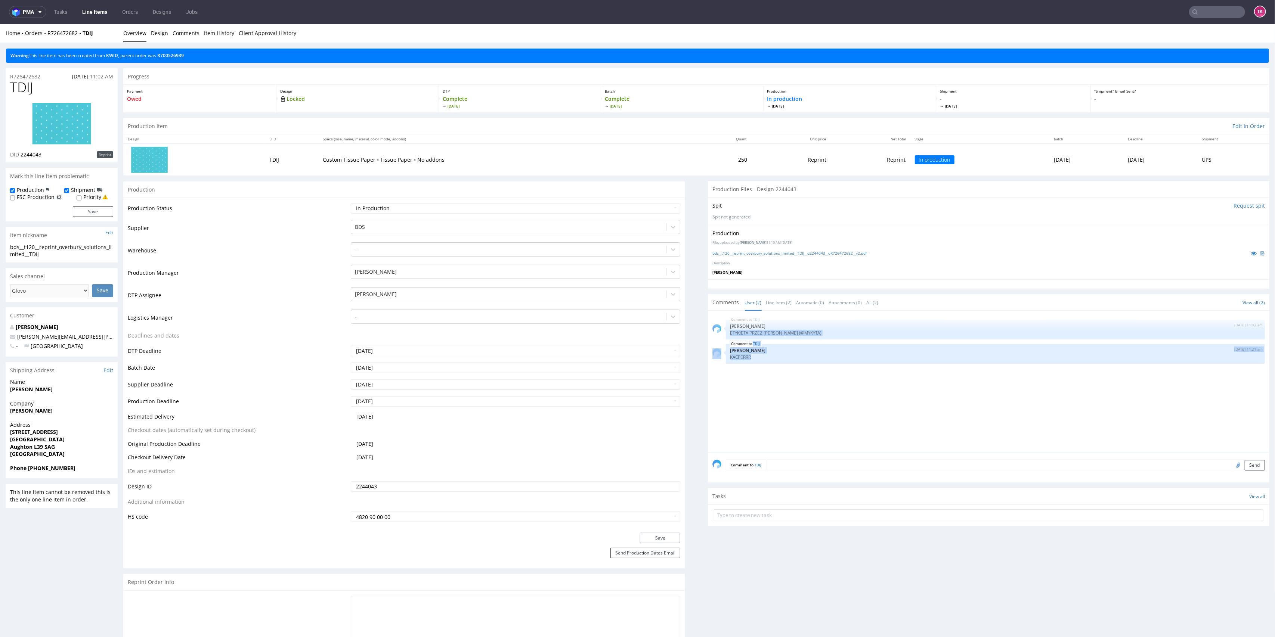
click at [794, 374] on div "TDIJ 1st Sep 25 | 11:03 am Ewa Prus ETYKIETA PRZEZ ZLECENIA (@MYKYTA) TDIJ 1st …" at bounding box center [990, 383] width 557 height 137
drag, startPoint x: 727, startPoint y: 330, endPoint x: 783, endPoint y: 370, distance: 69.2
click at [781, 364] on div "TDIJ 1st Sep 25 | 11:03 am Ewa Prus ETYKIETA PRZEZ ZLECENIA (@MYKYTA) TDIJ 1st …" at bounding box center [990, 383] width 557 height 137
click at [783, 370] on div "TDIJ 1st Sep 25 | 11:03 am Ewa Prus ETYKIETA PRZEZ ZLECENIA (@MYKYTA) TDIJ 1st …" at bounding box center [990, 383] width 557 height 137
drag, startPoint x: 731, startPoint y: 355, endPoint x: 751, endPoint y: 359, distance: 20.1
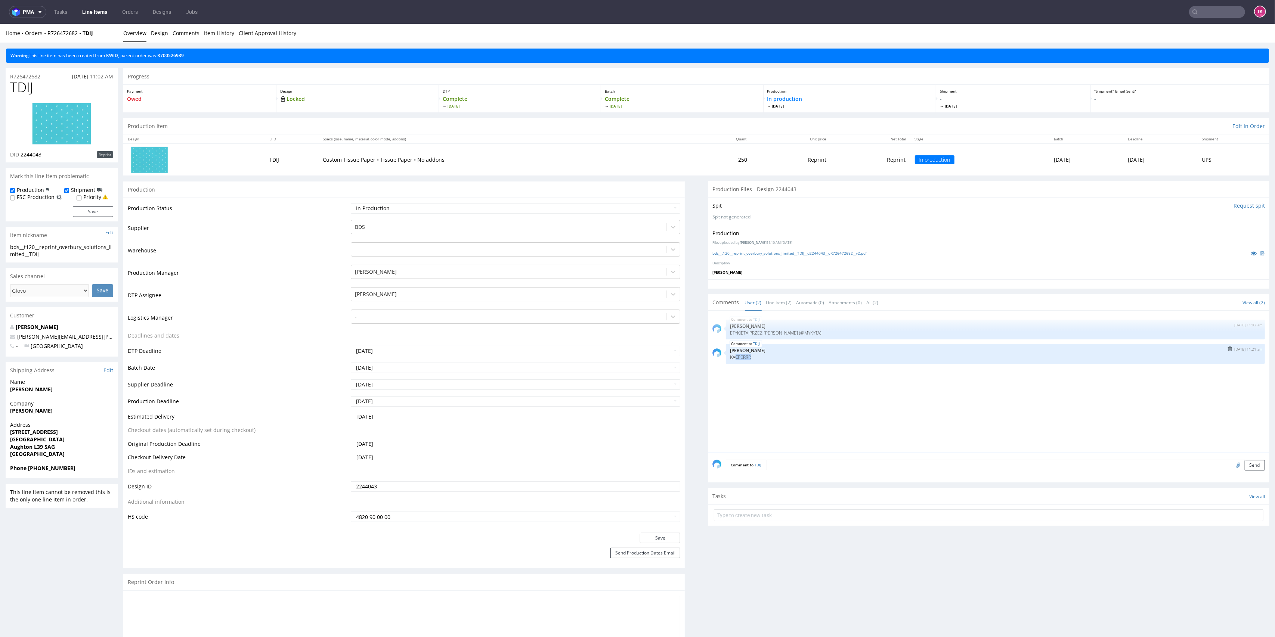
click at [750, 358] on p "KACPERRR" at bounding box center [995, 357] width 530 height 6
click at [751, 359] on p "KACPERRR" at bounding box center [995, 357] width 530 height 6
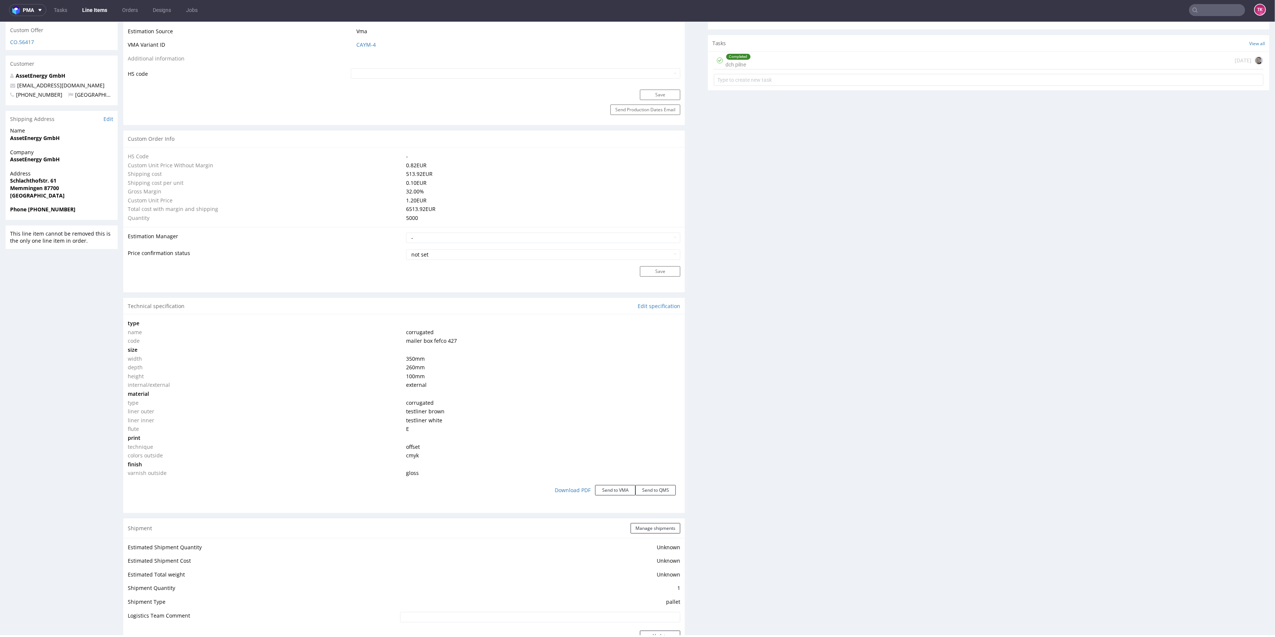
scroll to position [630, 0]
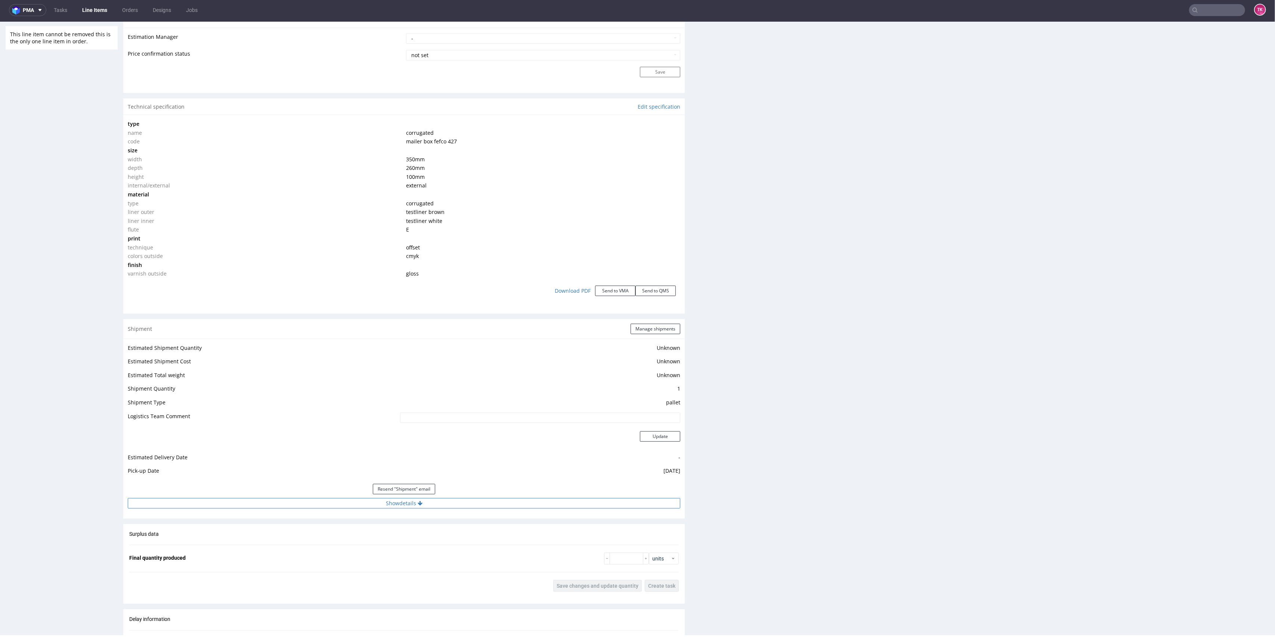
click at [435, 505] on button "Show details" at bounding box center [404, 503] width 552 height 10
click at [335, 550] on input "PLWAW508034776" at bounding box center [484, 551] width 393 height 10
click at [96, 1] on nav "pma Tasks Line Items Orders Designs Jobs TK" at bounding box center [637, 10] width 1275 height 24
click at [96, 6] on link "Line Items" at bounding box center [95, 10] width 34 height 12
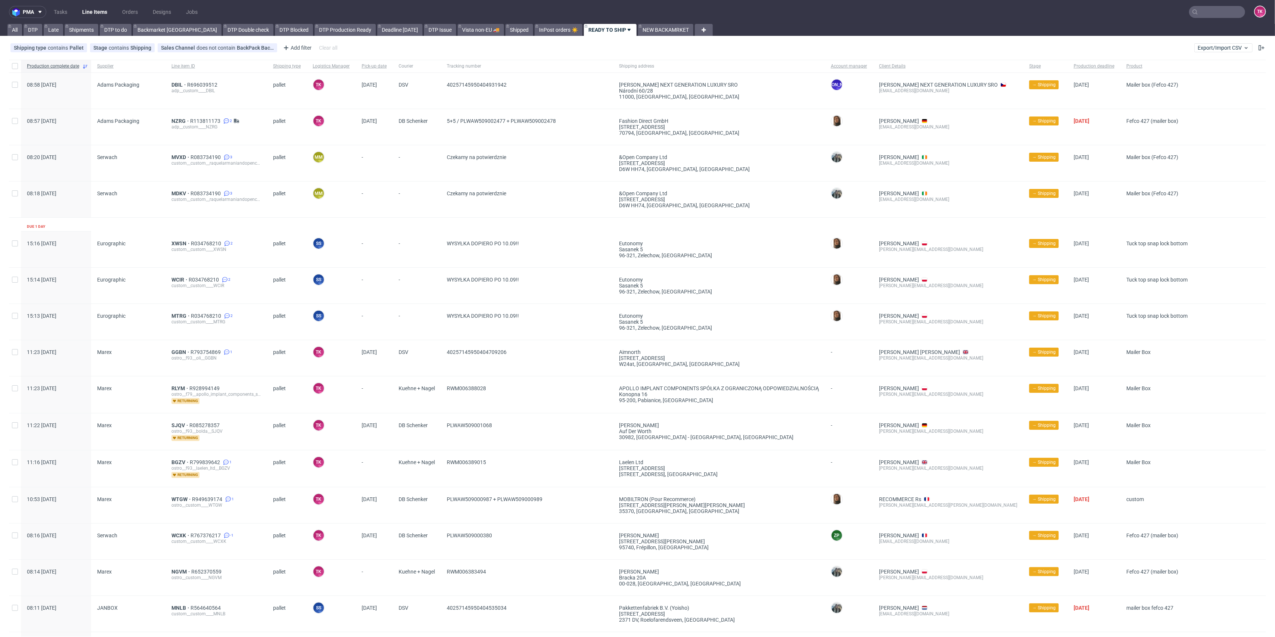
click at [88, 12] on link "Line Items" at bounding box center [95, 12] width 34 height 12
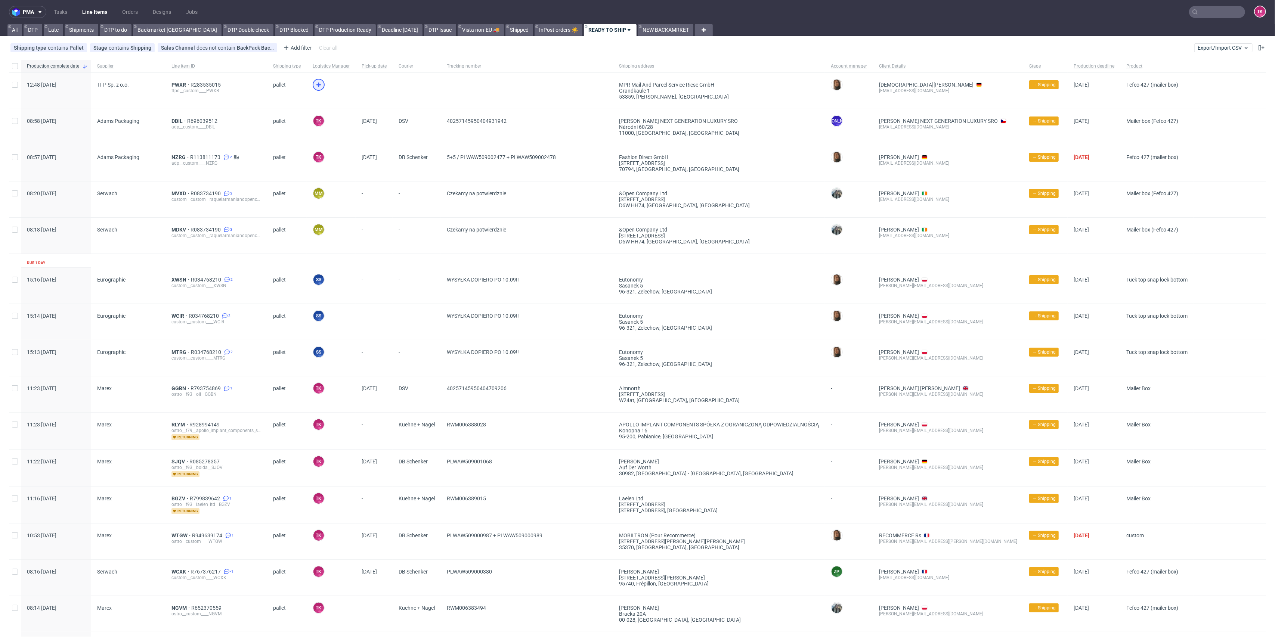
click at [314, 84] on icon at bounding box center [318, 84] width 9 height 9
click at [176, 84] on span "PWXR" at bounding box center [180, 85] width 19 height 6
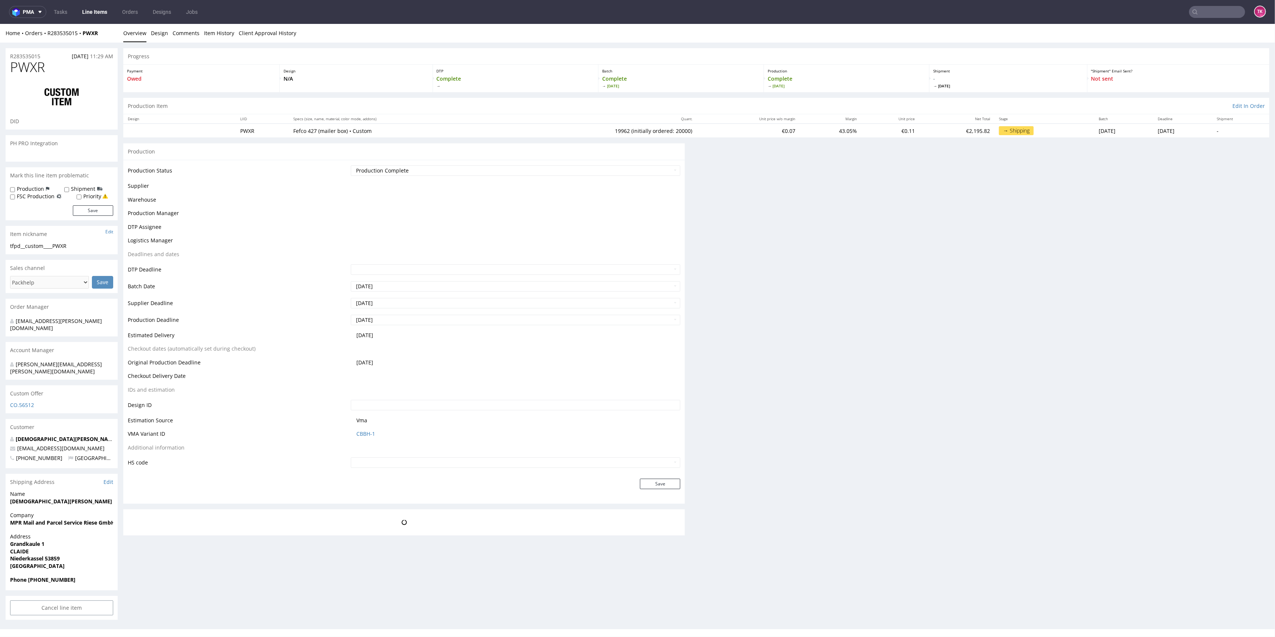
scroll to position [2, 0]
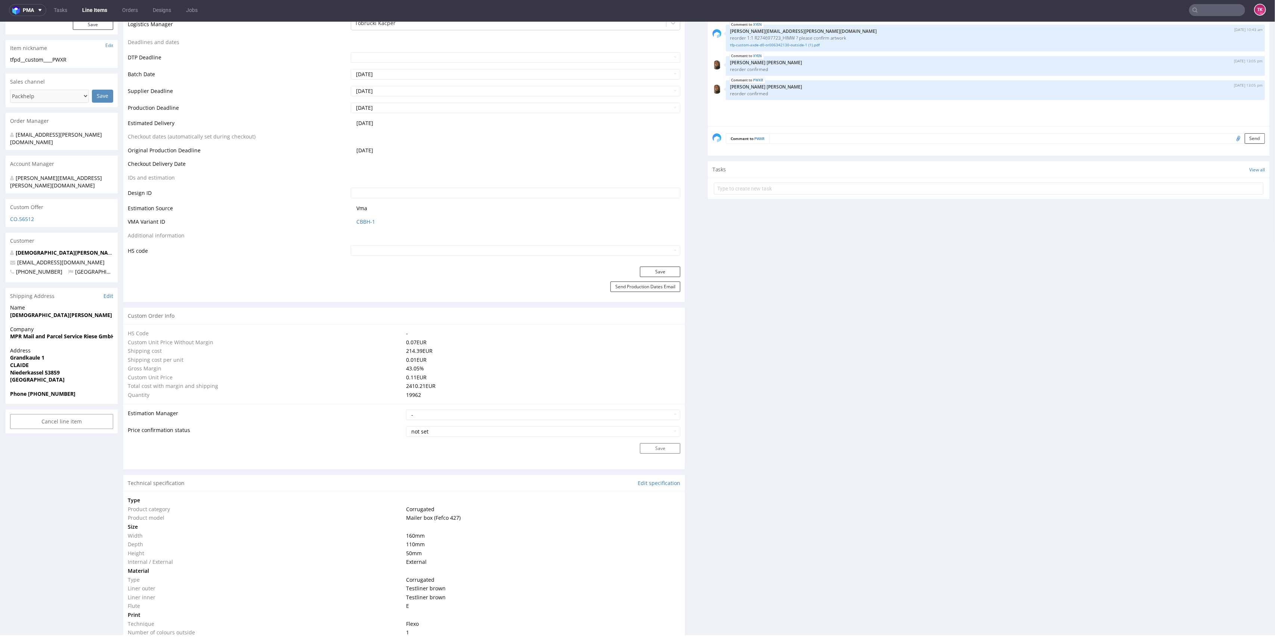
type input "19962"
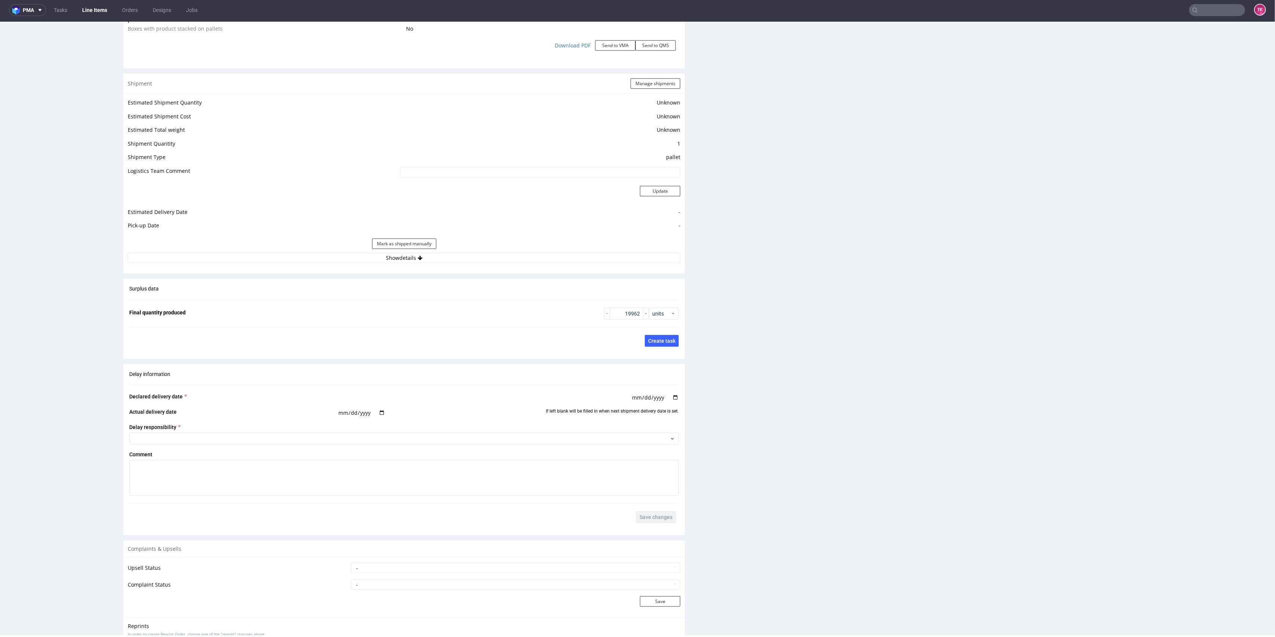
scroll to position [986, 0]
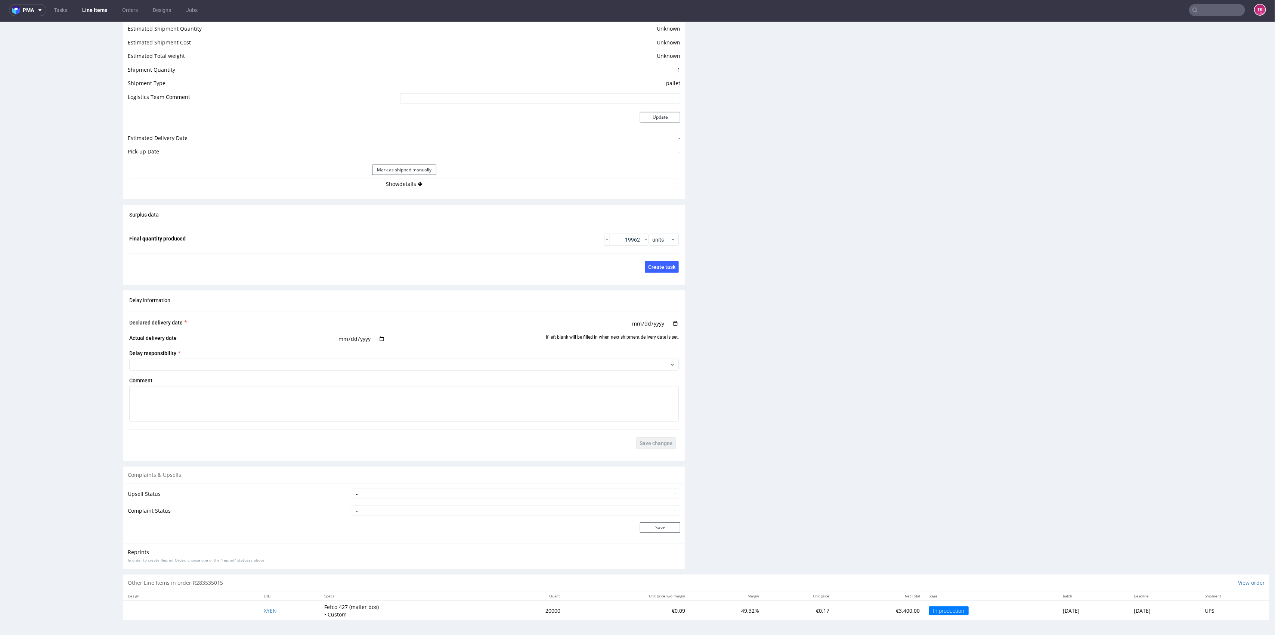
click at [460, 188] on div "Estimated Shipment Quantity Unknown Estimated Shipment Cost Unknown Estimated T…" at bounding box center [403, 106] width 561 height 174
click at [460, 182] on button "Show details" at bounding box center [404, 184] width 552 height 10
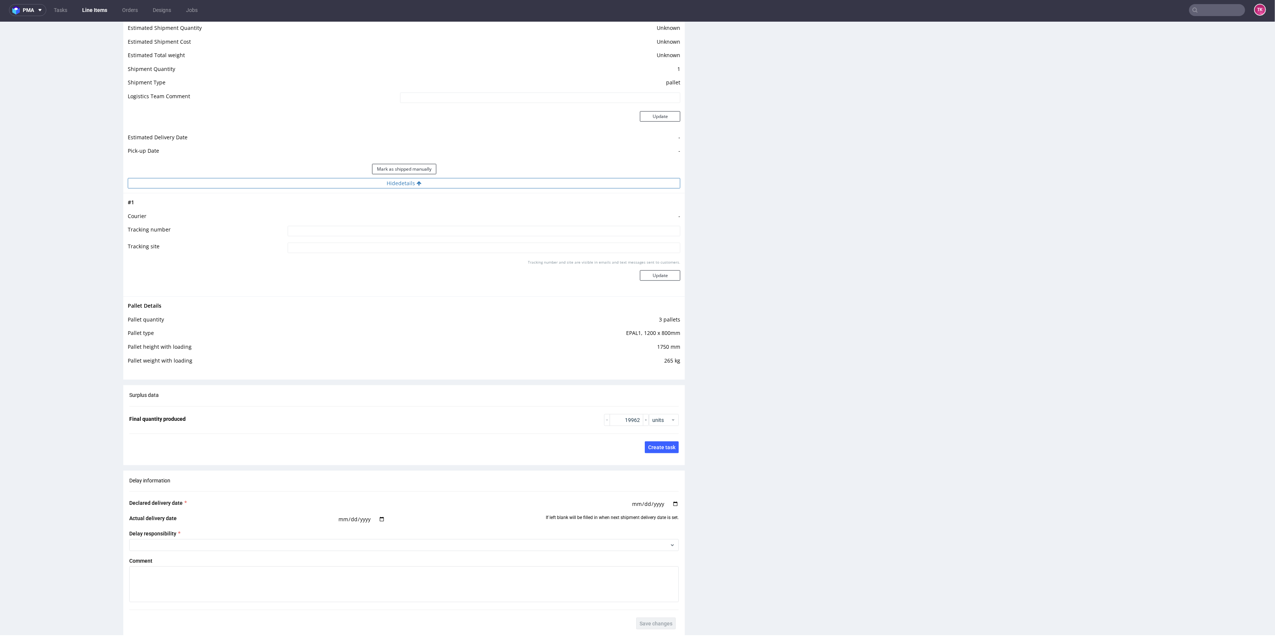
click at [460, 180] on button "Hide details" at bounding box center [404, 183] width 552 height 10
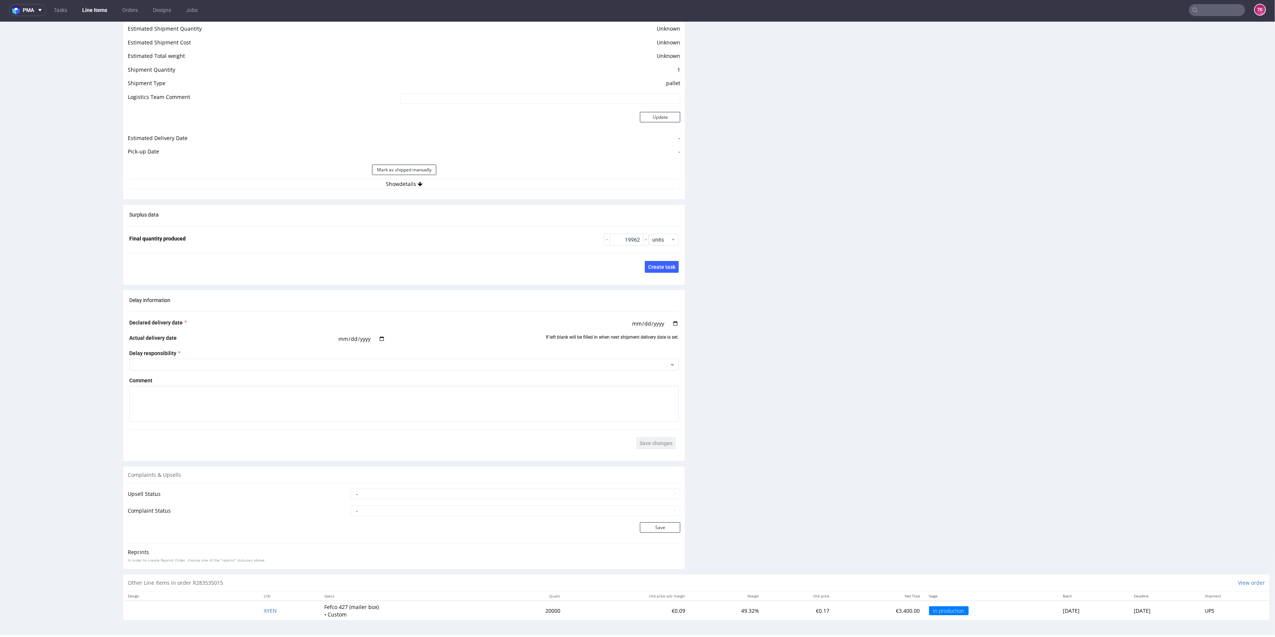
click at [93, 7] on link "Line Items" at bounding box center [95, 10] width 34 height 12
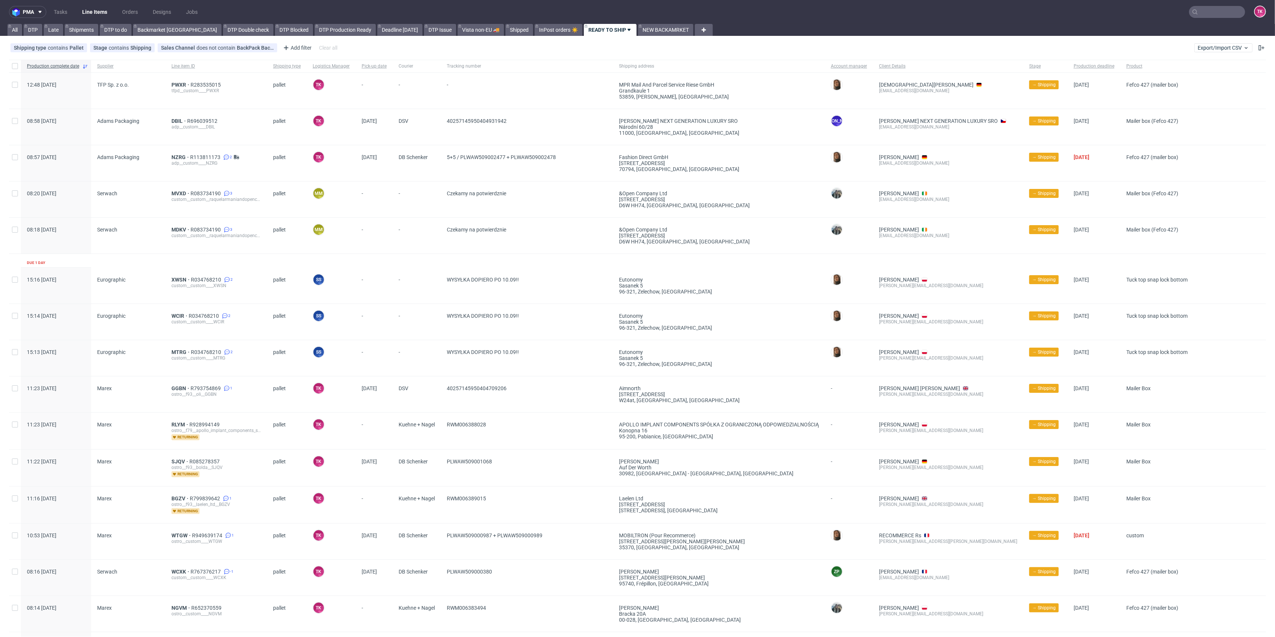
click at [91, 7] on link "Line Items" at bounding box center [95, 12] width 34 height 12
click at [99, 13] on link "Line Items" at bounding box center [95, 12] width 34 height 12
click at [172, 81] on div "PWXR R283535015 tfpd__custom____PWXR" at bounding box center [216, 91] width 102 height 36
click at [174, 85] on span "PWXR" at bounding box center [180, 85] width 19 height 6
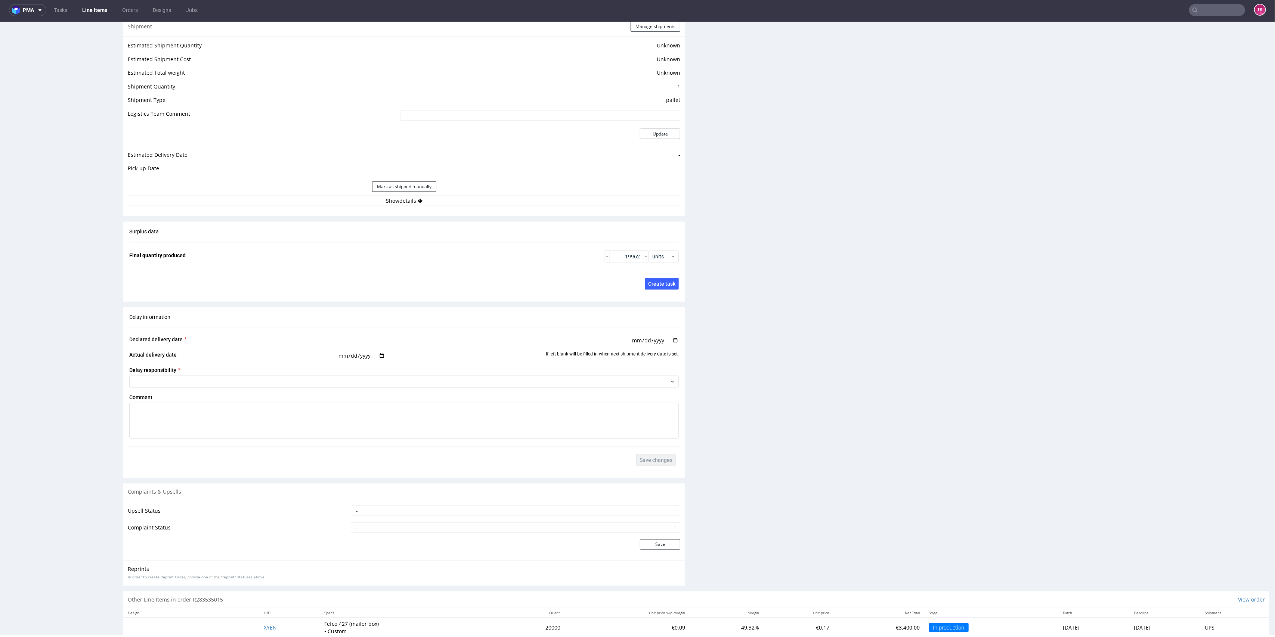
scroll to position [986, 0]
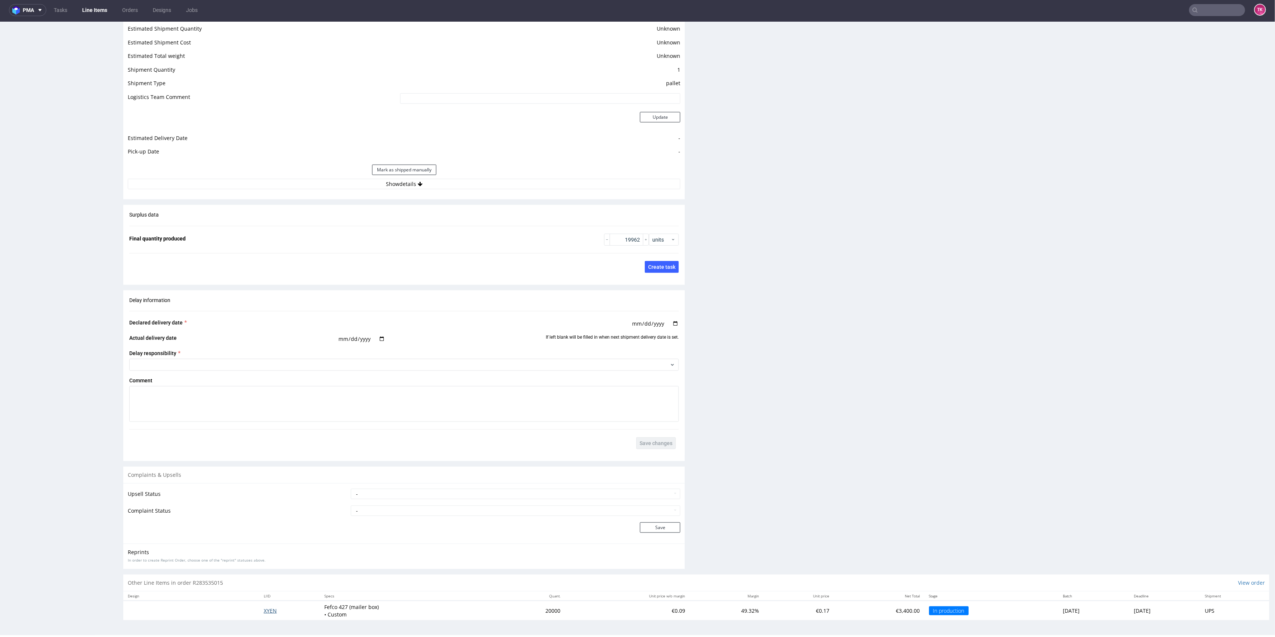
click at [264, 609] on span "XYEN" at bounding box center [270, 610] width 13 height 7
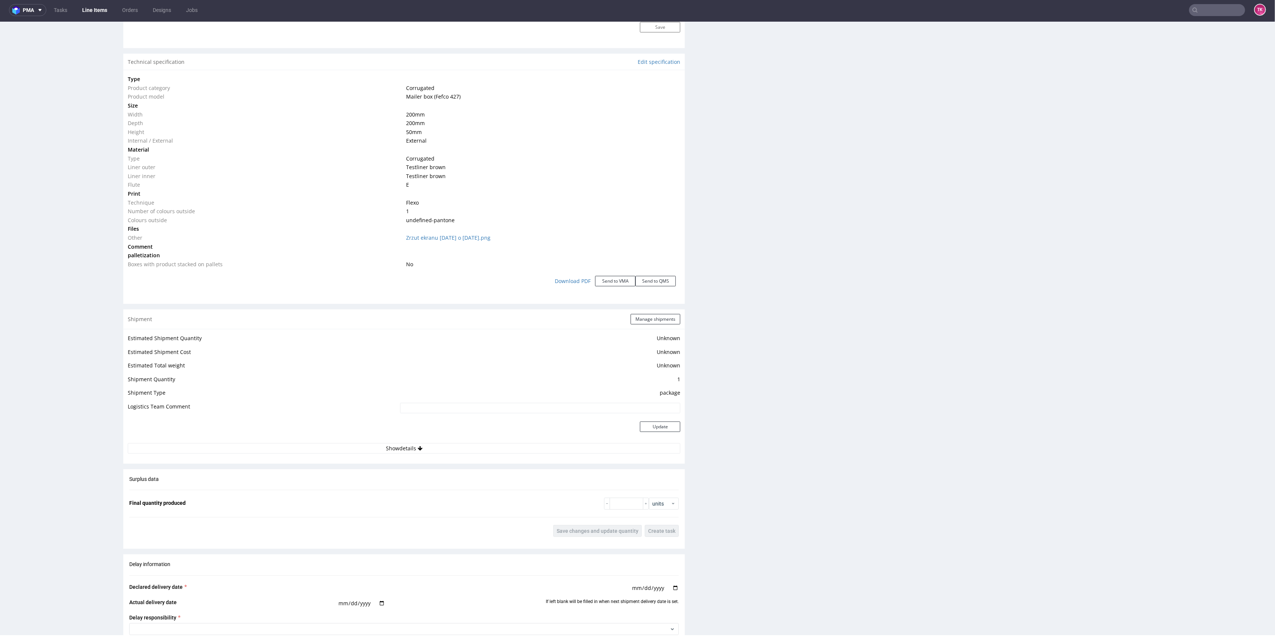
scroll to position [747, 0]
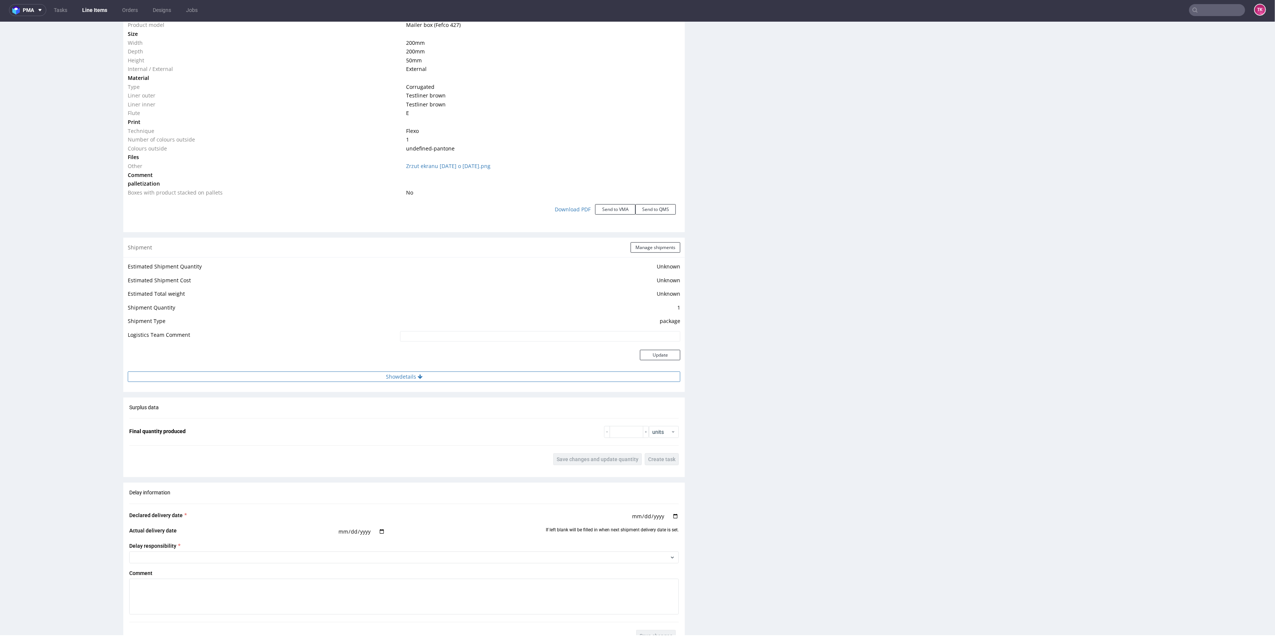
drag, startPoint x: 463, startPoint y: 381, endPoint x: 460, endPoint y: 378, distance: 4.0
click at [461, 379] on button "Show details" at bounding box center [404, 377] width 552 height 10
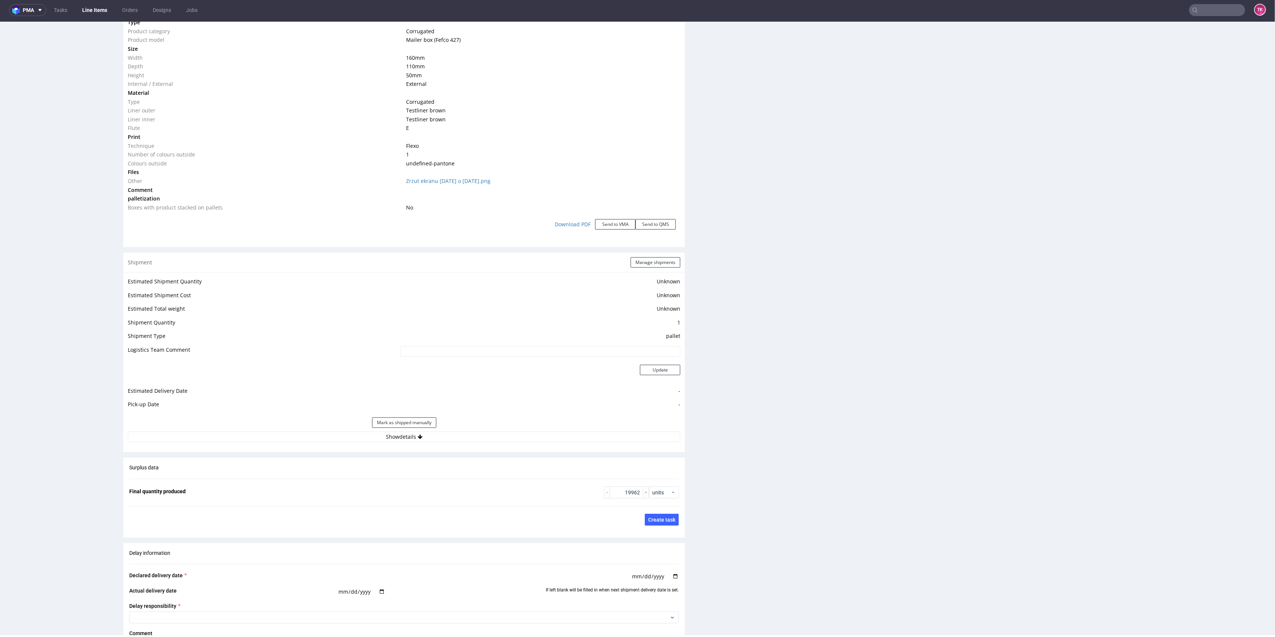
scroll to position [801, 0]
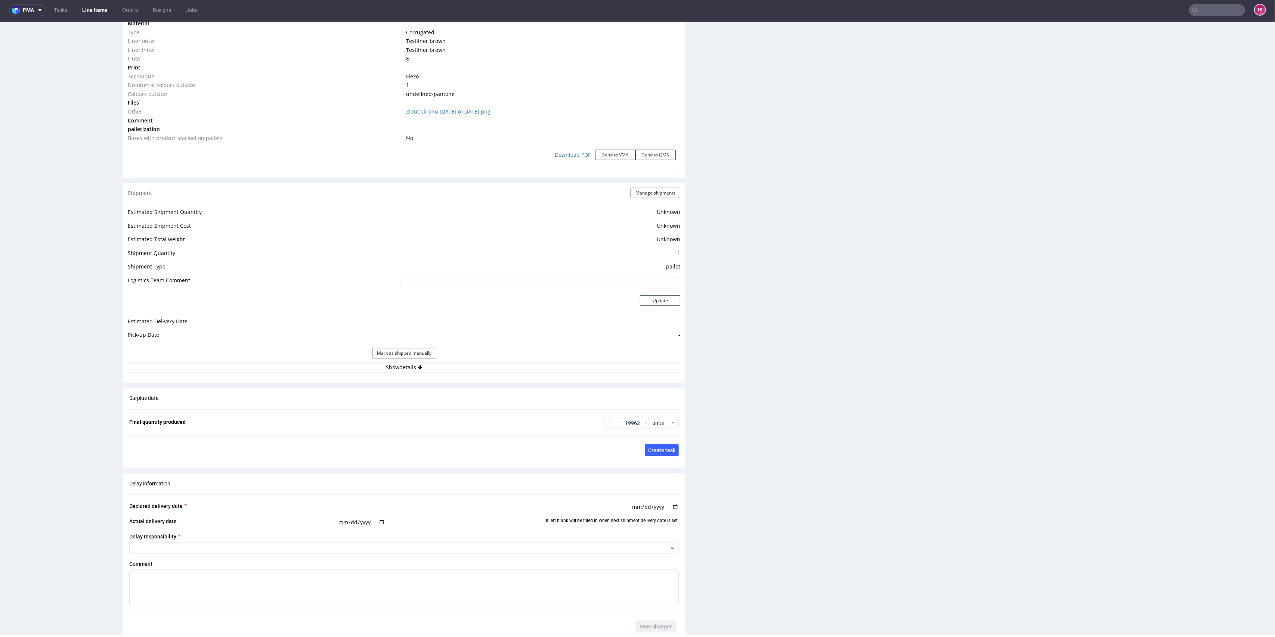
click at [527, 376] on div "Estimated Shipment Quantity Unknown Estimated Shipment Cost Unknown Estimated T…" at bounding box center [403, 290] width 561 height 174
click at [524, 370] on button "Show details" at bounding box center [404, 367] width 552 height 10
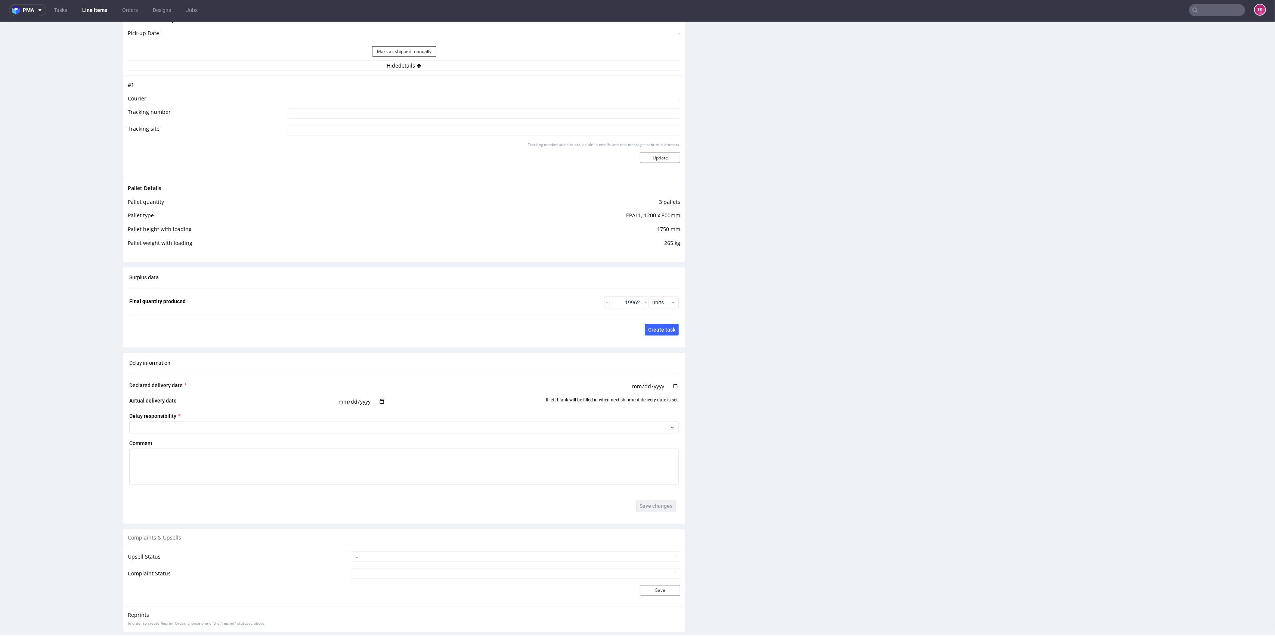
scroll to position [1167, 0]
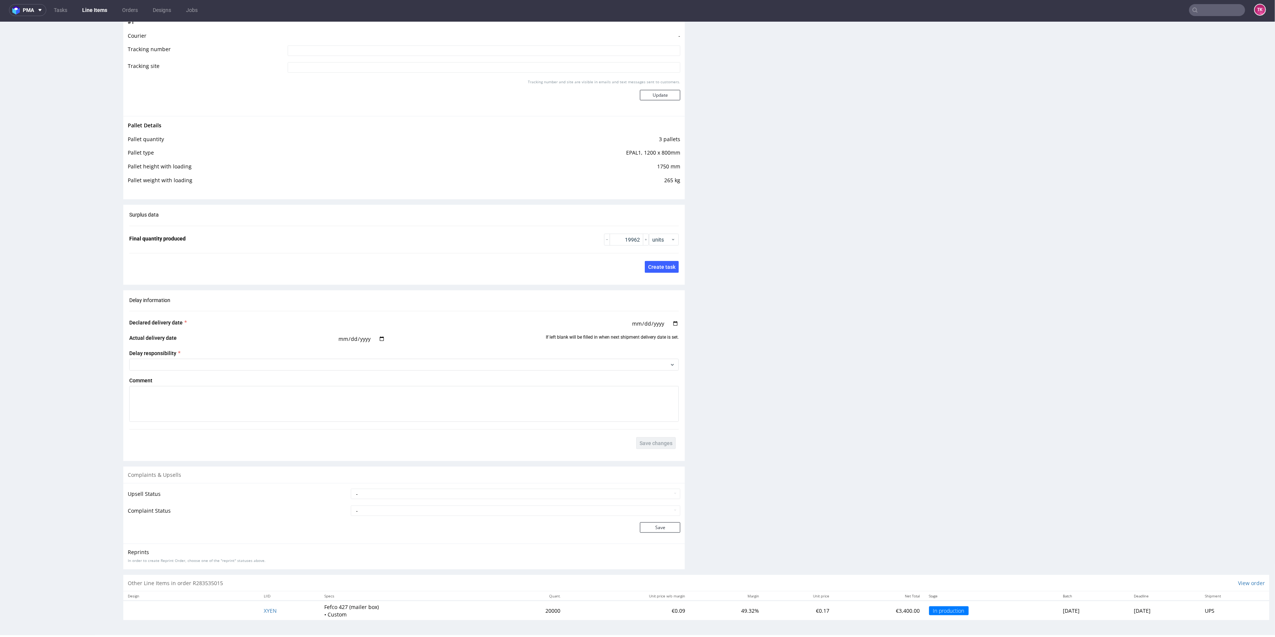
click at [96, 14] on link "Line Items" at bounding box center [95, 10] width 34 height 12
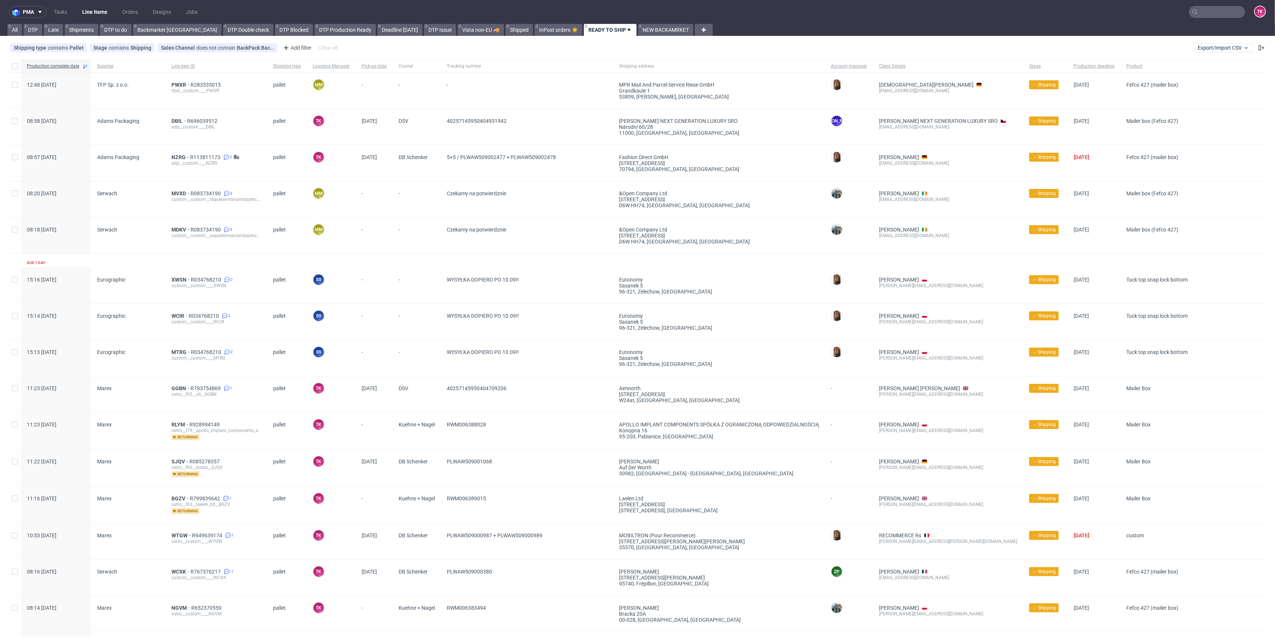
click at [108, 10] on link "Line Items" at bounding box center [95, 12] width 34 height 12
click at [106, 10] on link "Line Items" at bounding box center [95, 12] width 34 height 12
click at [99, 13] on link "Line Items" at bounding box center [95, 12] width 34 height 12
click at [1210, 12] on input "text" at bounding box center [1217, 12] width 56 height 12
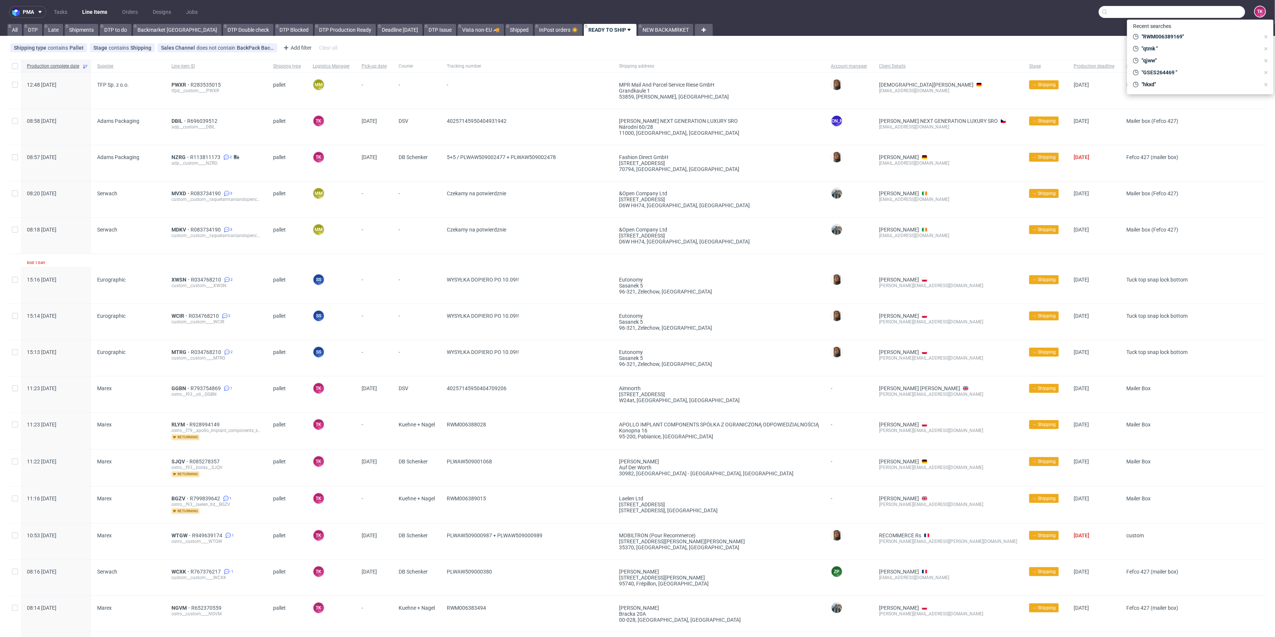
paste input "RWM006389169"
type input "RWM006389169"
click at [1171, 31] on div "FAJZ" at bounding box center [1200, 30] width 134 height 13
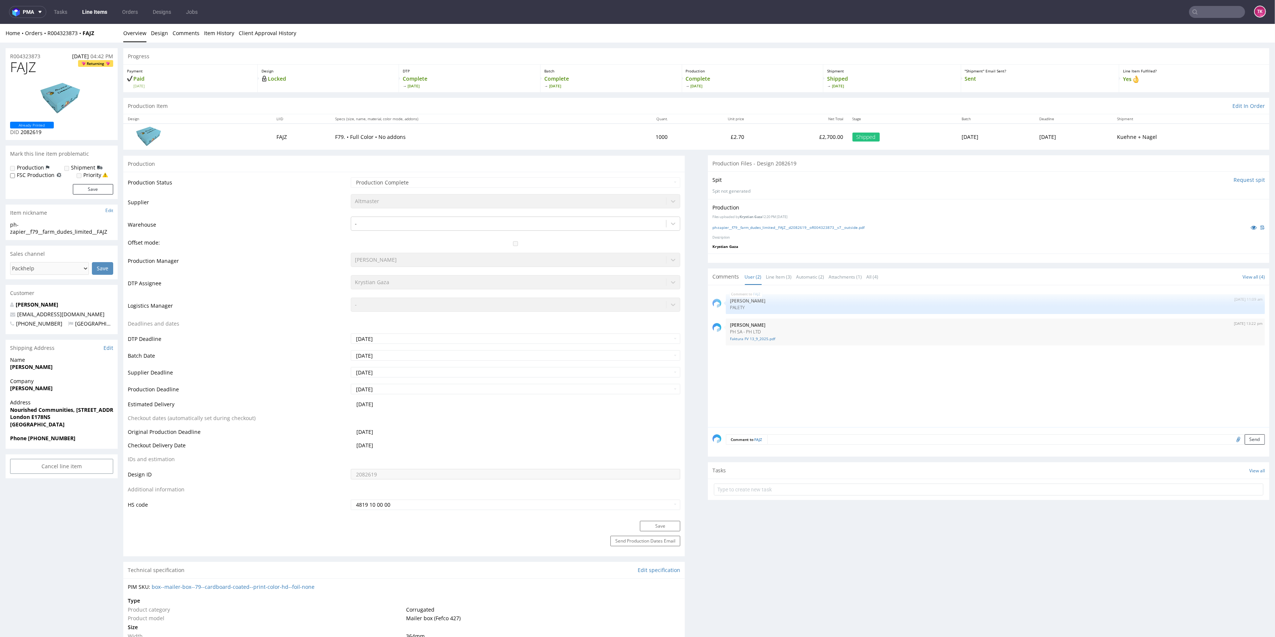
click at [84, 15] on link "Line Items" at bounding box center [95, 12] width 34 height 12
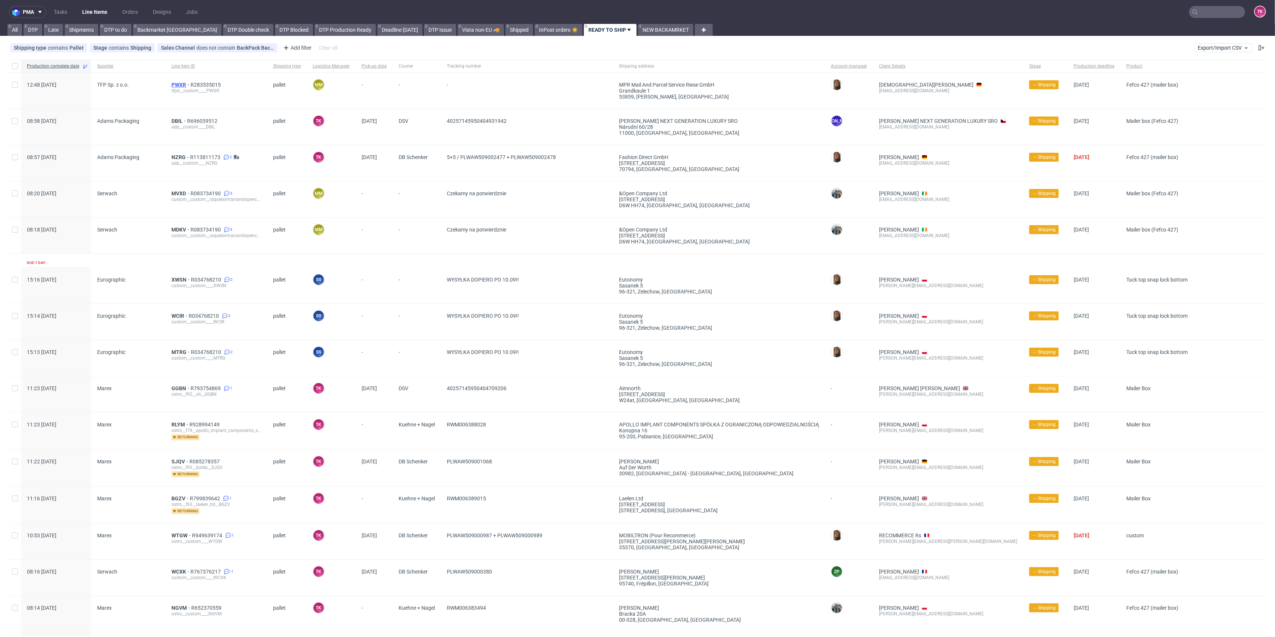
click at [177, 83] on span "PWXR" at bounding box center [180, 85] width 19 height 6
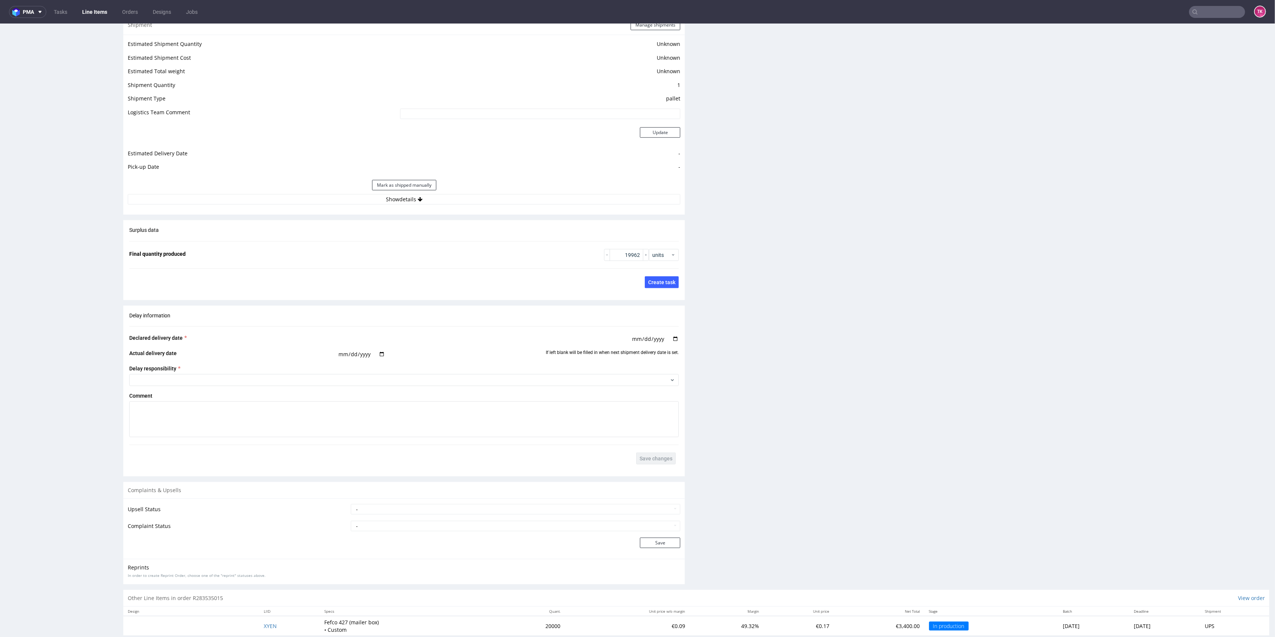
scroll to position [986, 0]
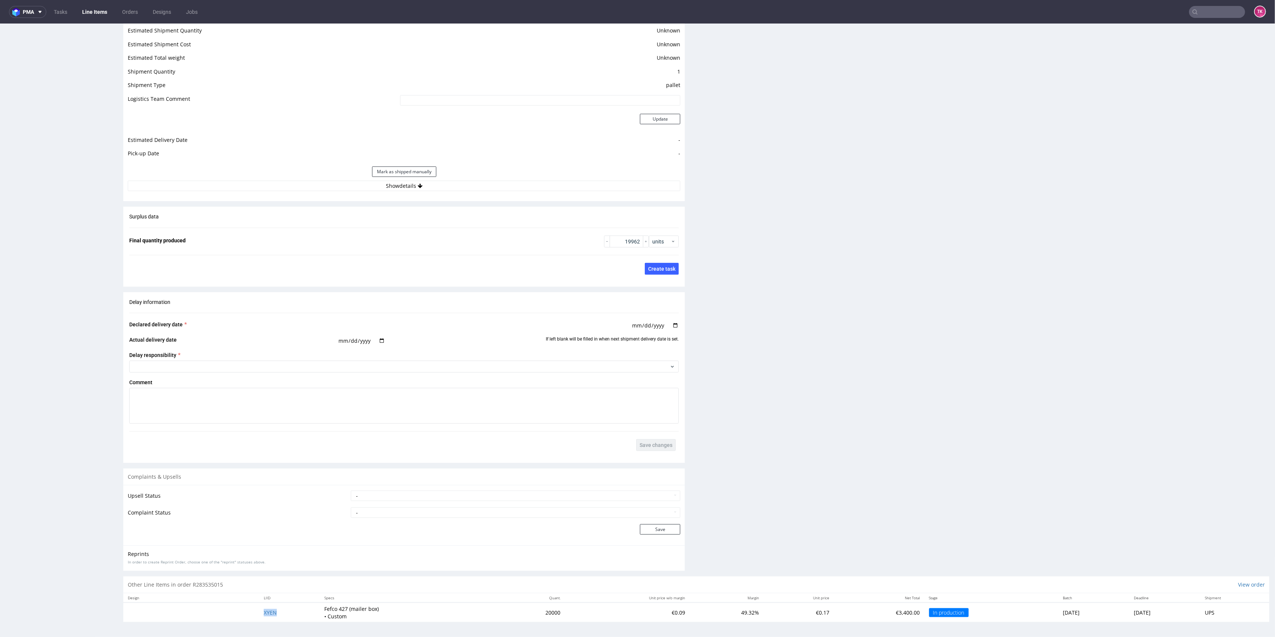
drag, startPoint x: 241, startPoint y: 614, endPoint x: 282, endPoint y: 611, distance: 41.6
click at [282, 611] on tr "XYEN Fefco 427 (mailer box) • Custom 20000 €0.09 49.32% €0.17 €3,400.00 In prod…" at bounding box center [696, 612] width 1146 height 19
copy span "XYEN"
click at [454, 185] on button "Show details" at bounding box center [404, 186] width 552 height 10
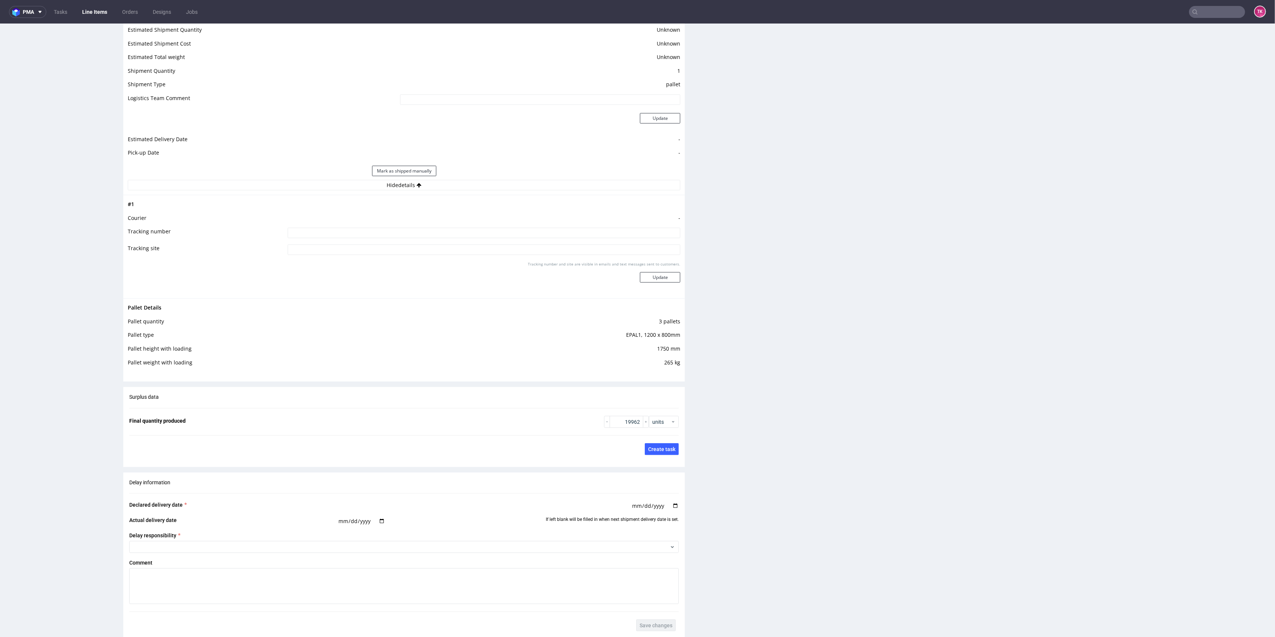
click at [392, 234] on input at bounding box center [484, 233] width 393 height 10
paste input "XYEN"
type input "Czekamy naXYEN"
click at [657, 267] on div "Tracking number and site are visible in emails and text messages sent to custom…" at bounding box center [484, 274] width 393 height 27
click at [656, 273] on button "Update" at bounding box center [660, 277] width 40 height 10
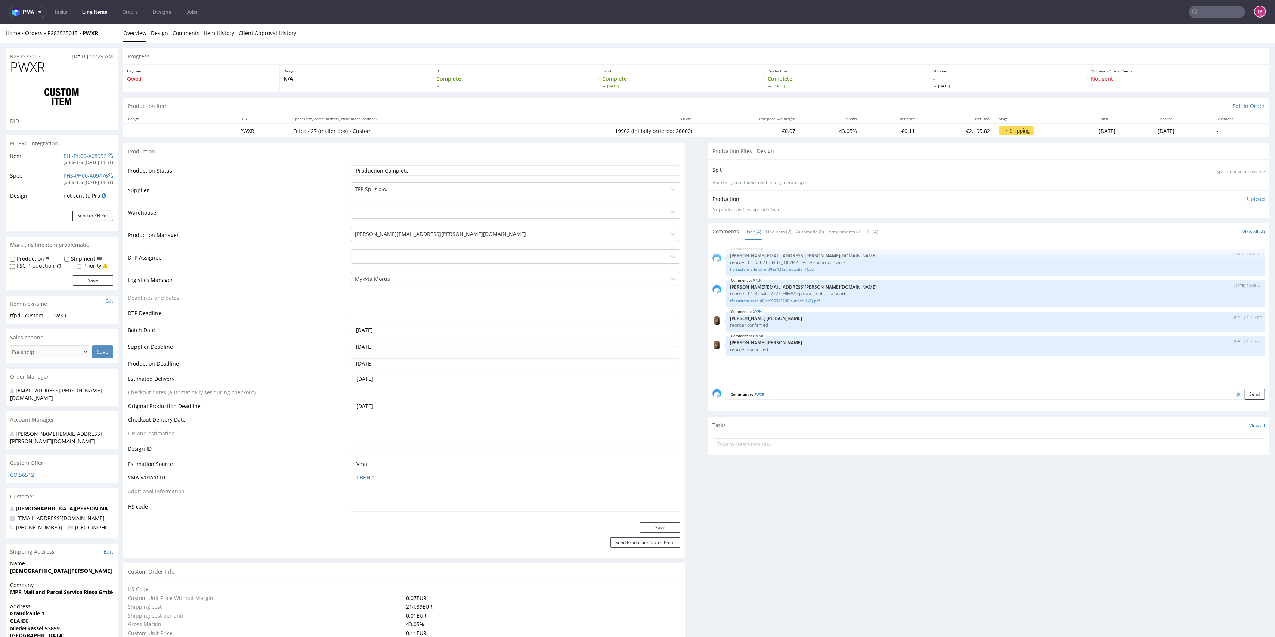
scroll to position [1003, 0]
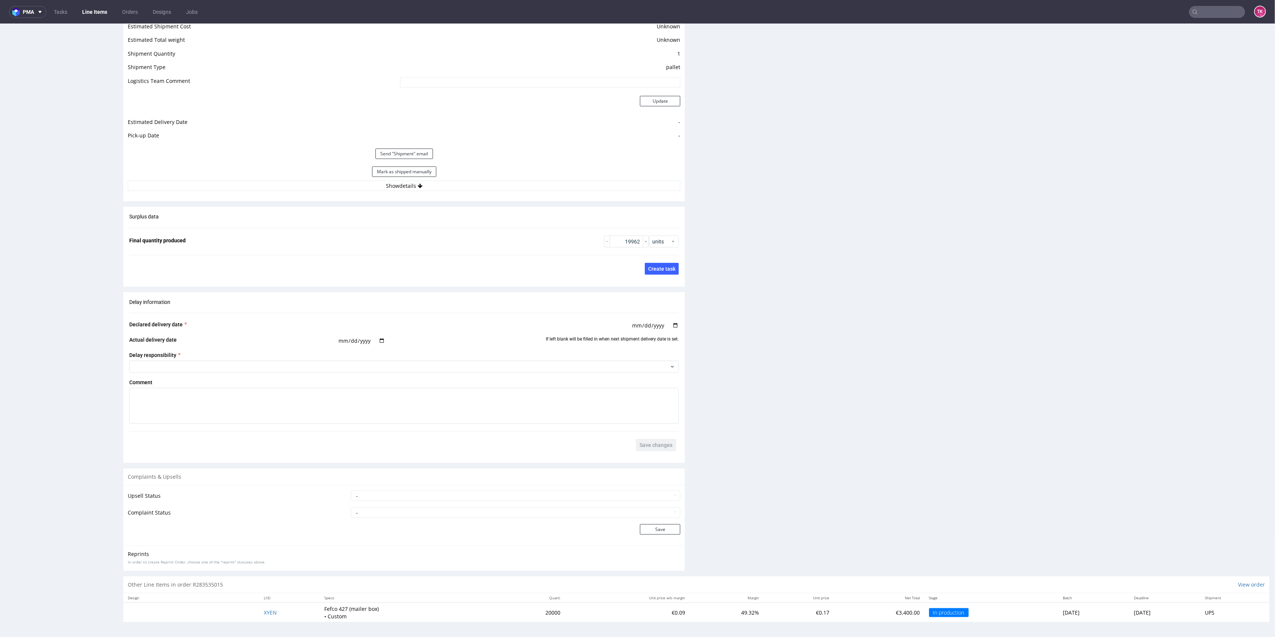
drag, startPoint x: 1264, startPoint y: 167, endPoint x: 1274, endPoint y: 651, distance: 483.7
click at [266, 612] on span "XYEN" at bounding box center [270, 612] width 13 height 7
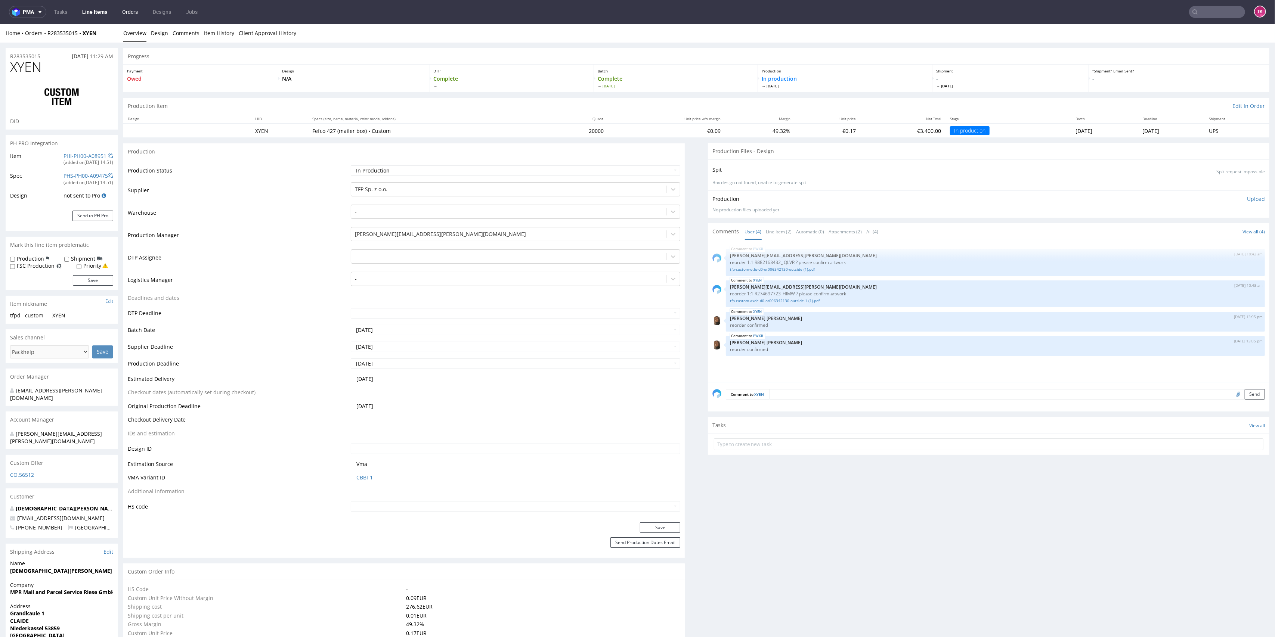
drag, startPoint x: 89, startPoint y: 1, endPoint x: 125, endPoint y: 15, distance: 38.1
click at [96, 4] on nav "pma Tasks Line Items Orders Designs Jobs TK" at bounding box center [637, 12] width 1275 height 24
drag, startPoint x: 125, startPoint y: 15, endPoint x: 112, endPoint y: 11, distance: 13.1
click at [124, 15] on link "Orders" at bounding box center [130, 12] width 25 height 12
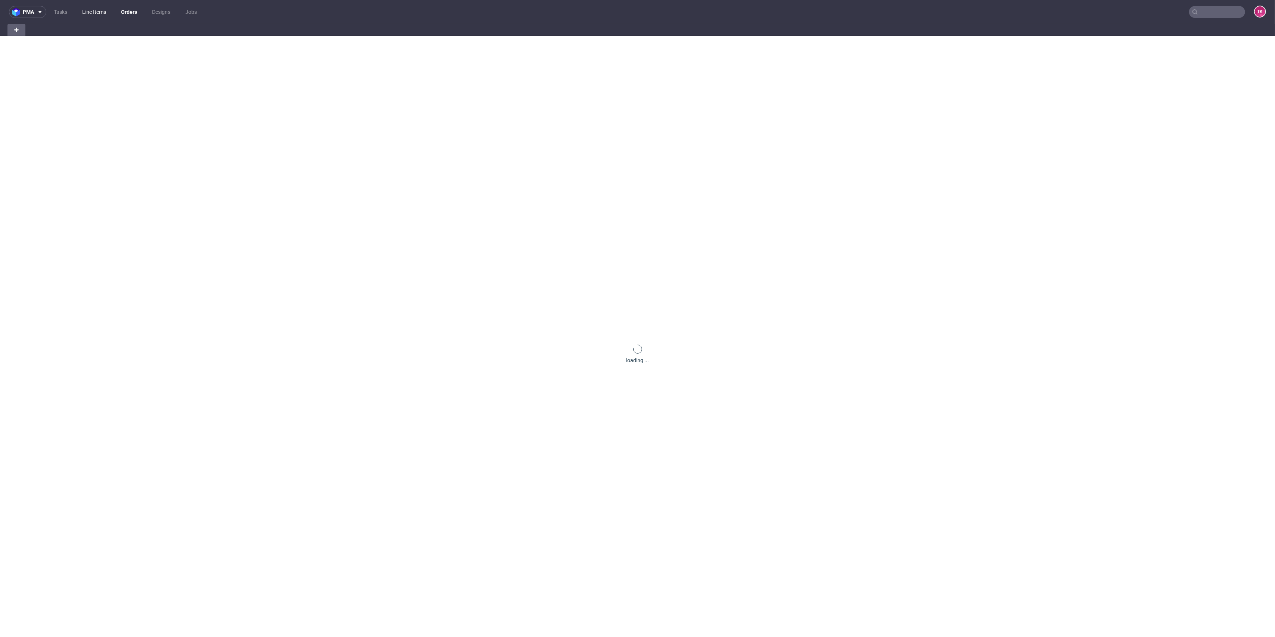
drag, startPoint x: 112, startPoint y: 11, endPoint x: 106, endPoint y: 12, distance: 6.4
click at [112, 11] on ul "Tasks Line Items Orders Designs Jobs" at bounding box center [125, 12] width 158 height 12
click at [104, 12] on link "Line Items" at bounding box center [94, 12] width 33 height 12
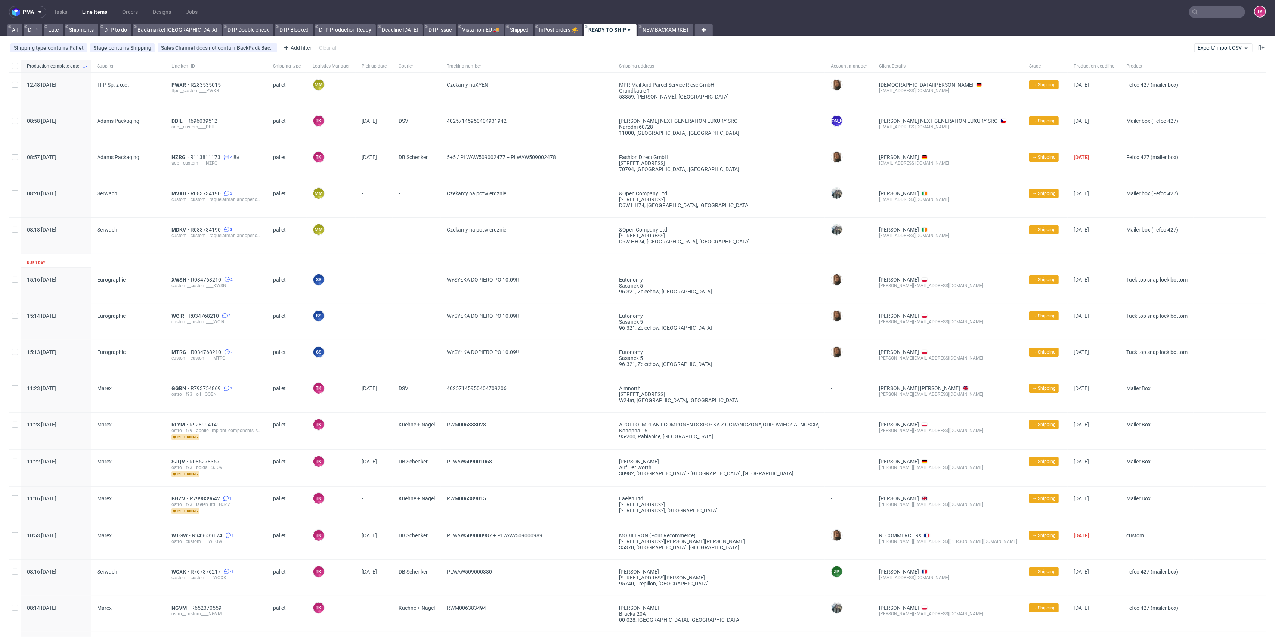
click at [94, 14] on link "Line Items" at bounding box center [95, 12] width 34 height 12
click at [1199, 12] on input "text" at bounding box center [1171, 12] width 146 height 12
paste input "RULX"
type input "RULX"
click at [1157, 35] on div "RULX custom__custom____ RULX" at bounding box center [1200, 30] width 134 height 13
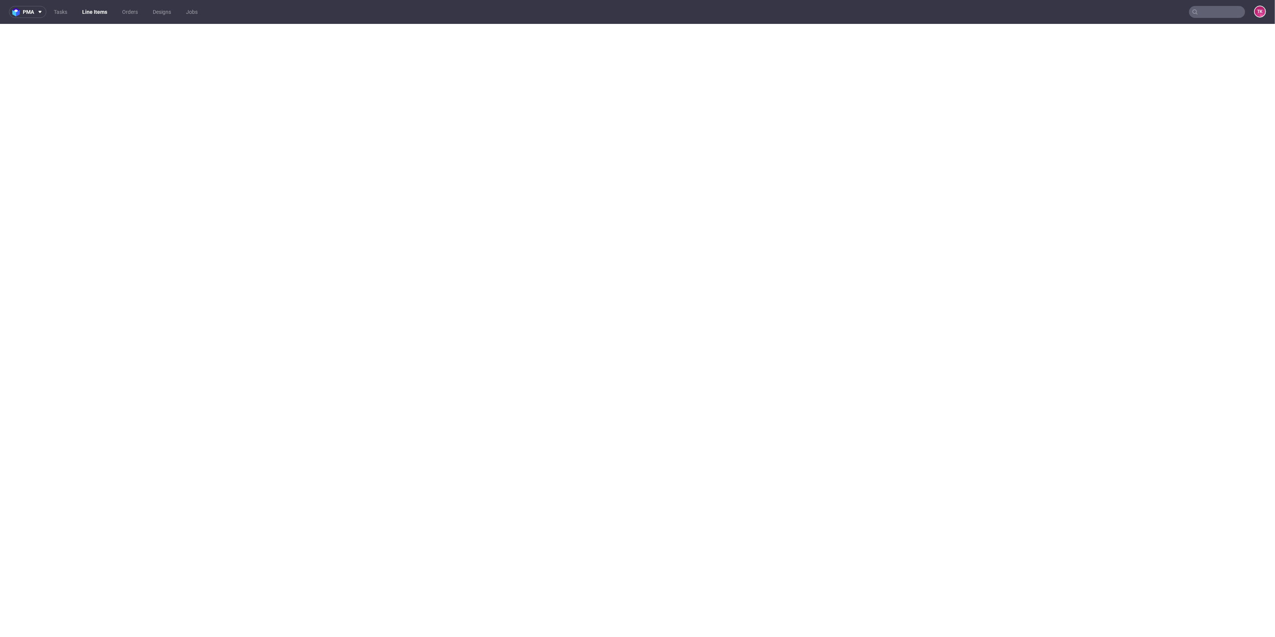
scroll to position [2, 0]
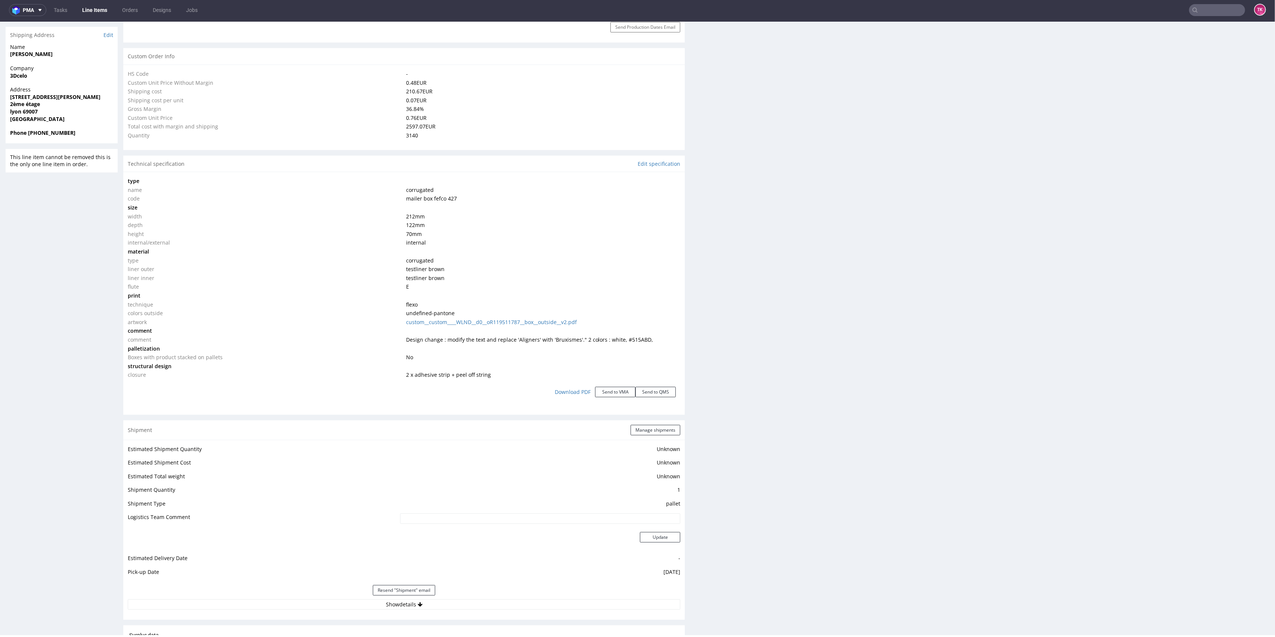
type input "3140"
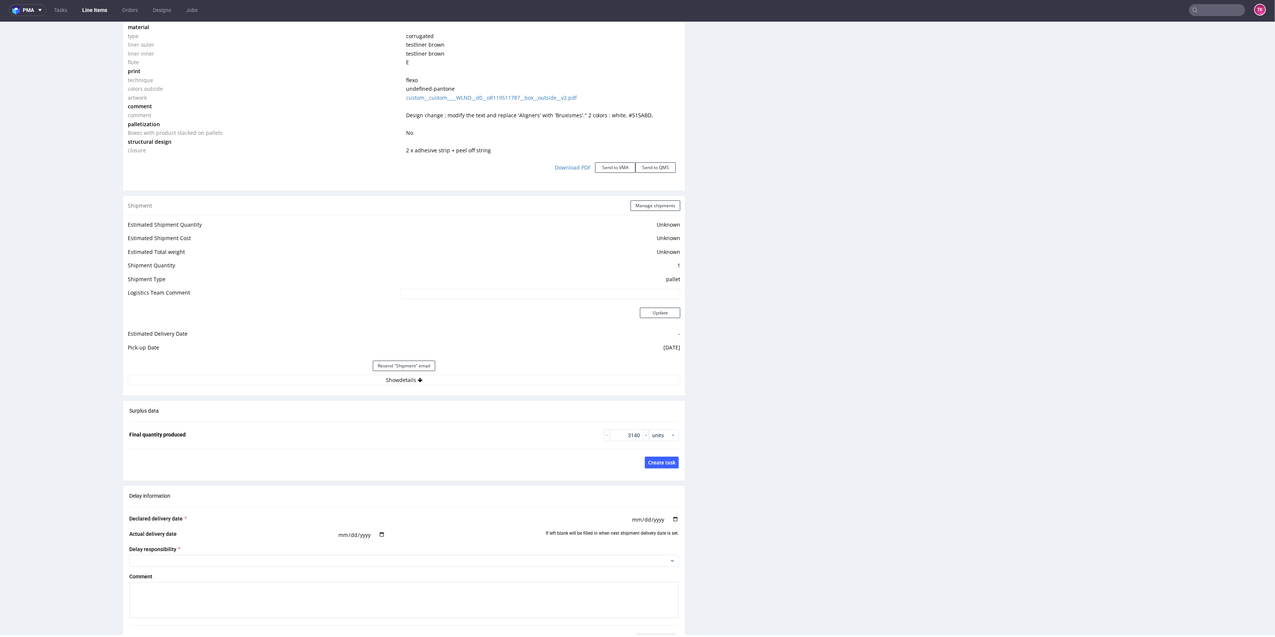
scroll to position [806, 0]
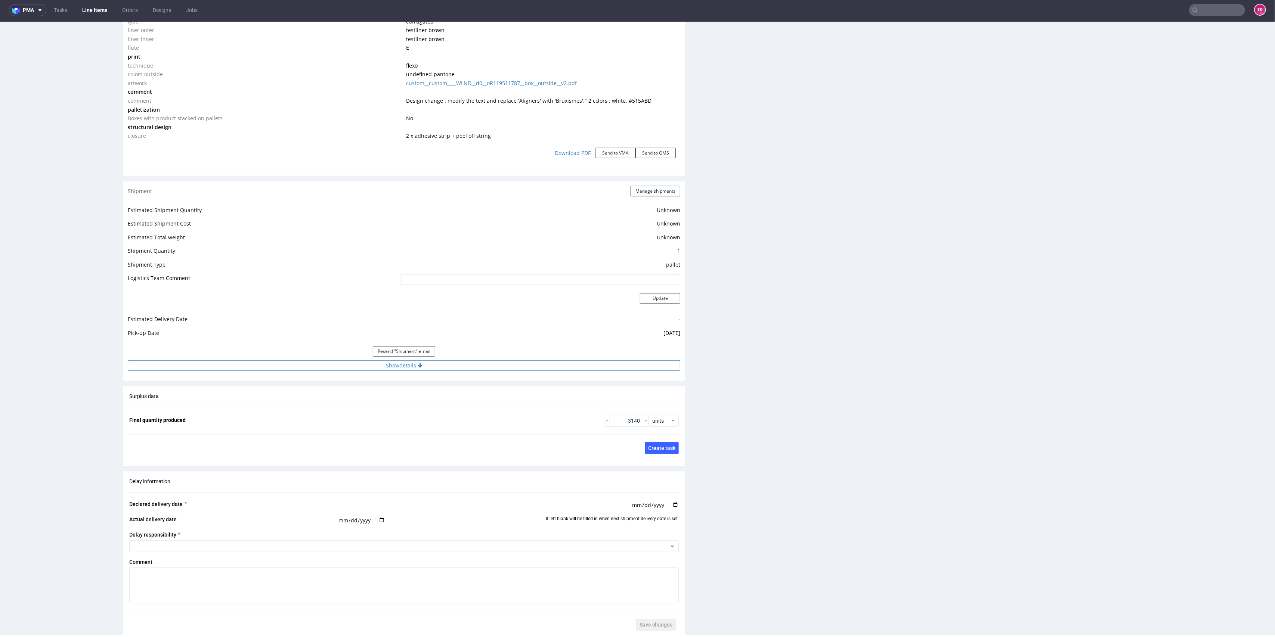
click button "Show details"
click input "PLWAW507033875"
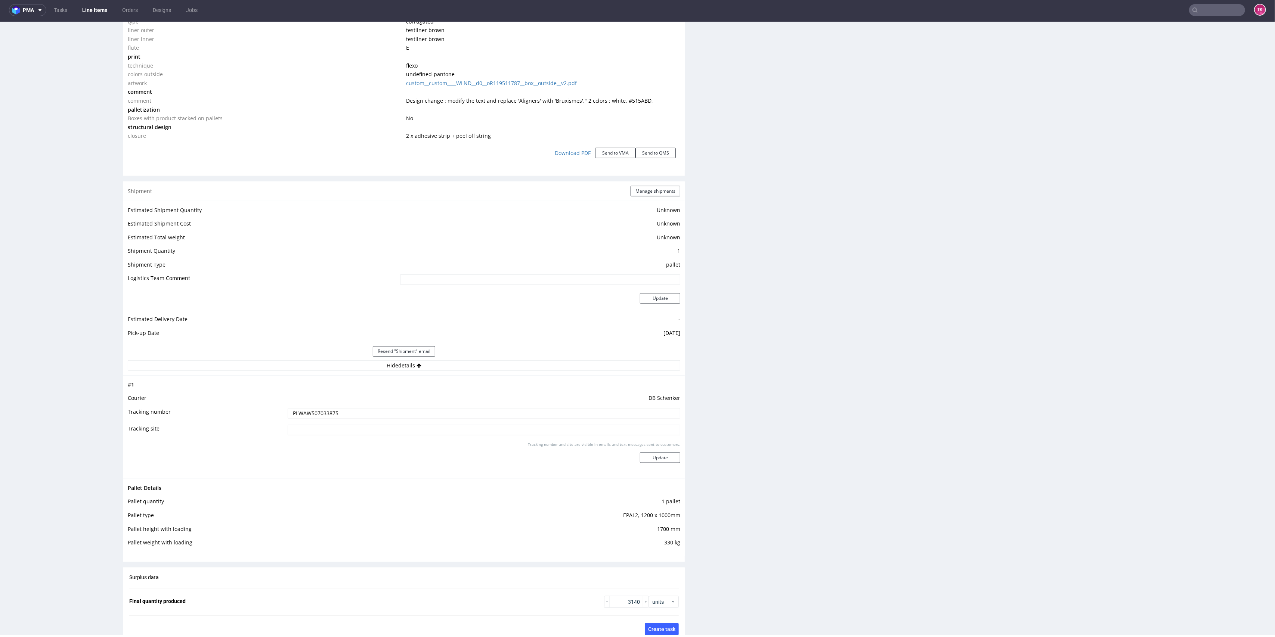
click at [93, 4] on link "Line Items" at bounding box center [95, 10] width 34 height 12
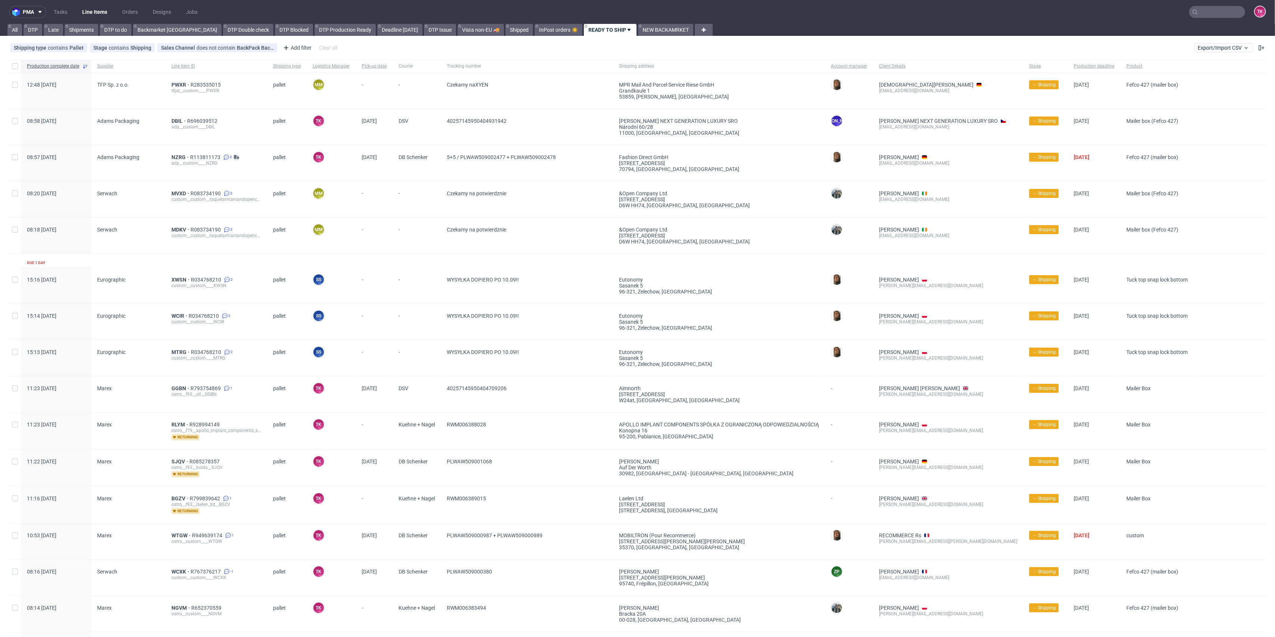
click at [103, 11] on link "Line Items" at bounding box center [95, 12] width 34 height 12
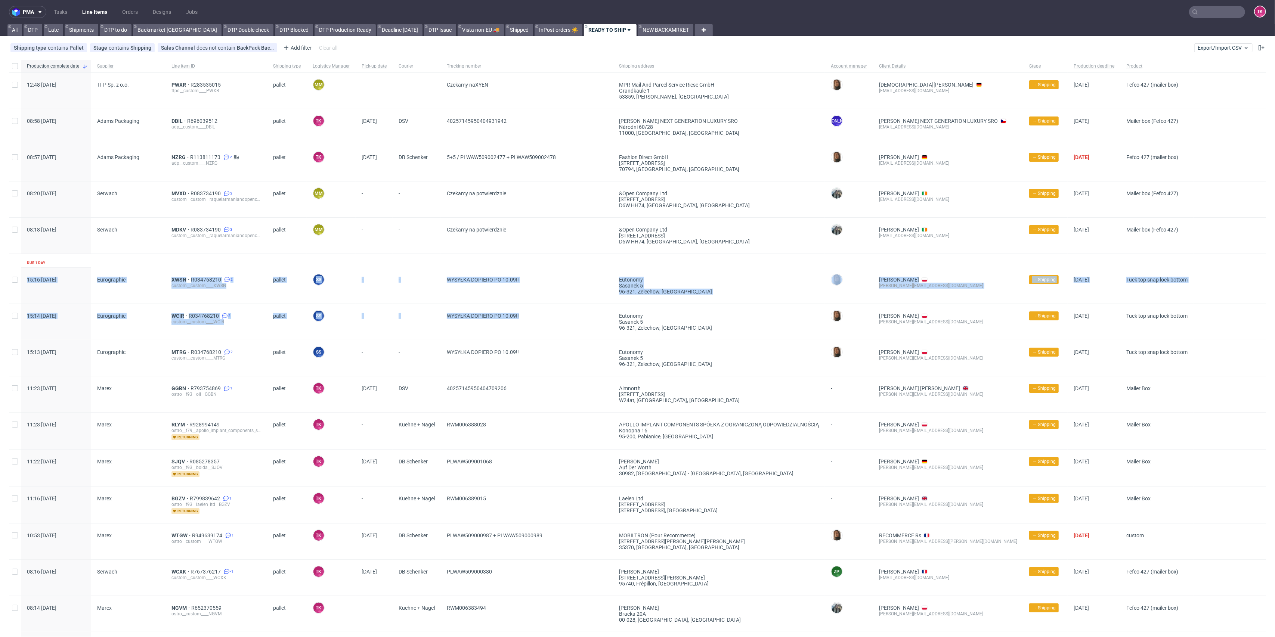
drag, startPoint x: 423, startPoint y: 268, endPoint x: 534, endPoint y: 360, distance: 144.4
click at [525, 336] on div "Production complete date Supplier Line item ID Shipping type Logistics Manager …" at bounding box center [637, 541] width 1257 height 963
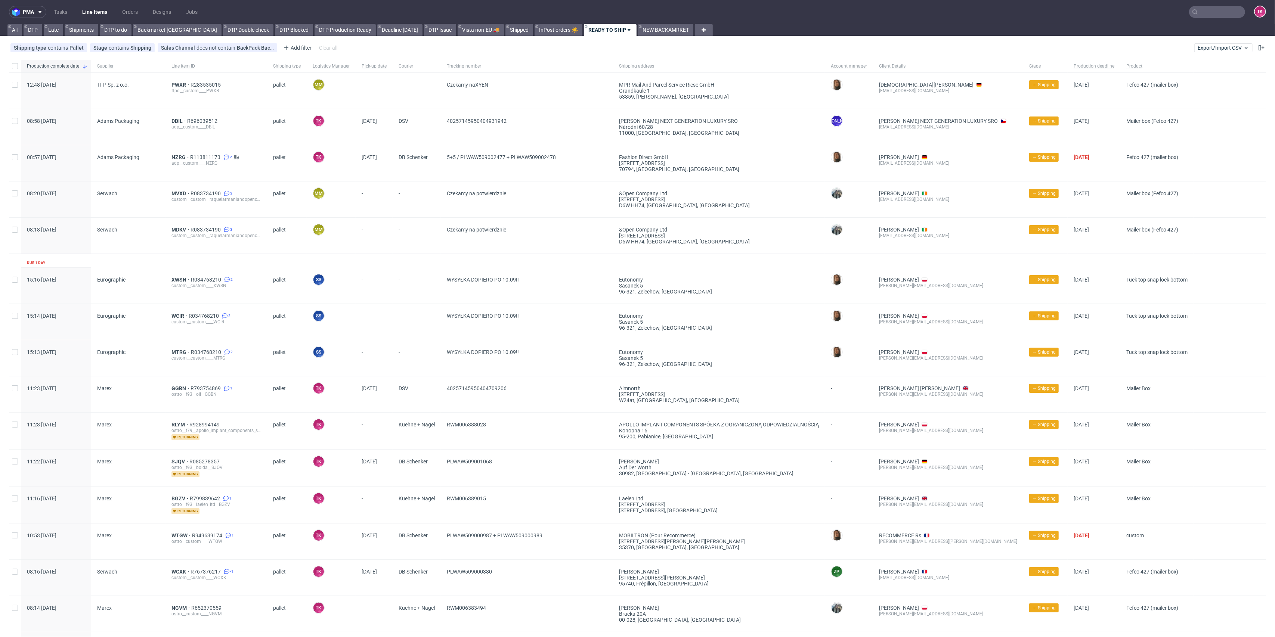
click at [535, 361] on span "WYSYŁKA DOPIERO PO 10.09!!" at bounding box center [527, 358] width 160 height 18
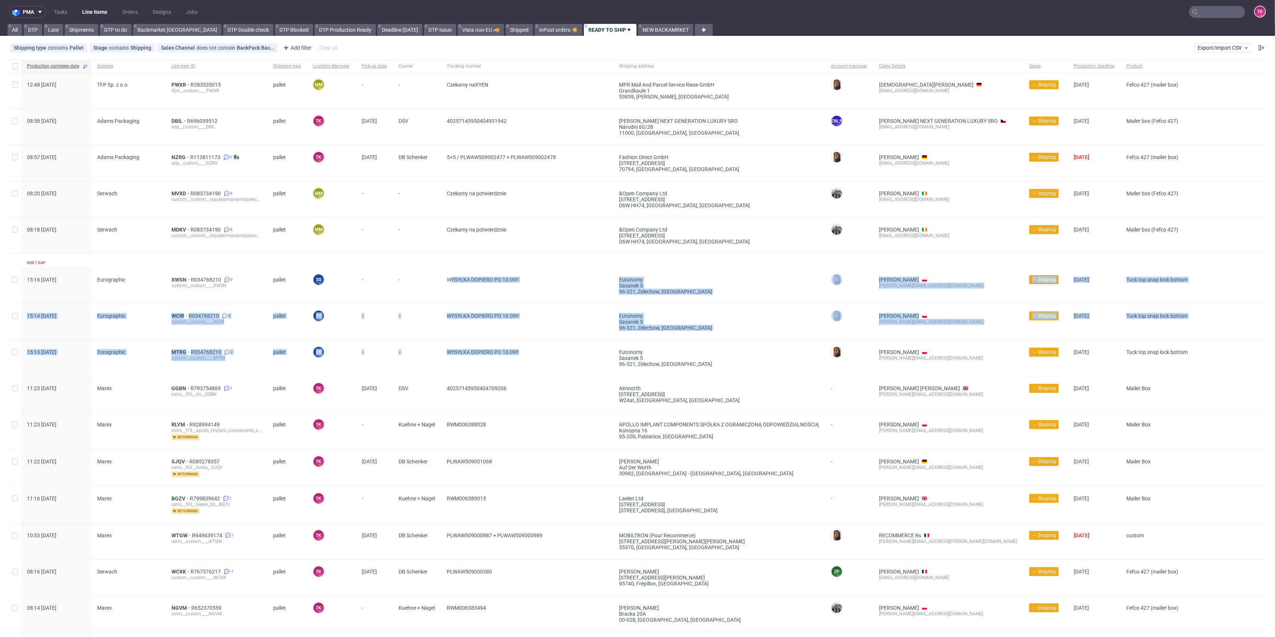
drag, startPoint x: 535, startPoint y: 361, endPoint x: 452, endPoint y: 272, distance: 122.1
click at [452, 272] on div "Production complete date Supplier Line item ID Shipping type Logistics Manager …" at bounding box center [637, 541] width 1257 height 963
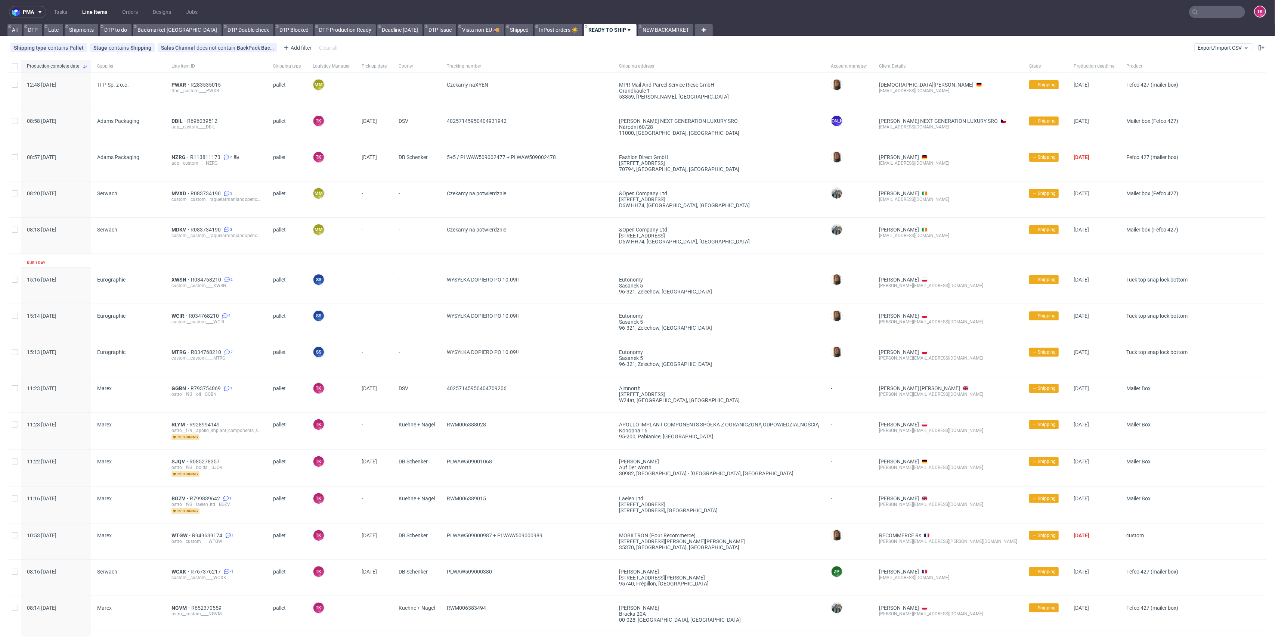
click at [416, 285] on span "-" at bounding box center [416, 286] width 36 height 18
drag, startPoint x: 90, startPoint y: 1, endPoint x: 88, endPoint y: 7, distance: 6.0
click at [89, 3] on nav "pma Tasks Line Items Orders Designs Jobs TK" at bounding box center [637, 12] width 1275 height 24
click at [88, 7] on link "Line Items" at bounding box center [95, 12] width 34 height 12
click at [90, 15] on link "Line Items" at bounding box center [95, 12] width 34 height 12
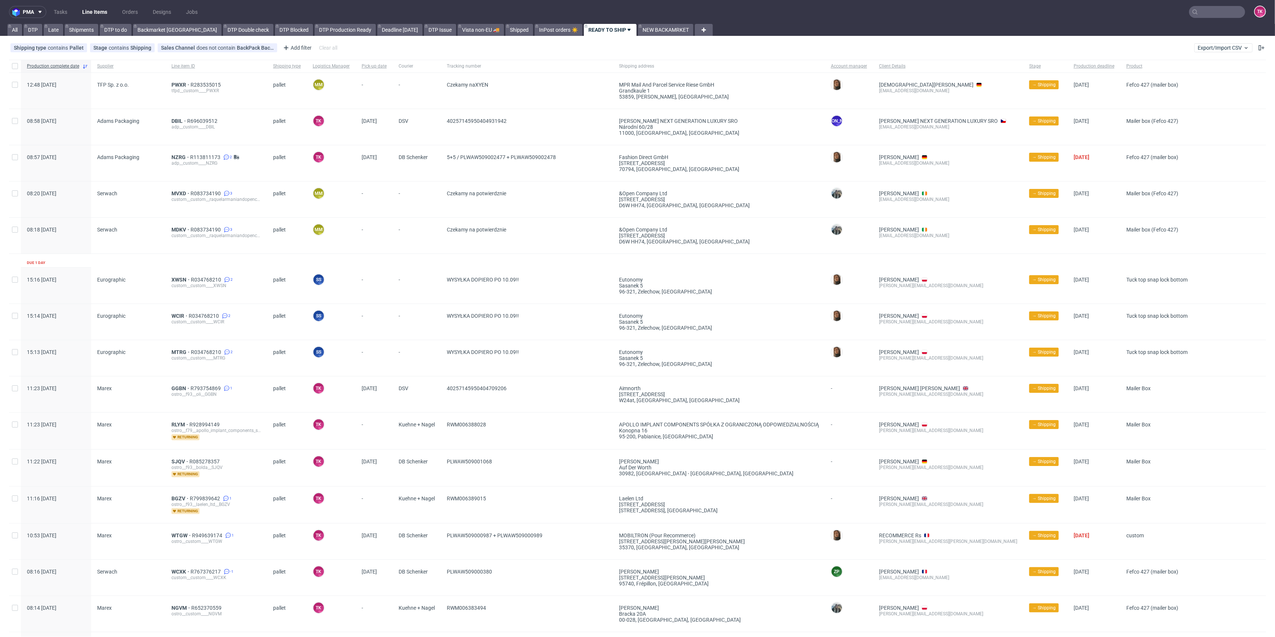
click at [87, 9] on link "Line Items" at bounding box center [95, 12] width 34 height 12
click at [99, 10] on link "Line Items" at bounding box center [95, 12] width 34 height 12
click at [95, 16] on link "Line Items" at bounding box center [95, 12] width 34 height 12
click at [100, 13] on link "Line Items" at bounding box center [95, 12] width 34 height 12
click at [1208, 8] on input "text" at bounding box center [1217, 12] width 56 height 12
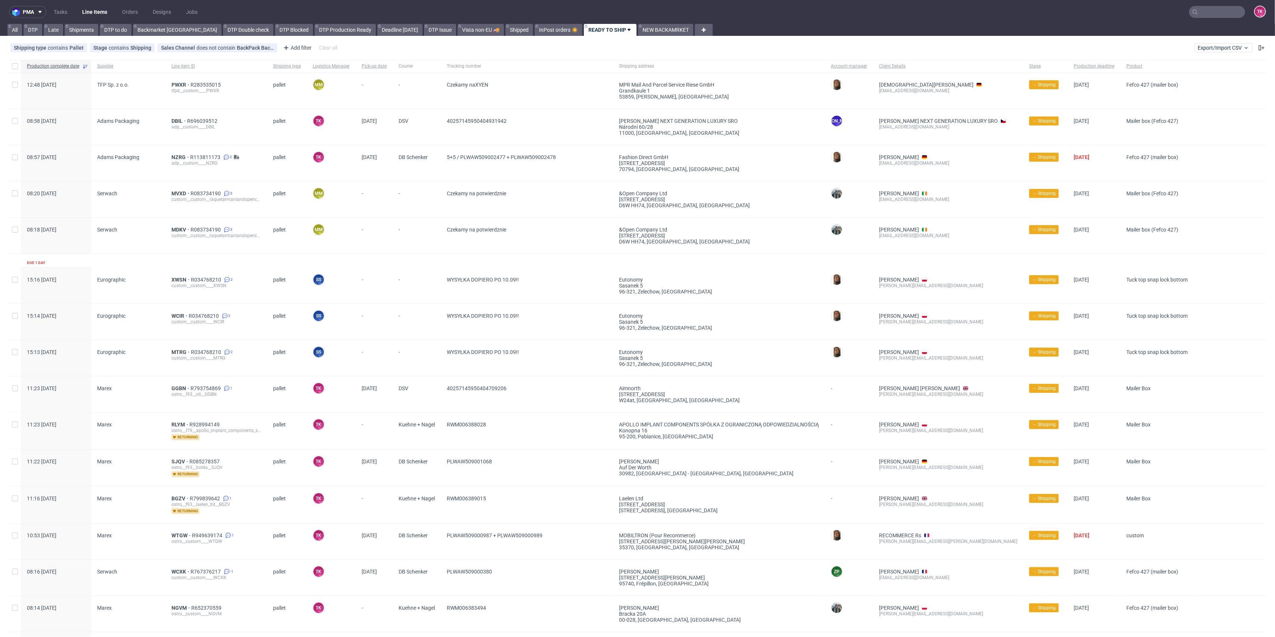
paste input "PLWAW509003762"
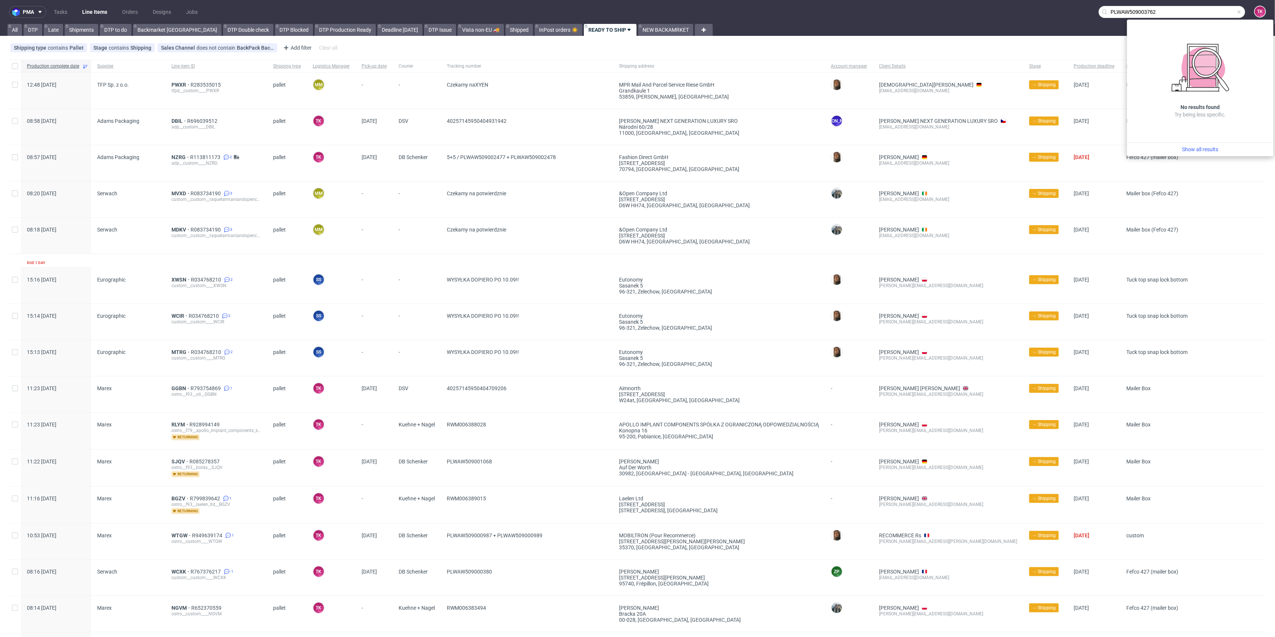
click at [1169, 28] on div "No results found Try being less specific." at bounding box center [1200, 80] width 146 height 123
drag, startPoint x: 1200, startPoint y: 3, endPoint x: 1196, endPoint y: 5, distance: 4.4
click at [1200, 3] on nav "pma Tasks Line Items Orders Designs Jobs PLWAW509003762 TK" at bounding box center [637, 12] width 1275 height 24
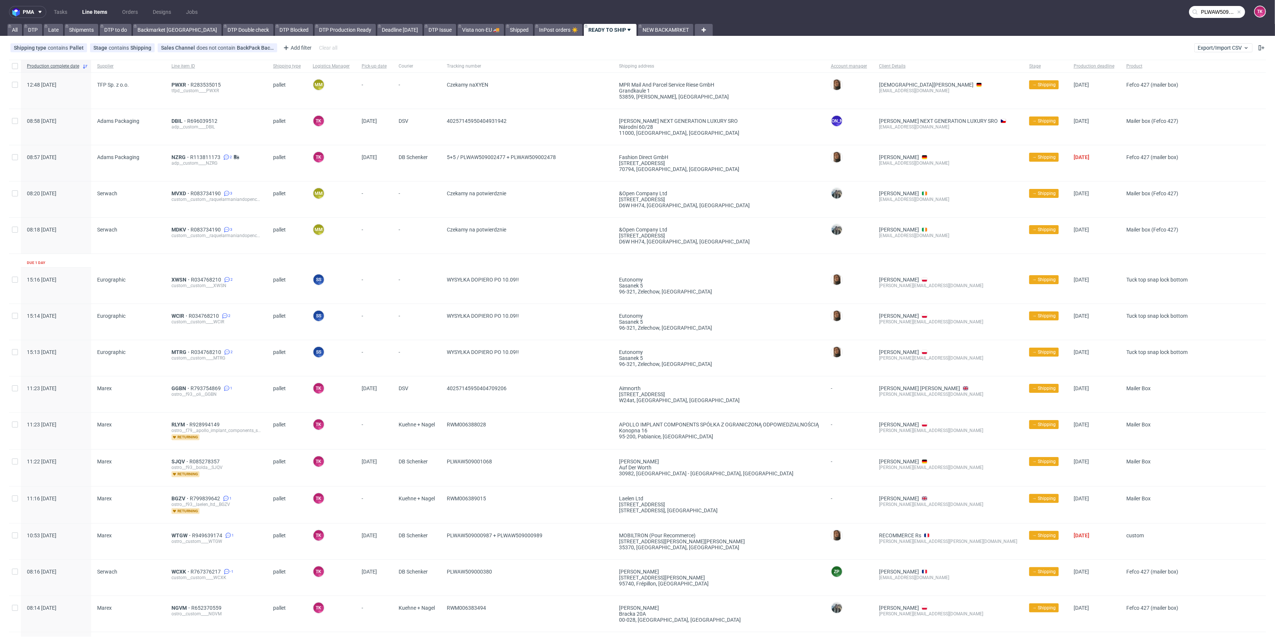
drag, startPoint x: 1196, startPoint y: 5, endPoint x: 1188, endPoint y: 12, distance: 10.9
click at [1196, 6] on nav "pma Tasks Line Items Orders Designs Jobs PLWAW509003762 TK" at bounding box center [637, 12] width 1275 height 24
click at [1187, 15] on input "PLWAW509003762" at bounding box center [1171, 12] width 146 height 12
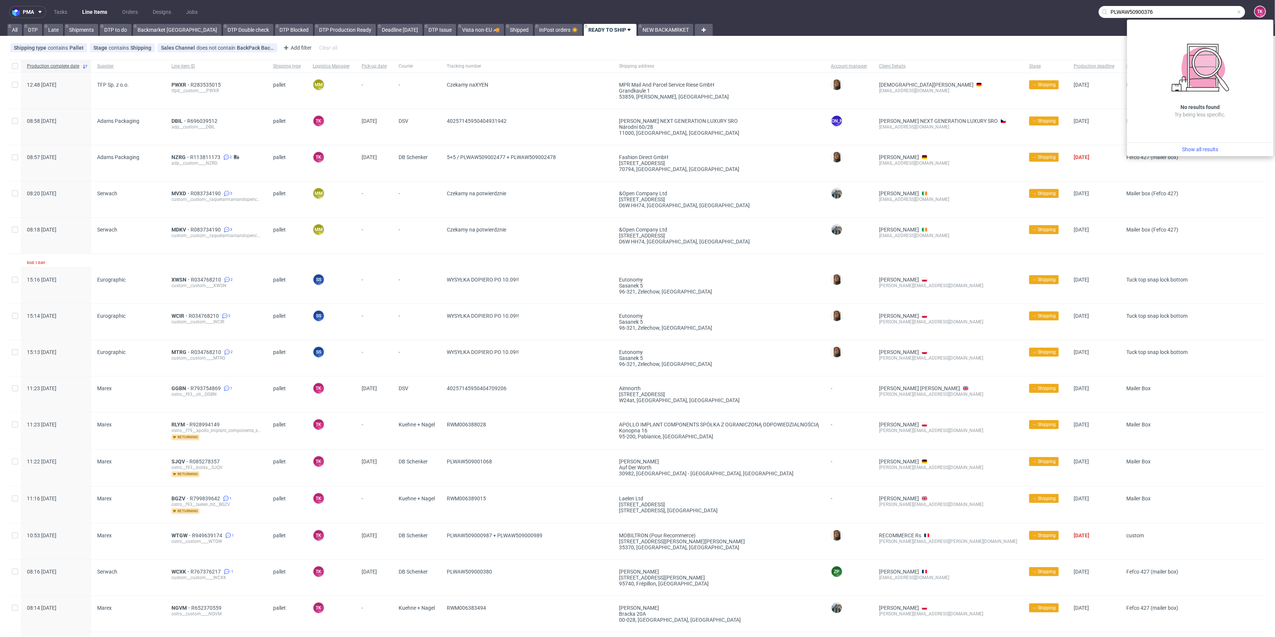
type input "PLWAW50900376"
drag, startPoint x: 988, startPoint y: 12, endPoint x: 758, endPoint y: 28, distance: 230.7
click at [989, 12] on nav "pma Tasks Line Items Orders Designs Jobs PLWAW50900376 TK" at bounding box center [637, 12] width 1275 height 24
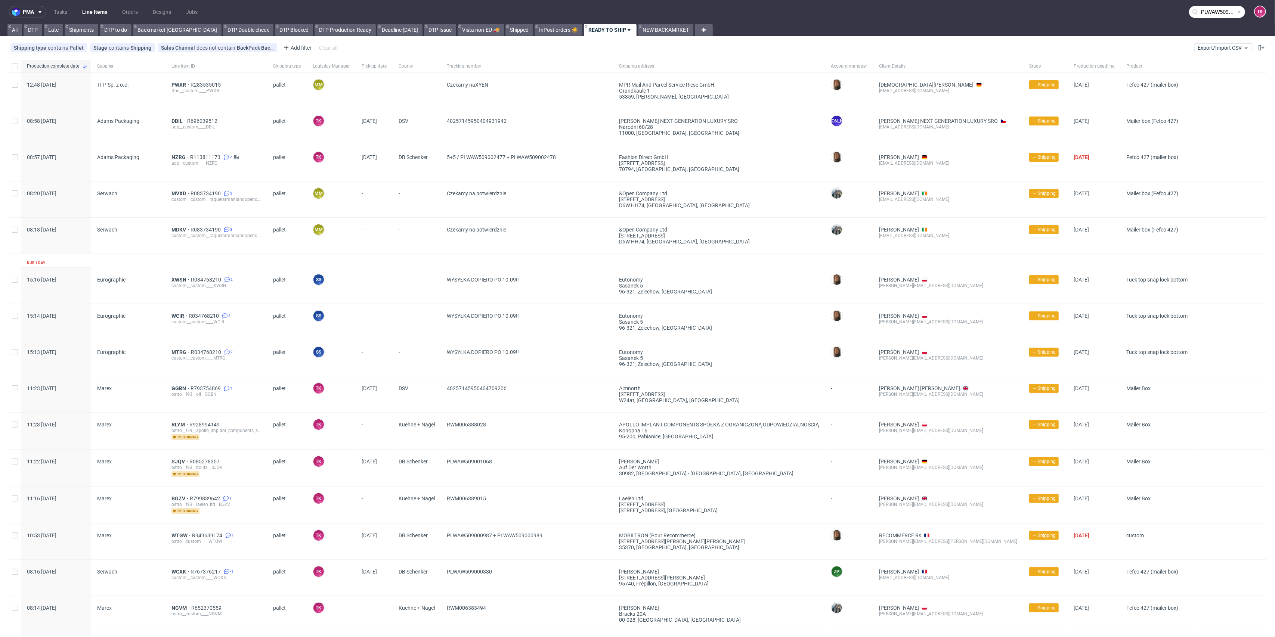
click at [92, 9] on link "Line Items" at bounding box center [95, 12] width 34 height 12
click at [97, 9] on link "Line Items" at bounding box center [95, 12] width 34 height 12
click at [100, 16] on link "Line Items" at bounding box center [95, 12] width 34 height 12
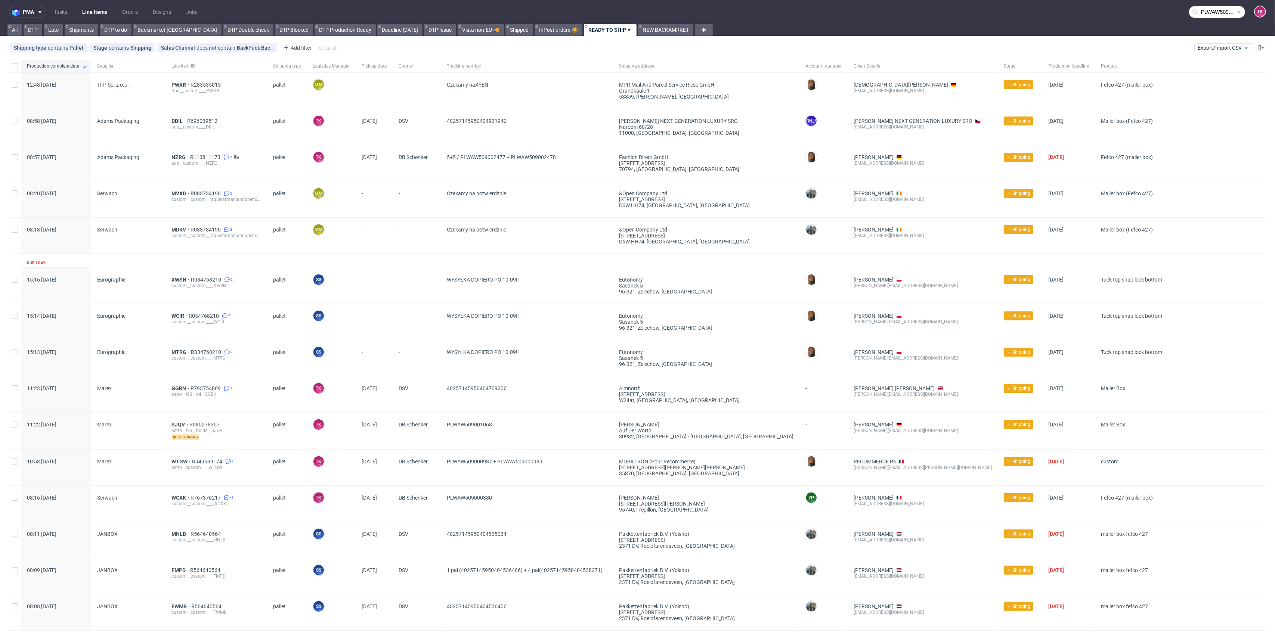
click at [89, 7] on link "Line Items" at bounding box center [95, 12] width 34 height 12
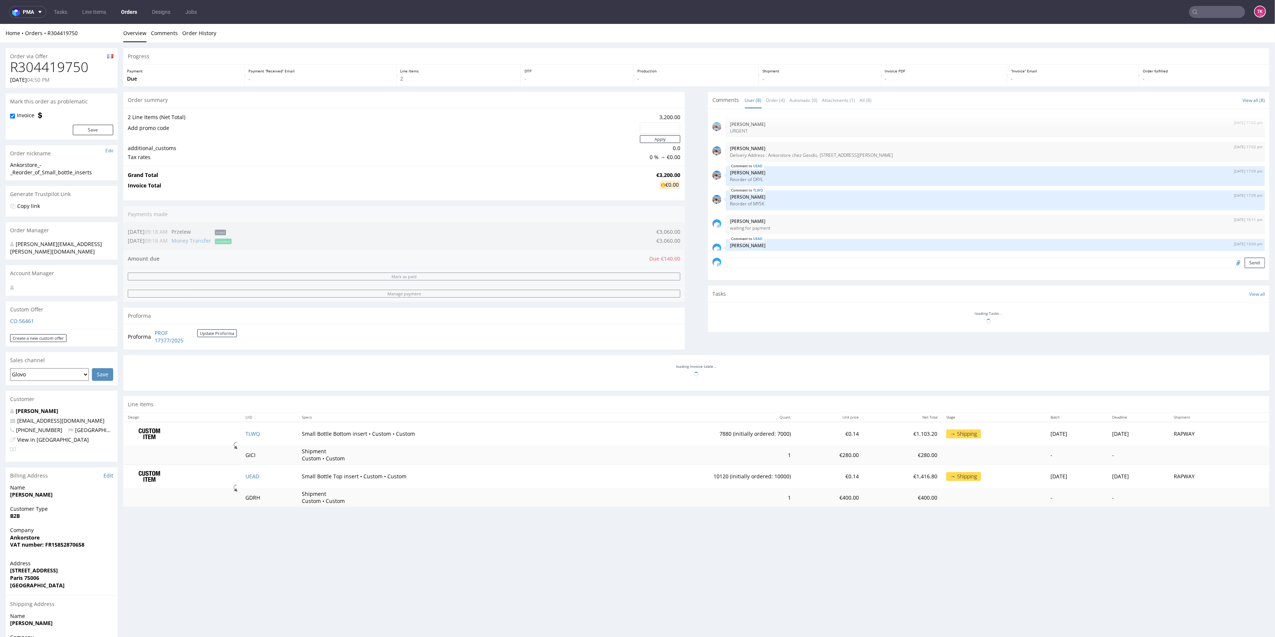
scroll to position [68, 0]
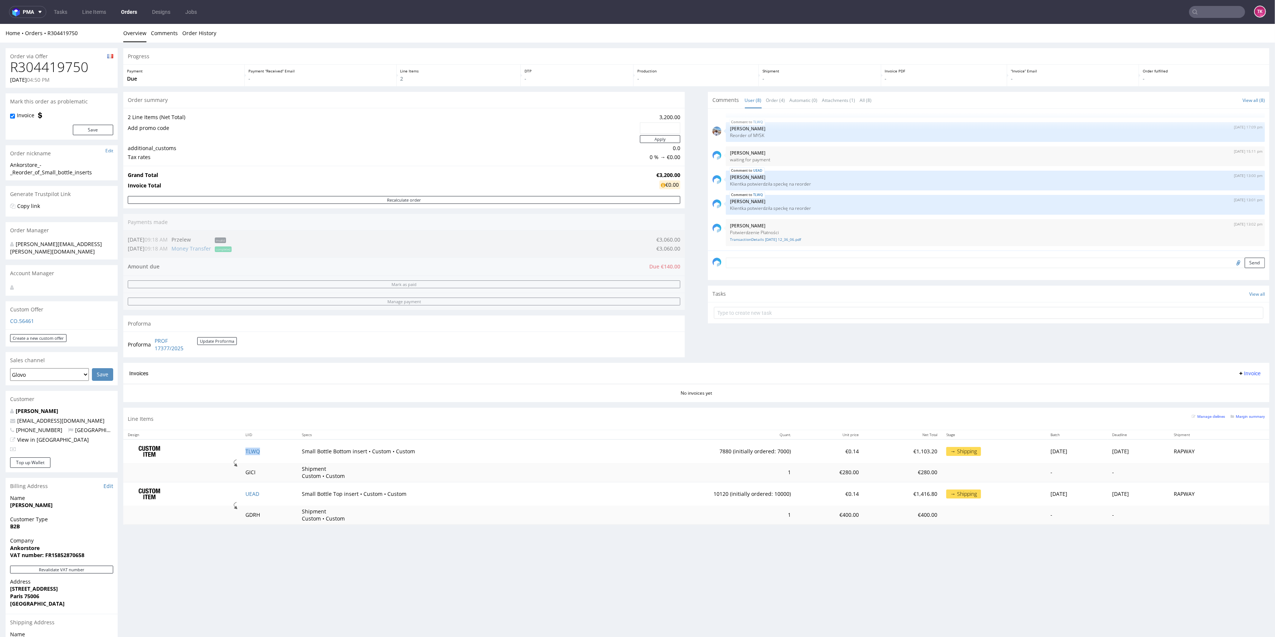
click at [248, 447] on td "TLWQ" at bounding box center [269, 452] width 56 height 24
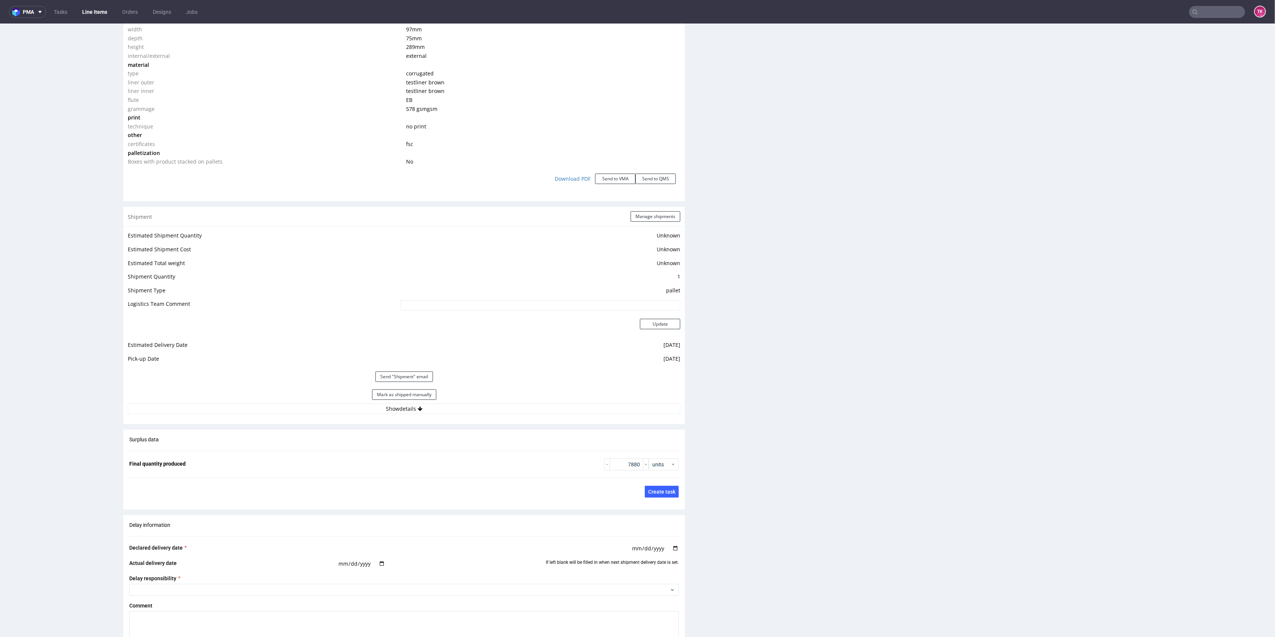
scroll to position [791, 0]
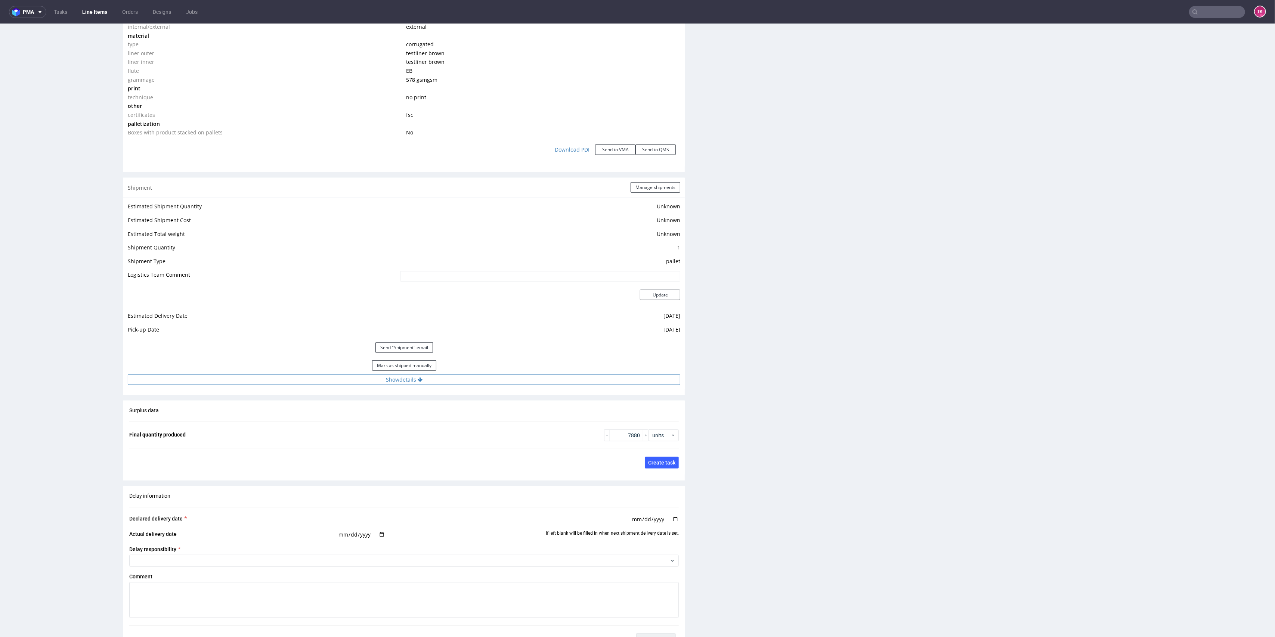
drag, startPoint x: 508, startPoint y: 370, endPoint x: 506, endPoint y: 375, distance: 5.2
click at [506, 375] on div "Estimated Shipment Quantity Unknown Estimated Shipment Cost Unknown Estimated T…" at bounding box center [403, 293] width 561 height 192
click at [505, 378] on button "Show details" at bounding box center [404, 380] width 552 height 10
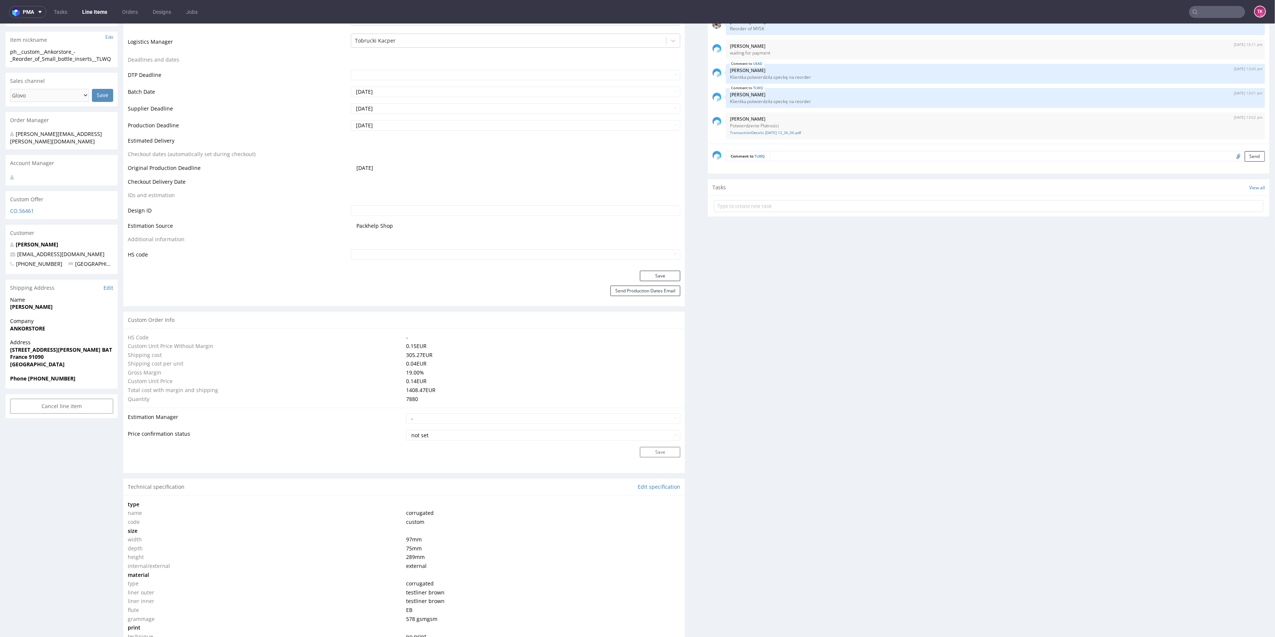
scroll to position [193, 0]
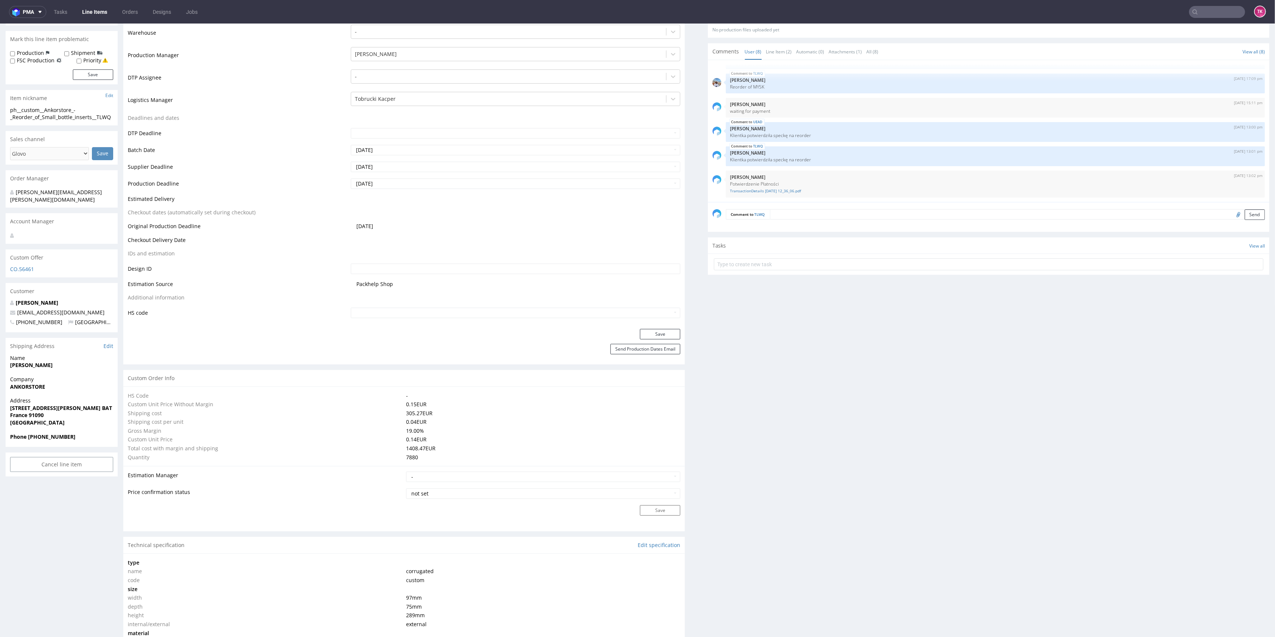
click at [84, 7] on link "Line Items" at bounding box center [95, 12] width 34 height 12
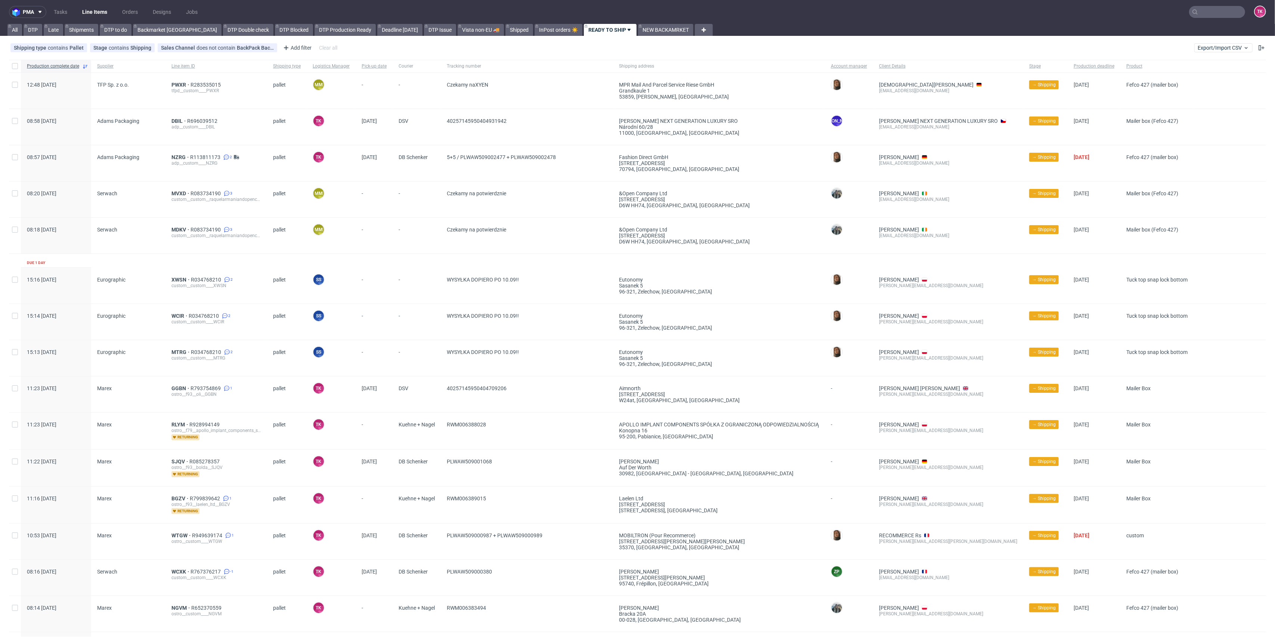
click at [547, 405] on div "40257145950404709206" at bounding box center [527, 394] width 172 height 36
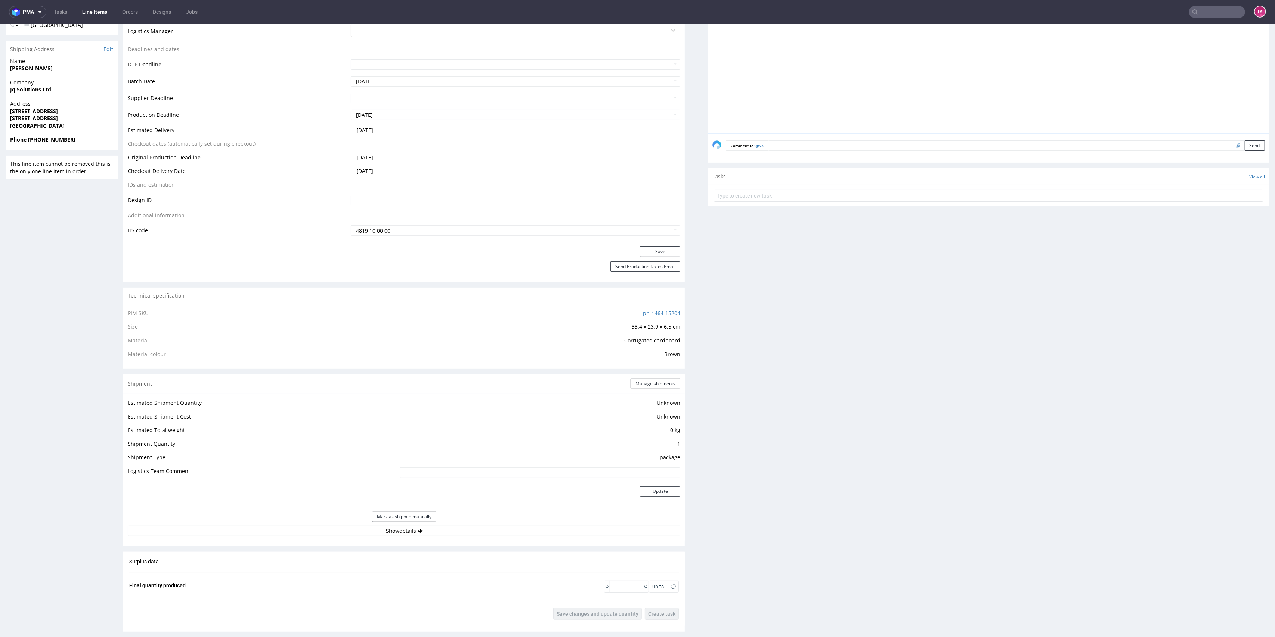
scroll to position [348, 0]
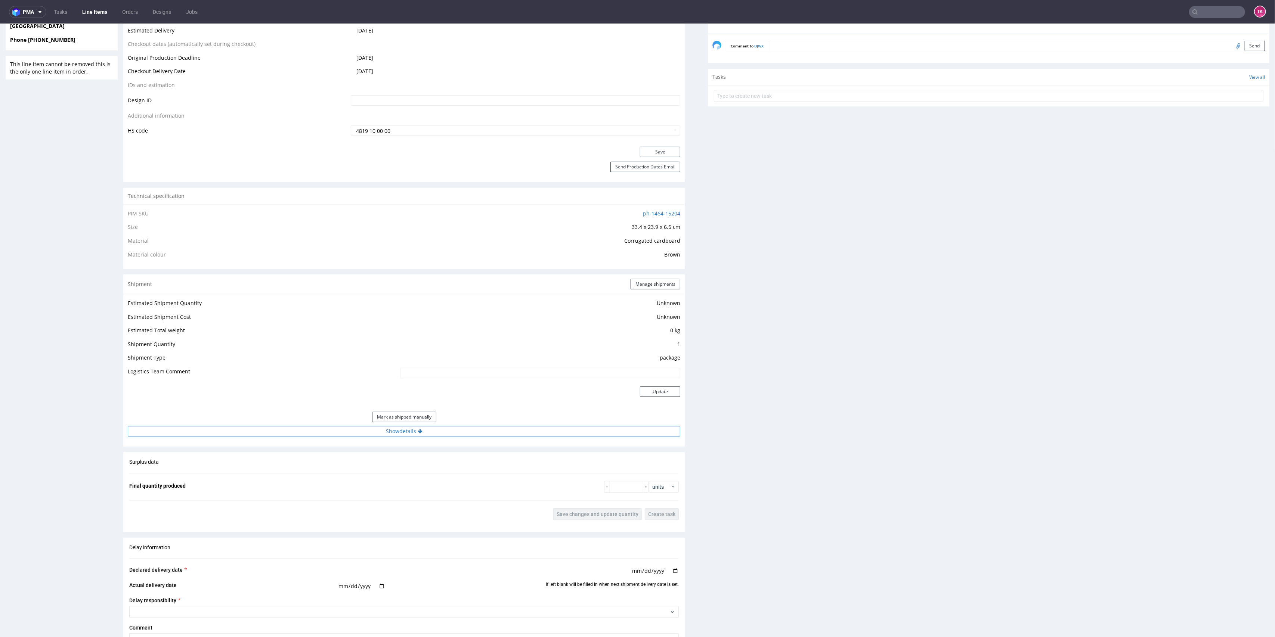
click at [463, 432] on button "Show details" at bounding box center [404, 431] width 552 height 10
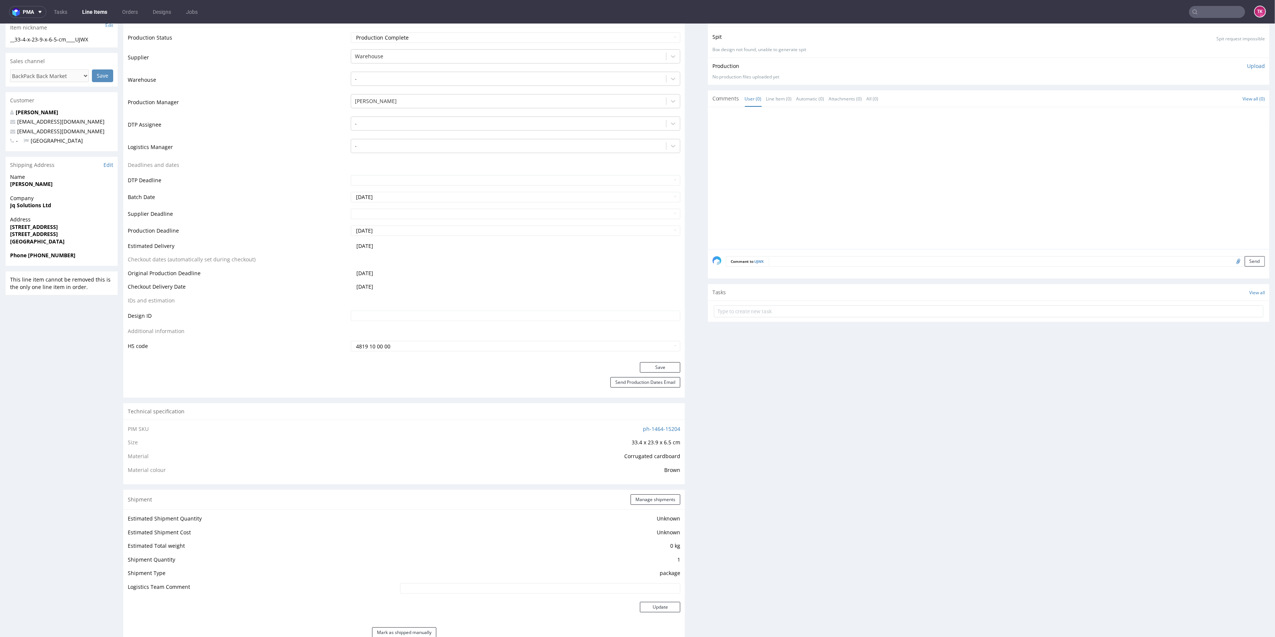
scroll to position [299, 0]
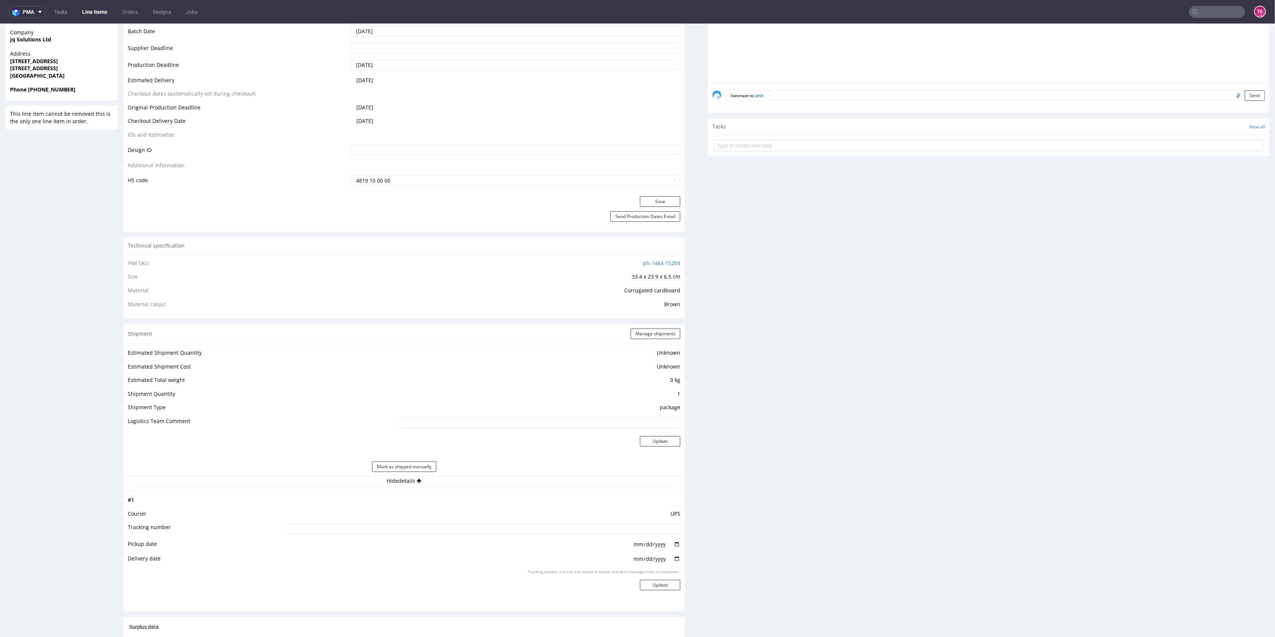
click at [854, 354] on div "Production Files - Design Spit Spit request impossible Box design not found, un…" at bounding box center [988, 415] width 561 height 1143
click at [647, 332] on button "Manage shipments" at bounding box center [655, 334] width 50 height 10
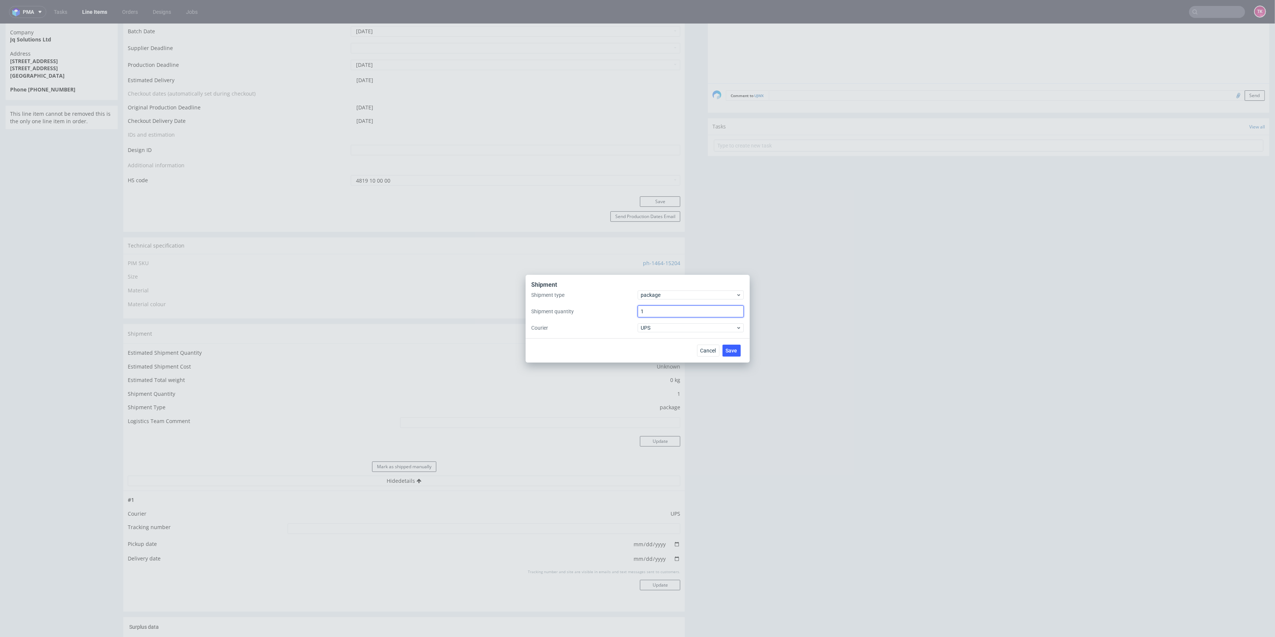
drag, startPoint x: 662, startPoint y: 314, endPoint x: 589, endPoint y: 322, distance: 73.9
click at [589, 322] on div "Shipment type package Shipment quantity 1 Courier UPS" at bounding box center [637, 312] width 212 height 42
type input "5"
click at [725, 350] on button "Save" at bounding box center [731, 351] width 18 height 12
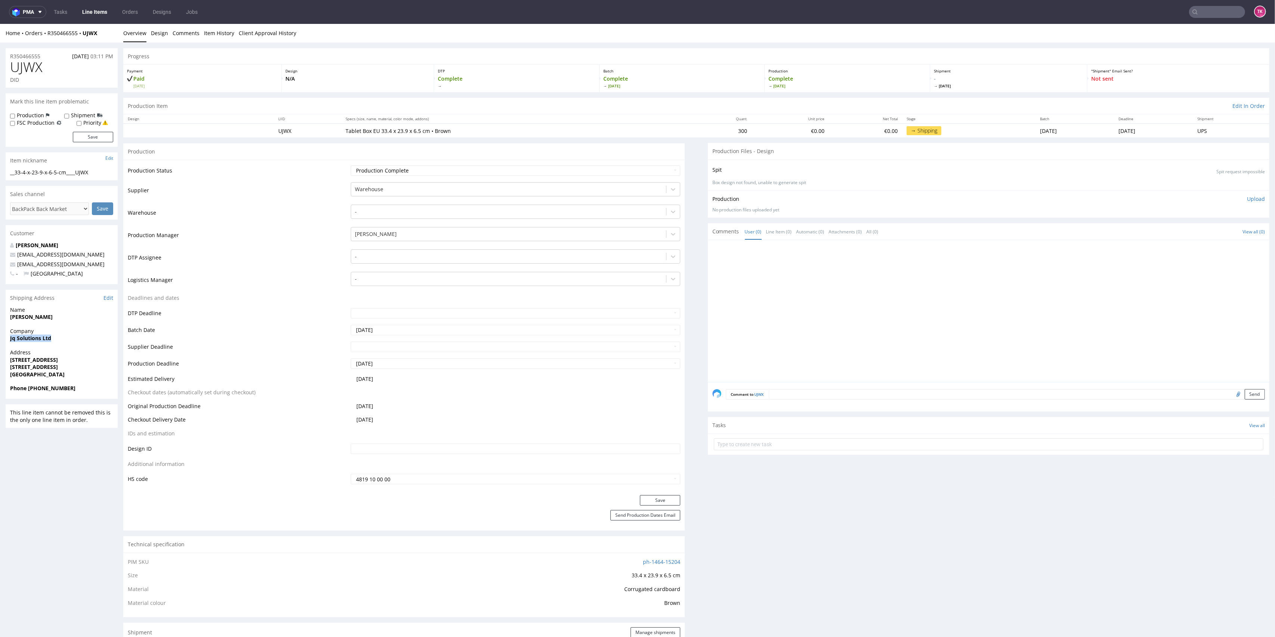
drag, startPoint x: 21, startPoint y: 330, endPoint x: 61, endPoint y: 341, distance: 41.8
click at [61, 341] on div "Company Jq Solutions Ltd" at bounding box center [62, 338] width 112 height 21
drag, startPoint x: 7, startPoint y: 320, endPoint x: 51, endPoint y: 316, distance: 43.8
click at [51, 316] on div "Name [PERSON_NAME]" at bounding box center [62, 316] width 112 height 21
copy strong "[PERSON_NAME]"
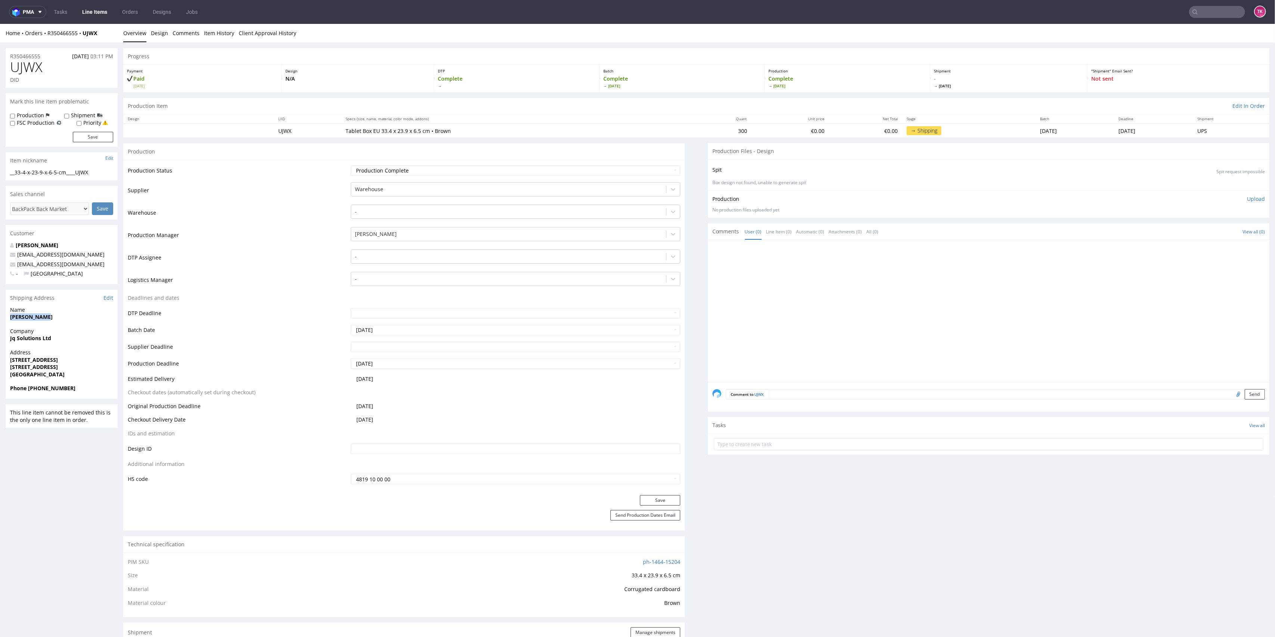
drag, startPoint x: 3, startPoint y: 364, endPoint x: 26, endPoint y: 356, distance: 24.1
click at [84, 360] on div "R350466555 [DATE] 03:11 PM UJWX DID Mark this line item problematic Production …" at bounding box center [637, 640] width 1275 height 1195
drag, startPoint x: 8, startPoint y: 359, endPoint x: 78, endPoint y: 370, distance: 70.7
click at [78, 370] on div "Address [STREET_ADDRESS]" at bounding box center [62, 367] width 112 height 36
copy p "[STREET_ADDRESS]"
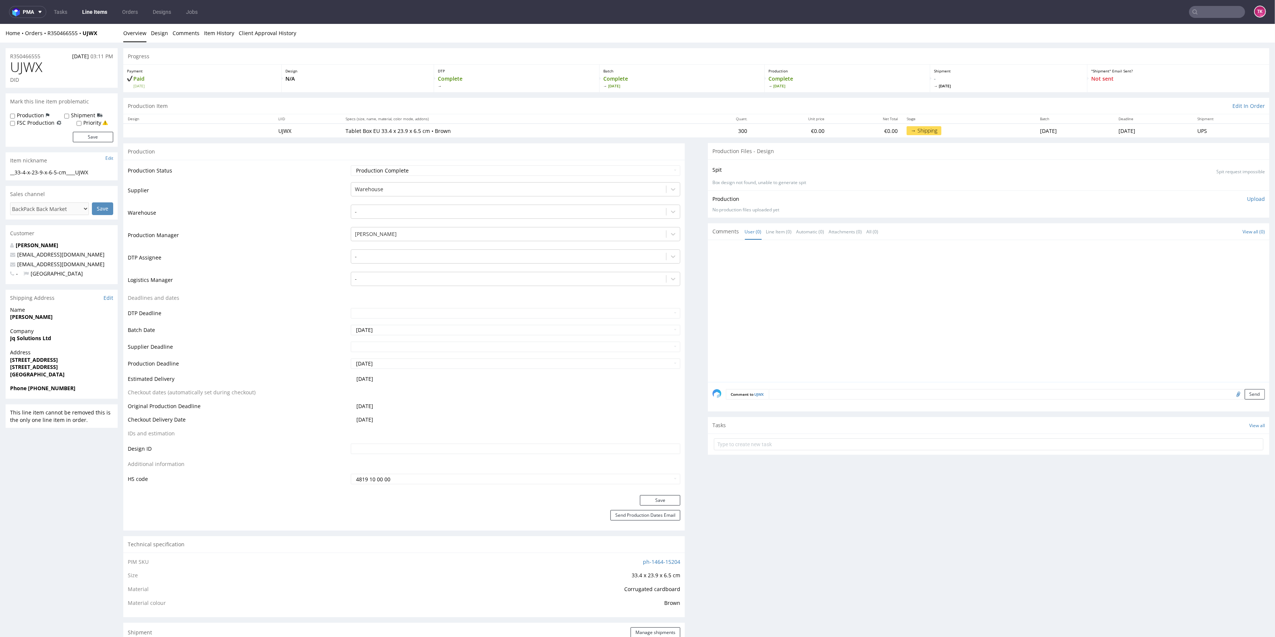
click at [44, 389] on strong "Phone [PHONE_NUMBER]" at bounding box center [42, 388] width 65 height 7
drag, startPoint x: 27, startPoint y: 388, endPoint x: 91, endPoint y: 391, distance: 64.3
click at [91, 391] on span "Phone +44 7878 260458" at bounding box center [61, 388] width 103 height 7
copy strong "+44 7878 260458"
drag, startPoint x: 89, startPoint y: 266, endPoint x: 0, endPoint y: 262, distance: 88.6
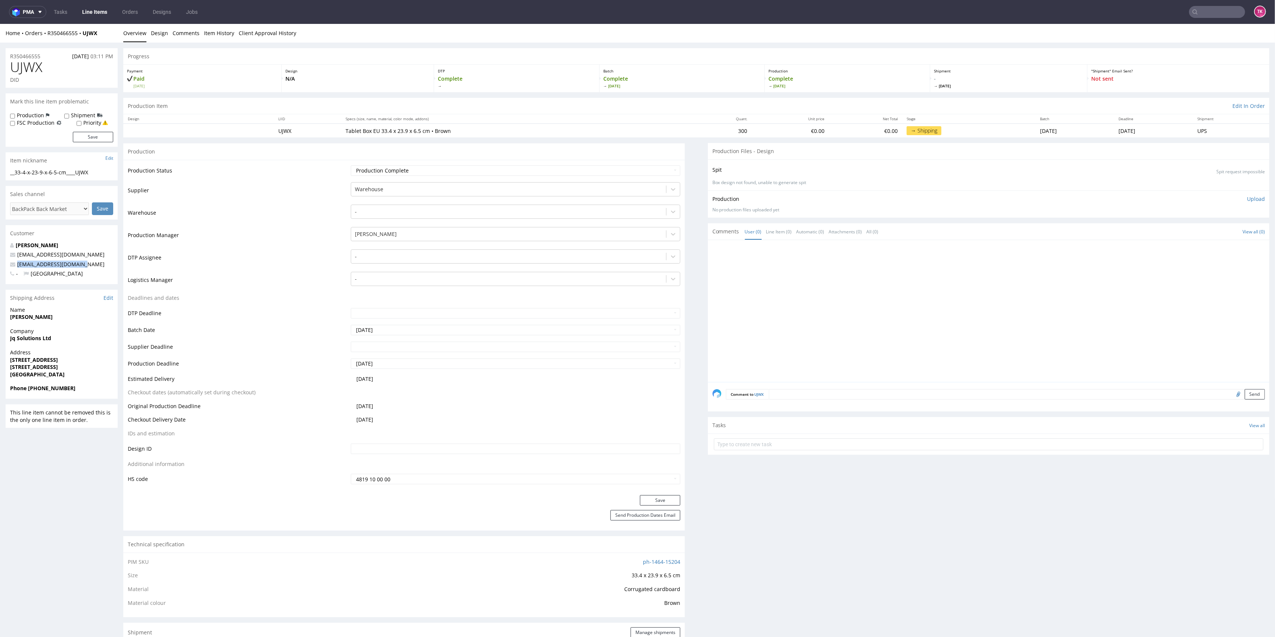
click at [0, 262] on div "R350466555 01.09.2025 03:11 PM UJWX DID Mark this line item problematic Product…" at bounding box center [637, 640] width 1275 height 1195
copy span "abcgadgets1@yahoo.co.uk"
drag, startPoint x: 91, startPoint y: 285, endPoint x: 79, endPoint y: 268, distance: 20.6
click at [90, 283] on div "R350466555 01.09.2025 03:11 PM UJWX DID Mark this line item problematic Product…" at bounding box center [62, 640] width 112 height 1184
drag, startPoint x: 96, startPoint y: 261, endPoint x: 0, endPoint y: 260, distance: 95.6
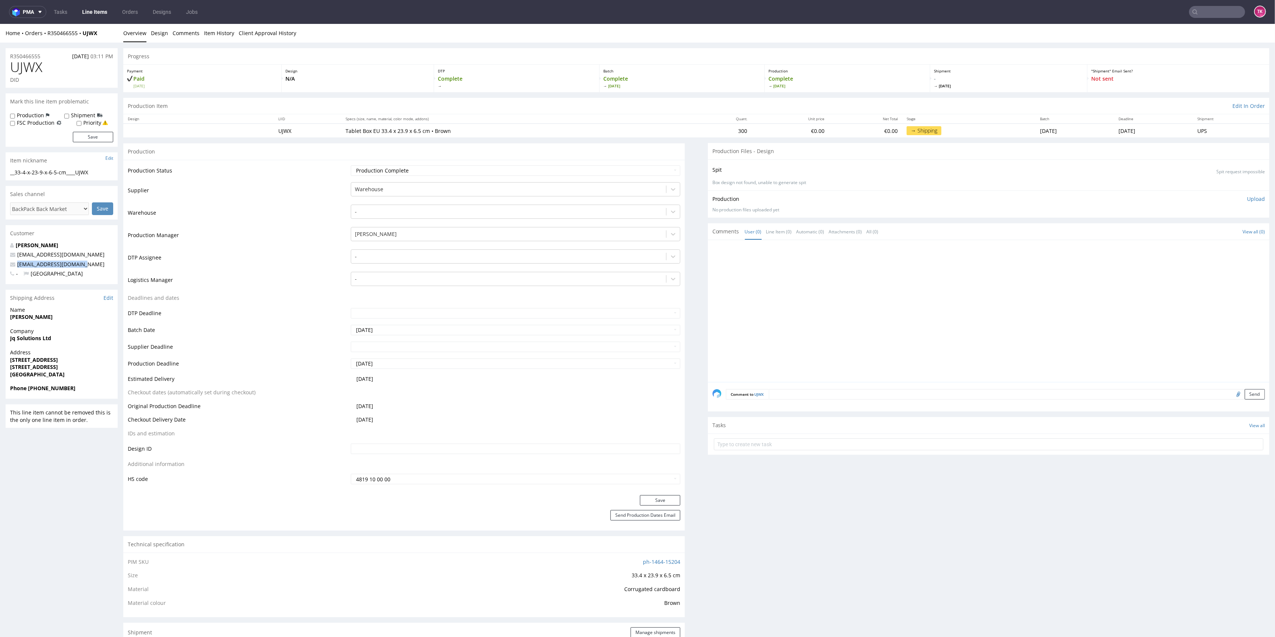
click at [0, 260] on div "R350466555 01.09.2025 03:11 PM UJWX DID Mark this line item problematic Product…" at bounding box center [637, 640] width 1275 height 1195
copy span "abcgadgets1@yahoo.co.uk"
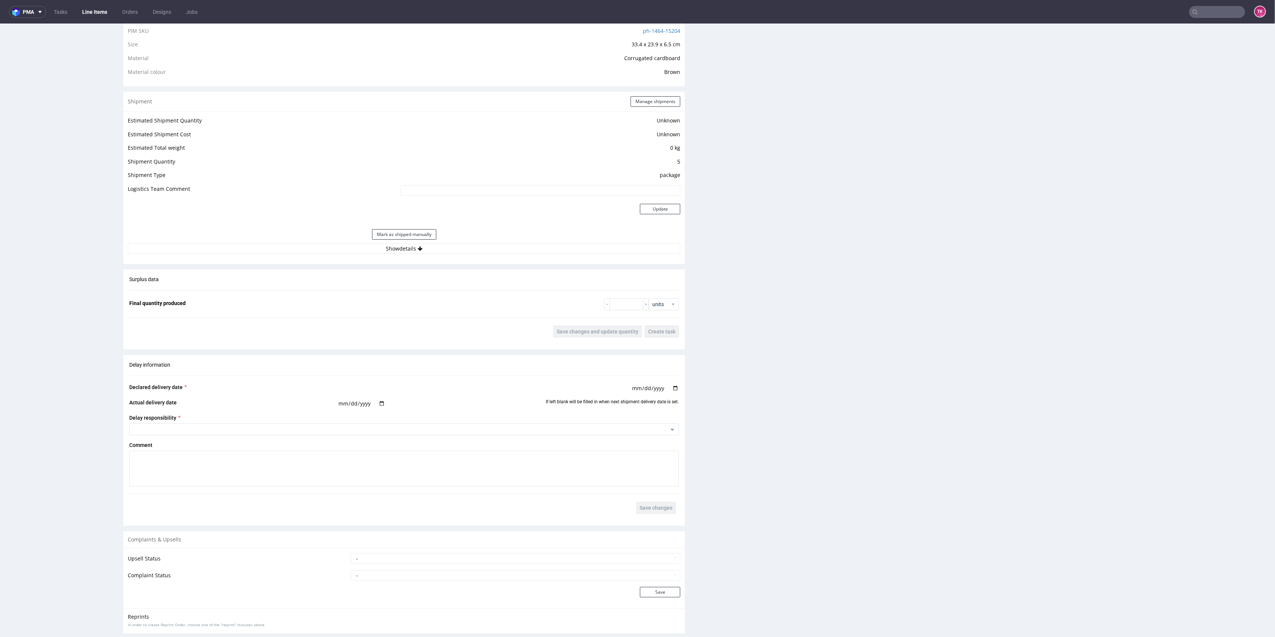
scroll to position [605, 0]
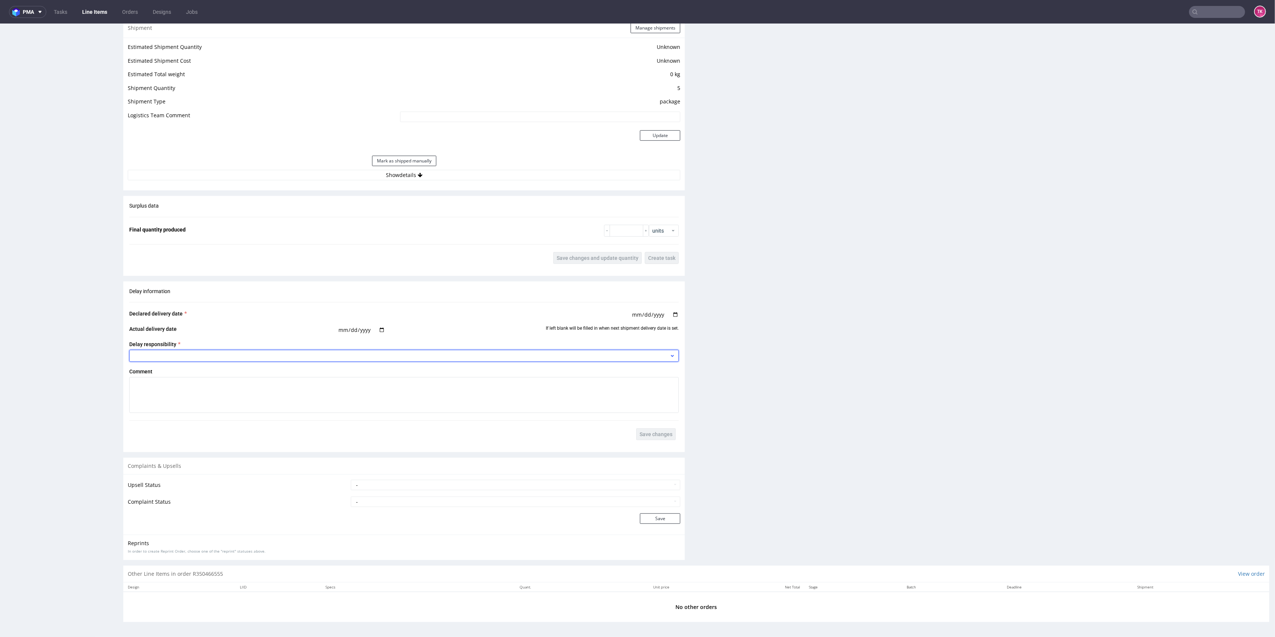
click at [547, 351] on div at bounding box center [403, 356] width 549 height 12
click at [596, 355] on div at bounding box center [403, 356] width 549 height 12
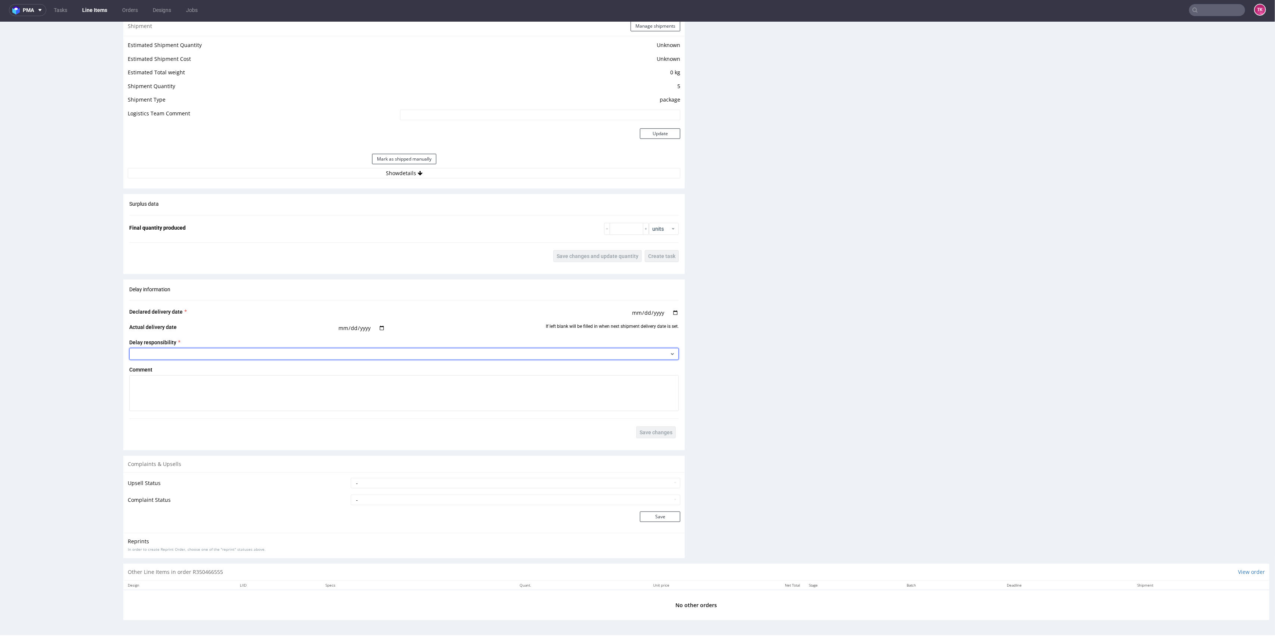
scroll to position [2, 0]
drag, startPoint x: 450, startPoint y: 173, endPoint x: 460, endPoint y: 178, distance: 11.0
click at [450, 172] on button "Show details" at bounding box center [404, 173] width 552 height 10
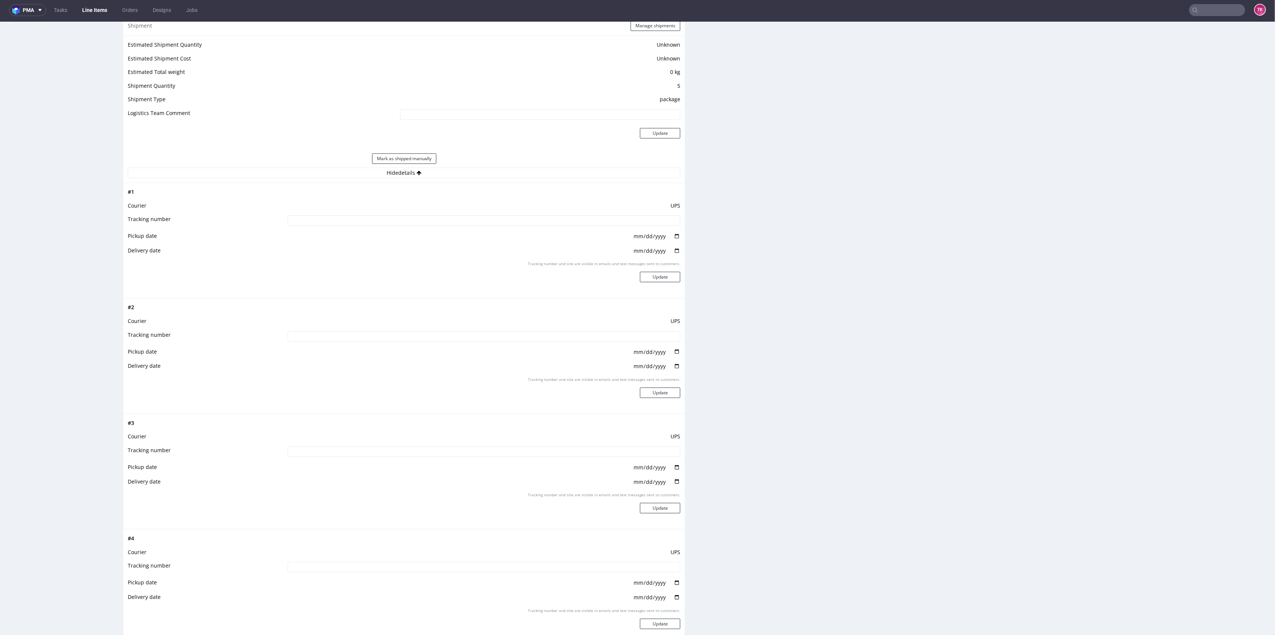
click at [570, 229] on td at bounding box center [483, 223] width 395 height 17
click at [559, 218] on input at bounding box center [484, 220] width 393 height 10
paste input "1Z5A15806893368468"
type input "1Z5A15806893368468"
click at [642, 273] on button "Update" at bounding box center [660, 277] width 40 height 10
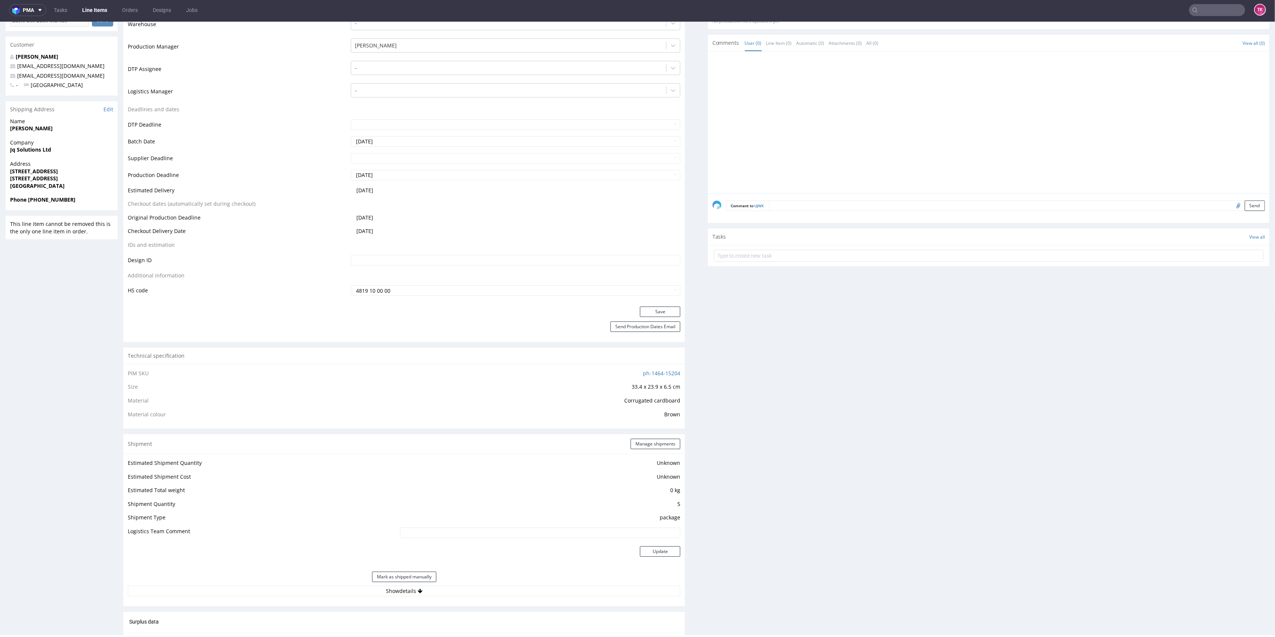
scroll to position [436, 0]
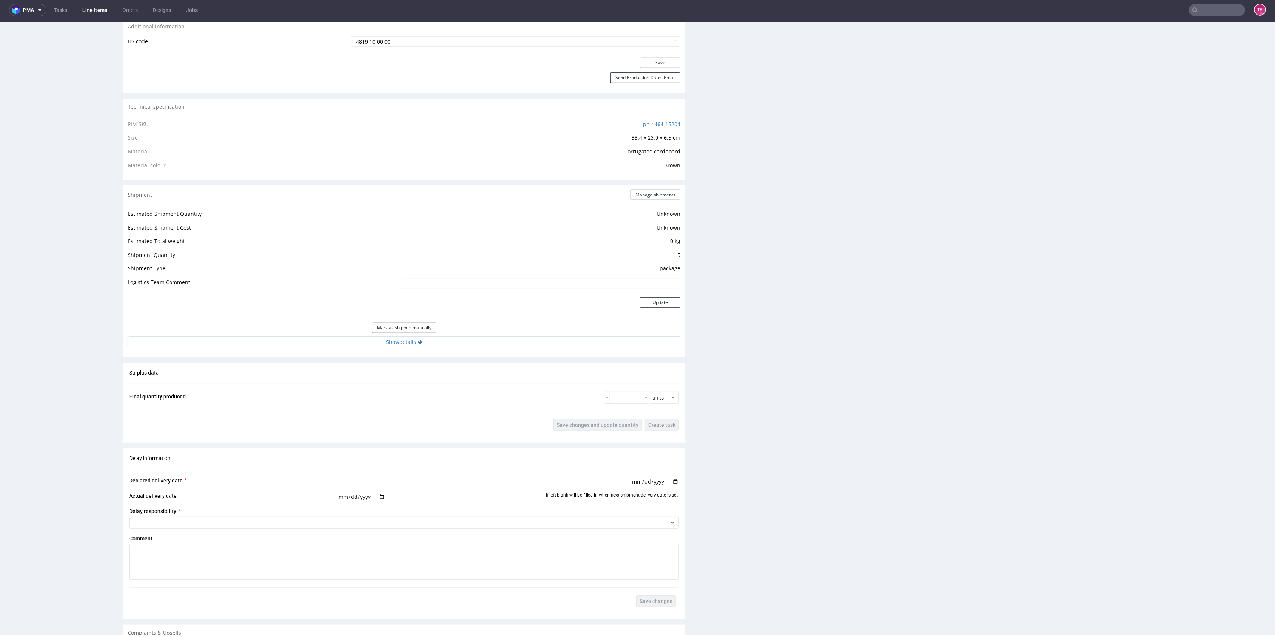
drag, startPoint x: 555, startPoint y: 341, endPoint x: 555, endPoint y: 345, distance: 3.8
click at [555, 344] on button "Show details" at bounding box center [404, 342] width 552 height 10
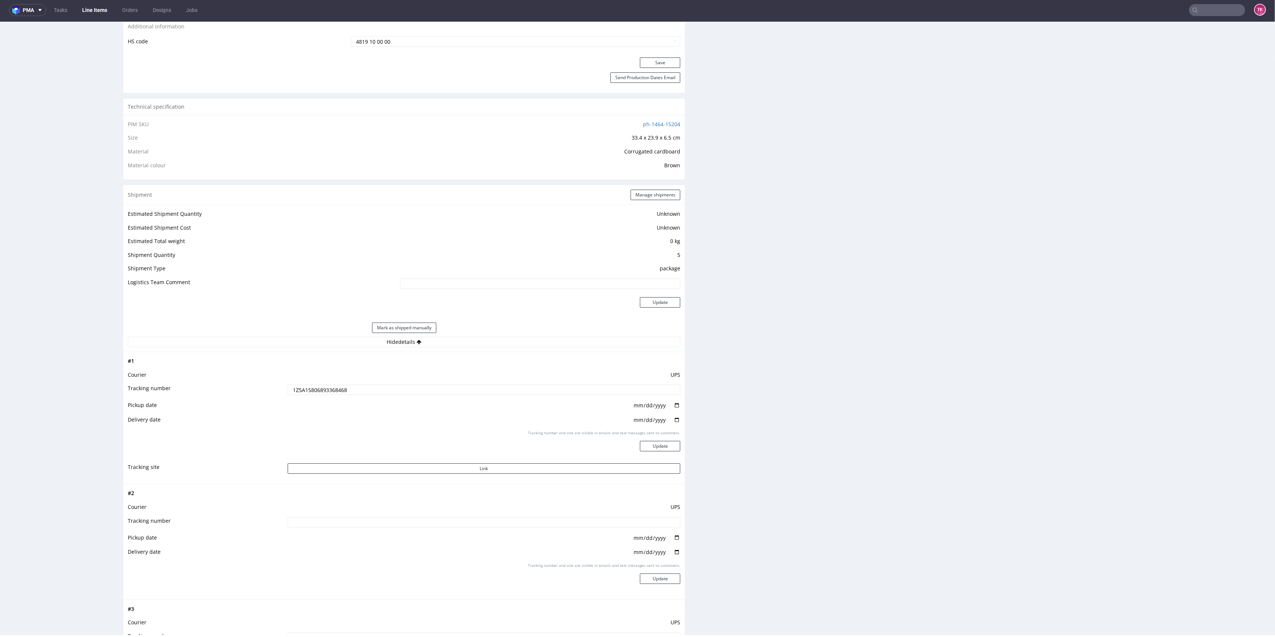
click at [381, 521] on input at bounding box center [484, 522] width 393 height 10
paste input "1Z5A15806891884476"
type input "1Z5A15806891884476"
click at [640, 580] on button "Update" at bounding box center [660, 579] width 40 height 10
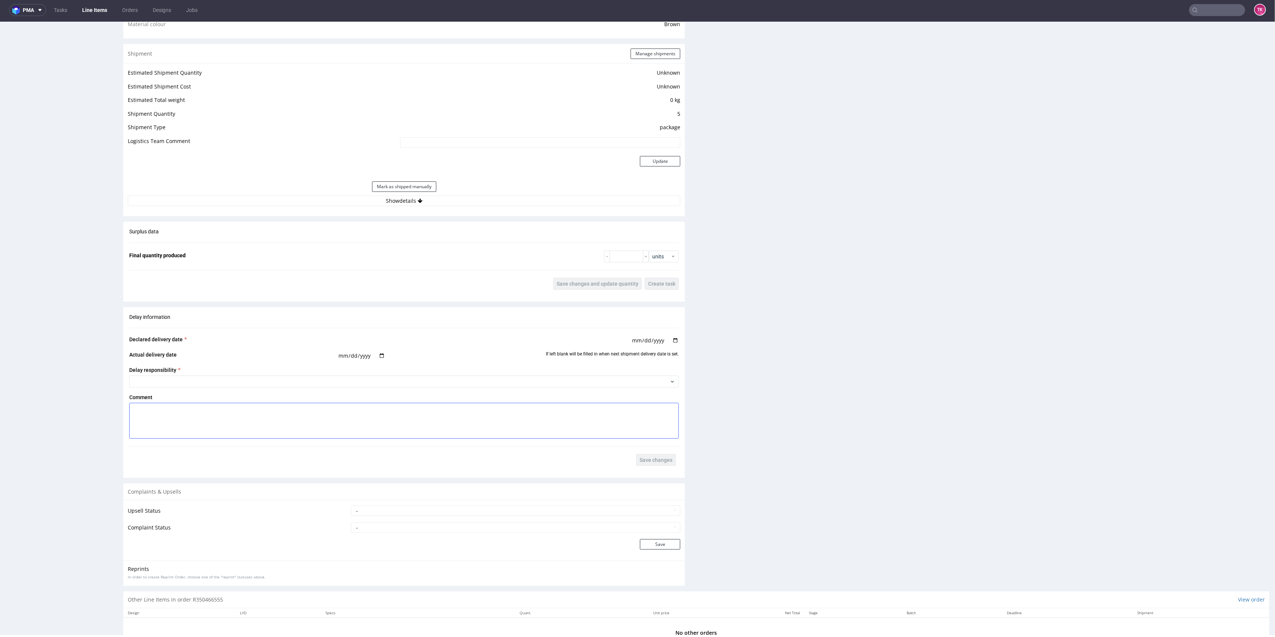
scroll to position [605, 0]
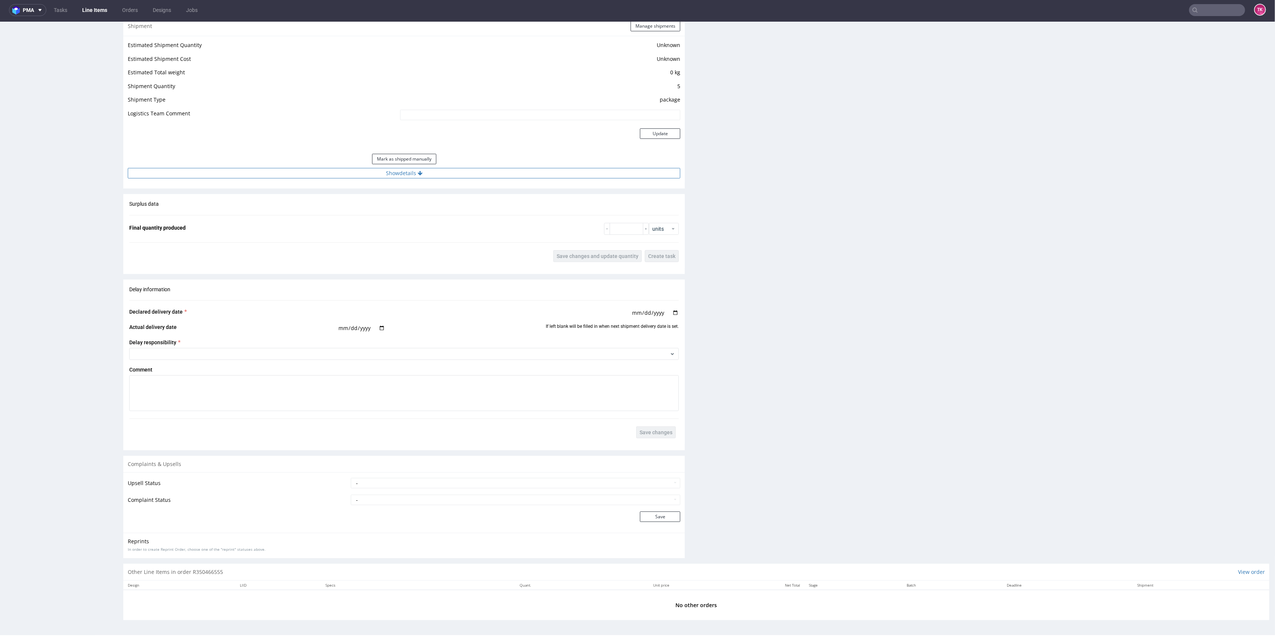
click at [471, 168] on button "Show details" at bounding box center [404, 173] width 552 height 10
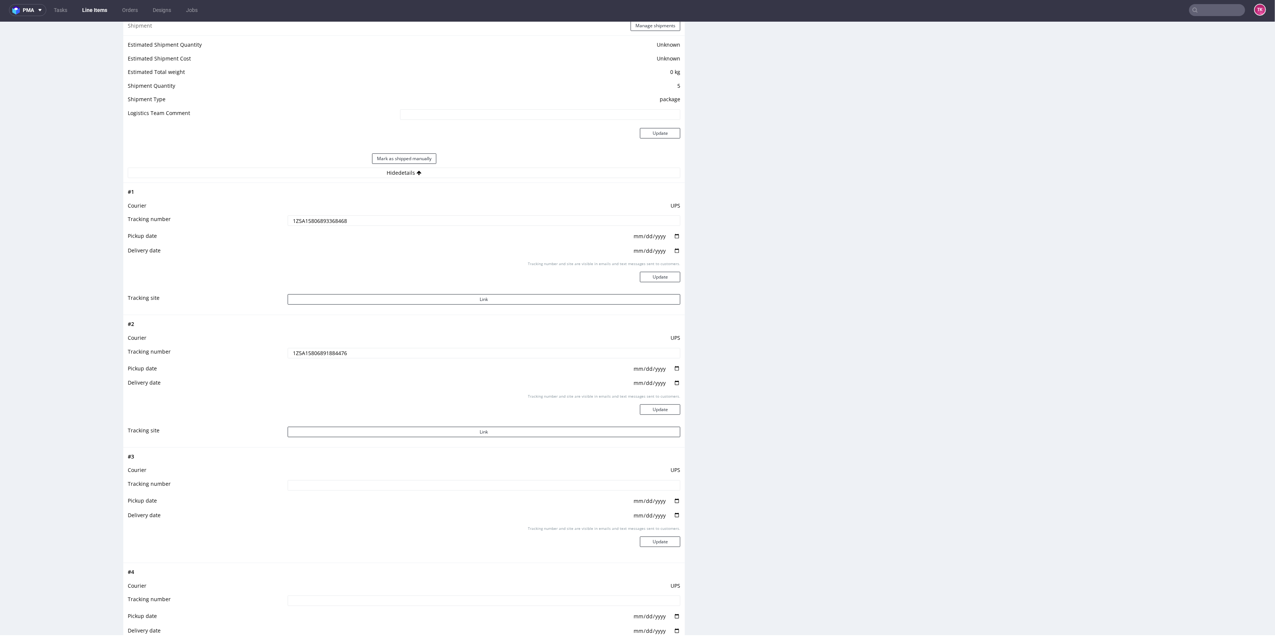
click at [364, 490] on td at bounding box center [483, 488] width 395 height 17
click at [370, 482] on input at bounding box center [484, 485] width 393 height 10
paste input "1Z5A15806893578080"
type input "1Z5A15806893578080"
click at [643, 543] on button "Update" at bounding box center [660, 542] width 40 height 10
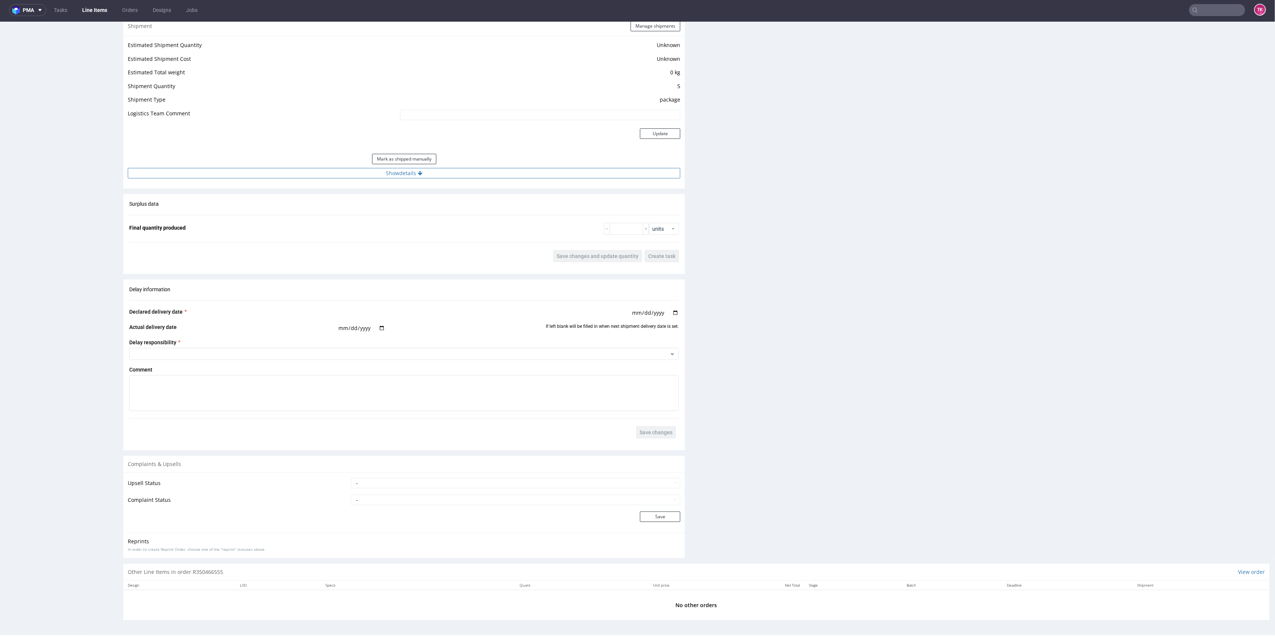
drag, startPoint x: 472, startPoint y: 183, endPoint x: 471, endPoint y: 177, distance: 5.9
click at [471, 178] on div "Shipment Manage shipments Estimated Shipment Quantity Unknown Estimated Shipmen…" at bounding box center [403, 102] width 561 height 172
click at [471, 176] on button "Show details" at bounding box center [404, 173] width 552 height 10
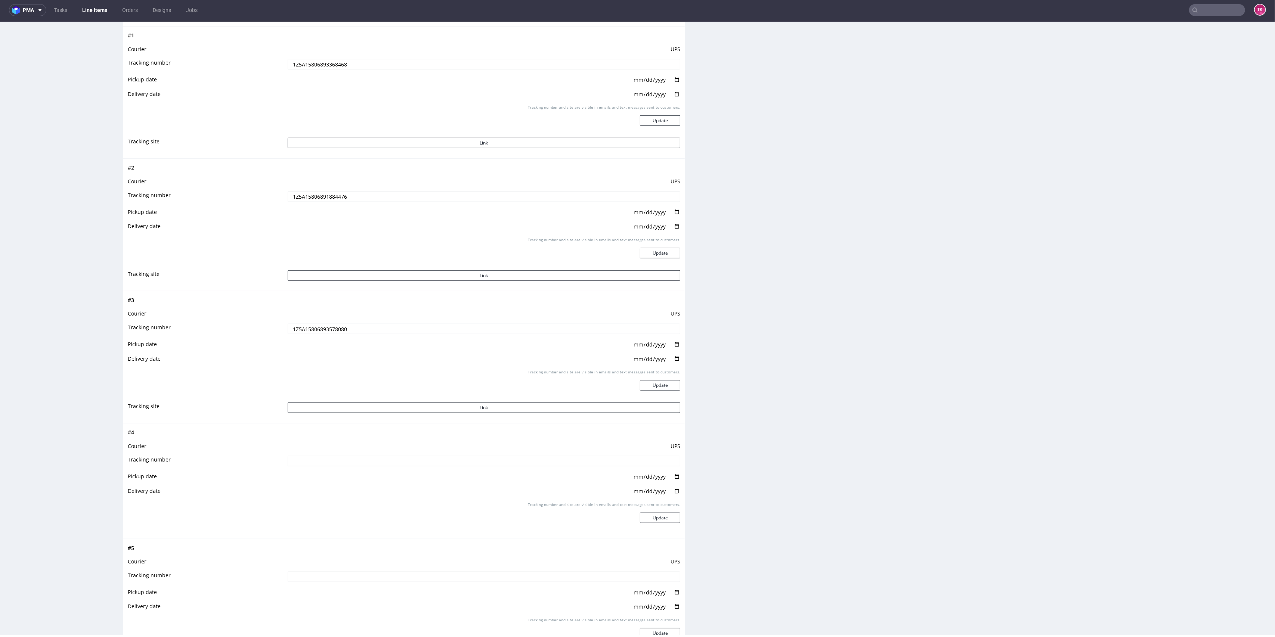
scroll to position [804, 0]
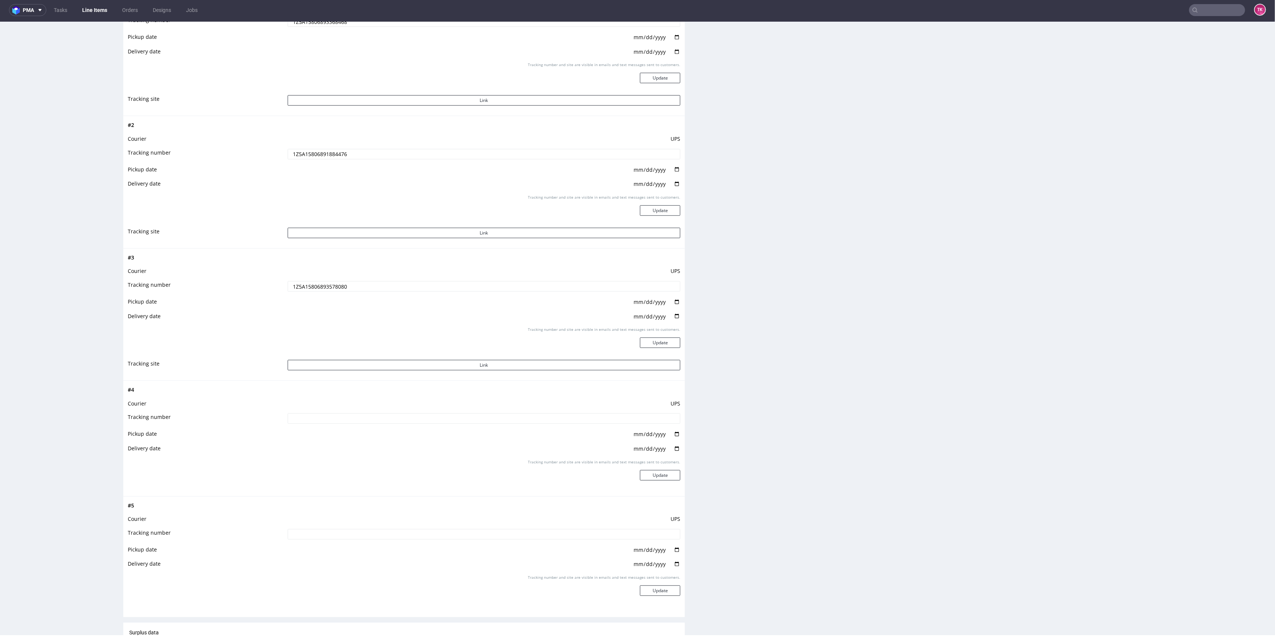
click at [311, 418] on input at bounding box center [484, 418] width 393 height 10
paste input "1Z5A15806891025297"
type input "1Z5A15806891025297"
click at [640, 471] on button "Update" at bounding box center [660, 475] width 40 height 10
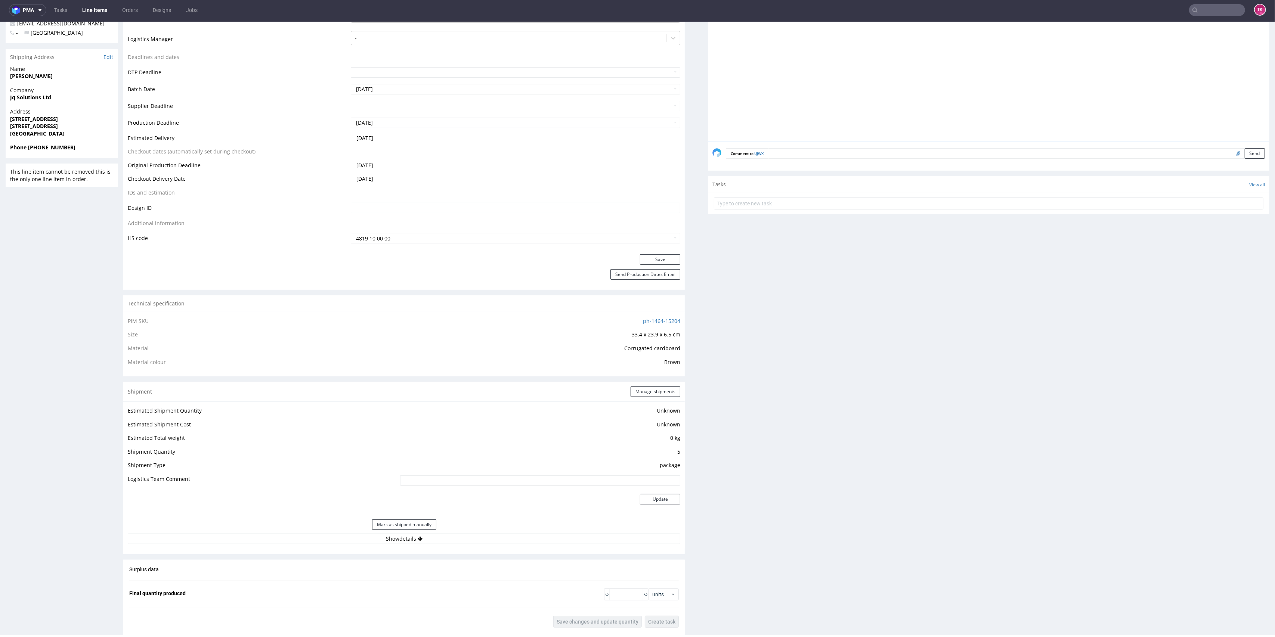
scroll to position [485, 0]
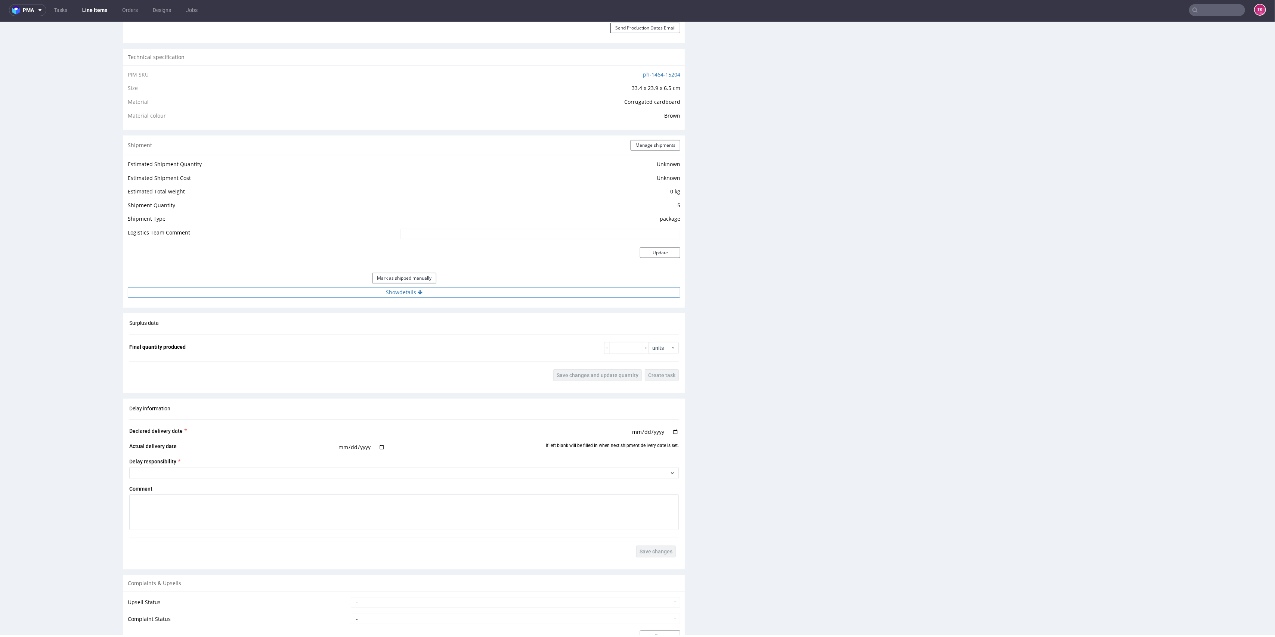
drag, startPoint x: 498, startPoint y: 289, endPoint x: 507, endPoint y: 298, distance: 12.7
click at [498, 289] on button "Show details" at bounding box center [404, 292] width 552 height 10
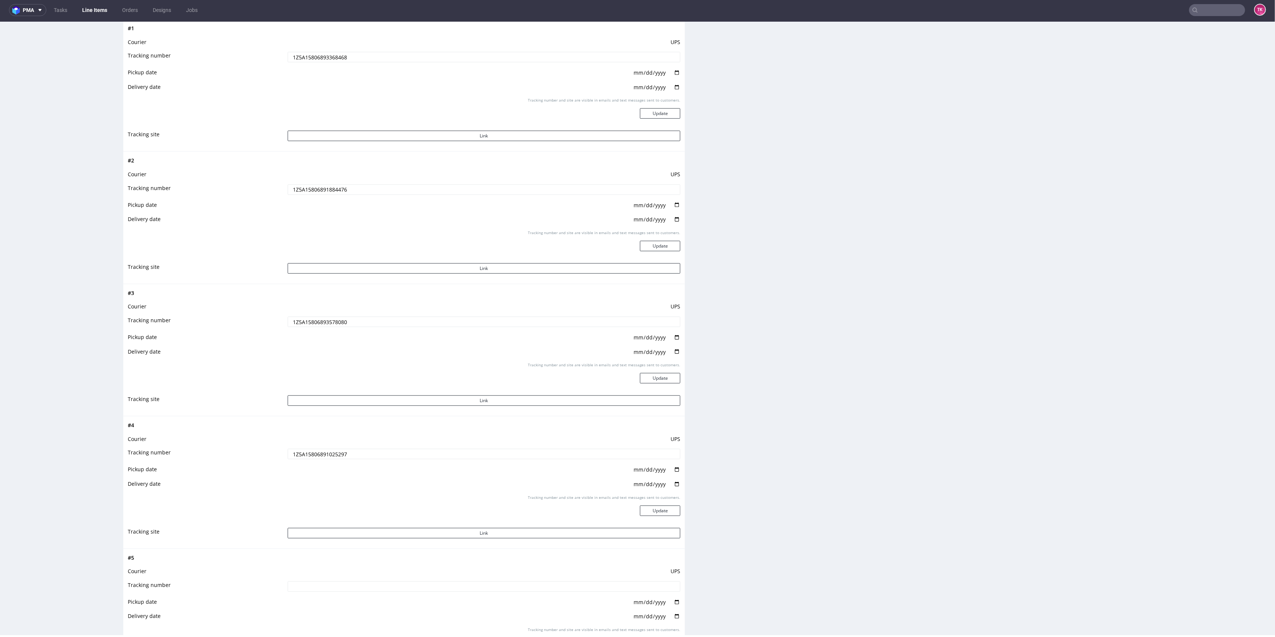
scroll to position [784, 0]
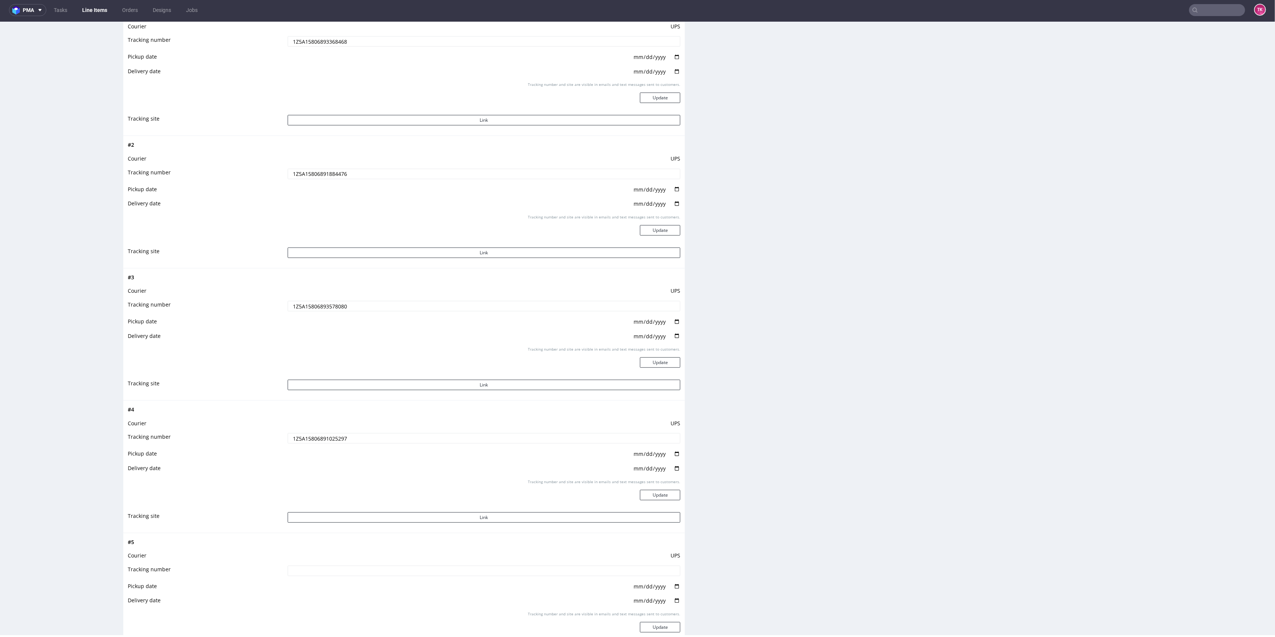
click at [340, 575] on td at bounding box center [483, 573] width 395 height 17
click at [341, 572] on input at bounding box center [484, 571] width 393 height 10
paste input "1Z5A15806892614050"
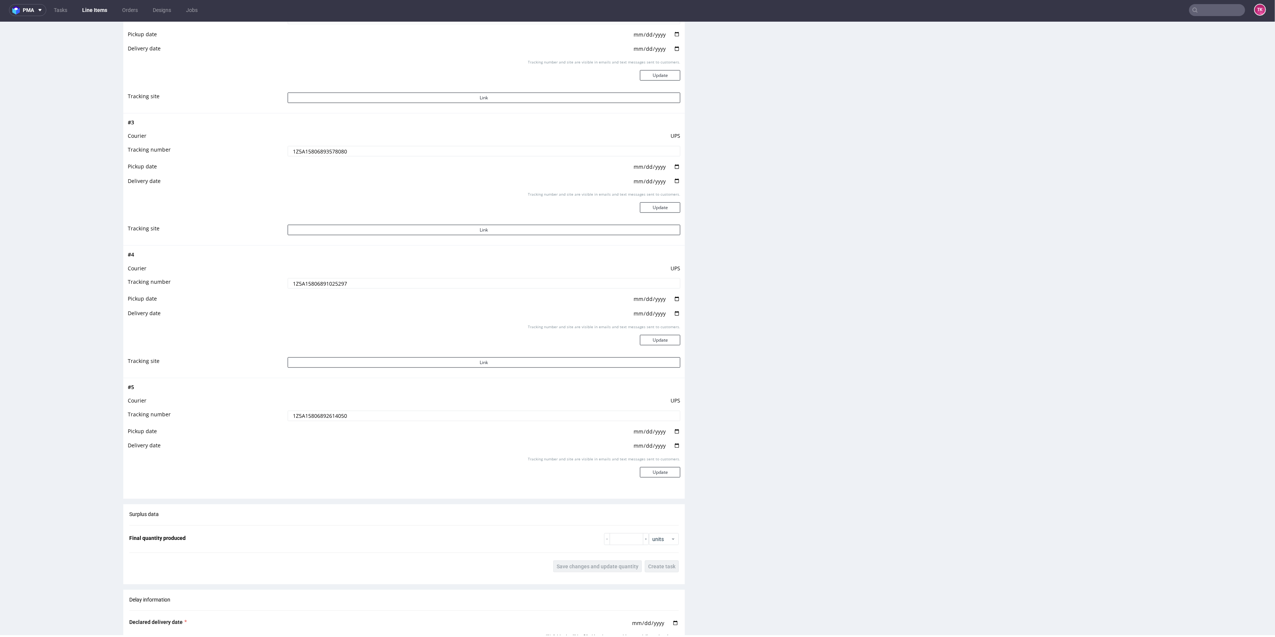
scroll to position [983, 0]
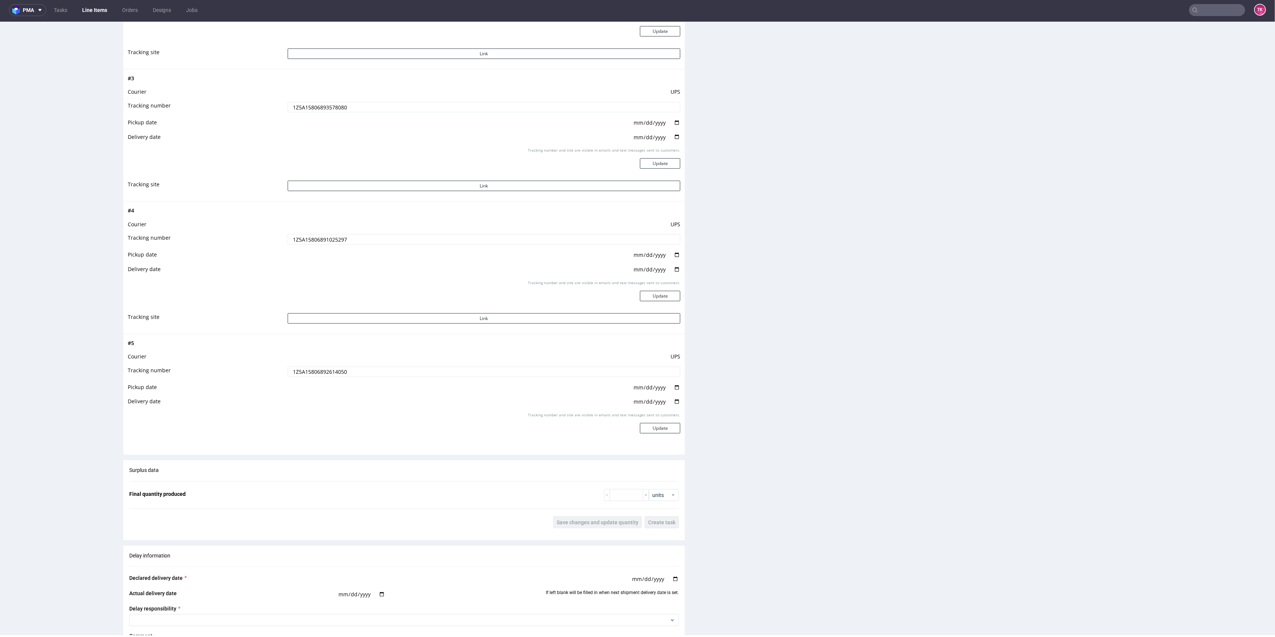
type input "1Z5A15806892614050"
click at [663, 420] on div "Tracking number and site are visible in emails and text messages sent to custom…" at bounding box center [484, 425] width 393 height 27
click at [664, 426] on button "Update" at bounding box center [660, 428] width 40 height 10
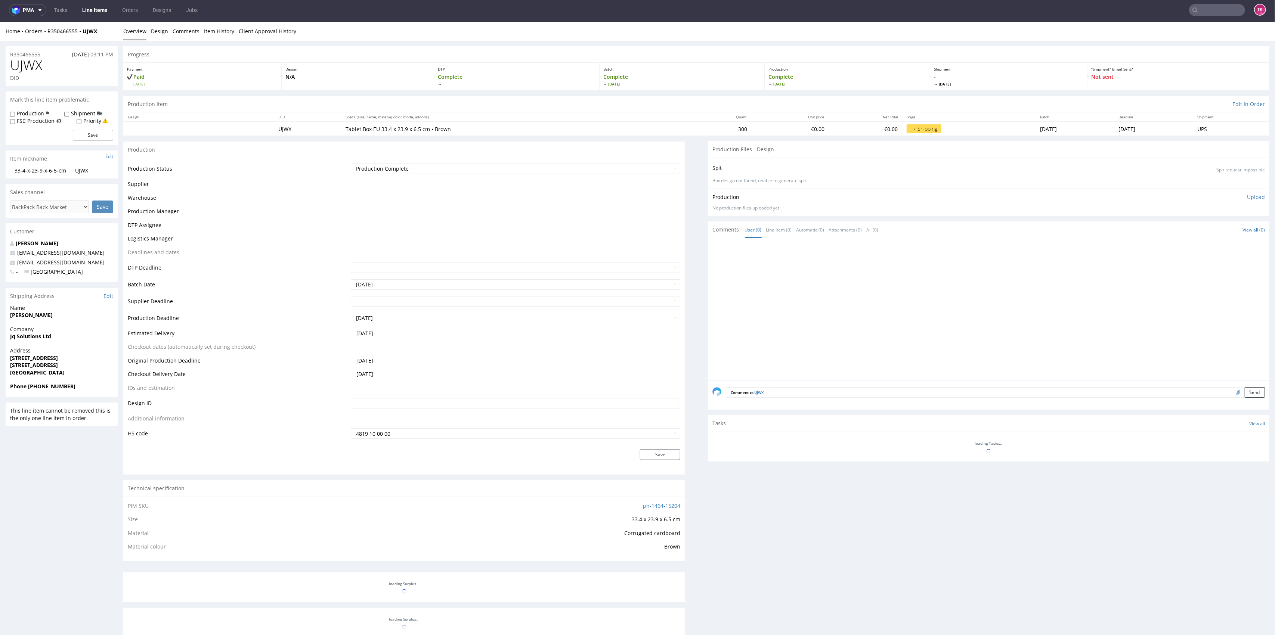
scroll to position [187, 0]
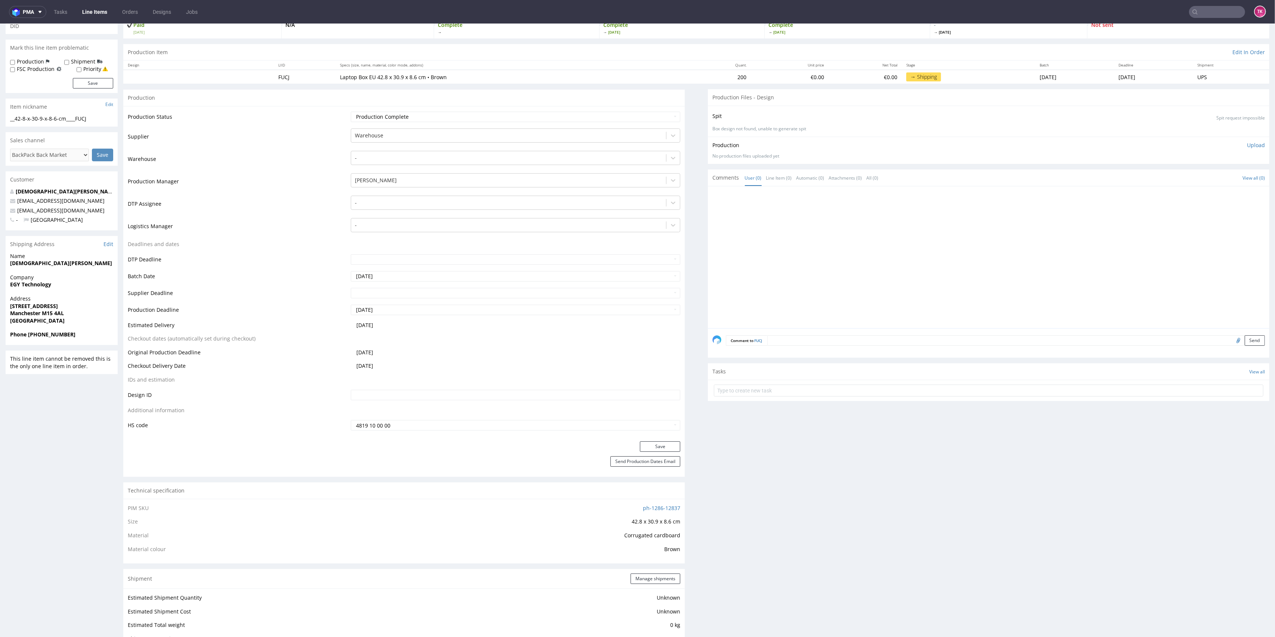
scroll to position [249, 0]
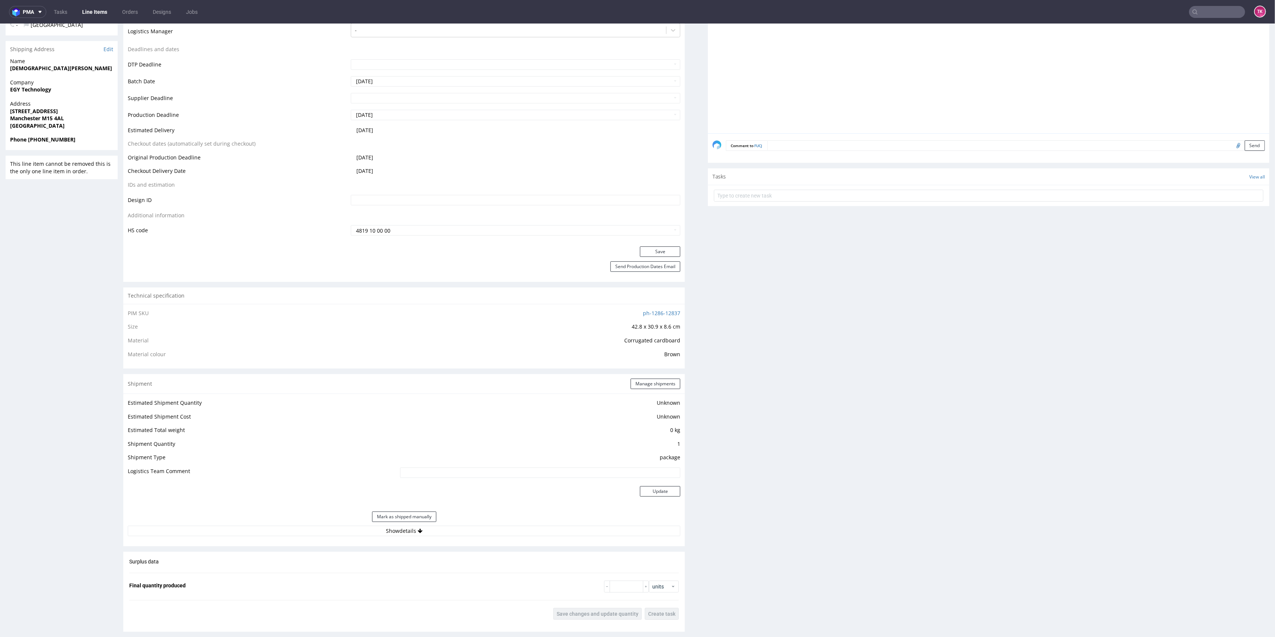
click at [641, 375] on div "Shipment Manage shipments" at bounding box center [403, 383] width 561 height 19
click at [648, 382] on button "Manage shipments" at bounding box center [655, 384] width 50 height 10
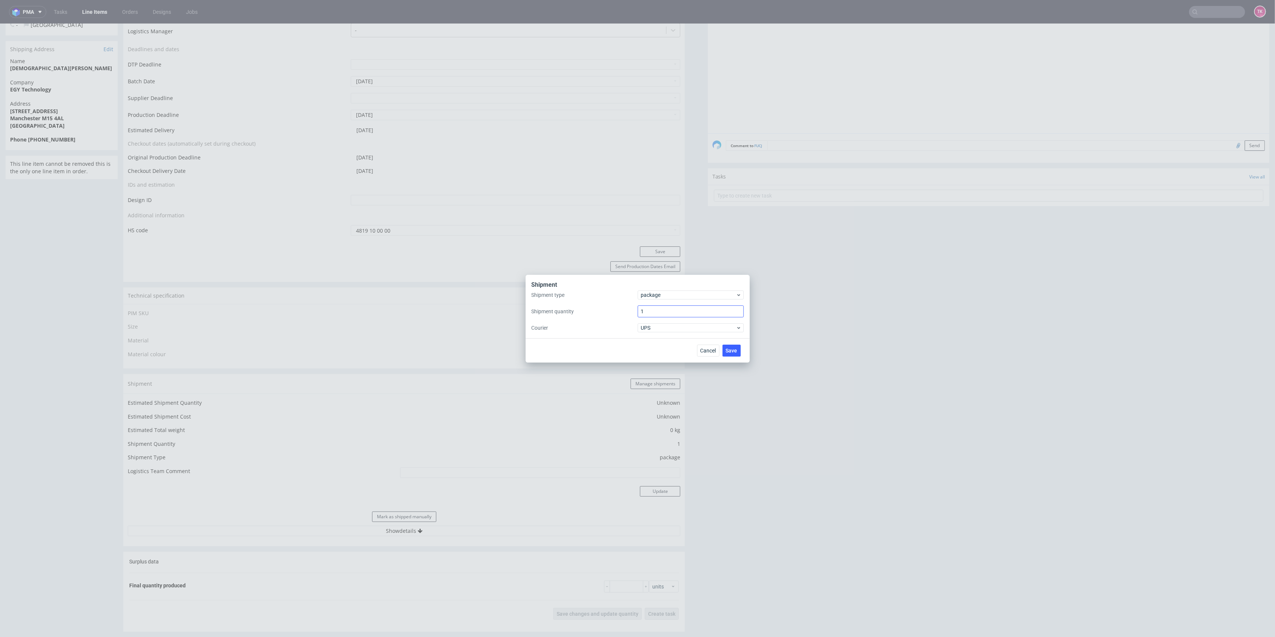
click at [663, 315] on input "1" at bounding box center [690, 311] width 106 height 12
type input "8"
click at [736, 355] on button "Save" at bounding box center [731, 351] width 18 height 12
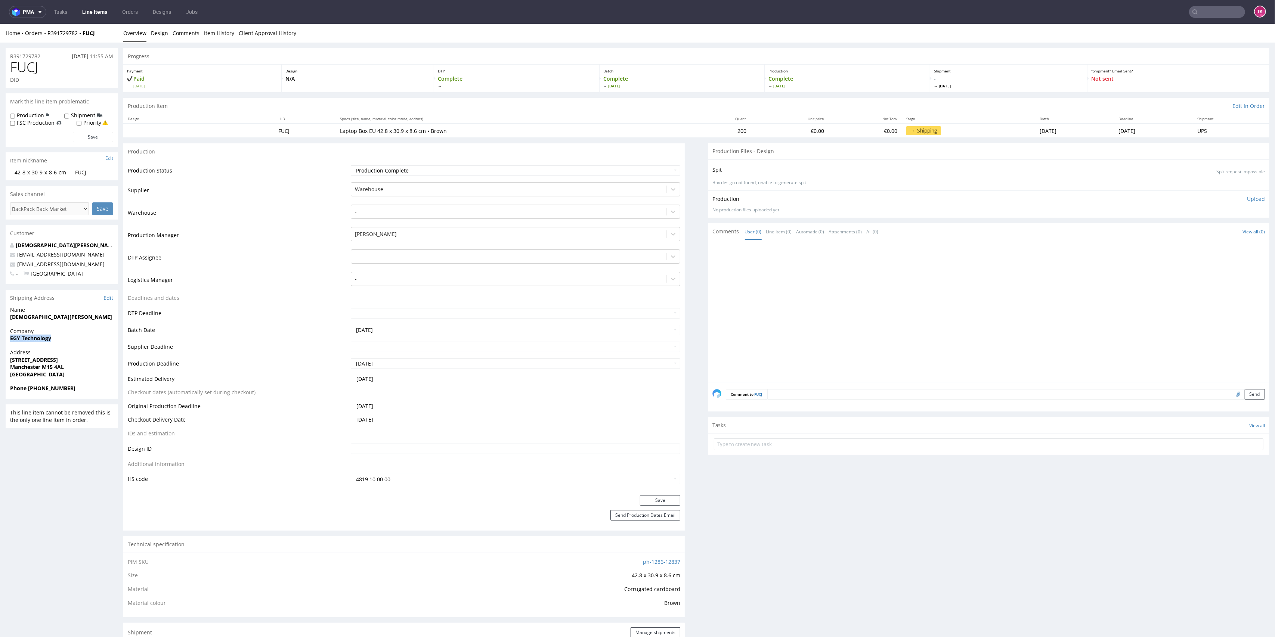
copy strong "EGY Technology"
drag, startPoint x: 6, startPoint y: 346, endPoint x: 100, endPoint y: 348, distance: 94.5
click at [75, 341] on div "R391729782 [DATE] 11:55 AM FUCJ DID Mark this line item problematic Production …" at bounding box center [637, 640] width 1275 height 1195
drag, startPoint x: 3, startPoint y: 317, endPoint x: 80, endPoint y: 317, distance: 76.2
click at [80, 317] on div "R391729782 [DATE] 11:55 AM FUCJ DID Mark this line item problematic Production …" at bounding box center [637, 640] width 1275 height 1195
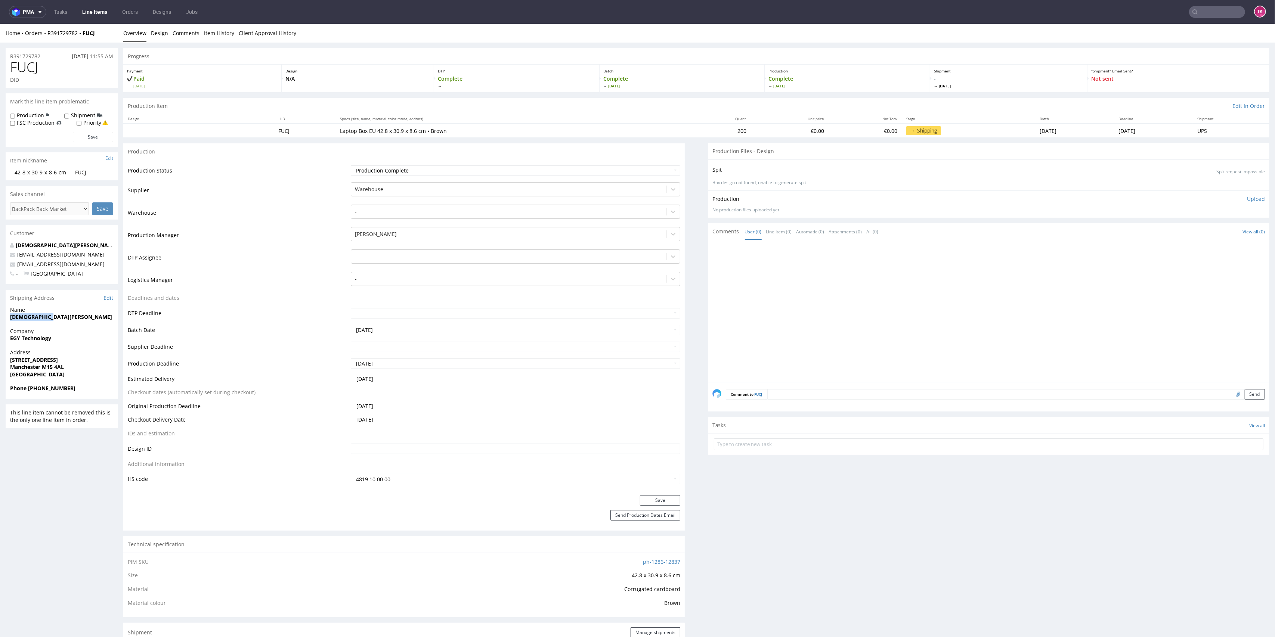
copy strong "[DEMOGRAPHIC_DATA][PERSON_NAME]"
drag, startPoint x: 1, startPoint y: 351, endPoint x: 88, endPoint y: 366, distance: 87.5
click at [90, 365] on div "R391729782 [DATE] 11:55 AM FUCJ DID Mark this line item problematic Production …" at bounding box center [637, 640] width 1275 height 1195
drag, startPoint x: 80, startPoint y: 378, endPoint x: 38, endPoint y: 370, distance: 42.4
click at [78, 378] on span "[GEOGRAPHIC_DATA]" at bounding box center [61, 374] width 103 height 7
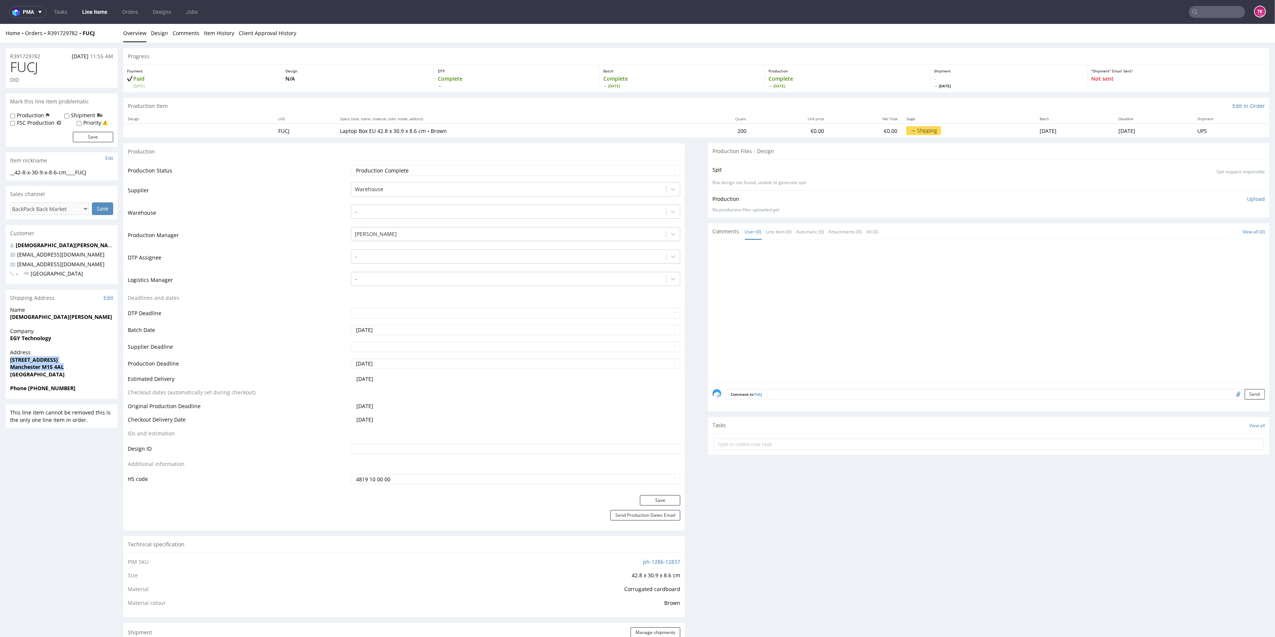
drag, startPoint x: 10, startPoint y: 362, endPoint x: 93, endPoint y: 368, distance: 83.9
click at [91, 368] on div "Address [STREET_ADDRESS]" at bounding box center [62, 367] width 112 height 36
copy p "[STREET_ADDRESS]"
drag, startPoint x: 27, startPoint y: 390, endPoint x: 90, endPoint y: 394, distance: 63.6
click at [90, 394] on div "Phone [PHONE_NUMBER]" at bounding box center [62, 392] width 112 height 14
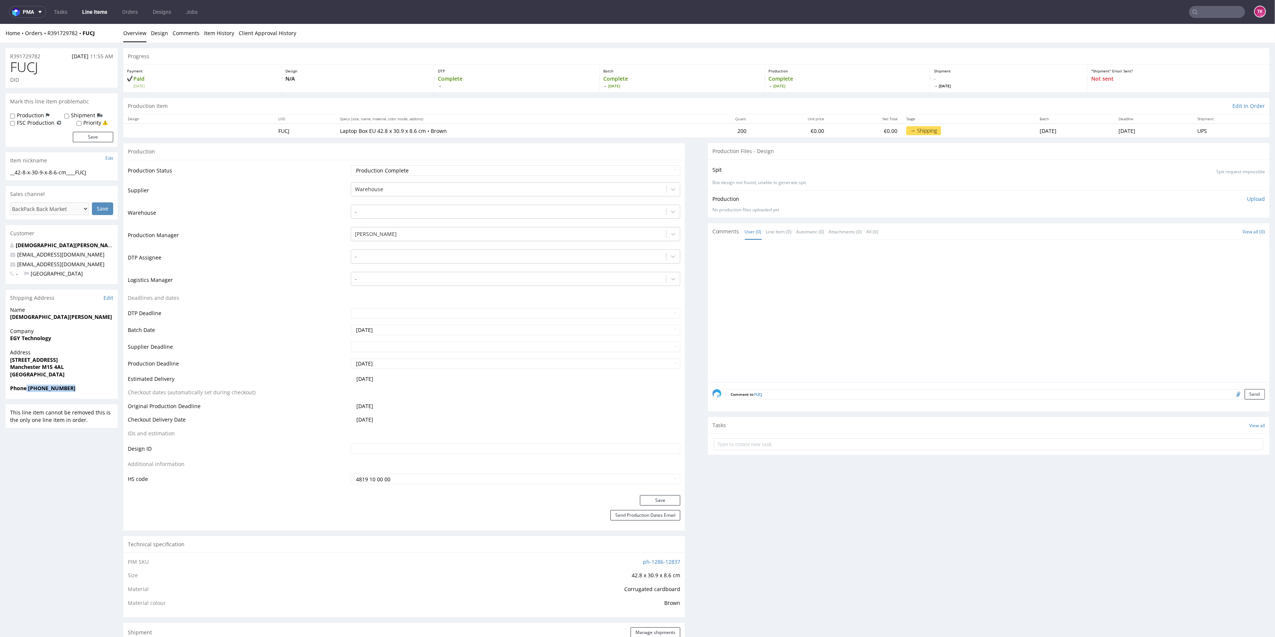
copy strong "[PHONE_NUMBER]"
drag, startPoint x: 94, startPoint y: 268, endPoint x: 39, endPoint y: 286, distance: 57.6
click at [1, 264] on div "R391729782 [DATE] 11:55 AM FUCJ DID Mark this line item problematic Production …" at bounding box center [637, 640] width 1275 height 1195
drag, startPoint x: 51, startPoint y: 296, endPoint x: 63, endPoint y: 288, distance: 14.7
click at [51, 296] on div "Shipping Address Edit" at bounding box center [62, 298] width 112 height 16
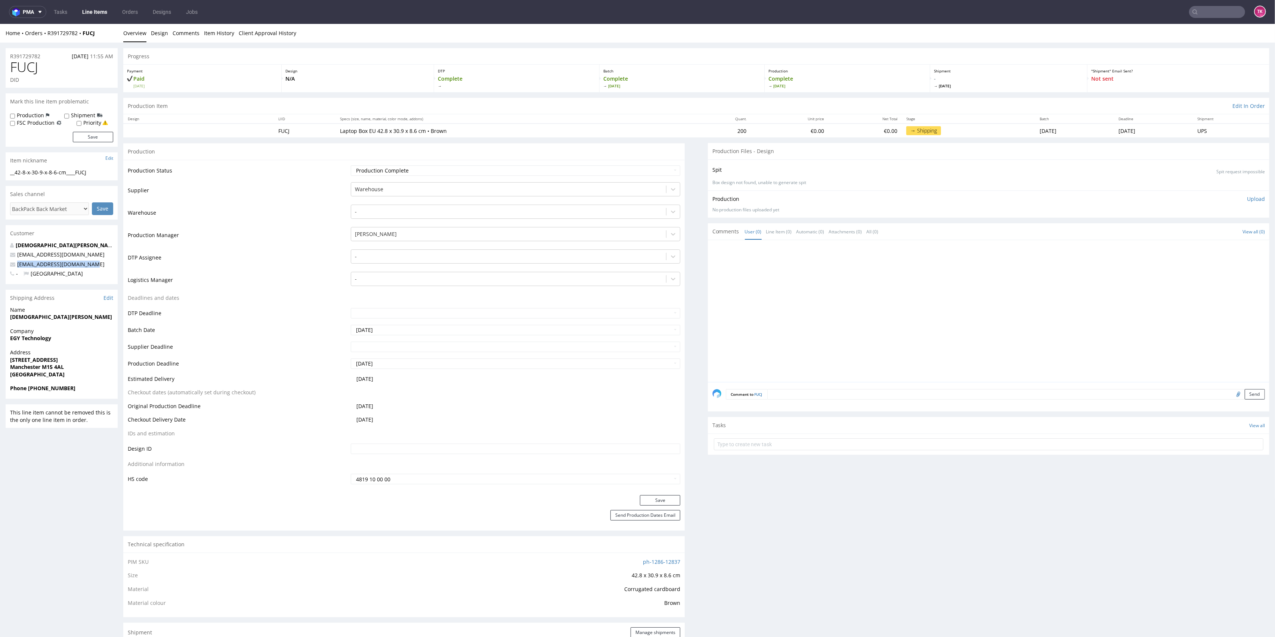
drag, startPoint x: 98, startPoint y: 264, endPoint x: 2, endPoint y: 261, distance: 96.0
click at [3, 261] on div "R391729782 [DATE] 11:55 AM FUCJ DID Mark this line item problematic Production …" at bounding box center [637, 640] width 1275 height 1195
copy span "[EMAIL_ADDRESS][DOMAIN_NAME]"
drag, startPoint x: 70, startPoint y: 32, endPoint x: 48, endPoint y: 40, distance: 23.3
click at [48, 40] on div "Home Orders R391729782 FUCJ Overview Design Comments Item History Client Approv…" at bounding box center [637, 33] width 1275 height 19
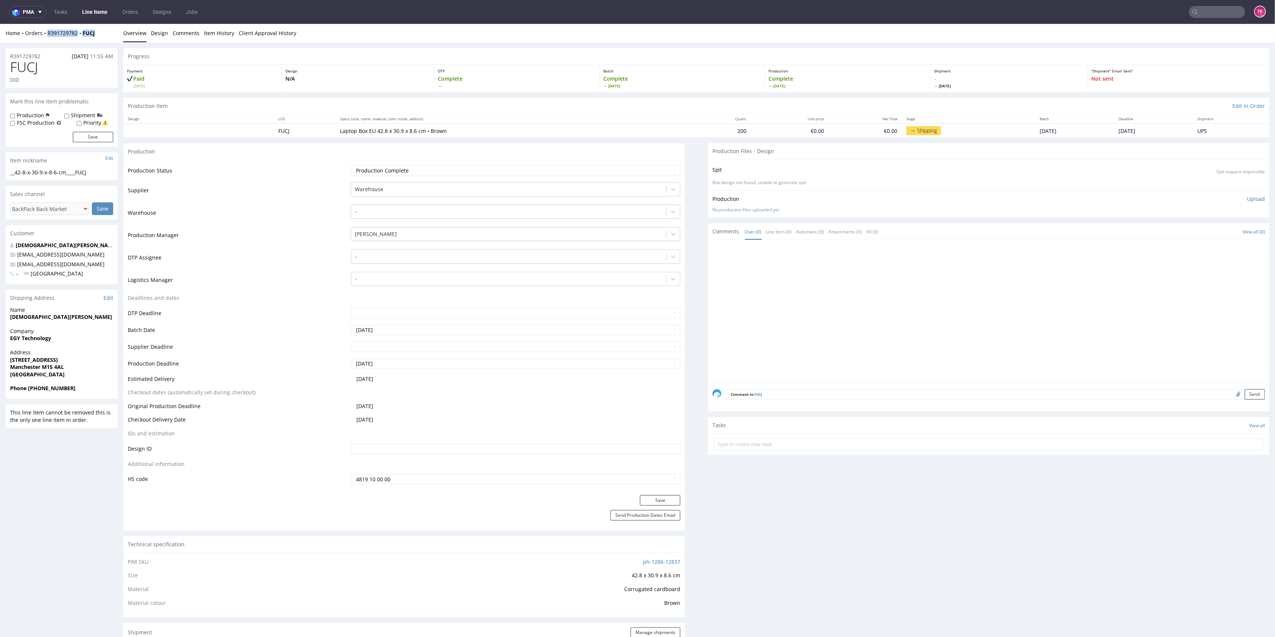
copy div "R391729782 FUCJ"
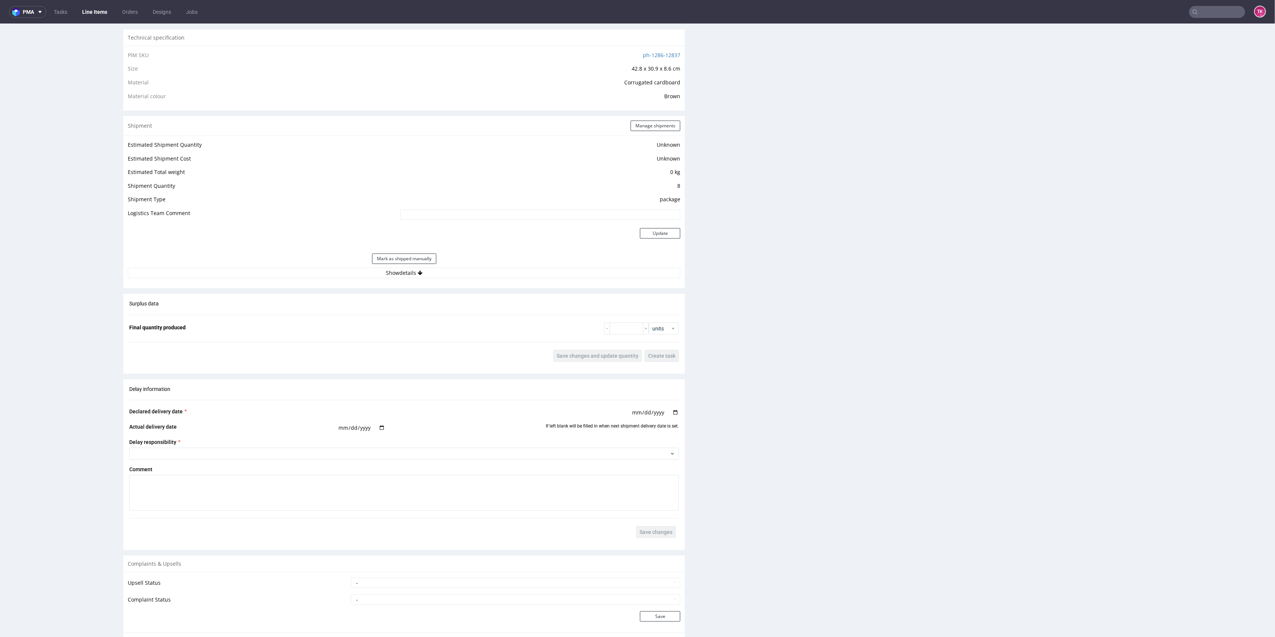
scroll to position [598, 0]
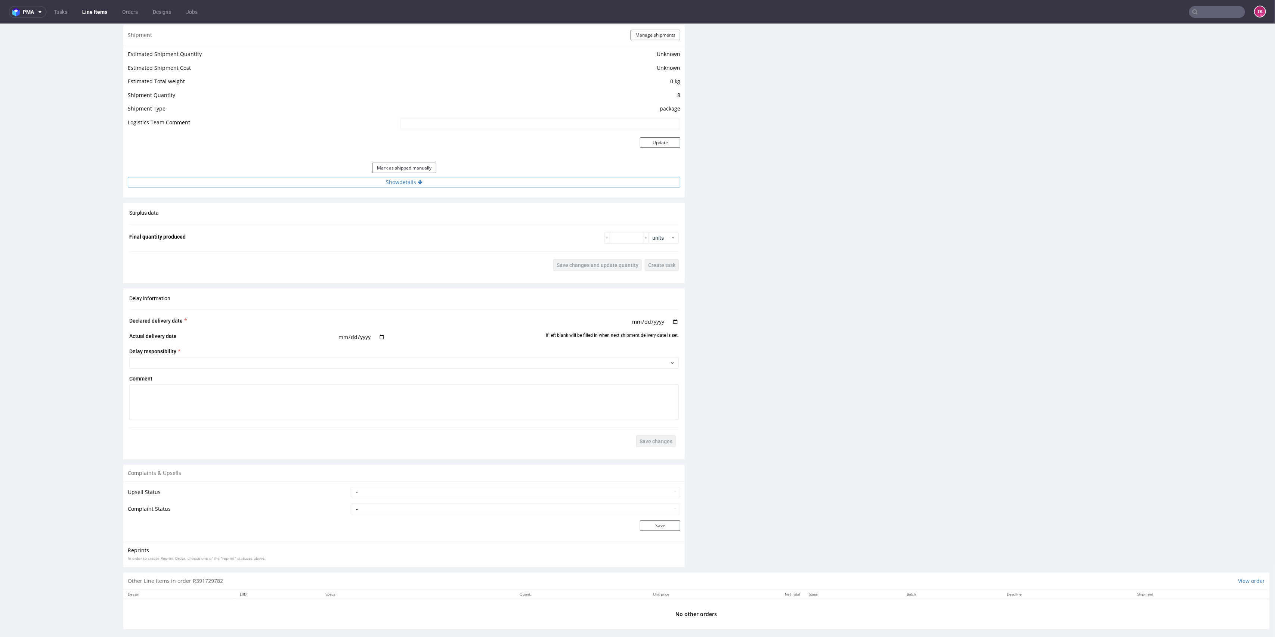
click at [474, 178] on button "Show details" at bounding box center [404, 182] width 552 height 10
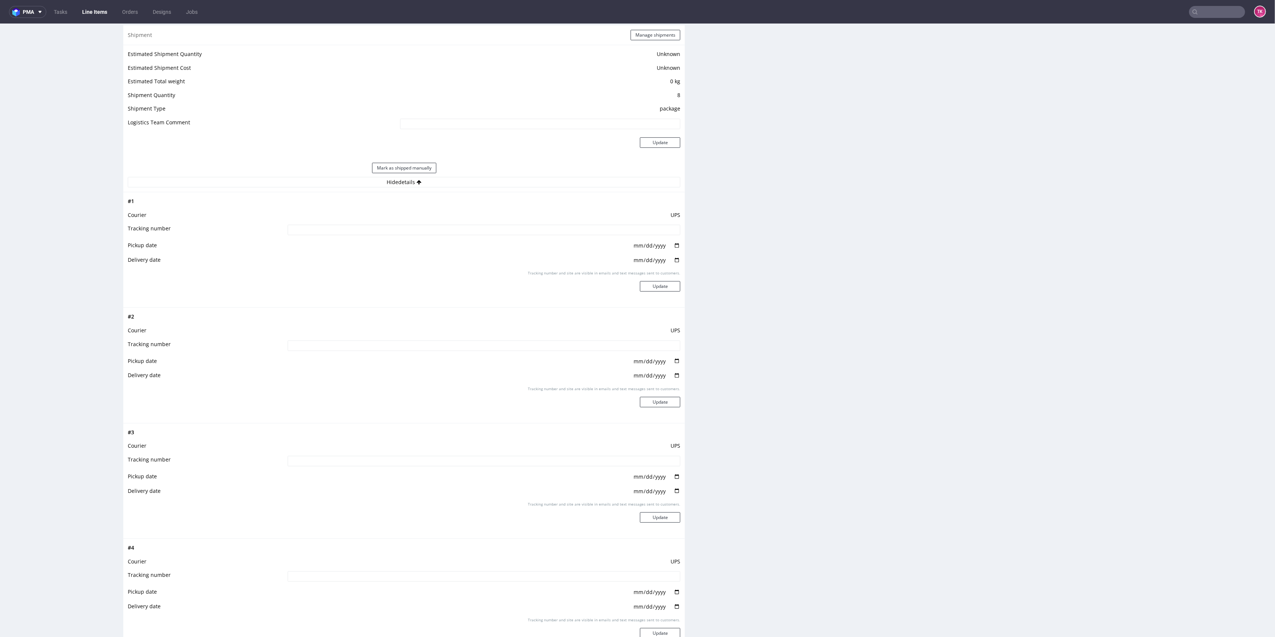
click at [312, 234] on input at bounding box center [484, 230] width 393 height 10
paste input "1Z5A15806896360264"
type input "1Z5A15806896360264"
click at [649, 283] on button "Update" at bounding box center [660, 286] width 40 height 10
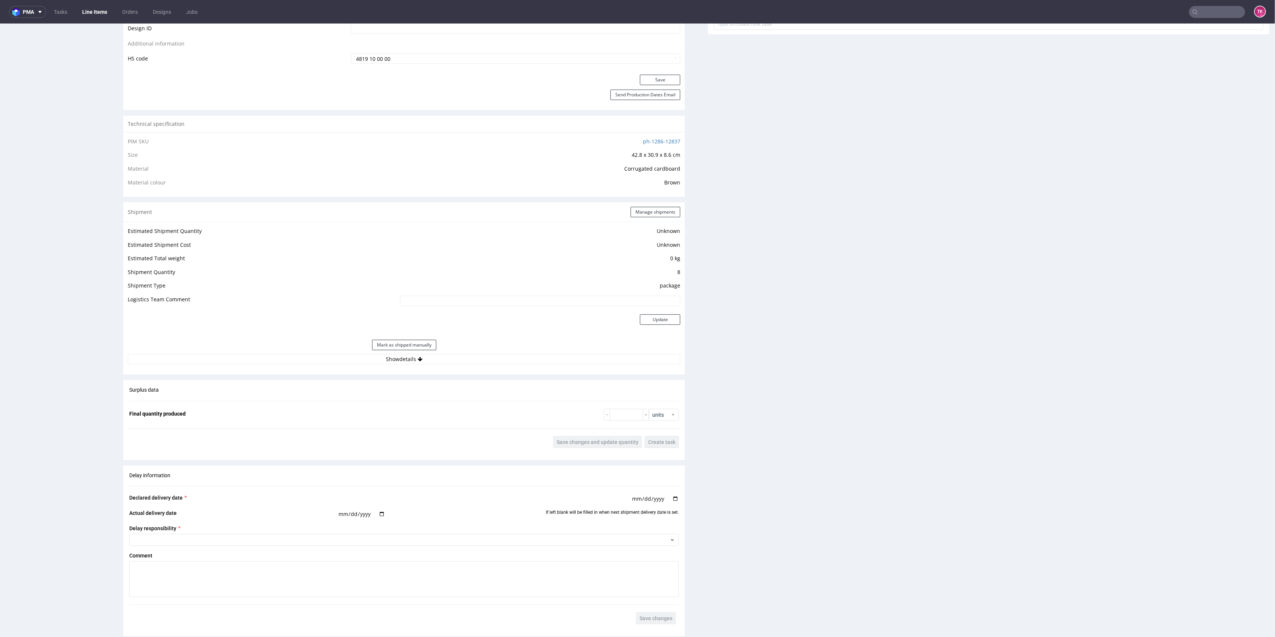
scroll to position [436, 0]
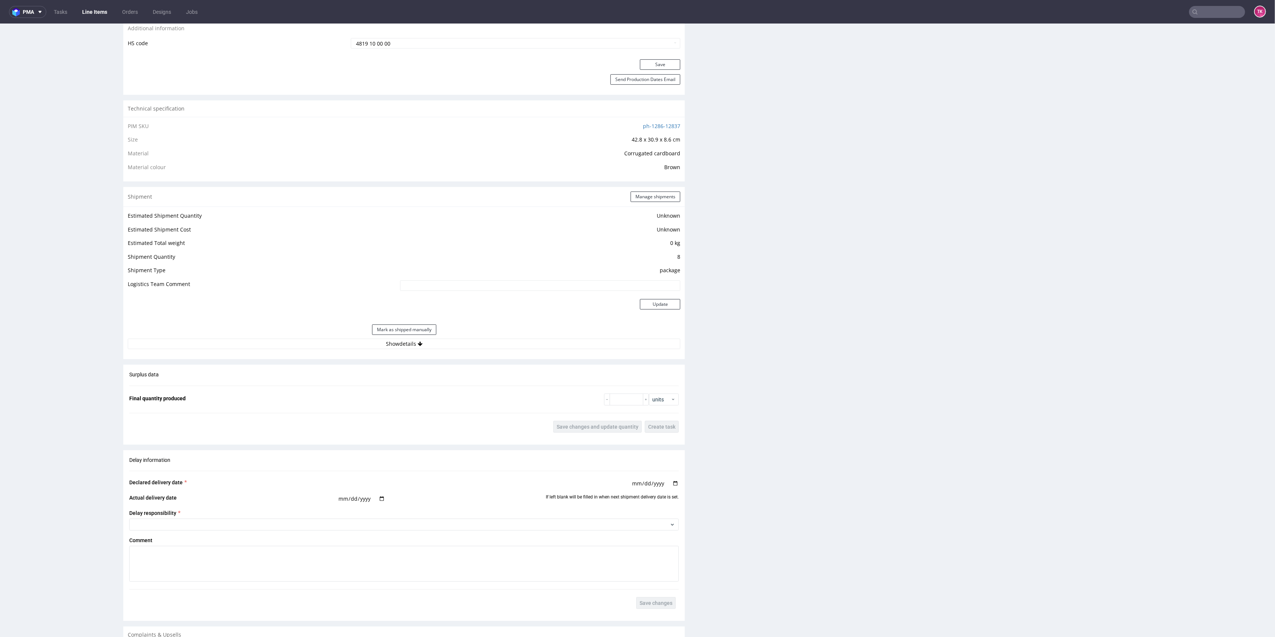
click at [476, 351] on div "Estimated Shipment Quantity Unknown Estimated Shipment Cost Unknown Estimated T…" at bounding box center [403, 280] width 561 height 147
drag, startPoint x: 466, startPoint y: 341, endPoint x: 474, endPoint y: 346, distance: 9.7
click at [466, 342] on button "Show details" at bounding box center [404, 344] width 552 height 10
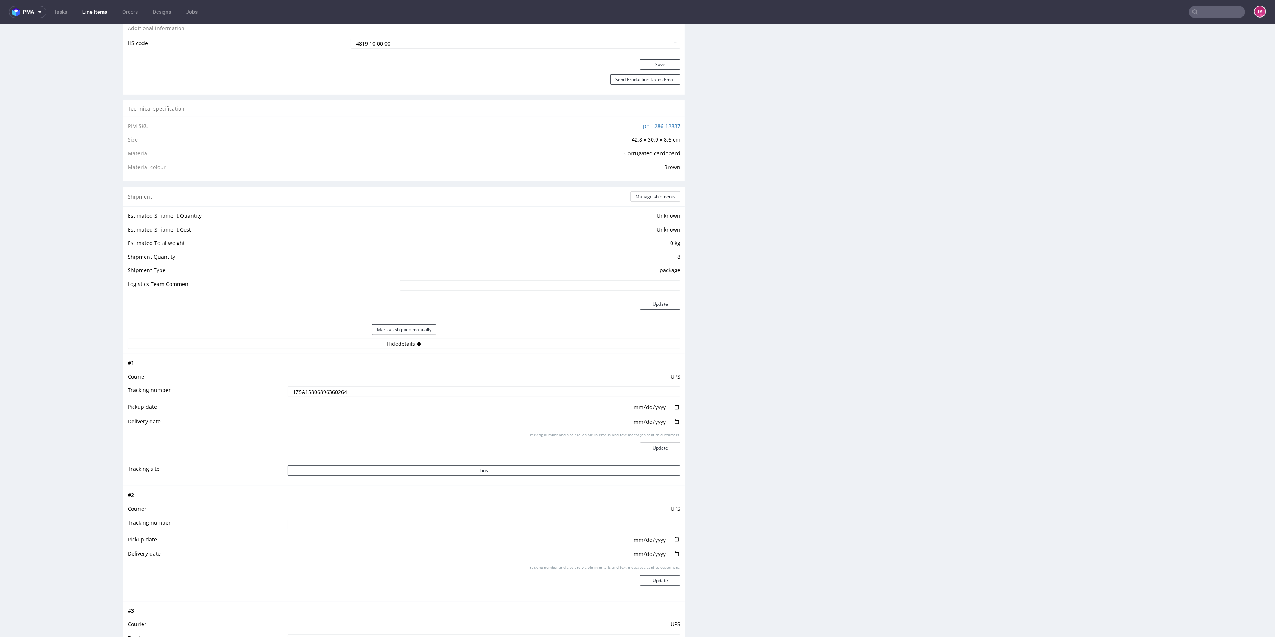
drag, startPoint x: 343, startPoint y: 521, endPoint x: 344, endPoint y: 527, distance: 5.7
click at [342, 524] on input at bounding box center [484, 524] width 393 height 10
paste input "1Z5A15806897963870"
type input "1Z5A15806897963870"
click at [642, 587] on div "Tracking number and site are visible in emails and text messages sent to custom…" at bounding box center [484, 578] width 393 height 27
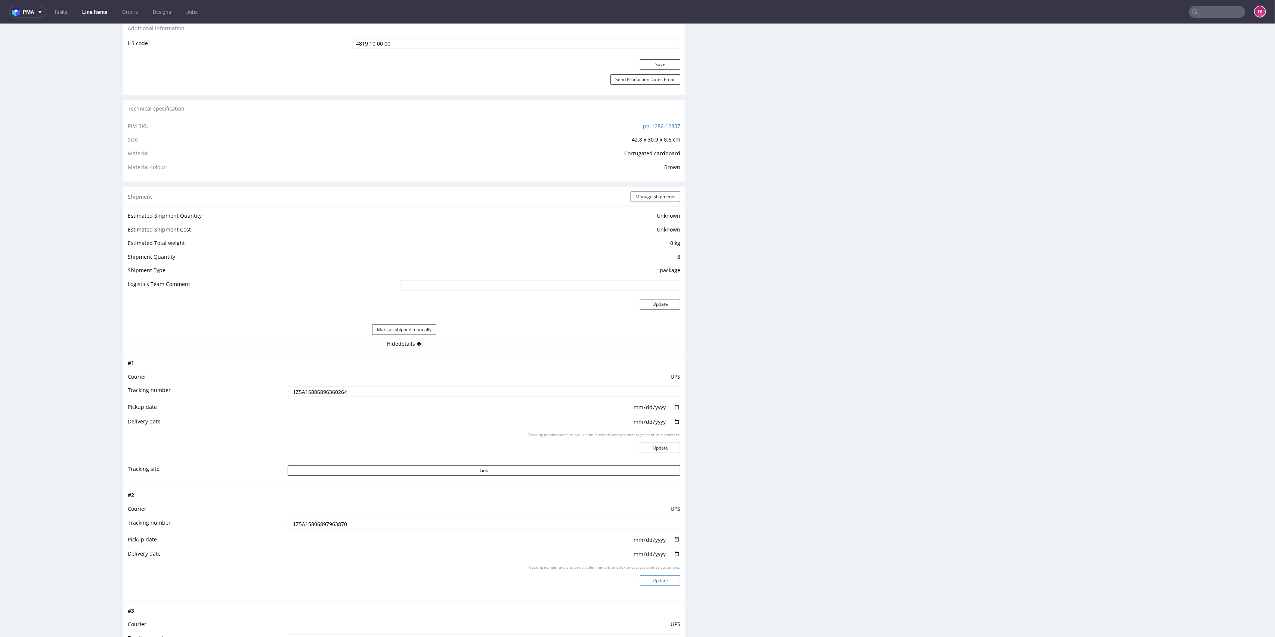
drag, startPoint x: 651, startPoint y: 572, endPoint x: 657, endPoint y: 575, distance: 5.8
click at [652, 572] on div "Tracking number and site are visible in emails and text messages sent to custom…" at bounding box center [484, 578] width 393 height 27
click at [661, 581] on button "Update" at bounding box center [660, 580] width 40 height 10
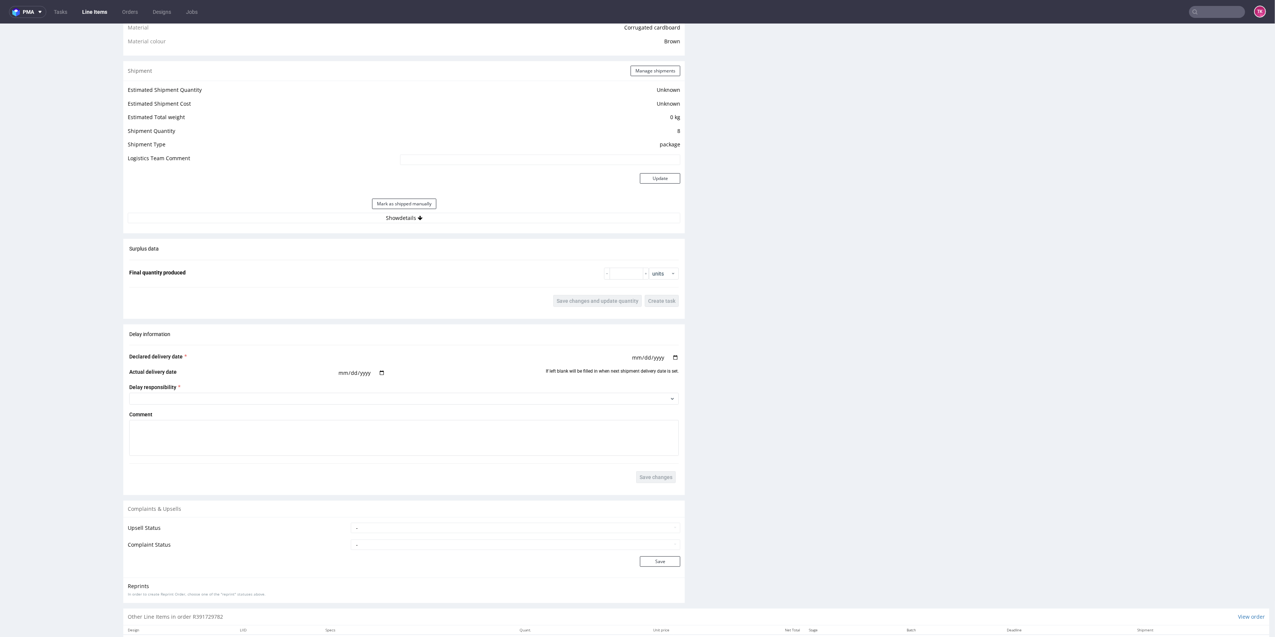
scroll to position [564, 0]
click at [521, 211] on button "Show details" at bounding box center [404, 216] width 552 height 10
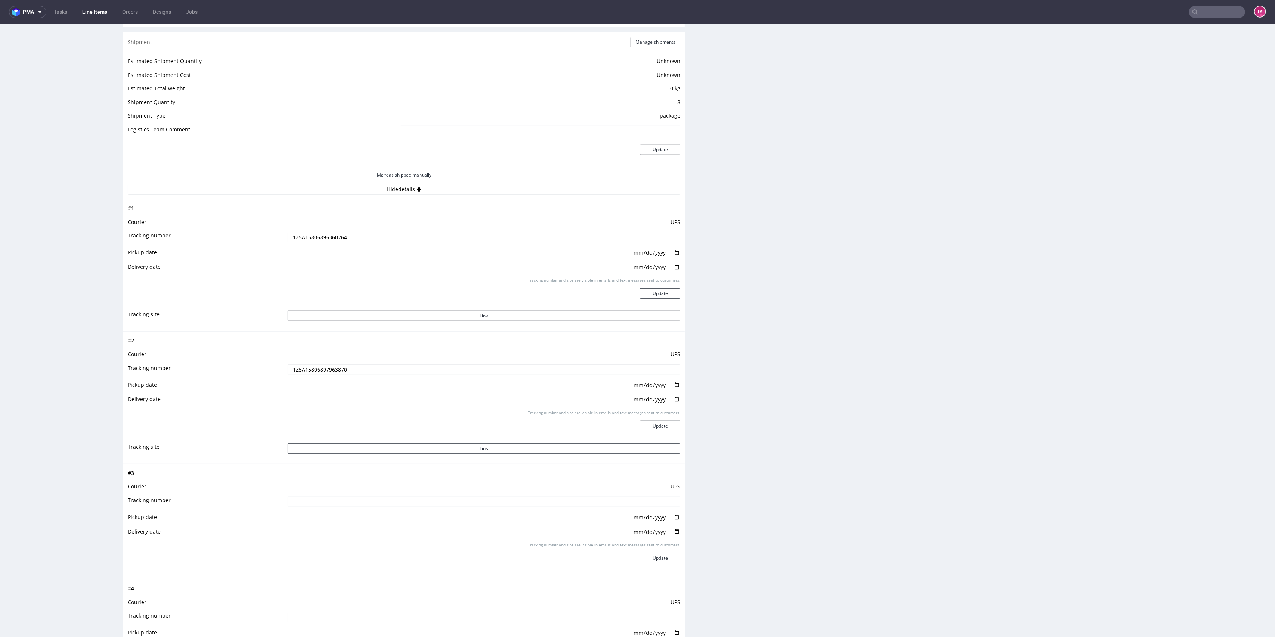
scroll to position [613, 0]
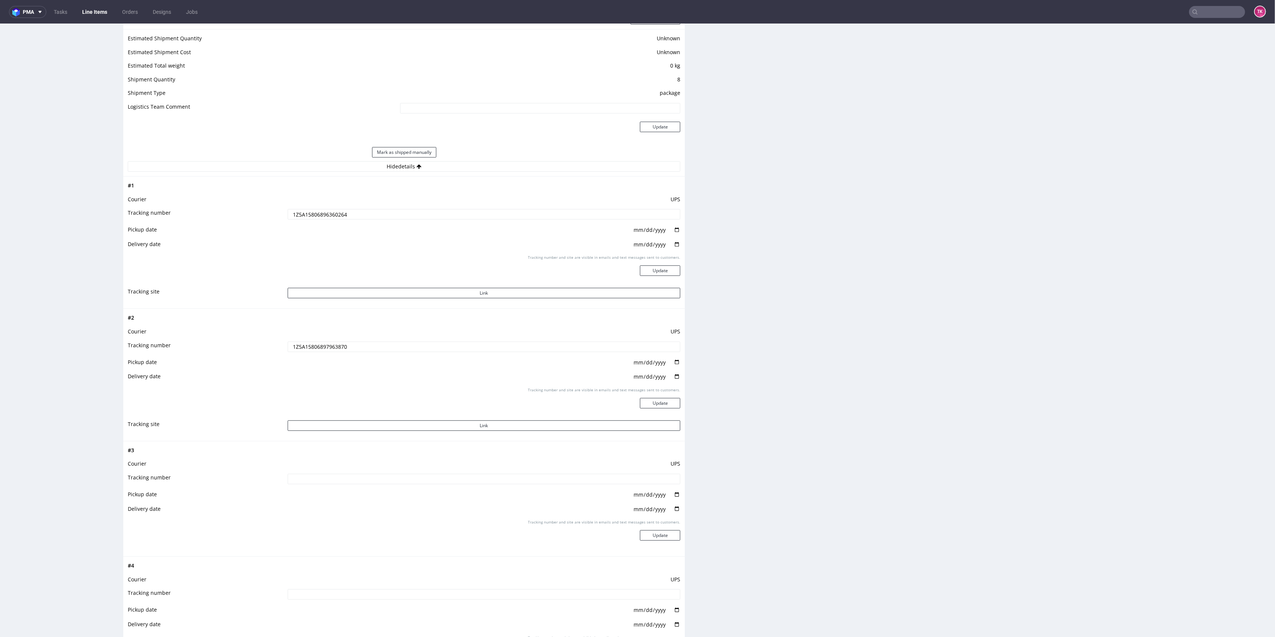
click at [330, 481] on input at bounding box center [484, 479] width 393 height 10
paste input "1Z5A15806896238889"
type input "1Z5A15806896238889"
click at [651, 531] on button "Update" at bounding box center [660, 535] width 40 height 10
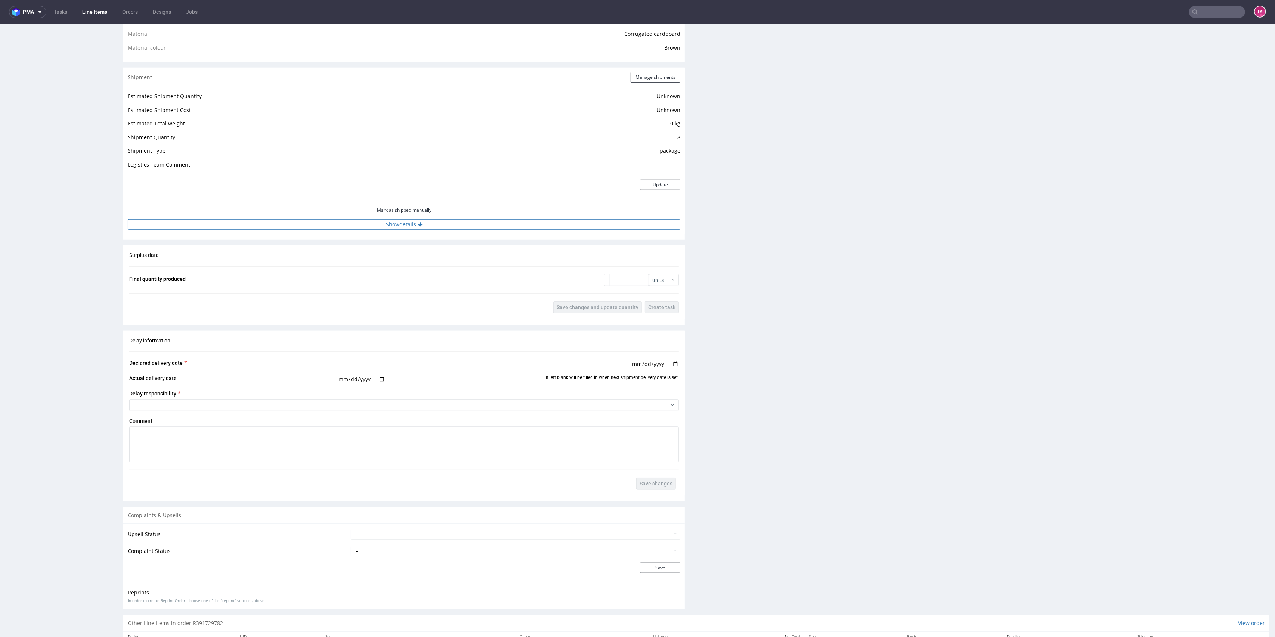
click at [423, 225] on button "Show details" at bounding box center [404, 224] width 552 height 10
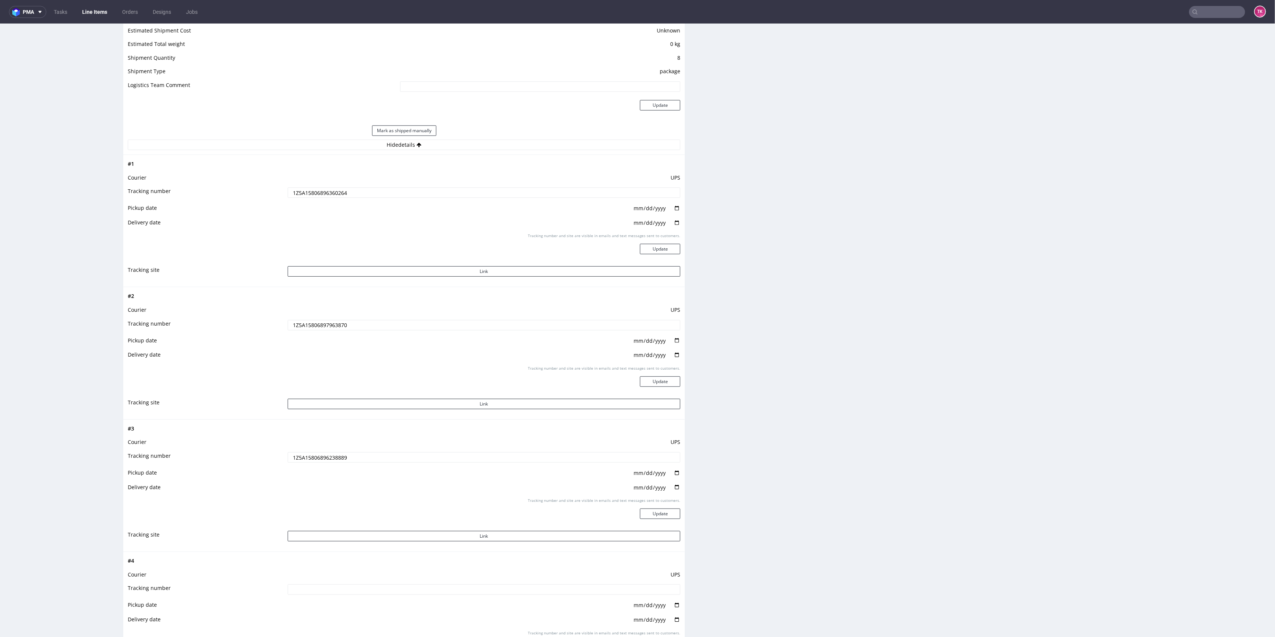
scroll to position [754, 0]
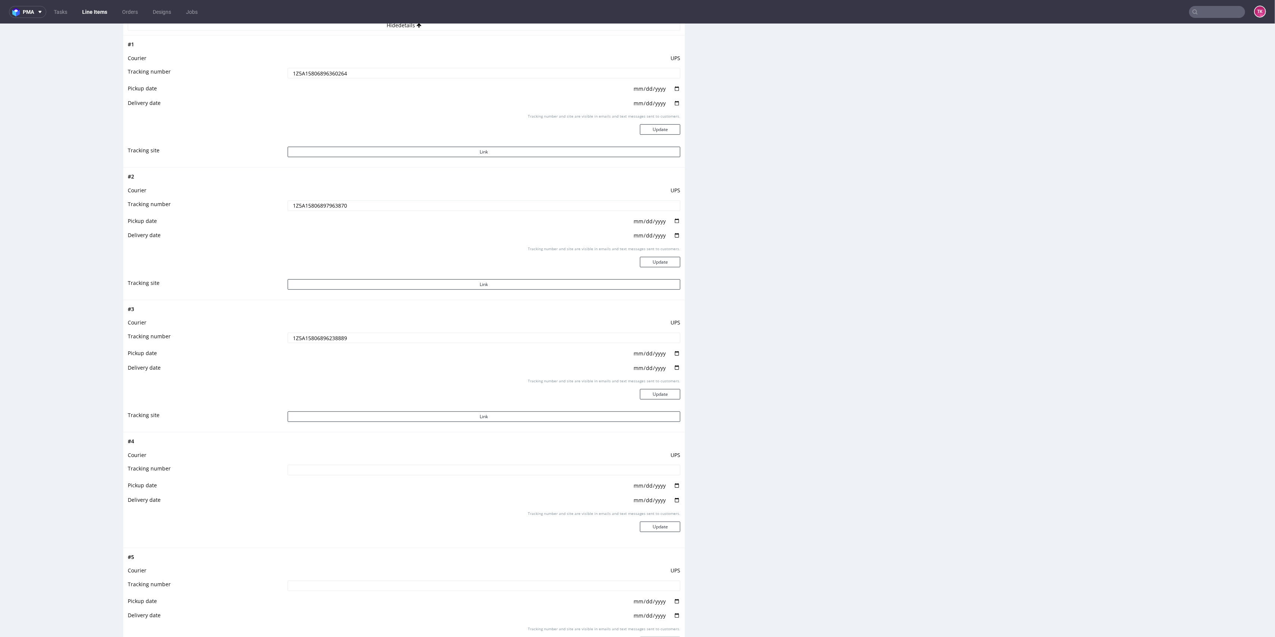
click at [331, 464] on td at bounding box center [483, 472] width 395 height 17
click at [335, 468] on input at bounding box center [484, 470] width 393 height 10
paste input "1Z5A15806898021297"
type input "1Z5A15806898021297"
click at [640, 523] on button "Update" at bounding box center [660, 527] width 40 height 10
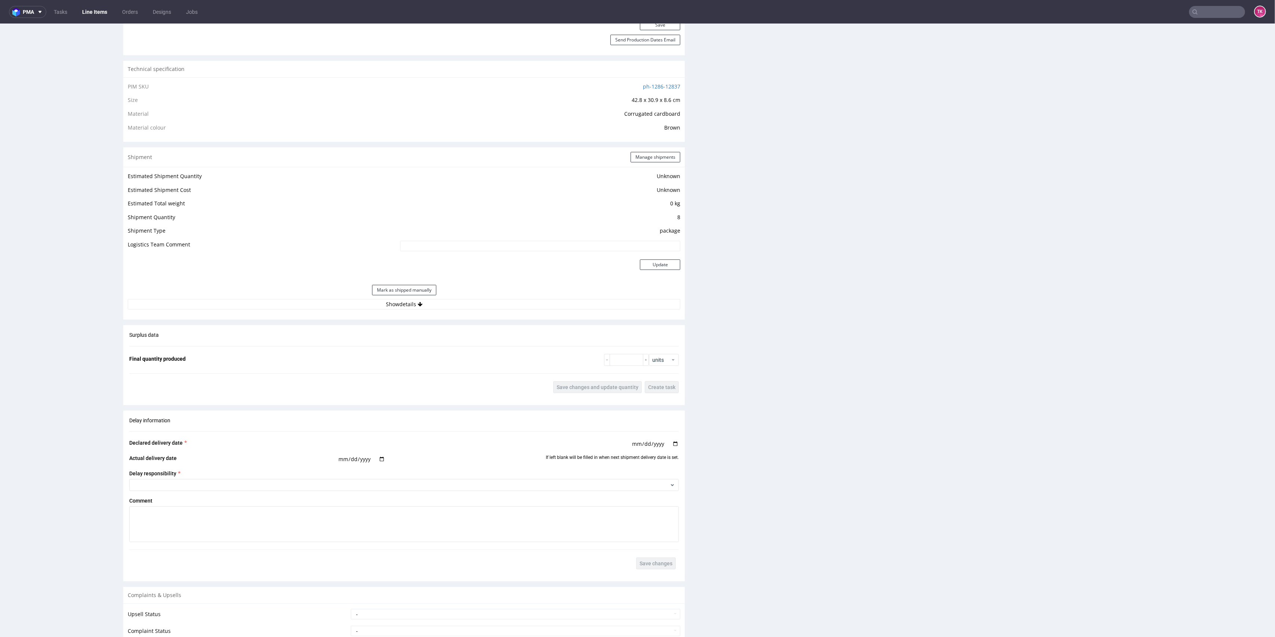
scroll to position [603, 0]
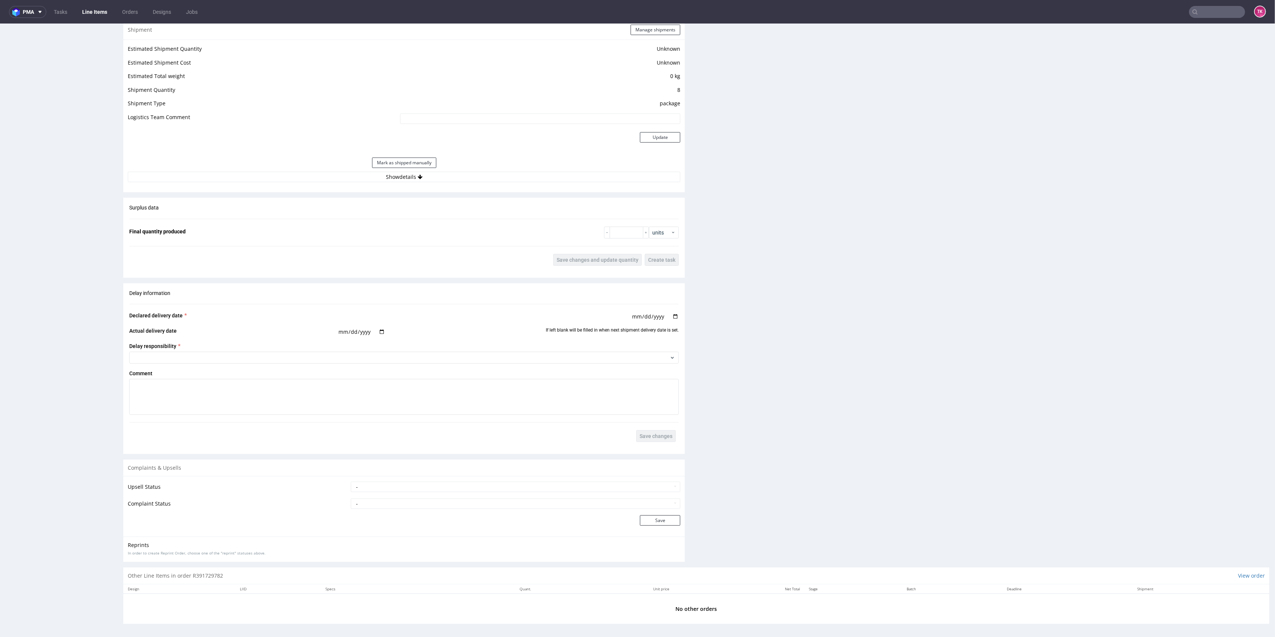
drag, startPoint x: 427, startPoint y: 179, endPoint x: 428, endPoint y: 184, distance: 5.6
click at [427, 179] on button "Show details" at bounding box center [404, 177] width 552 height 10
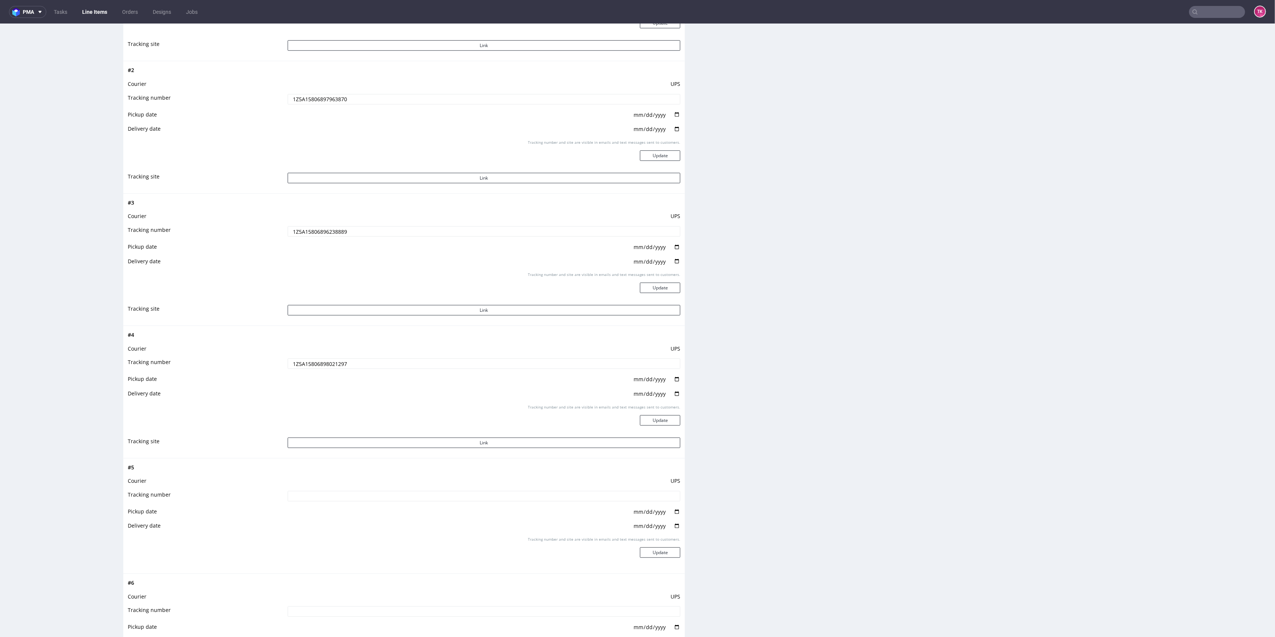
scroll to position [902, 0]
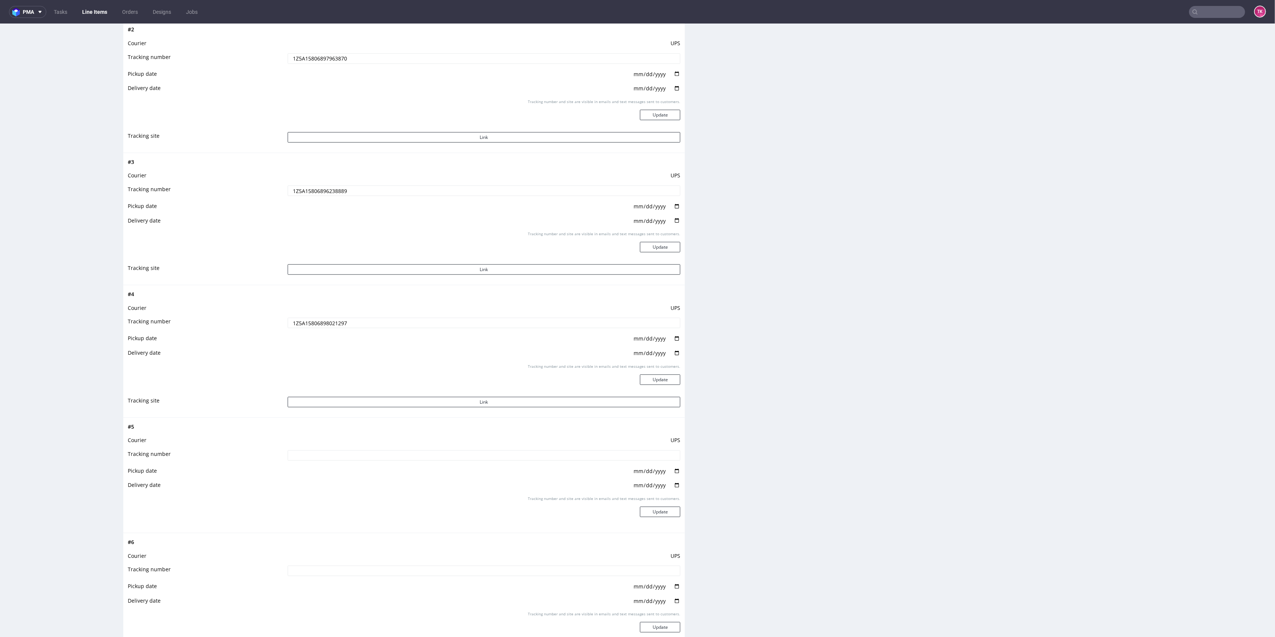
drag, startPoint x: 326, startPoint y: 449, endPoint x: 328, endPoint y: 456, distance: 7.1
click at [326, 452] on td at bounding box center [483, 458] width 395 height 17
drag, startPoint x: 328, startPoint y: 456, endPoint x: 336, endPoint y: 457, distance: 8.7
click at [329, 456] on input at bounding box center [484, 455] width 393 height 10
paste input "1Z5A15806898787103"
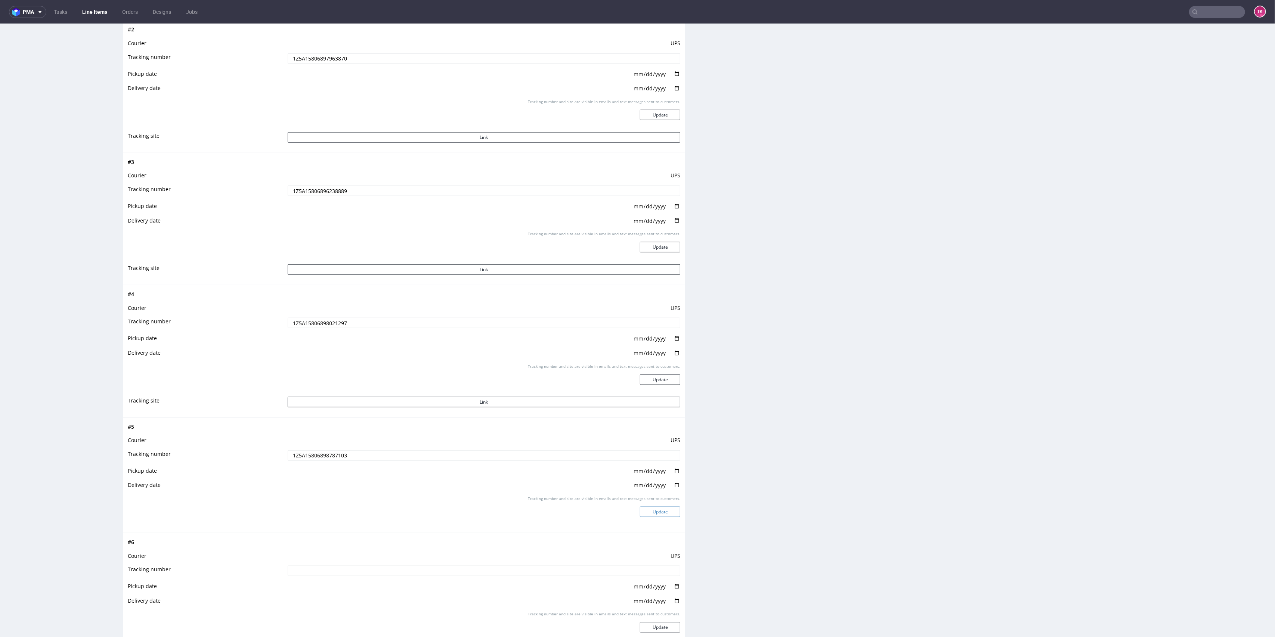
type input "1Z5A15806898787103"
click at [643, 507] on button "Update" at bounding box center [660, 512] width 40 height 10
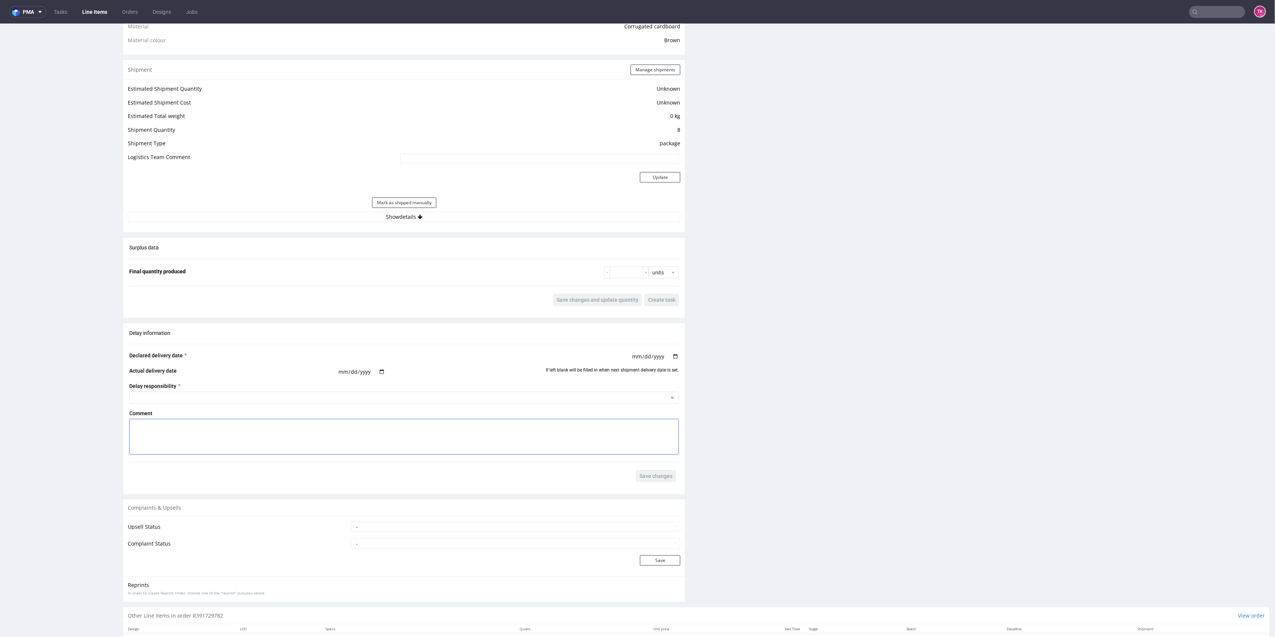
scroll to position [605, 0]
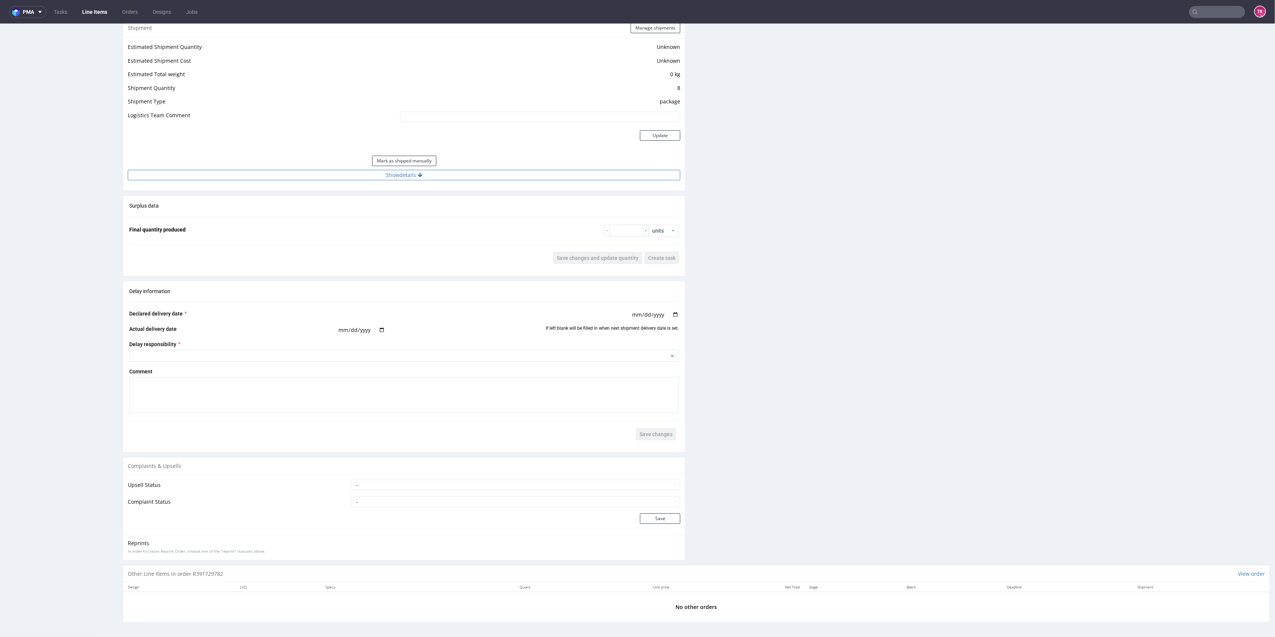
click at [349, 178] on button "Show details" at bounding box center [404, 175] width 552 height 10
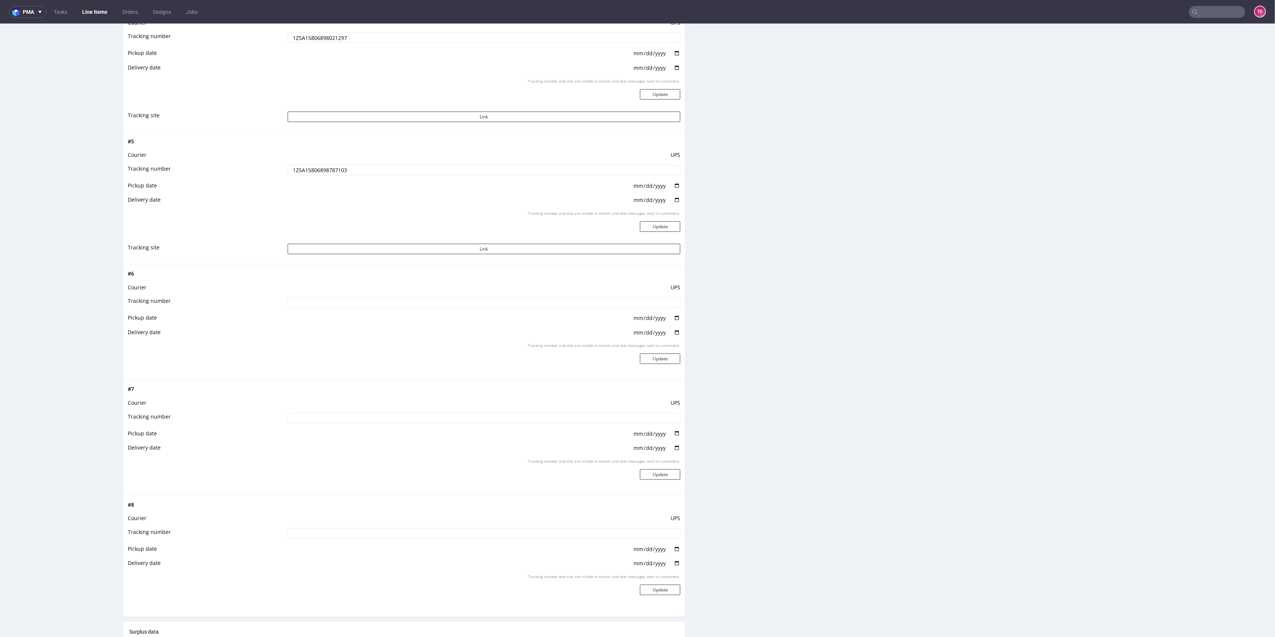
scroll to position [1203, 0]
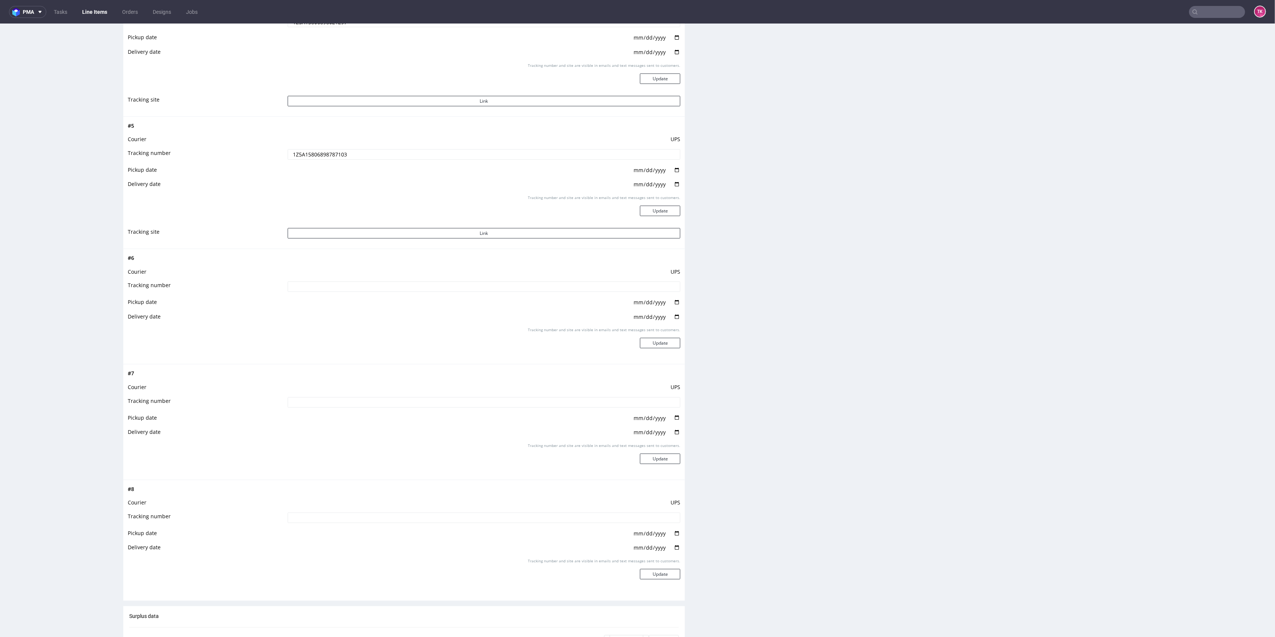
click at [305, 518] on input at bounding box center [484, 518] width 393 height 10
paste input "1Z5A15806896252318"
type input "1Z5A15806896252318"
click at [645, 575] on button "Update" at bounding box center [660, 574] width 40 height 10
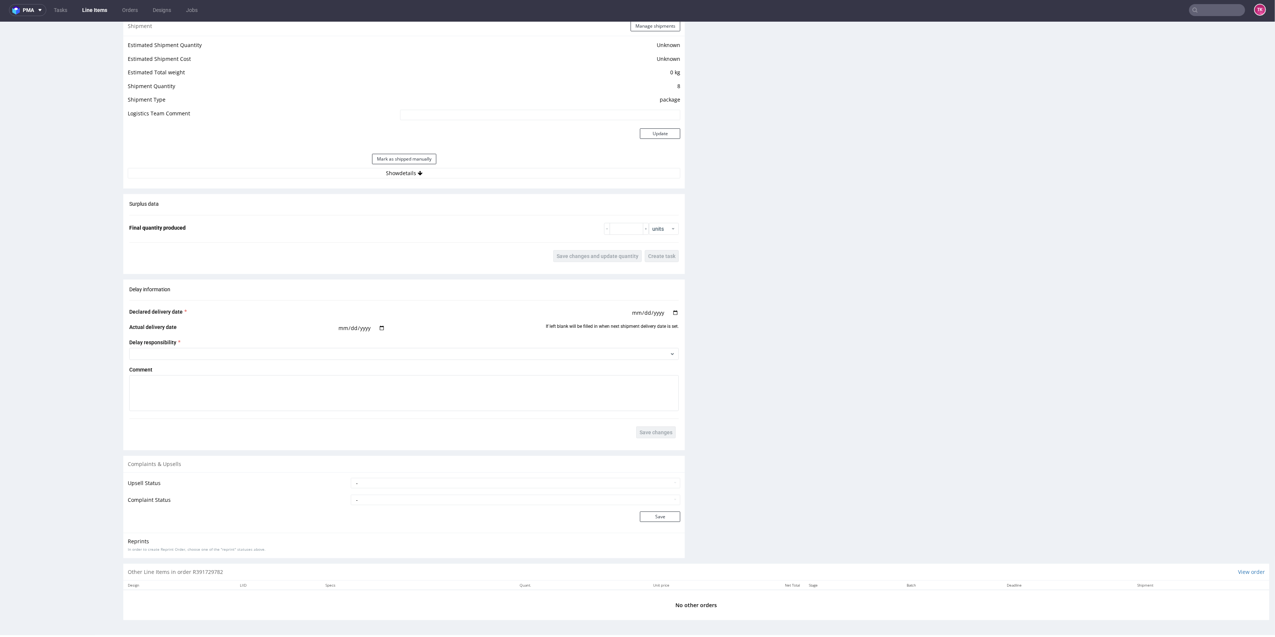
scroll to position [2, 0]
click at [405, 170] on button "Show details" at bounding box center [404, 173] width 552 height 10
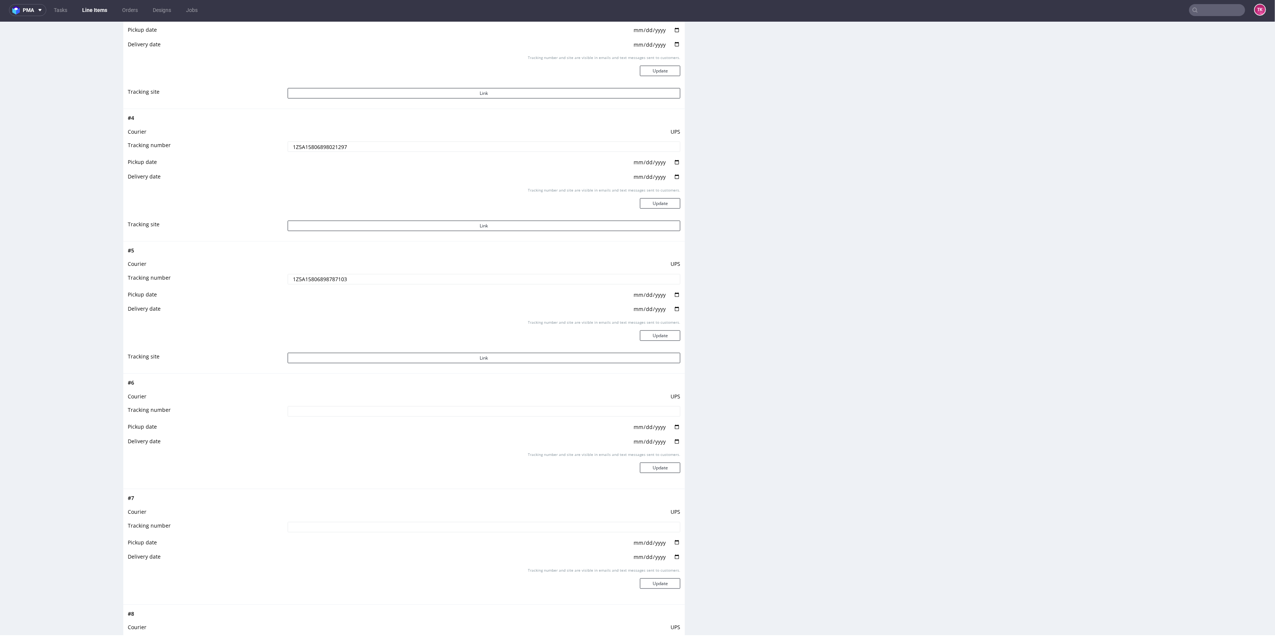
scroll to position [1153, 0]
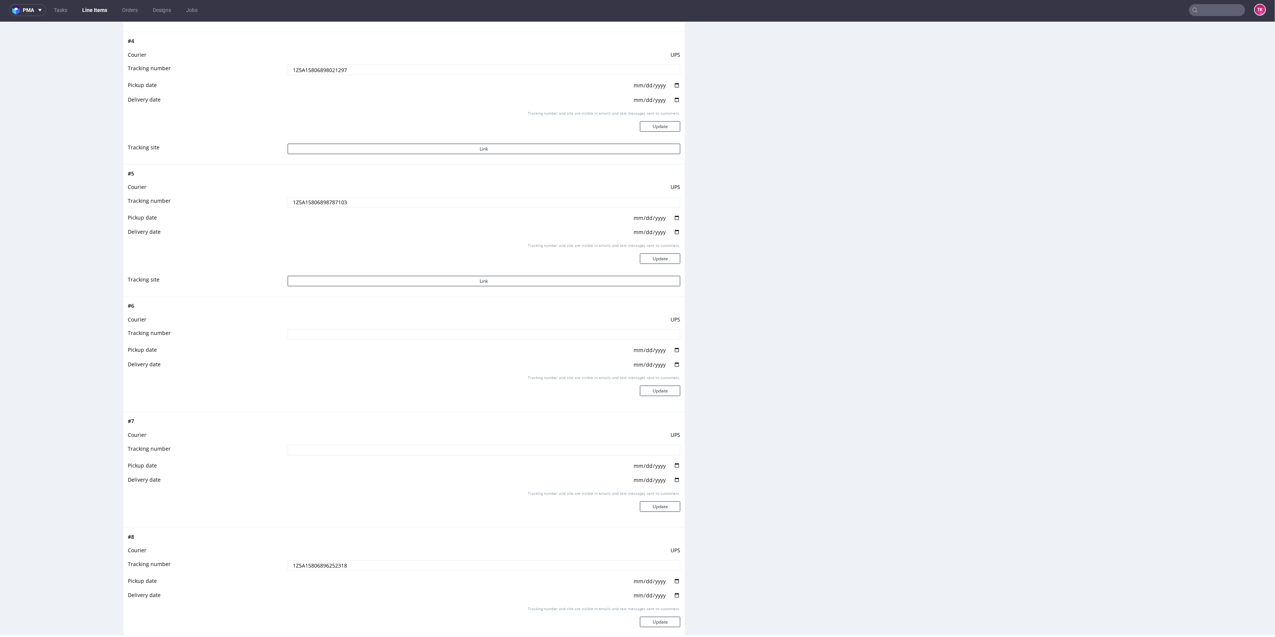
click at [320, 454] on input at bounding box center [484, 450] width 393 height 10
paste input "1Z5A15806897972922"
type input "1Z5A15806897972922"
click at [642, 506] on button "Update" at bounding box center [660, 507] width 40 height 10
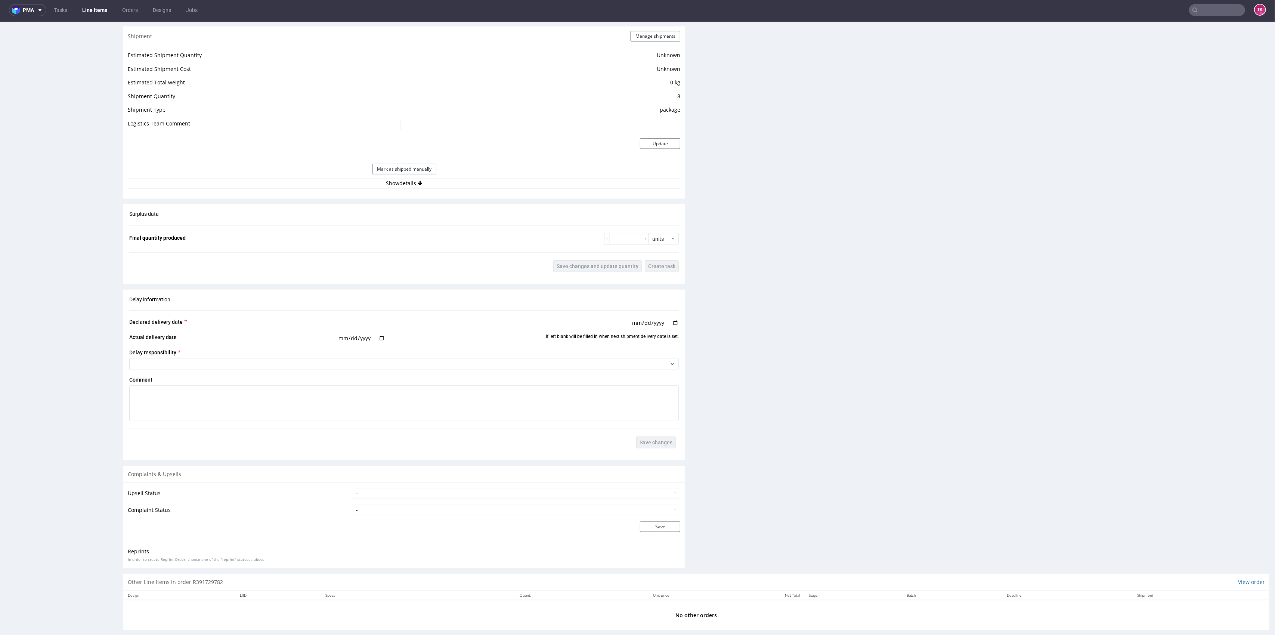
scroll to position [605, 0]
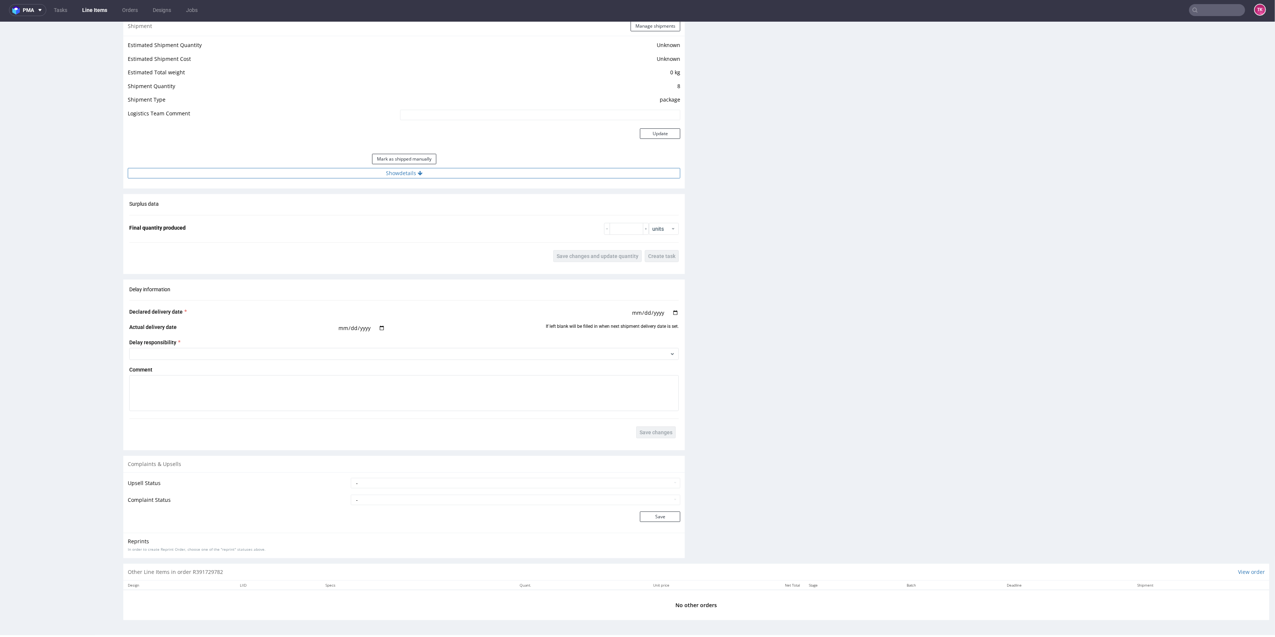
click at [408, 176] on button "Show details" at bounding box center [404, 173] width 552 height 10
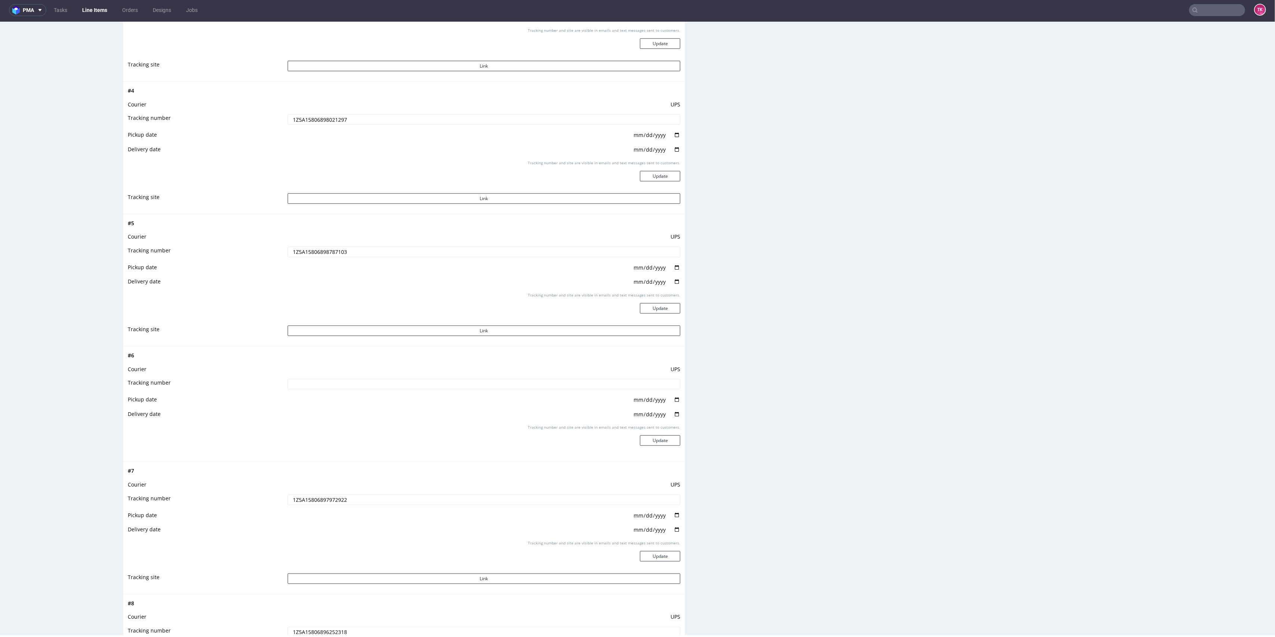
scroll to position [1153, 0]
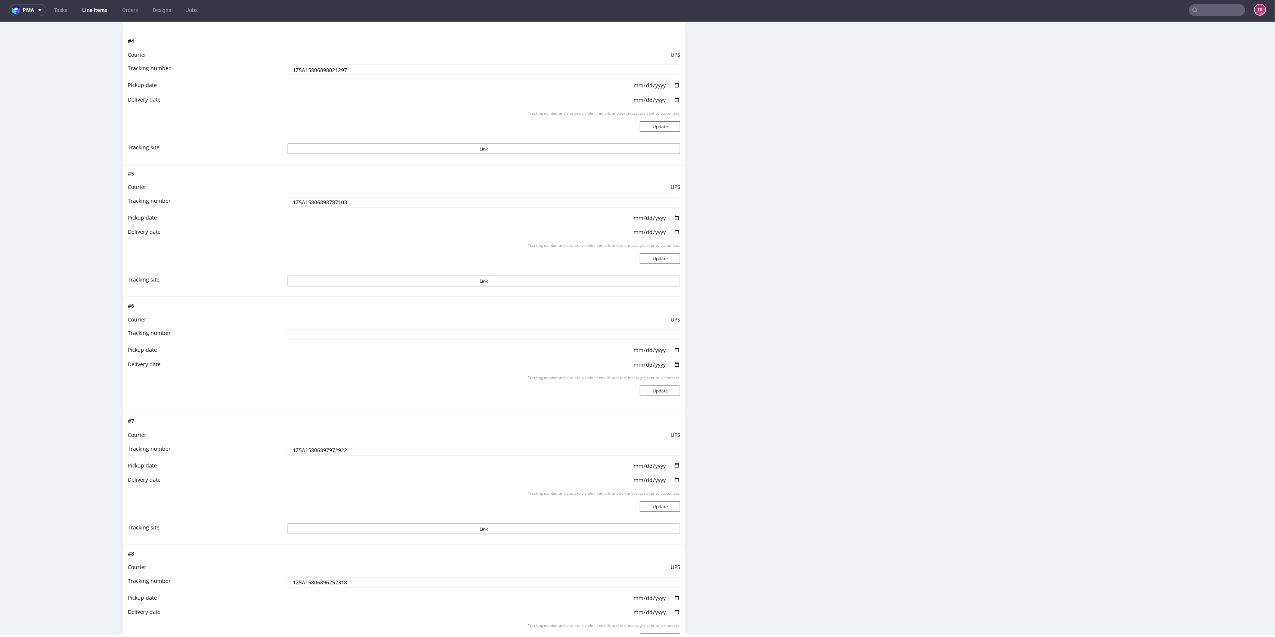
click at [309, 340] on td at bounding box center [483, 337] width 395 height 17
click at [310, 333] on input at bounding box center [484, 334] width 393 height 10
paste input "1Z5A15806897944935"
type input "1Z5A15806897944935"
click at [654, 395] on button "Update" at bounding box center [660, 391] width 40 height 10
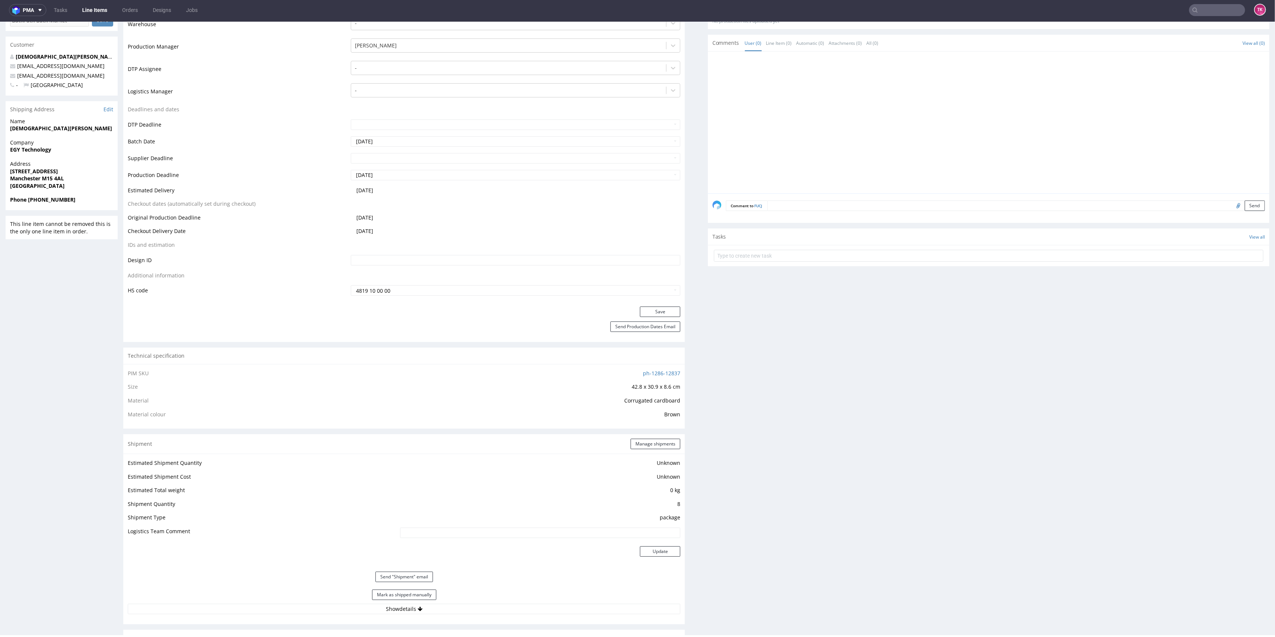
scroll to position [0, 0]
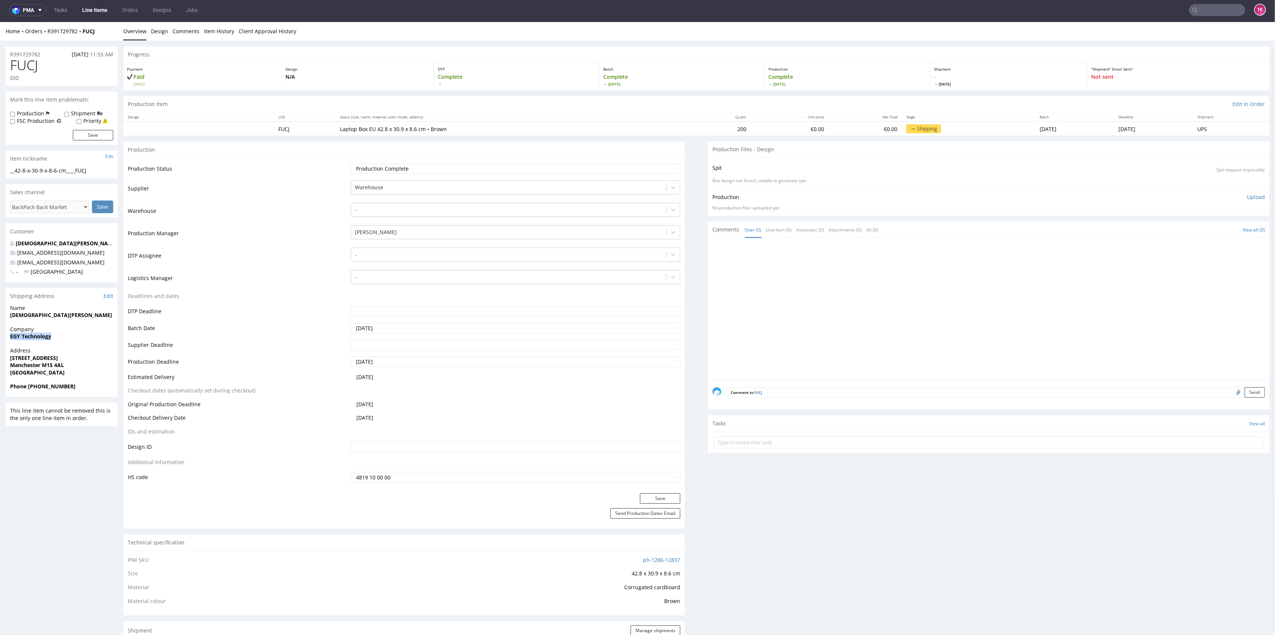
drag, startPoint x: 0, startPoint y: 342, endPoint x: 75, endPoint y: 341, distance: 74.7
click at [75, 341] on div "R391729782 01.09.2025 11:55 AM FUCJ DID Mark this line item problematic Product…" at bounding box center [637, 647] width 1275 height 1213
copy strong "EGY Technology"
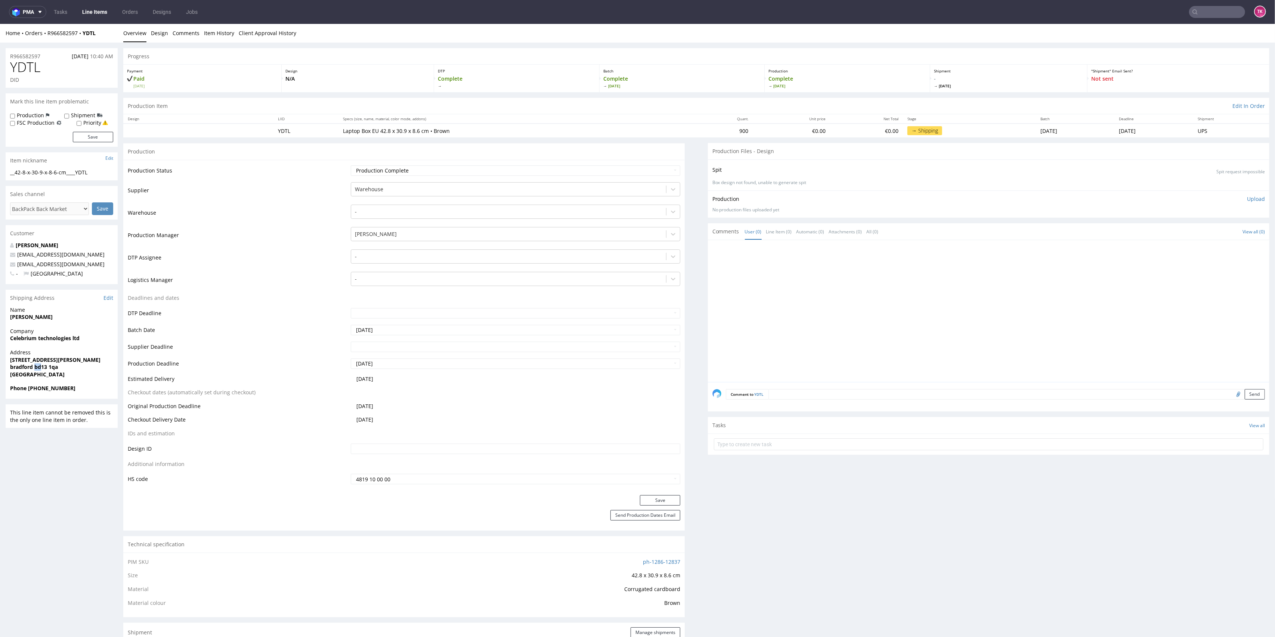
drag, startPoint x: 34, startPoint y: 366, endPoint x: 40, endPoint y: 366, distance: 6.0
click at [40, 366] on strong "bradford bd13 1qa" at bounding box center [34, 366] width 48 height 7
copy strong "bd"
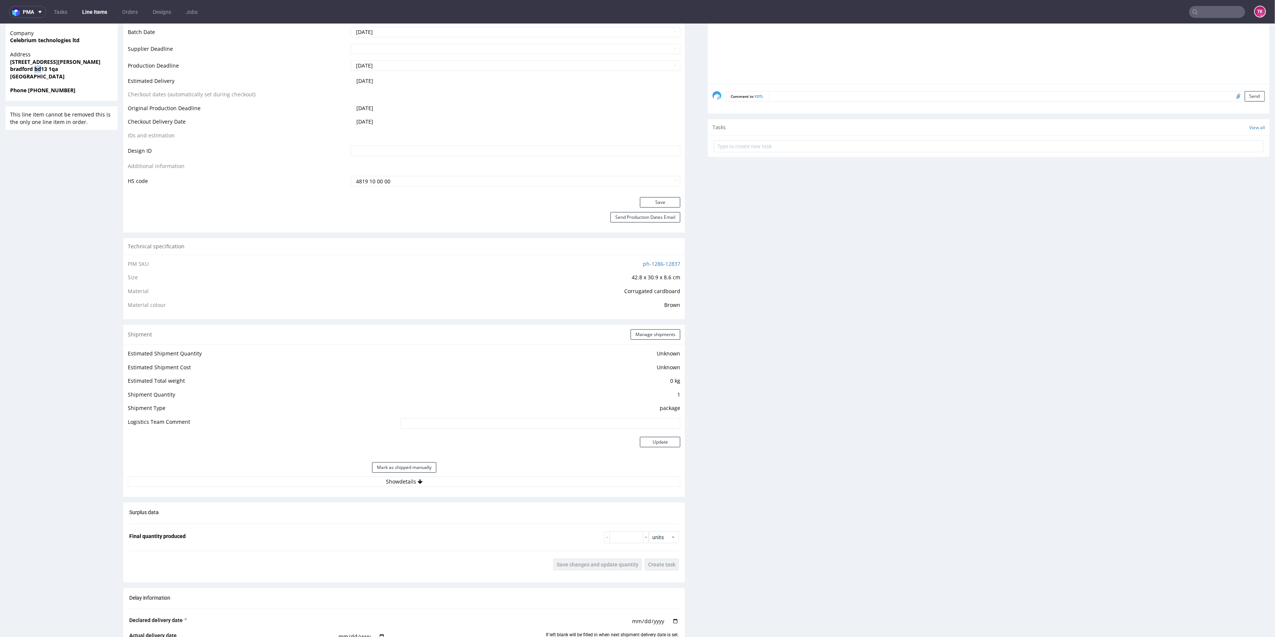
scroll to position [299, 0]
drag, startPoint x: 496, startPoint y: 474, endPoint x: 496, endPoint y: 490, distance: 16.1
click at [495, 477] on div "Estimated Shipment Quantity Unknown Estimated Shipment Cost Unknown Estimated T…" at bounding box center [403, 417] width 561 height 147
click at [496, 490] on div "Estimated Shipment Quantity Unknown Estimated Shipment Cost Unknown Estimated T…" at bounding box center [403, 417] width 561 height 147
drag, startPoint x: 499, startPoint y: 478, endPoint x: 511, endPoint y: 477, distance: 12.0
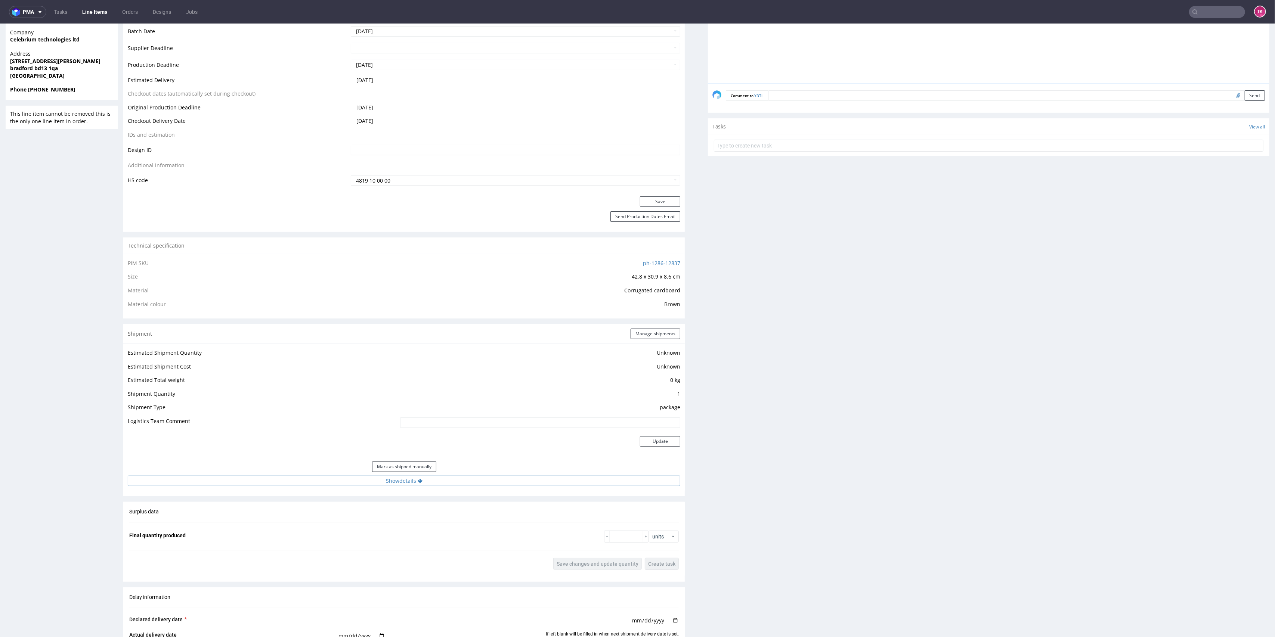
click at [500, 478] on button "Show details" at bounding box center [404, 481] width 552 height 10
click at [631, 334] on button "Manage shipments" at bounding box center [655, 334] width 50 height 10
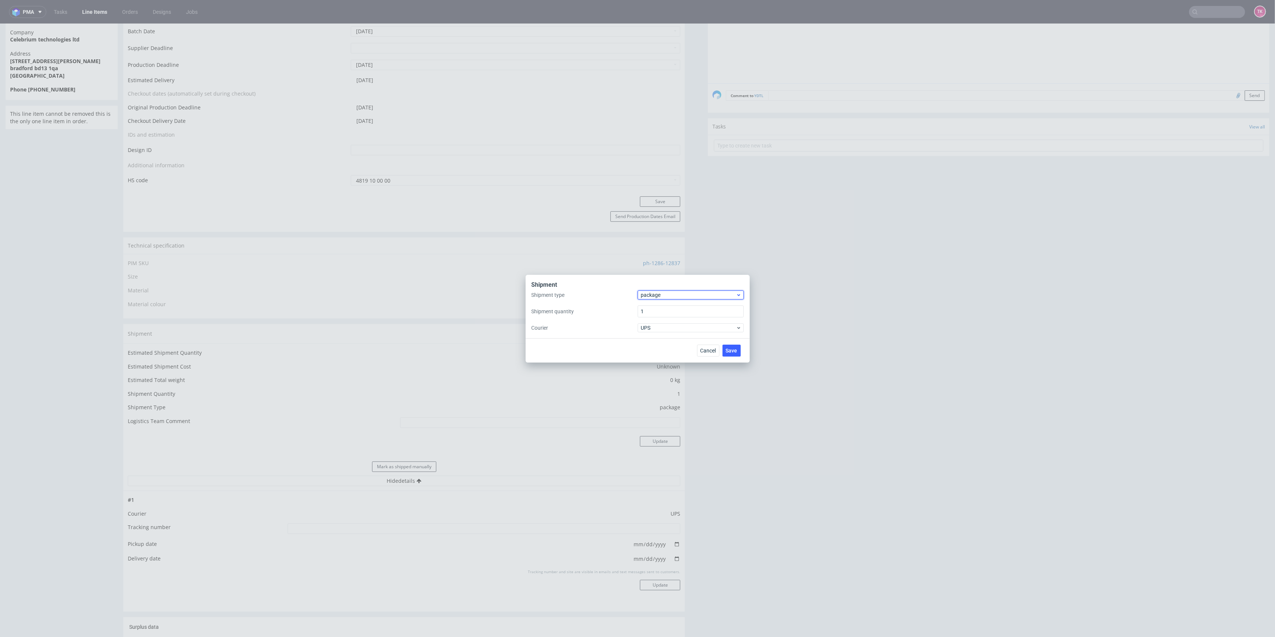
click at [663, 298] on div "package" at bounding box center [690, 295] width 106 height 9
click at [663, 308] on div "pallet" at bounding box center [690, 310] width 100 height 13
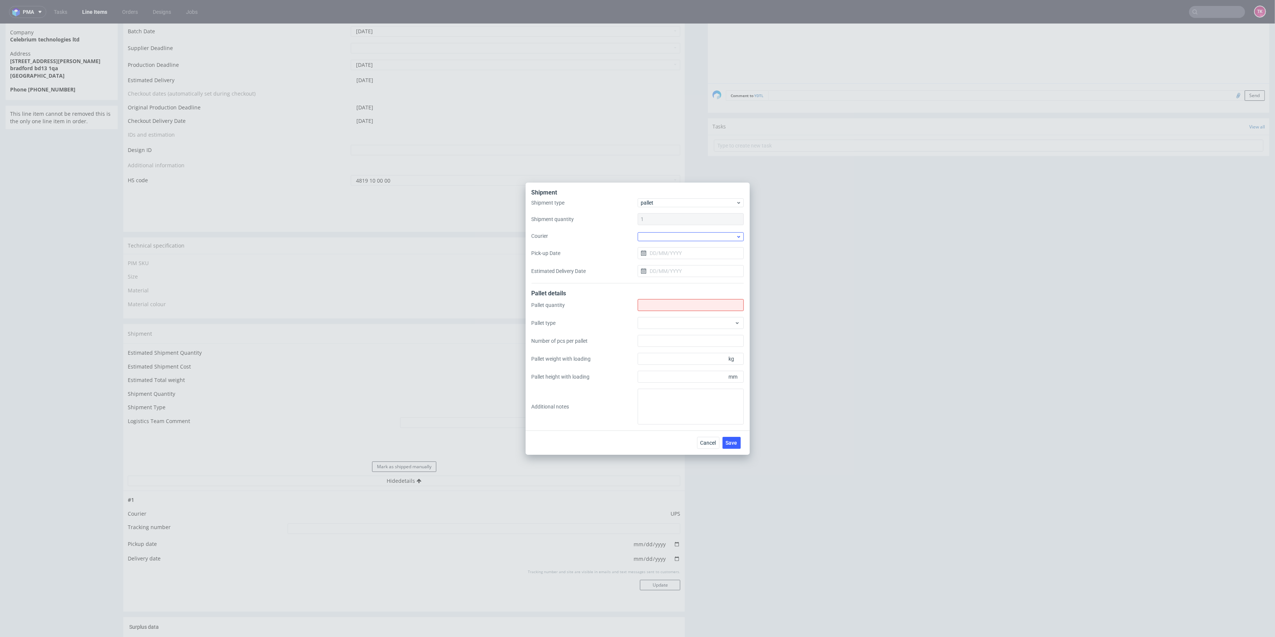
click at [657, 231] on div "Shipment type pallet Shipment quantity 1 Courier Pick-up Date Estimated Deliver…" at bounding box center [637, 240] width 212 height 85
click at [659, 238] on div at bounding box center [690, 236] width 106 height 9
click at [673, 281] on div "DSV" at bounding box center [690, 280] width 100 height 13
click at [661, 256] on input "Pick-up Date" at bounding box center [690, 252] width 106 height 12
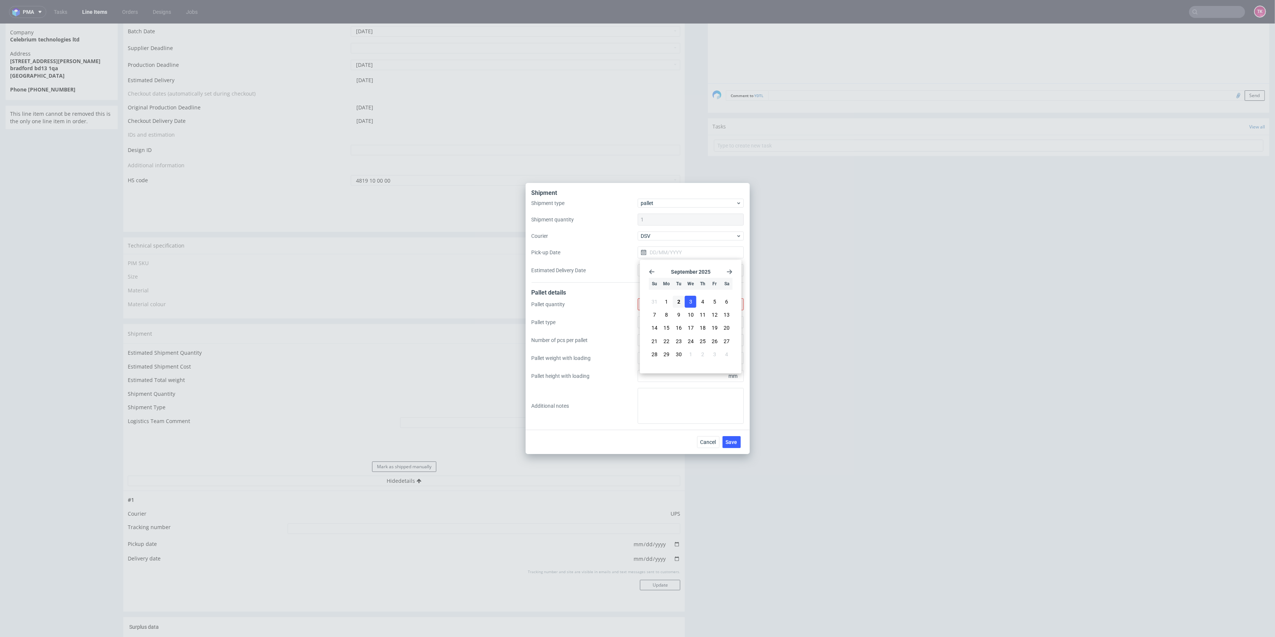
click at [690, 301] on span "3" at bounding box center [690, 301] width 3 height 7
type input "[DATE]"
click at [666, 300] on input "Shipment type" at bounding box center [690, 304] width 106 height 12
type input "2"
click at [730, 447] on button "Save" at bounding box center [731, 442] width 18 height 12
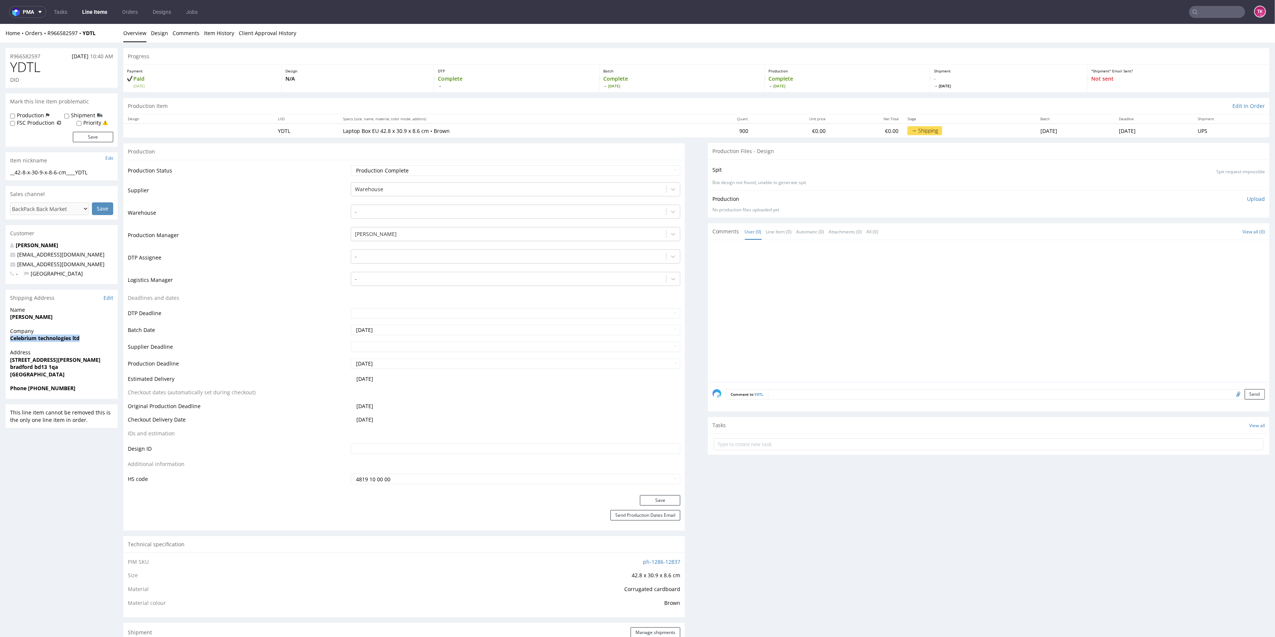
drag, startPoint x: 6, startPoint y: 341, endPoint x: 103, endPoint y: 339, distance: 96.7
click at [103, 339] on div "Company Celebrium technologies ltd" at bounding box center [62, 338] width 112 height 21
copy strong "Celebrium technologies ltd"
drag, startPoint x: 13, startPoint y: 364, endPoint x: 75, endPoint y: 366, distance: 62.0
click at [75, 366] on div "R966582597 [DATE] 10:40 AM YDTL DID Mark this line item problematic Production …" at bounding box center [637, 640] width 1275 height 1195
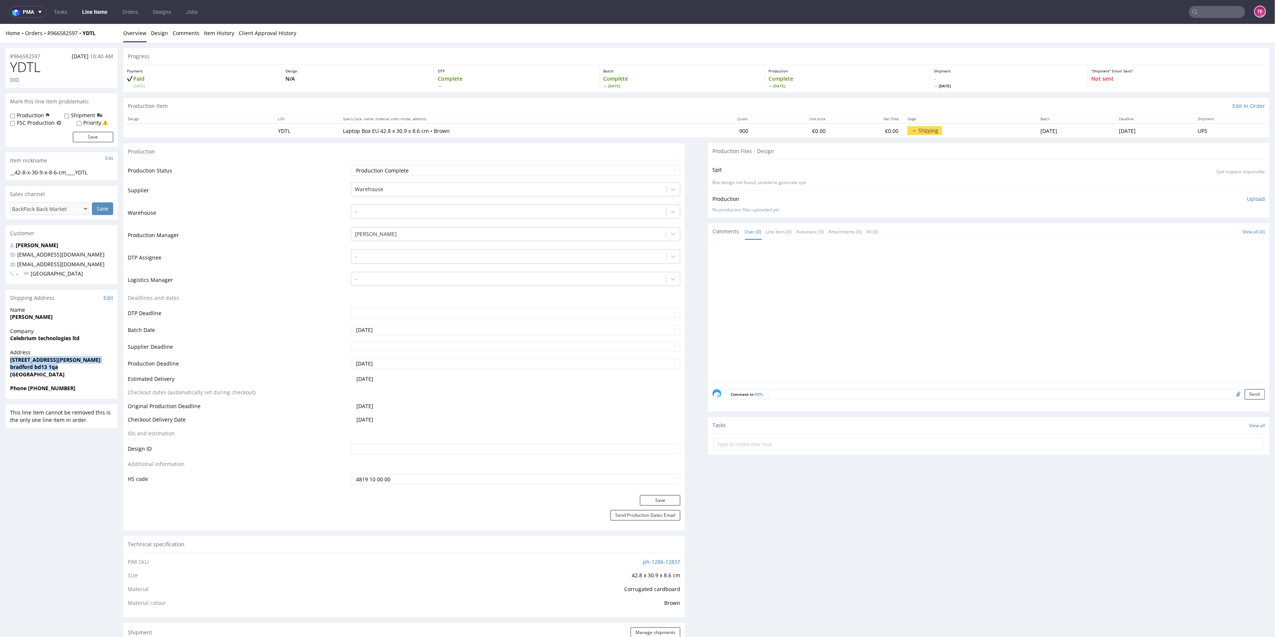
copy p "[STREET_ADDRESS][PERSON_NAME]"
click at [65, 367] on span "bradford bd13 1qa" at bounding box center [61, 366] width 103 height 7
click at [21, 372] on strong "[GEOGRAPHIC_DATA]" at bounding box center [37, 374] width 55 height 7
drag, startPoint x: 6, startPoint y: 370, endPoint x: 89, endPoint y: 371, distance: 82.5
click at [89, 371] on div "Address [STREET_ADDRESS][PERSON_NAME]" at bounding box center [62, 367] width 112 height 36
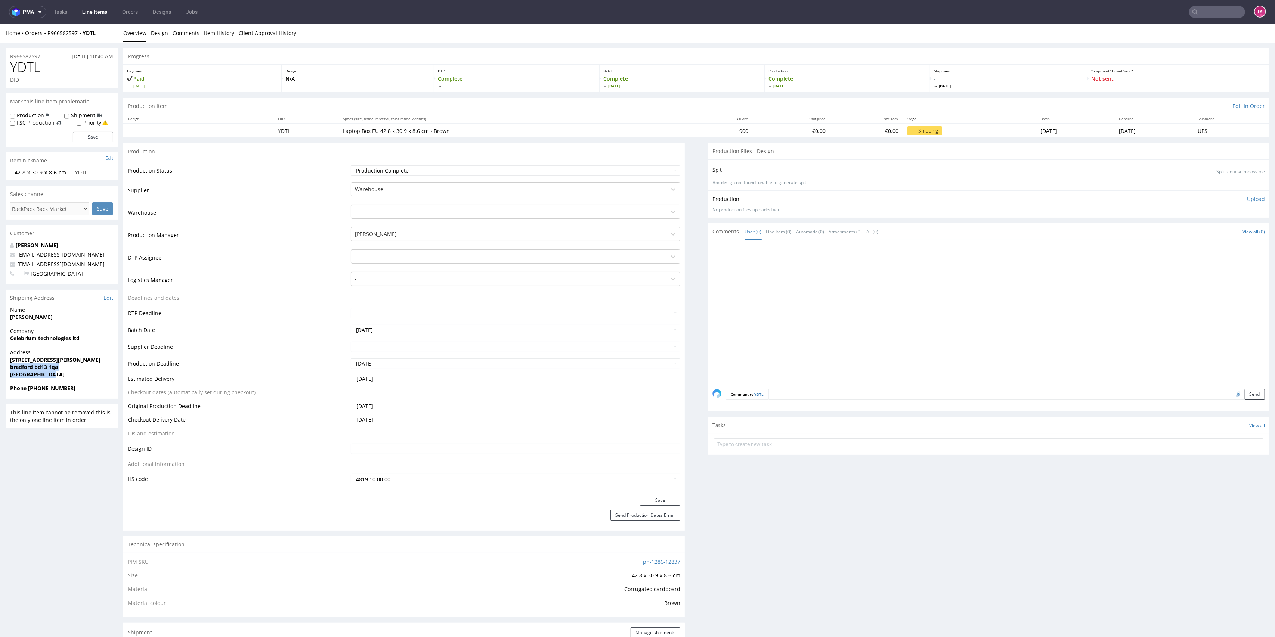
copy p "[STREET_ADDRESS]"
drag, startPoint x: 8, startPoint y: 319, endPoint x: 78, endPoint y: 325, distance: 70.1
click at [78, 325] on div "Name [PERSON_NAME]" at bounding box center [62, 316] width 112 height 21
copy strong "[PERSON_NAME]"
drag, startPoint x: 101, startPoint y: 267, endPoint x: 1, endPoint y: 261, distance: 99.9
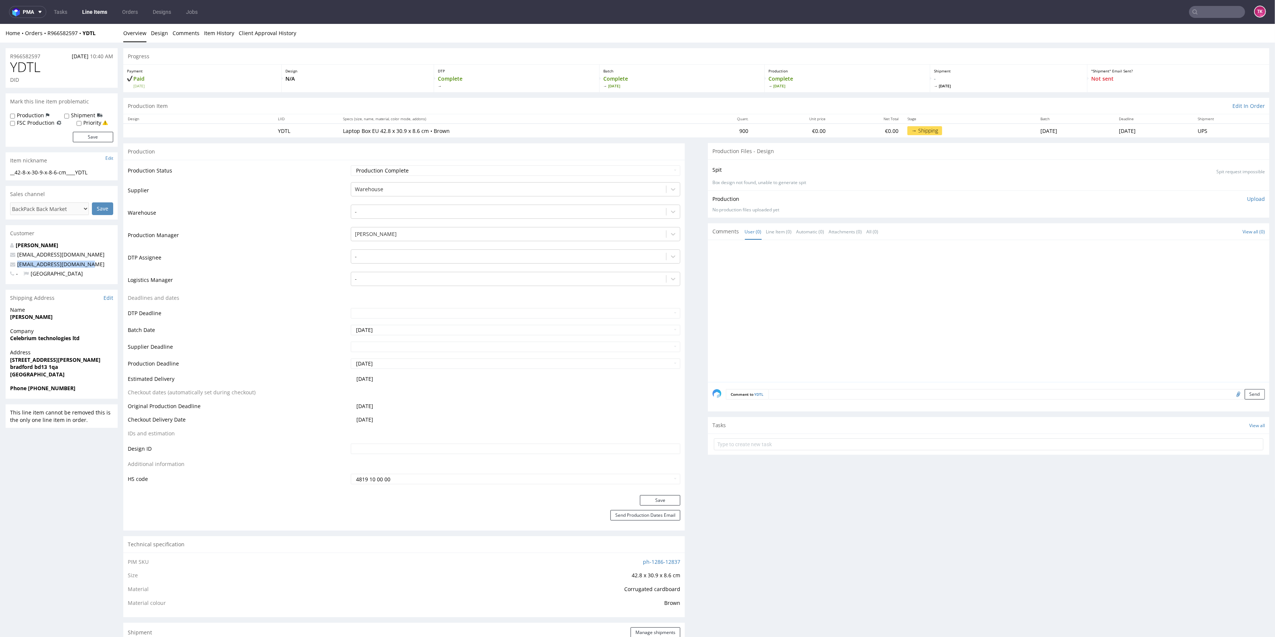
click at [1, 261] on div "R966582597 [DATE] 10:40 AM YDTL DID Mark this line item problematic Production …" at bounding box center [637, 640] width 1275 height 1195
copy span "[EMAIL_ADDRESS][DOMAIN_NAME]"
drag, startPoint x: 30, startPoint y: 388, endPoint x: 88, endPoint y: 392, distance: 58.0
click at [88, 392] on div "Phone [PHONE_NUMBER]" at bounding box center [62, 392] width 112 height 14
copy strong "44 07562641451"
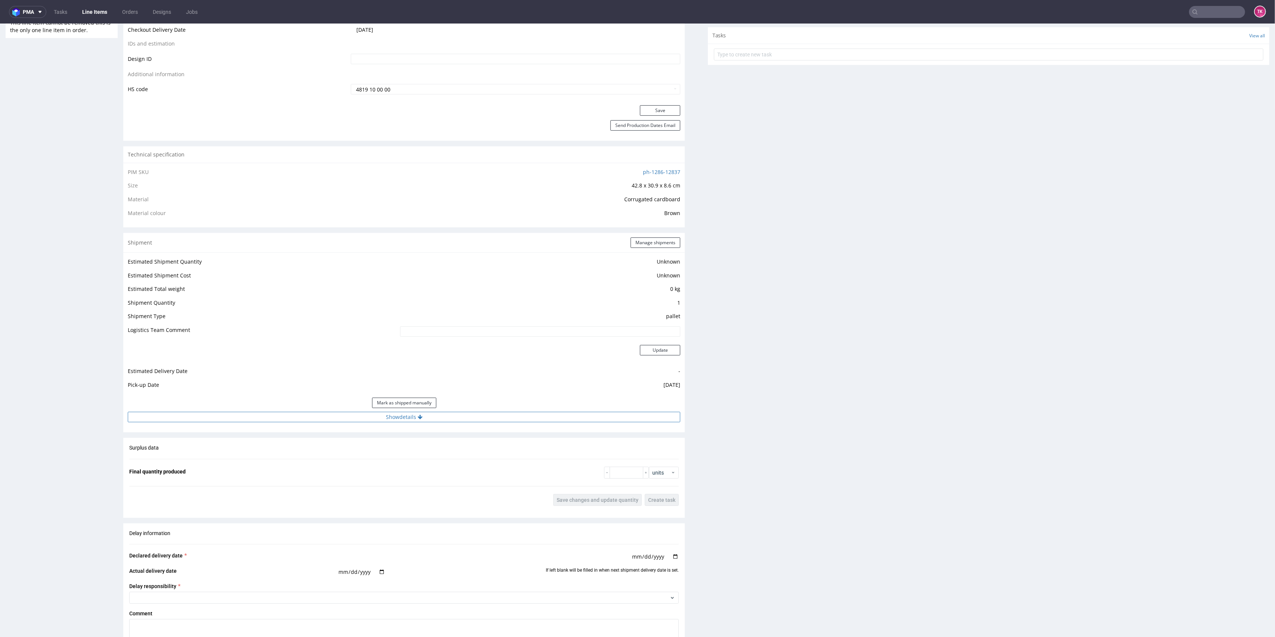
scroll to position [448, 0]
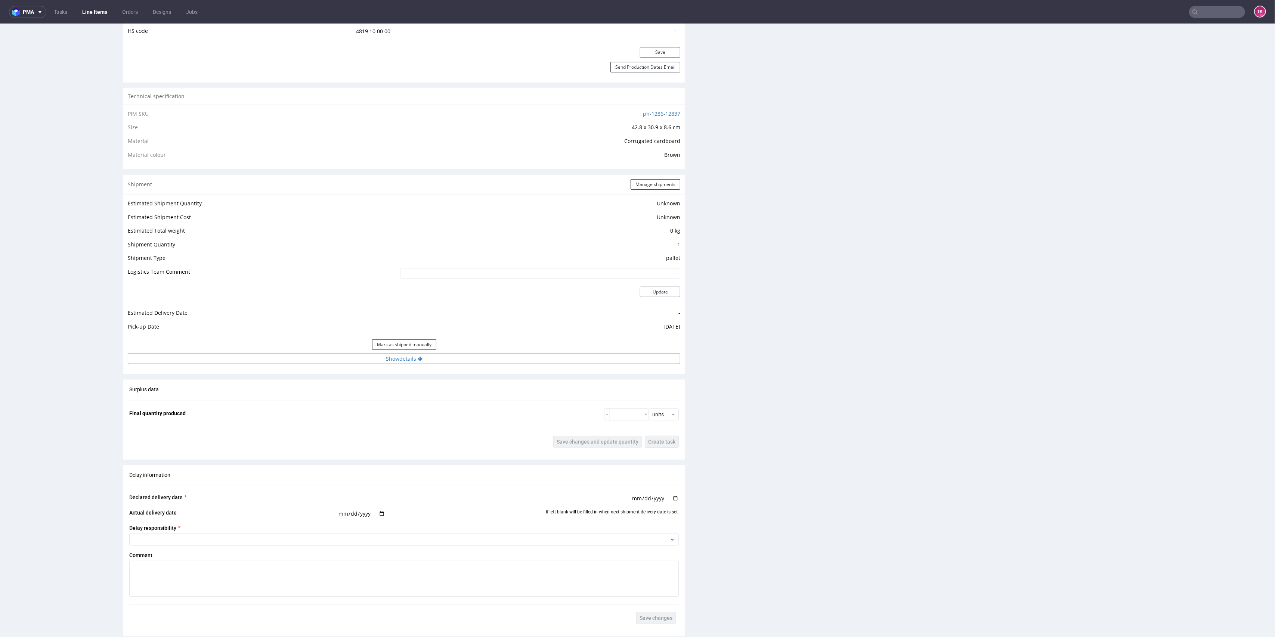
click at [480, 361] on button "Show details" at bounding box center [404, 359] width 552 height 10
click at [376, 408] on input at bounding box center [484, 406] width 393 height 10
paste input "40257145950405083978"
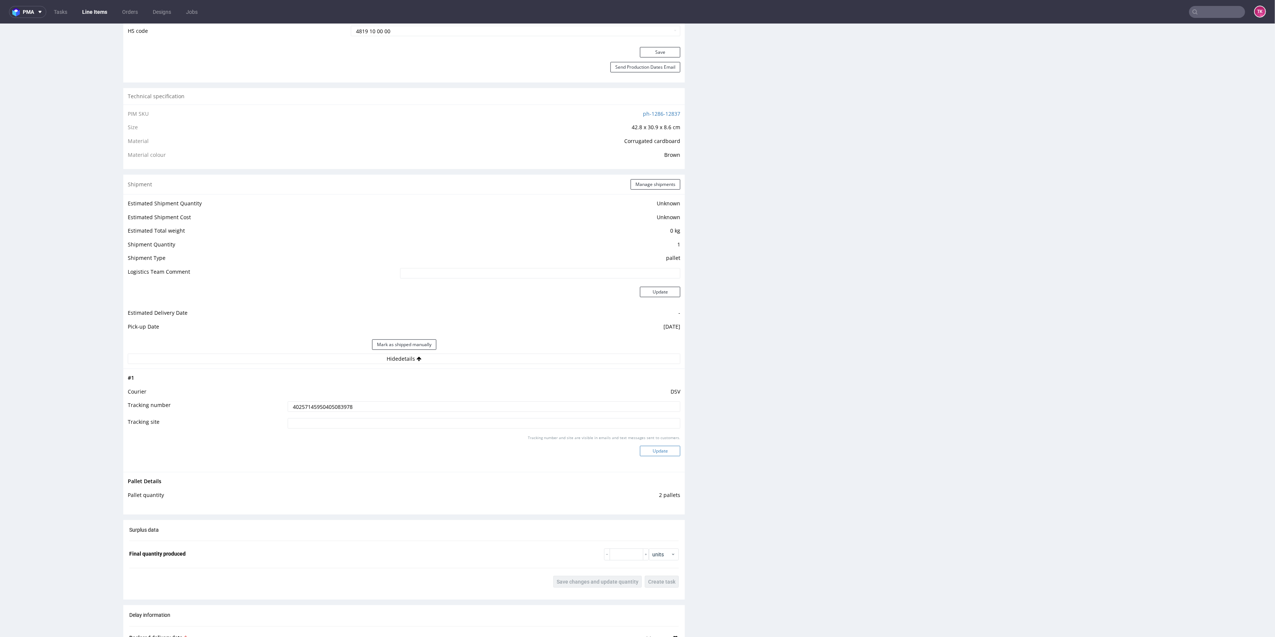
type input "40257145950405083978"
click at [652, 450] on button "Update" at bounding box center [660, 451] width 40 height 10
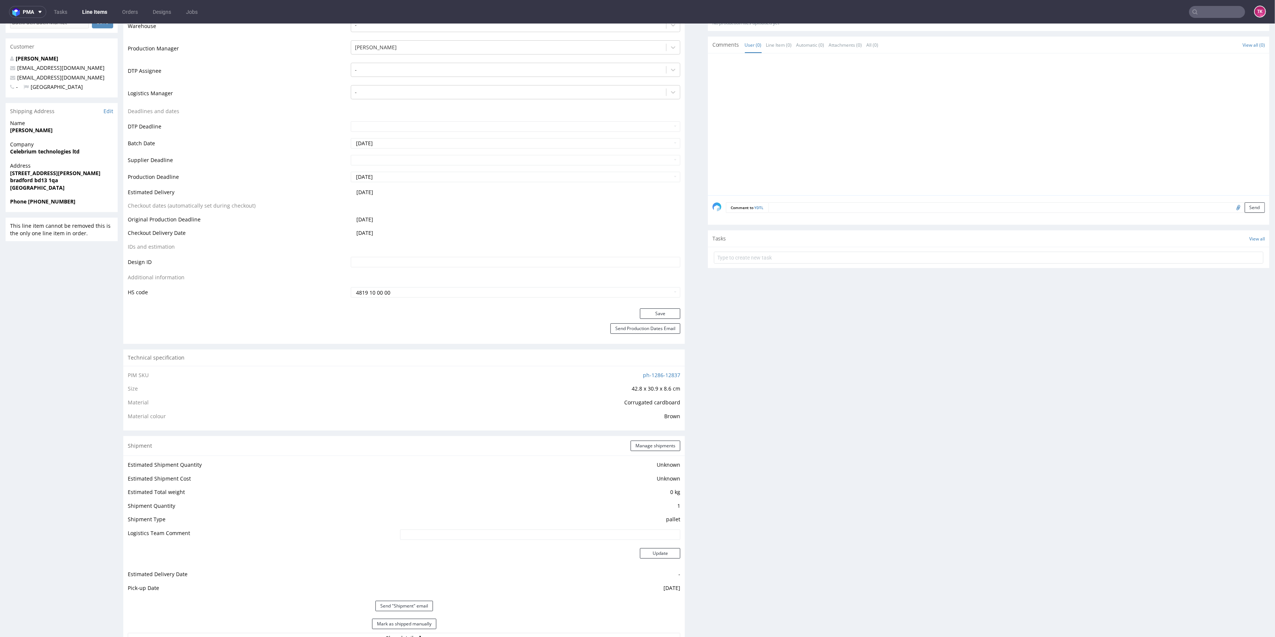
scroll to position [436, 0]
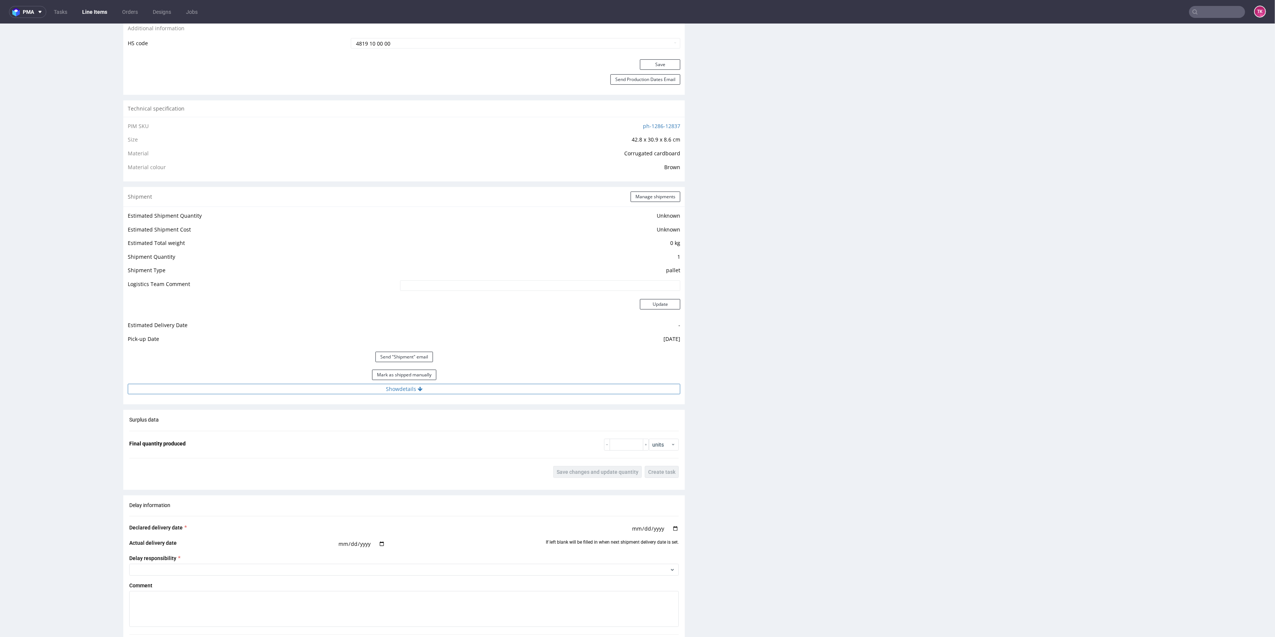
click at [558, 393] on button "Show details" at bounding box center [404, 389] width 552 height 10
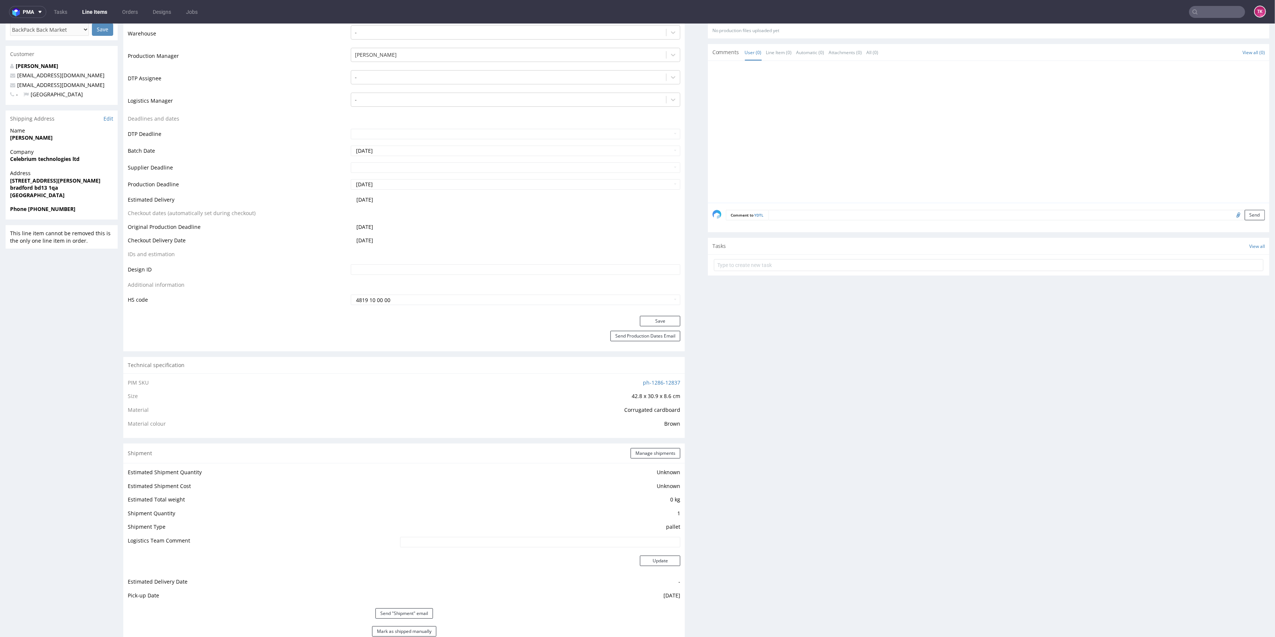
scroll to position [87, 0]
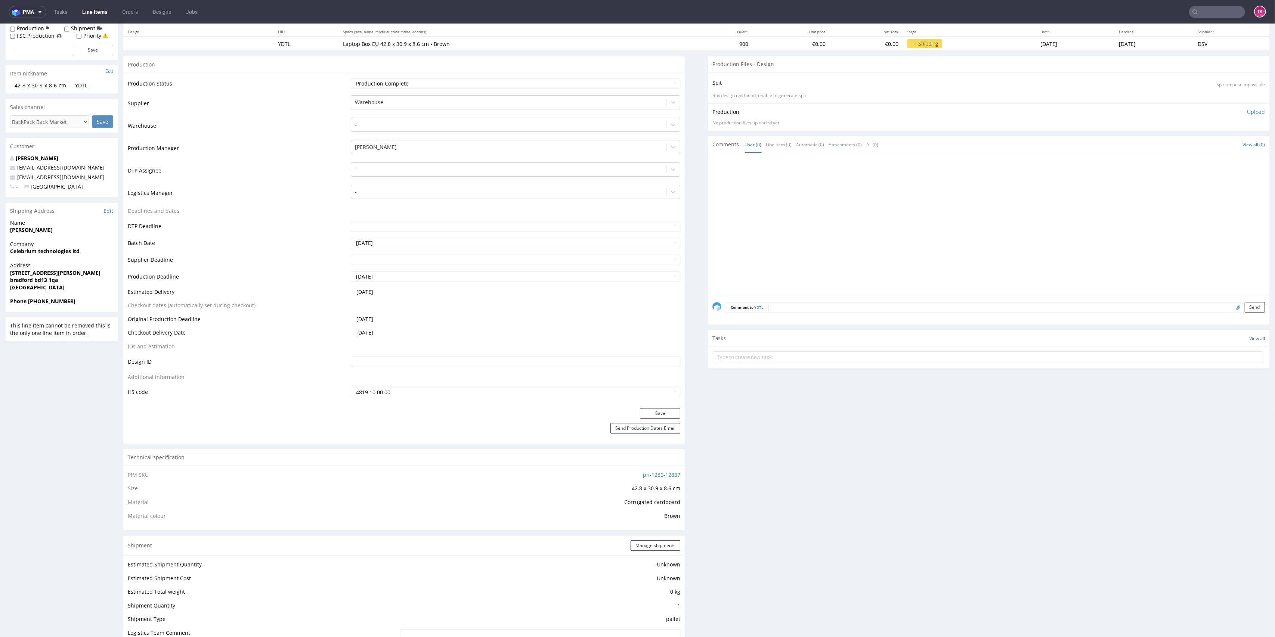
click at [88, 9] on link "Line Items" at bounding box center [95, 12] width 34 height 12
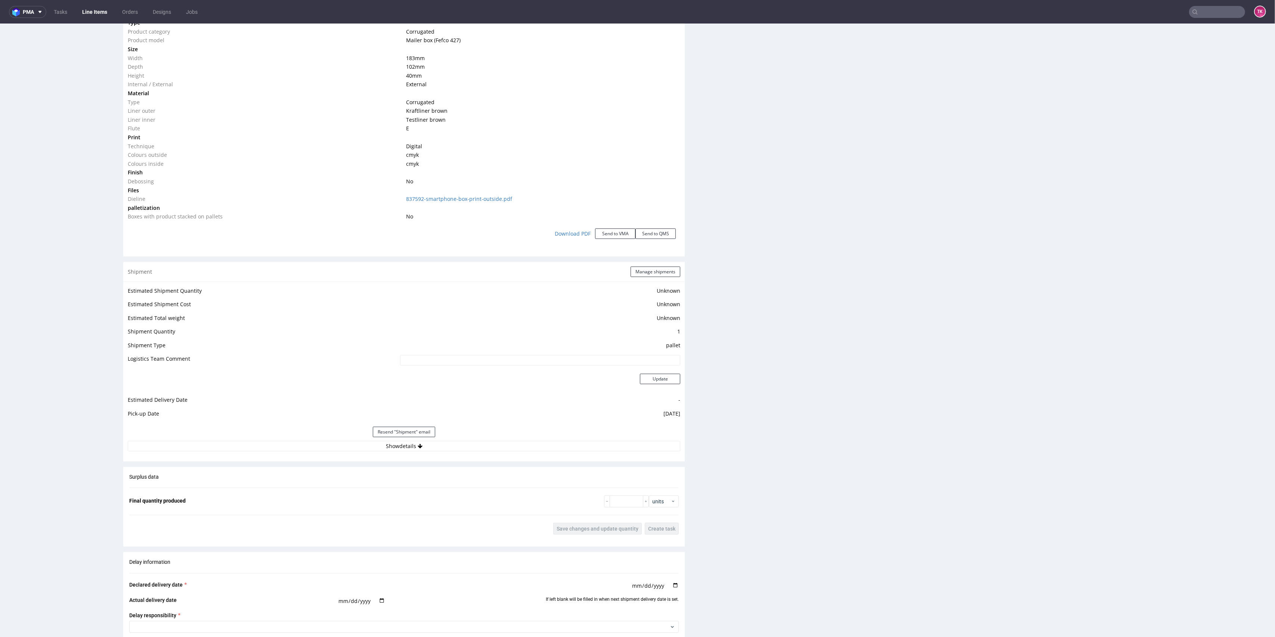
scroll to position [797, 0]
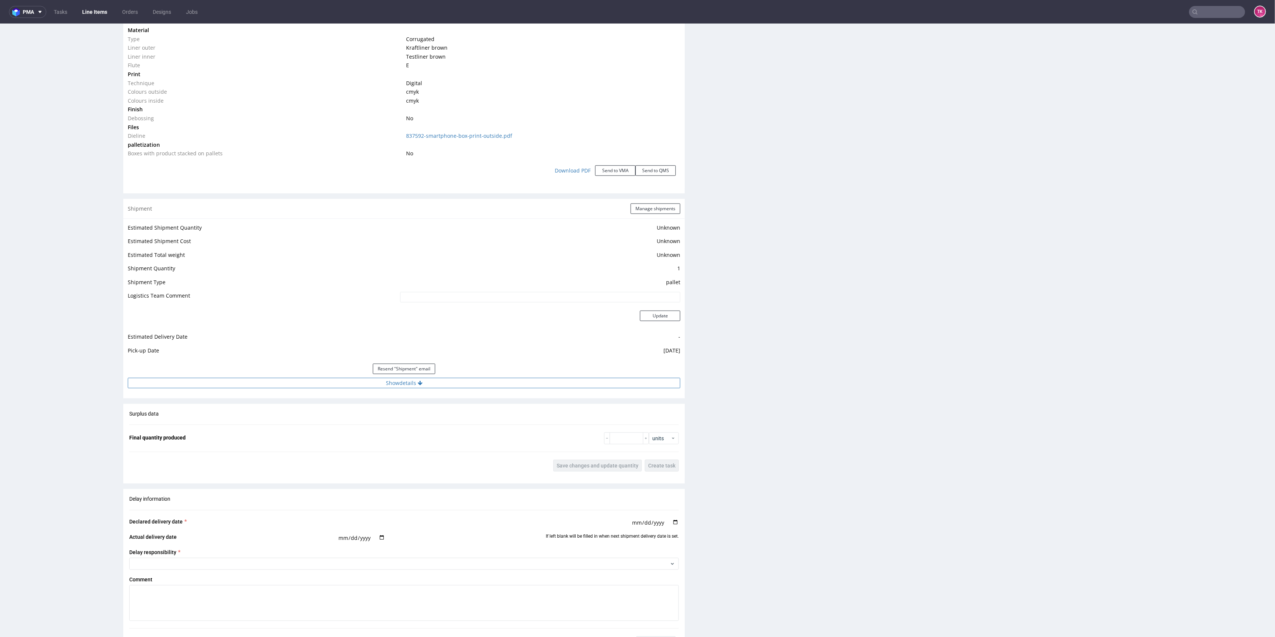
click at [468, 382] on button "Show details" at bounding box center [404, 383] width 552 height 10
click at [324, 429] on input "PLWAW508023606" at bounding box center [484, 431] width 393 height 10
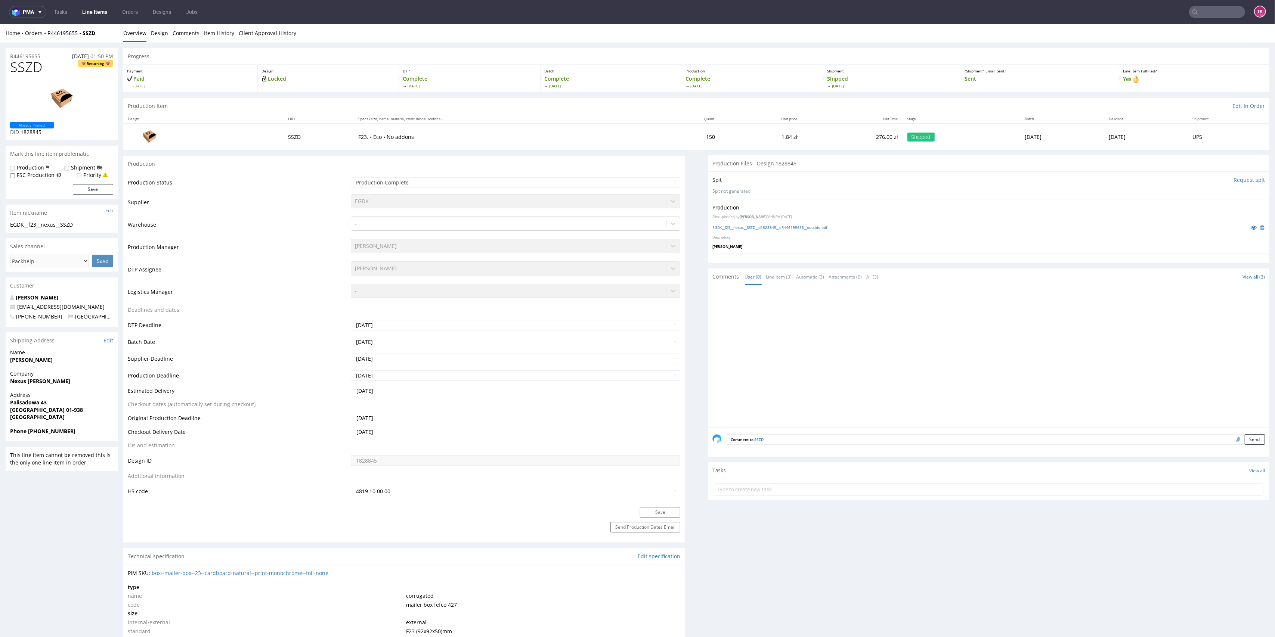
drag, startPoint x: 21, startPoint y: 380, endPoint x: 70, endPoint y: 389, distance: 49.3
click at [65, 389] on div "Company Nexus Jarosław Gaładyk" at bounding box center [62, 380] width 112 height 21
copy strong "Nexus Jarosław Gaładyk"
drag, startPoint x: 7, startPoint y: 385, endPoint x: 93, endPoint y: 385, distance: 85.9
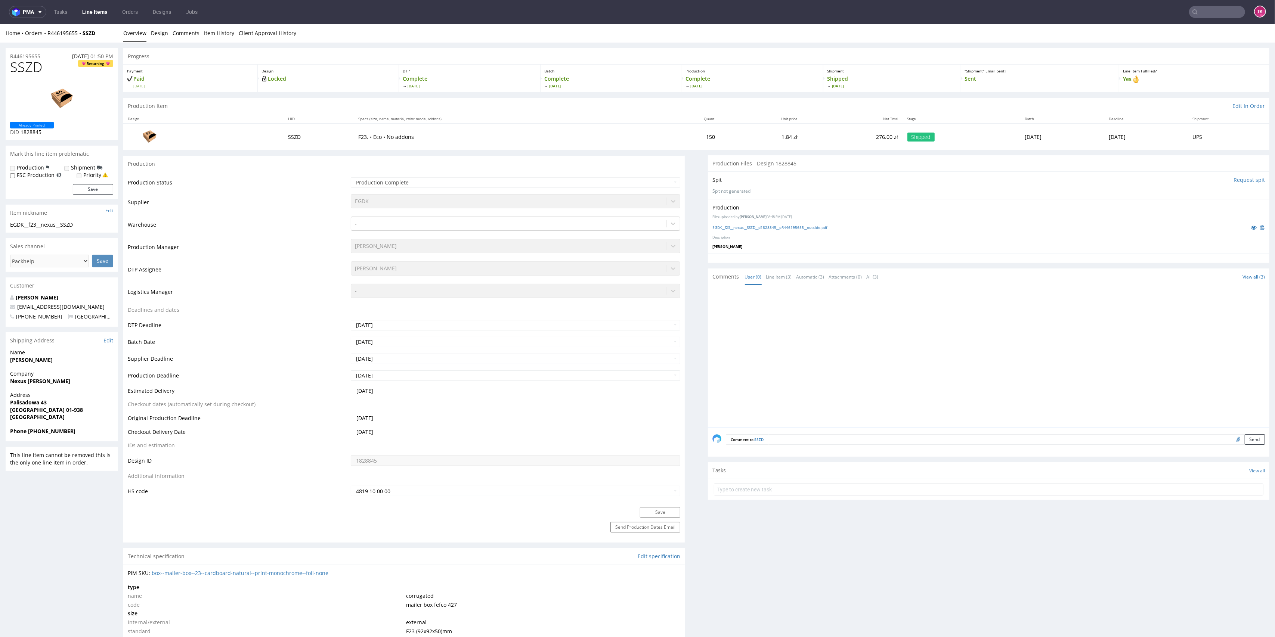
click at [93, 385] on div "Company Nexus Jarosław Gaładyk" at bounding box center [62, 380] width 112 height 21
drag, startPoint x: 7, startPoint y: 402, endPoint x: 65, endPoint y: 409, distance: 58.3
click at [65, 409] on div "Address Palisadowa 43 Warszawa 01-938 Poland" at bounding box center [62, 409] width 112 height 36
copy p "Palisadowa 43 Warszawa 01-938"
drag, startPoint x: 30, startPoint y: 429, endPoint x: 83, endPoint y: 425, distance: 53.9
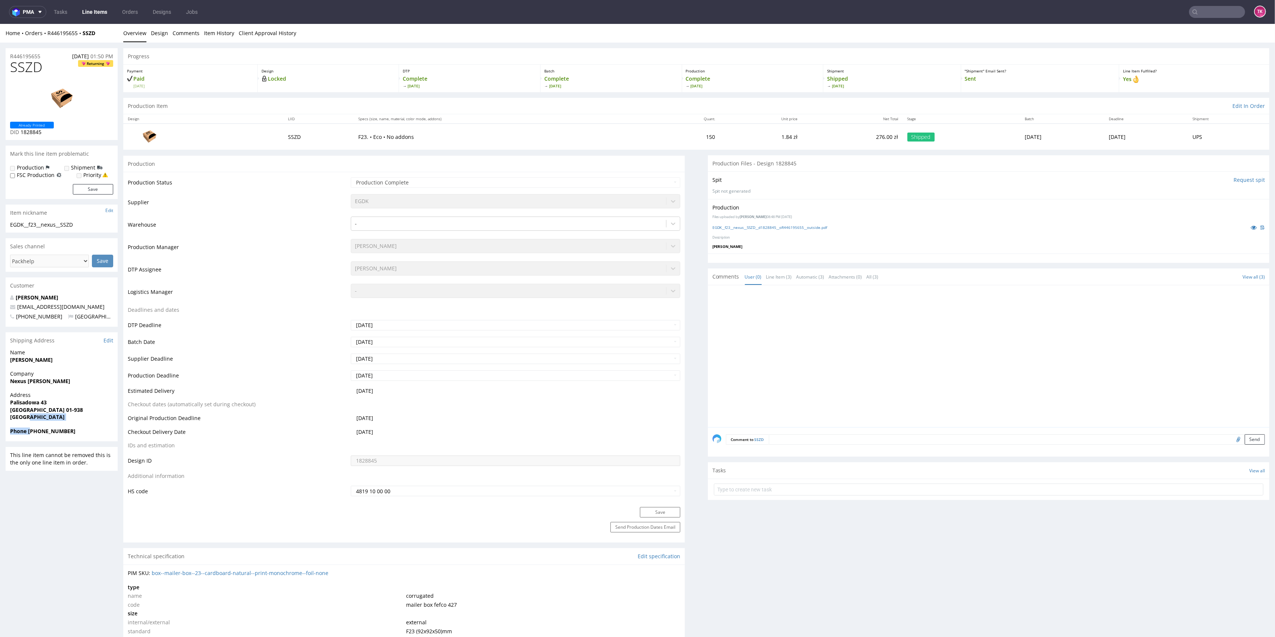
click at [83, 425] on section "Shipping Address Edit Name Jarosław Gaładyk Company Nexus Jarosław Gaładyk Addr…" at bounding box center [62, 386] width 112 height 109
click at [25, 432] on strong "Phone +48730307553" at bounding box center [42, 431] width 65 height 7
drag, startPoint x: 29, startPoint y: 432, endPoint x: 73, endPoint y: 429, distance: 44.5
click at [73, 429] on span "Phone +48730307553" at bounding box center [61, 431] width 103 height 7
drag, startPoint x: 83, startPoint y: 312, endPoint x: 21, endPoint y: 326, distance: 64.0
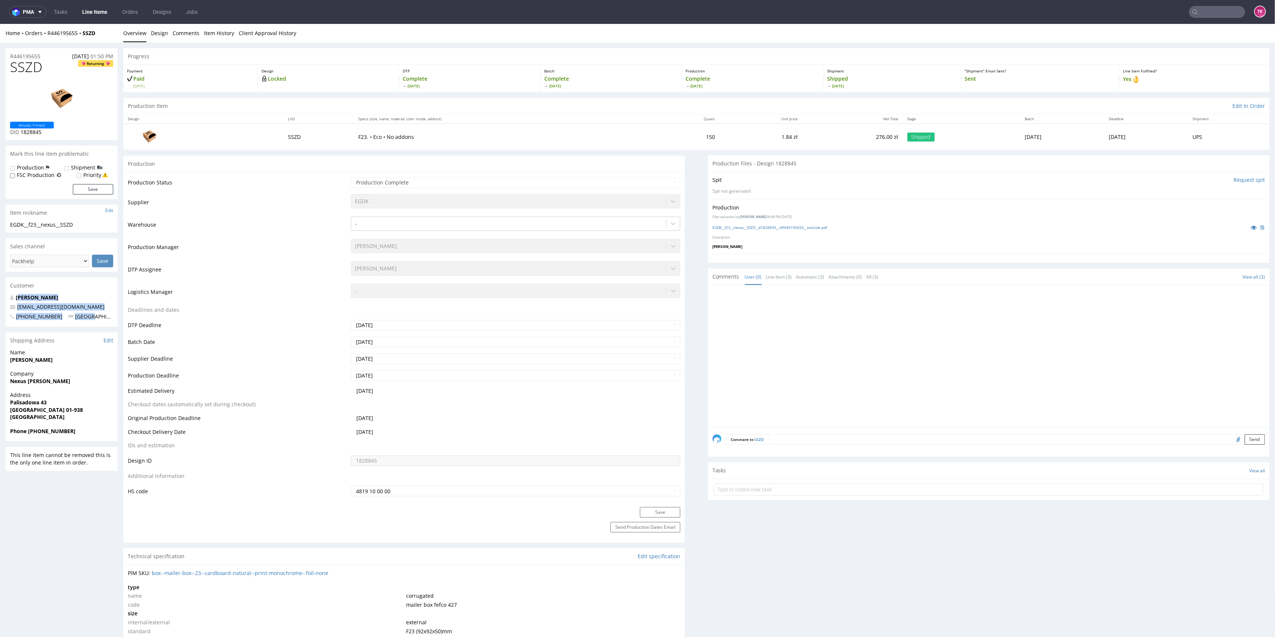
click at [15, 311] on div "Jarosław Gaładyk nexus.biznes@gmail.com +48730307553 Poland" at bounding box center [62, 310] width 112 height 33
click at [32, 337] on div "Shipping Address Edit" at bounding box center [62, 340] width 112 height 16
drag, startPoint x: 87, startPoint y: 301, endPoint x: 0, endPoint y: 307, distance: 86.8
copy span "nexus.biznes@gmail.com"
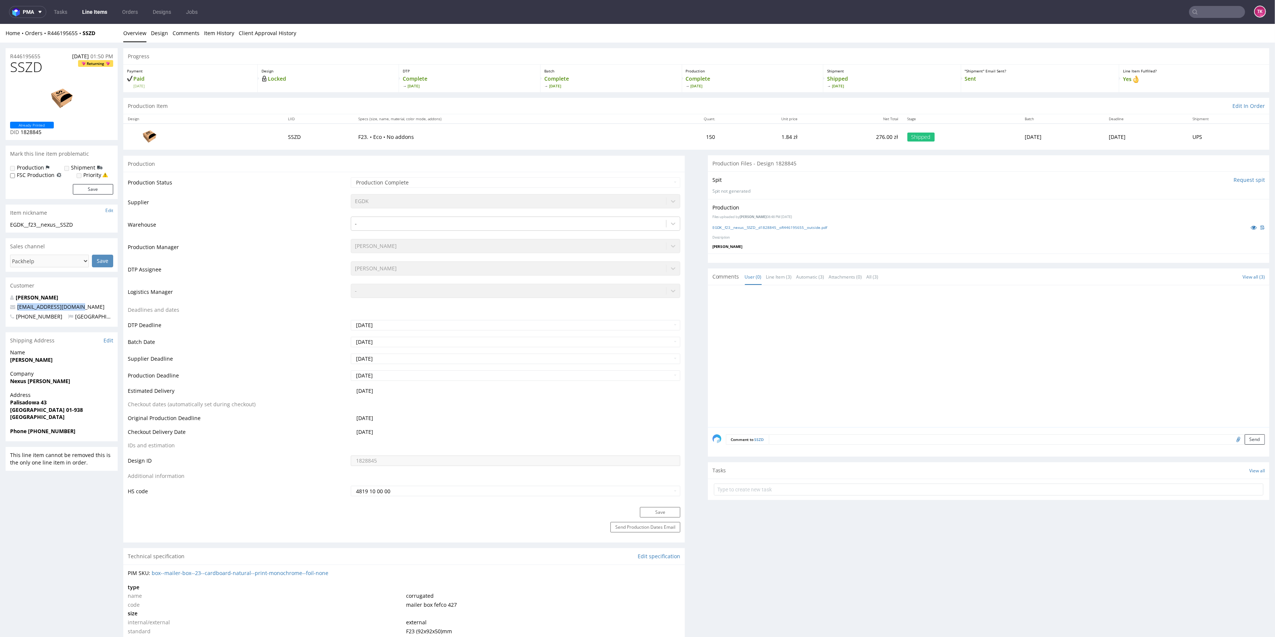
drag, startPoint x: 0, startPoint y: 382, endPoint x: 90, endPoint y: 390, distance: 89.9
click at [87, 388] on div "Company Nexus Jarosław Gaładyk" at bounding box center [62, 380] width 112 height 21
drag, startPoint x: 84, startPoint y: 384, endPoint x: 7, endPoint y: 379, distance: 77.1
click at [6, 378] on div "Company Nexus Jarosław Gaładyk" at bounding box center [62, 380] width 112 height 21
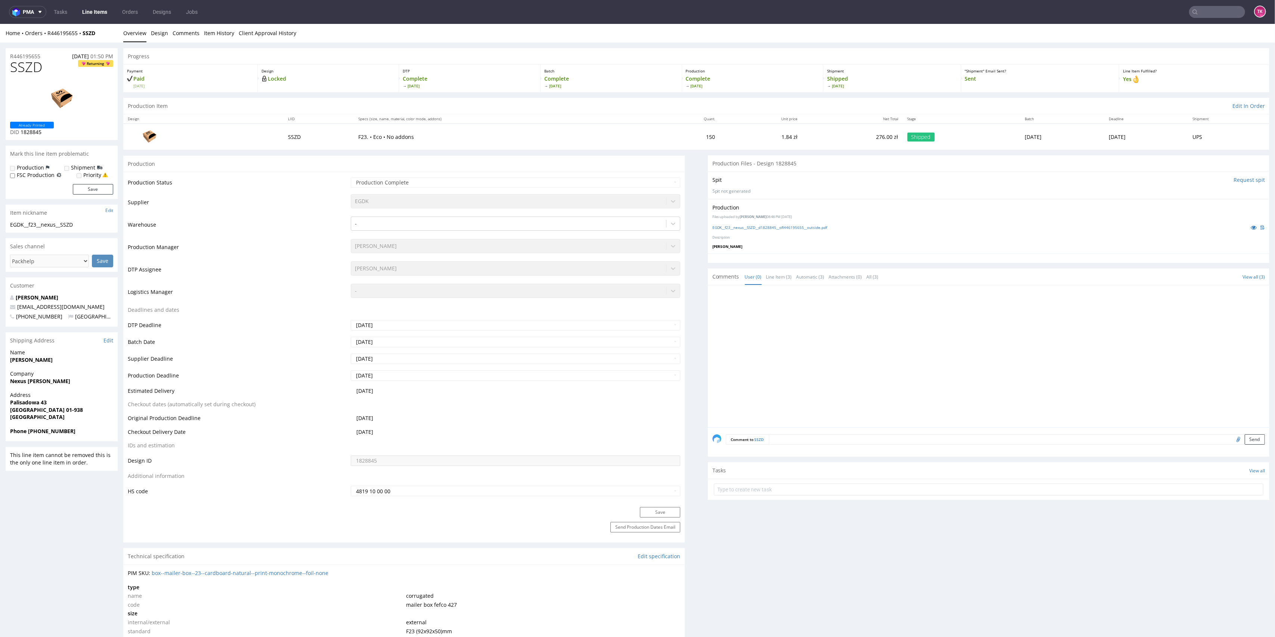
click at [9, 382] on div "Company Nexus Jarosław Gaładyk" at bounding box center [62, 380] width 112 height 21
click at [12, 382] on strong "Nexus Jarosław Gaładyk" at bounding box center [40, 381] width 60 height 7
copy strong "Nexus"
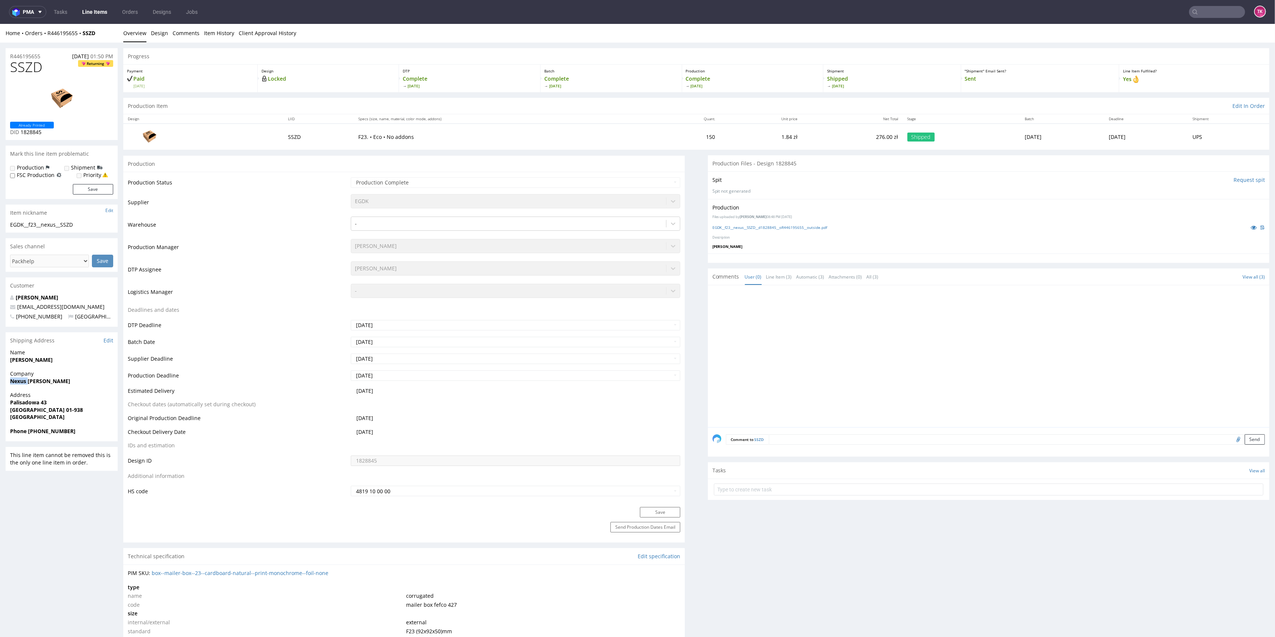
copy strong "Nexus"
drag, startPoint x: 22, startPoint y: 386, endPoint x: 91, endPoint y: 384, distance: 69.1
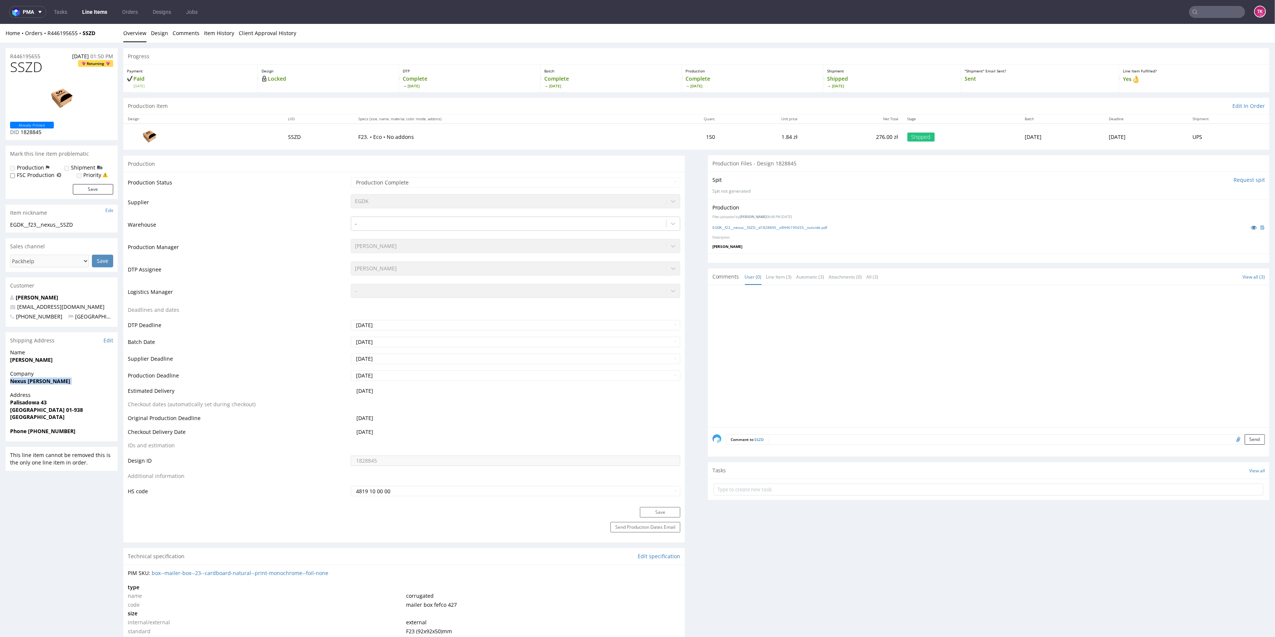
copy strong "Nexus Jarosław Gaładyk"
drag, startPoint x: 82, startPoint y: 307, endPoint x: 0, endPoint y: 301, distance: 82.4
copy span "nexus.biznes@gmail.com"
drag, startPoint x: 32, startPoint y: 431, endPoint x: 62, endPoint y: 438, distance: 30.2
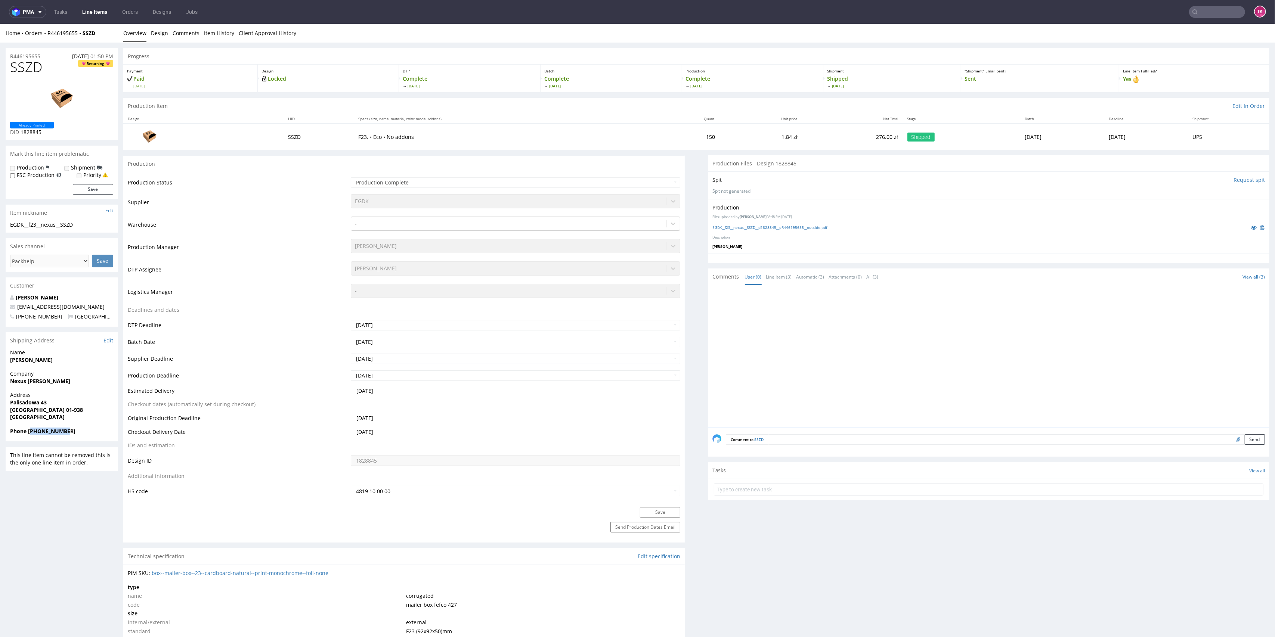
click at [90, 438] on div "Phone +48730307553" at bounding box center [62, 435] width 112 height 14
drag, startPoint x: 28, startPoint y: 429, endPoint x: 76, endPoint y: 429, distance: 48.2
click at [76, 429] on span "Phone +48730307553" at bounding box center [61, 431] width 103 height 7
copy strong "+48730307553"
click at [11, 411] on strong "Warszawa 01-938" at bounding box center [46, 409] width 73 height 7
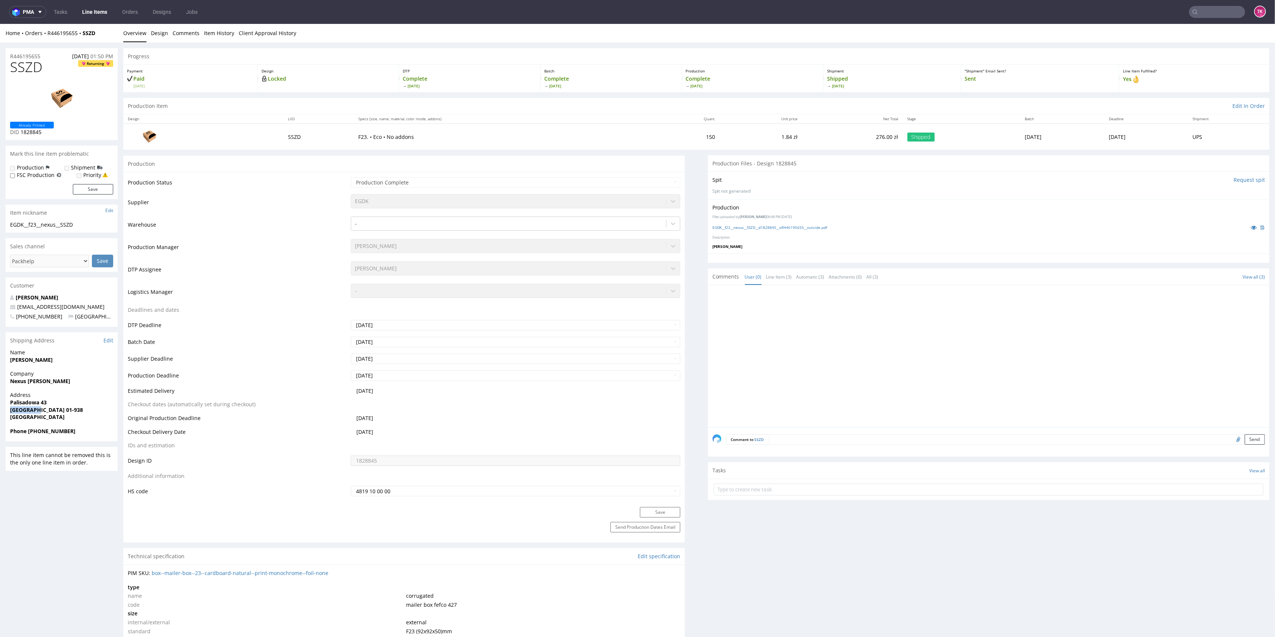
click at [11, 411] on strong "Warszawa 01-938" at bounding box center [46, 409] width 73 height 7
copy strong "Warszawa"
click at [59, 409] on span "Warszawa 01-938" at bounding box center [61, 409] width 103 height 7
drag, startPoint x: 57, startPoint y: 409, endPoint x: 38, endPoint y: 412, distance: 19.2
click at [38, 412] on span "Warszawa 01-938" at bounding box center [61, 409] width 103 height 7
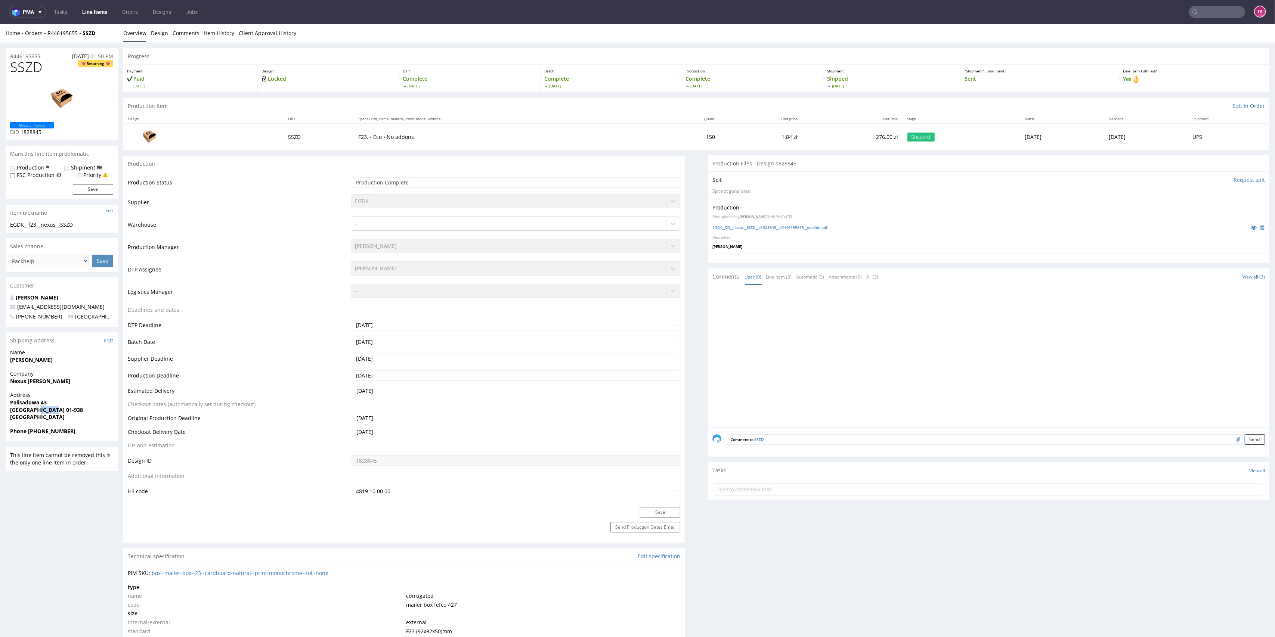
copy strong "01-938"
drag, startPoint x: 54, startPoint y: 399, endPoint x: 0, endPoint y: 400, distance: 53.8
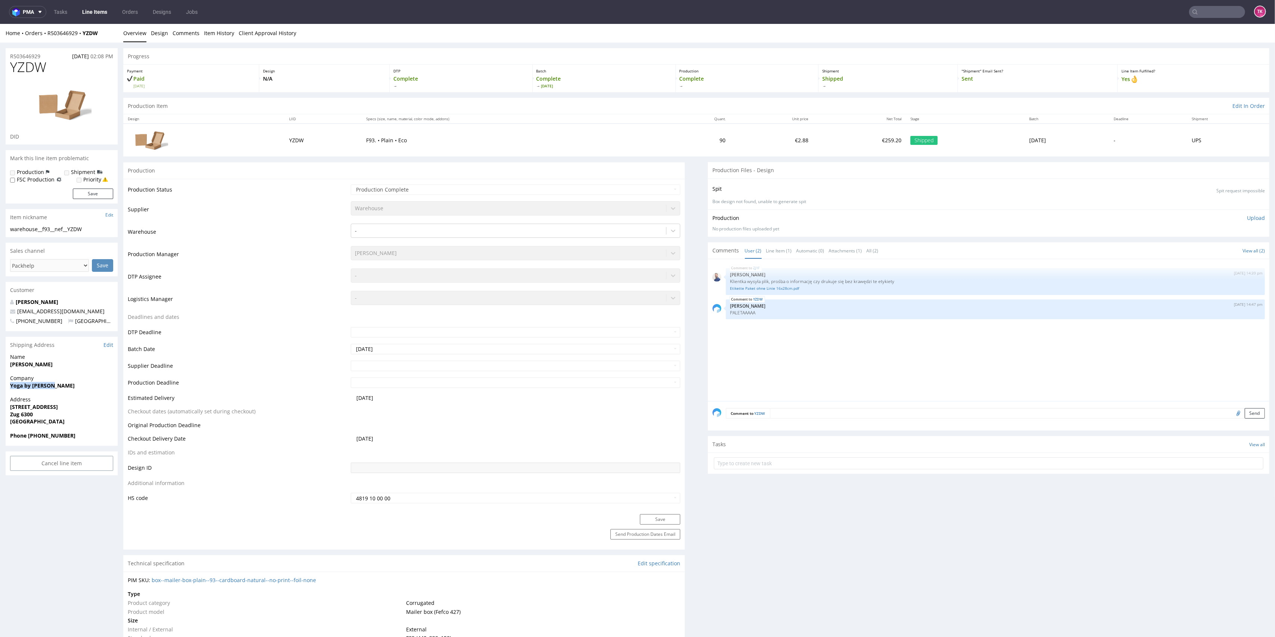
drag, startPoint x: 10, startPoint y: 386, endPoint x: 77, endPoint y: 392, distance: 67.5
click at [77, 392] on div "Company Yoga by Larissa" at bounding box center [62, 385] width 112 height 21
drag, startPoint x: 5, startPoint y: 414, endPoint x: 44, endPoint y: 415, distance: 39.2
click at [44, 415] on div "Address Dammstrasse 12 Zug 6300 Switzerland" at bounding box center [62, 414] width 112 height 36
drag, startPoint x: 7, startPoint y: 410, endPoint x: 39, endPoint y: 409, distance: 32.5
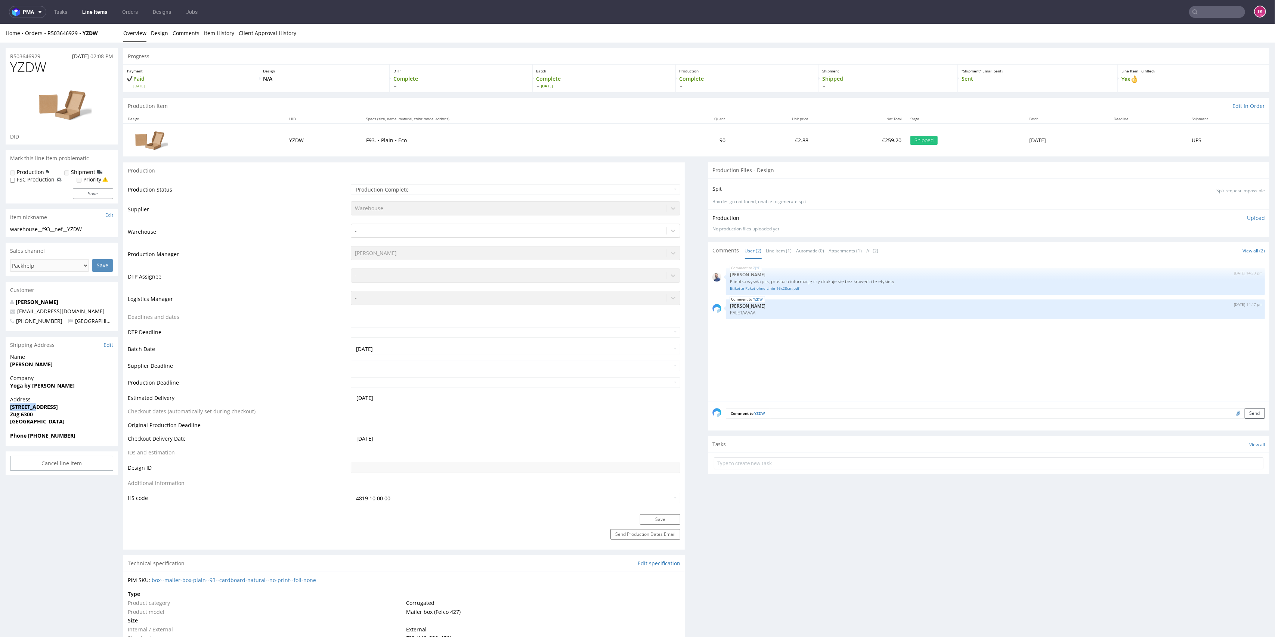
click at [39, 409] on div "Address Dammstrasse 12 Zug 6300 Switzerland" at bounding box center [62, 414] width 112 height 36
drag, startPoint x: 35, startPoint y: 413, endPoint x: 6, endPoint y: 405, distance: 30.5
click at [6, 405] on div "Address Dammstrasse 12 Zug 6300 Switzerland" at bounding box center [62, 414] width 112 height 36
copy p "Dammstrasse 12 Zug 6300"
drag, startPoint x: 28, startPoint y: 434, endPoint x: 82, endPoint y: 435, distance: 53.8
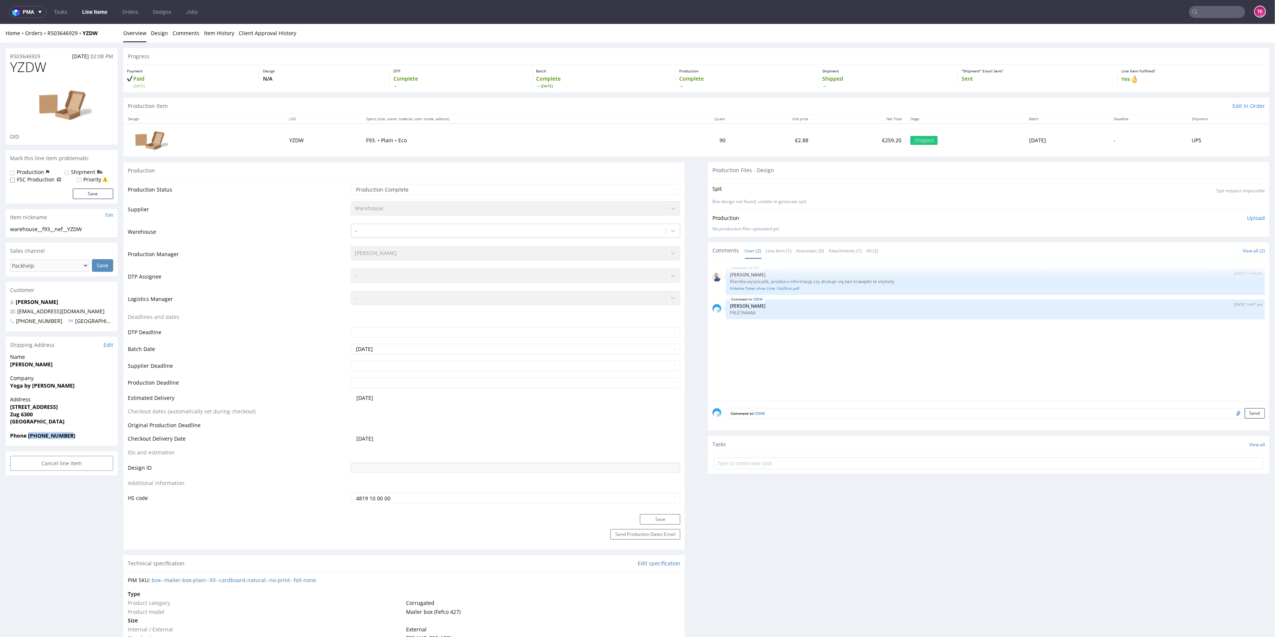
click at [82, 435] on span "Phone +410793791659" at bounding box center [61, 435] width 103 height 7
copy strong "+410793791659"
drag, startPoint x: 72, startPoint y: 312, endPoint x: 0, endPoint y: 310, distance: 71.8
copy span "larissa.nef@gmx.ch"
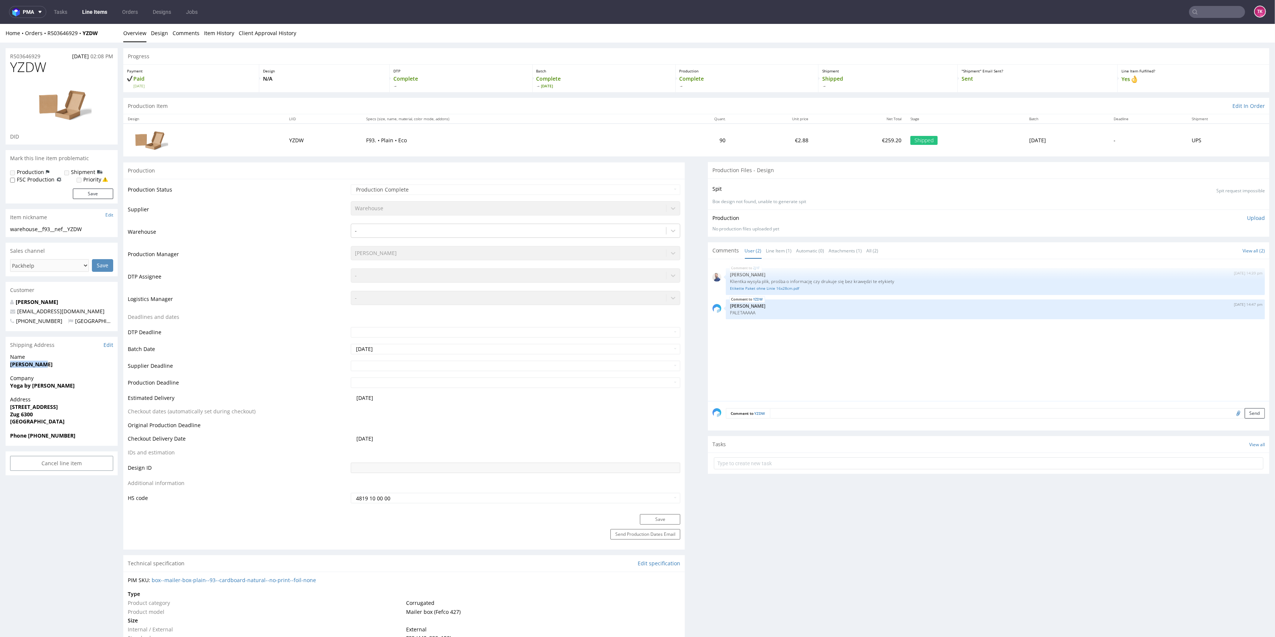
drag, startPoint x: 51, startPoint y: 365, endPoint x: 0, endPoint y: 361, distance: 51.0
copy strong "Larissa Nef"
click at [92, 14] on link "Line Items" at bounding box center [95, 12] width 34 height 12
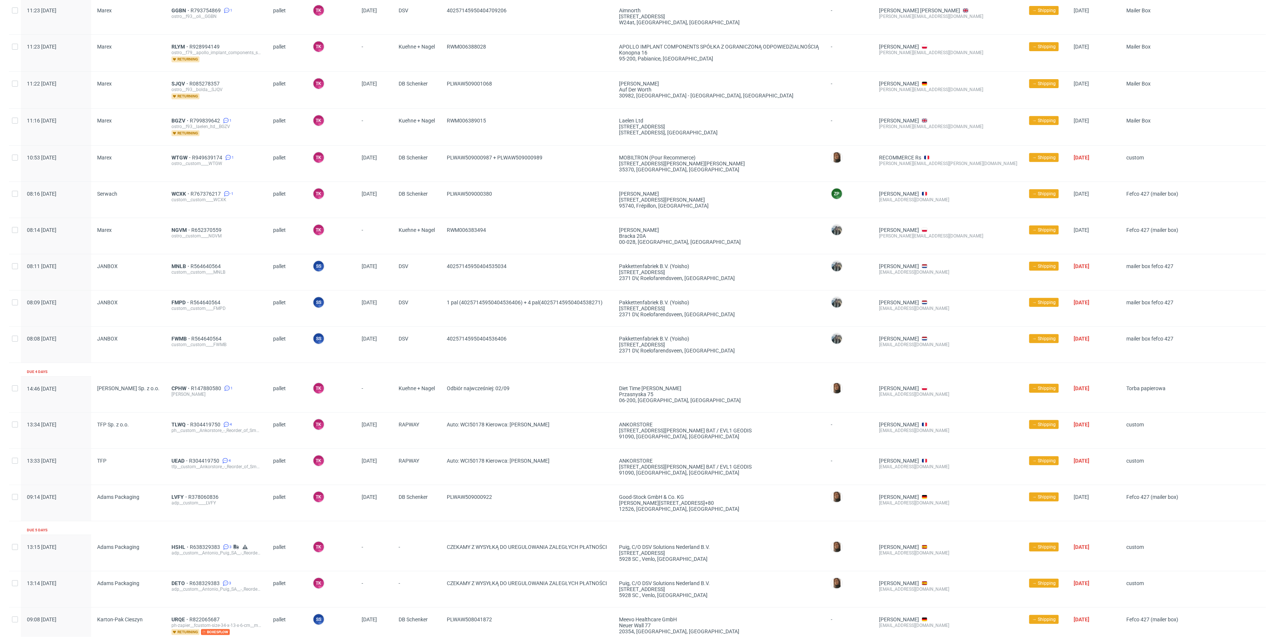
scroll to position [407, 0]
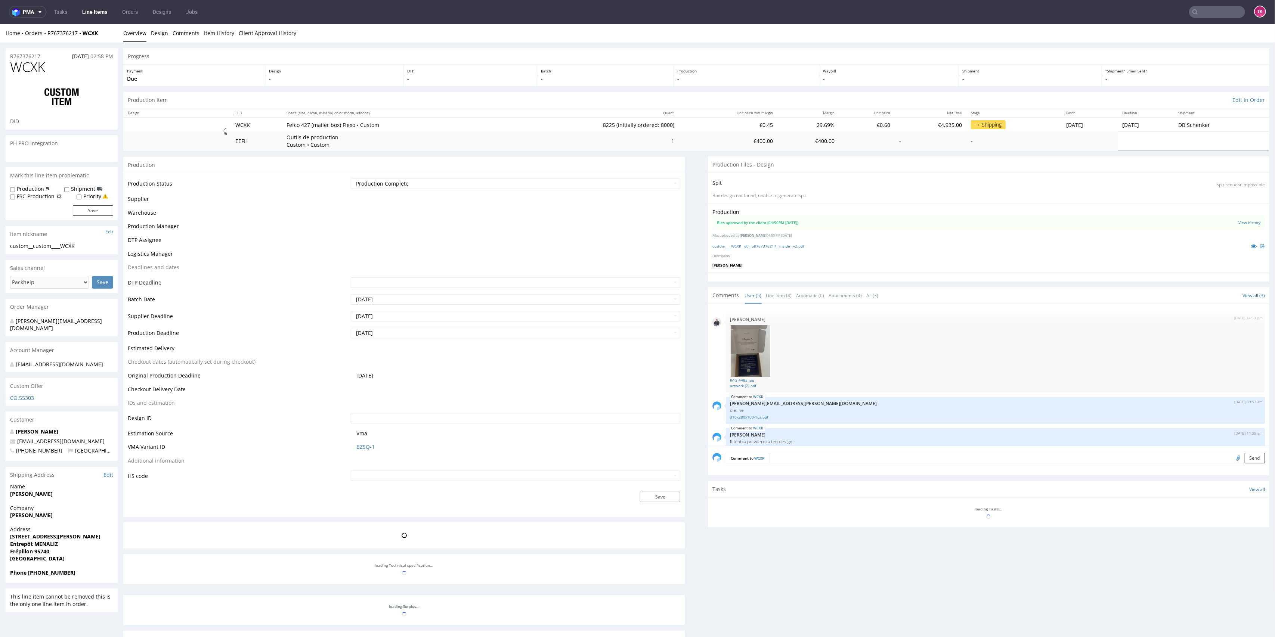
scroll to position [69, 0]
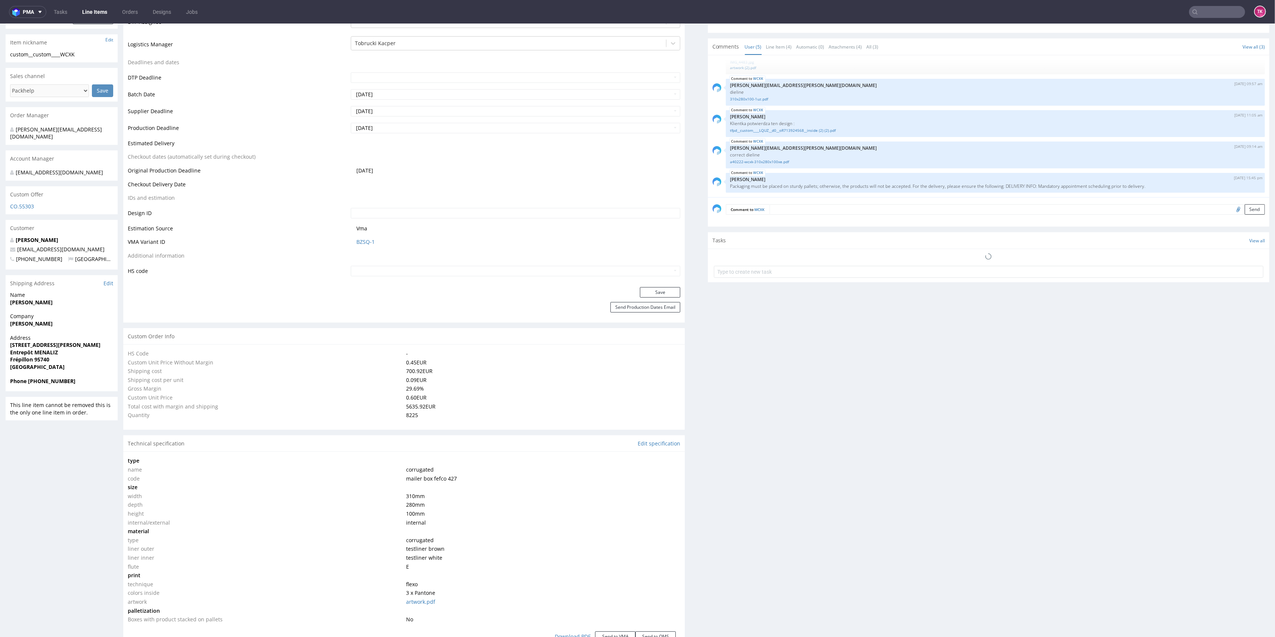
type input "8225"
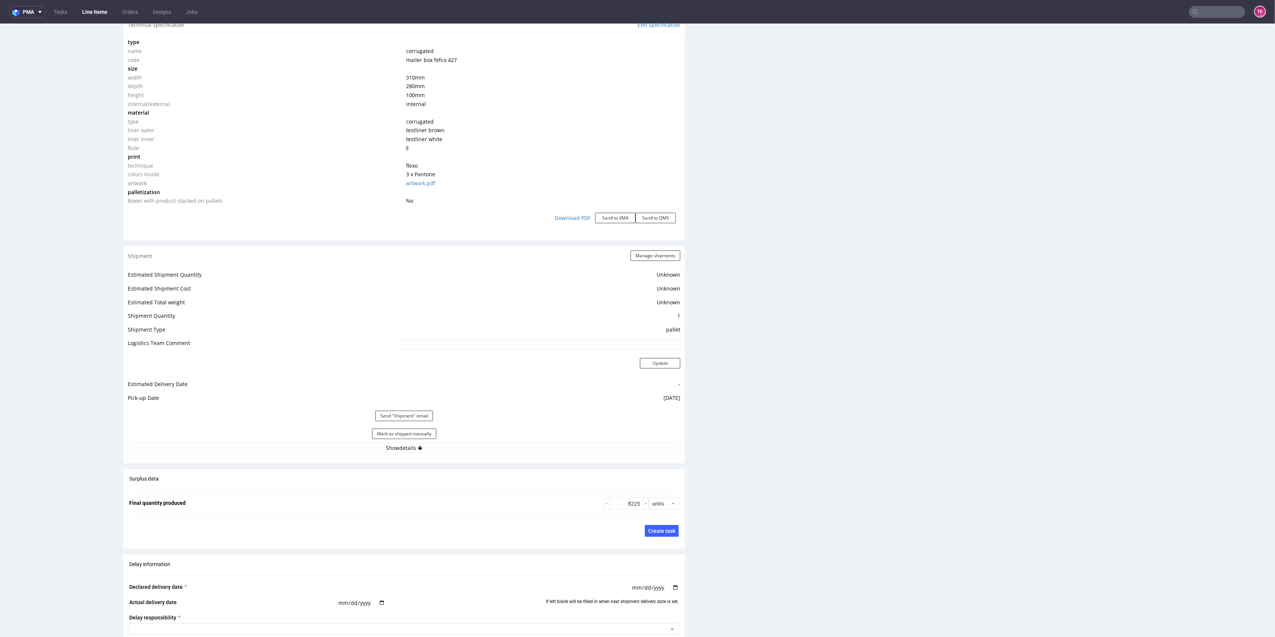
scroll to position [747, 0]
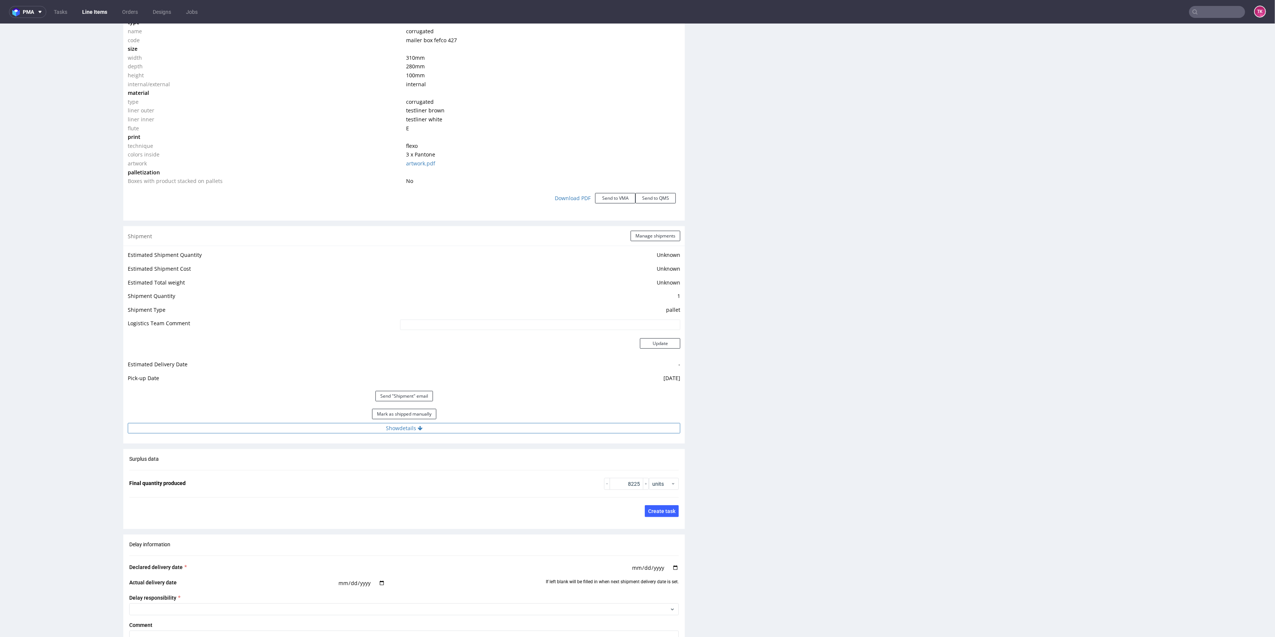
click at [493, 424] on button "Show details" at bounding box center [404, 428] width 552 height 10
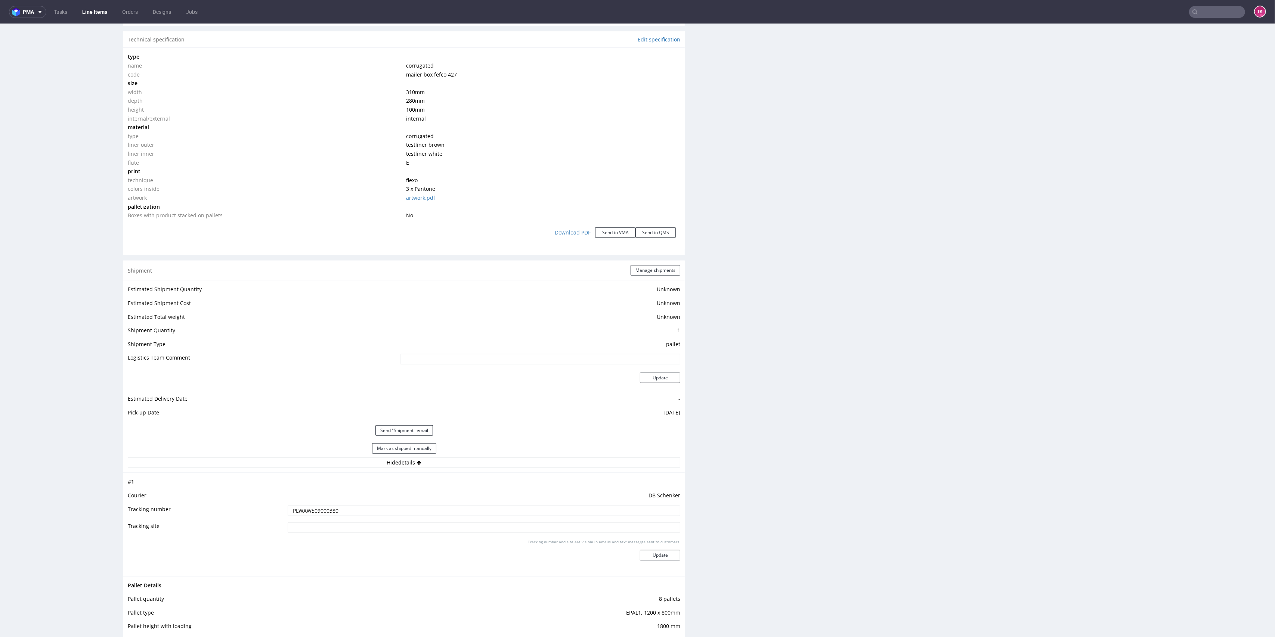
scroll to position [697, 0]
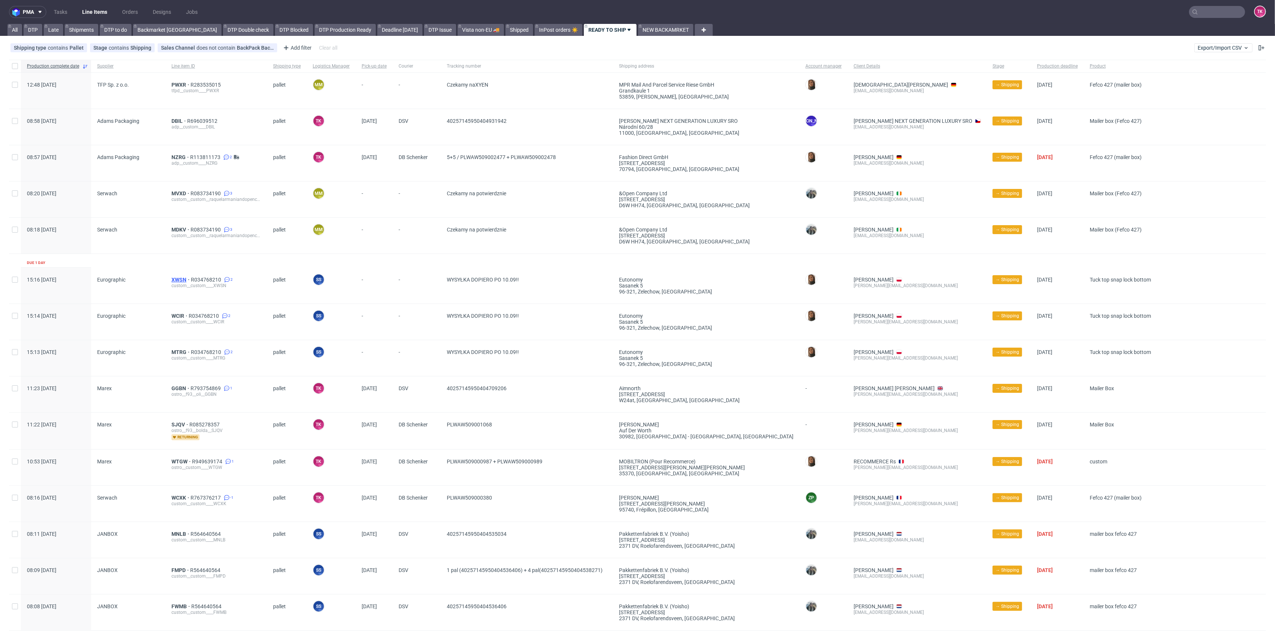
click at [171, 277] on span "XWSN" at bounding box center [180, 280] width 19 height 6
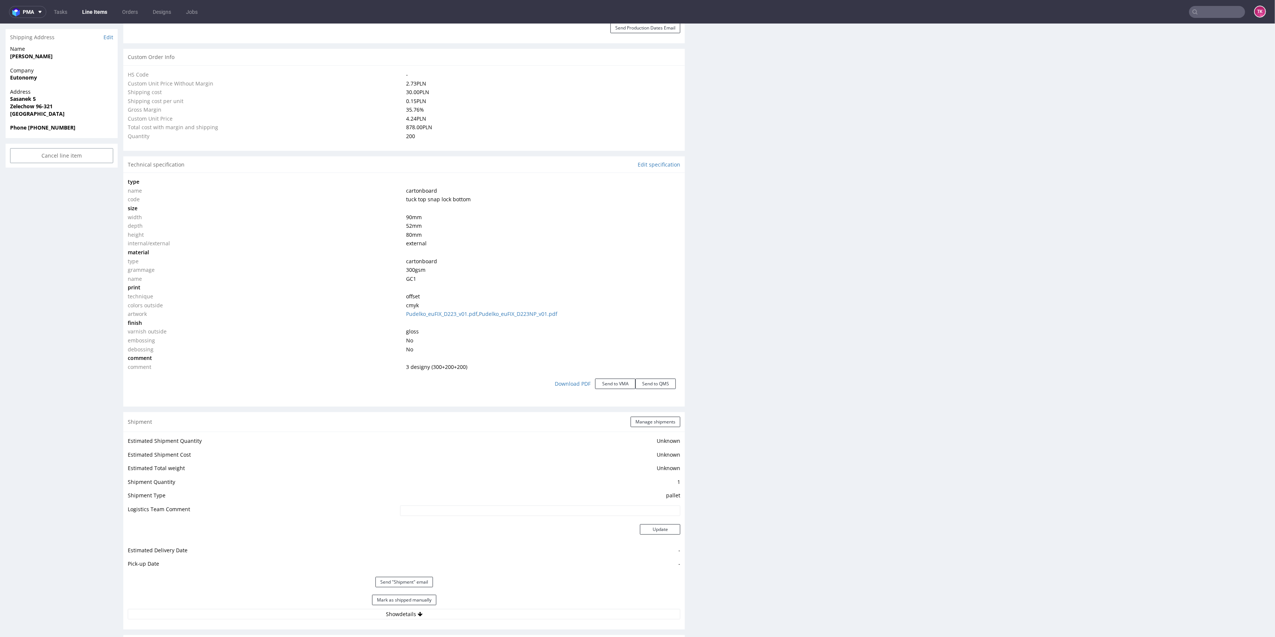
scroll to position [747, 0]
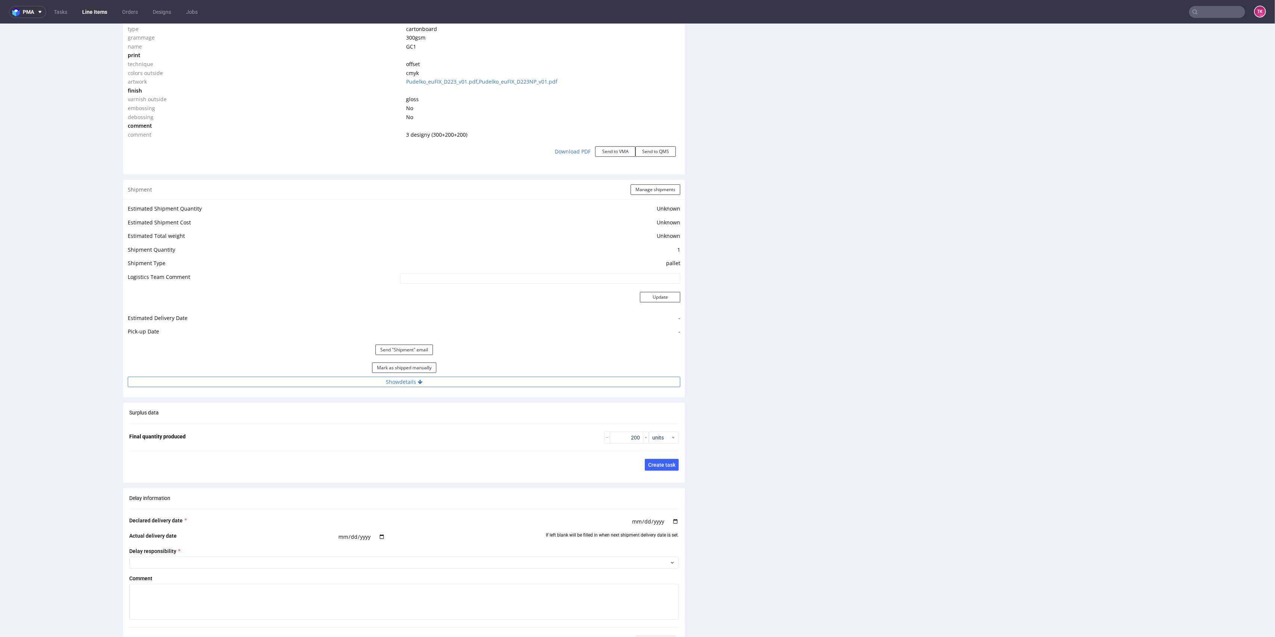
click at [366, 387] on button "Show details" at bounding box center [404, 382] width 552 height 10
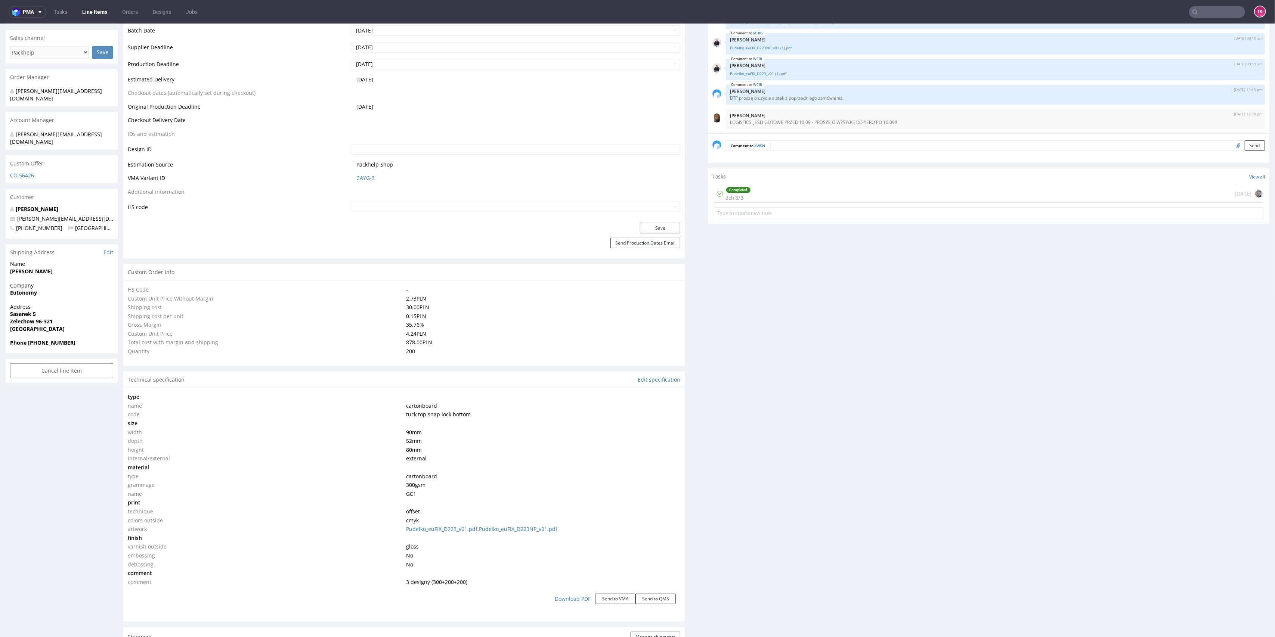
scroll to position [284, 0]
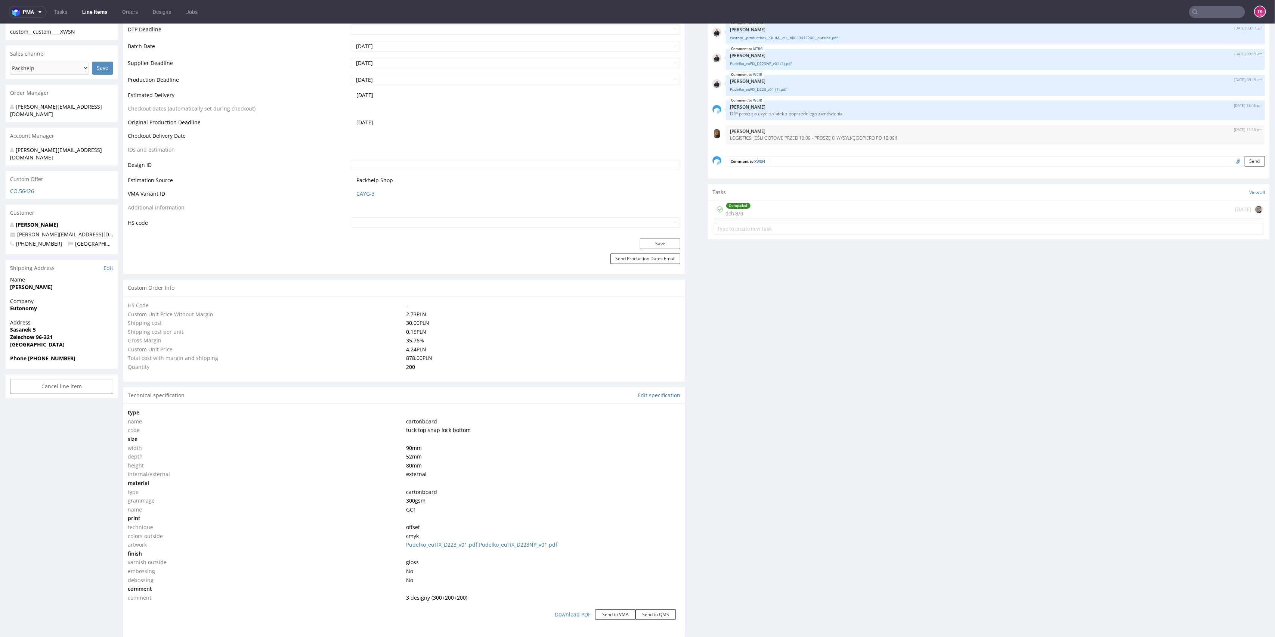
click at [103, 19] on nav "pma Tasks Line Items Orders Designs Jobs TK" at bounding box center [637, 12] width 1275 height 24
click at [102, 13] on link "Line Items" at bounding box center [95, 12] width 34 height 12
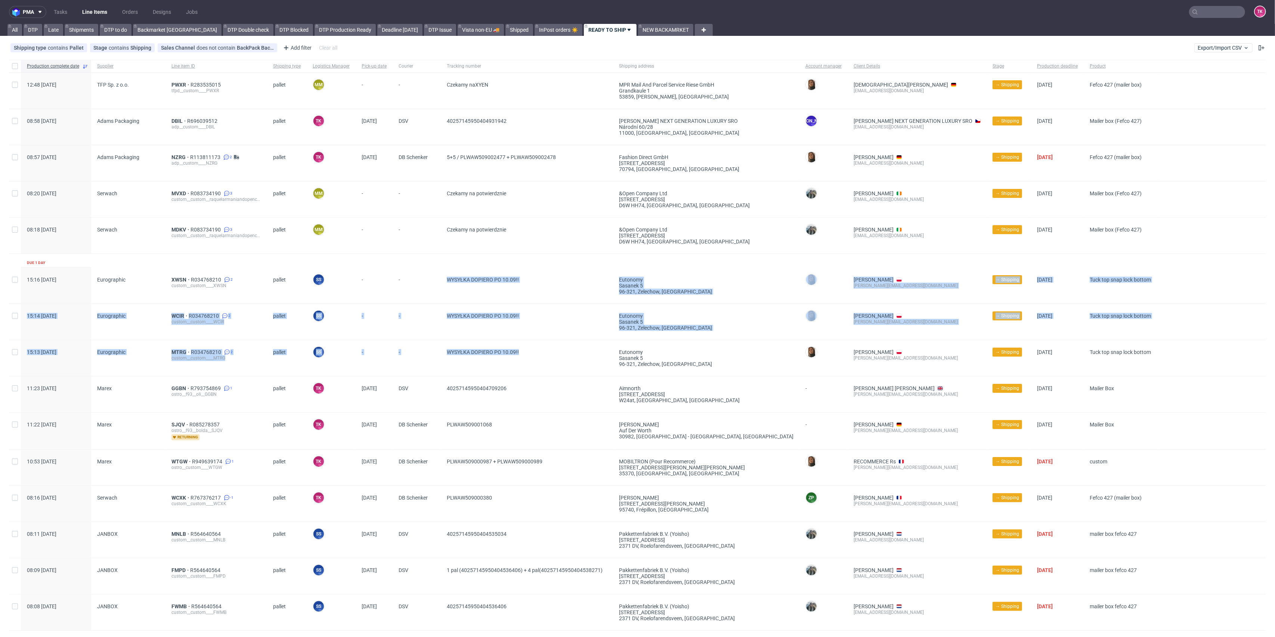
drag, startPoint x: 450, startPoint y: 282, endPoint x: 541, endPoint y: 357, distance: 118.1
click at [542, 357] on div "Production complete date Supplier Line item ID Shipping type Logistics Manager …" at bounding box center [637, 486] width 1257 height 853
click at [171, 277] on span "XWSN" at bounding box center [180, 280] width 19 height 6
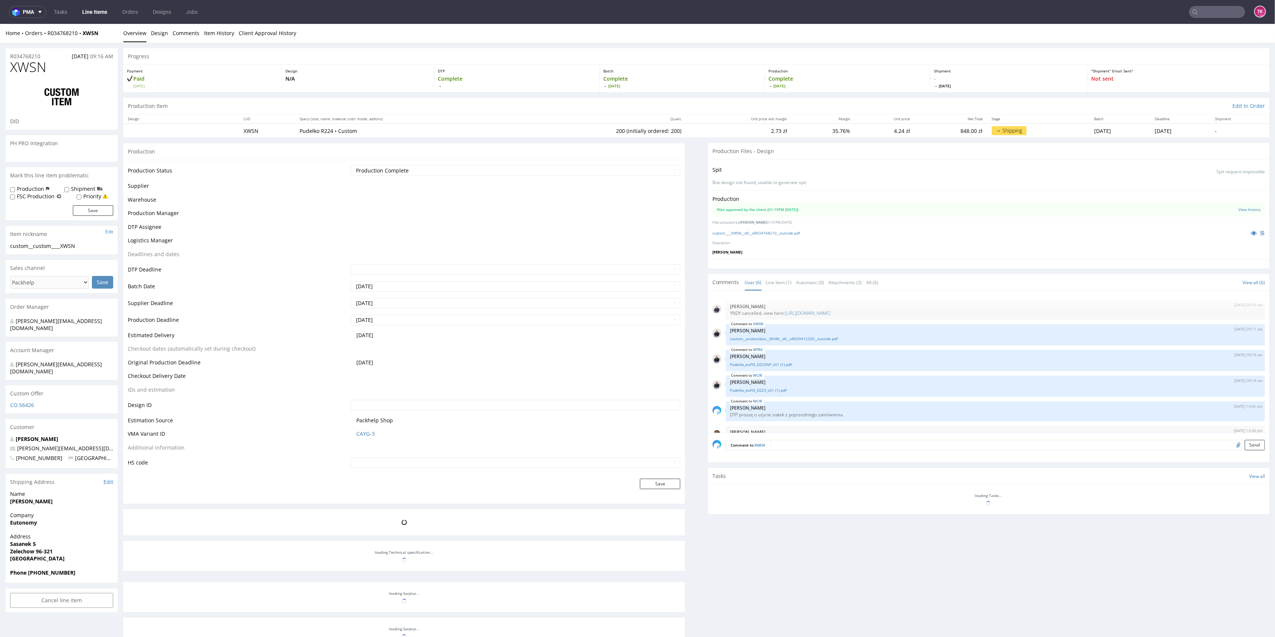
scroll to position [17, 0]
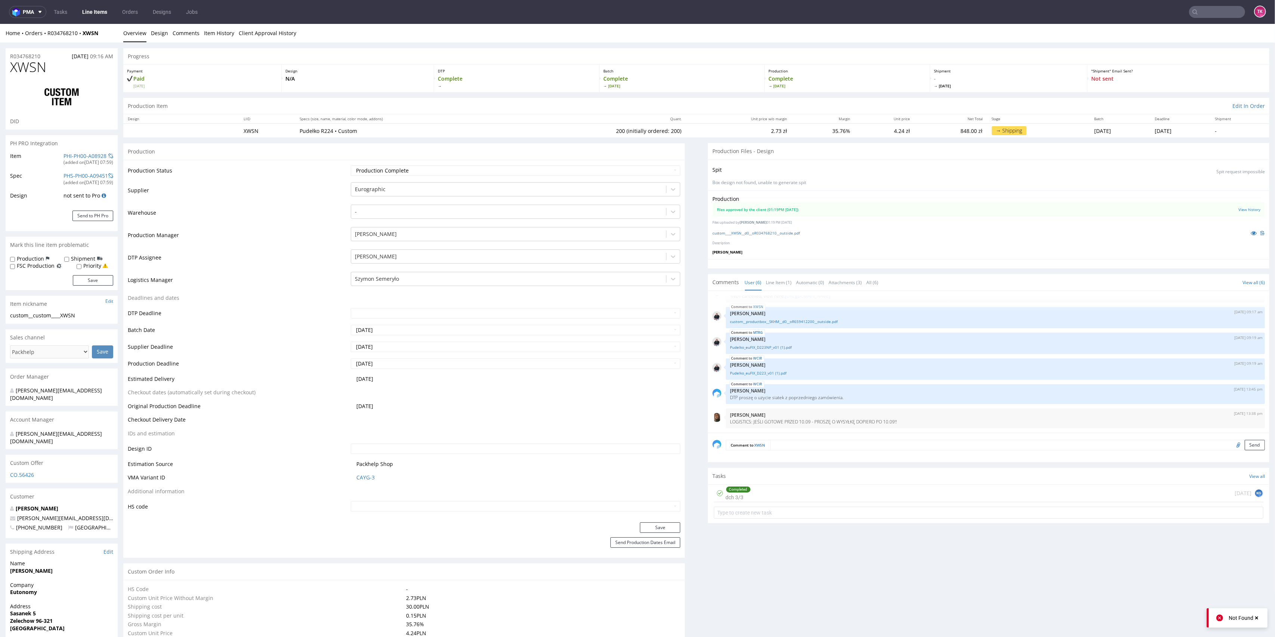
click at [284, 261] on td "DTP Assignee" at bounding box center [238, 260] width 221 height 22
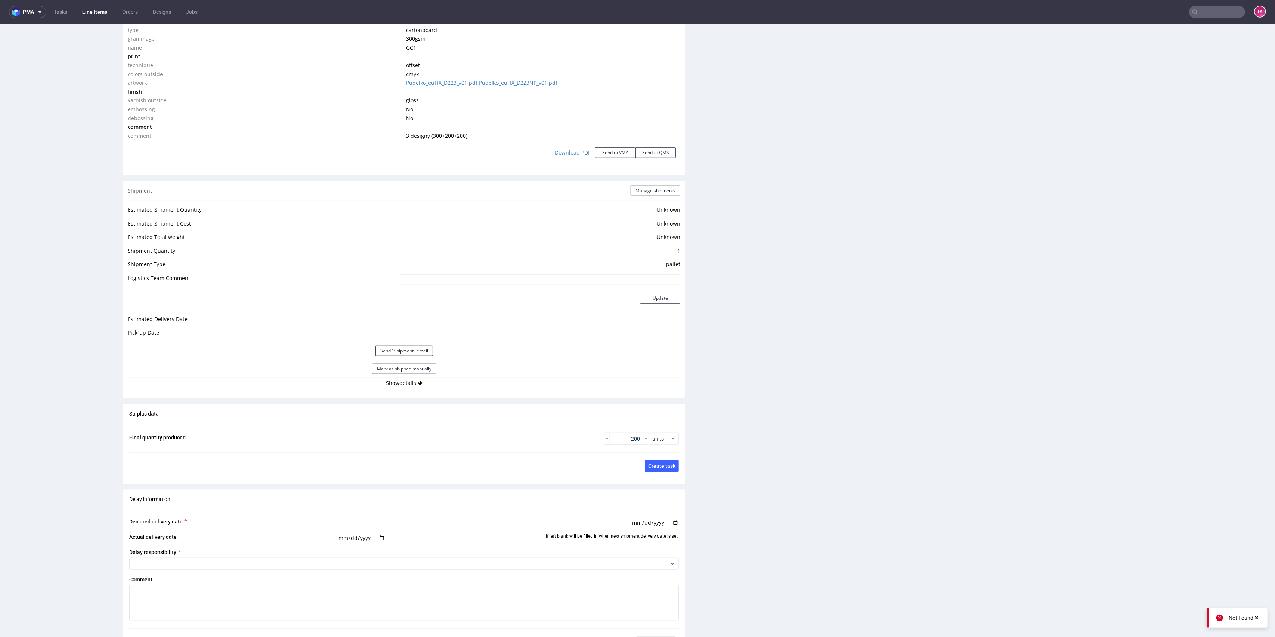
scroll to position [747, 0]
click at [273, 383] on button "Show details" at bounding box center [404, 382] width 552 height 10
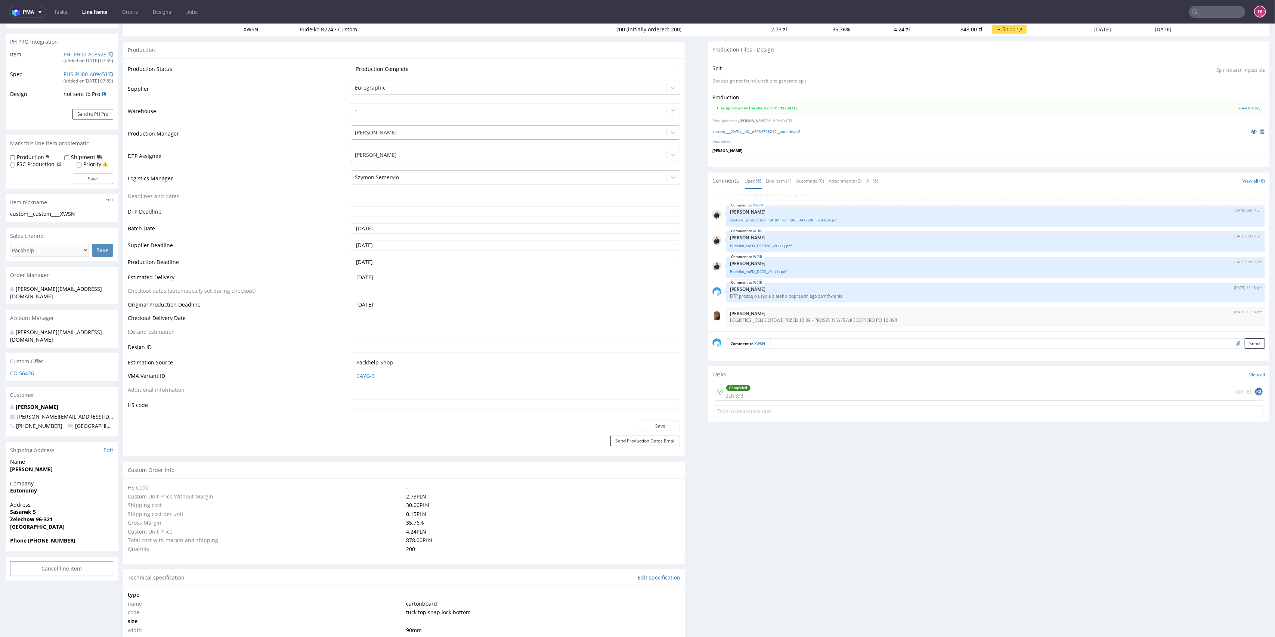
scroll to position [99, 0]
drag, startPoint x: 887, startPoint y: 307, endPoint x: 702, endPoint y: 243, distance: 195.1
click at [708, 243] on div "[DATE] 09:16 am [PERSON_NAME] YNDY cancelled, view here: [URL][DOMAIN_NAME] XWS…" at bounding box center [988, 263] width 561 height 142
click at [552, 279] on td "[DATE]" at bounding box center [515, 282] width 332 height 14
